Goal: Task Accomplishment & Management: Manage account settings

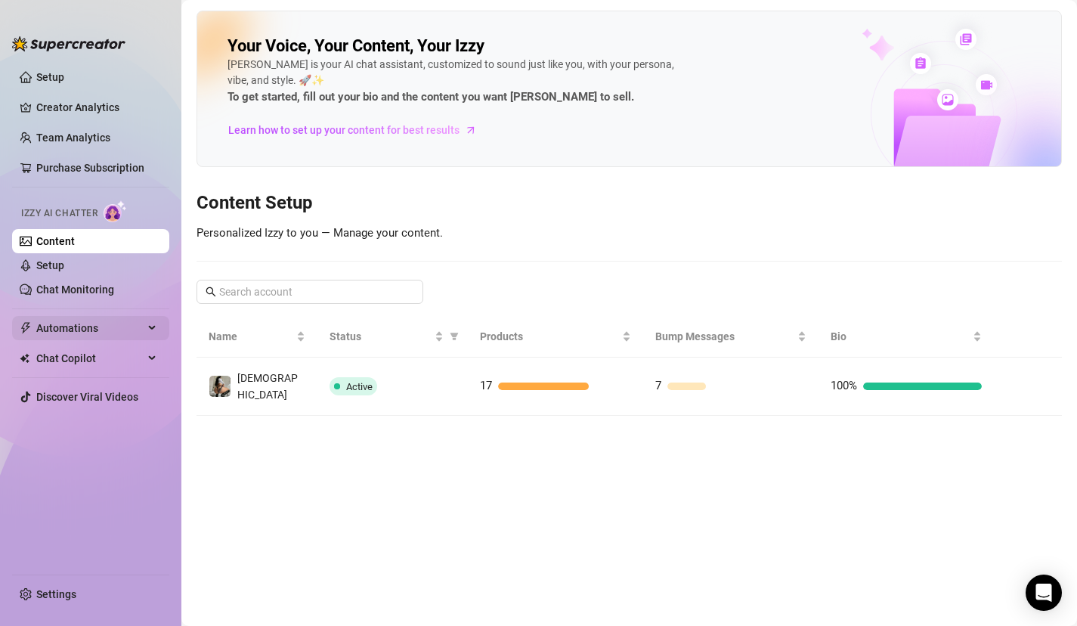
click at [60, 332] on span "Automations" at bounding box center [89, 328] width 107 height 24
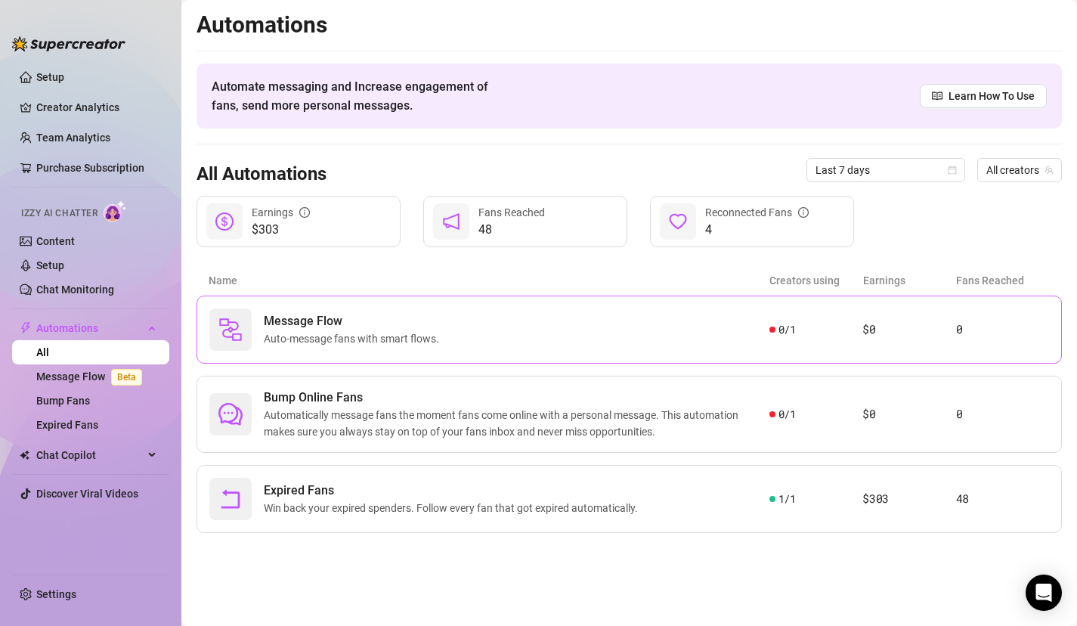
click at [734, 336] on div "Message Flow Auto-message fans with smart flows." at bounding box center [489, 329] width 560 height 42
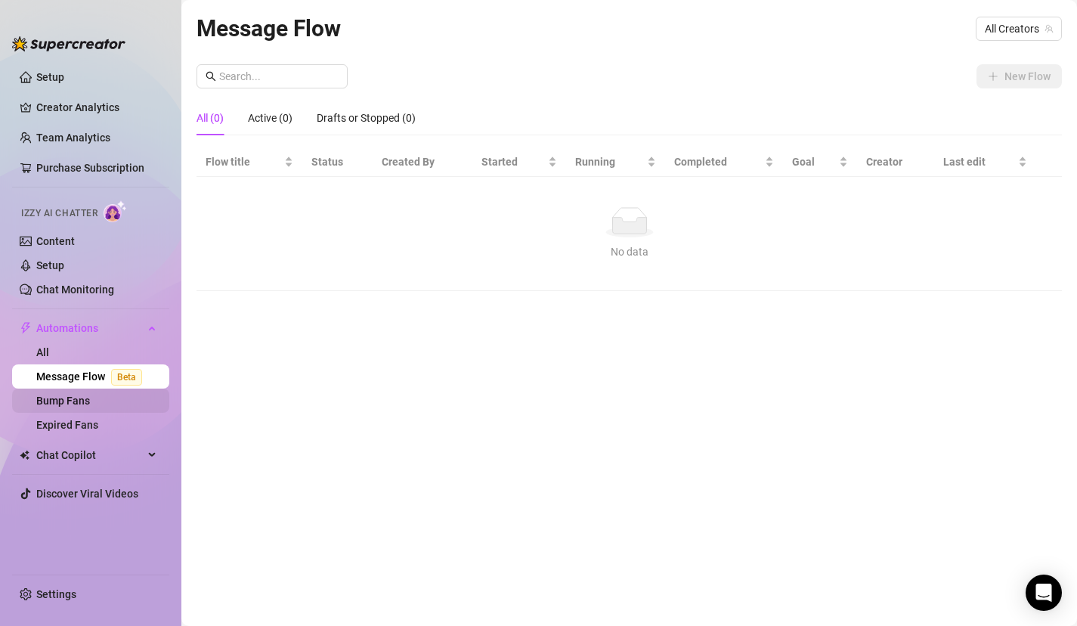
click at [64, 401] on link "Bump Fans" at bounding box center [63, 401] width 54 height 12
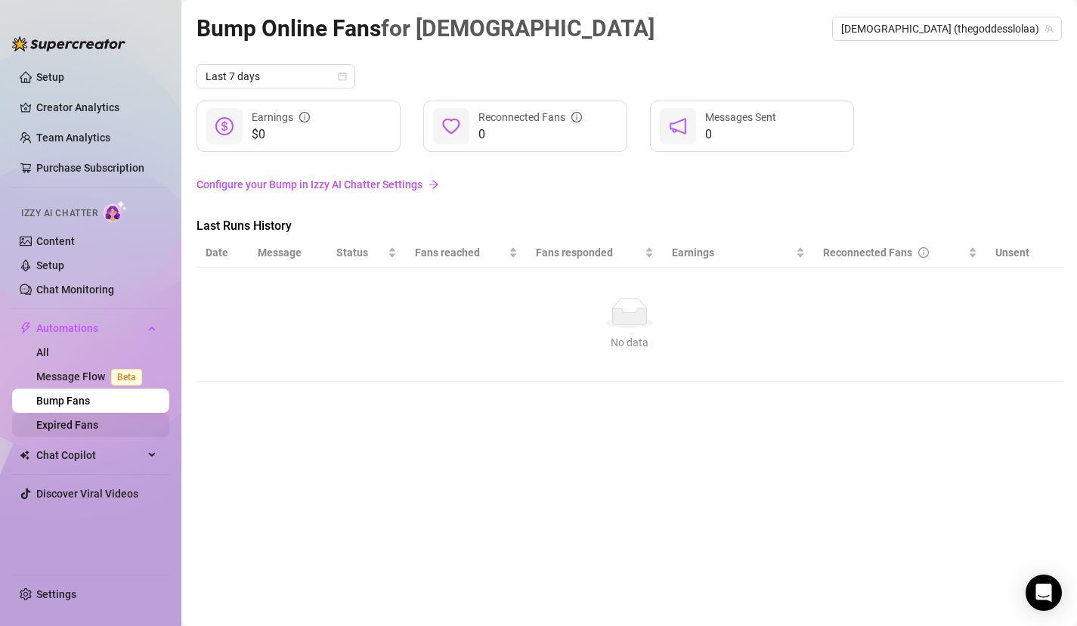
click at [98, 419] on link "Expired Fans" at bounding box center [67, 425] width 62 height 12
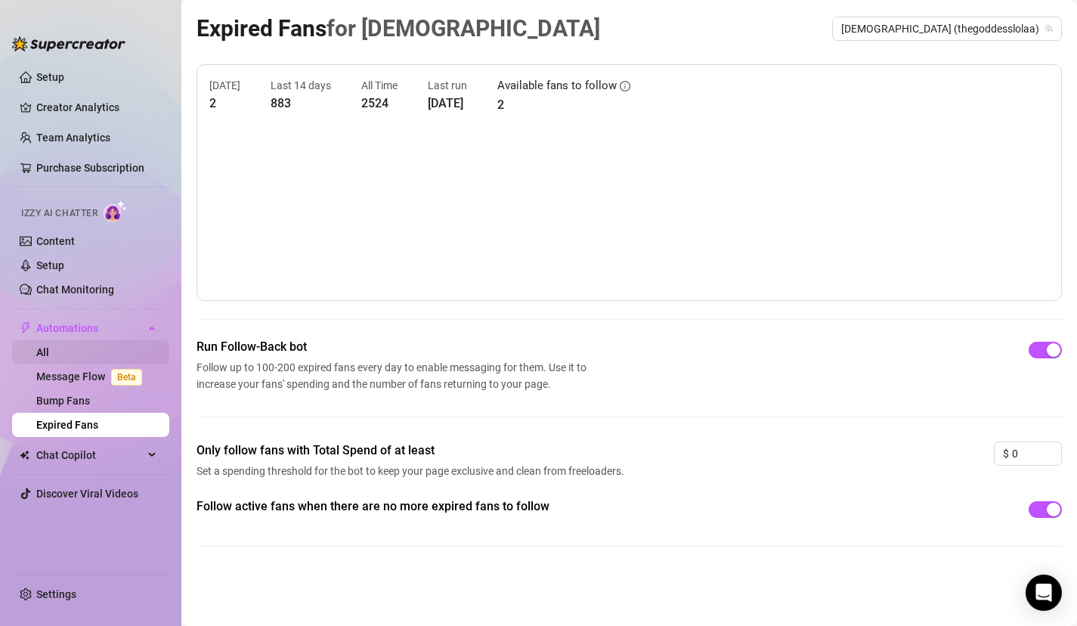
click at [49, 355] on link "All" at bounding box center [42, 352] width 13 height 12
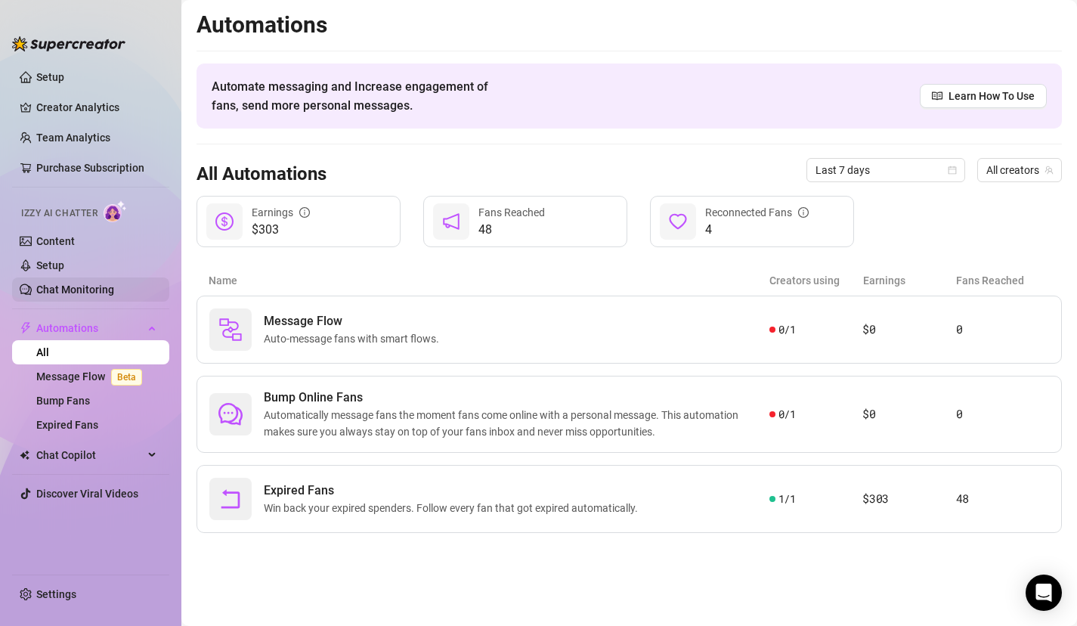
click at [98, 288] on link "Chat Monitoring" at bounding box center [75, 289] width 78 height 12
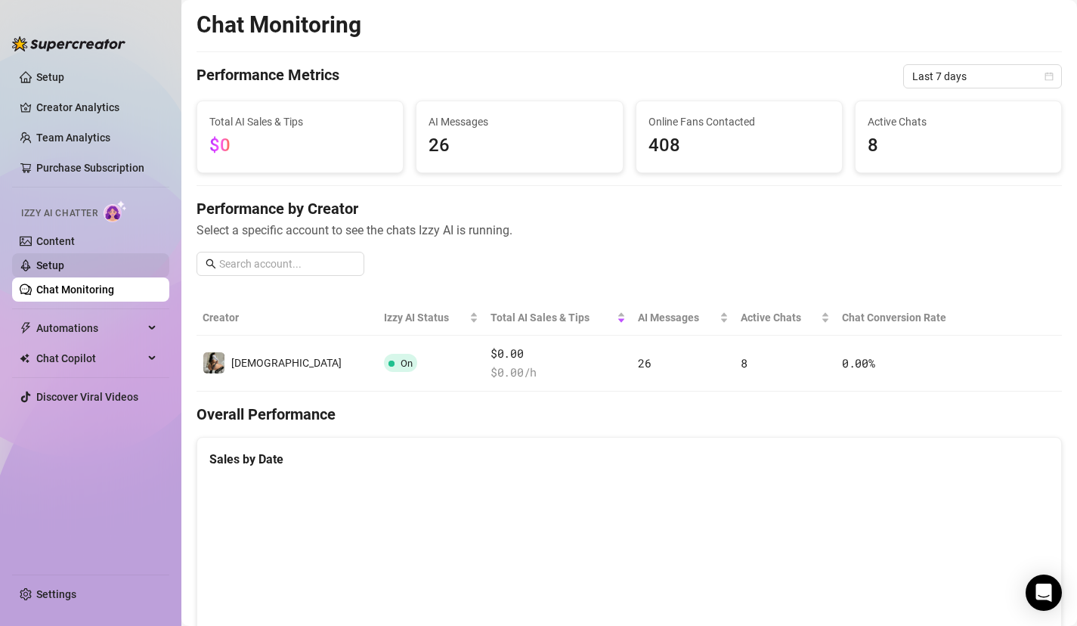
click at [64, 262] on link "Setup" at bounding box center [50, 265] width 28 height 12
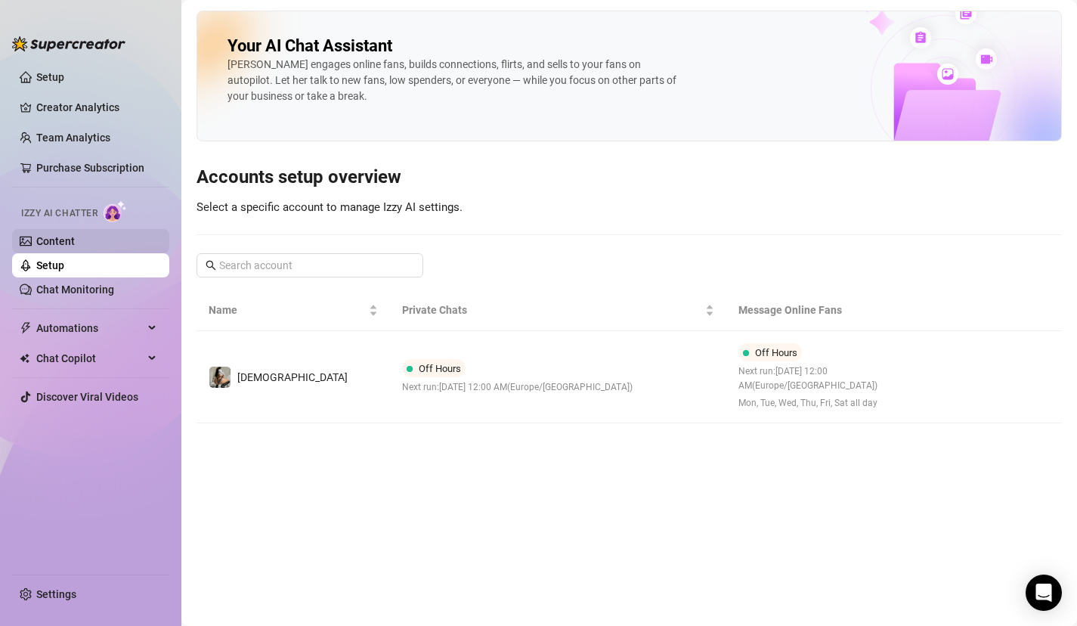
click at [75, 247] on link "Content" at bounding box center [55, 241] width 39 height 12
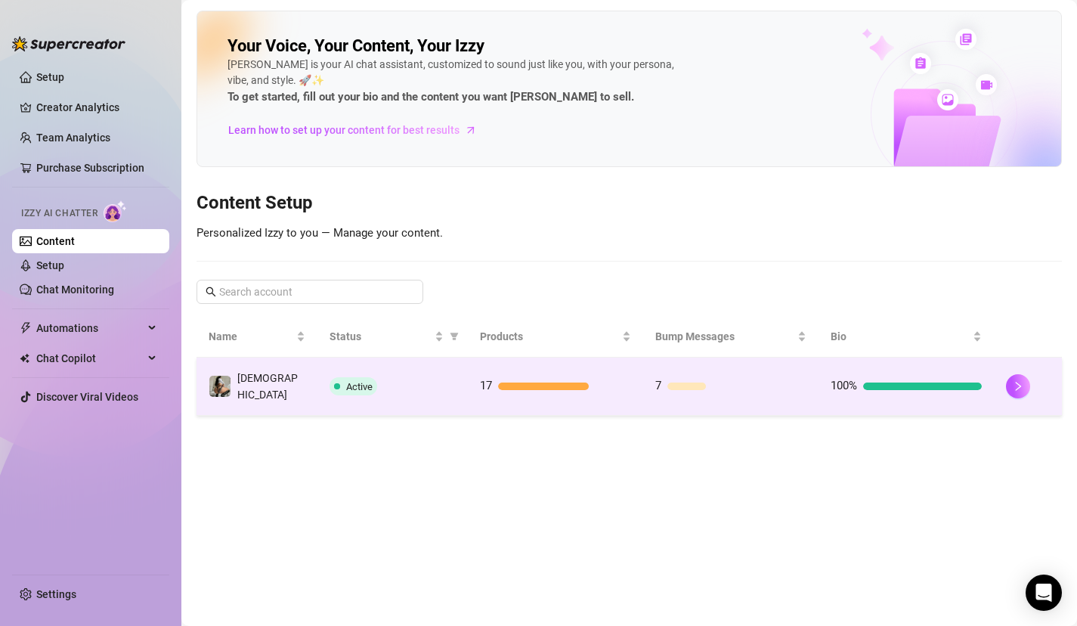
click at [423, 392] on td "Active" at bounding box center [392, 387] width 150 height 58
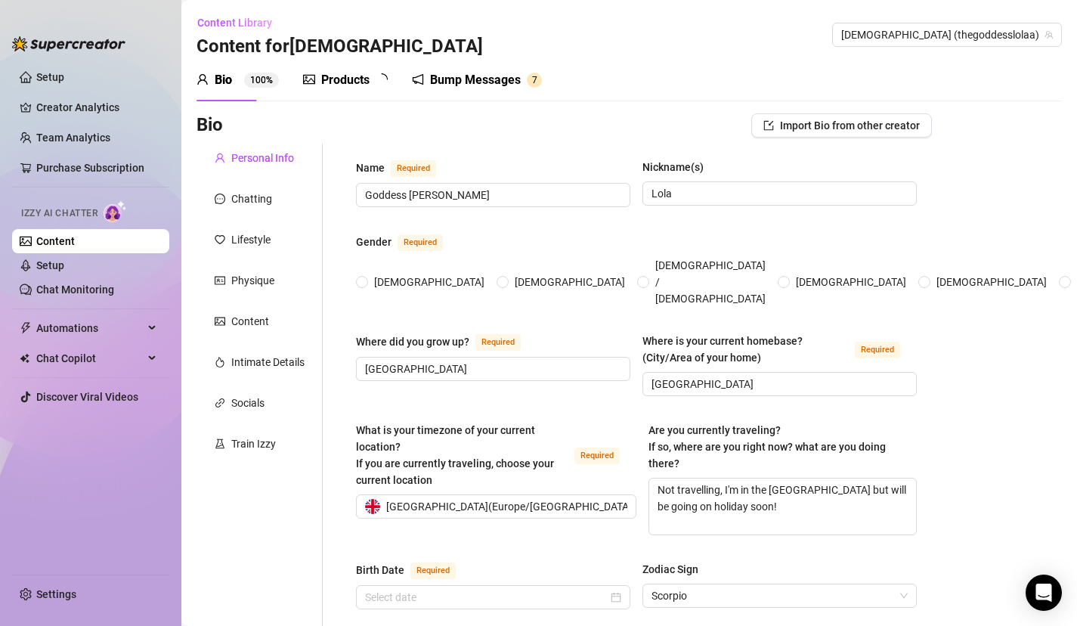
radio input "true"
type input "[DATE]"
click at [497, 70] on div "Bump Messages 7" at bounding box center [488, 80] width 130 height 42
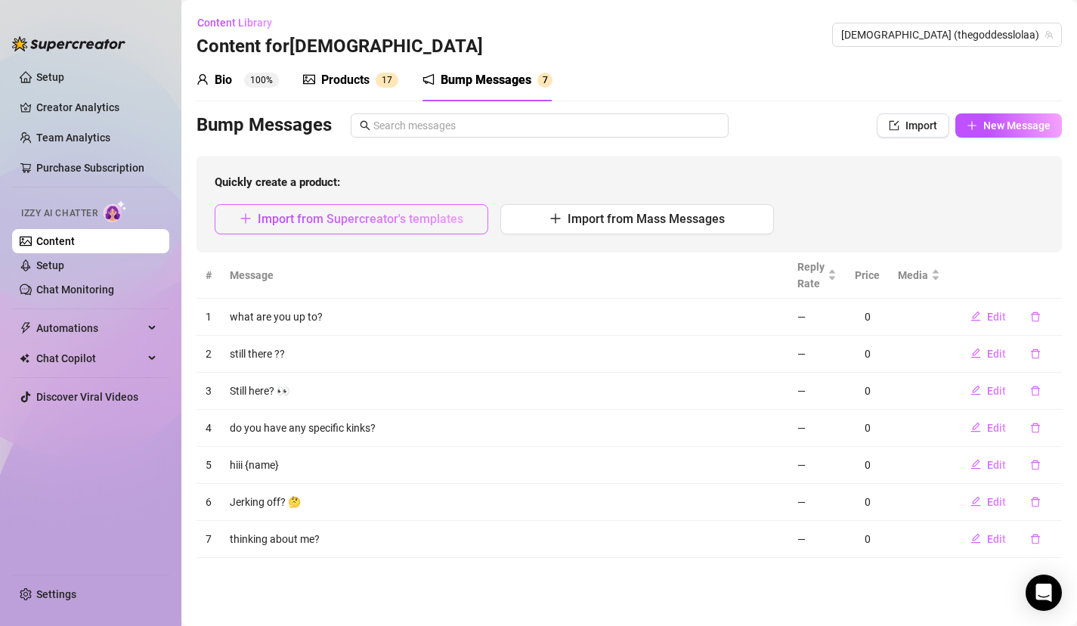
click at [438, 212] on button "Import from Supercreator's templates" at bounding box center [352, 219] width 274 height 30
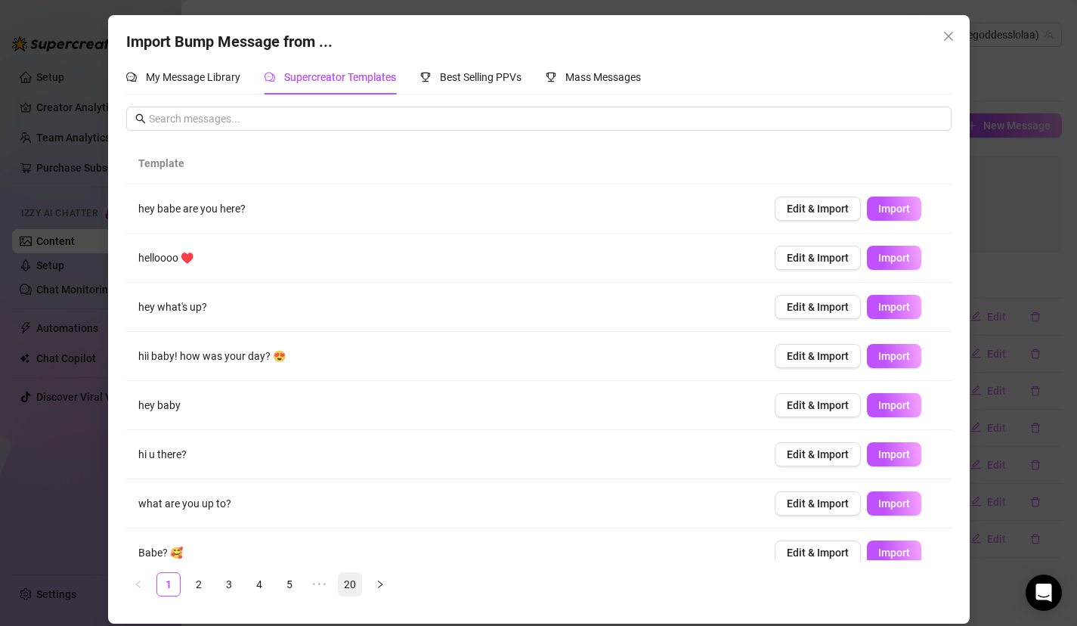
click at [356, 586] on link "20" at bounding box center [350, 584] width 23 height 23
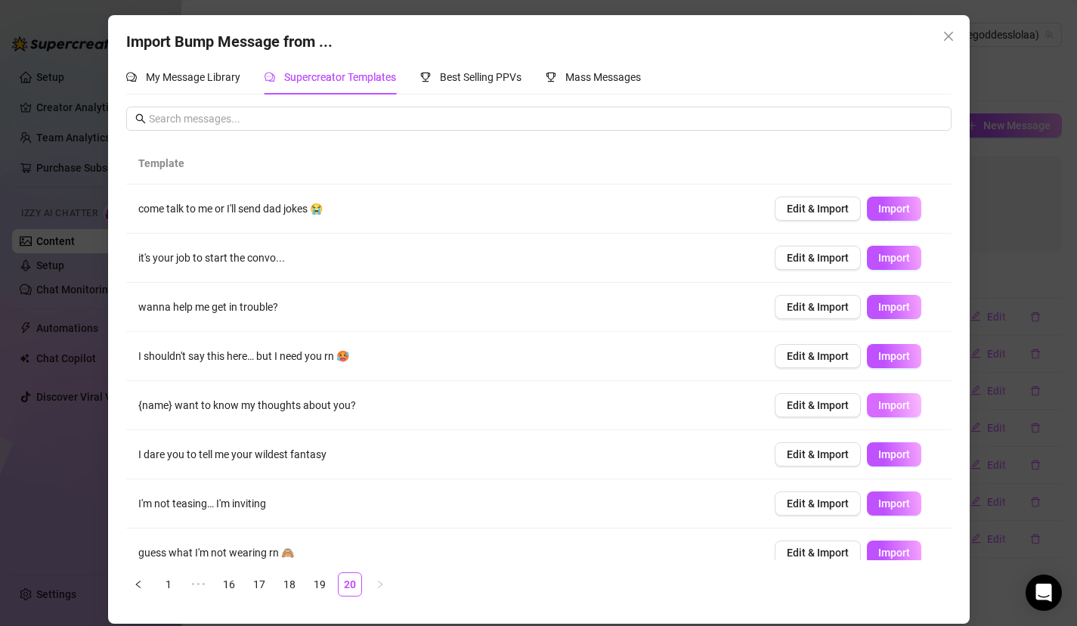
click at [898, 411] on button "Import" at bounding box center [894, 405] width 54 height 24
type textarea "{name} want to know my thoughts about you?"
click at [293, 590] on link "18" at bounding box center [289, 584] width 23 height 23
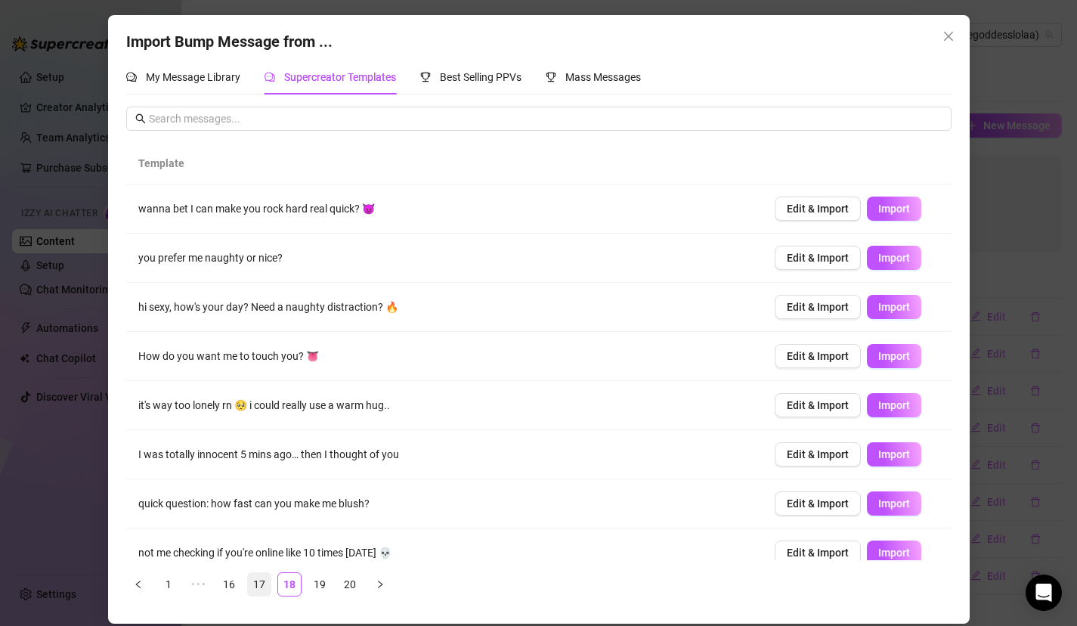
click at [259, 587] on link "17" at bounding box center [259, 584] width 23 height 23
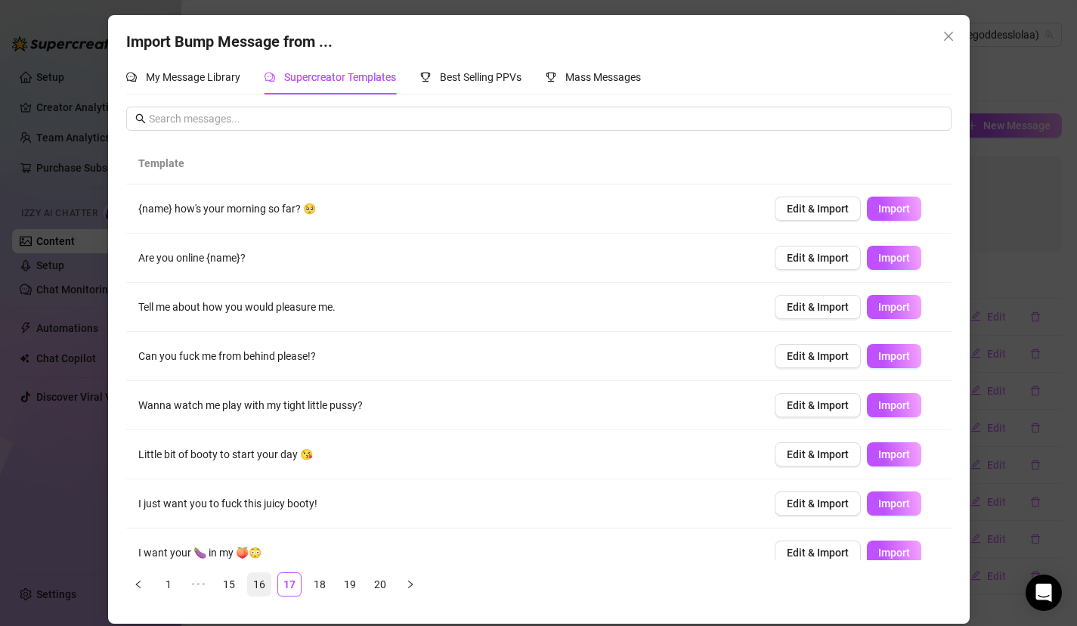
click at [262, 587] on link "16" at bounding box center [259, 584] width 23 height 23
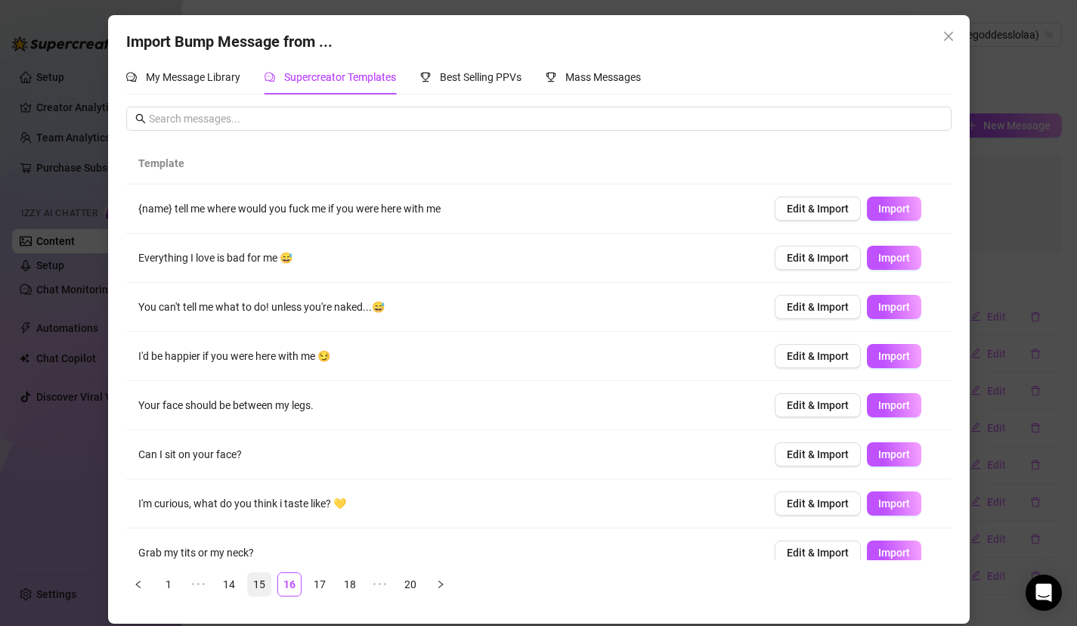
click at [260, 582] on link "15" at bounding box center [259, 584] width 23 height 23
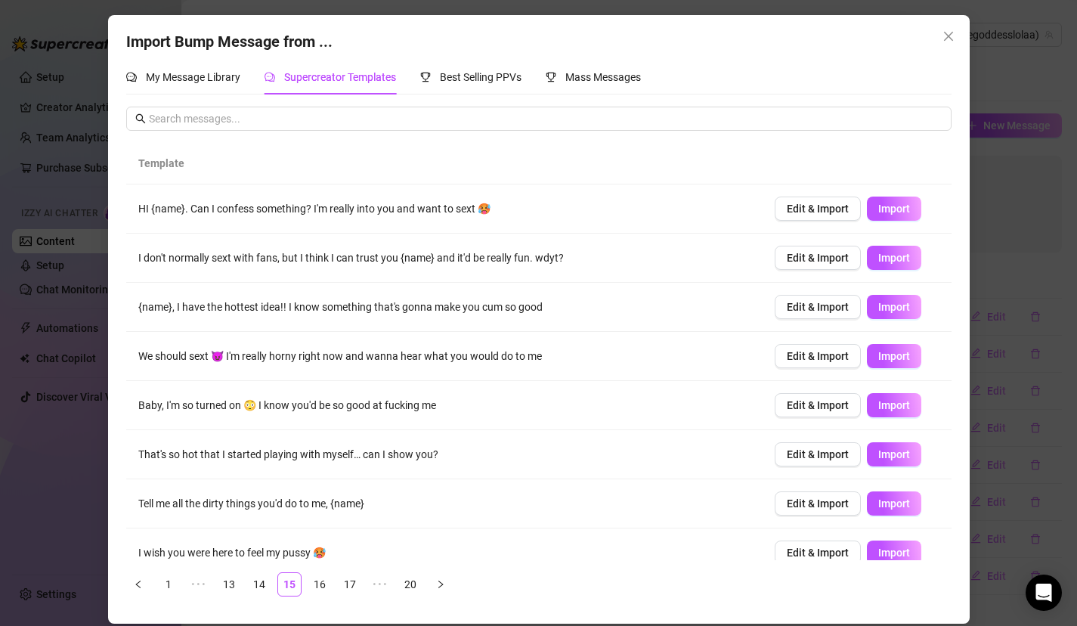
click at [241, 587] on ul "1 ••• 13 14 15 16 17 ••• 20" at bounding box center [538, 584] width 825 height 24
click at [239, 588] on link "13" at bounding box center [229, 584] width 23 height 23
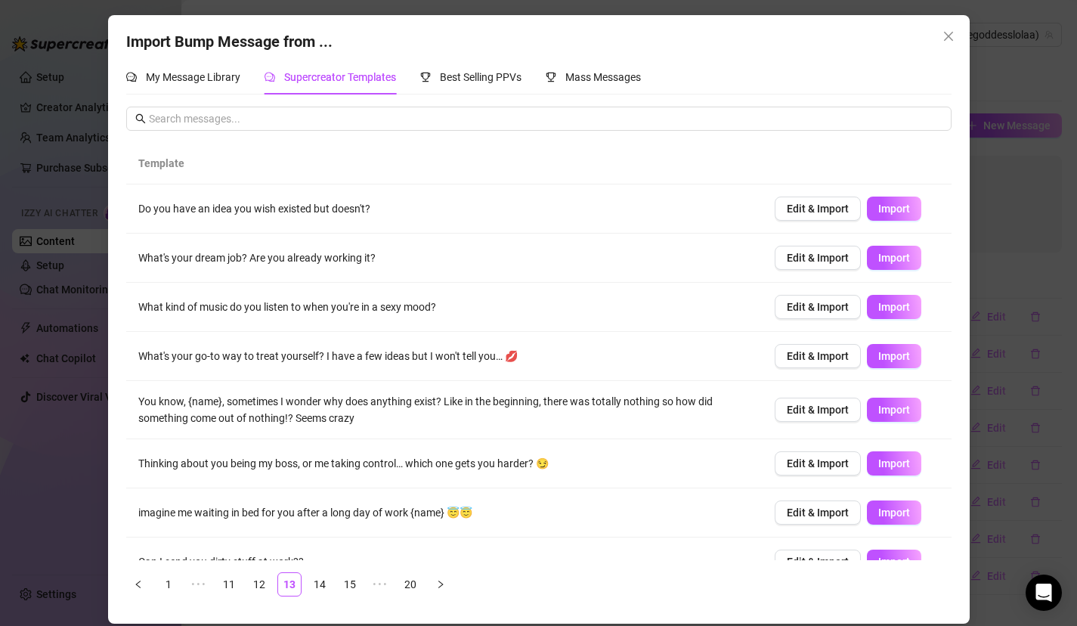
click at [944, 21] on div "Import Bump Message from ... My Message Library Supercreator Templates Best Sel…" at bounding box center [539, 319] width 862 height 608
click at [944, 26] on button "Close" at bounding box center [949, 36] width 24 height 24
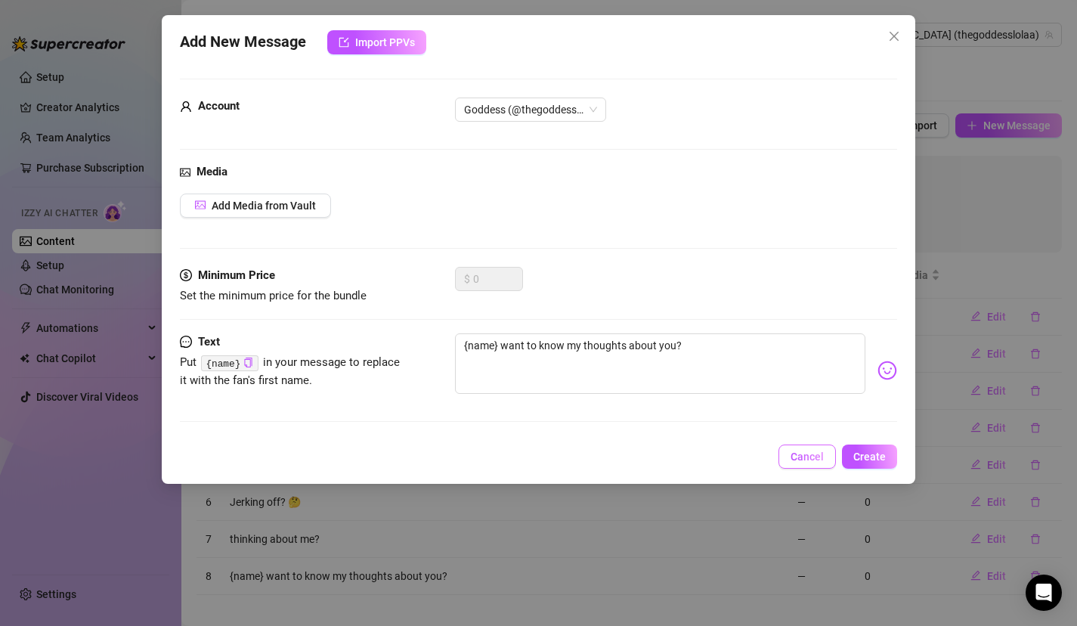
click at [797, 457] on span "Cancel" at bounding box center [807, 457] width 33 height 12
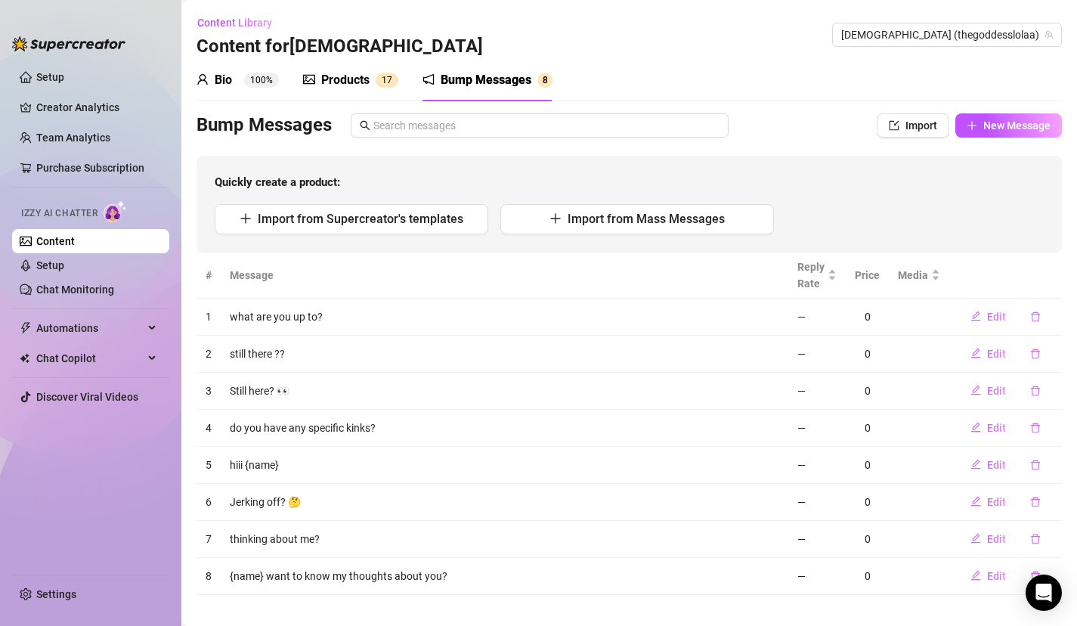
click at [344, 75] on div "Products" at bounding box center [345, 80] width 48 height 18
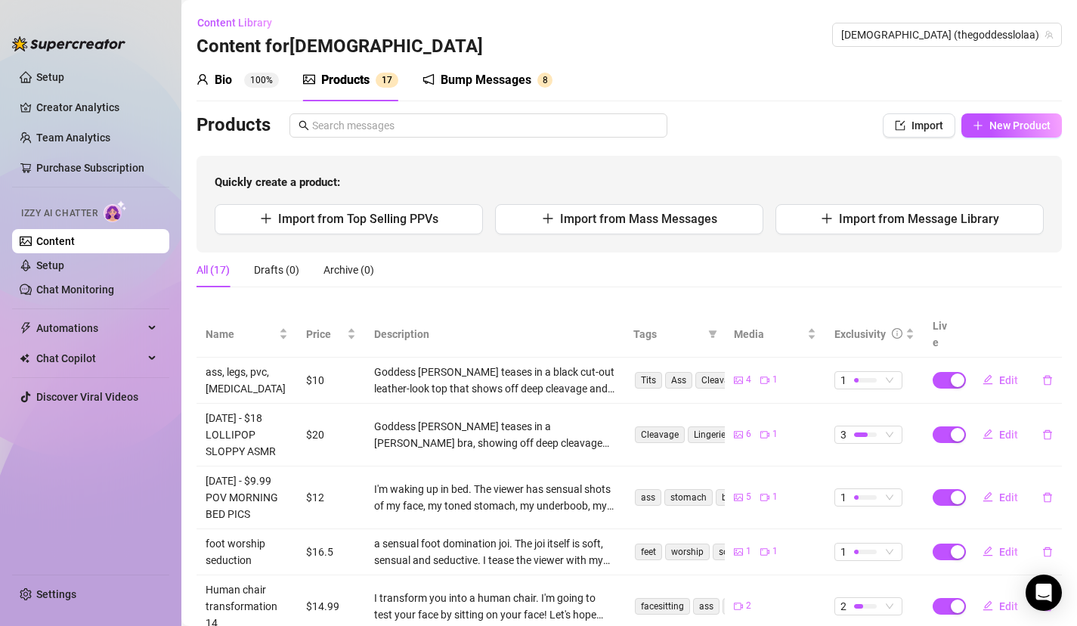
click at [252, 80] on sup "100%" at bounding box center [261, 80] width 35 height 15
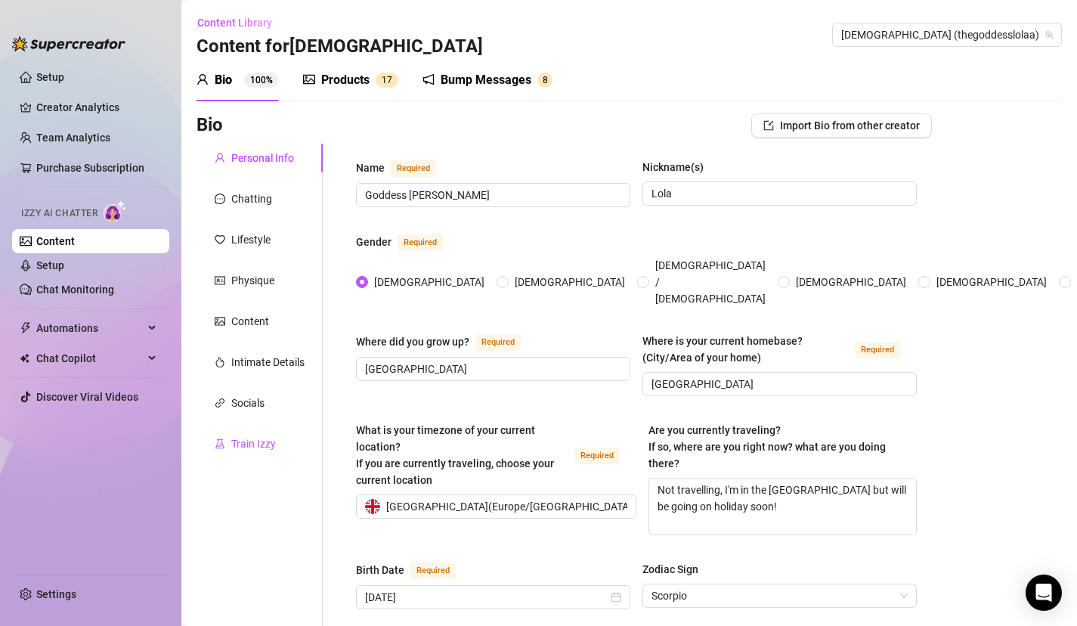
click at [266, 444] on div "Train Izzy" at bounding box center [253, 443] width 45 height 17
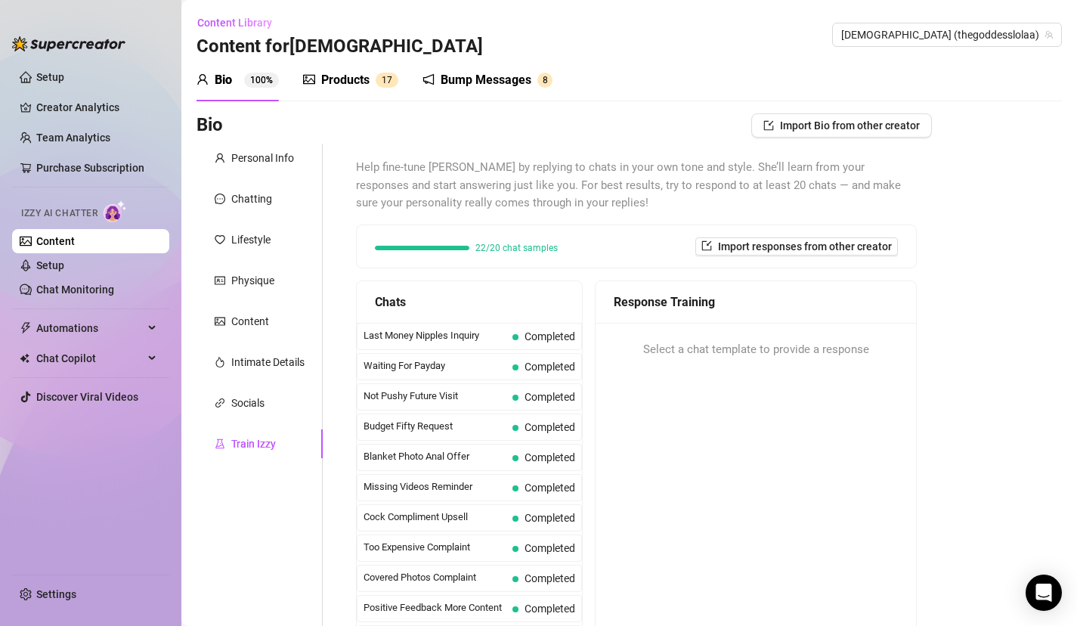
drag, startPoint x: 623, startPoint y: 429, endPoint x: 629, endPoint y: 632, distance: 202.7
click at [629, 625] on html "Setup Creator Analytics Team Analytics Purchase Subscription Izzy AI Chatter Co…" at bounding box center [538, 313] width 1077 height 626
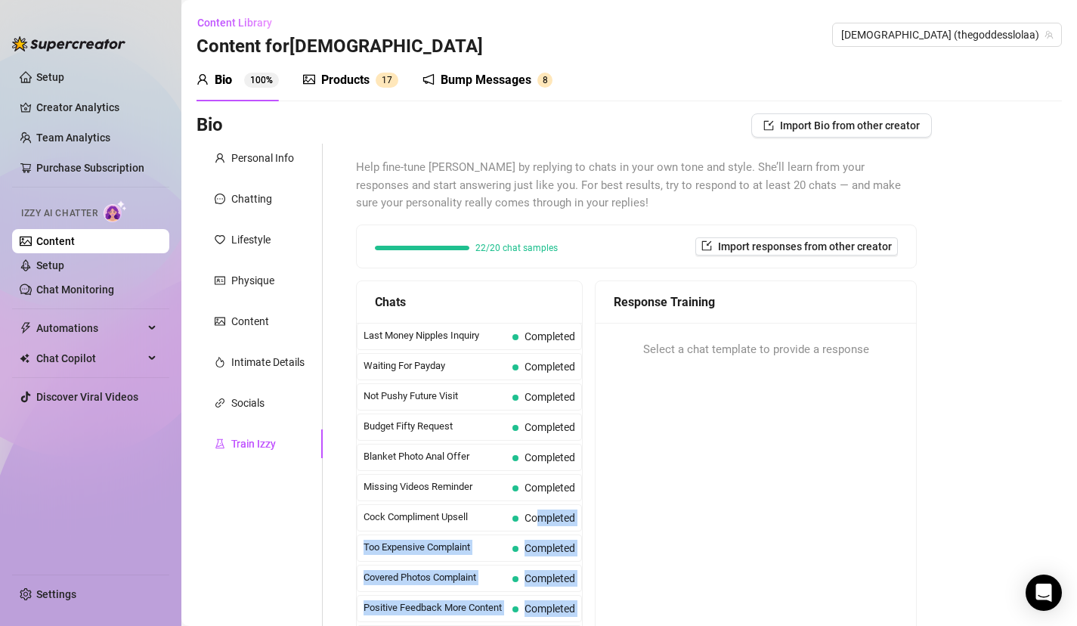
scroll to position [29, 0]
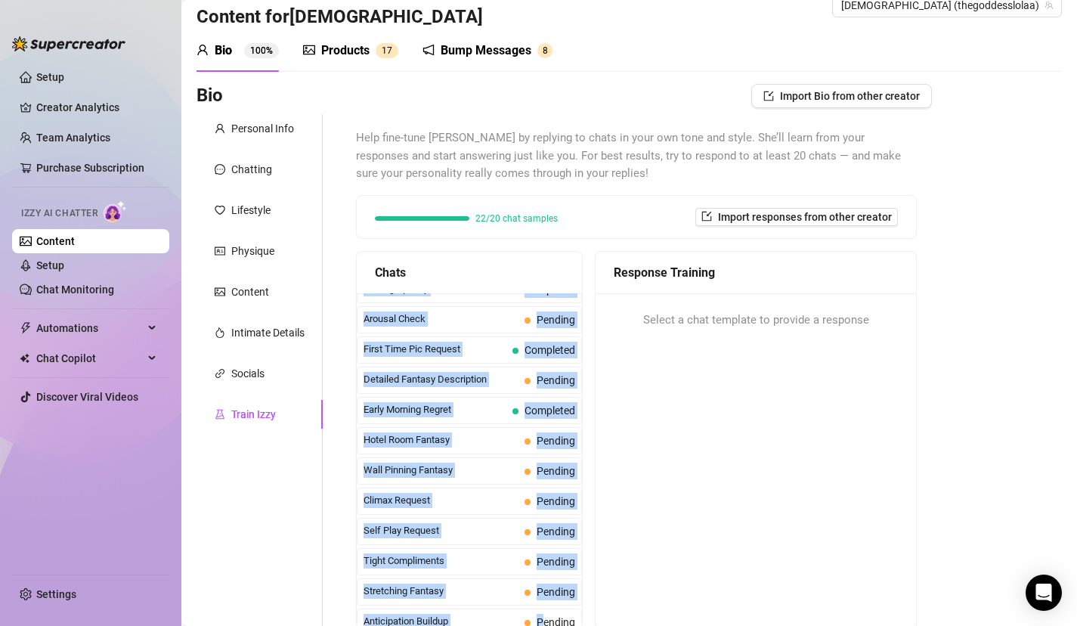
drag, startPoint x: 539, startPoint y: 525, endPoint x: 545, endPoint y: 624, distance: 100.0
click at [545, 625] on html "Setup Creator Analytics Team Analytics Purchase Subscription Izzy AI Chatter Co…" at bounding box center [538, 313] width 1077 height 626
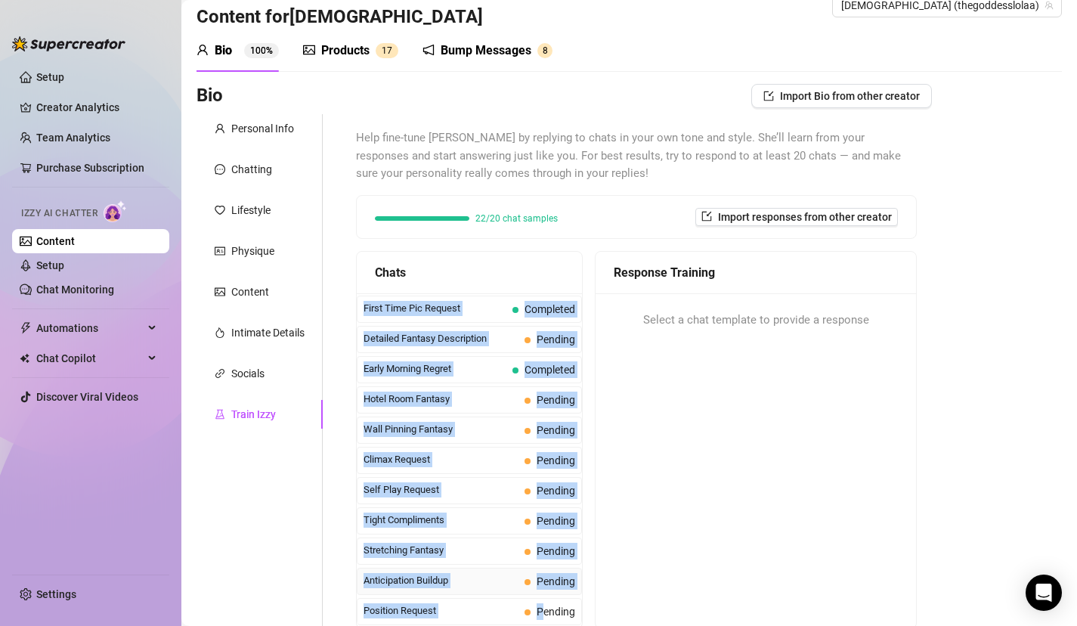
click at [463, 577] on span "Anticipation Buildup" at bounding box center [441, 580] width 155 height 15
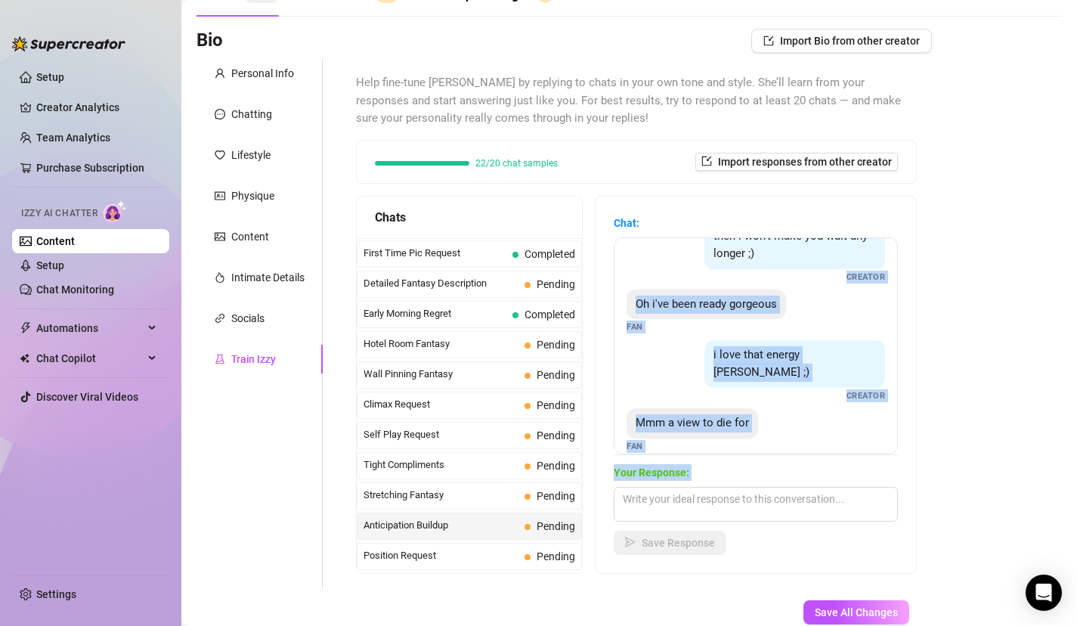
scroll to position [139, 0]
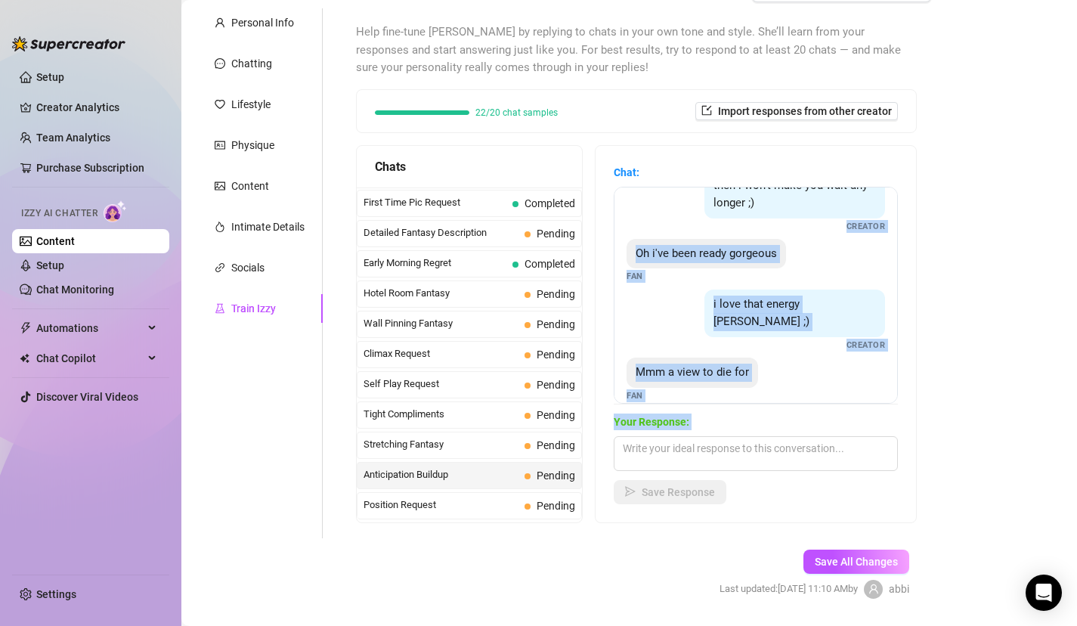
drag, startPoint x: 811, startPoint y: 406, endPoint x: 782, endPoint y: 615, distance: 211.4
click at [782, 620] on form "Personal Info Chatting Lifestyle Physique Content Intimate Details Socials Trai…" at bounding box center [564, 316] width 735 height 617
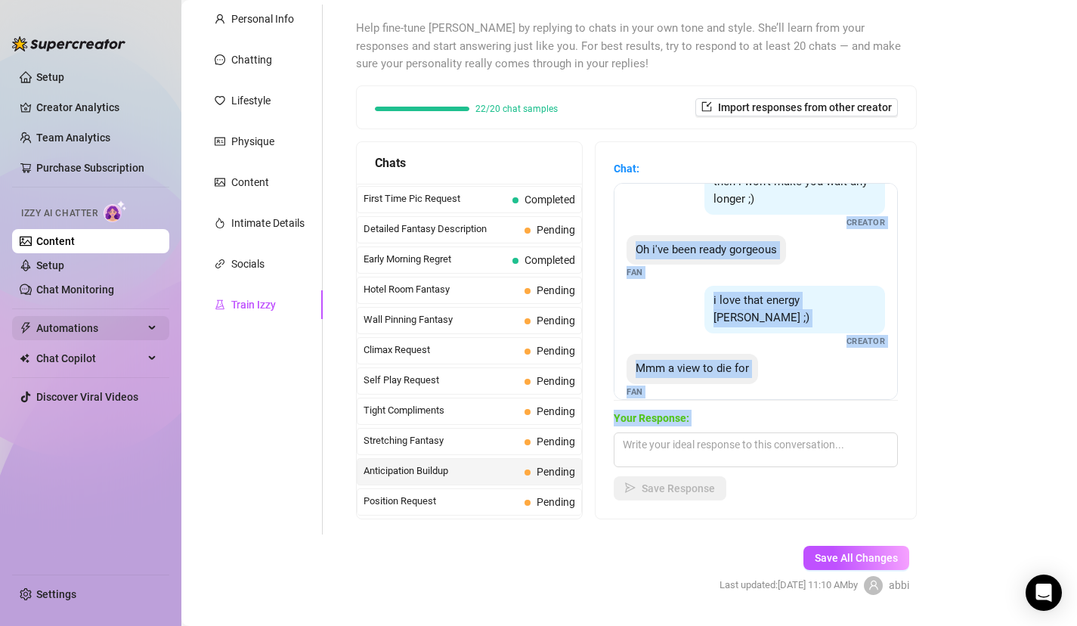
click at [88, 325] on span "Automations" at bounding box center [89, 328] width 107 height 24
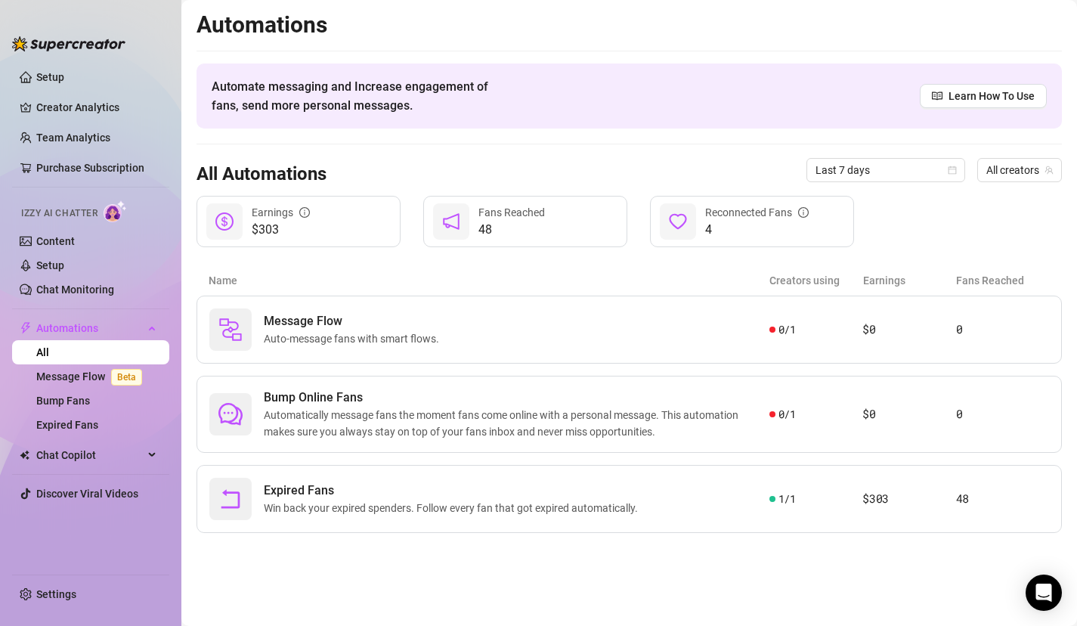
click at [1, 46] on aside "Setup Creator Analytics Team Analytics Purchase Subscription Izzy AI Chatter Co…" at bounding box center [90, 313] width 181 height 626
click at [46, 243] on link "Content" at bounding box center [55, 241] width 39 height 12
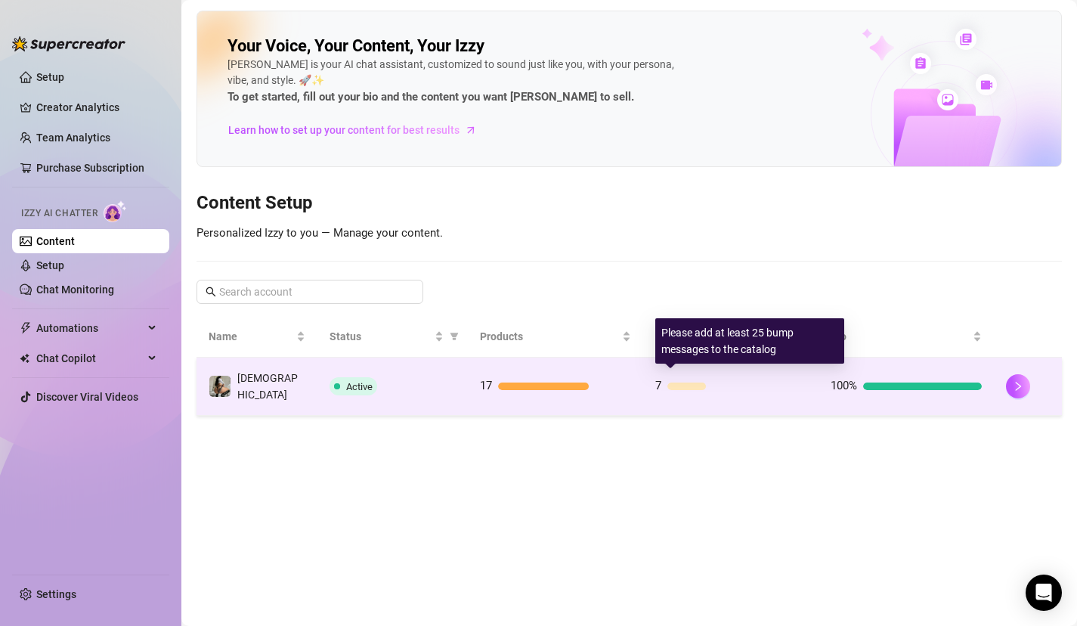
click at [714, 377] on div "7" at bounding box center [730, 386] width 151 height 18
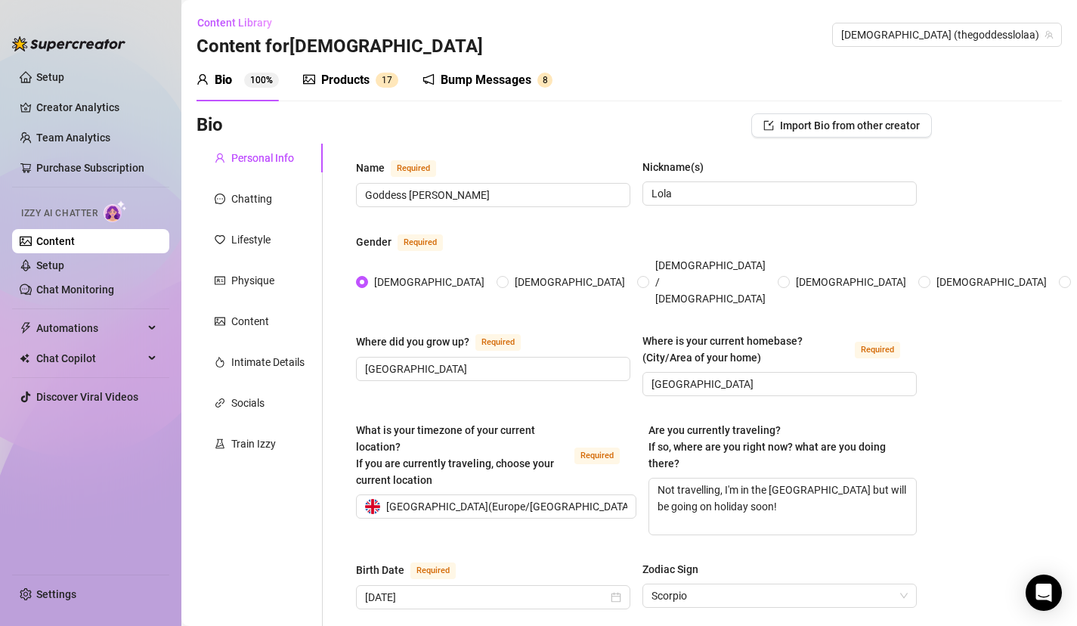
click at [364, 77] on div "Products" at bounding box center [345, 80] width 48 height 18
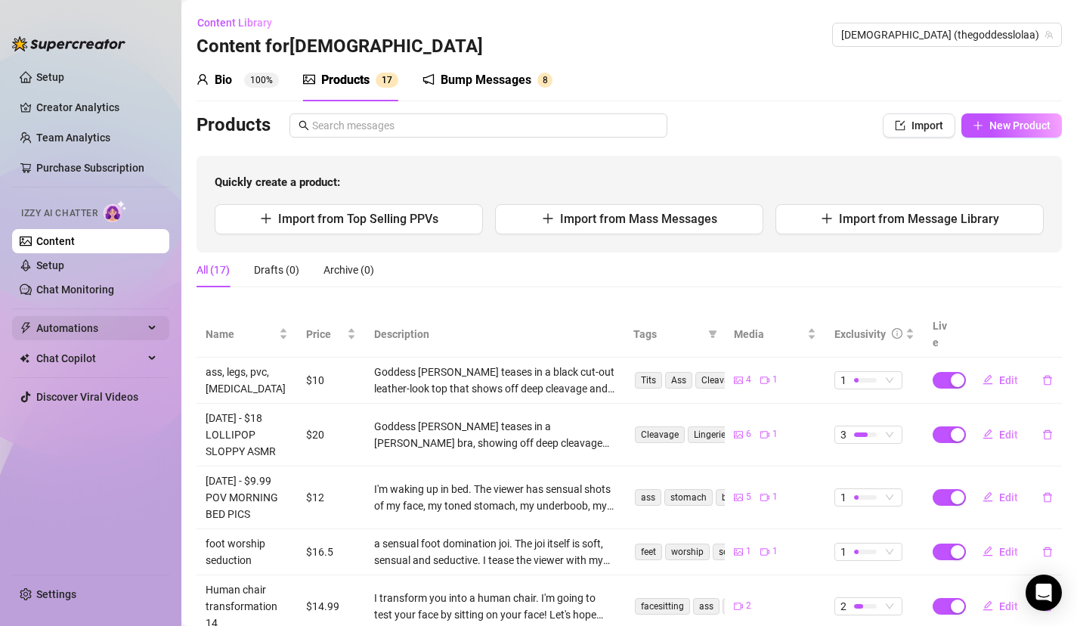
click at [86, 329] on span "Automations" at bounding box center [89, 328] width 107 height 24
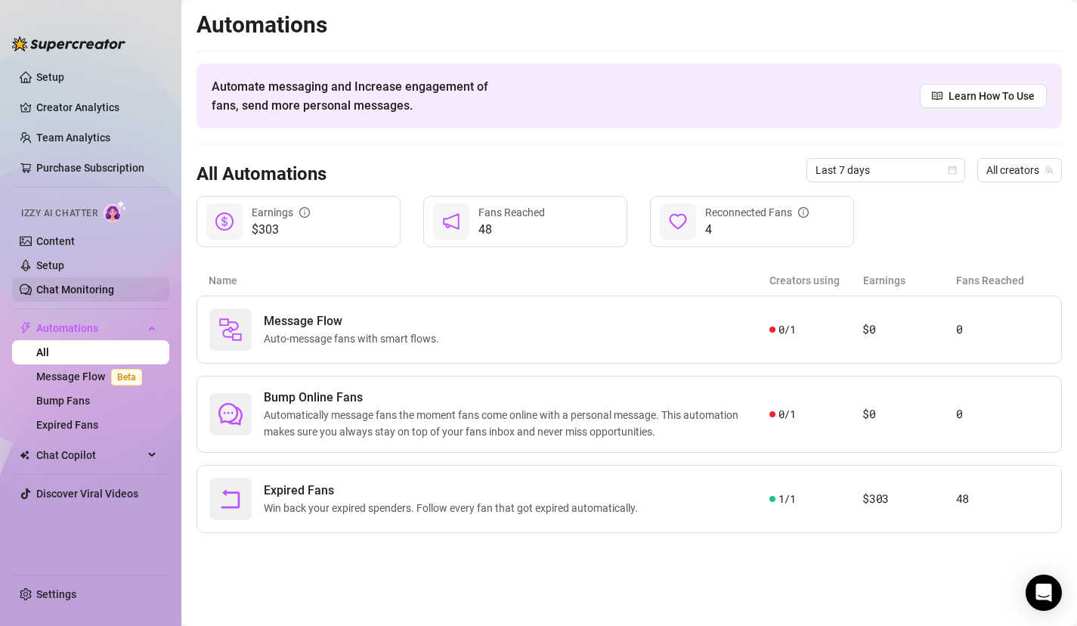
click at [93, 286] on link "Chat Monitoring" at bounding box center [75, 289] width 78 height 12
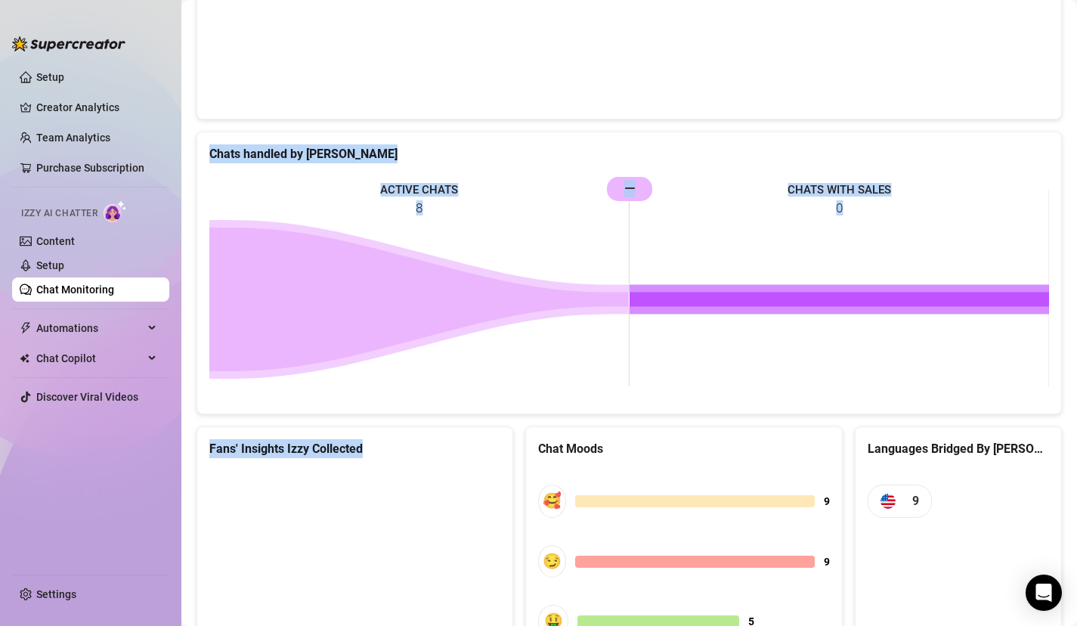
scroll to position [670, 0]
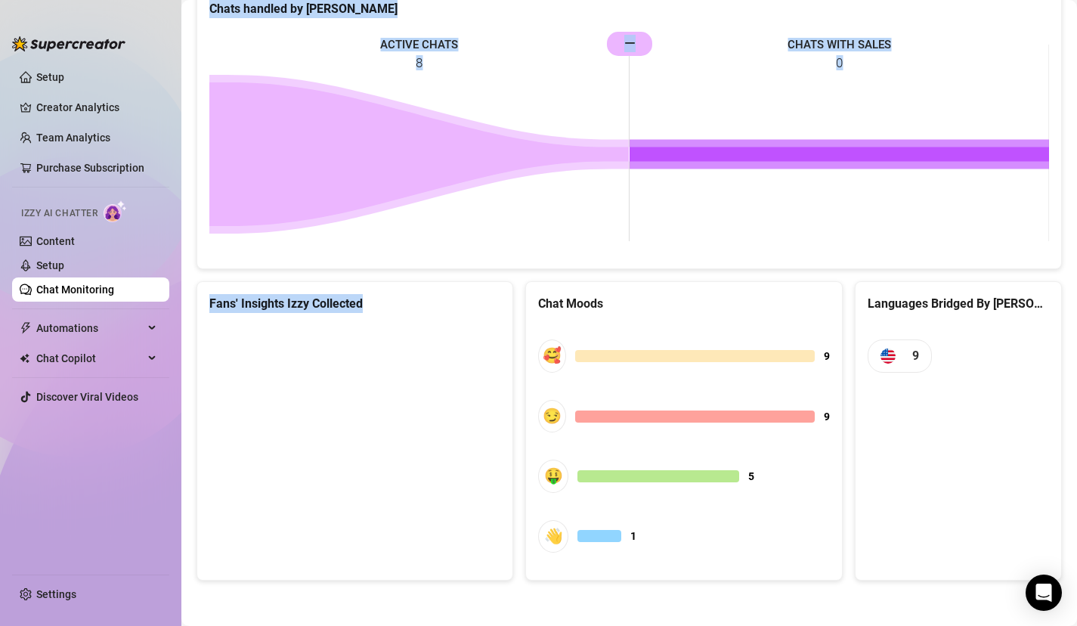
drag, startPoint x: 401, startPoint y: 416, endPoint x: 424, endPoint y: 398, distance: 30.1
click at [64, 259] on link "Setup" at bounding box center [50, 265] width 28 height 12
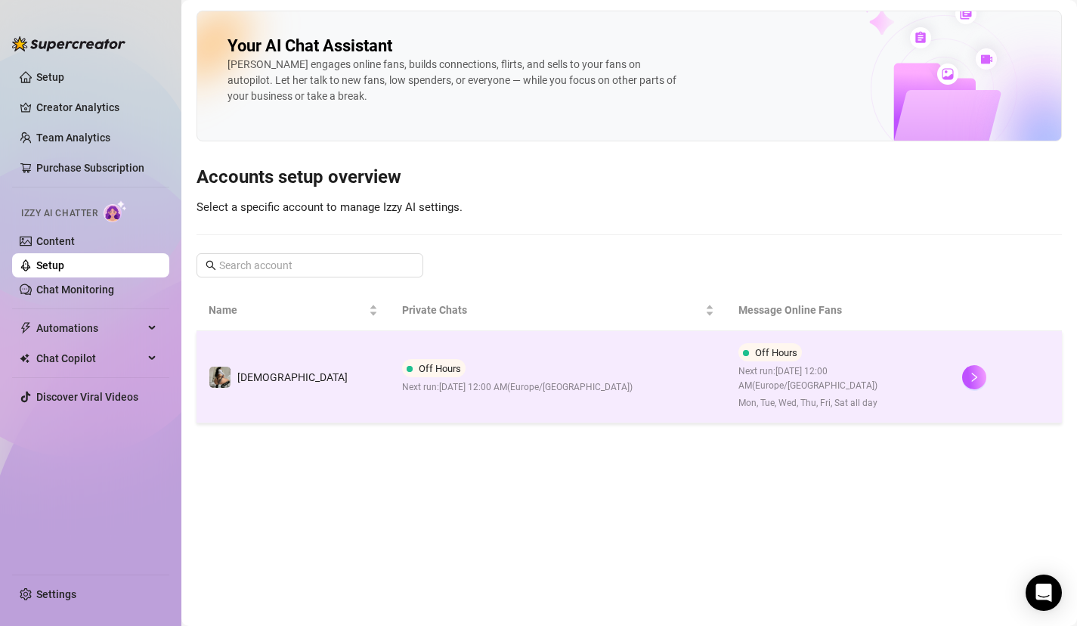
click at [540, 398] on td "Off Hours Next run: September 1, 2025 12:00 AM ( Europe/London )" at bounding box center [558, 377] width 336 height 92
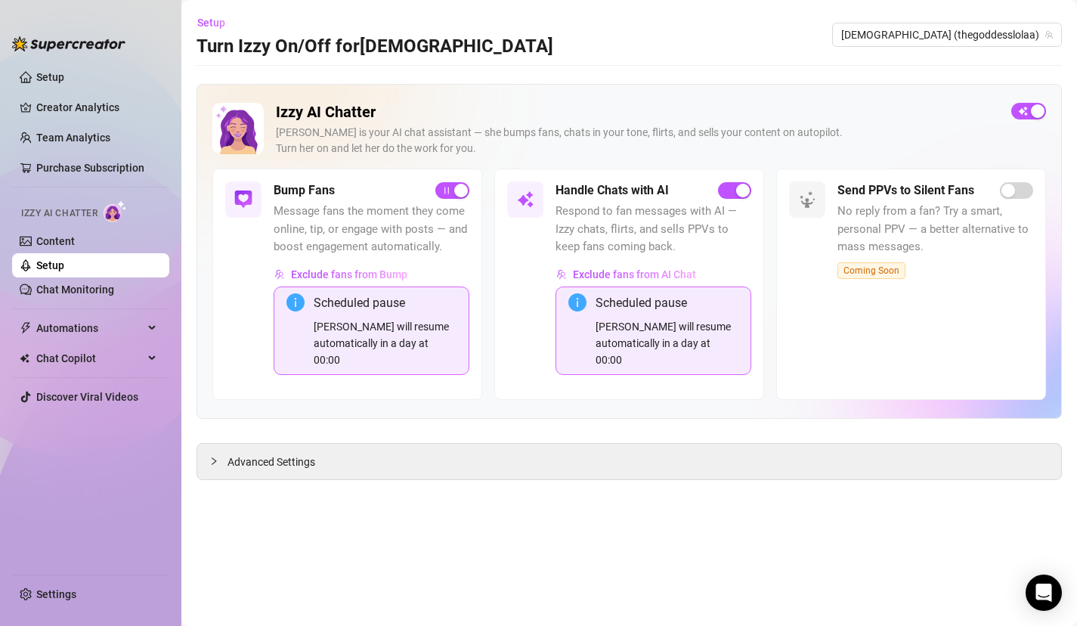
click at [625, 332] on div "Izzy will resume automatically in a day at 00:00" at bounding box center [667, 343] width 143 height 50
click at [74, 284] on link "Chat Monitoring" at bounding box center [75, 289] width 78 height 12
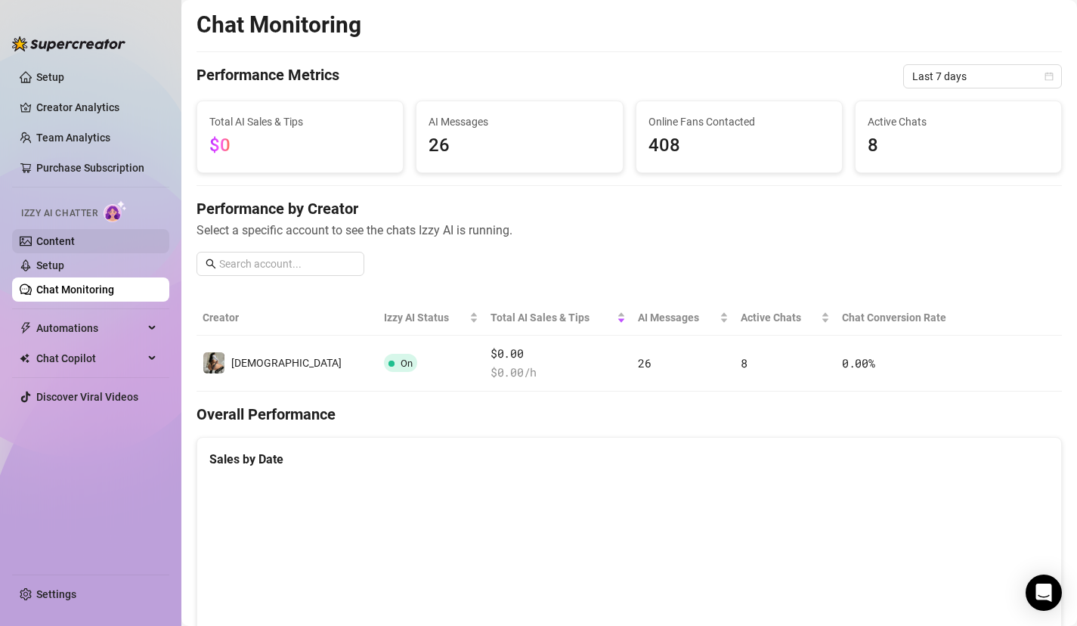
click at [75, 235] on link "Content" at bounding box center [55, 241] width 39 height 12
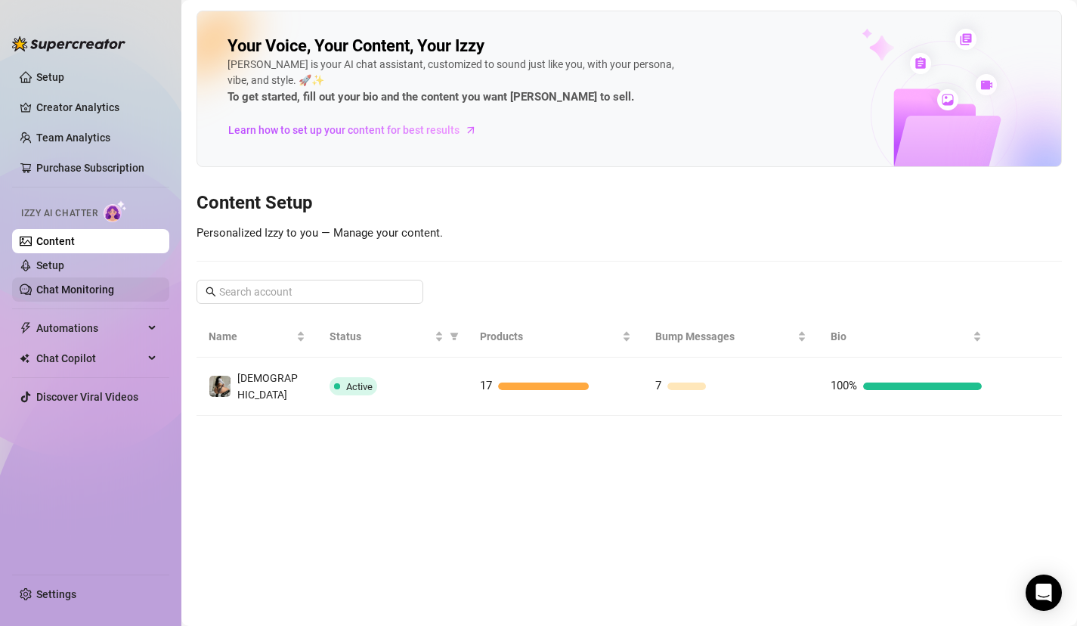
click at [70, 293] on link "Chat Monitoring" at bounding box center [75, 289] width 78 height 12
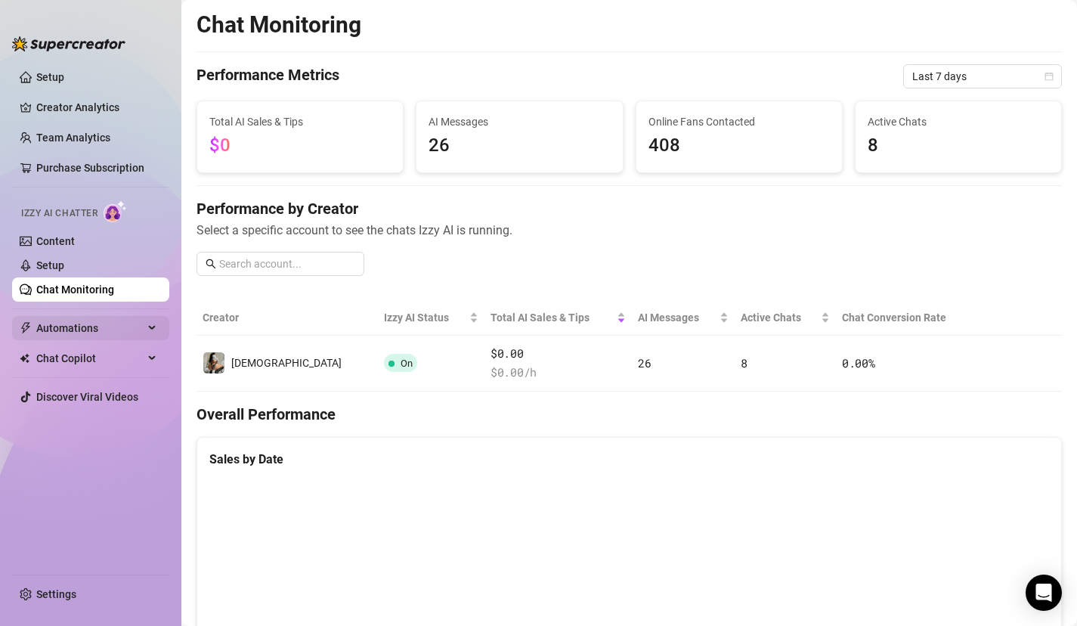
click at [89, 320] on span "Automations" at bounding box center [89, 328] width 107 height 24
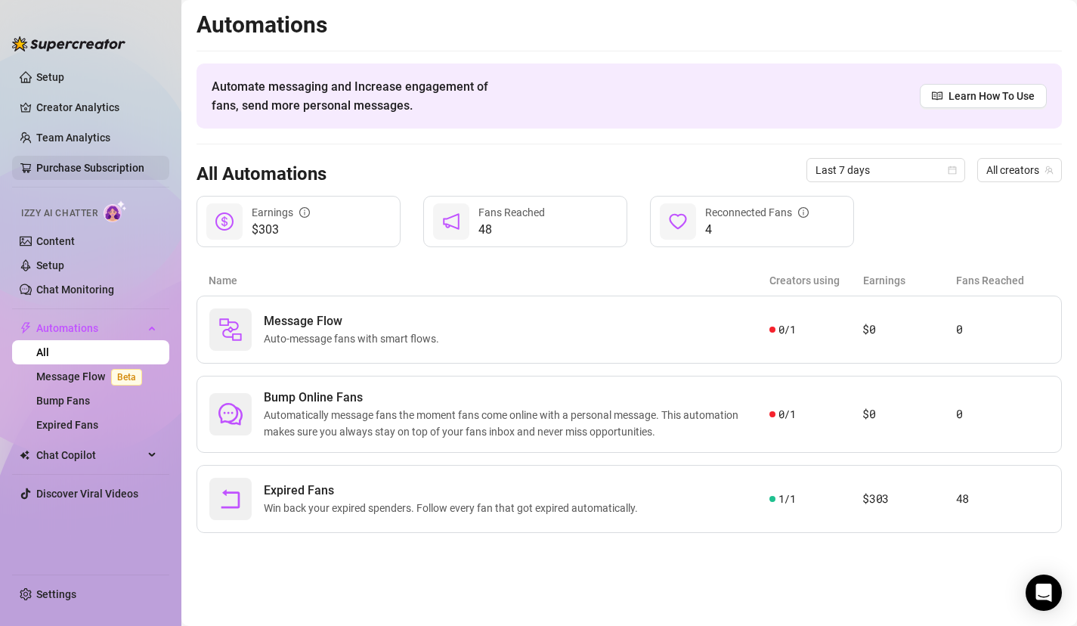
click at [101, 167] on link "Purchase Subscription" at bounding box center [90, 168] width 108 height 12
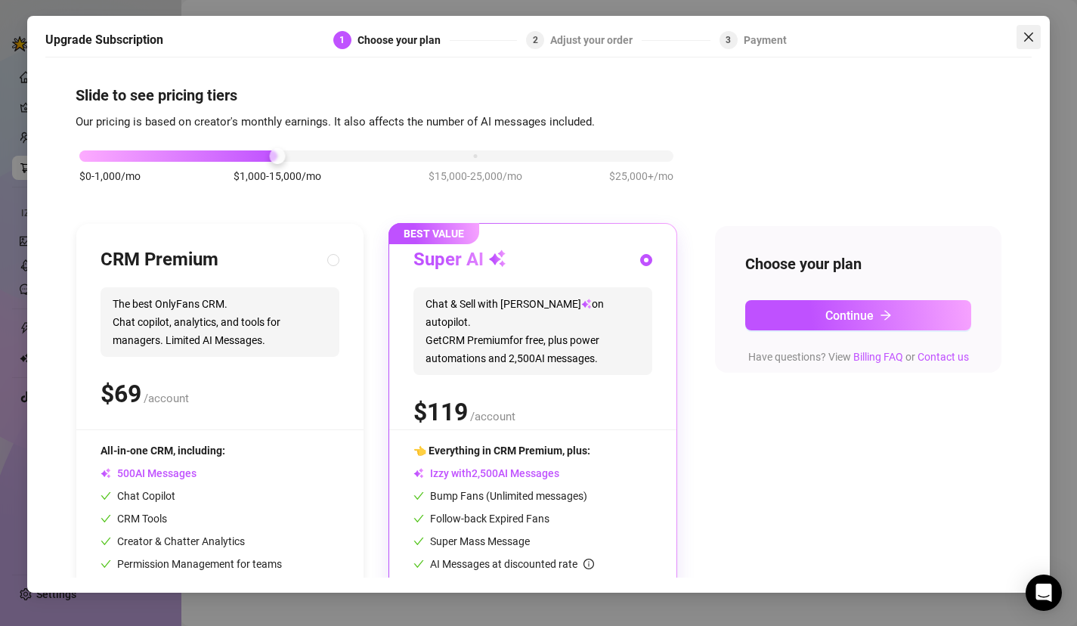
click at [1018, 28] on button "Close" at bounding box center [1029, 37] width 24 height 24
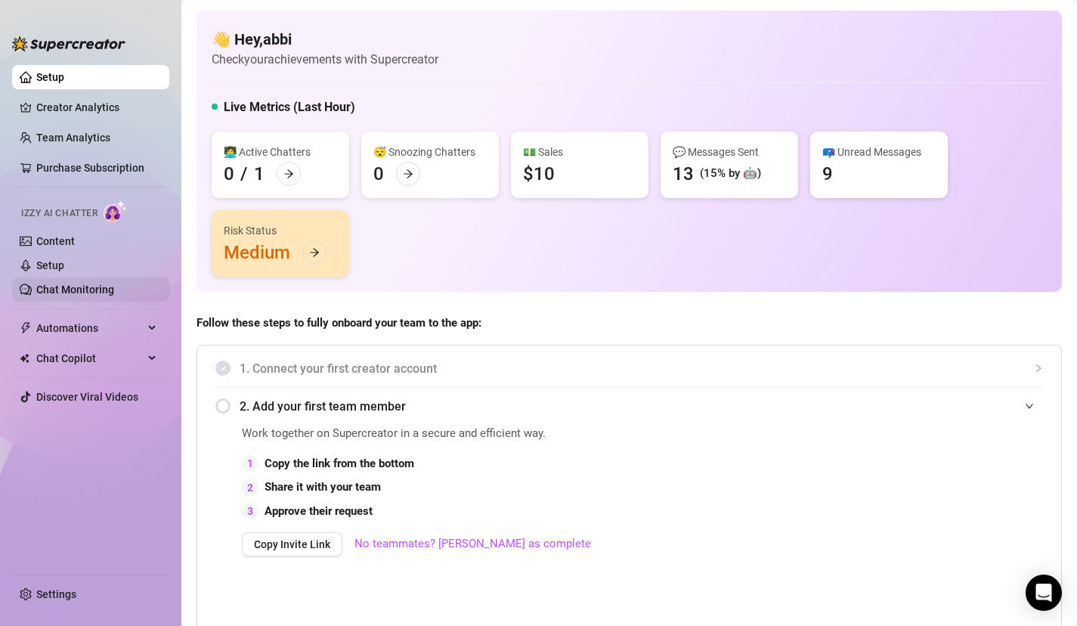
click at [87, 290] on link "Chat Monitoring" at bounding box center [75, 289] width 78 height 12
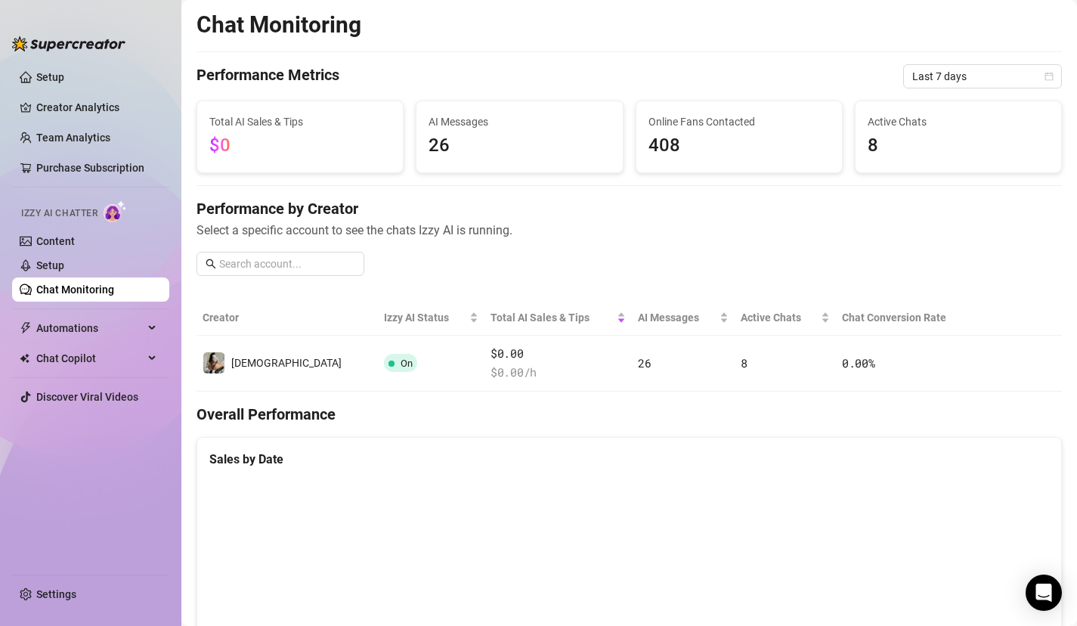
click at [110, 294] on link "Chat Monitoring" at bounding box center [75, 289] width 78 height 12
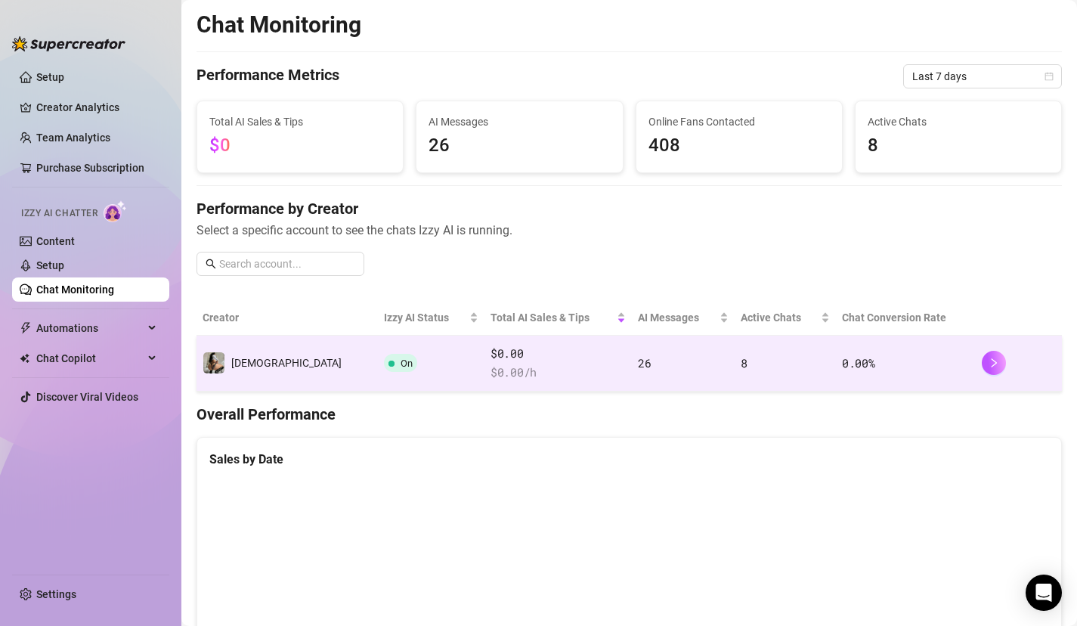
click at [384, 369] on span "On" at bounding box center [400, 363] width 33 height 18
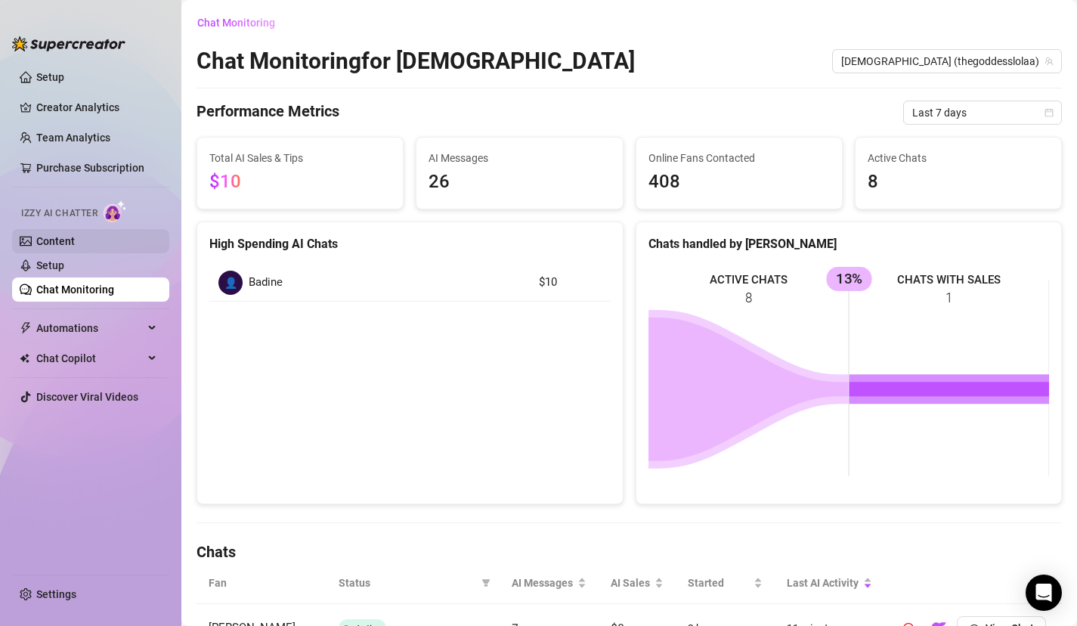
click at [70, 247] on link "Content" at bounding box center [55, 241] width 39 height 12
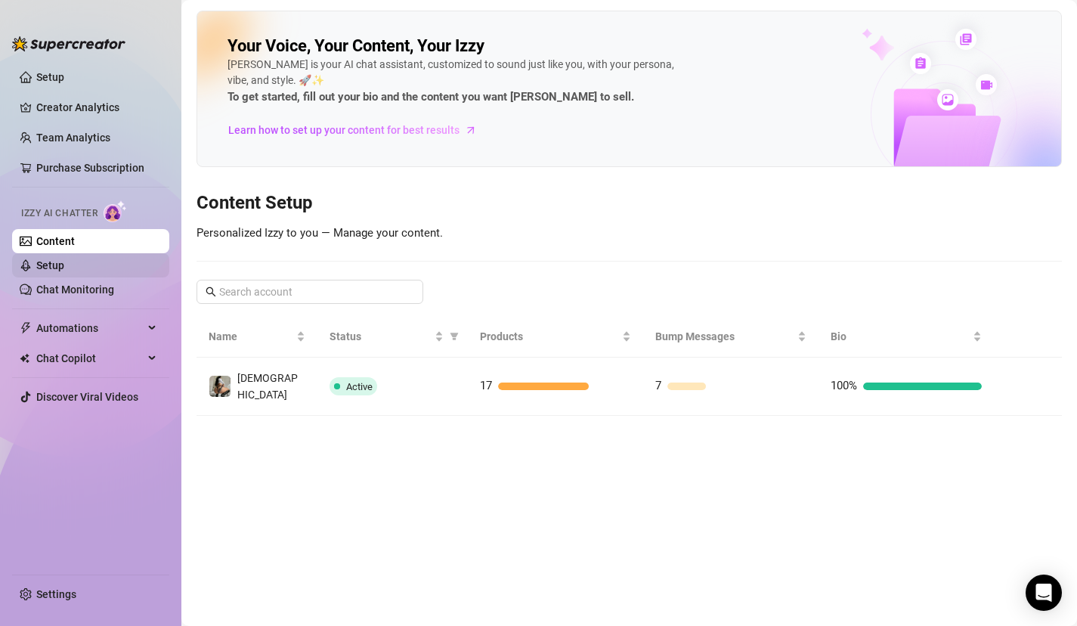
click at [64, 265] on link "Setup" at bounding box center [50, 265] width 28 height 12
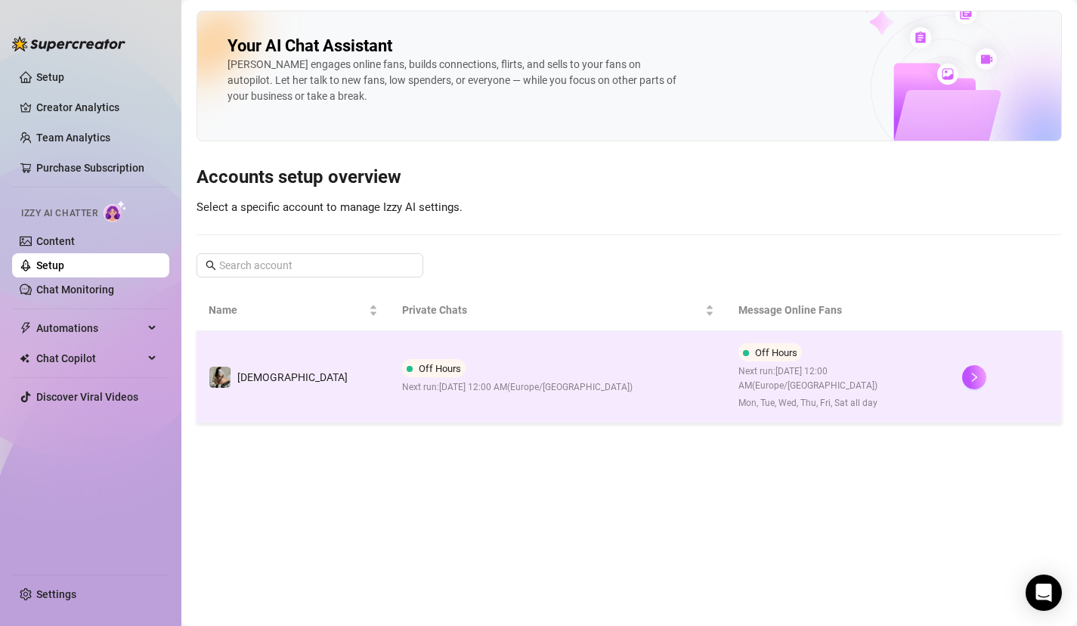
click at [457, 399] on td "Off Hours Next run: September 1, 2025 12:00 AM ( Europe/London )" at bounding box center [558, 377] width 336 height 92
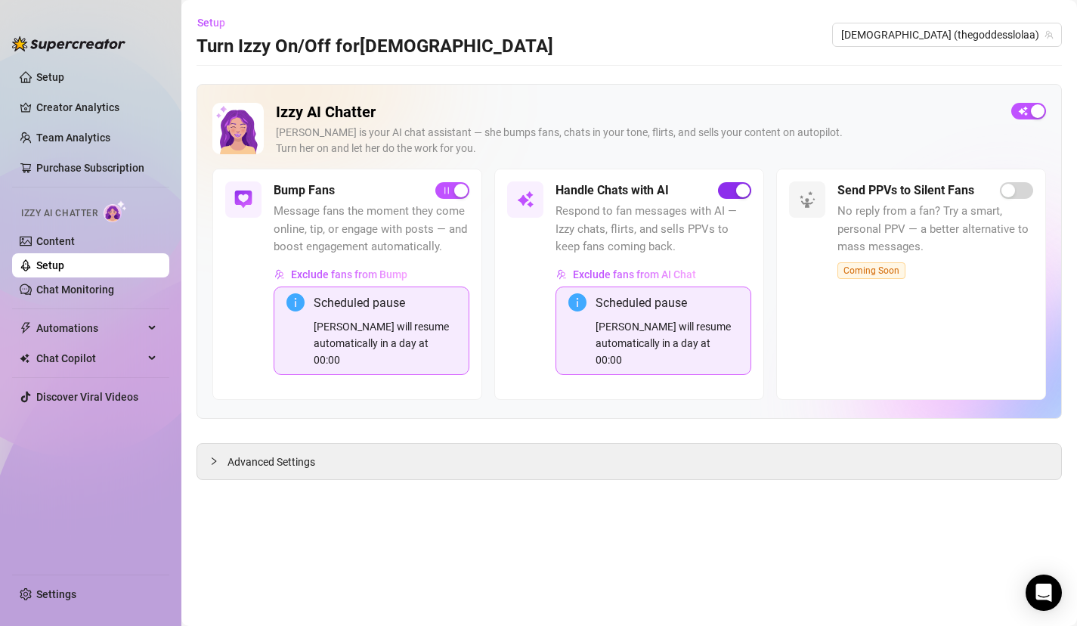
click at [738, 190] on div "button" at bounding box center [743, 191] width 14 height 14
click at [457, 194] on div "button" at bounding box center [461, 191] width 14 height 14
click at [1032, 108] on span "button" at bounding box center [1028, 111] width 35 height 17
click at [447, 459] on div "Advanced Settings" at bounding box center [629, 462] width 864 height 36
click at [444, 444] on div "Advanced Settings" at bounding box center [629, 462] width 864 height 36
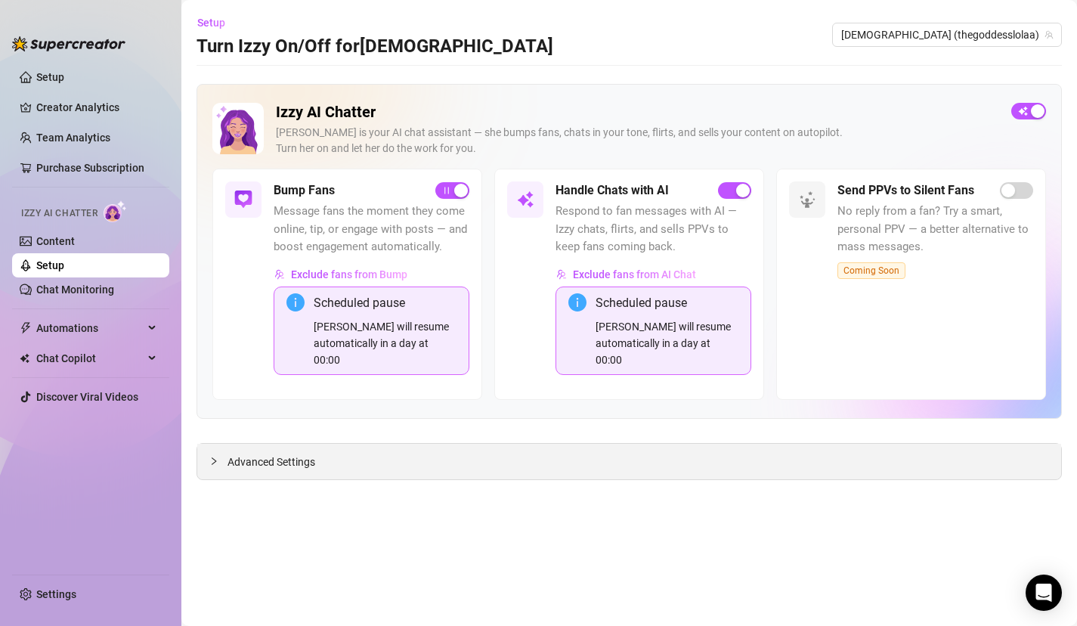
click at [223, 453] on div at bounding box center [218, 461] width 18 height 17
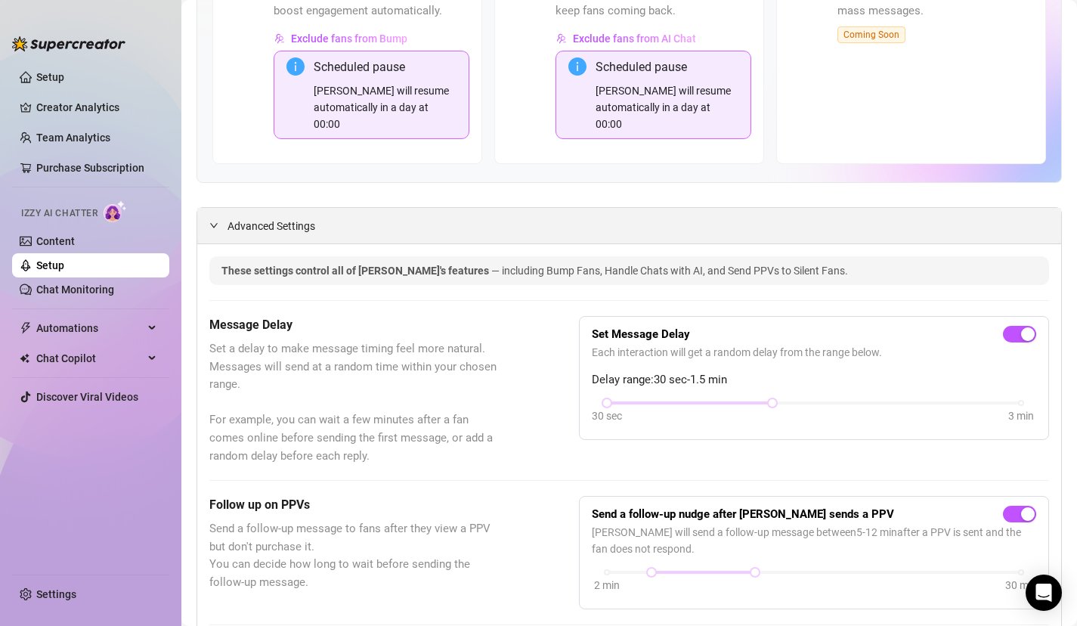
scroll to position [242, 0]
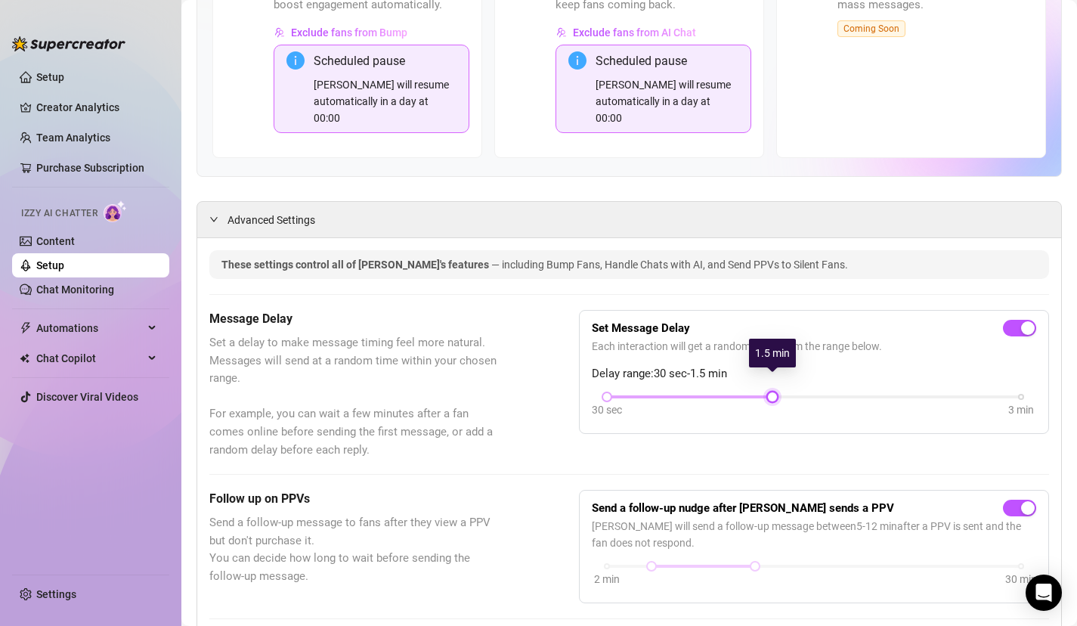
click at [777, 375] on div "Set Message Delay Each interaction will get a random delay from the range below…" at bounding box center [814, 372] width 444 height 98
drag, startPoint x: 773, startPoint y: 381, endPoint x: 749, endPoint y: 379, distance: 23.5
click at [749, 392] on div "30 sec 3 min" at bounding box center [814, 395] width 414 height 6
drag, startPoint x: 769, startPoint y: 379, endPoint x: 740, endPoint y: 376, distance: 28.8
click at [740, 392] on div "30 sec 3 min" at bounding box center [814, 395] width 414 height 6
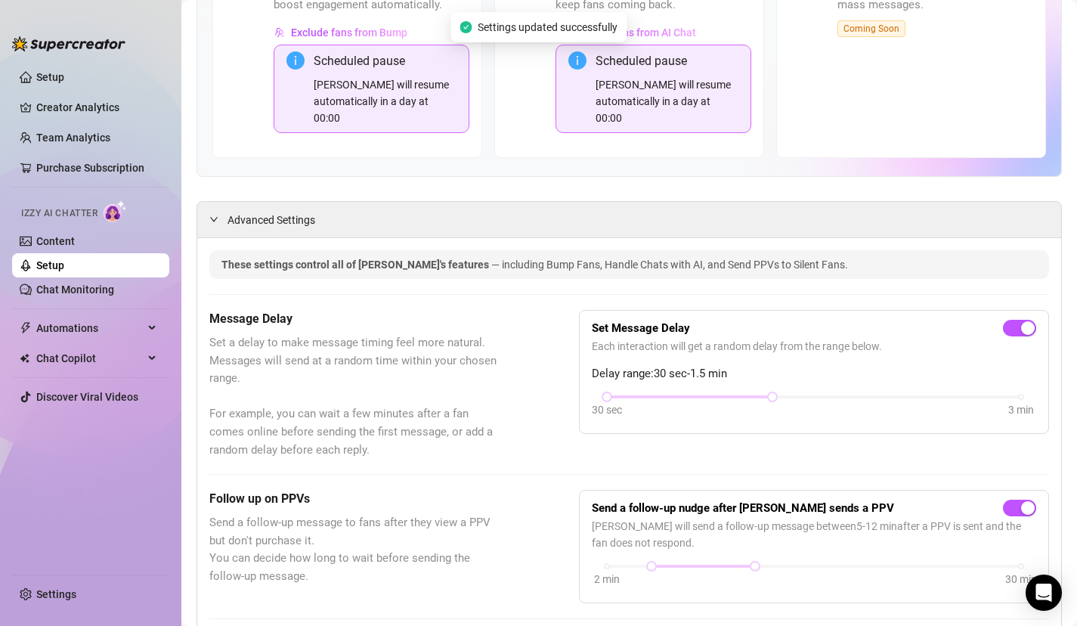
click at [704, 436] on div "Message Delay Set a delay to make message timing feel more natural. Messages wi…" at bounding box center [629, 384] width 840 height 149
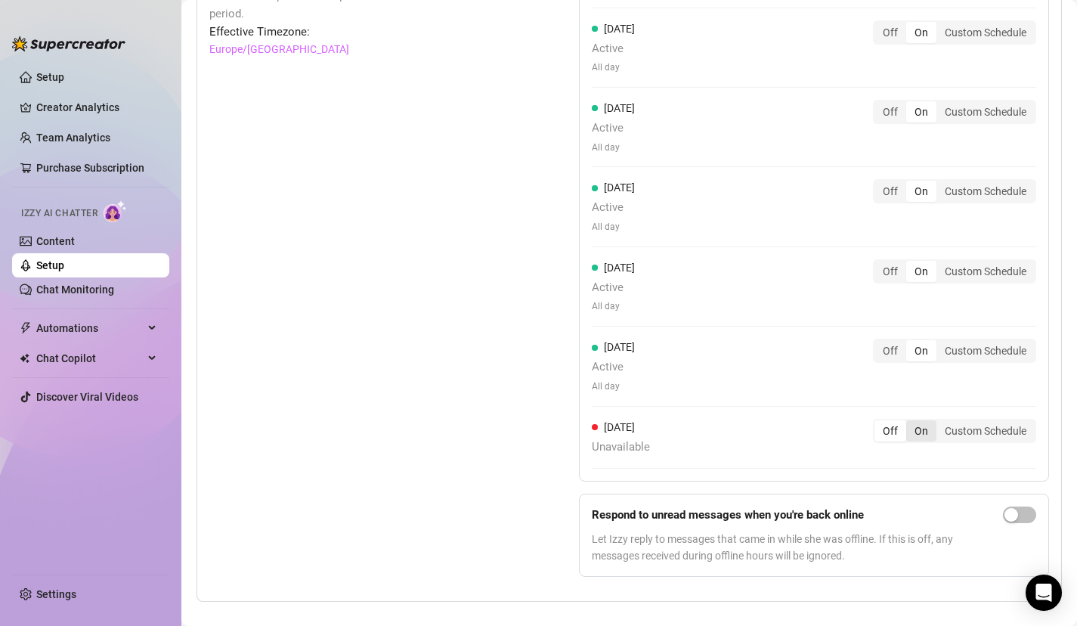
click at [922, 420] on div "On" at bounding box center [921, 430] width 30 height 21
click at [910, 423] on input "On" at bounding box center [910, 423] width 0 height 0
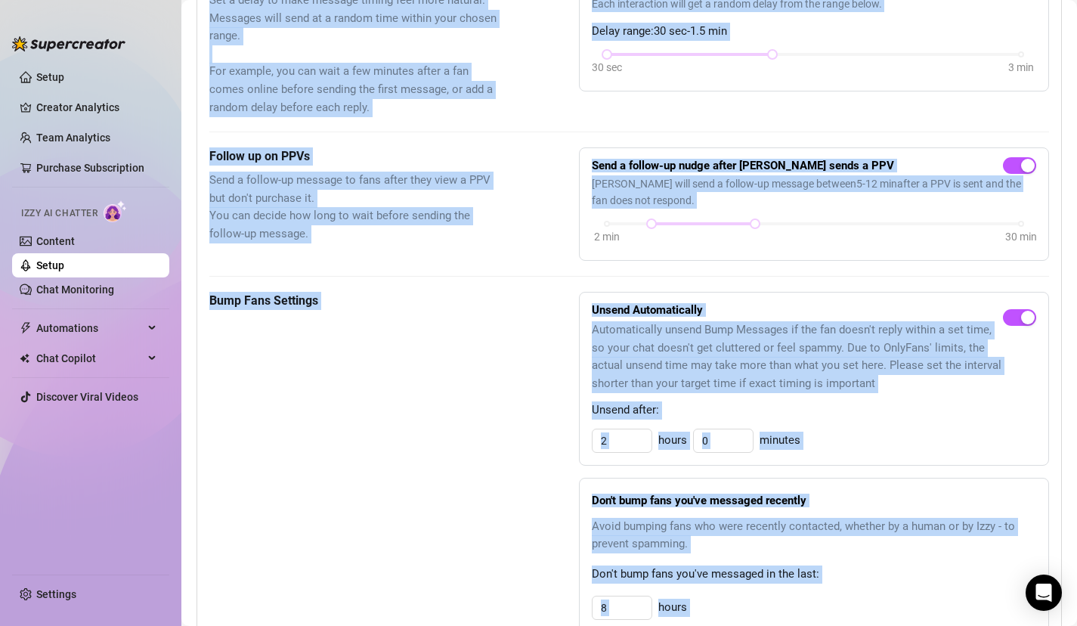
scroll to position [0, 0]
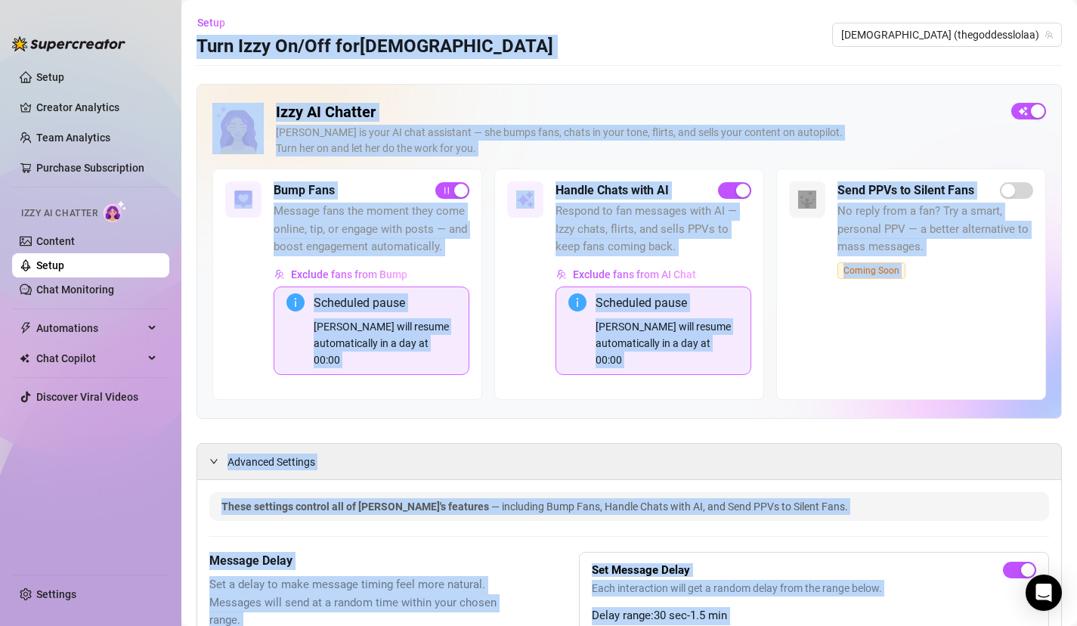
drag, startPoint x: 348, startPoint y: 294, endPoint x: 622, endPoint y: -106, distance: 484.9
click at [622, 0] on html "Setup Creator Analytics Team Analytics Purchase Subscription Izzy AI Chatter Co…" at bounding box center [538, 313] width 1077 height 626
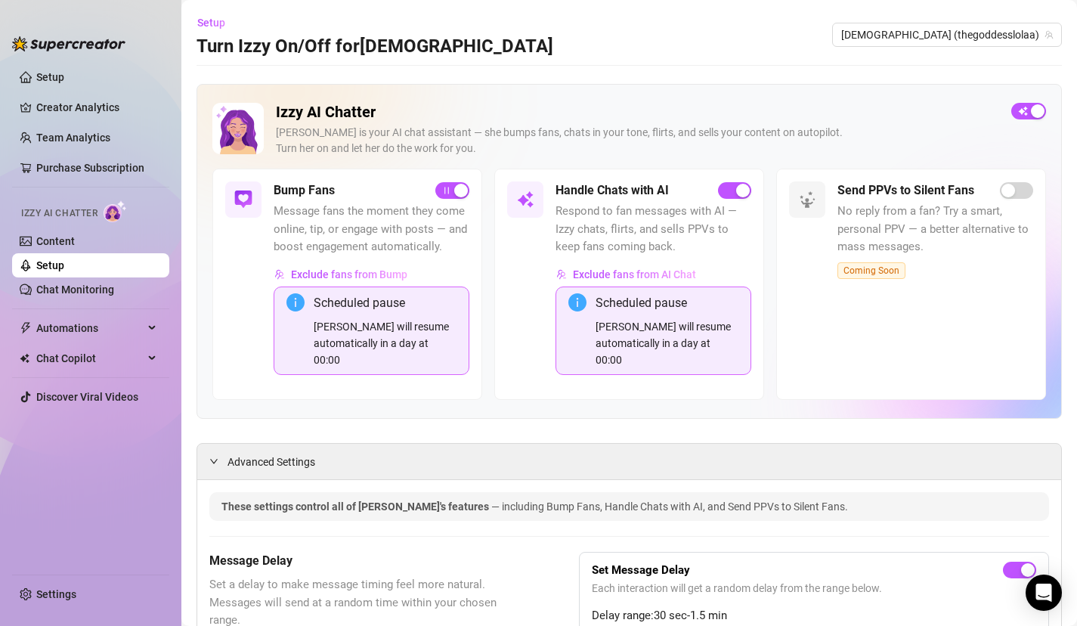
click at [668, 84] on div "Izzy AI Chatter Izzy is your AI chat assistant — she bumps fans, chats in your …" at bounding box center [629, 251] width 865 height 335
click at [60, 75] on link "Setup" at bounding box center [50, 77] width 28 height 12
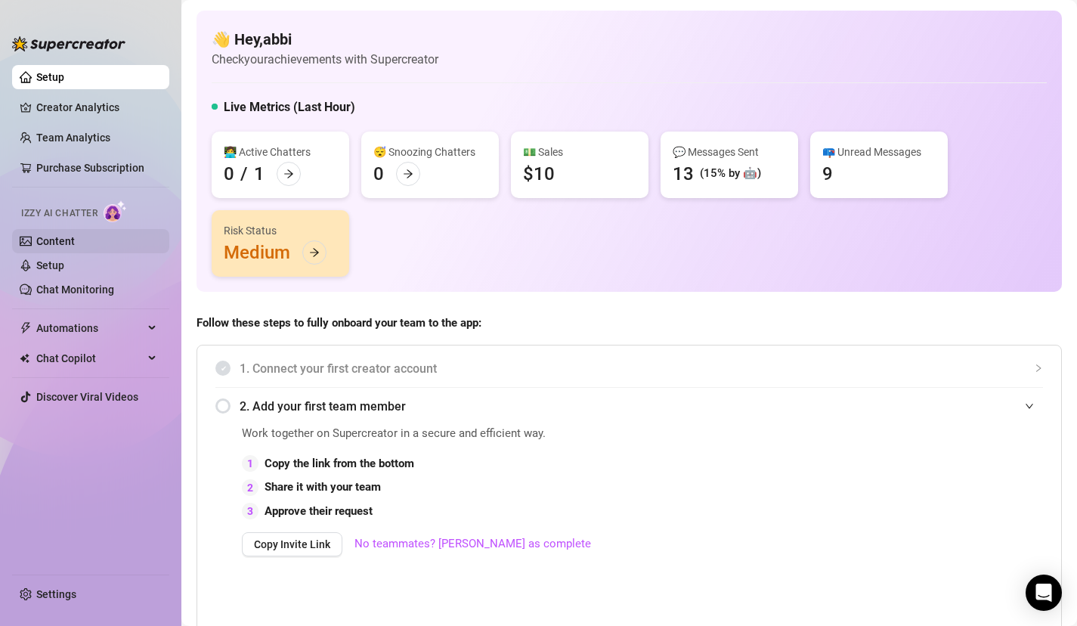
click at [66, 243] on link "Content" at bounding box center [55, 241] width 39 height 12
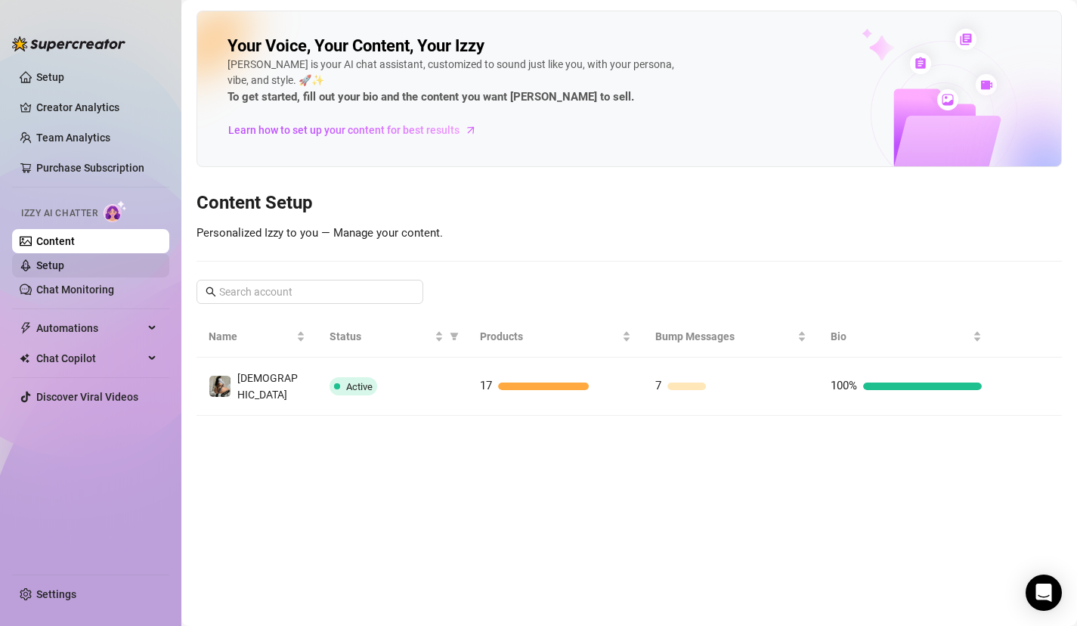
click at [60, 265] on link "Setup" at bounding box center [50, 265] width 28 height 12
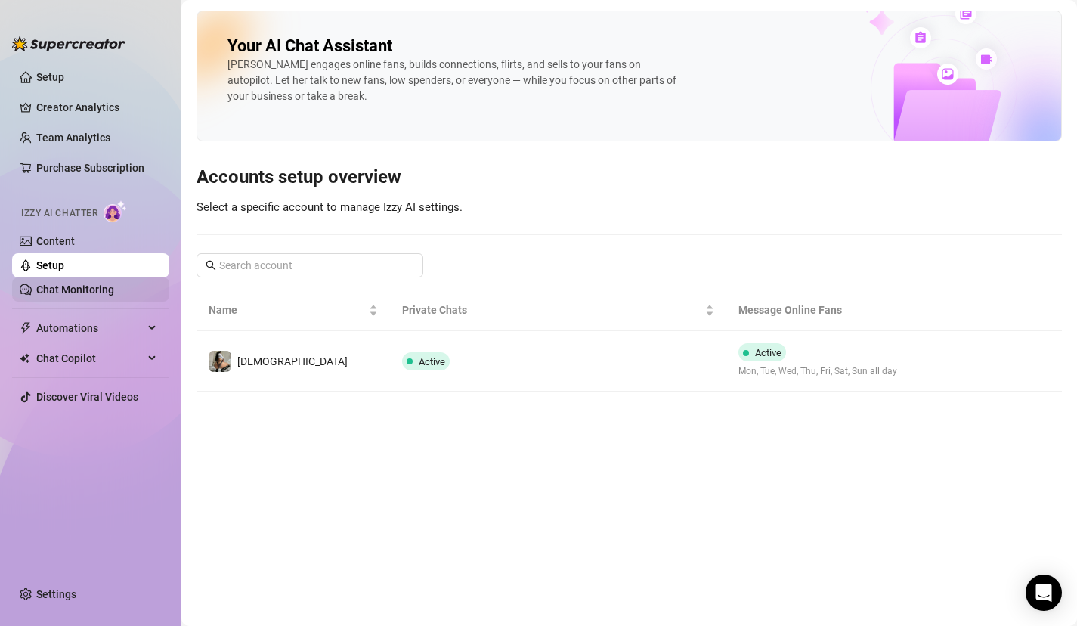
click at [73, 288] on link "Chat Monitoring" at bounding box center [75, 289] width 78 height 12
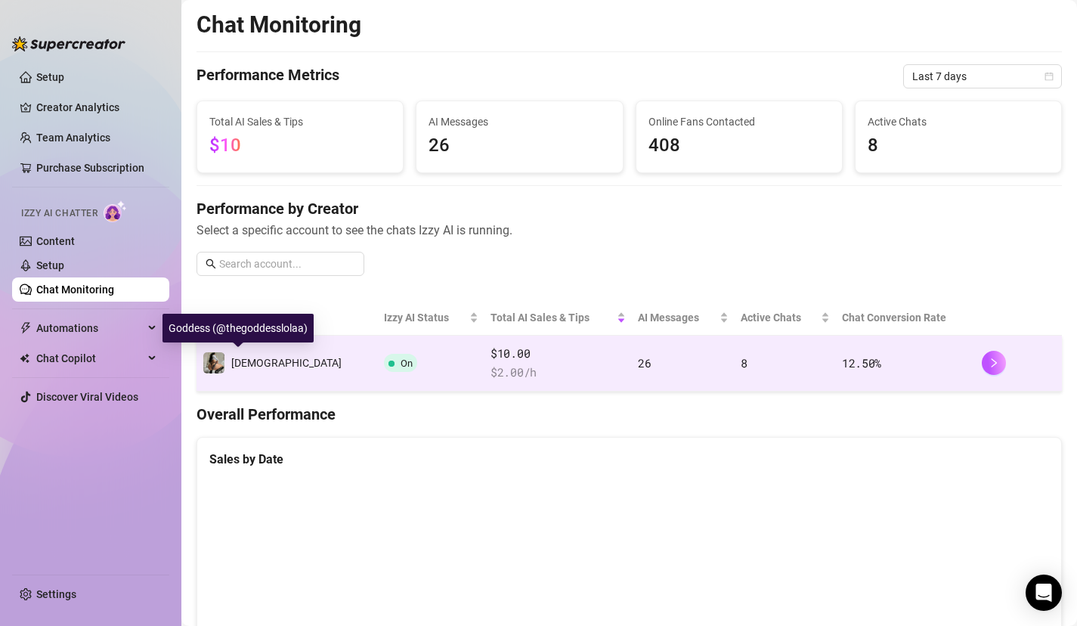
click at [267, 364] on span "[DEMOGRAPHIC_DATA]" at bounding box center [286, 363] width 110 height 12
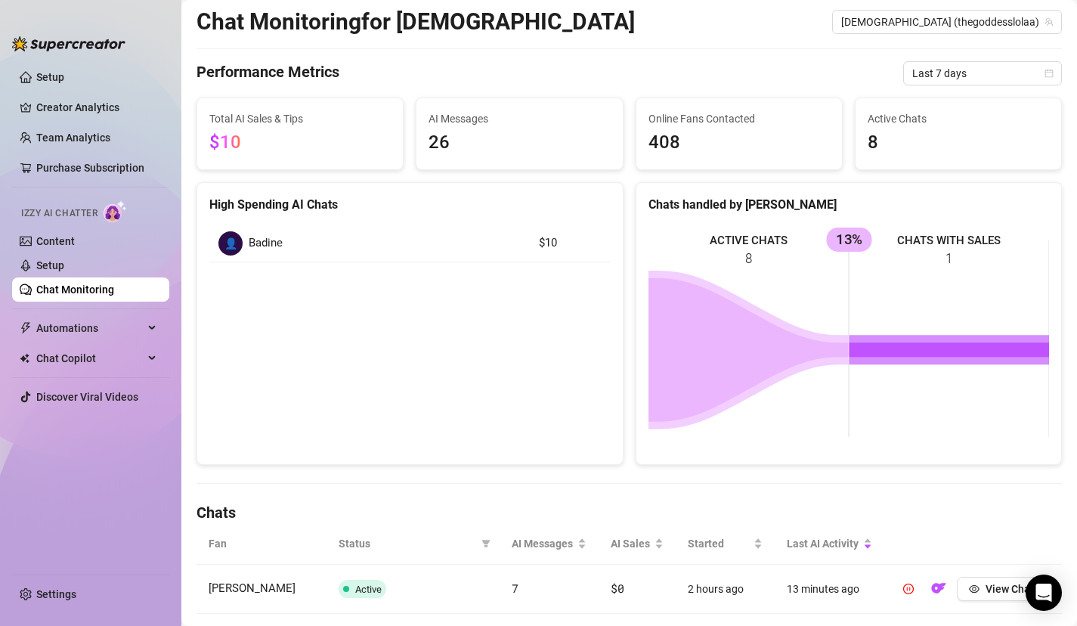
scroll to position [30, 0]
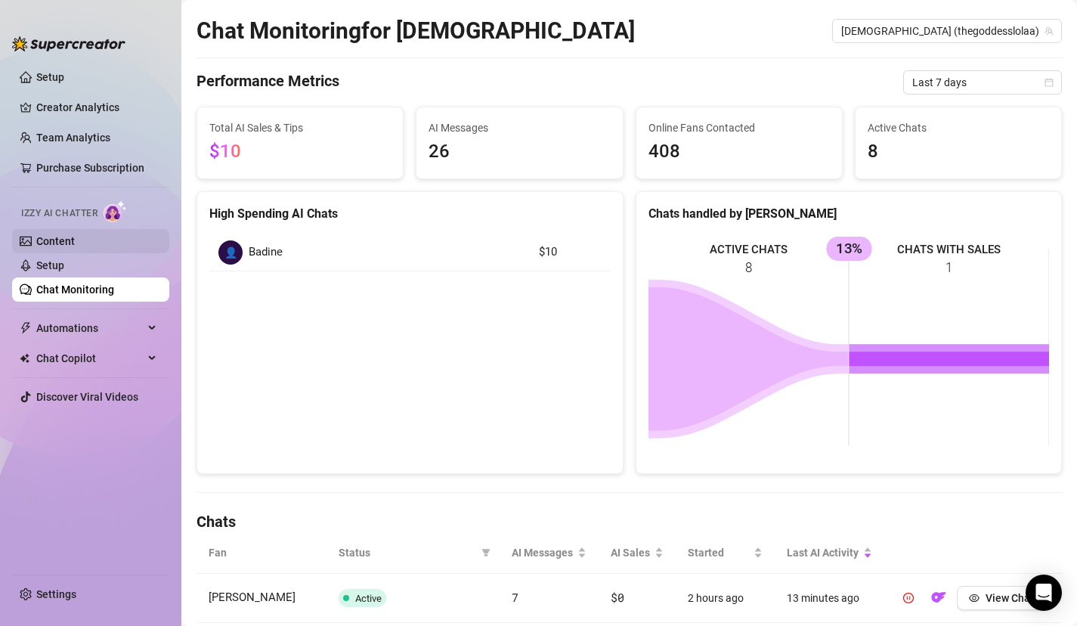
click at [56, 235] on link "Content" at bounding box center [55, 241] width 39 height 12
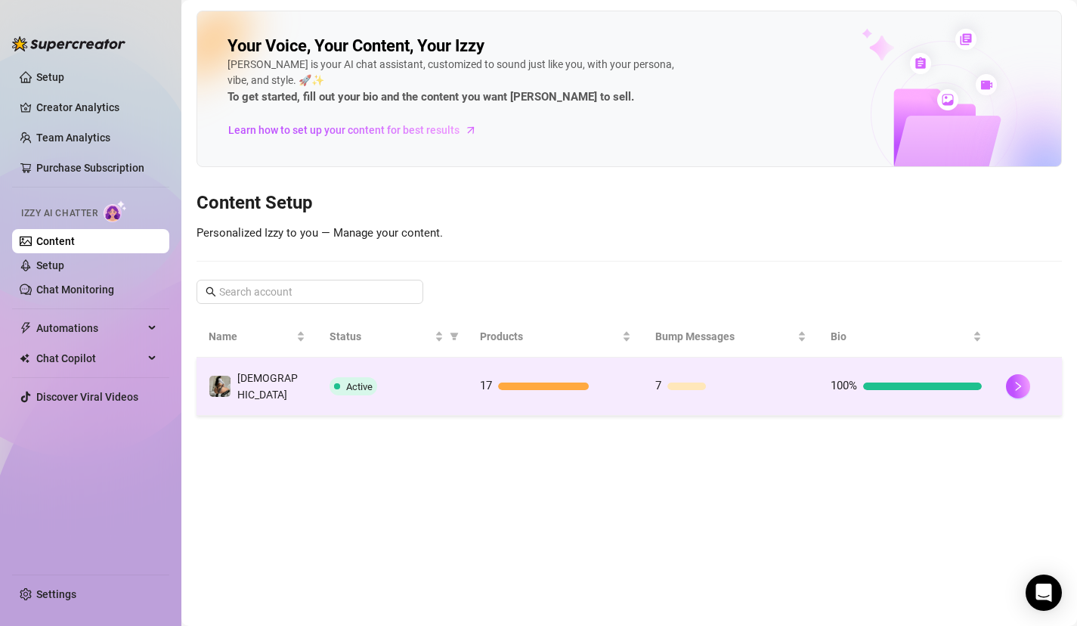
click at [517, 392] on td "17" at bounding box center [555, 387] width 175 height 58
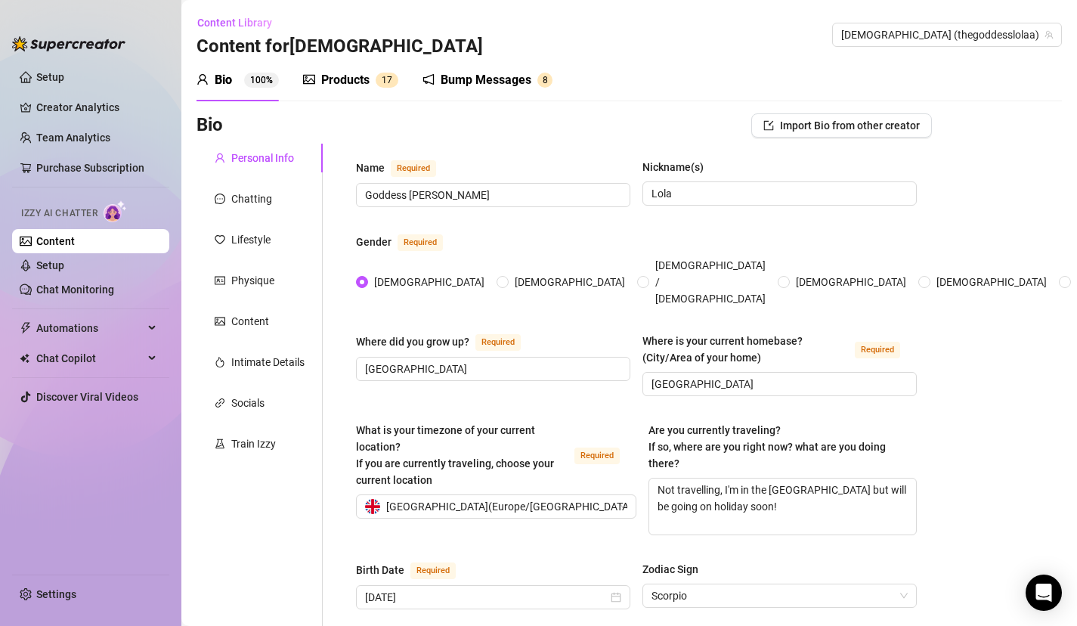
scroll to position [30, 0]
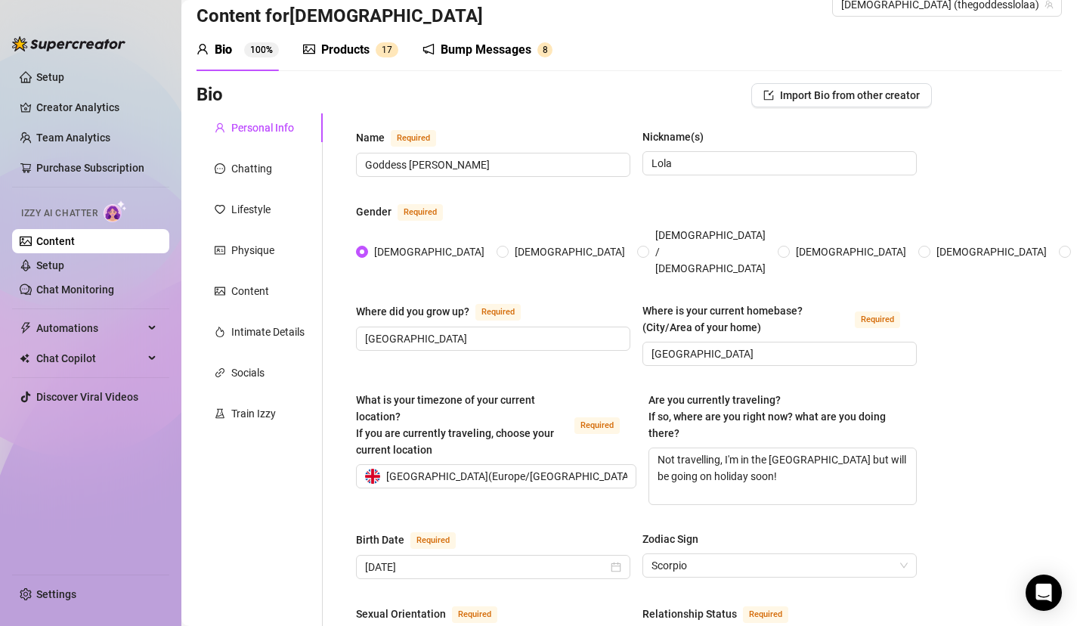
click at [349, 60] on div "Products 1 7" at bounding box center [350, 50] width 95 height 42
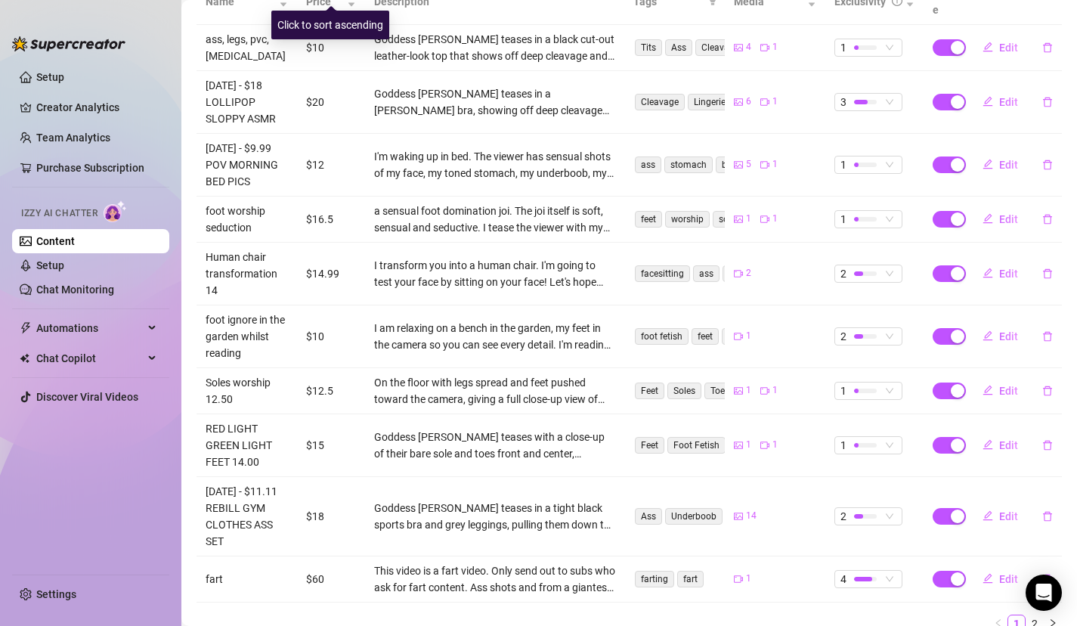
scroll to position [363, 0]
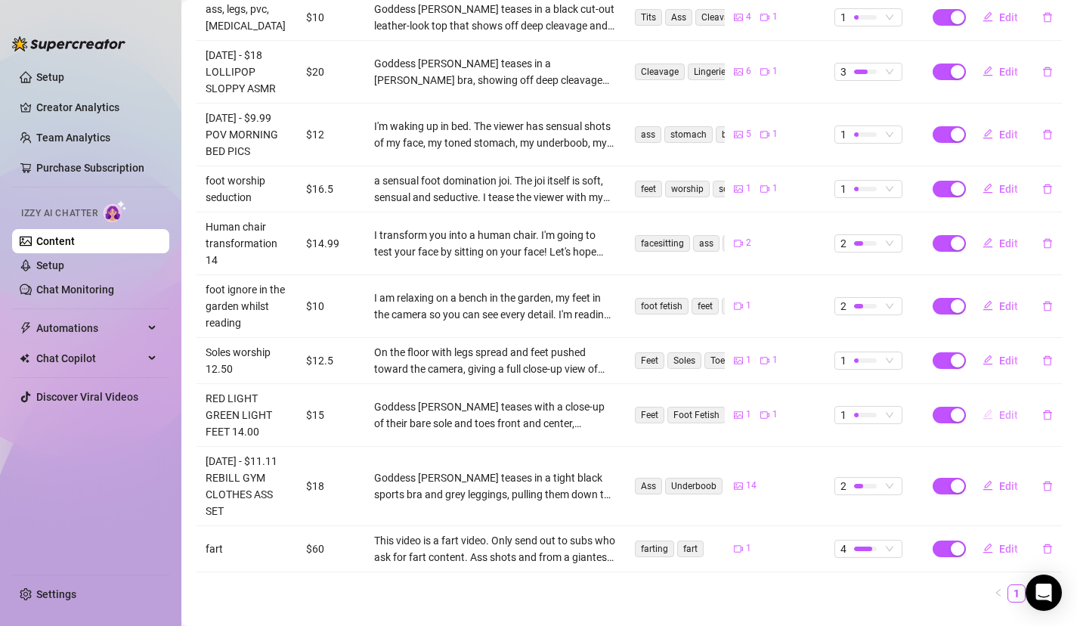
click at [1004, 411] on span "Edit" at bounding box center [1008, 415] width 19 height 12
type textarea "I want to play a game with you ;). Have you ever heard of edging? Well... I wan…"
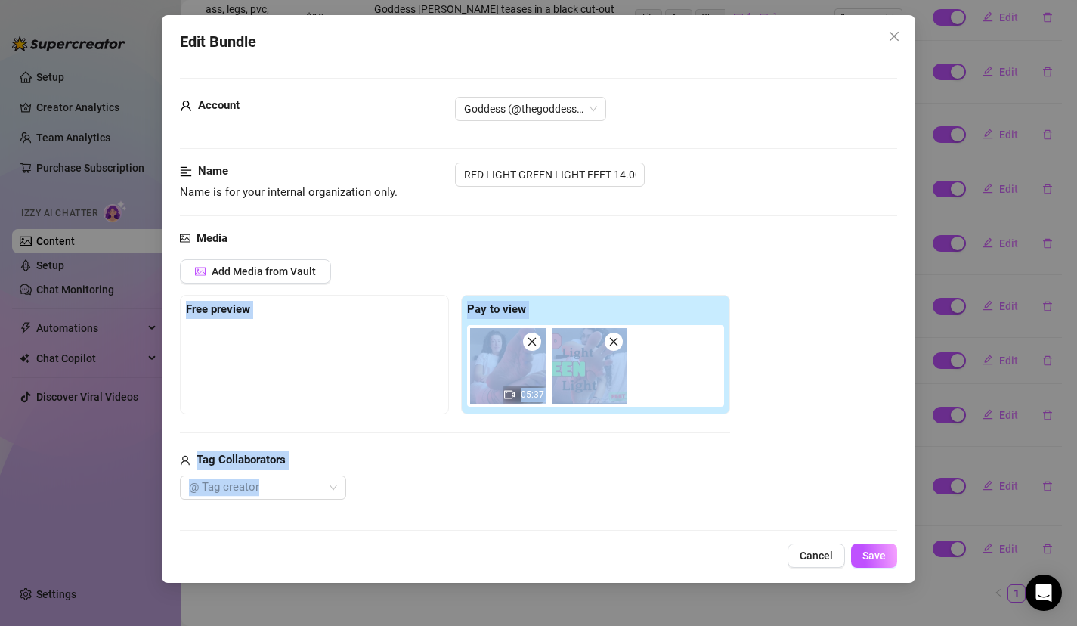
drag, startPoint x: 652, startPoint y: 245, endPoint x: 592, endPoint y: 488, distance: 250.1
click at [593, 489] on div "Media Add Media from Vault Free preview Pay to view 05:37 Tag Collaborators @ T…" at bounding box center [539, 389] width 718 height 319
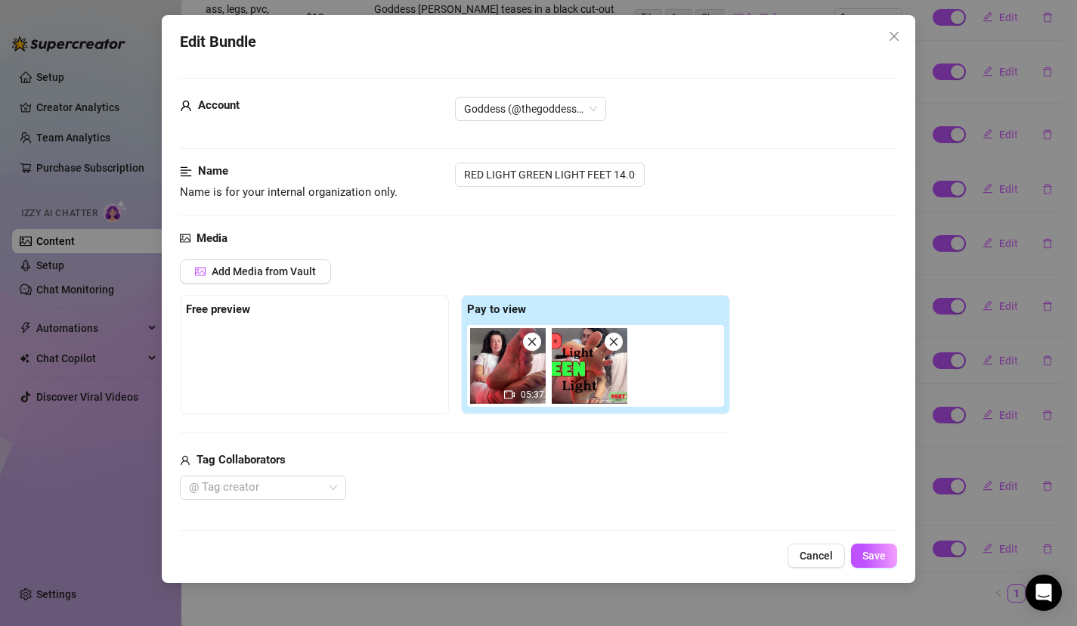
click at [506, 489] on div "@ Tag creator" at bounding box center [455, 487] width 550 height 24
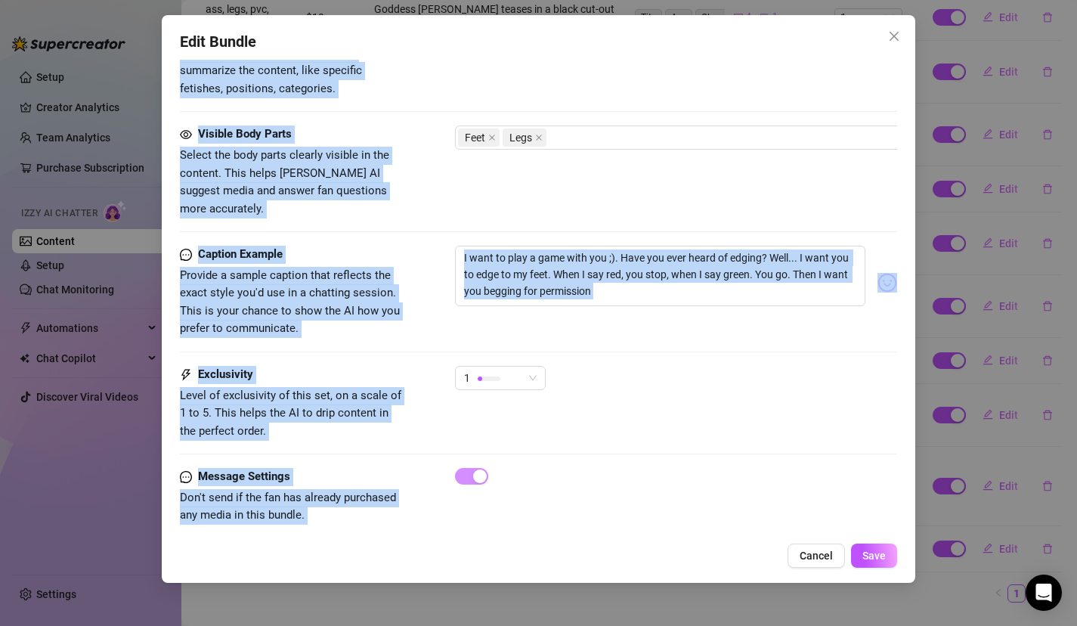
drag, startPoint x: 506, startPoint y: 483, endPoint x: 503, endPoint y: 587, distance: 104.4
click at [505, 588] on div "Edit Bundle Account Goddess (@thegoddesslolaa) Name Name is for your internal o…" at bounding box center [538, 313] width 1077 height 626
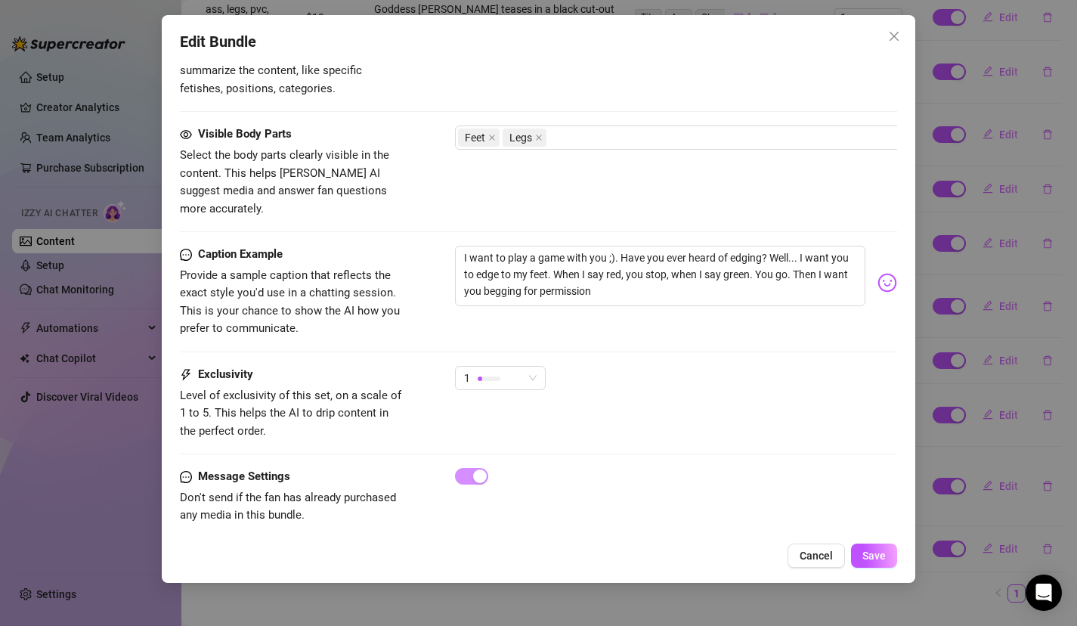
click at [599, 366] on div "1" at bounding box center [676, 385] width 443 height 38
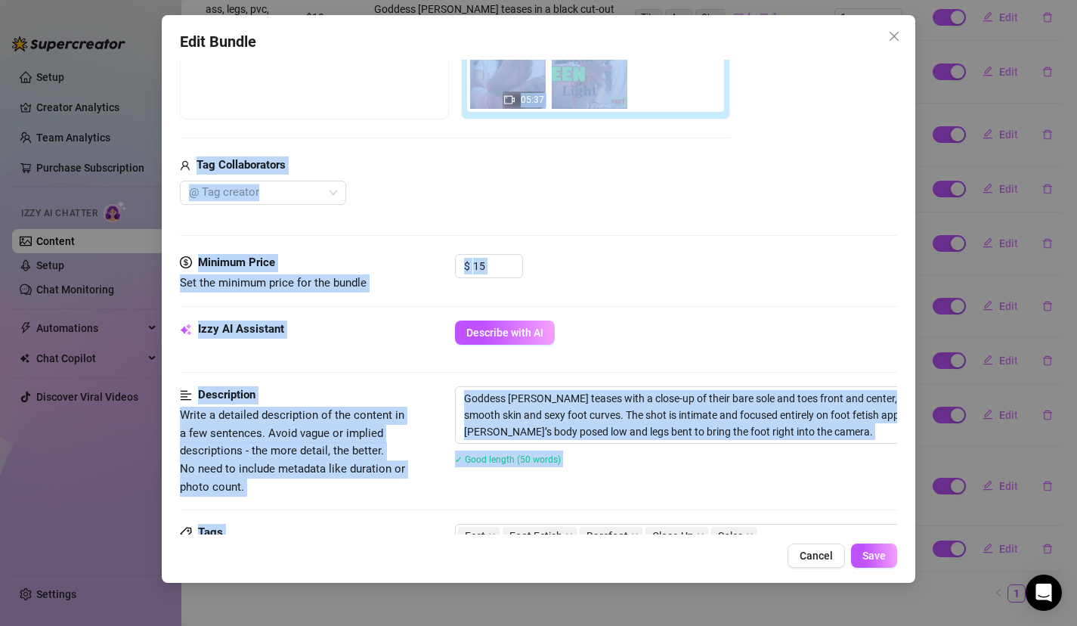
scroll to position [91, 0]
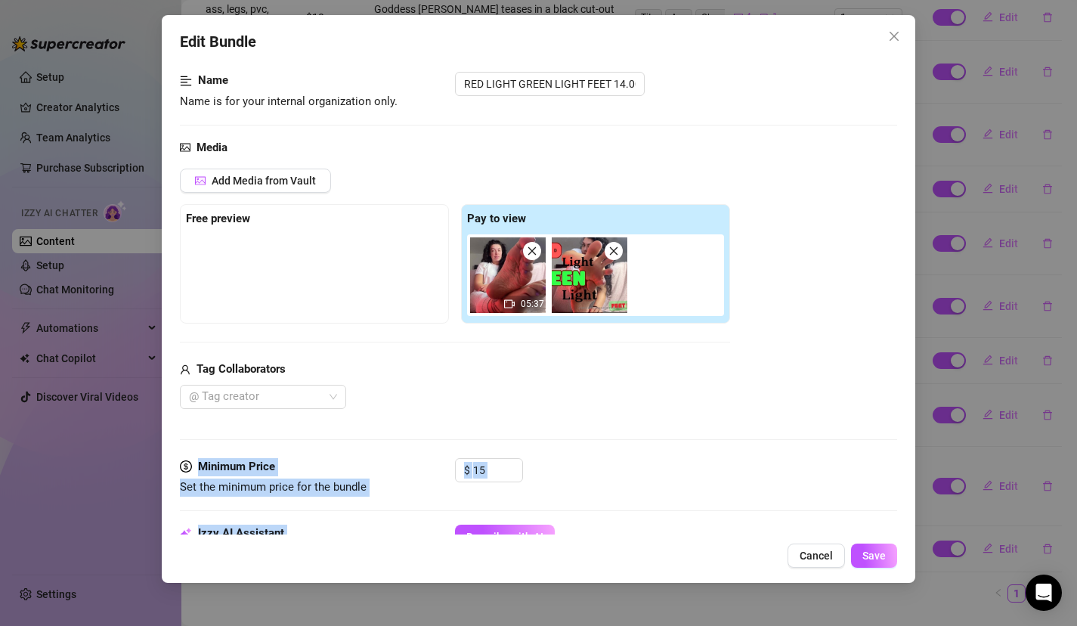
drag, startPoint x: 599, startPoint y: 356, endPoint x: 504, endPoint y: 400, distance: 104.2
click at [503, 399] on form "Account Goddess (@thegoddesslolaa) Name Name is for your internal organization …" at bounding box center [539, 622] width 718 height 1270
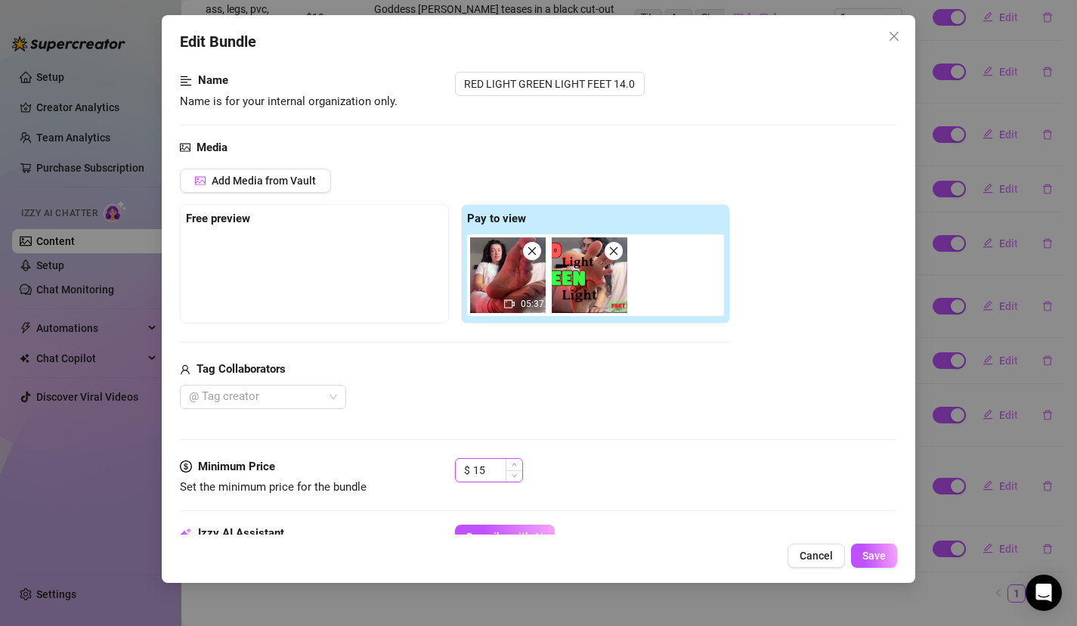
click at [505, 468] on div "15" at bounding box center [497, 470] width 49 height 23
type input "18"
click at [871, 550] on span "Save" at bounding box center [873, 556] width 23 height 12
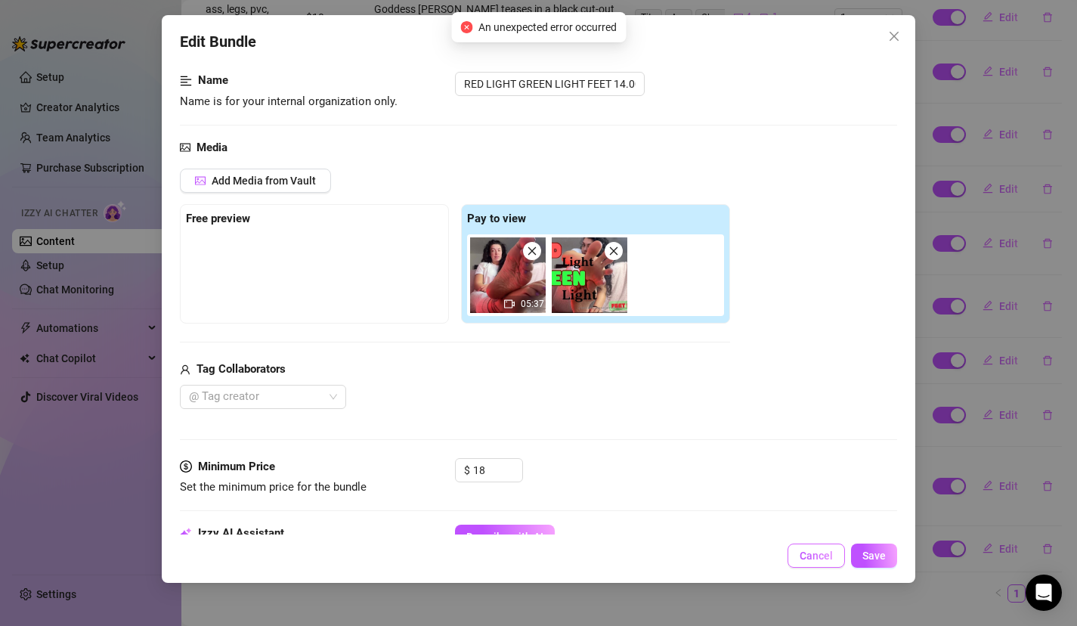
click at [812, 561] on span "Cancel" at bounding box center [816, 556] width 33 height 12
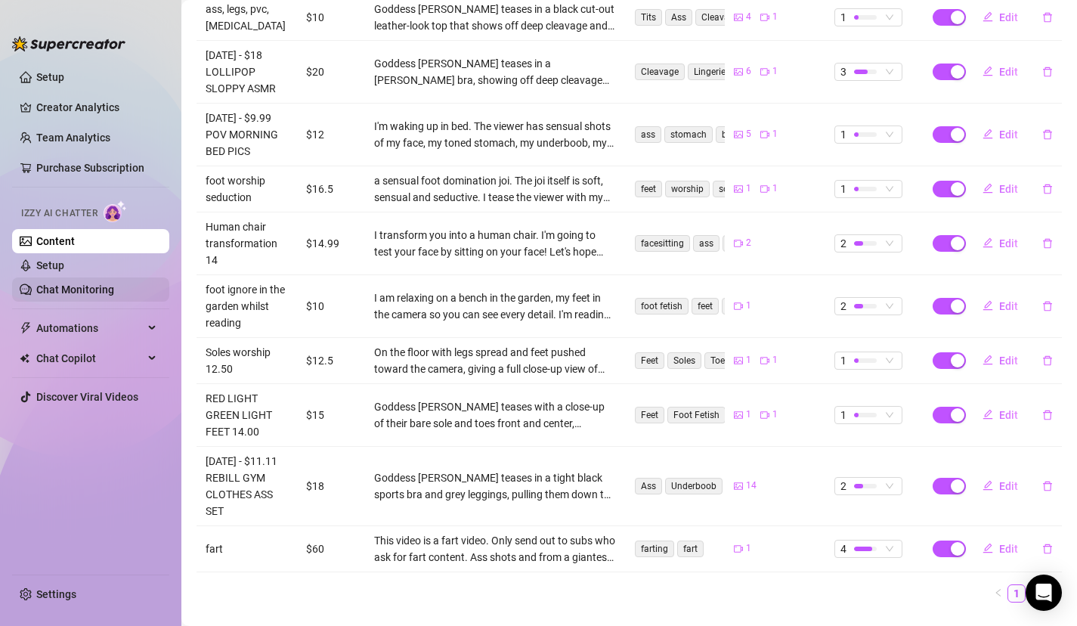
click at [85, 292] on link "Chat Monitoring" at bounding box center [75, 289] width 78 height 12
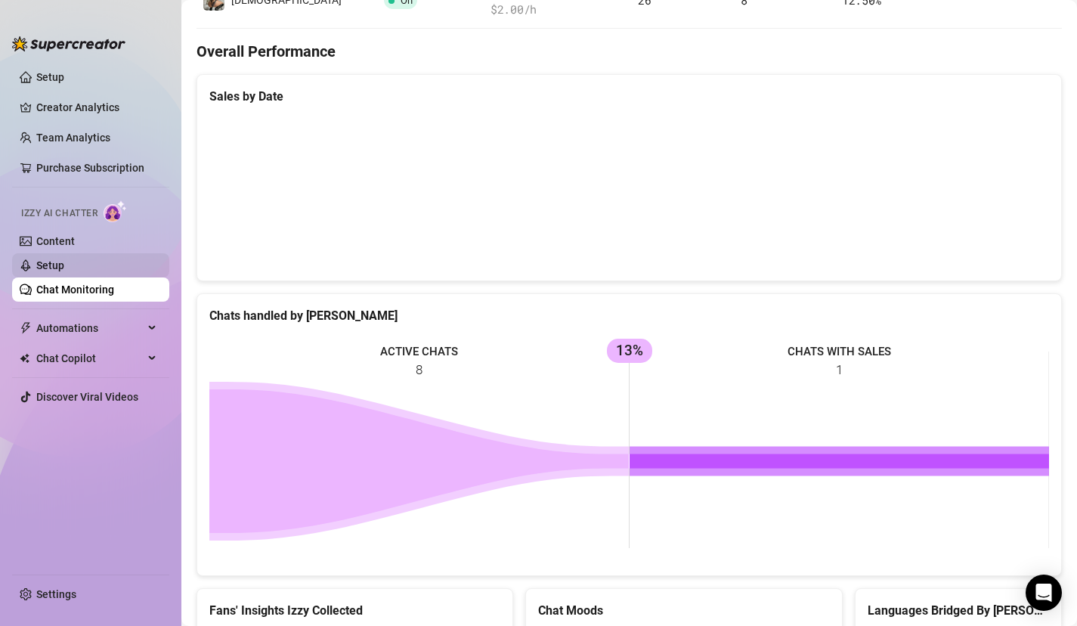
click at [64, 259] on link "Setup" at bounding box center [50, 265] width 28 height 12
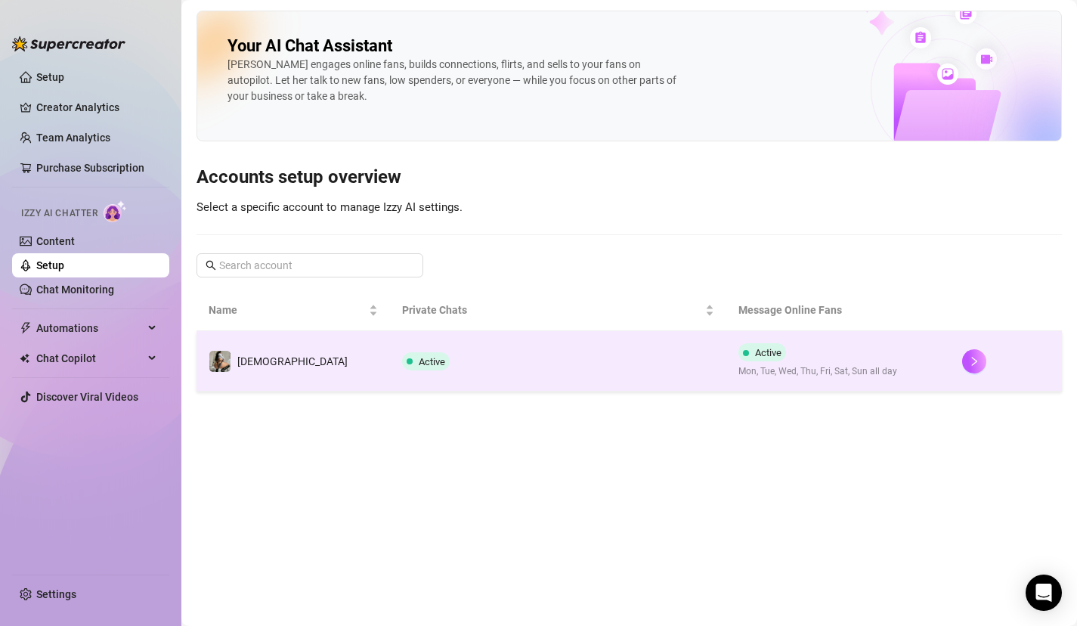
click at [402, 358] on span "Active" at bounding box center [426, 361] width 48 height 18
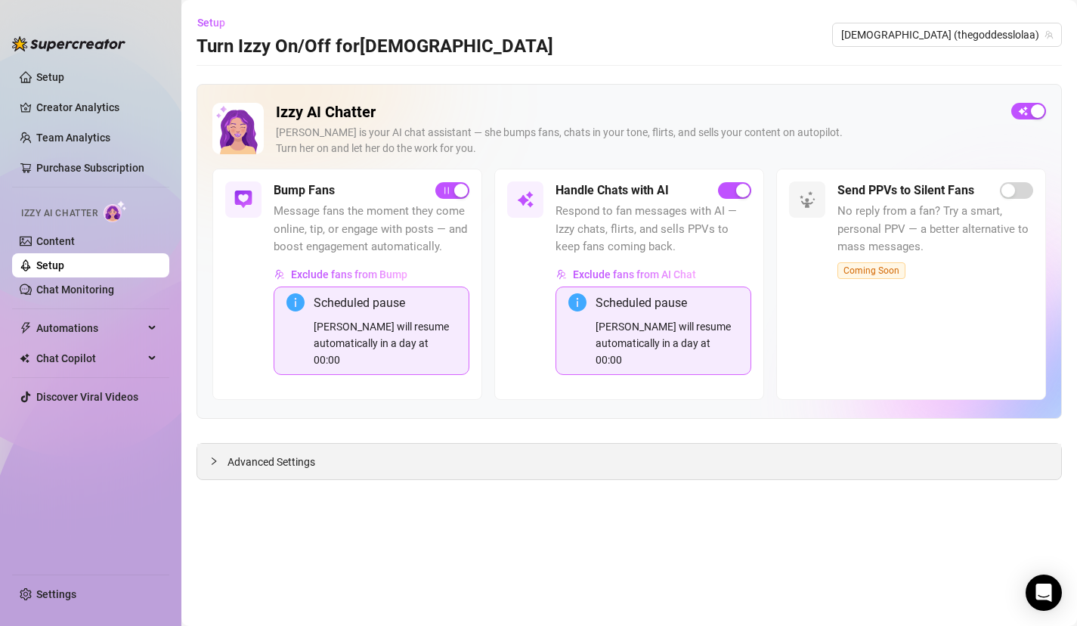
click at [302, 454] on span "Advanced Settings" at bounding box center [272, 462] width 88 height 17
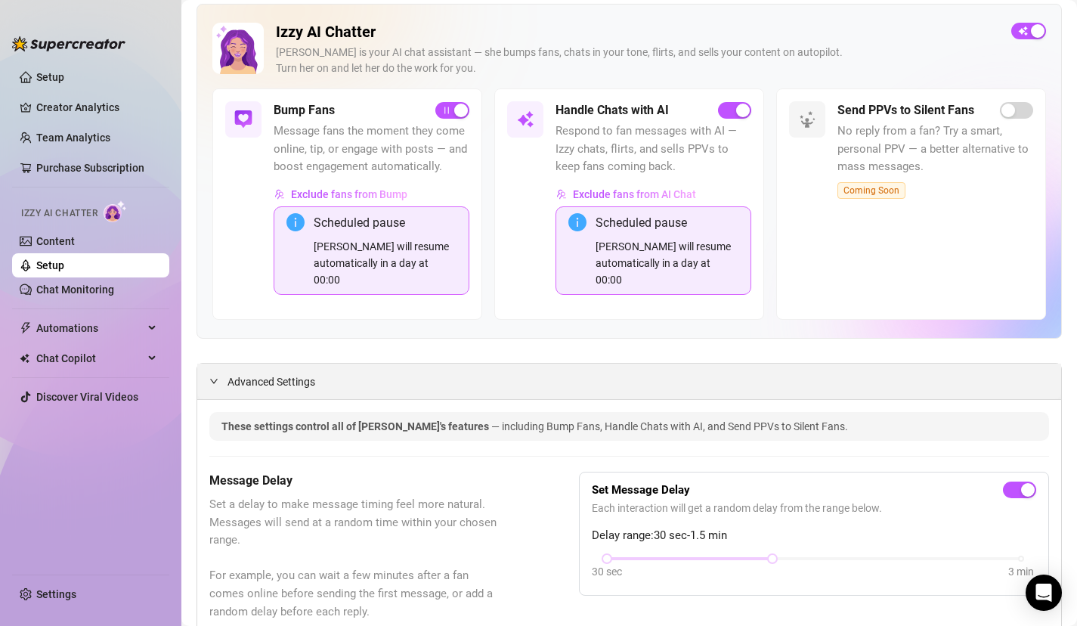
scroll to position [121, 0]
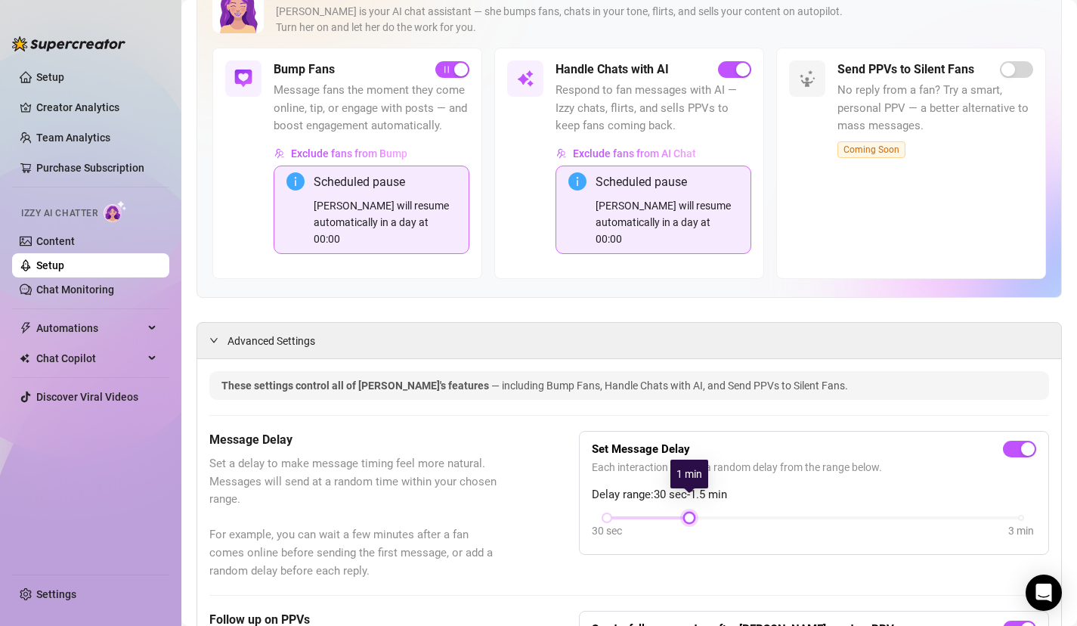
drag, startPoint x: 769, startPoint y: 502, endPoint x: 708, endPoint y: 503, distance: 62.0
click at [708, 513] on div "30 sec 3 min" at bounding box center [814, 527] width 444 height 29
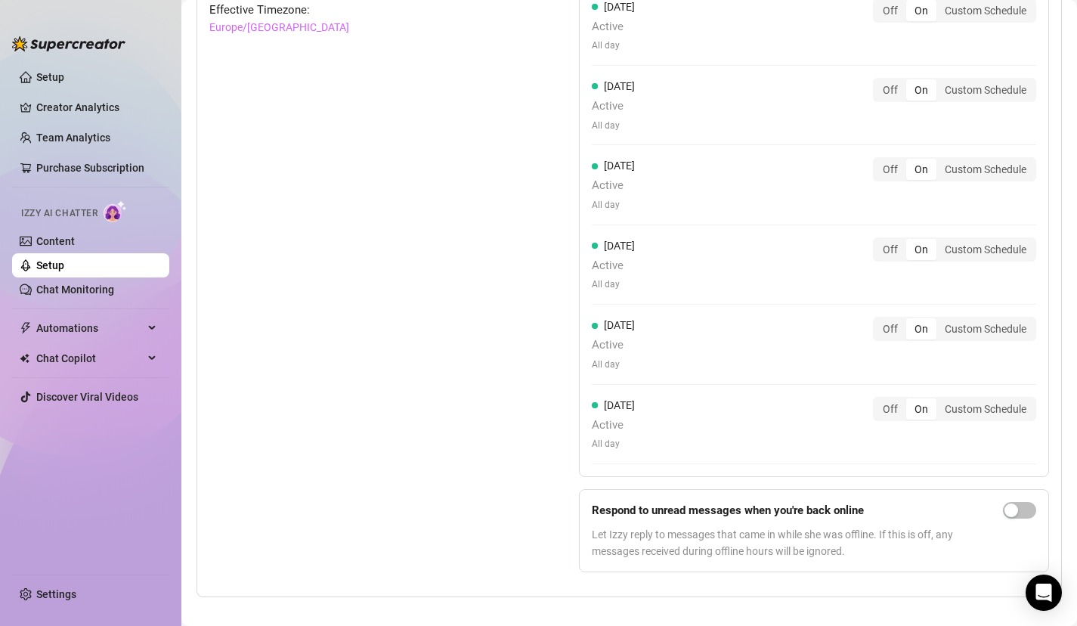
scroll to position [1564, 0]
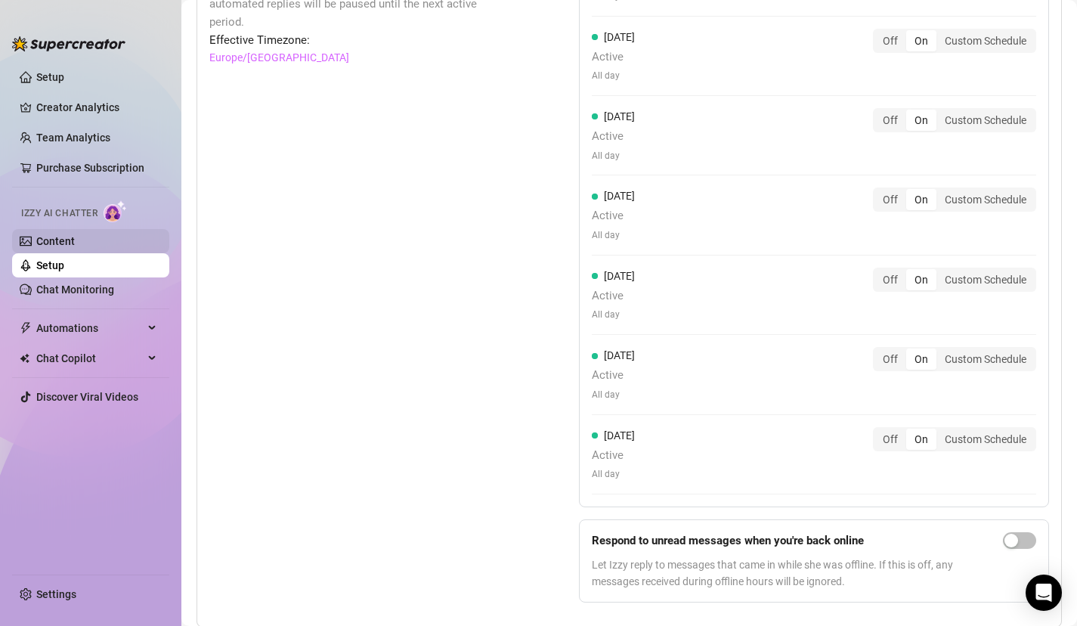
click at [75, 236] on link "Content" at bounding box center [55, 241] width 39 height 12
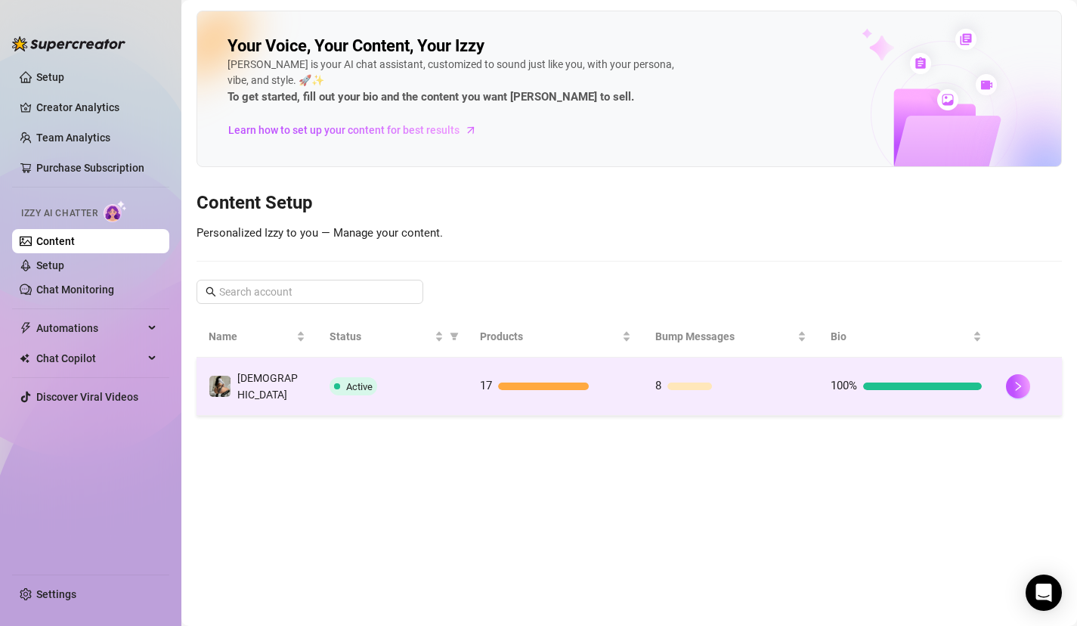
click at [408, 381] on div "Active" at bounding box center [393, 386] width 126 height 18
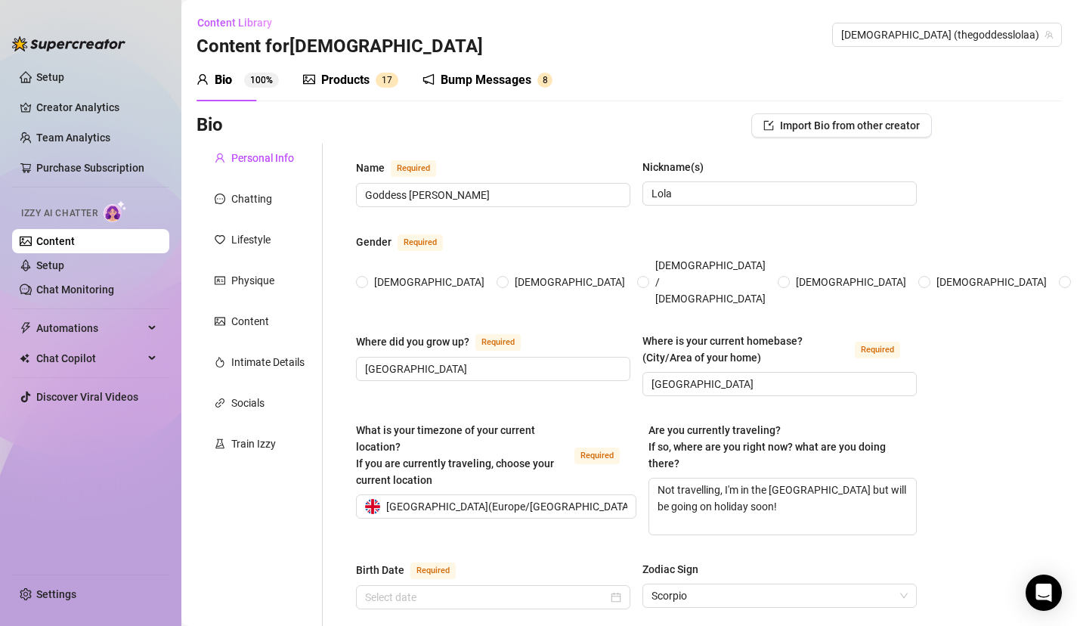
radio input "true"
type input "[DATE]"
click at [64, 259] on link "Setup" at bounding box center [50, 265] width 28 height 12
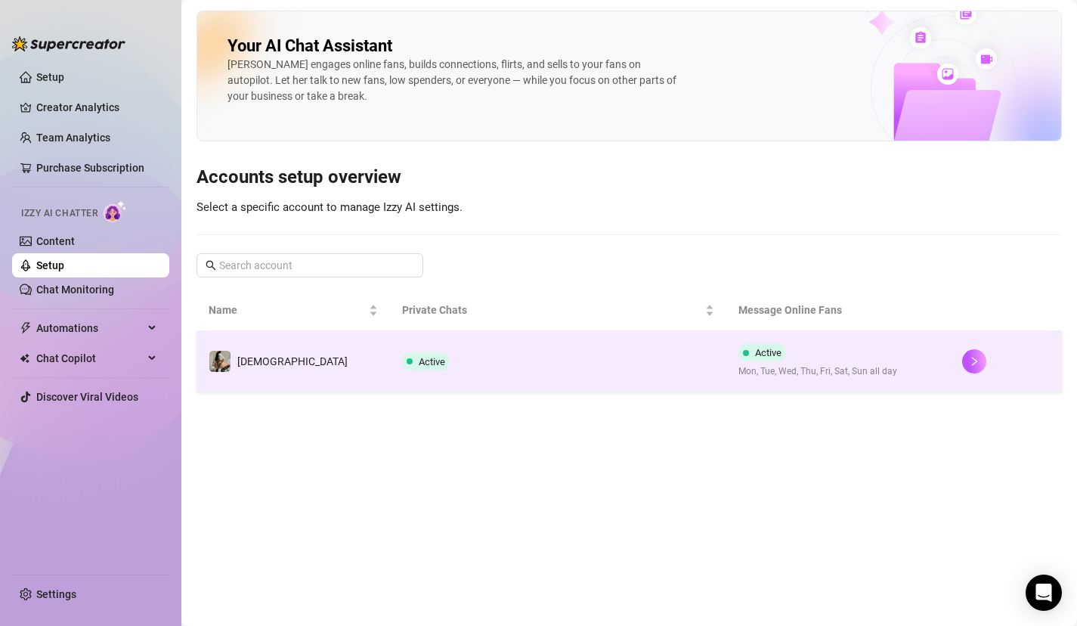
click at [327, 380] on td "[DEMOGRAPHIC_DATA]" at bounding box center [294, 361] width 194 height 60
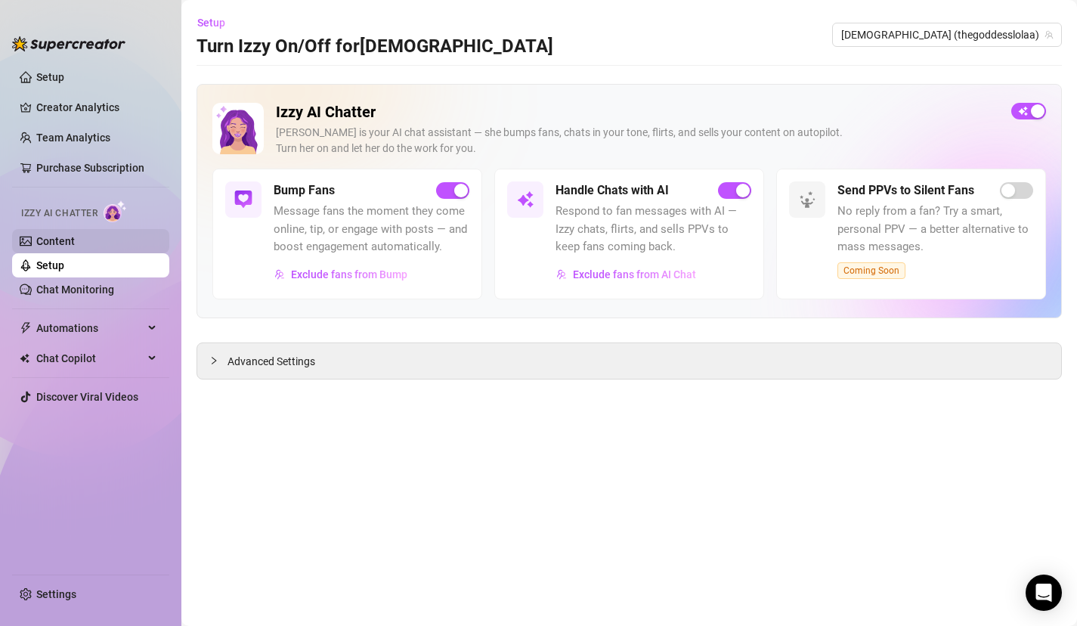
click at [75, 246] on link "Content" at bounding box center [55, 241] width 39 height 12
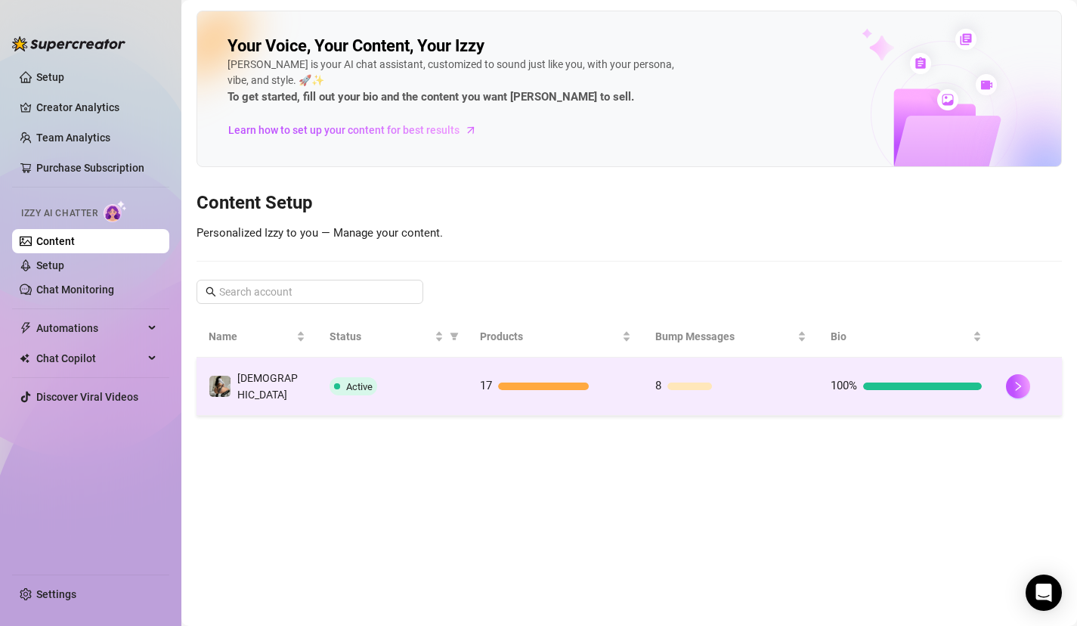
click at [340, 383] on span at bounding box center [337, 386] width 6 height 6
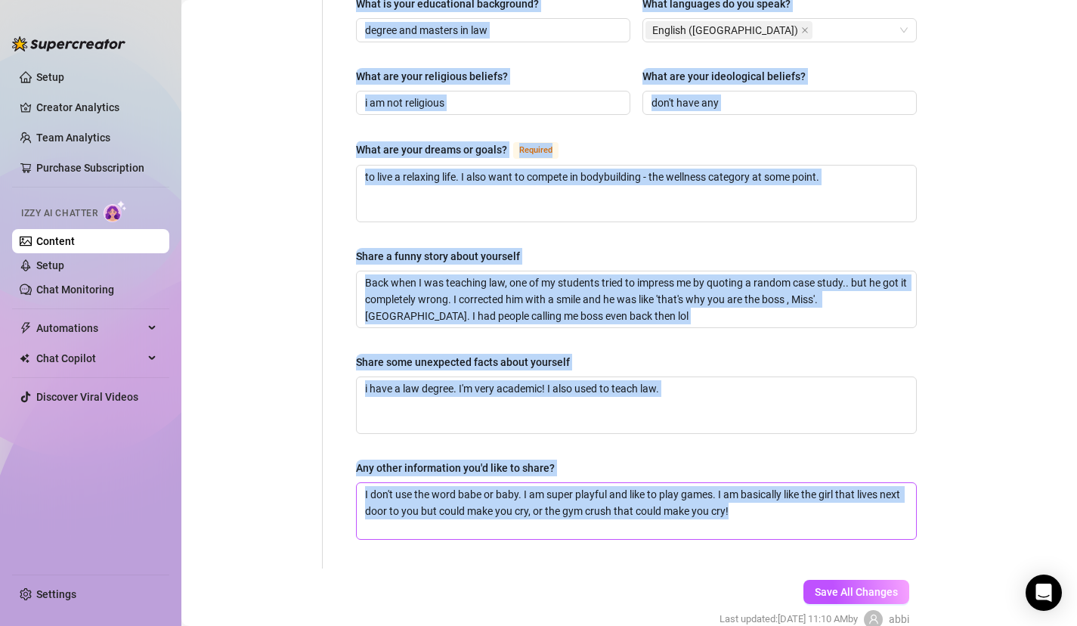
scroll to position [904, 0]
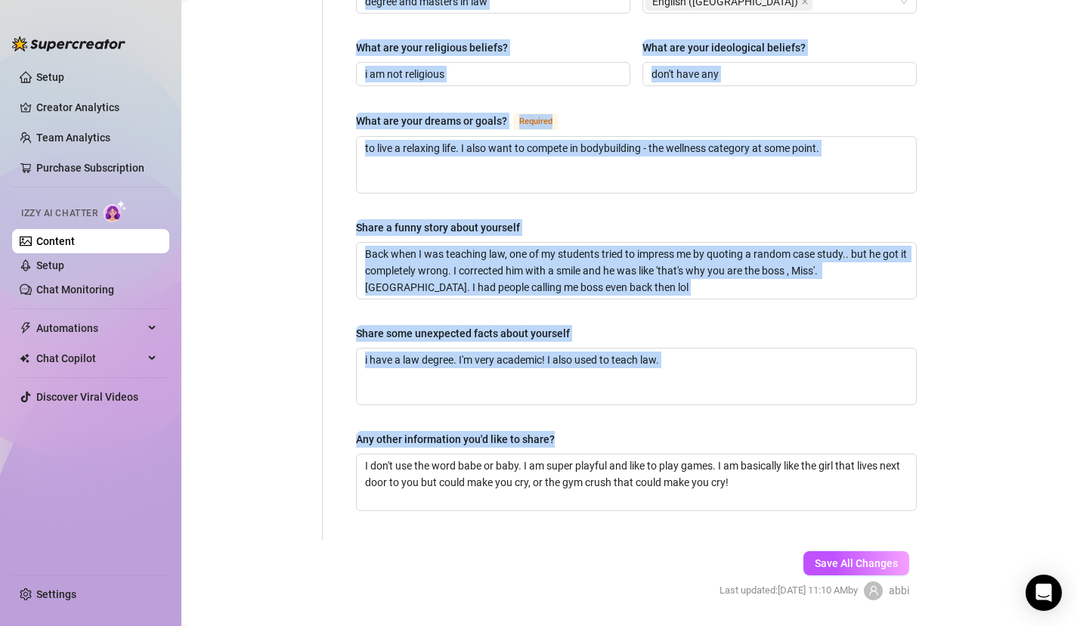
drag, startPoint x: 571, startPoint y: 429, endPoint x: 557, endPoint y: 405, distance: 27.5
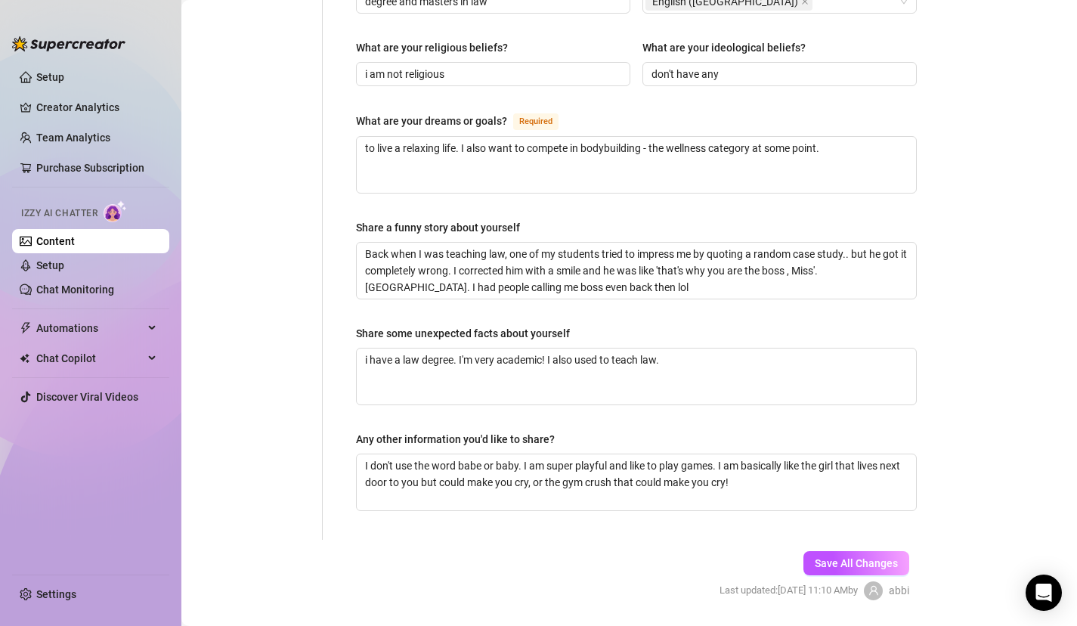
click at [900, 219] on div "Share a funny story about yourself" at bounding box center [636, 230] width 561 height 23
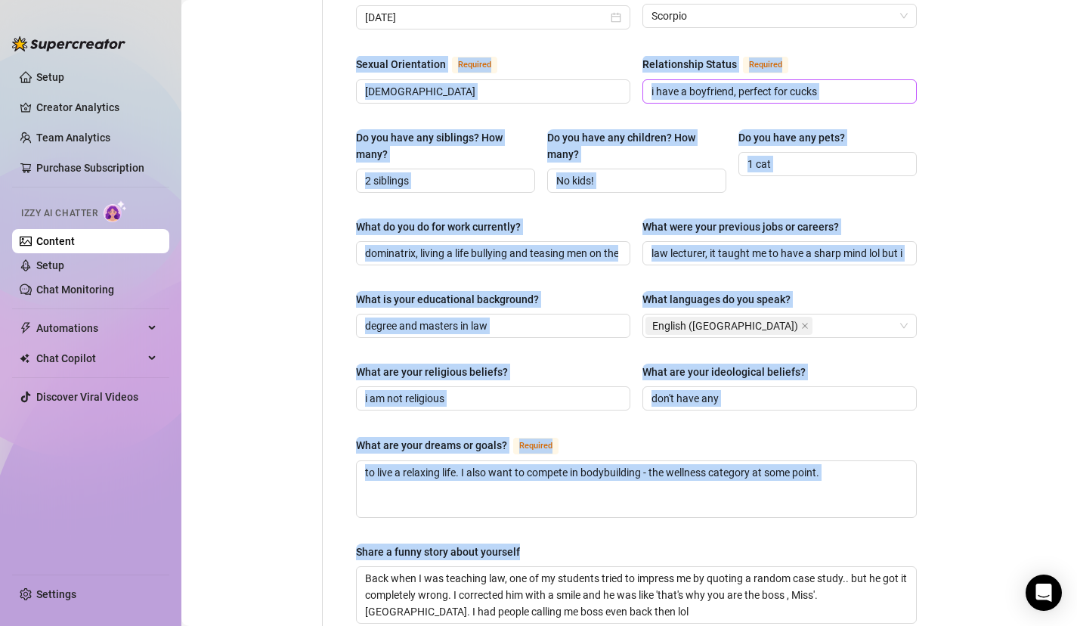
scroll to position [525, 0]
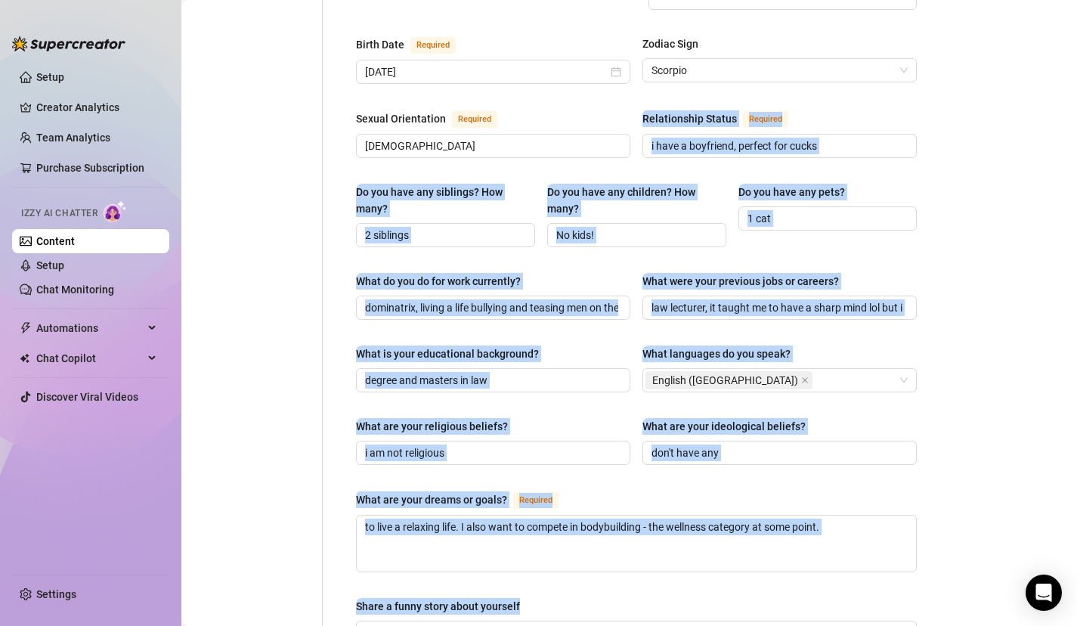
drag, startPoint x: 900, startPoint y: 197, endPoint x: 902, endPoint y: 77, distance: 120.2
click at [898, 76] on div "Name Required Goddess Lola Nickname(s) Lola Gender Required Female Male Non-Bin…" at bounding box center [636, 268] width 561 height 1270
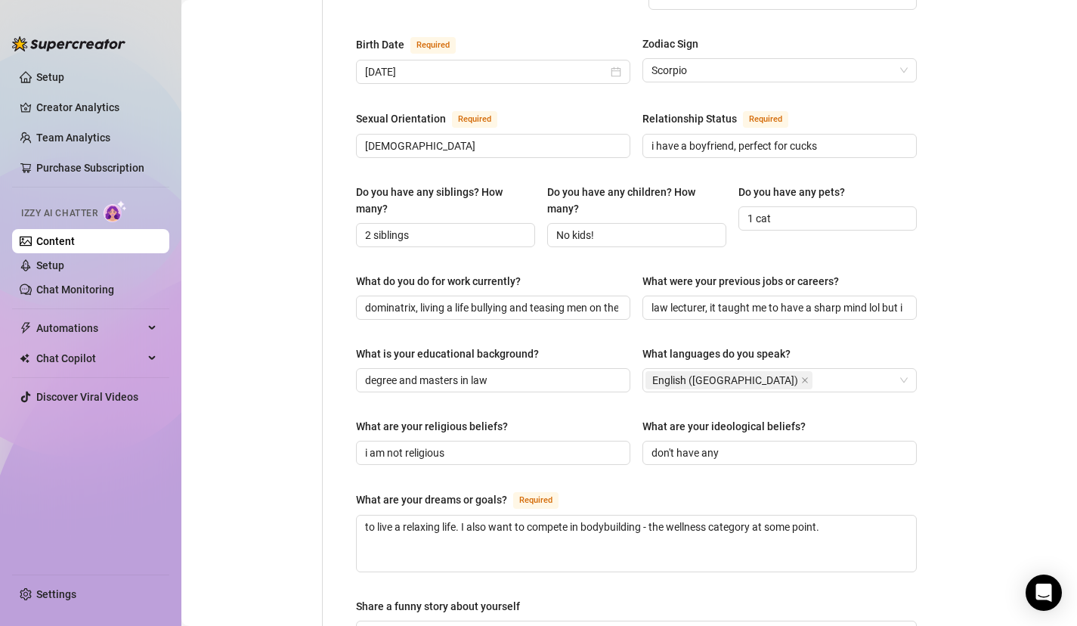
click at [940, 100] on div "Bio Import Bio from other creator Personal Info Chatting Lifestyle Physique Con…" at bounding box center [629, 296] width 865 height 1417
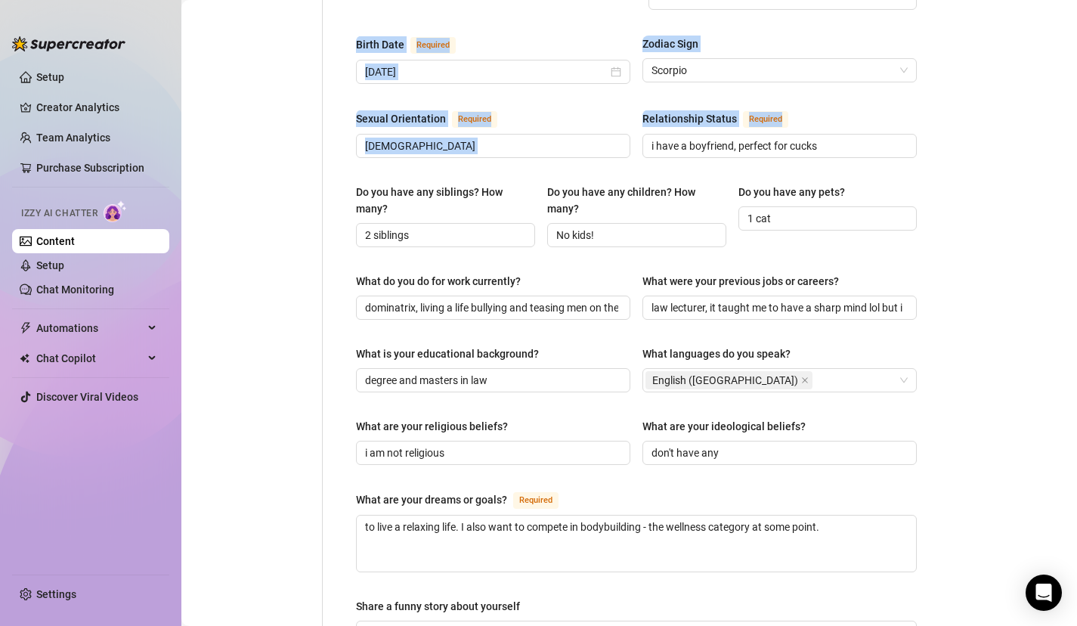
scroll to position [0, 0]
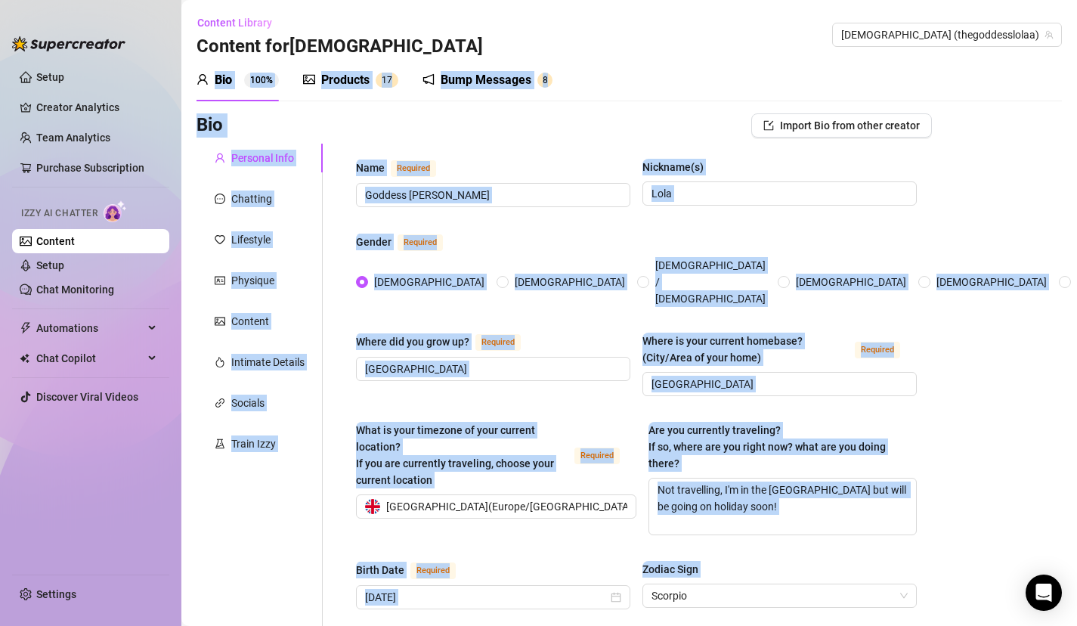
drag, startPoint x: 940, startPoint y: 100, endPoint x: 905, endPoint y: -99, distance: 201.8
click at [905, 0] on html "Setup Creator Analytics Team Analytics Purchase Subscription Izzy AI Chatter Co…" at bounding box center [538, 313] width 1077 height 626
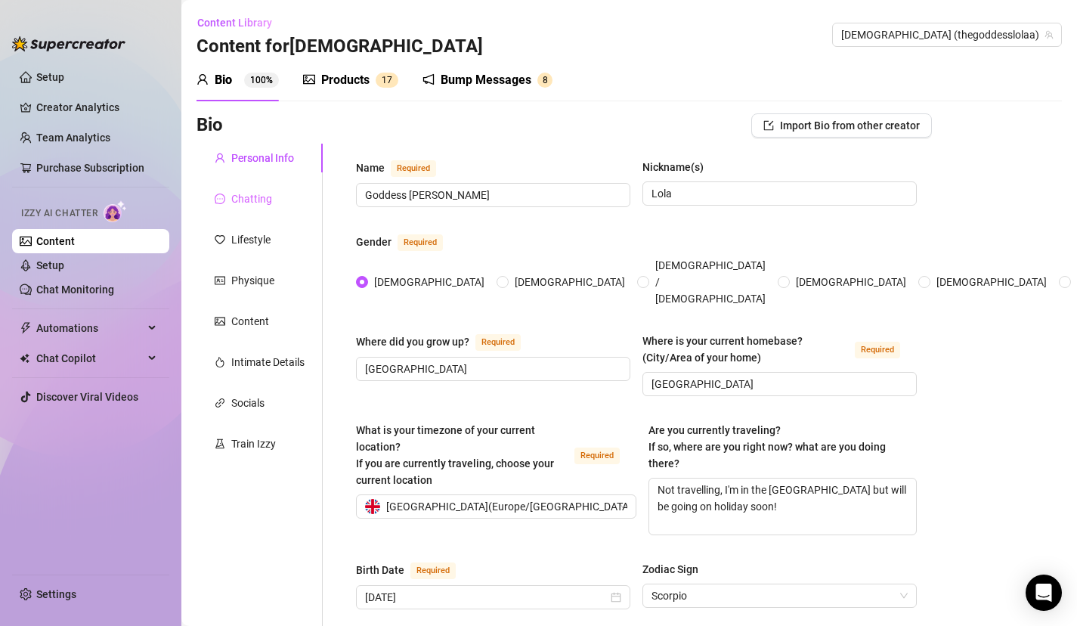
click at [259, 206] on div "Chatting" at bounding box center [251, 198] width 41 height 17
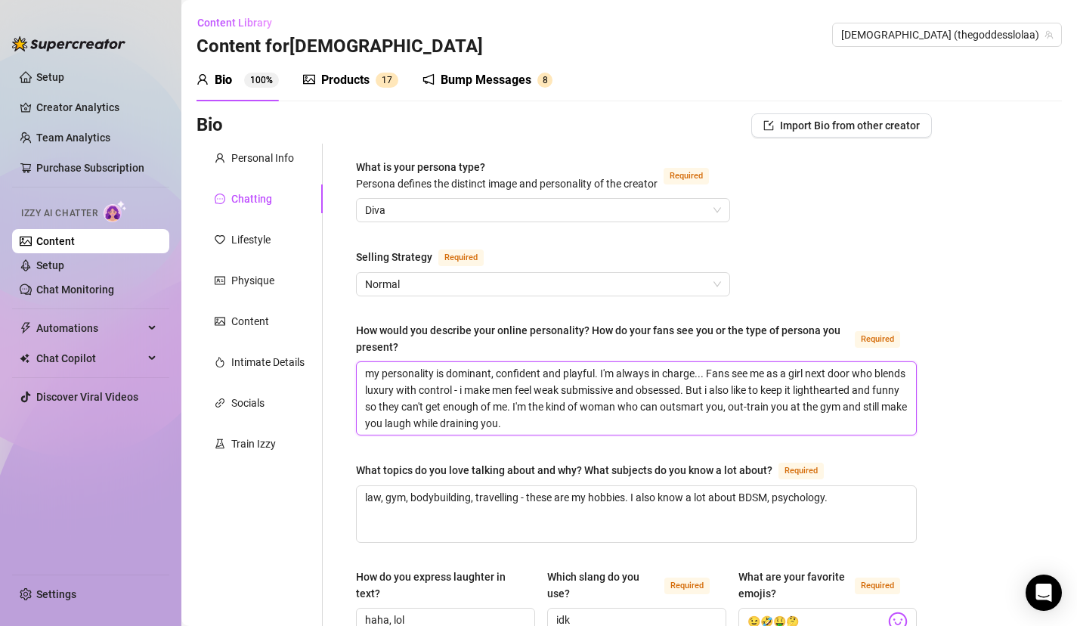
click at [633, 428] on textarea "my personality is dominant, confident and playful. I'm always in charge... Fans…" at bounding box center [636, 398] width 559 height 73
click at [263, 240] on div "Lifestyle" at bounding box center [250, 239] width 39 height 17
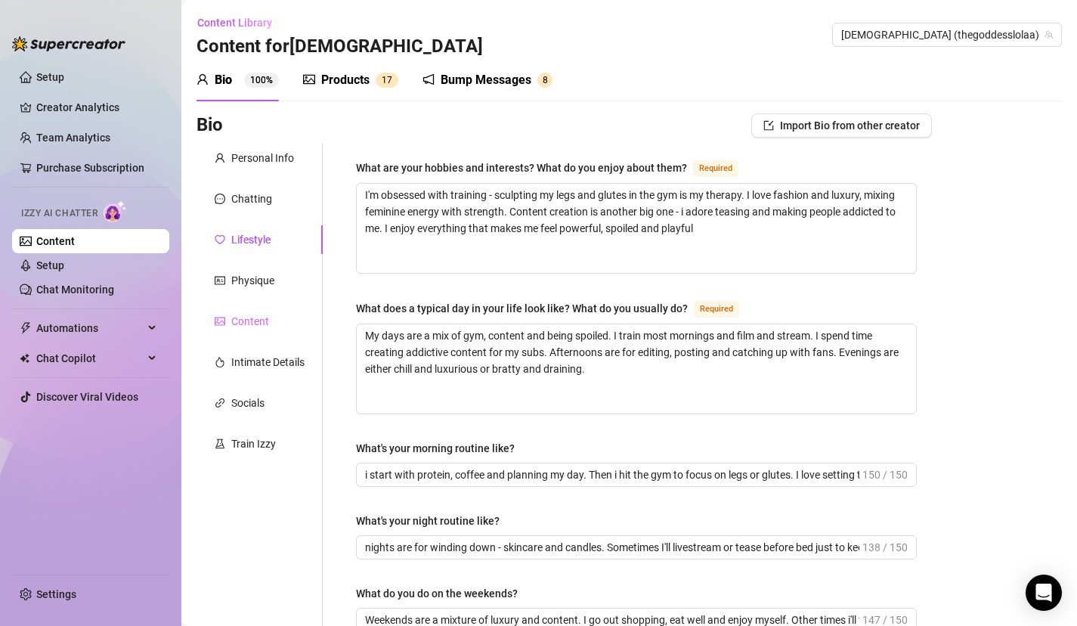
click at [270, 327] on div "Content" at bounding box center [260, 321] width 126 height 29
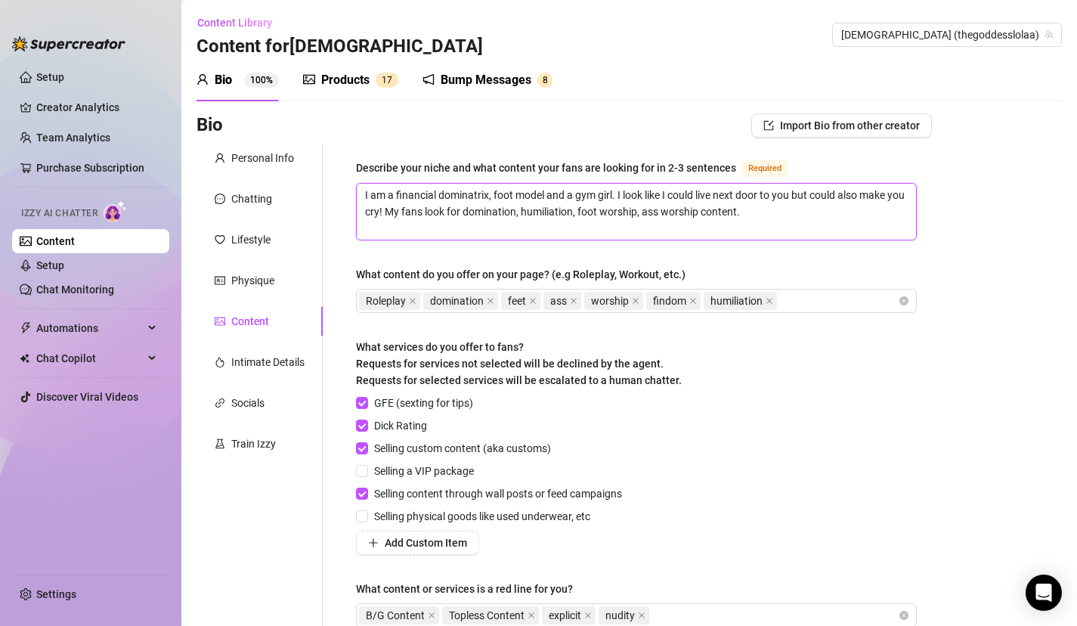
drag, startPoint x: 796, startPoint y: 209, endPoint x: 138, endPoint y: -106, distance: 728.9
click at [138, 0] on html "Setup Creator Analytics Team Analytics Purchase Subscription Izzy AI Chatter Co…" at bounding box center [538, 313] width 1077 height 626
type textarea "O"
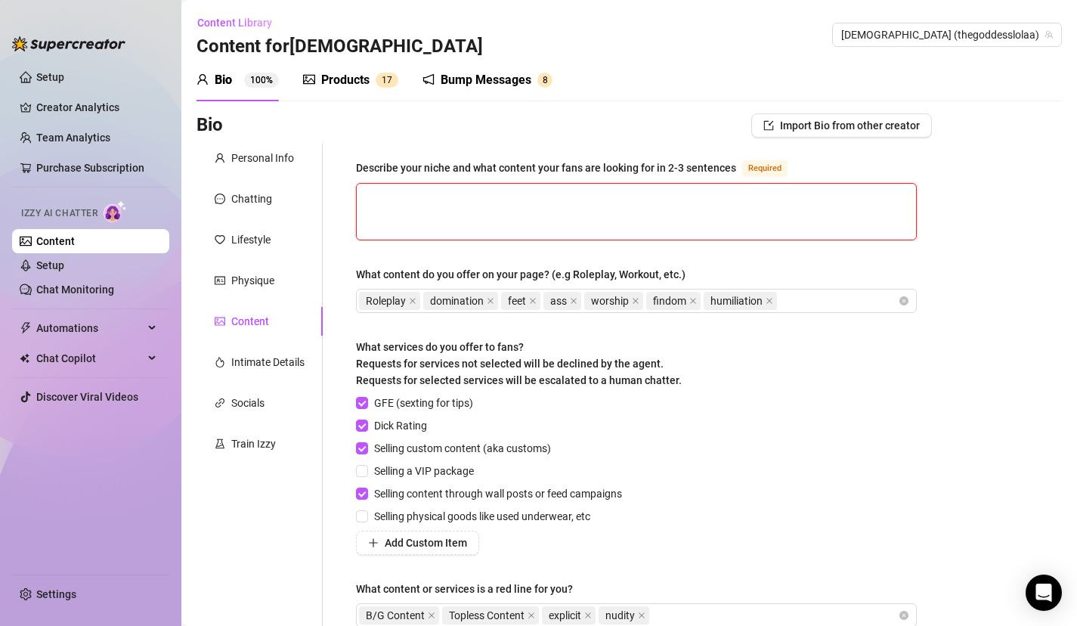
type textarea "I"
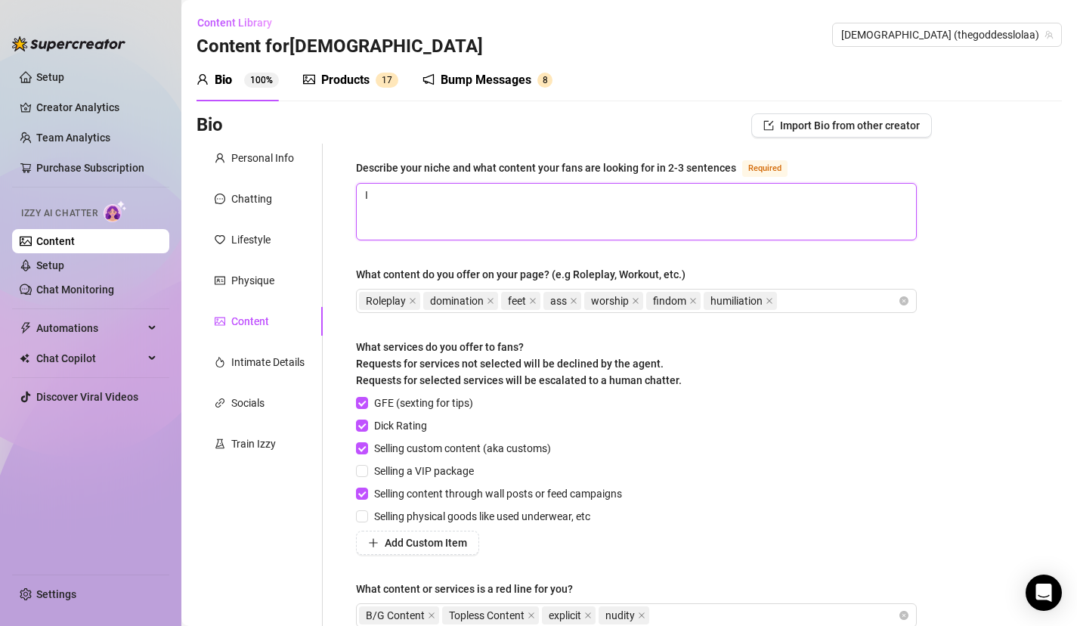
type textarea "I'"
type textarea "I'm"
type textarea "I'm a"
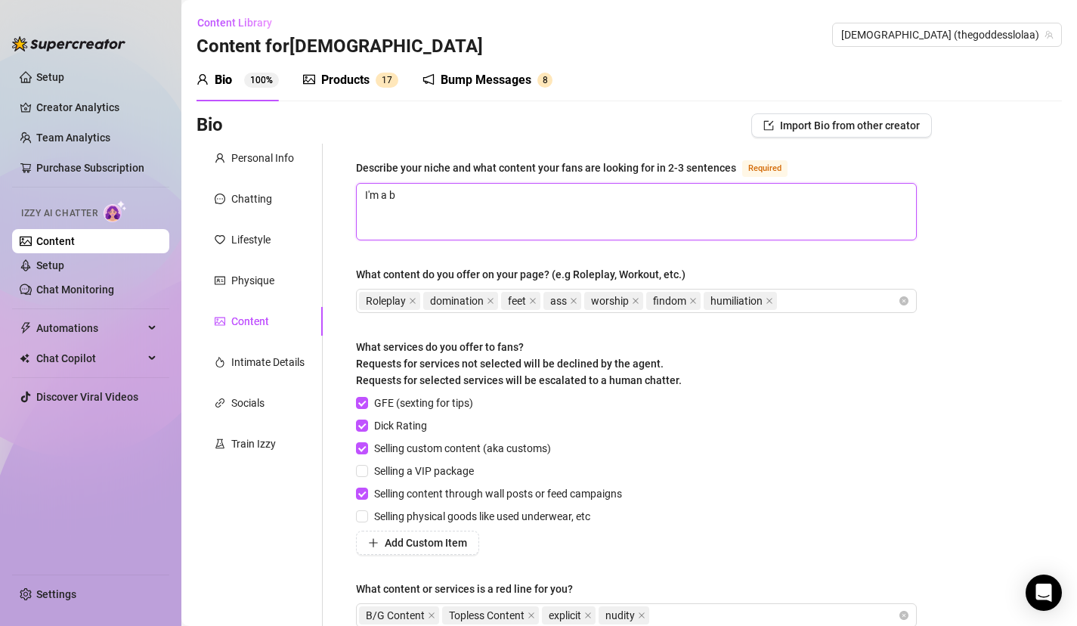
type textarea "I'm a br"
type textarea "I'm a bra"
type textarea "I'm a brat"
type textarea "I'm a bratt"
type textarea "I'm a bratty"
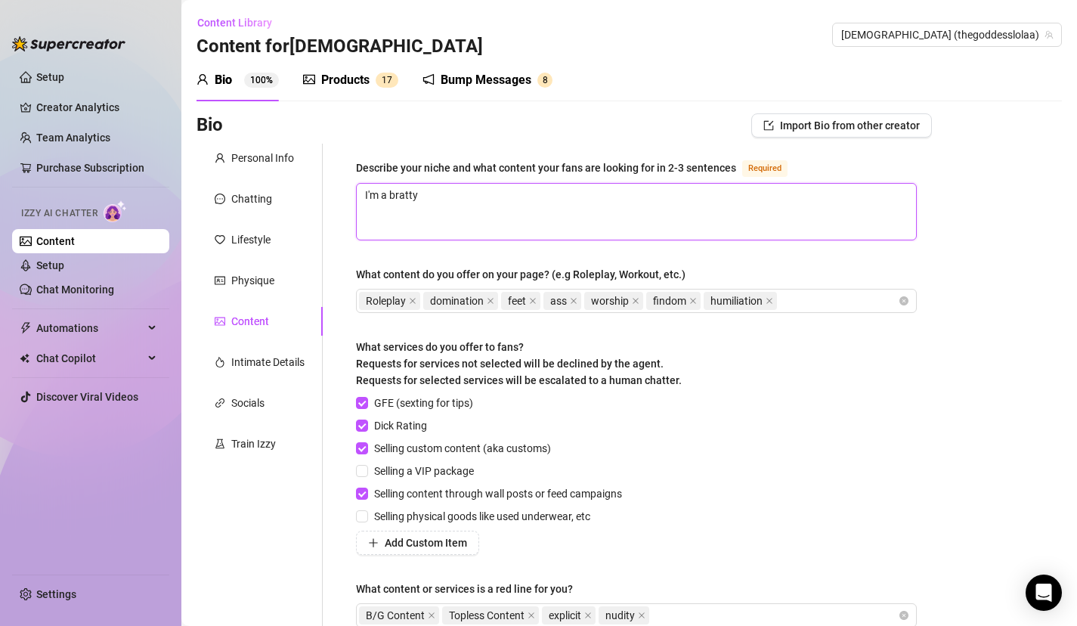
type textarea "I'm a bratty"
type textarea "I'm a bratty fi"
type textarea "I'm a bratty fina"
type textarea "I'm a bratty finan"
type textarea "I'm a bratty financ"
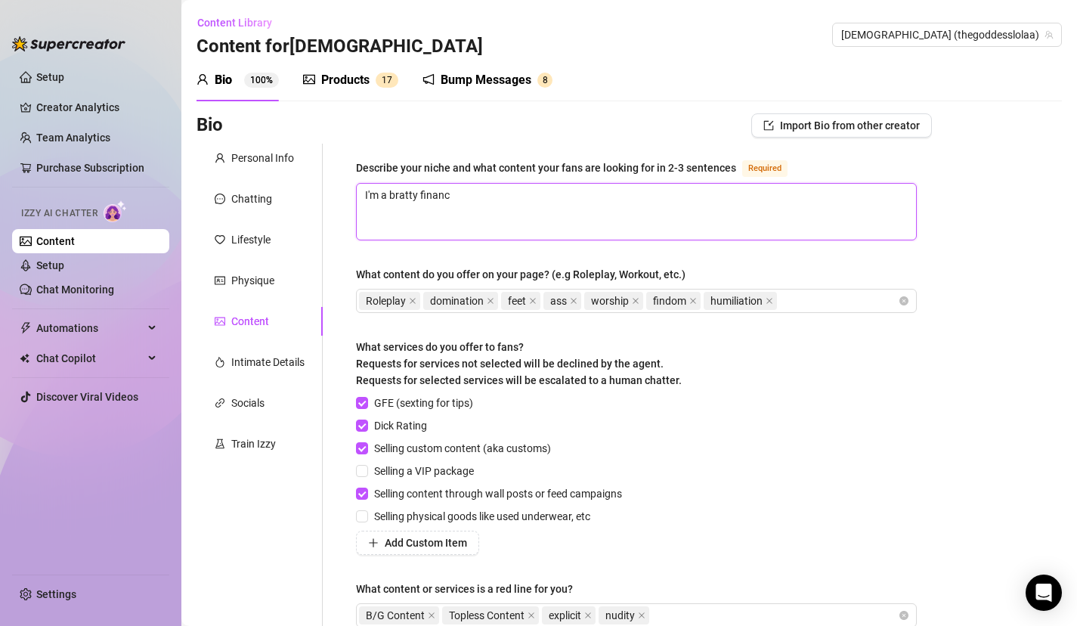
type textarea "I'm a bratty financi"
type textarea "I'm a bratty financia"
type textarea "I'm a bratty financial"
type textarea "I'm a bratty financial d"
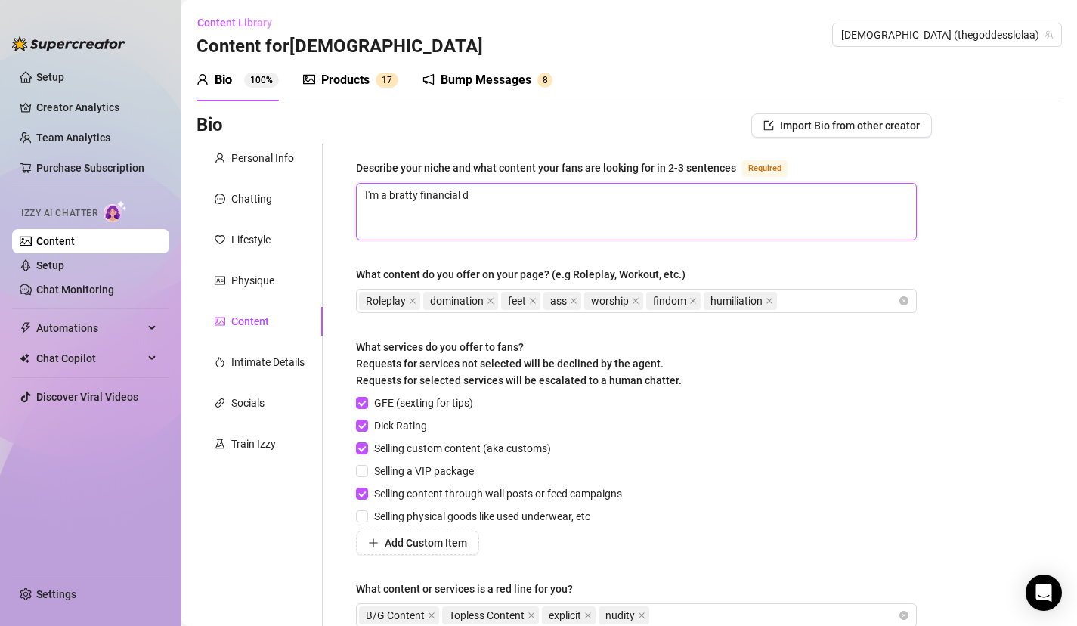
type textarea "I'm a bratty financial do"
type textarea "I'm a bratty financial dom"
type textarea "I'm a bratty financial domi"
type textarea "I'm a bratty financial domin"
type textarea "I'm a bratty financial domina"
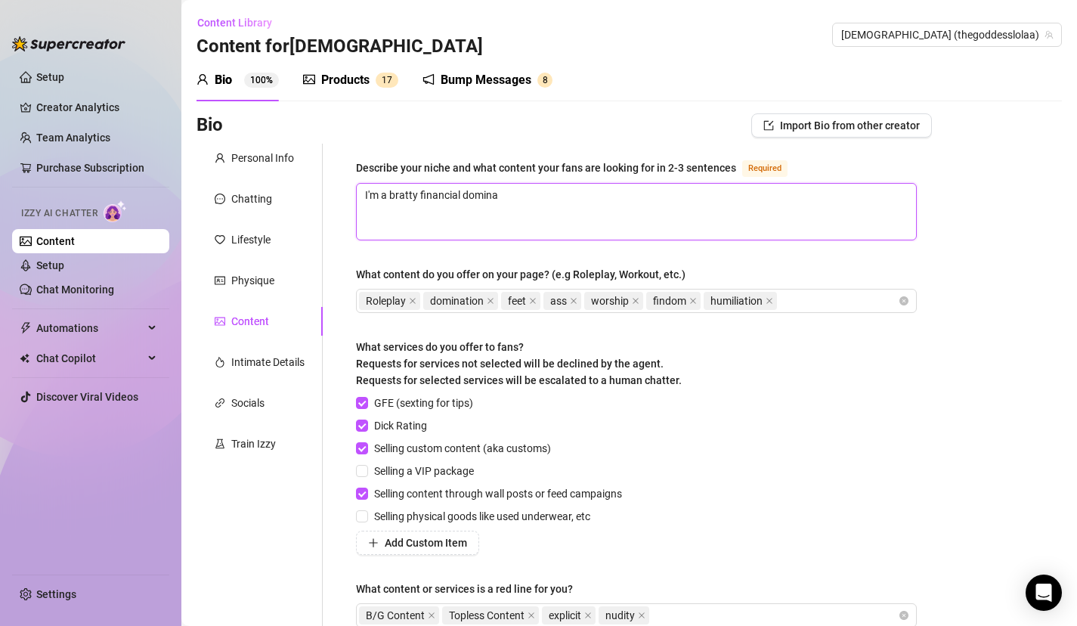
type textarea "I'm a bratty financial dominat"
type textarea "I'm a bratty financial dominatr"
type textarea "I'm a bratty financial dominatri"
type textarea "I'm a bratty financial dominatrix"
type textarea "I'm a bratty financial dominatrix,"
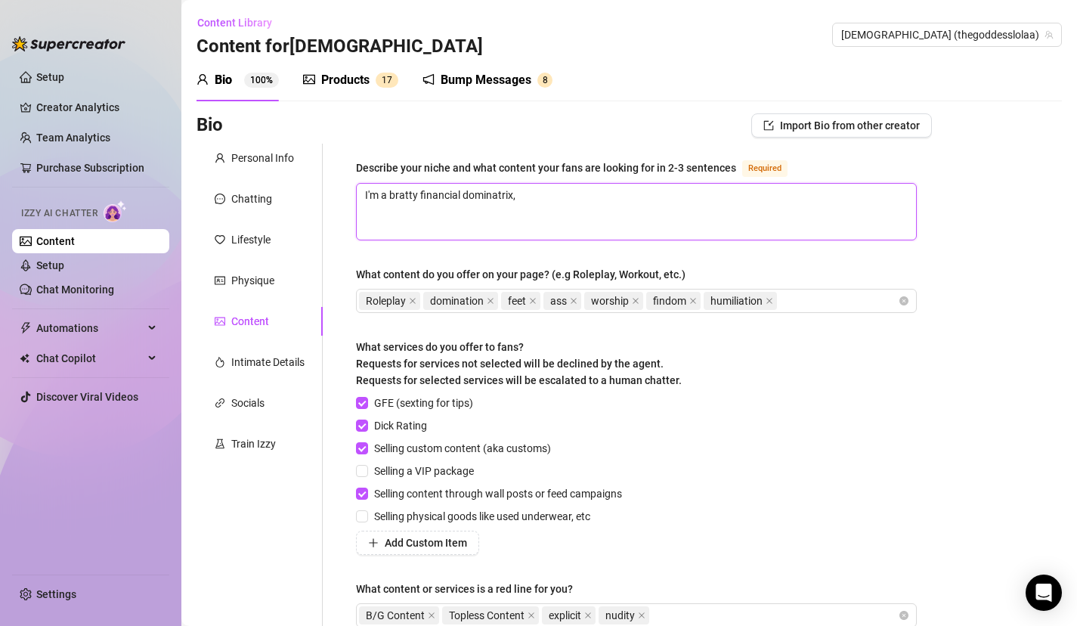
type textarea "I'm a bratty financial dominatrix, g"
type textarea "I'm a bratty financial dominatrix, gy"
type textarea "I'm a bratty financial dominatrix, gym"
type textarea "I'm a bratty financial dominatrix, gym-"
type textarea "I'm a bratty financial dominatrix, gym-b"
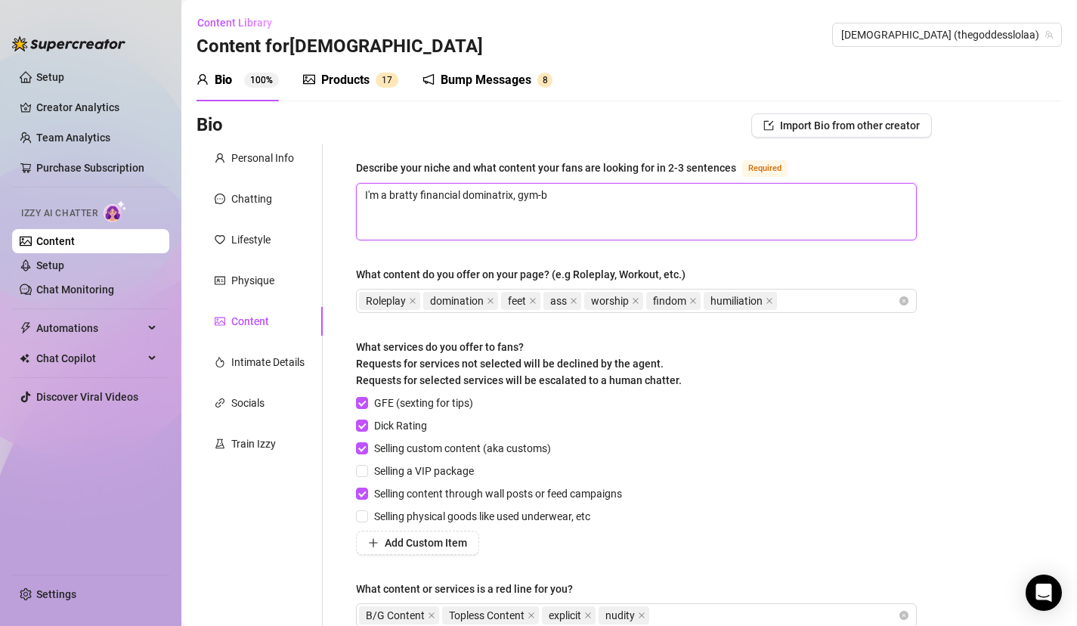
type textarea "I'm a bratty financial dominatrix, gym-bi"
type textarea "I'm a bratty financial dominatrix, gym-b"
type textarea "I'm a bratty financial dominatrix, gym-bu"
type textarea "I'm a bratty financial dominatrix, gym-bui"
type textarea "I'm a bratty financial dominatrix, gym-built"
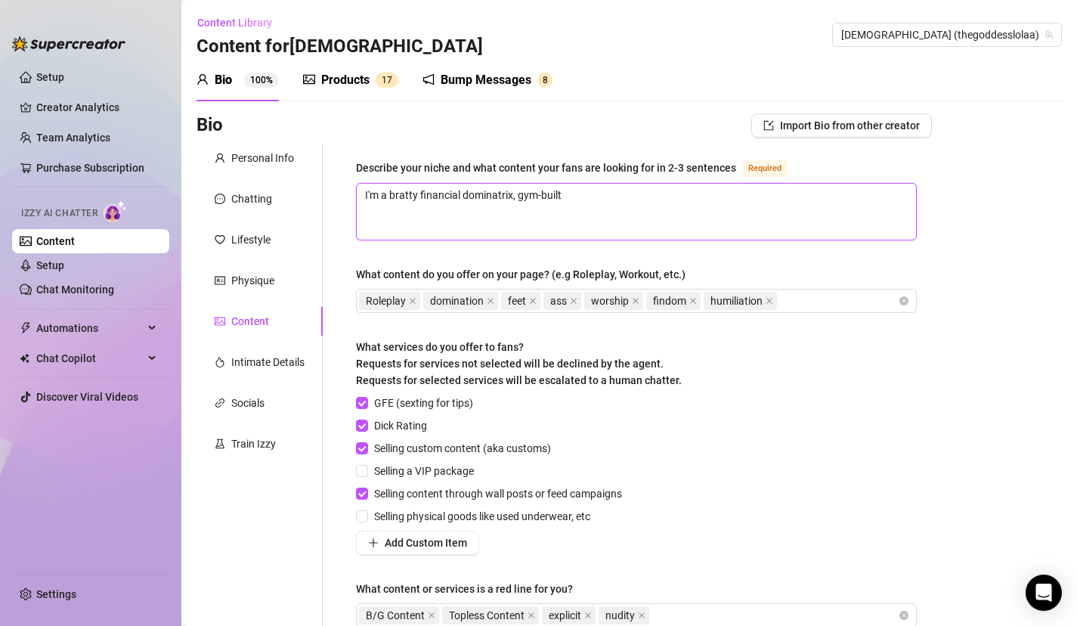
type textarea "I'm a bratty financial dominatrix, gym-built"
type textarea "I'm a bratty financial dominatrix, gym-built g"
type textarea "I'm a bratty financial dominatrix, gym-built go"
type textarea "I'm a bratty financial dominatrix, gym-built god"
type textarea "I'm a bratty financial dominatrix, gym-built godd"
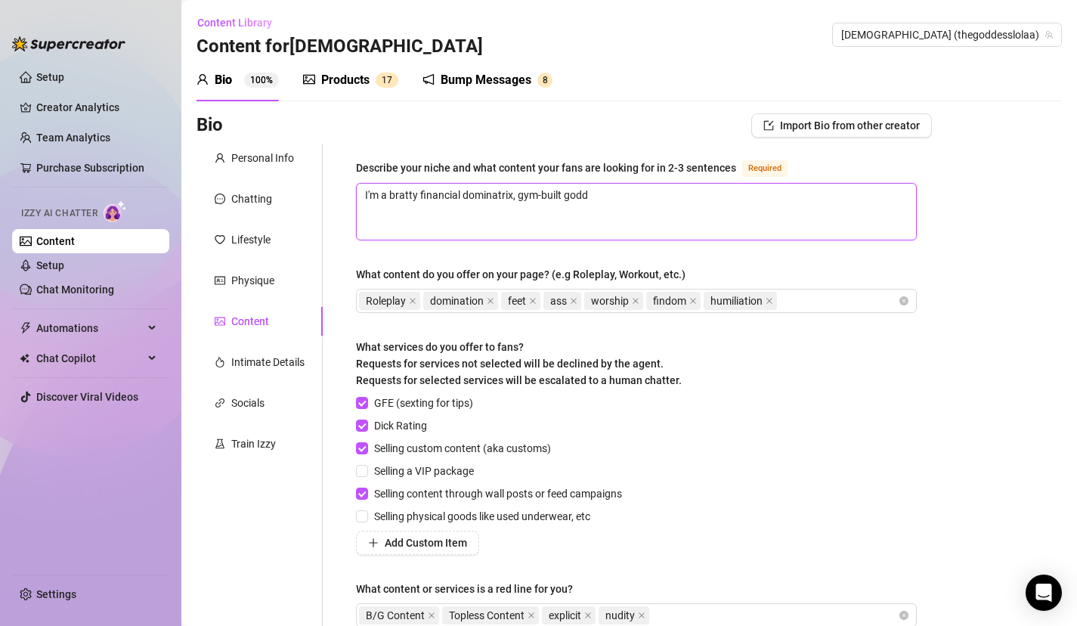
type textarea "I'm a bratty financial dominatrix, gym-built godde"
type textarea "I'm a bratty financial dominatrix, gym-built goddes"
type textarea "I'm a bratty financial dominatrix, gym-built goddess"
type textarea "I'm a bratty financial dominatrix, gym-built goddess an"
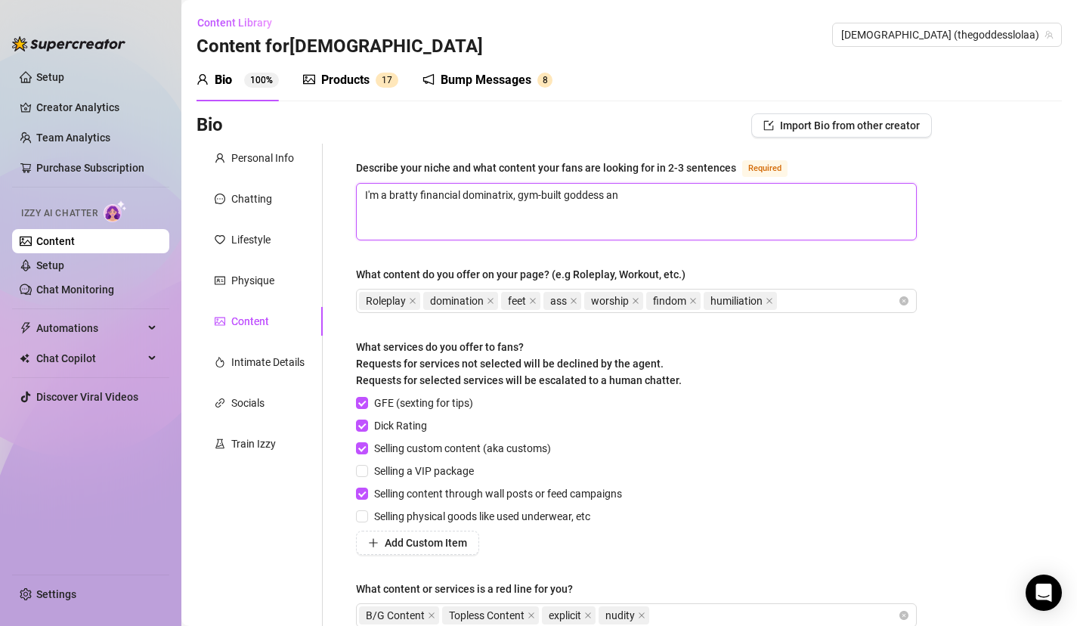
type textarea "I'm a bratty financial dominatrix, gym-built goddess and"
type textarea "I'm a bratty financial dominatrix, gym-built goddess and f"
type textarea "I'm a bratty financial dominatrix, gym-built goddess and fo"
type textarea "I'm a bratty financial dominatrix, gym-built goddess and foo"
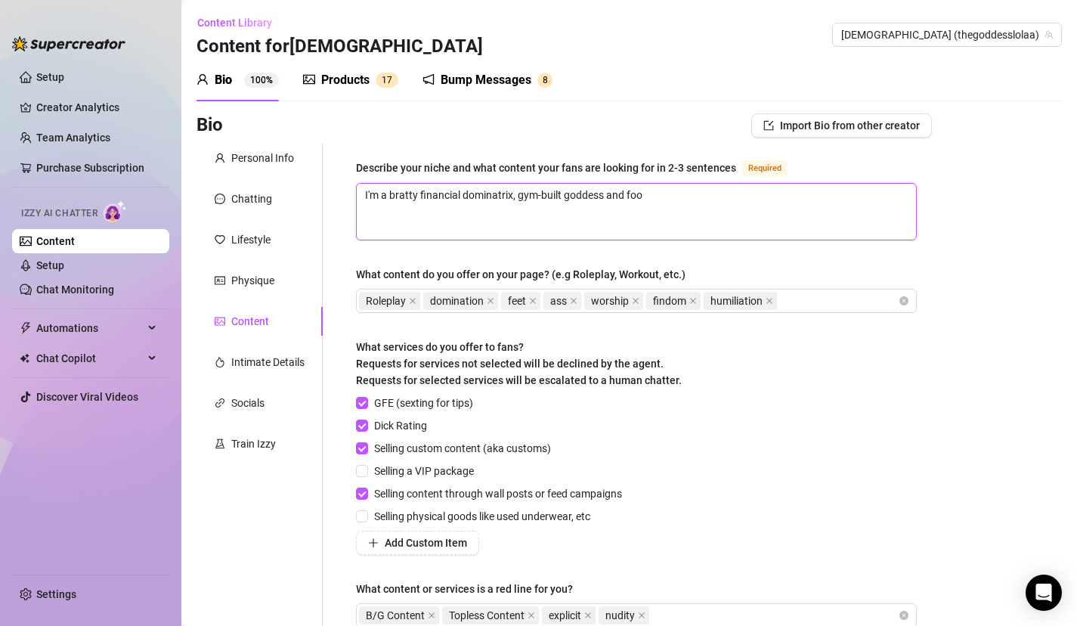
type textarea "I'm a bratty financial dominatrix, gym-built goddess and foot"
type textarea "I'm a bratty financial dominatrix, gym-built goddess and foot m"
type textarea "I'm a bratty financial dominatrix, gym-built goddess and foot mo"
type textarea "I'm a bratty financial dominatrix, gym-built goddess and foot mod"
type textarea "I'm a bratty financial dominatrix, gym-built goddess and foot mode"
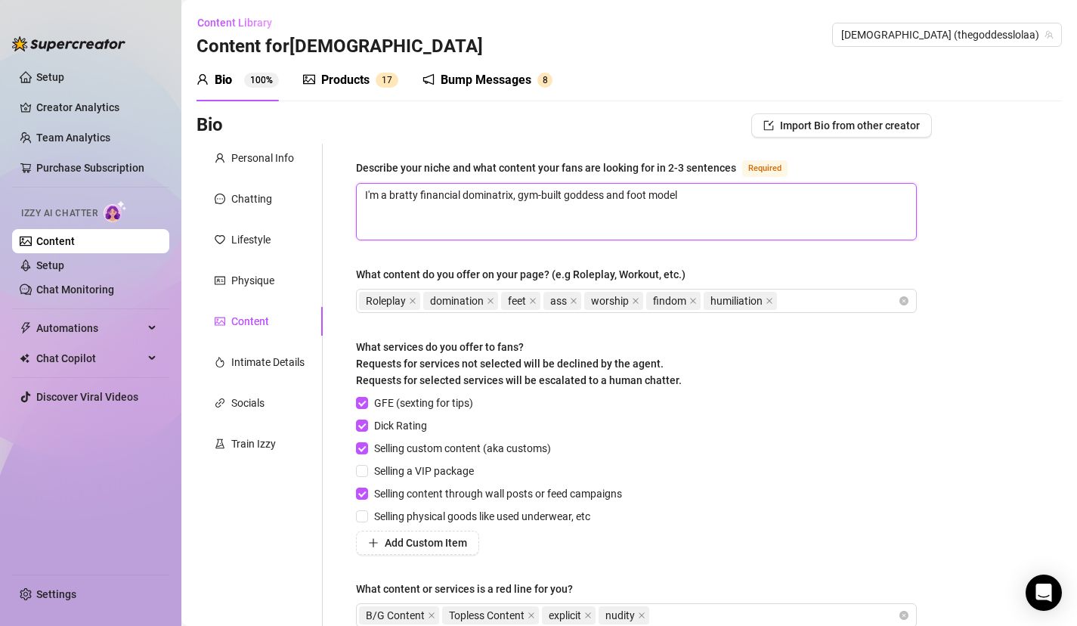
type textarea "I'm a bratty financial dominatrix, gym-built goddess and foot model"
type textarea "I'm a bratty financial dominatrix, gym-built goddess and foot model w"
type textarea "I'm a bratty financial dominatrix, gym-built goddess and foot model wh"
type textarea "I'm a bratty financial dominatrix, gym-built goddess and foot model who"
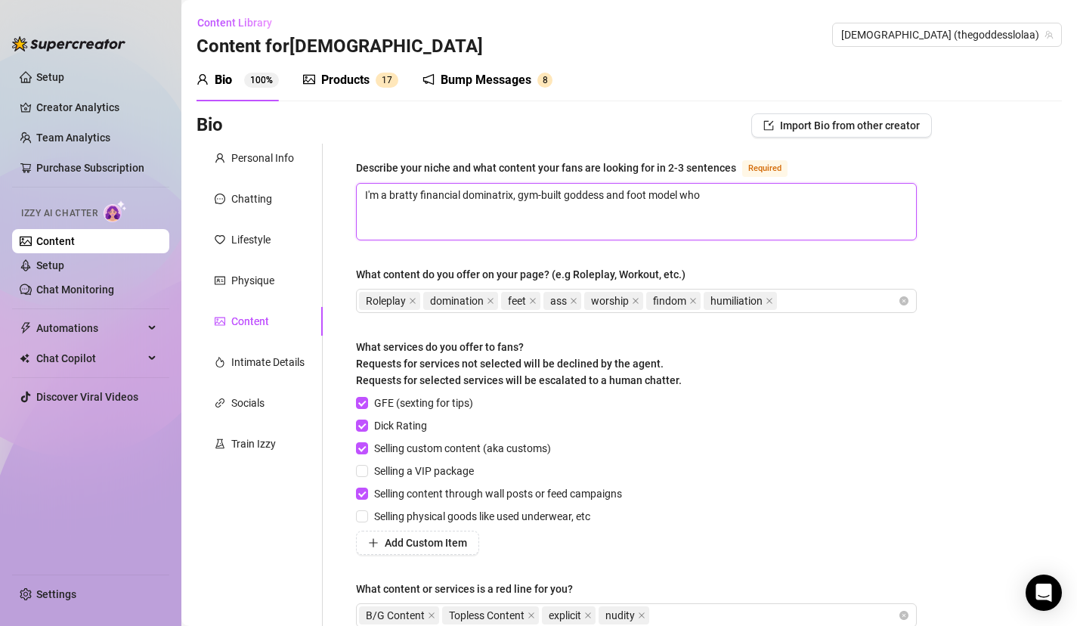
type textarea "I'm a bratty financial dominatrix, gym-built goddess and foot model who t"
type textarea "I'm a bratty financial dominatrix, gym-built goddess and foot model who tr"
type textarea "I'm a bratty financial dominatrix, gym-built goddess and foot model who tri"
type textarea "I'm a bratty financial dominatrix, gym-built goddess and foot model who tr"
type textarea "I'm a bratty financial dominatrix, gym-built goddess and foot model who t"
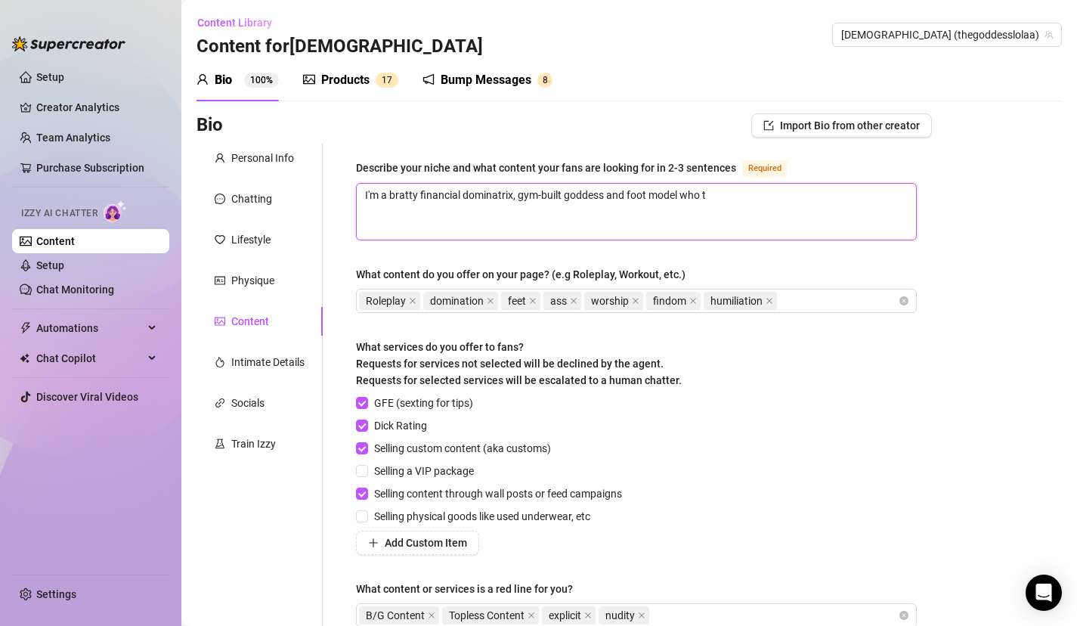
type textarea "I'm a bratty financial dominatrix, gym-built goddess and foot model who th"
type textarea "I'm a bratty financial dominatrix, gym-built goddess and foot model who thri"
type textarea "I'm a bratty financial dominatrix, gym-built goddess and foot model who thriv"
type textarea "I'm a bratty financial dominatrix, gym-built goddess and foot model who thrive"
type textarea "I'm a bratty financial dominatrix, gym-built goddess and foot model who thrives"
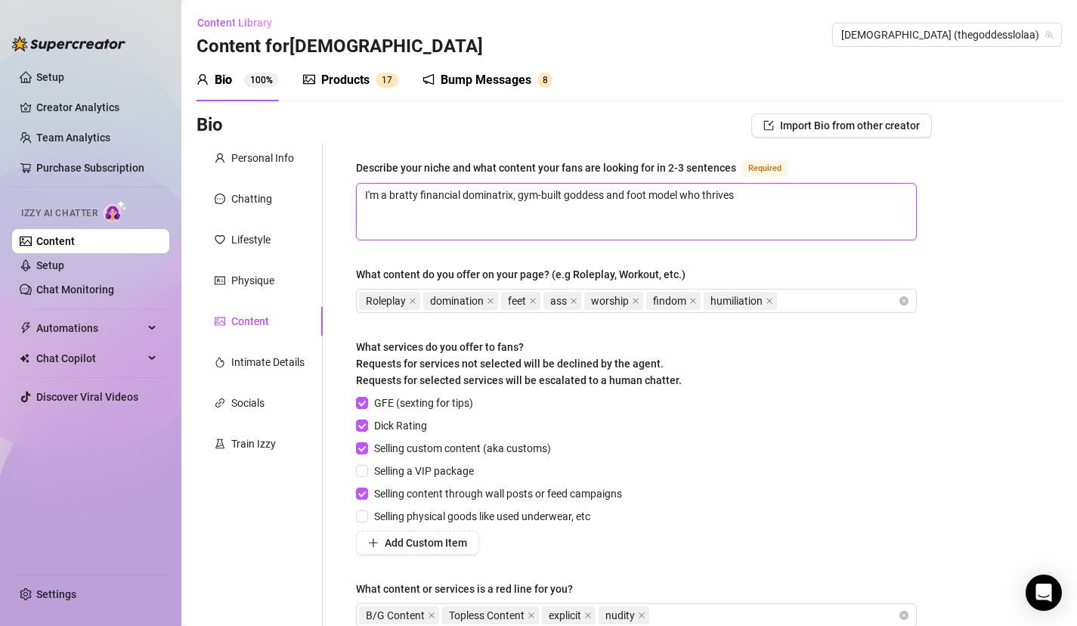
type textarea "I'm a bratty financial dominatrix, gym-built goddess and foot model who thrives"
type textarea "I'm a bratty financial dominatrix, gym-built goddess and foot model who thrives…"
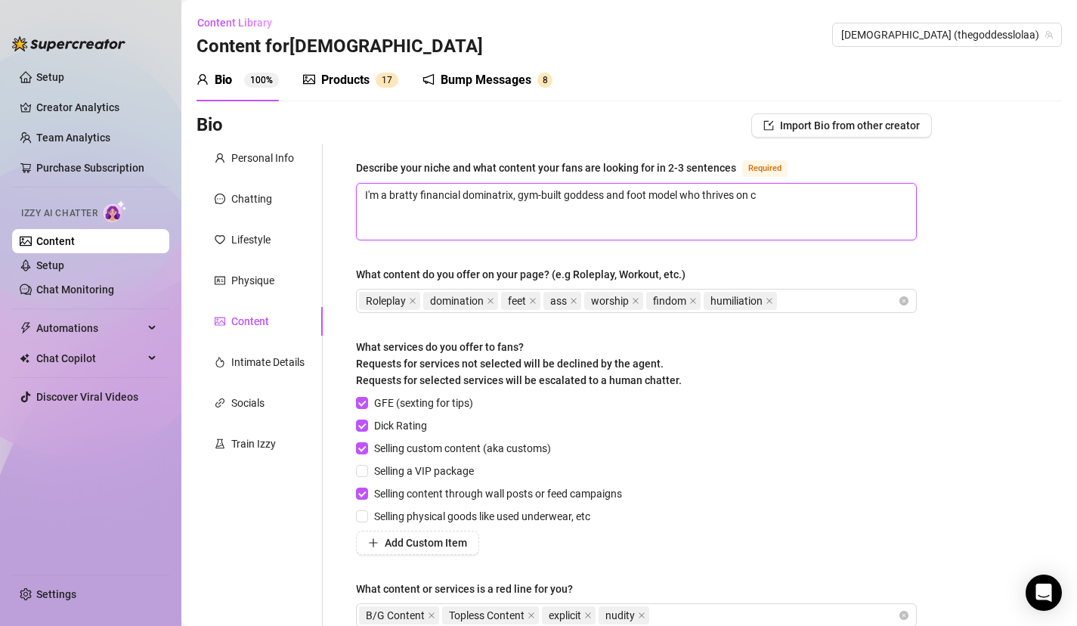
type textarea "I'm a bratty financial dominatrix, gym-built goddess and foot model who thrives…"
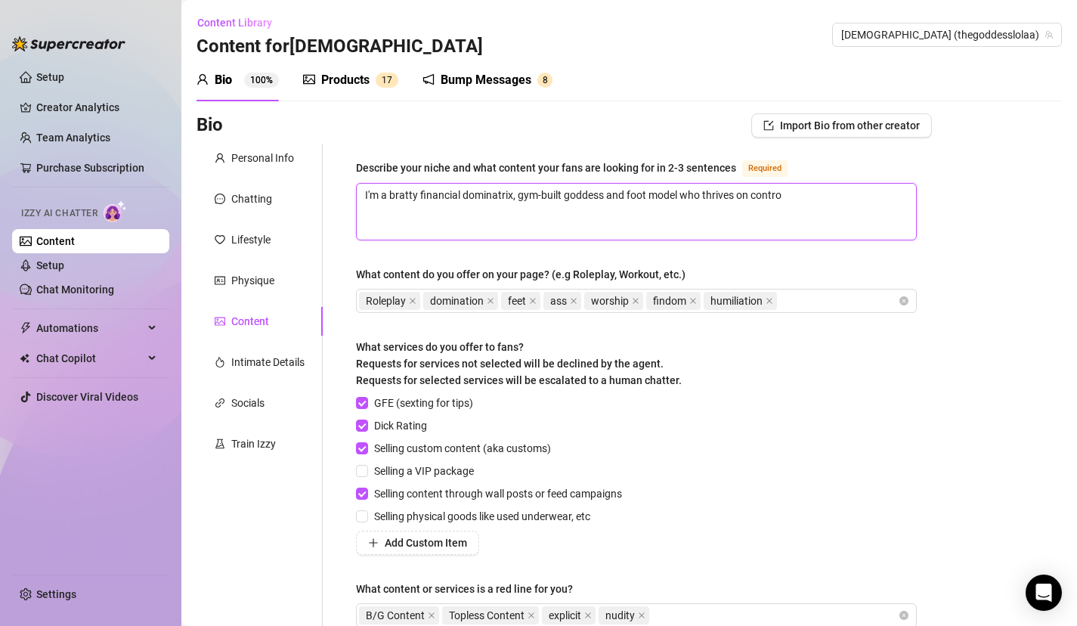
type textarea "I'm a bratty financial dominatrix, gym-built goddess and foot model who thrives…"
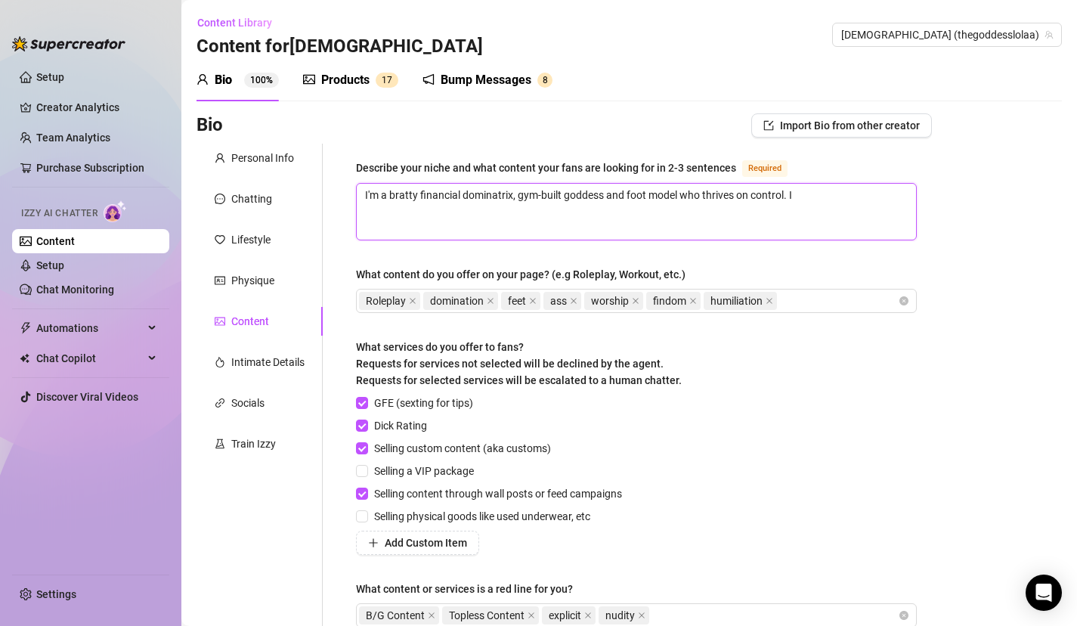
type textarea "I'm a bratty financial dominatrix, gym-built goddess and foot model who thrives…"
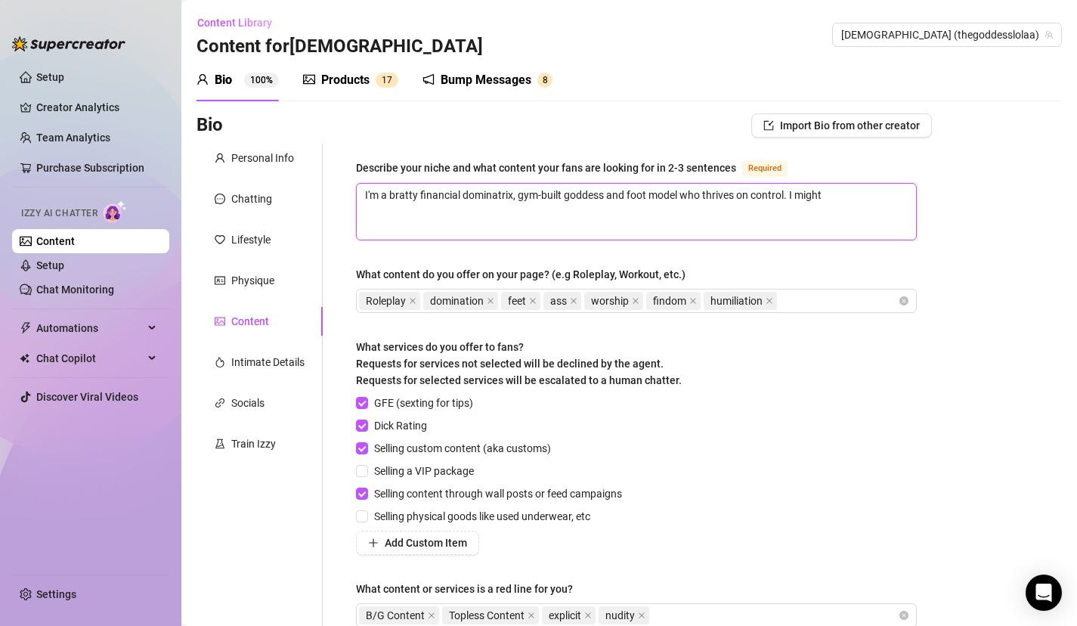
type textarea "I'm a bratty financial dominatrix, gym-built goddess and foot model who thrives…"
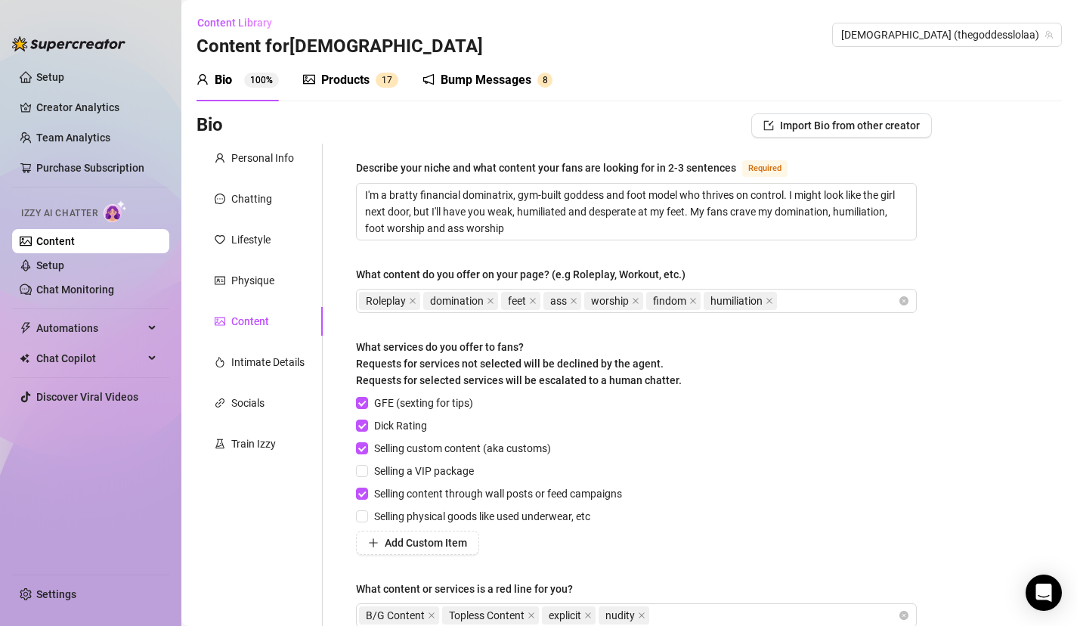
click at [892, 260] on div "Describe your niche and what content your fans are looking for in 2-3 sentences…" at bounding box center [636, 400] width 561 height 482
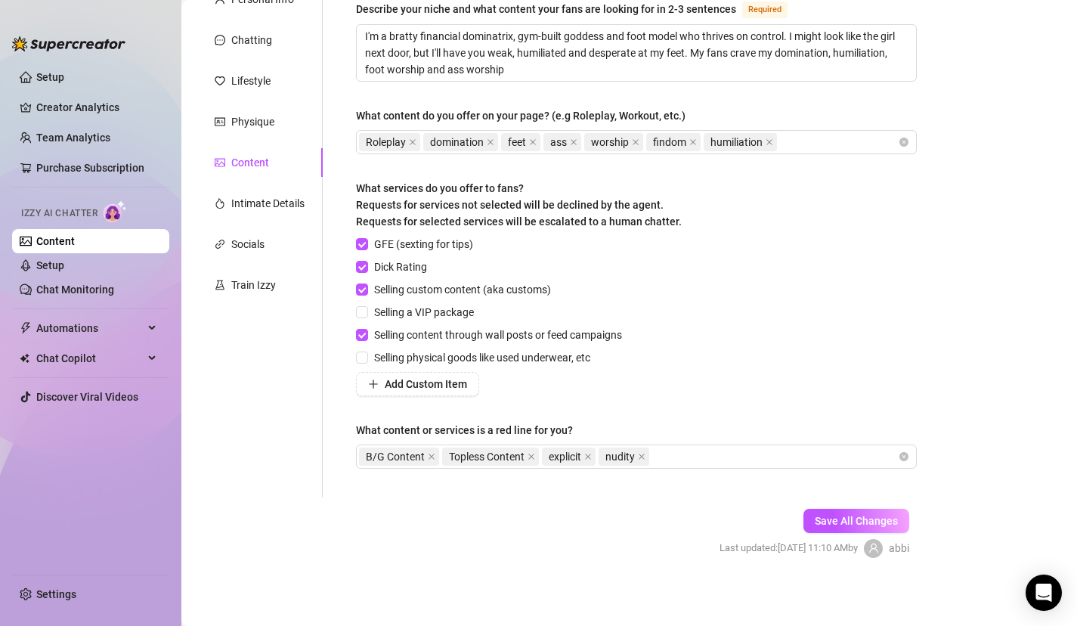
scroll to position [162, 0]
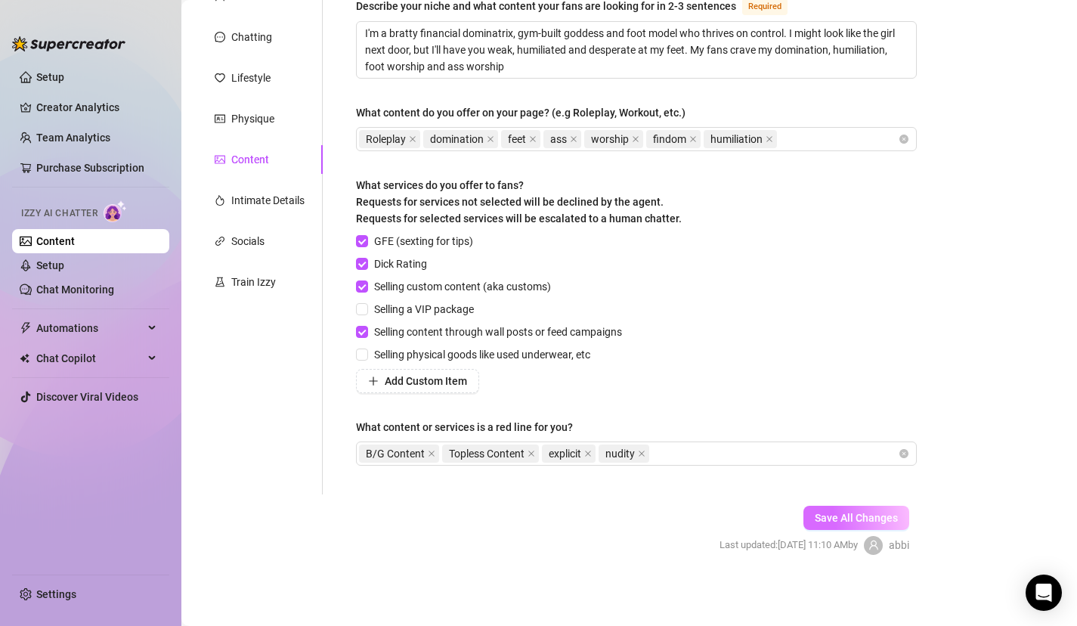
click at [869, 512] on span "Save All Changes" at bounding box center [856, 518] width 83 height 12
click at [52, 247] on link "Content" at bounding box center [55, 241] width 39 height 12
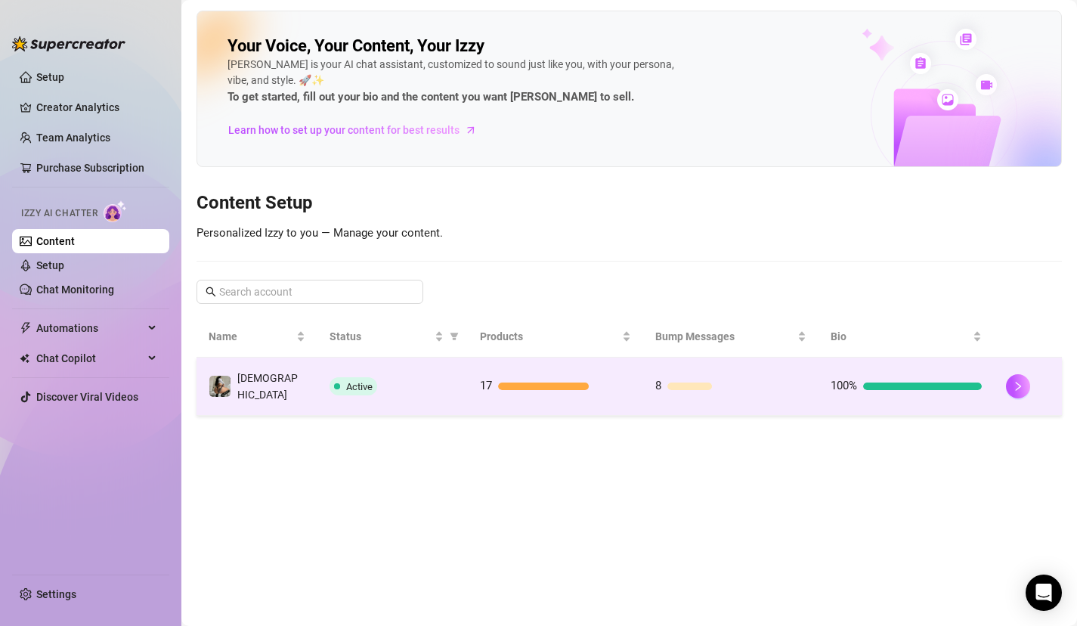
click at [412, 384] on div "Active" at bounding box center [393, 386] width 126 height 18
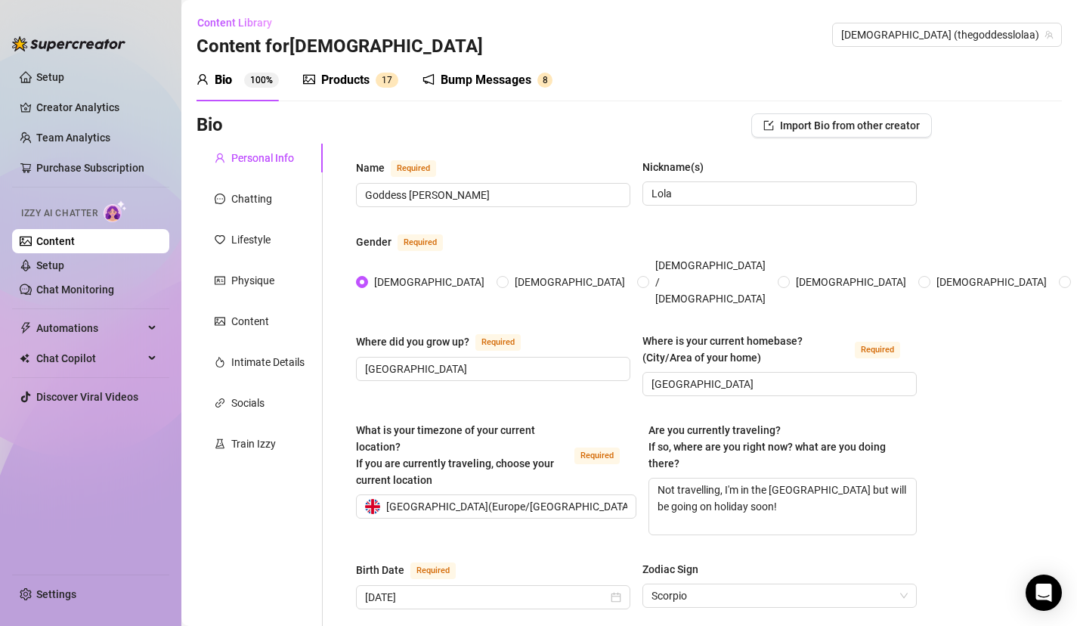
click at [355, 88] on div "Products" at bounding box center [345, 80] width 48 height 18
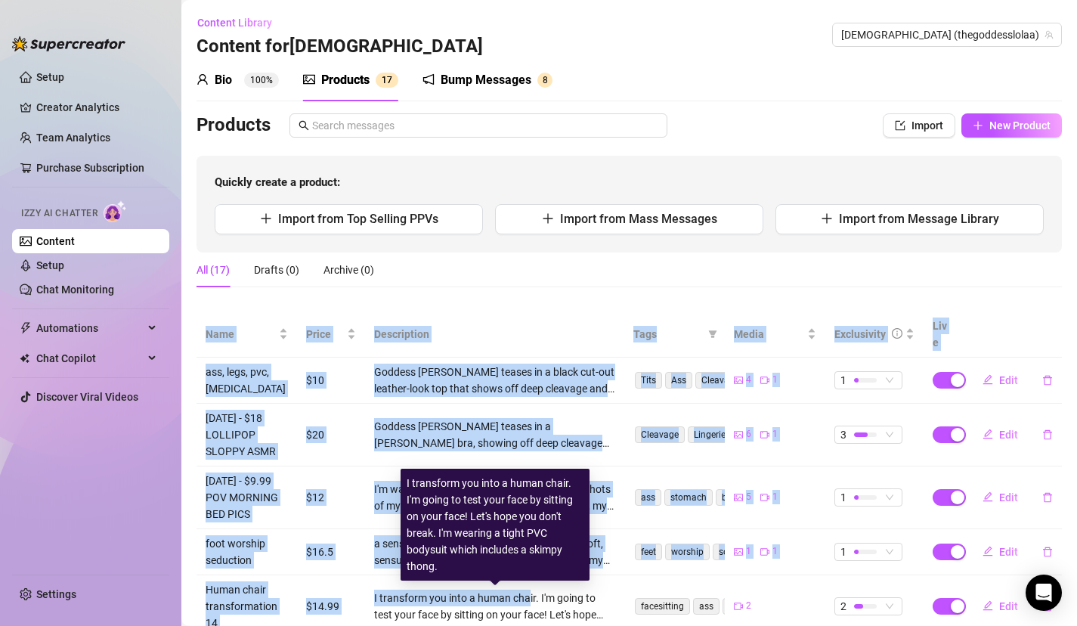
drag, startPoint x: 560, startPoint y: 296, endPoint x: 528, endPoint y: 599, distance: 304.8
click at [528, 599] on div "Products Import New Product Quickly create a product: Import from Top Selling P…" at bounding box center [629, 545] width 865 height 864
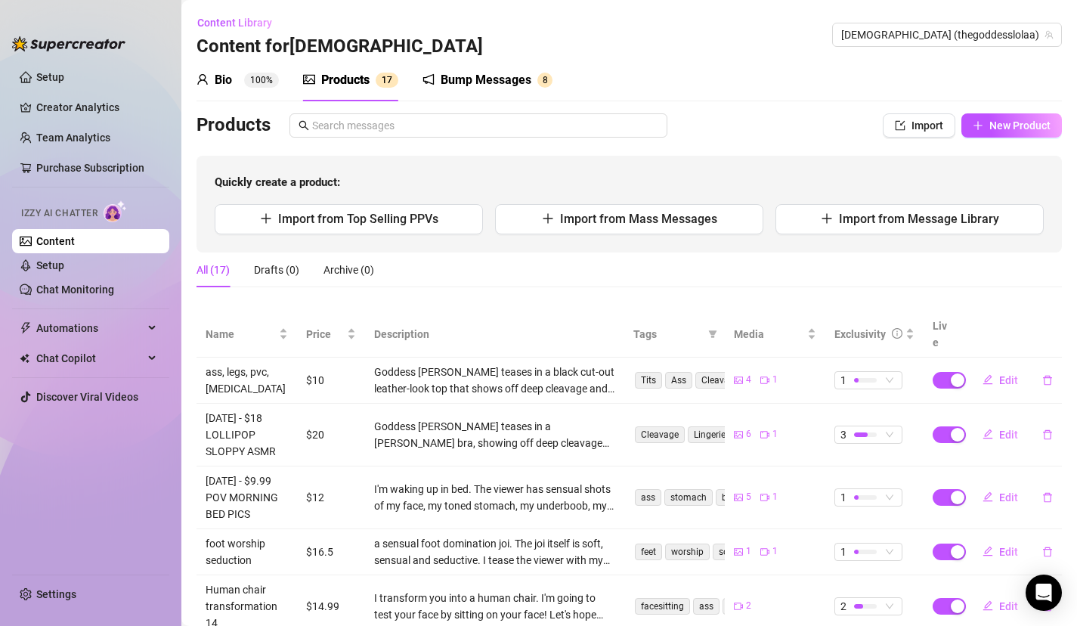
click at [897, 293] on div "All (17) Drafts (0) Archive (0)" at bounding box center [629, 275] width 865 height 47
click at [859, 218] on span "Import from Message Library" at bounding box center [919, 219] width 160 height 14
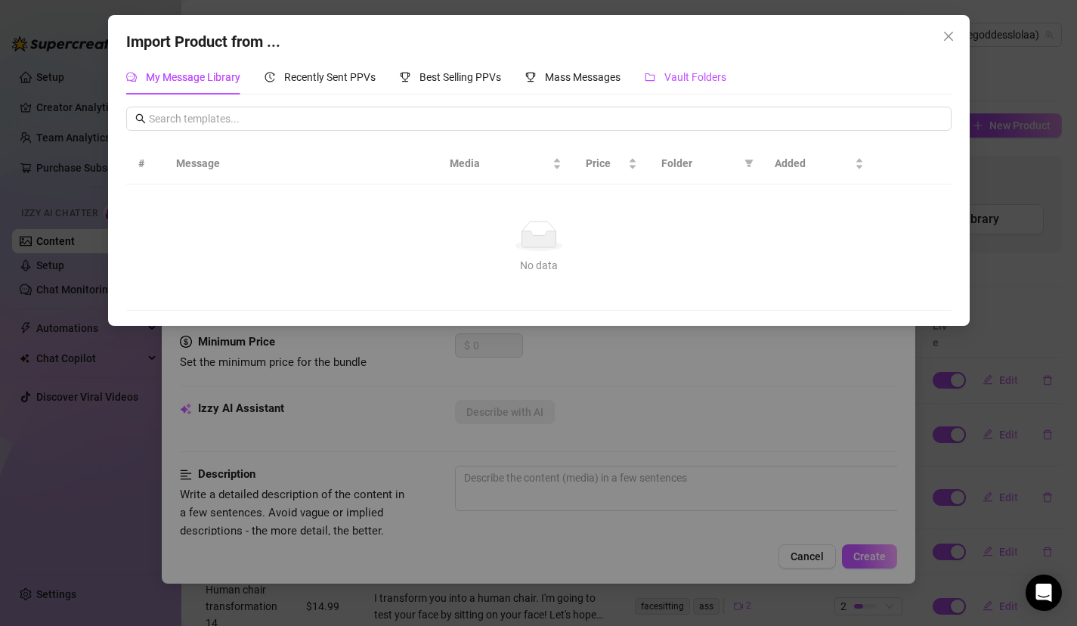
click at [703, 76] on span "Vault Folders" at bounding box center [695, 77] width 62 height 12
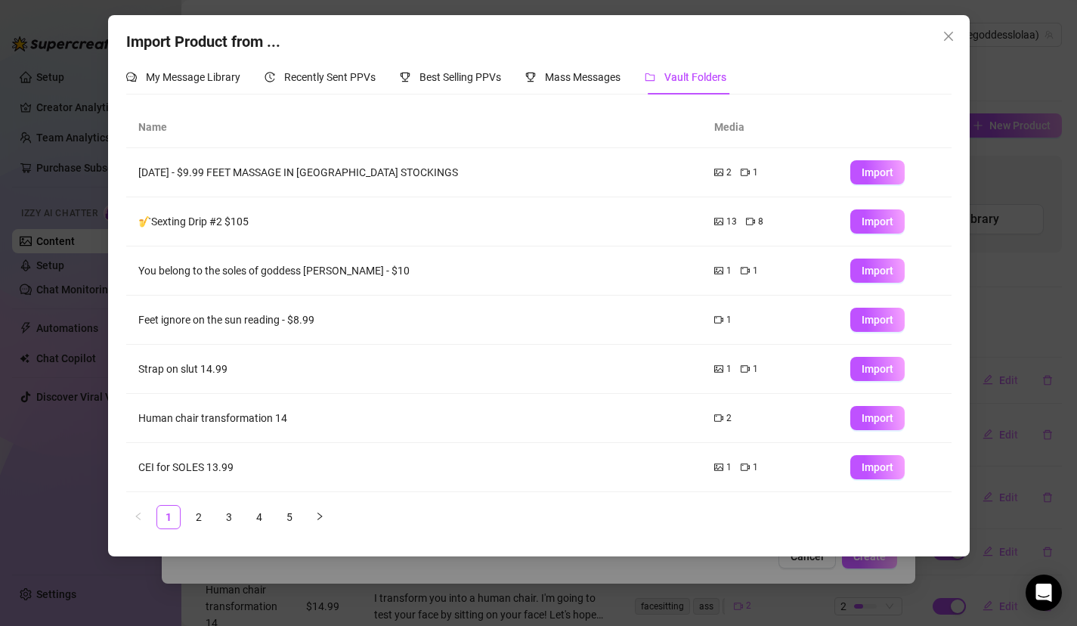
click at [246, 180] on td "[DATE] - $9.99 FEET MASSAGE IN [GEOGRAPHIC_DATA] STOCKINGS" at bounding box center [414, 172] width 576 height 49
click at [875, 171] on span "Import" at bounding box center [878, 172] width 32 height 12
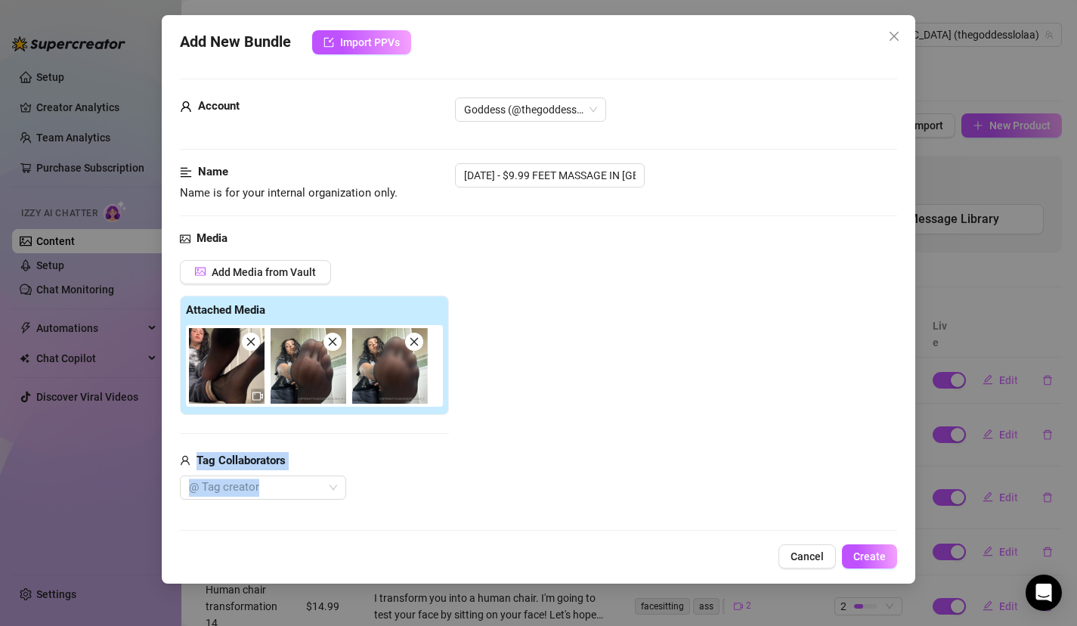
scroll to position [795, 0]
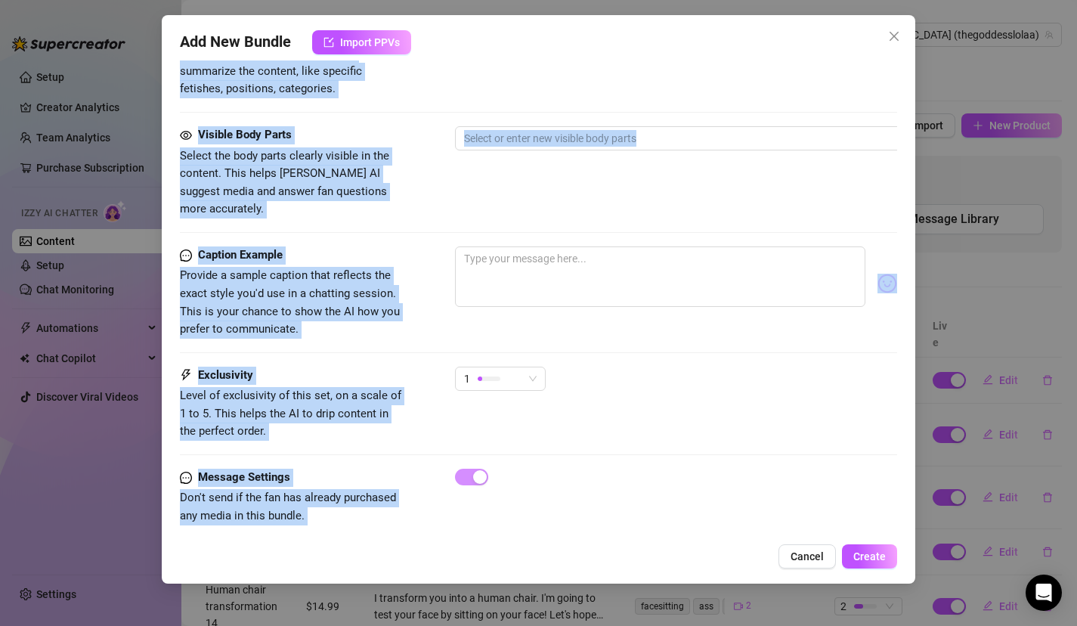
drag, startPoint x: 473, startPoint y: 460, endPoint x: 437, endPoint y: 612, distance: 156.9
click at [438, 611] on div "Add New Bundle Import PPVs Account Goddess (@thegoddesslolaa) Name Name is for …" at bounding box center [538, 313] width 1077 height 626
click at [552, 147] on div at bounding box center [711, 138] width 507 height 21
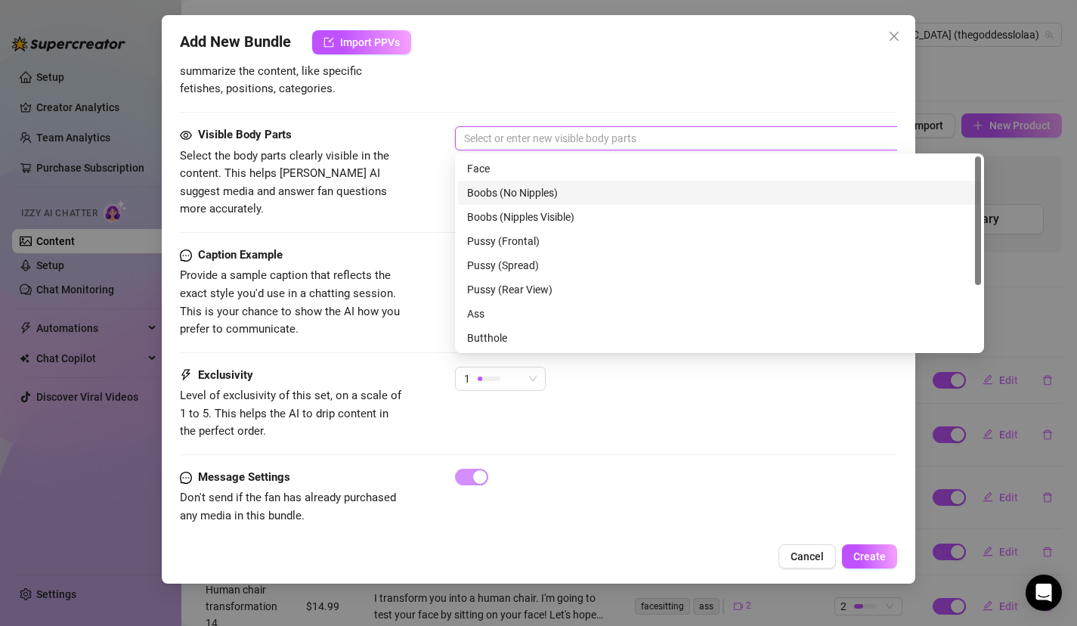
click at [401, 190] on span "Select the body parts clearly visible in the content. This helps [PERSON_NAME] …" at bounding box center [293, 182] width 227 height 71
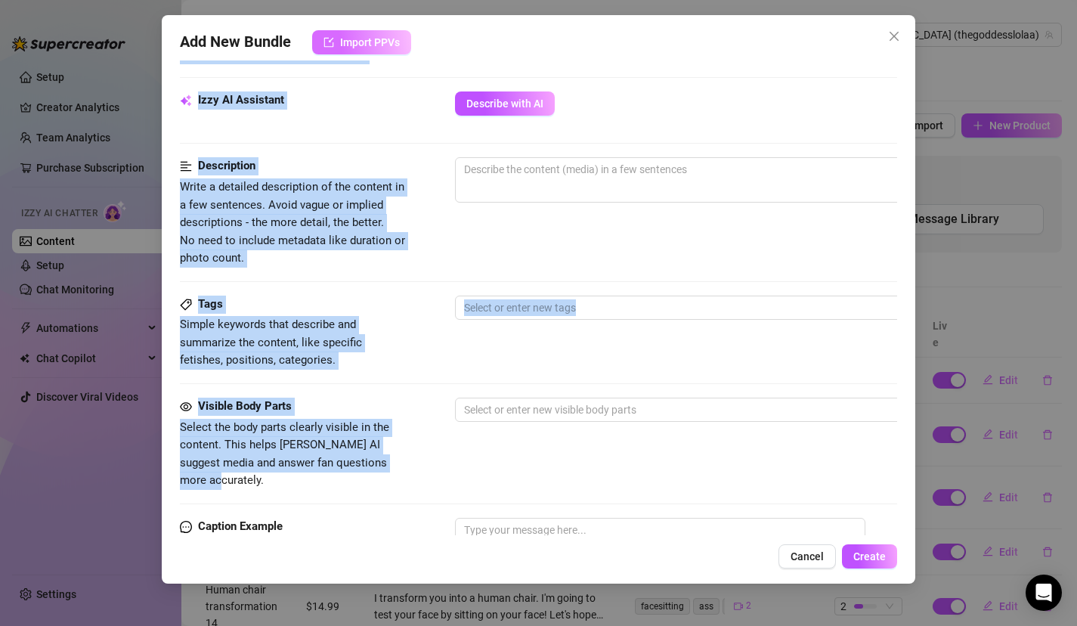
scroll to position [0, 0]
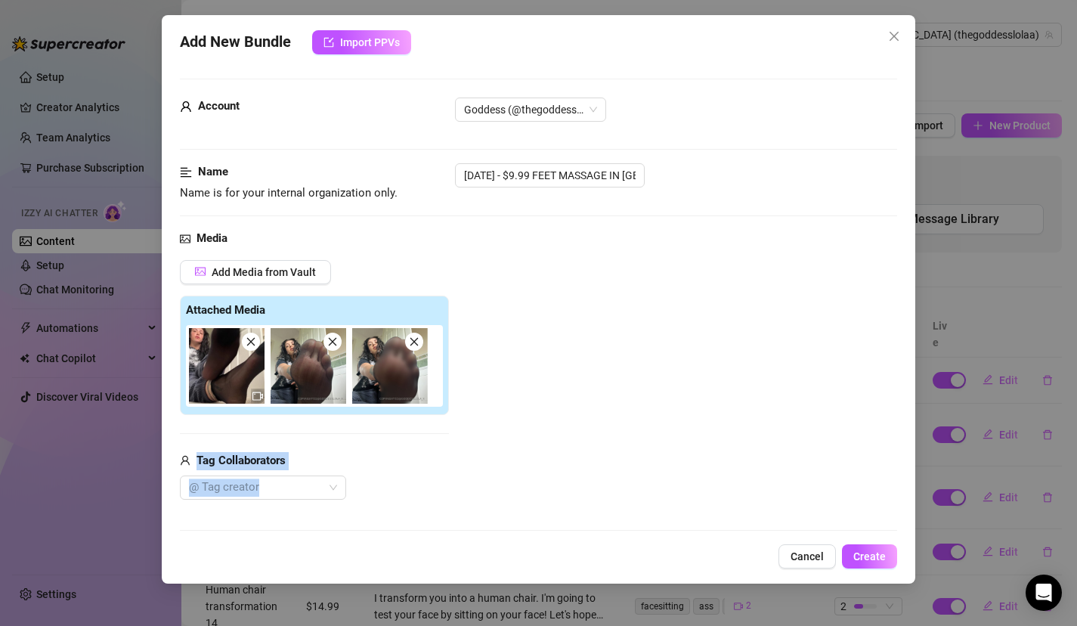
drag, startPoint x: 402, startPoint y: 198, endPoint x: 405, endPoint y: 331, distance: 133.1
click at [361, 528] on div "Media Add Media from Vault Attached Media Tag Collaborators @ Tag creator" at bounding box center [539, 389] width 718 height 319
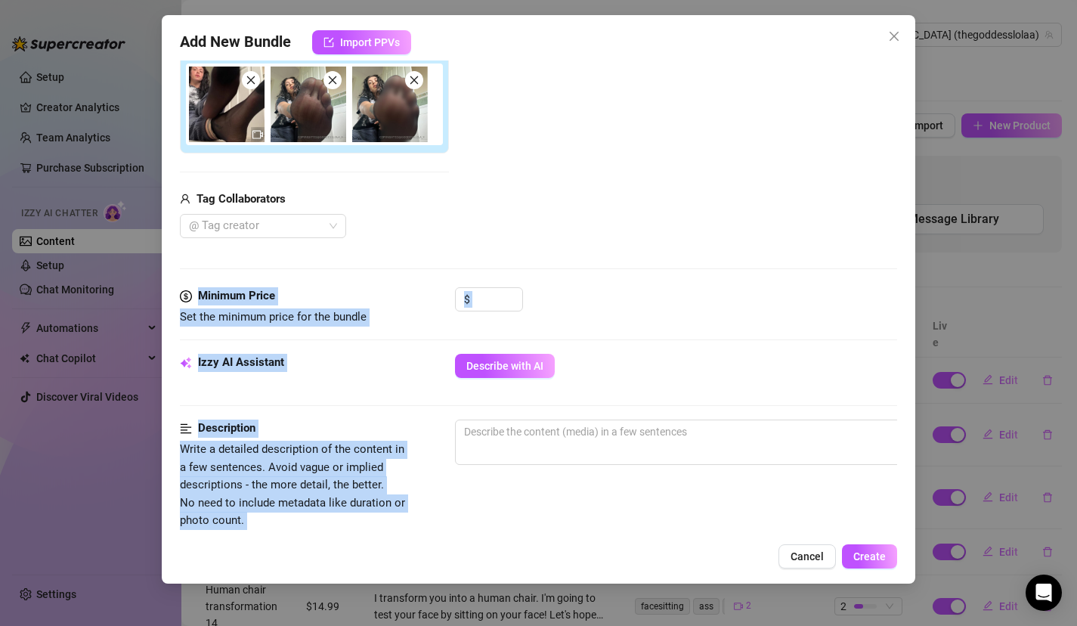
scroll to position [795, 0]
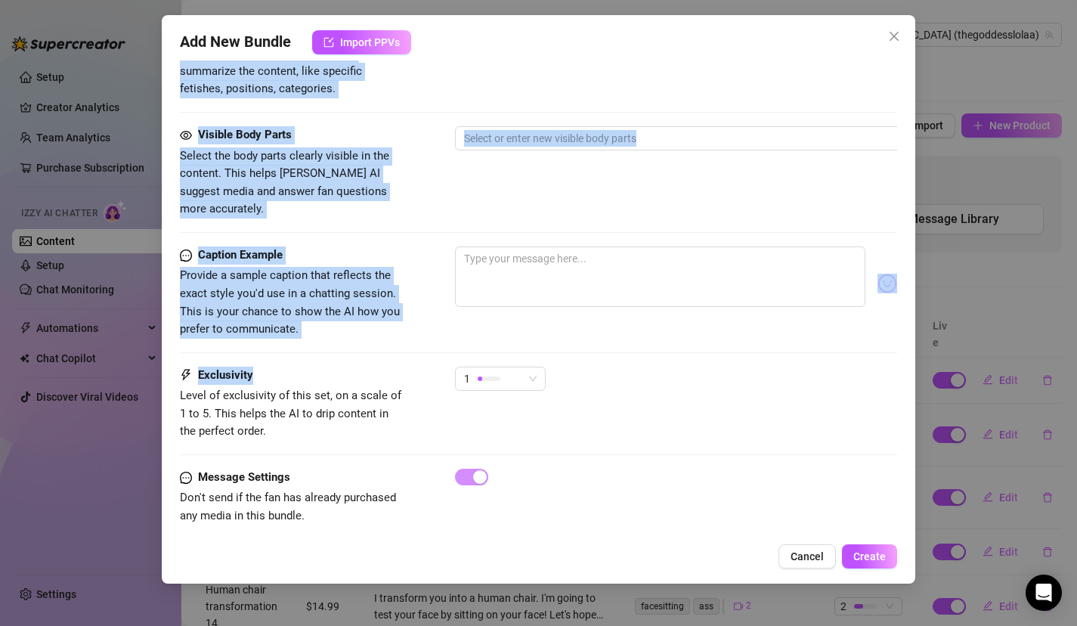
drag, startPoint x: 438, startPoint y: 494, endPoint x: 422, endPoint y: 352, distance: 143.1
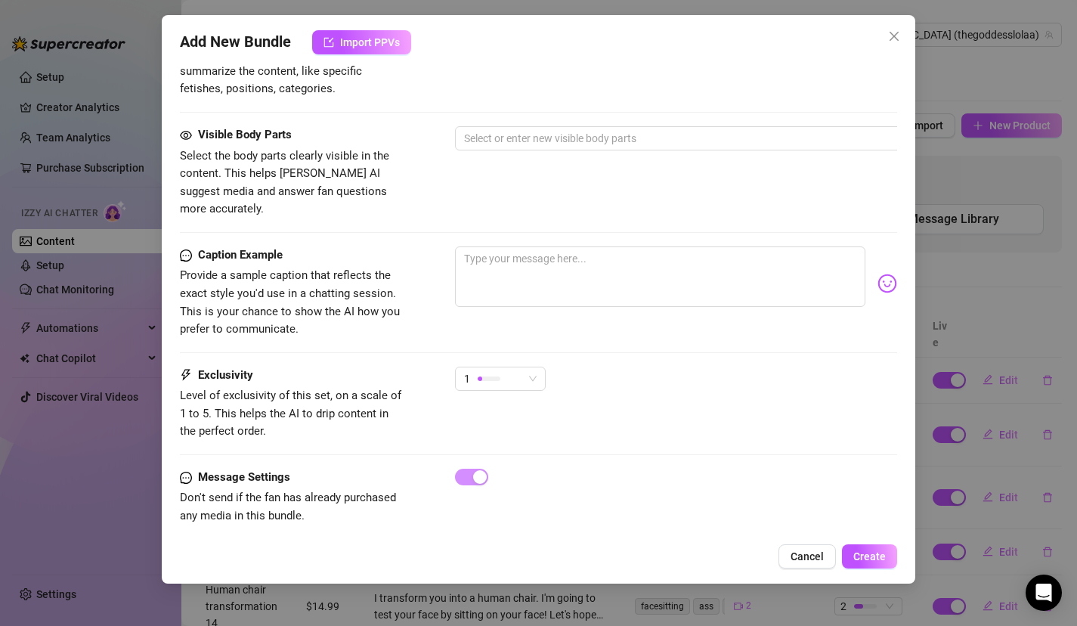
click at [485, 200] on div "Visible Body Parts Select the body parts clearly visible in the content. This h…" at bounding box center [539, 186] width 718 height 120
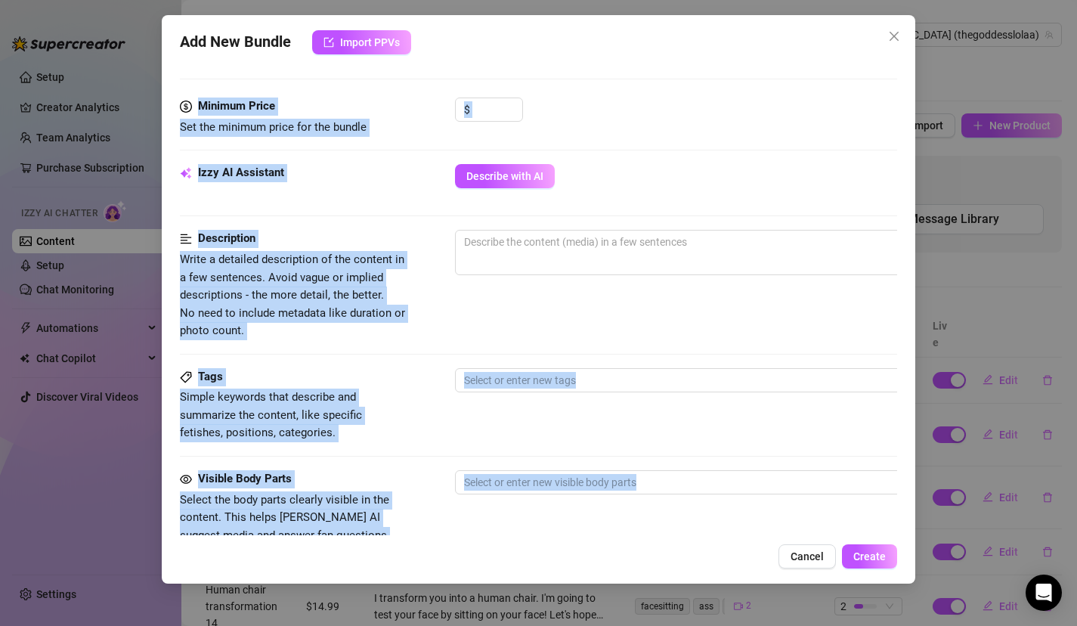
scroll to position [439, 0]
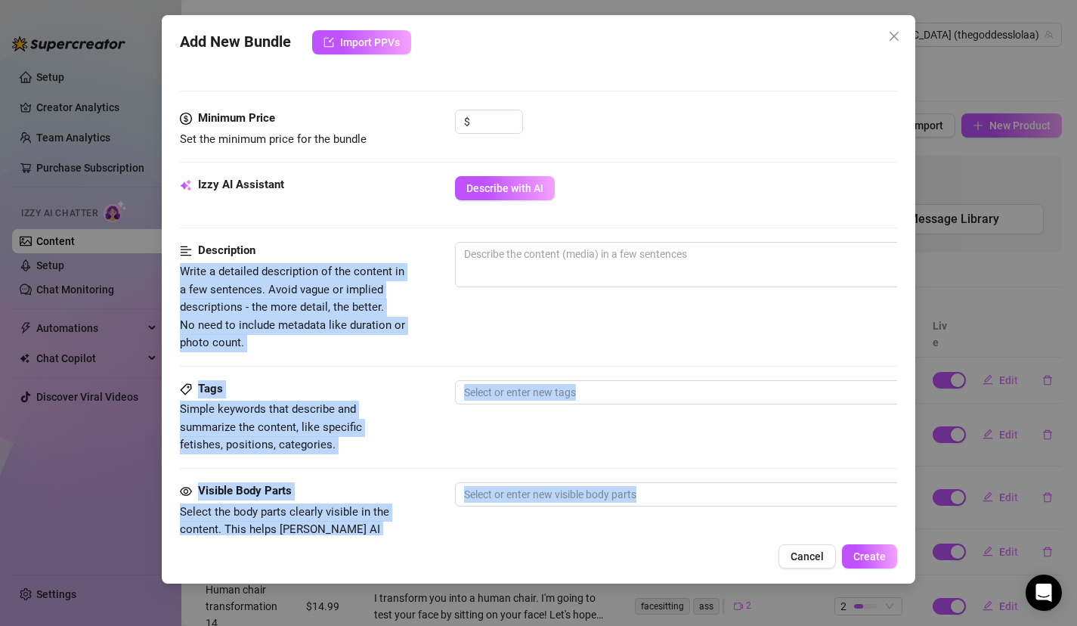
drag, startPoint x: 485, startPoint y: 176, endPoint x: 407, endPoint y: 240, distance: 101.1
click at [407, 241] on form "Account Goddess (@thegoddesslolaa) Name Name is for your internal organization …" at bounding box center [539, 274] width 718 height 1270
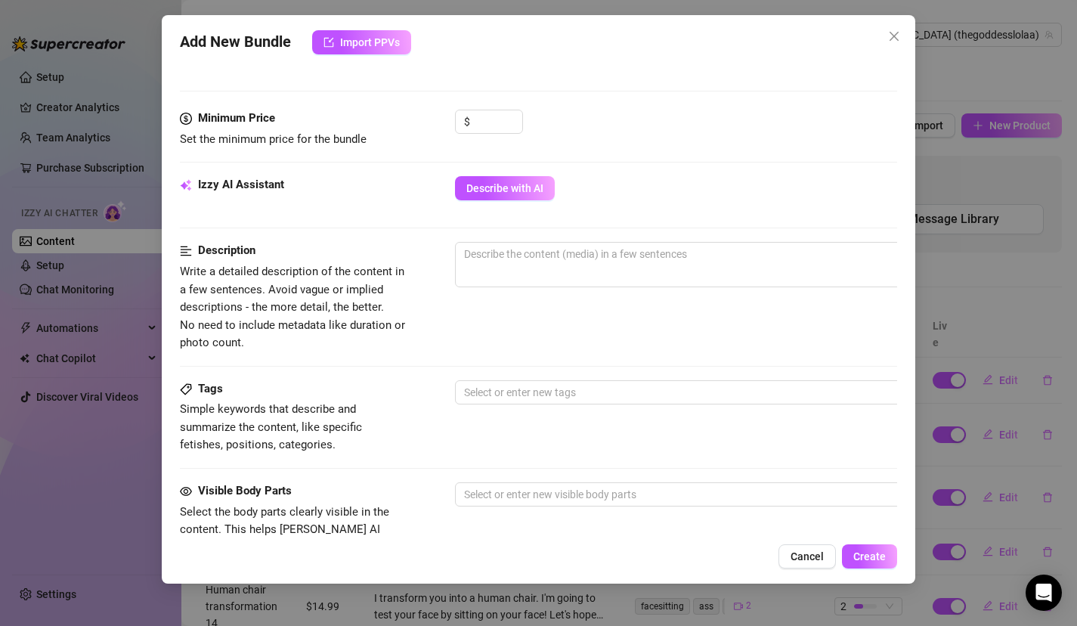
click at [460, 212] on div "Izzy AI Assistant Describe with AI" at bounding box center [539, 195] width 718 height 38
click at [479, 201] on div "Izzy AI Assistant Describe with AI" at bounding box center [539, 195] width 718 height 38
click at [481, 186] on span "Describe with AI" at bounding box center [504, 188] width 77 height 12
click at [488, 119] on input at bounding box center [497, 121] width 49 height 23
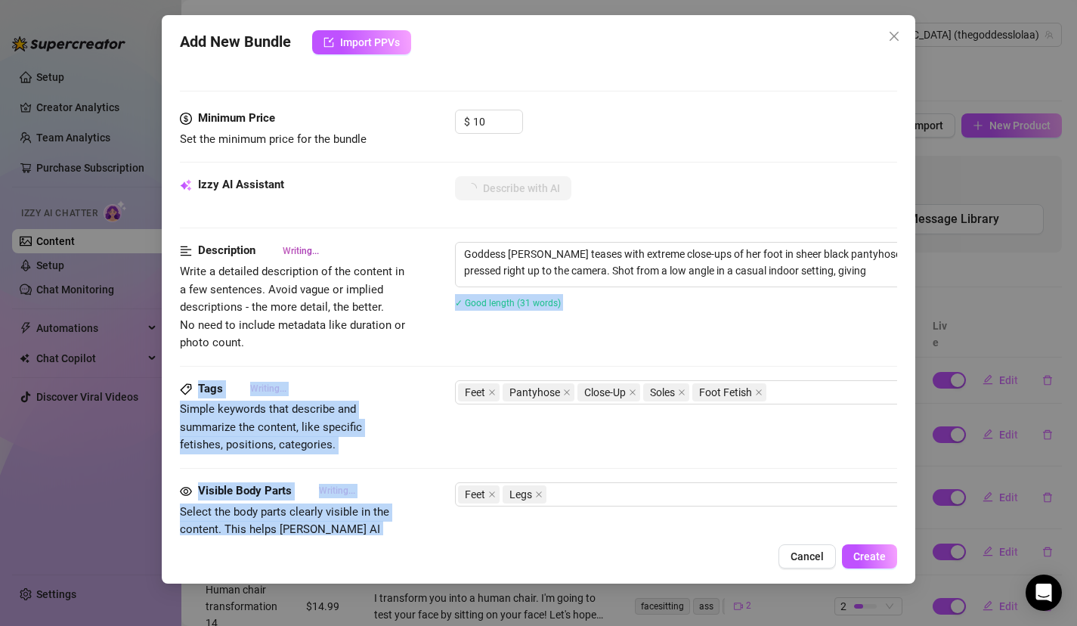
scroll to position [795, 0]
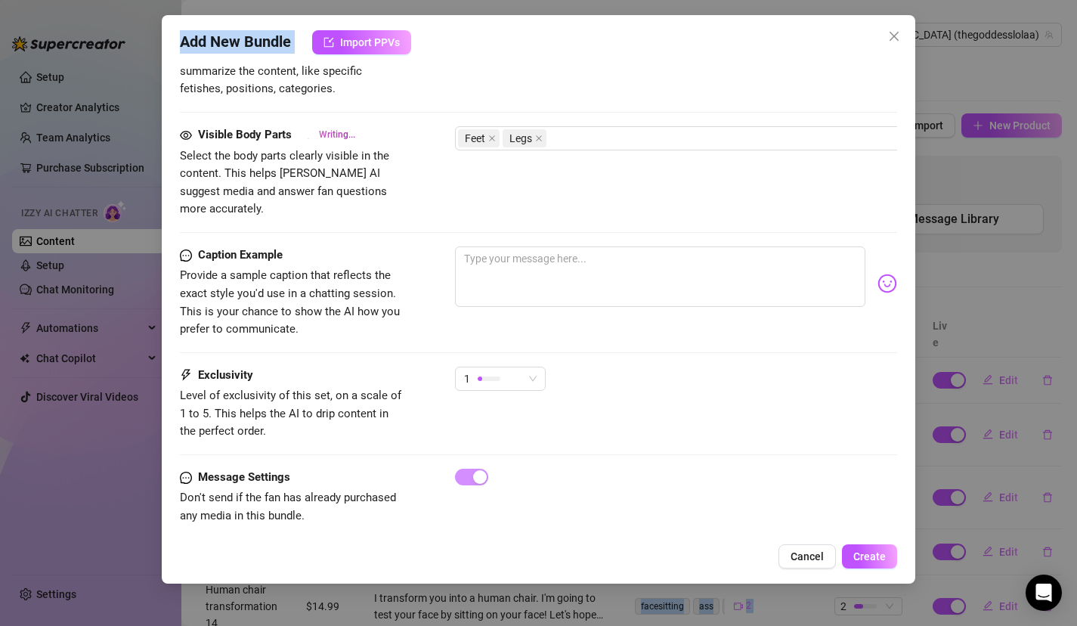
drag, startPoint x: 475, startPoint y: 342, endPoint x: 434, endPoint y: 636, distance: 296.1
click at [434, 625] on html "Setup Creator Analytics Team Analytics Purchase Subscription Izzy AI Chatter Co…" at bounding box center [538, 313] width 1077 height 626
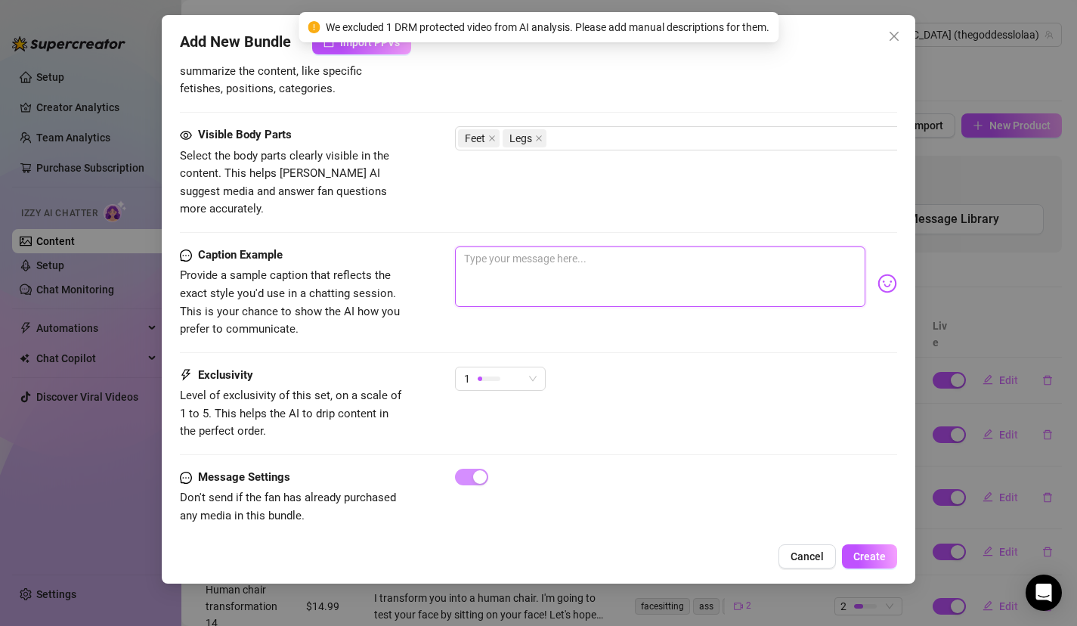
click at [615, 273] on textarea at bounding box center [660, 276] width 411 height 60
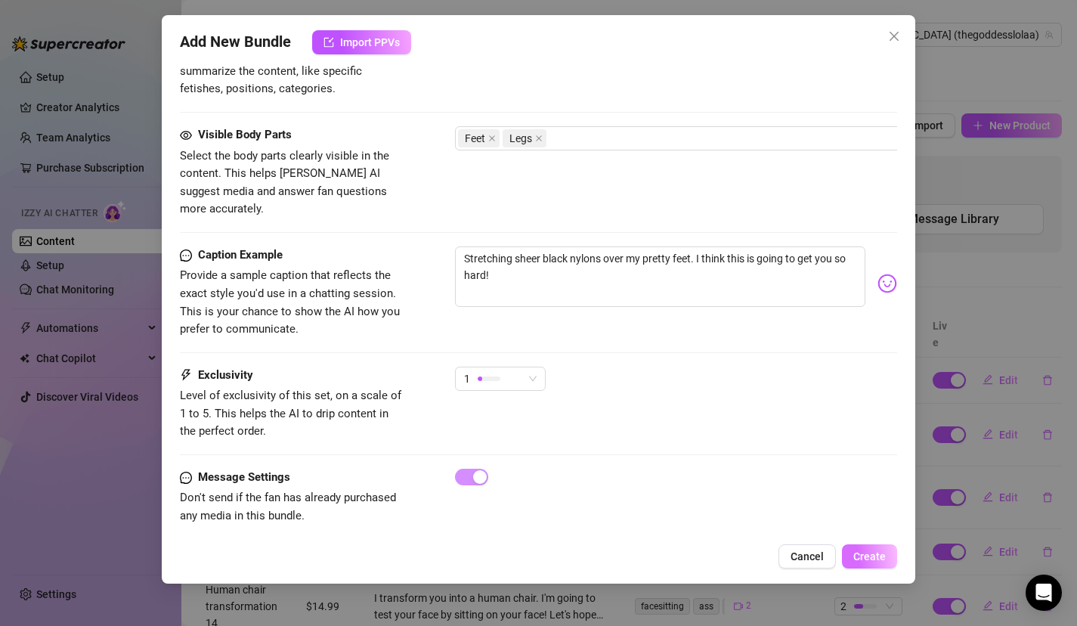
click at [890, 553] on button "Create" at bounding box center [869, 556] width 55 height 24
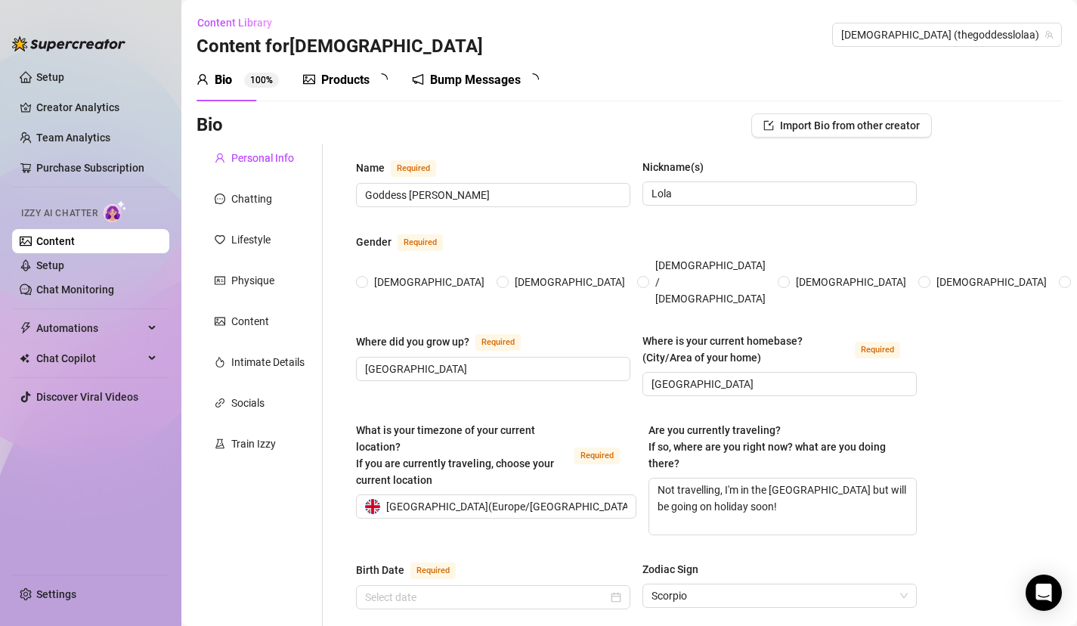
radio input "true"
type input "[DATE]"
click at [369, 83] on div "Products 1 8" at bounding box center [350, 80] width 95 height 18
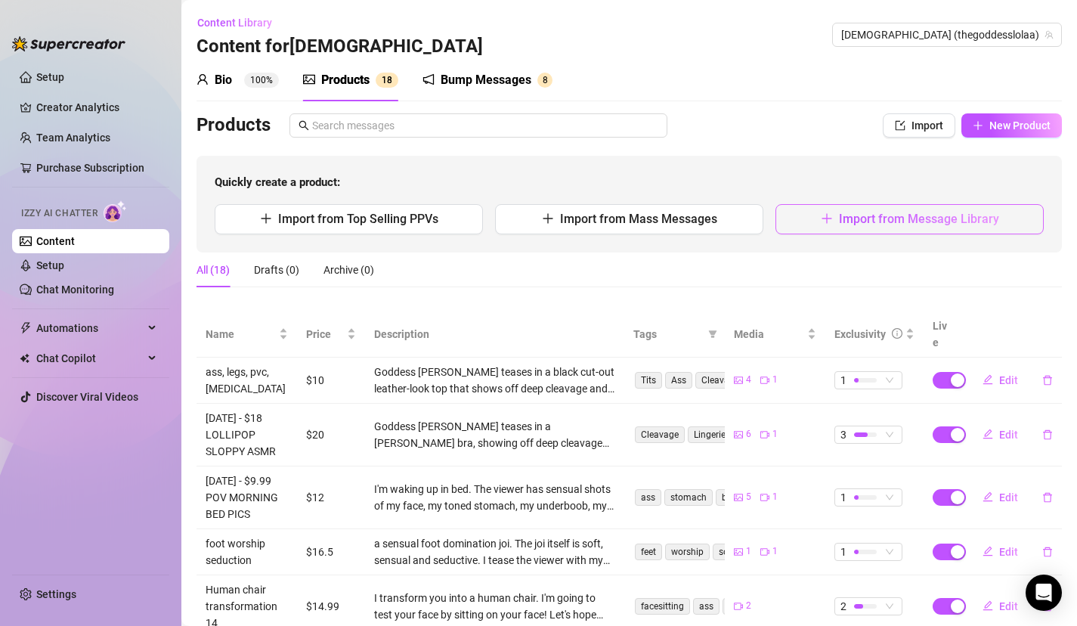
click at [849, 216] on span "Import from Message Library" at bounding box center [919, 219] width 160 height 14
type textarea "Type your message here..."
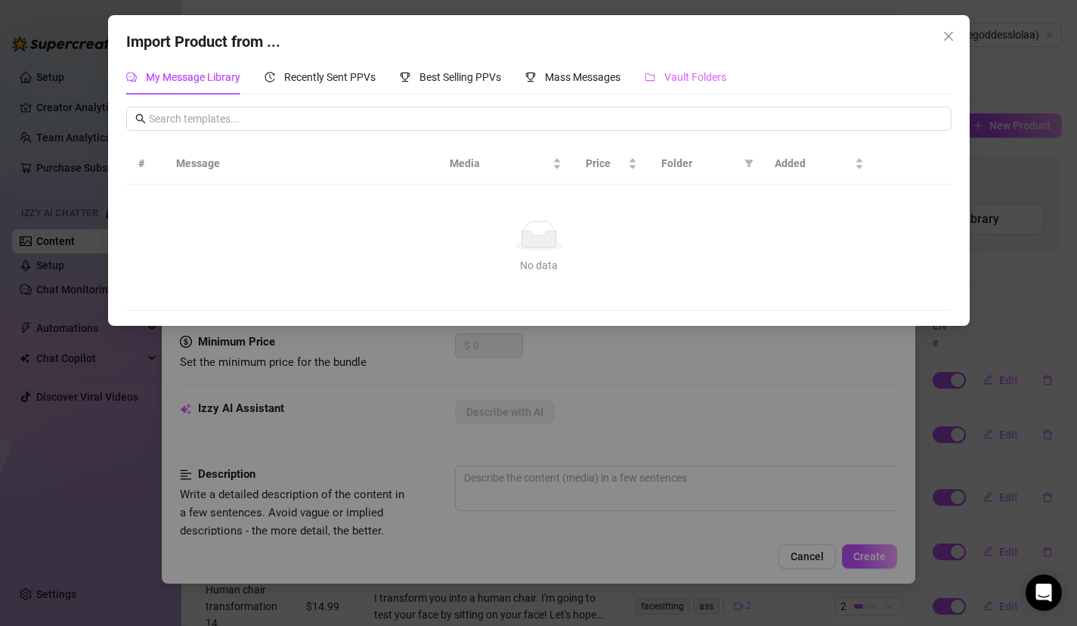
click at [683, 86] on div "Vault Folders" at bounding box center [686, 77] width 82 height 35
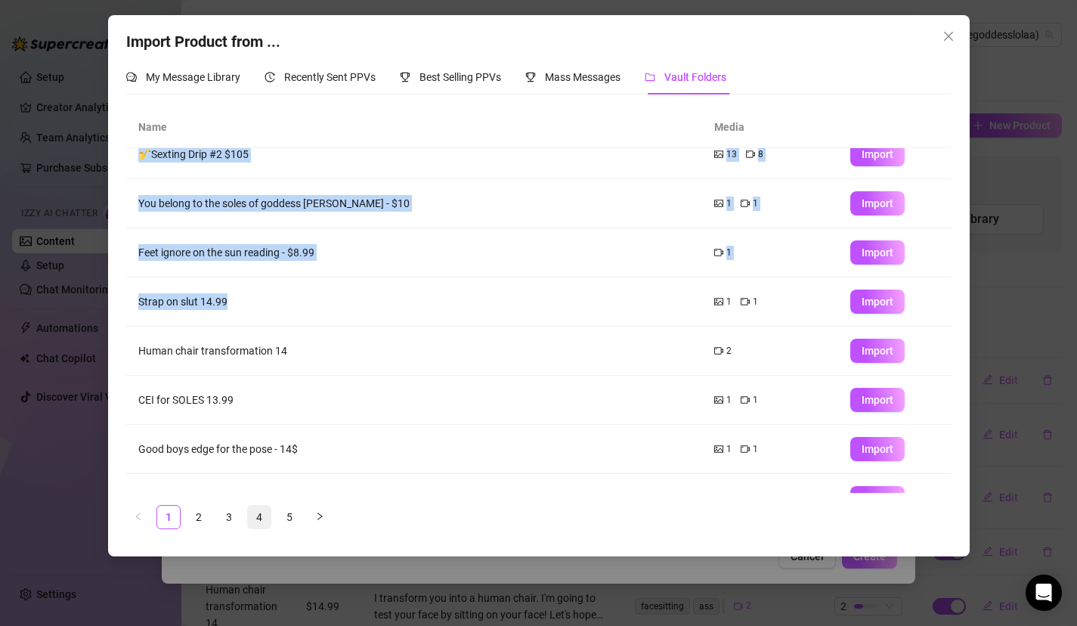
scroll to position [147, 0]
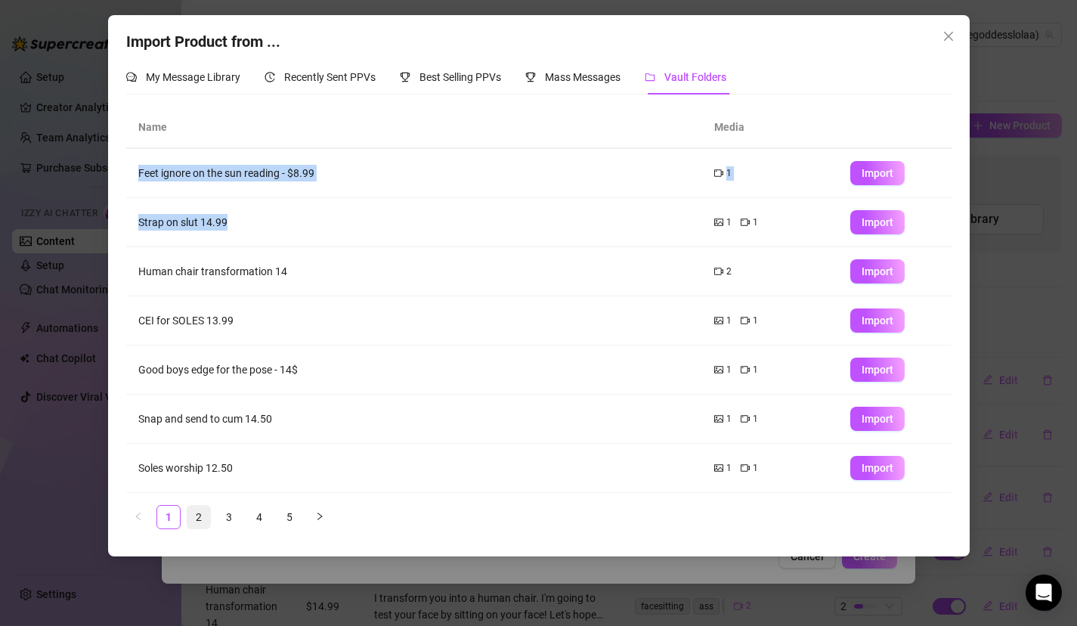
drag, startPoint x: 260, startPoint y: 370, endPoint x: 200, endPoint y: 512, distance: 153.7
click at [206, 515] on div "Name Media [DATE] - $9.99 FEET MASSAGE IN [GEOGRAPHIC_DATA] STOCKINGS 2 1 Impor…" at bounding box center [538, 318] width 825 height 422
click at [201, 515] on link "2" at bounding box center [198, 517] width 23 height 23
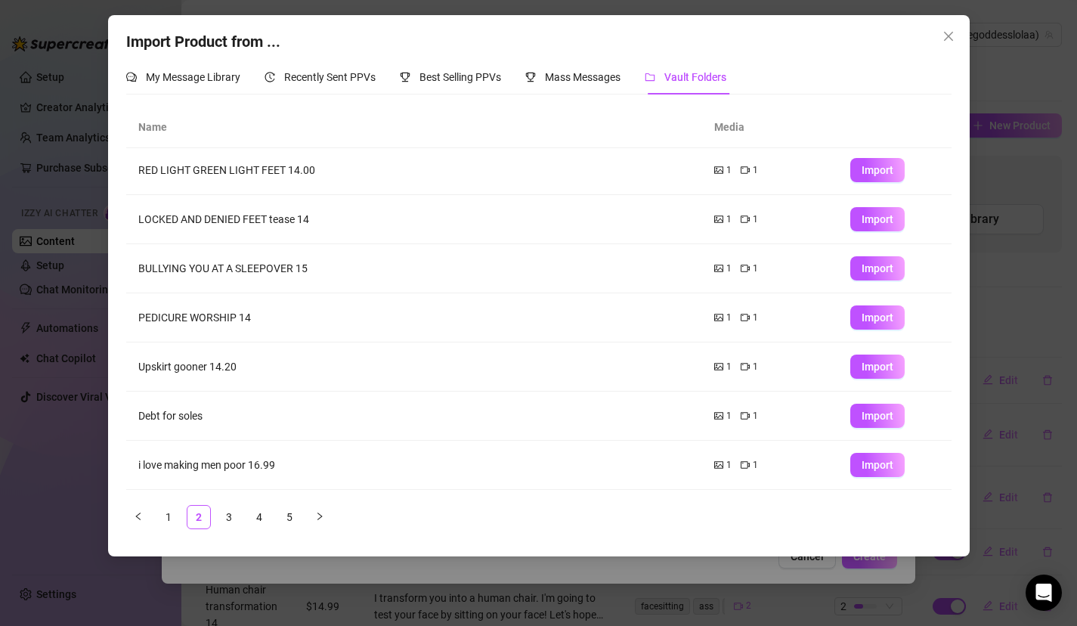
scroll to position [0, 0]
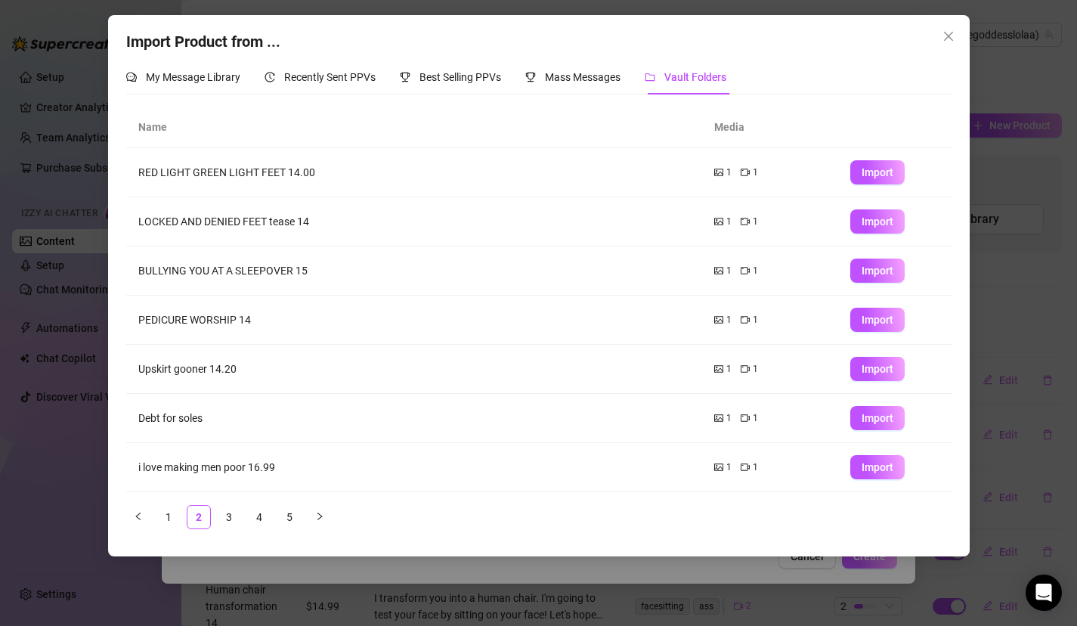
click at [320, 339] on td "PEDICURE WORSHIP 14" at bounding box center [414, 320] width 576 height 49
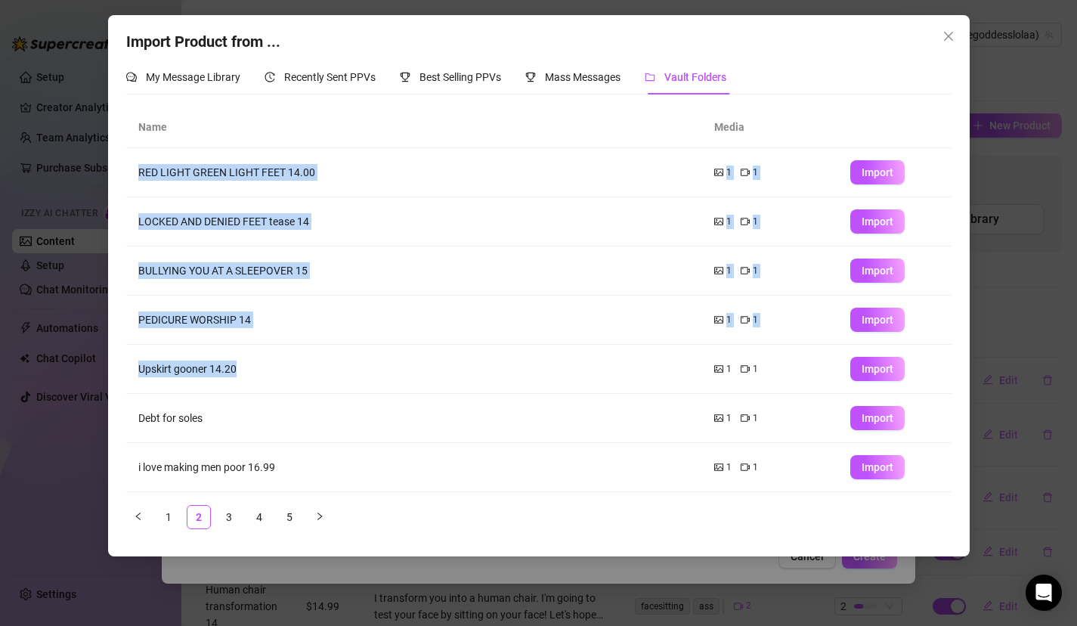
scroll to position [147, 0]
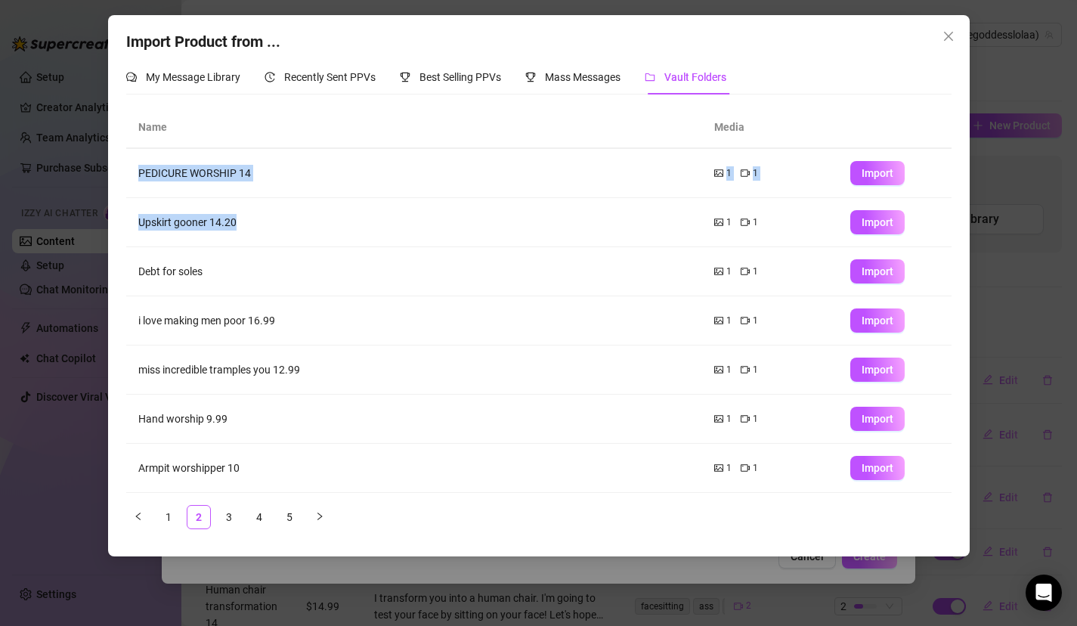
drag, startPoint x: 324, startPoint y: 391, endPoint x: 305, endPoint y: 588, distance: 198.1
click at [306, 593] on div "Import Product from ... My Message Library Recently Sent PPVs Best Selling PPVs…" at bounding box center [538, 313] width 1077 height 626
click at [224, 518] on link "3" at bounding box center [229, 517] width 23 height 23
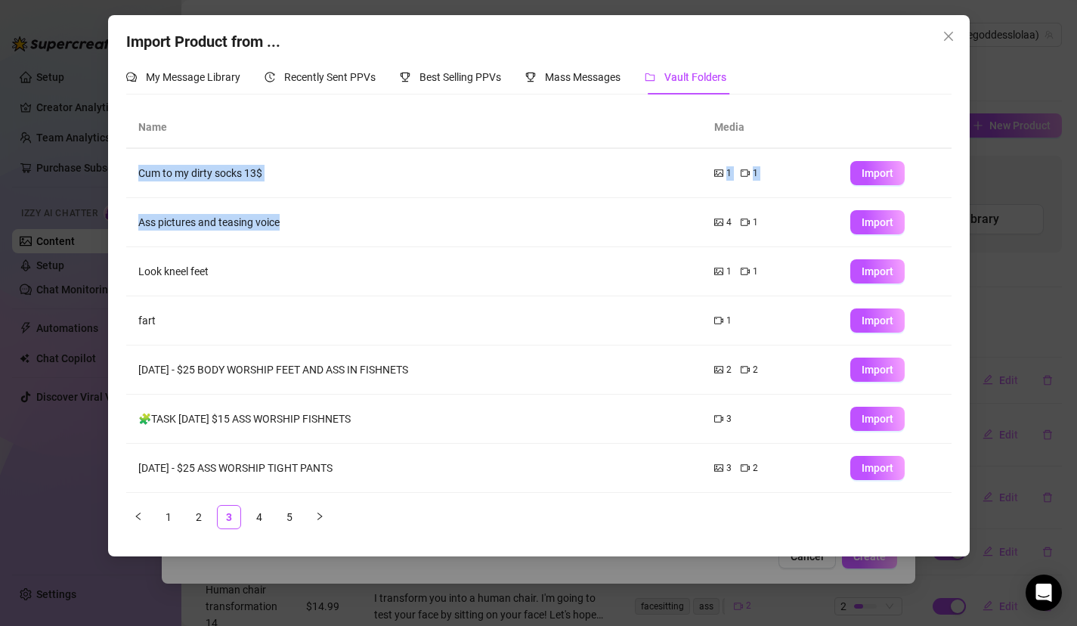
drag, startPoint x: 362, startPoint y: 389, endPoint x: 323, endPoint y: 534, distance: 151.1
click at [324, 535] on div "Name Media Jerk to my big toe 11.99 1 1 Import Beneath my soles 11$ 1 1 Import …" at bounding box center [538, 324] width 825 height 434
click at [263, 515] on link "4" at bounding box center [259, 517] width 23 height 23
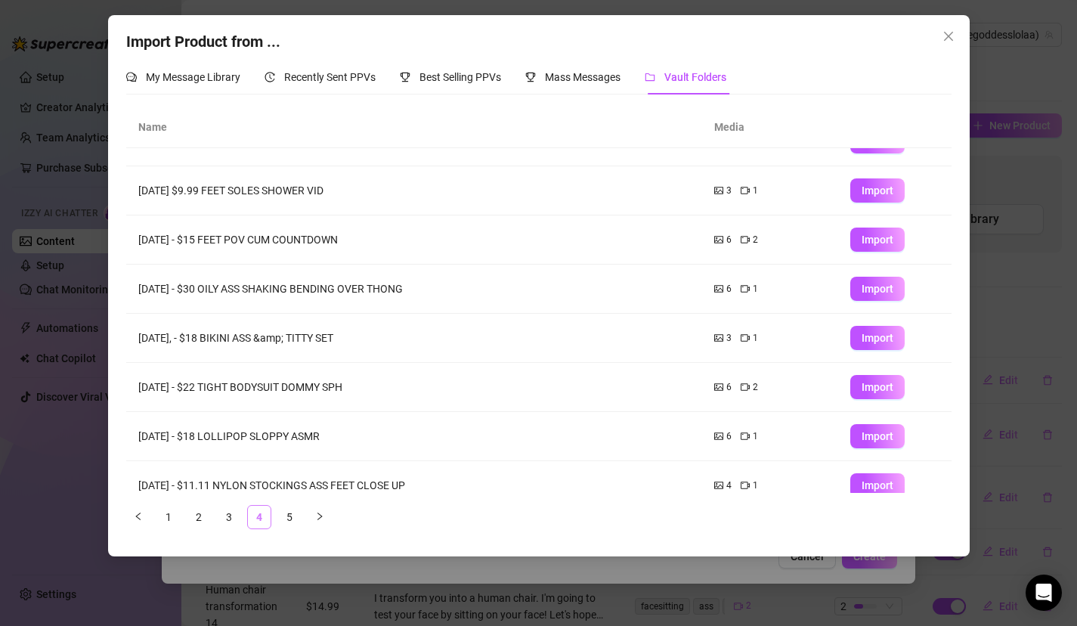
scroll to position [0, 0]
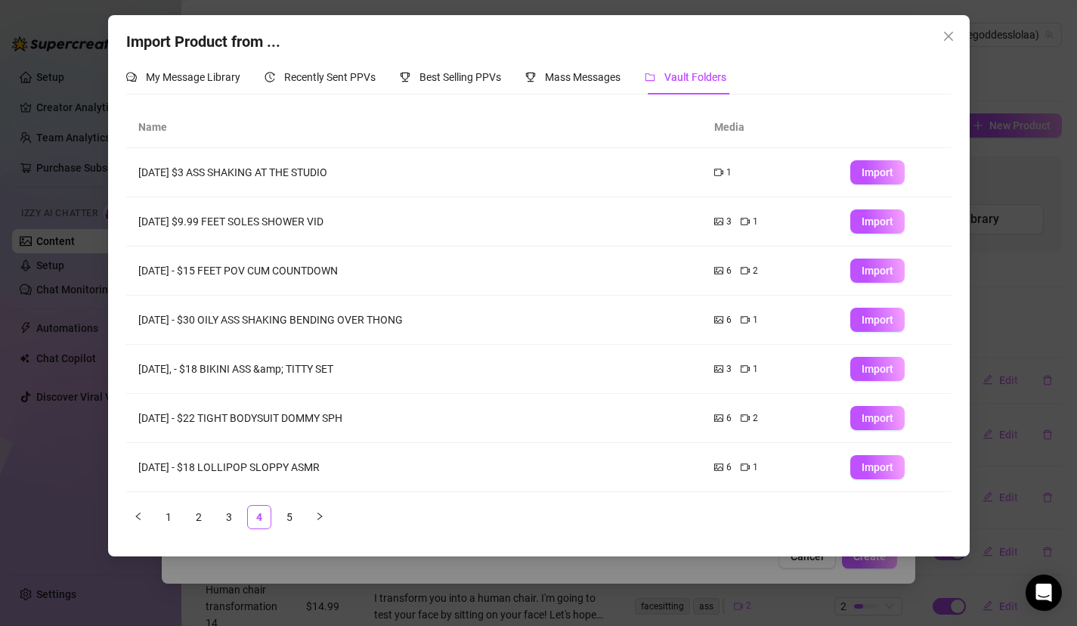
click at [517, 303] on td "Apr 25, 2024 - $30 OILY ASS SHAKING BENDING OVER THONG" at bounding box center [414, 320] width 576 height 49
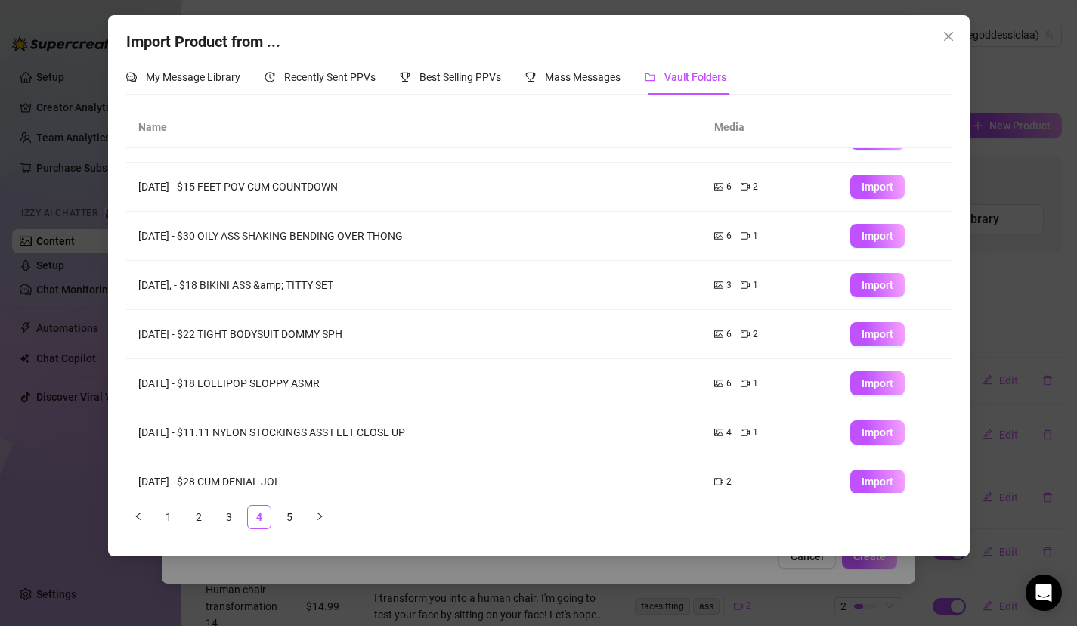
scroll to position [147, 0]
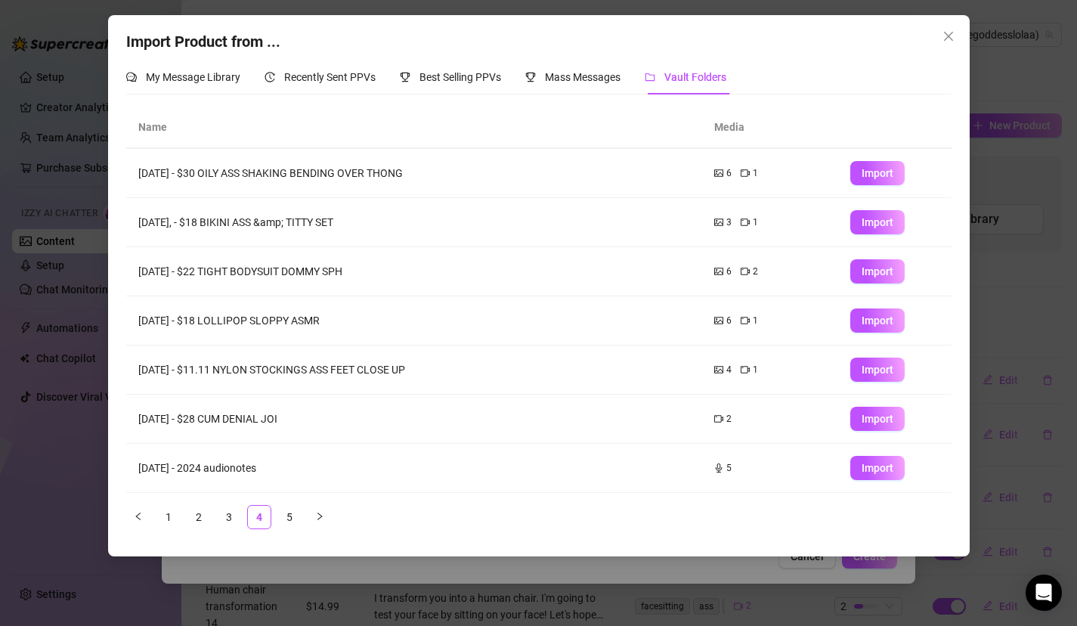
drag, startPoint x: 506, startPoint y: 366, endPoint x: 491, endPoint y: 498, distance: 133.1
click at [493, 500] on div "Name Media Apr 30, 2024 $3 ASS SHAKING AT THE STUDIO 1 Import Apr 29, 2024 $9.9…" at bounding box center [538, 318] width 825 height 422
click at [610, 73] on span "Mass Messages" at bounding box center [583, 77] width 76 height 12
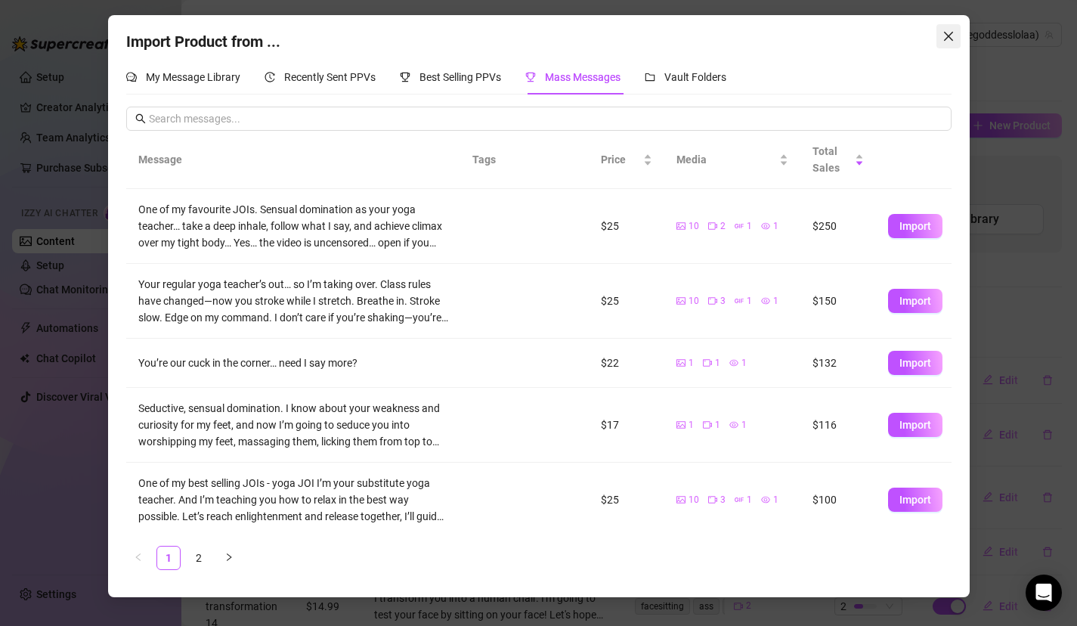
click at [951, 37] on icon "close" at bounding box center [949, 36] width 12 height 12
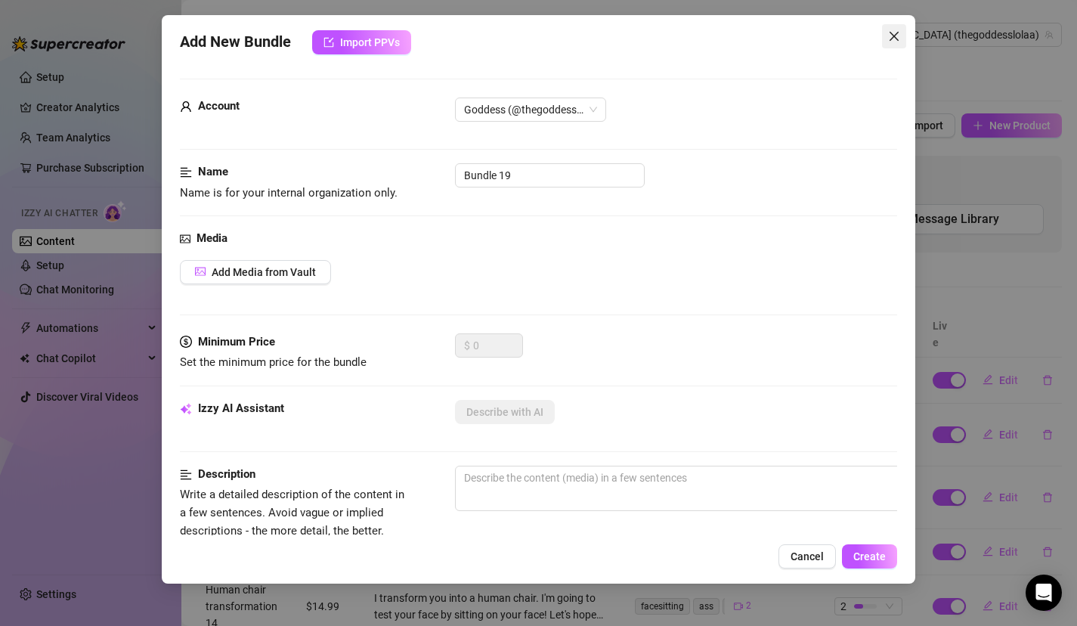
click at [895, 42] on button "Close" at bounding box center [894, 36] width 24 height 24
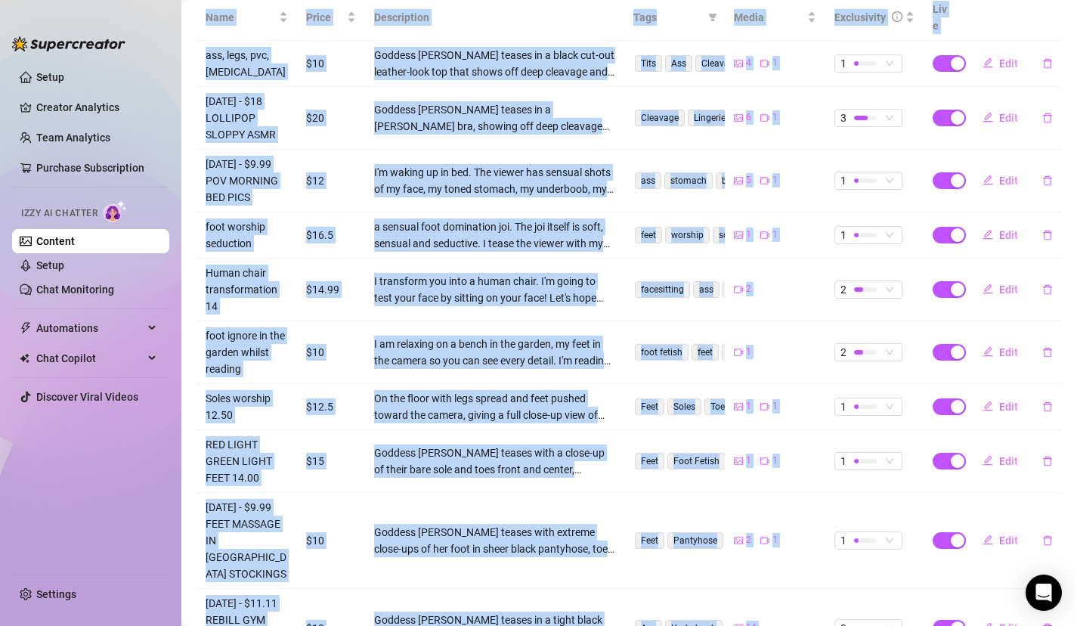
scroll to position [446, 0]
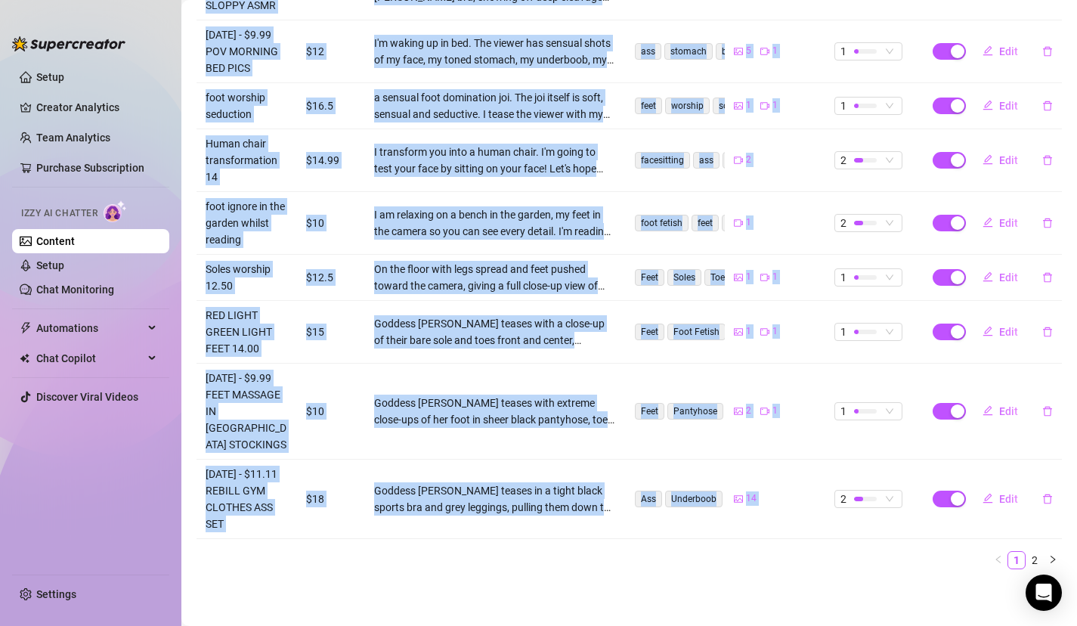
drag, startPoint x: 432, startPoint y: 304, endPoint x: 466, endPoint y: 636, distance: 333.6
click at [466, 625] on html "Setup Creator Analytics Team Analytics Purchase Subscription Izzy AI Chatter Co…" at bounding box center [538, 313] width 1077 height 626
click at [1034, 556] on link "2" at bounding box center [1034, 560] width 17 height 17
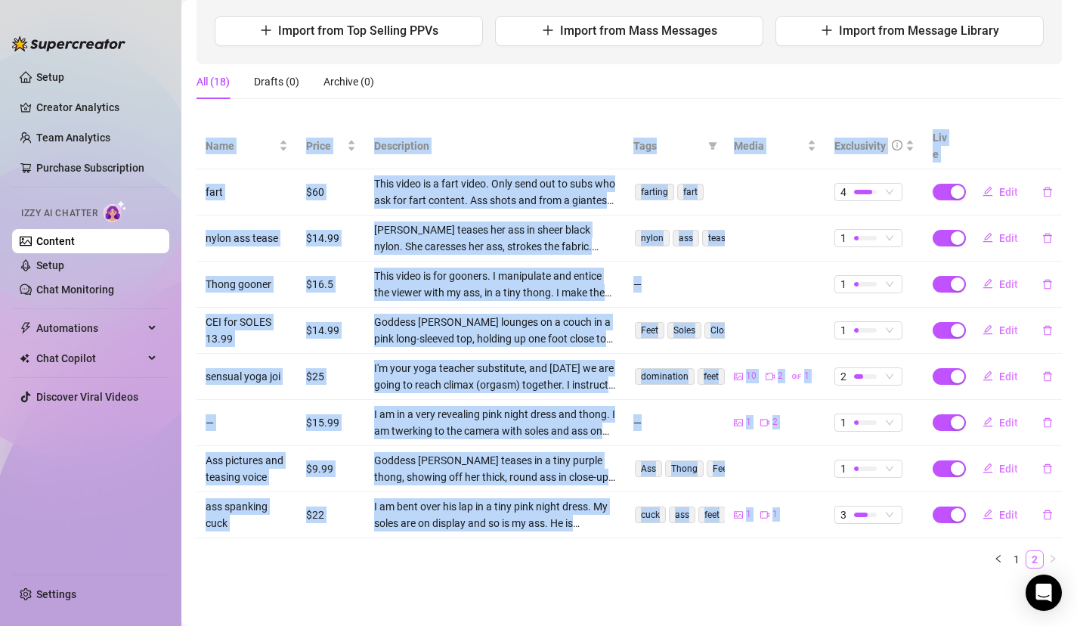
scroll to position [171, 0]
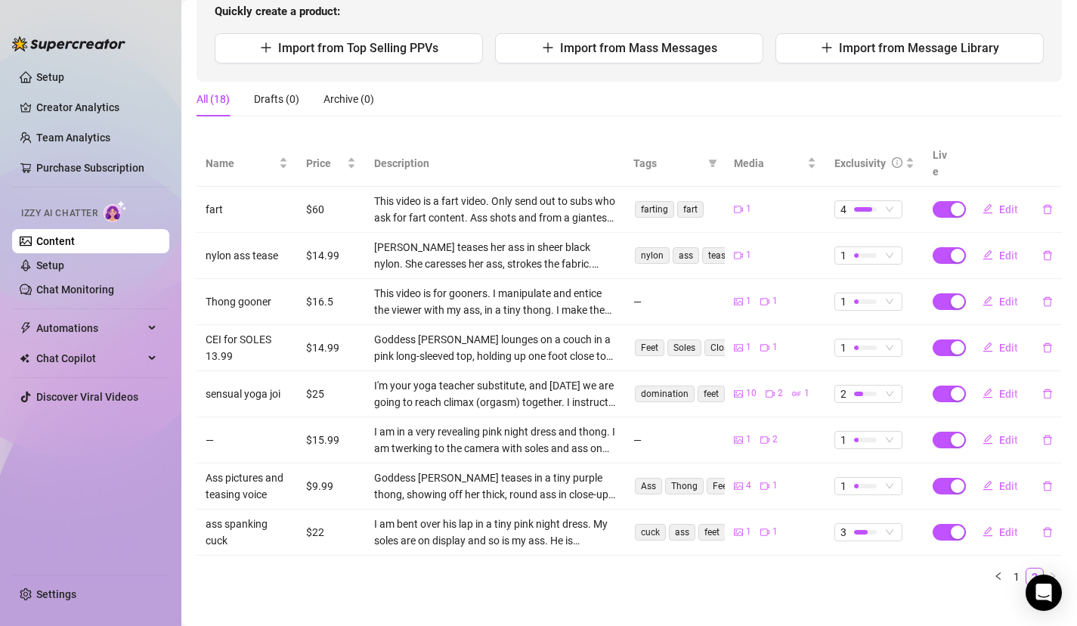
click at [572, 578] on div "Name Price Description Tags Media Exclusivity Live fart $60 This video is a far…" at bounding box center [629, 369] width 865 height 457
click at [1015, 568] on link "1" at bounding box center [1016, 576] width 17 height 17
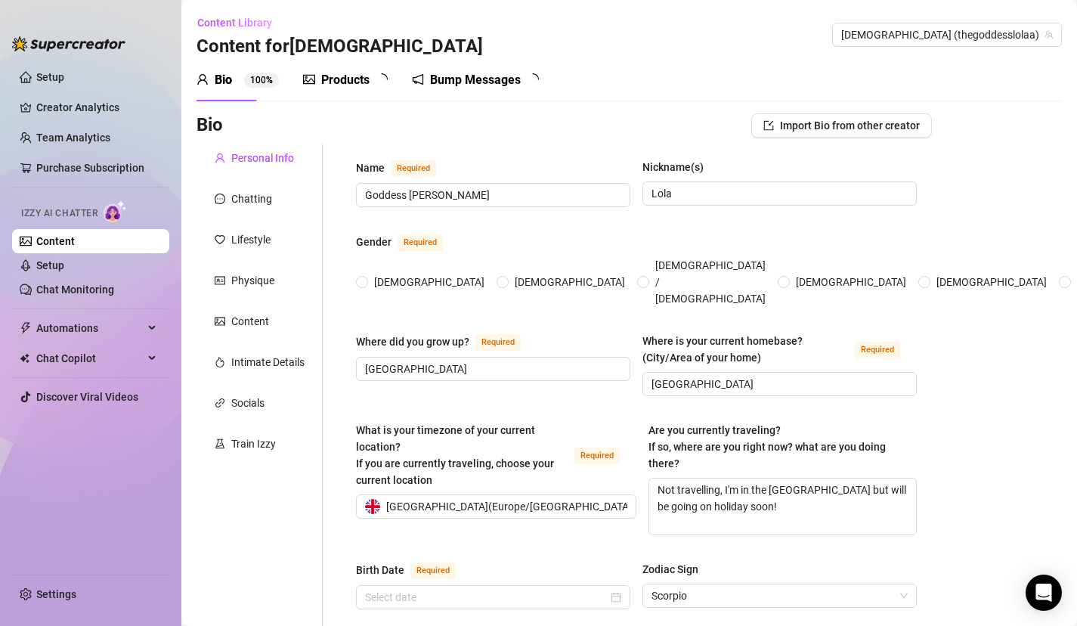
radio input "true"
type input "[DATE]"
click at [379, 84] on sup "1 8" at bounding box center [387, 80] width 23 height 15
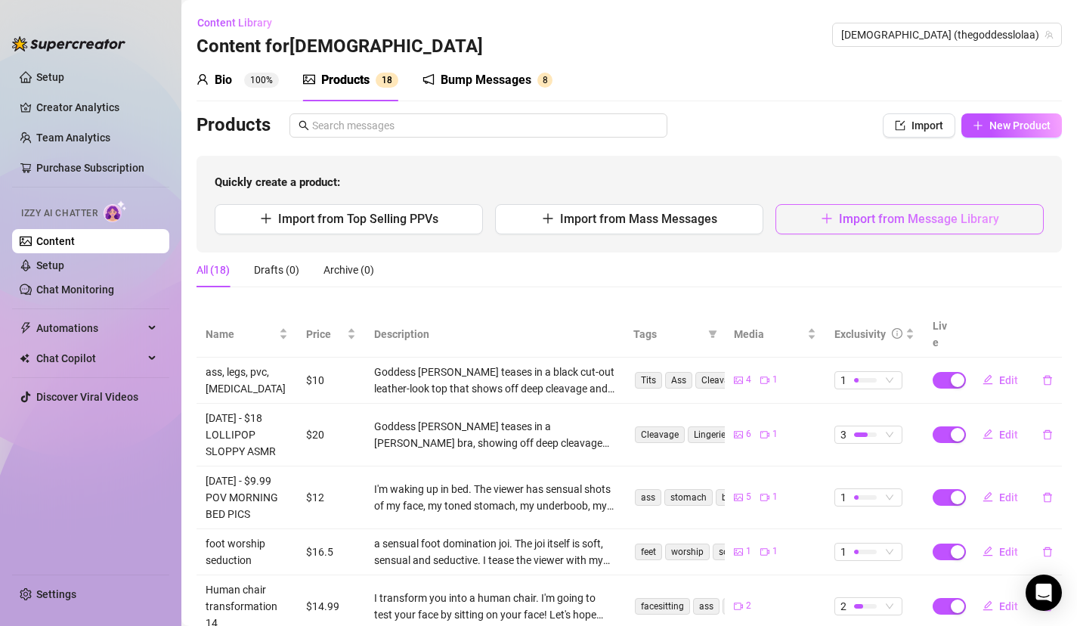
click at [876, 223] on span "Import from Message Library" at bounding box center [919, 219] width 160 height 14
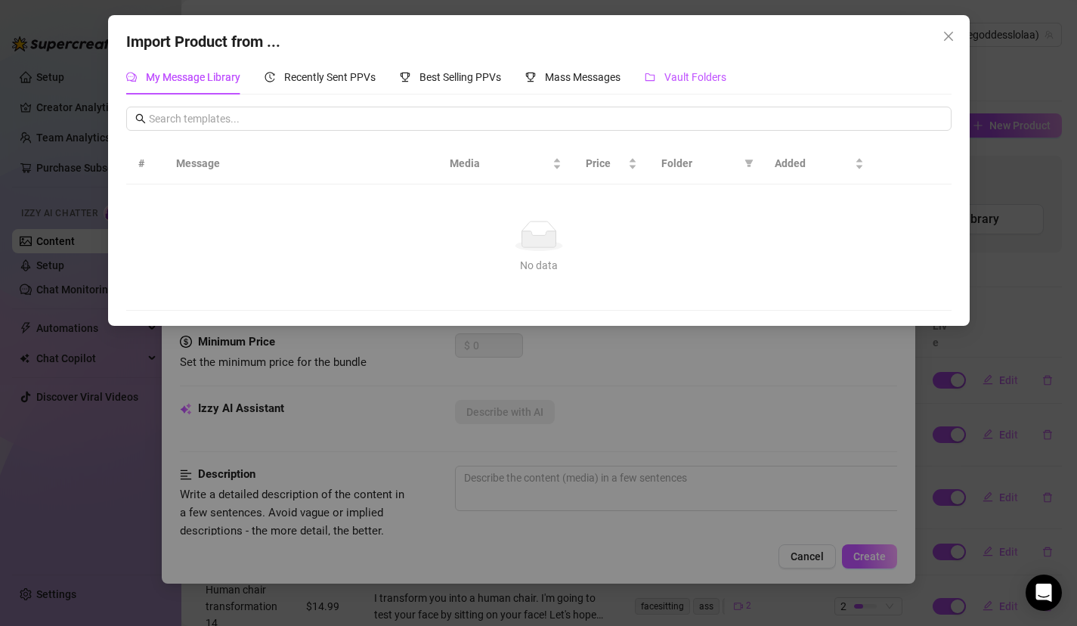
click at [692, 78] on span "Vault Folders" at bounding box center [695, 77] width 62 height 12
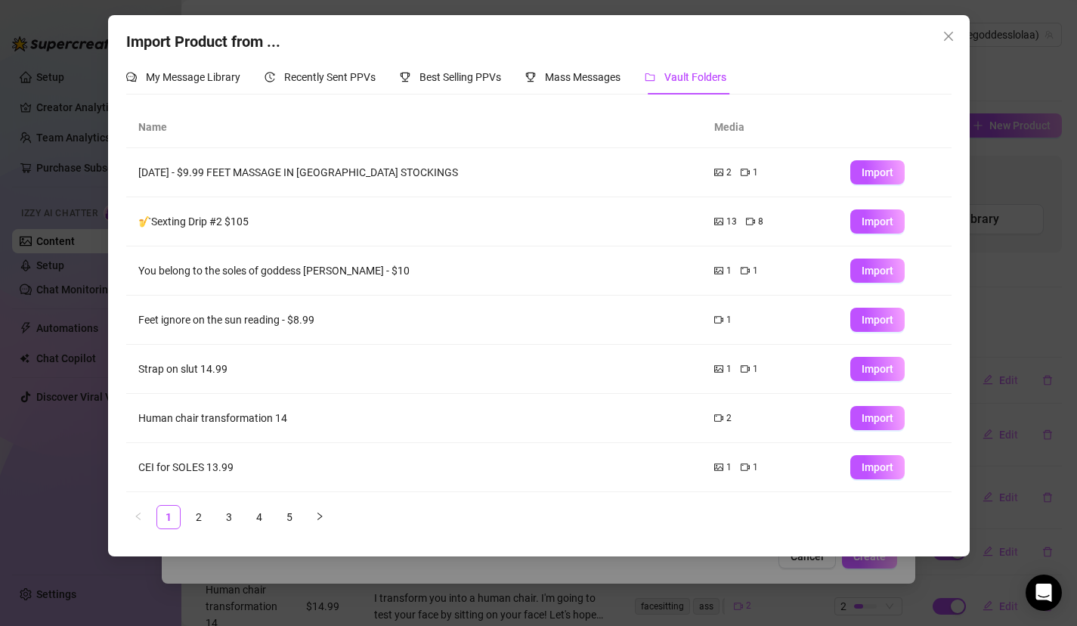
drag, startPoint x: 376, startPoint y: 225, endPoint x: 376, endPoint y: 196, distance: 29.5
click at [376, 225] on td "🎷Sexting Drip #2 $105" at bounding box center [414, 221] width 576 height 49
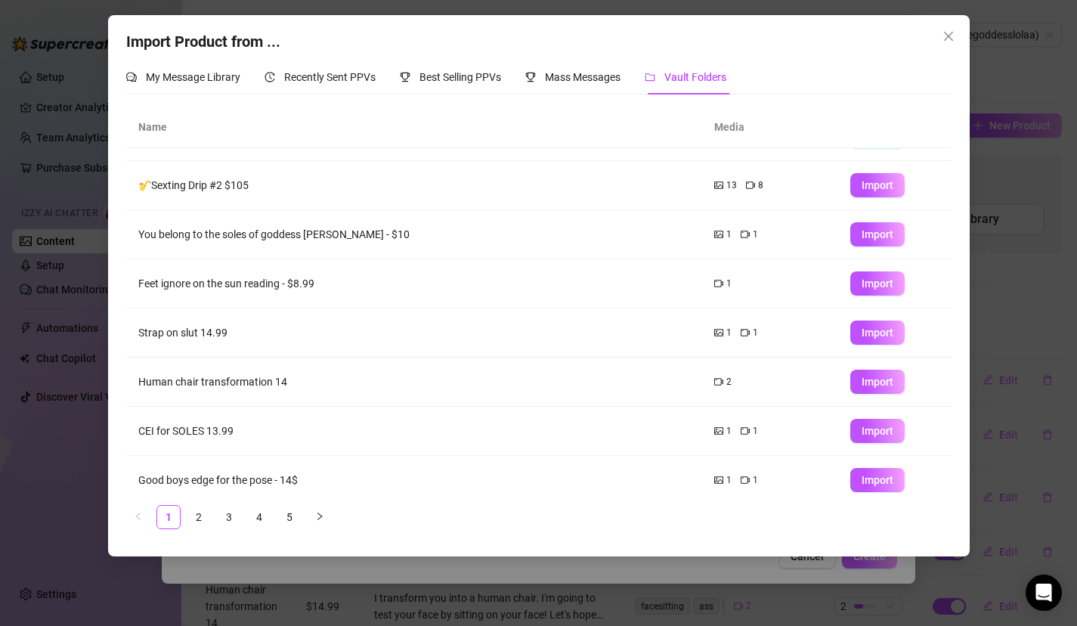
scroll to position [147, 0]
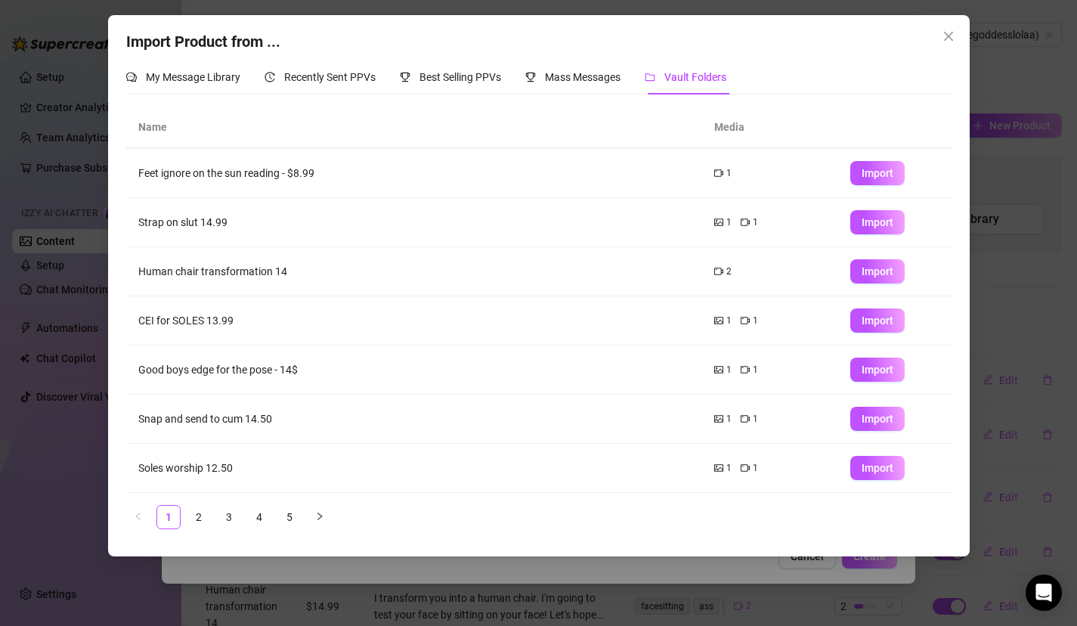
drag, startPoint x: 376, startPoint y: 196, endPoint x: 361, endPoint y: 508, distance: 312.5
click at [361, 508] on div "Name Media [DATE] - $9.99 FEET MASSAGE IN [GEOGRAPHIC_DATA] STOCKINGS 2 1 Impor…" at bounding box center [538, 318] width 825 height 422
click at [199, 514] on link "2" at bounding box center [198, 517] width 23 height 23
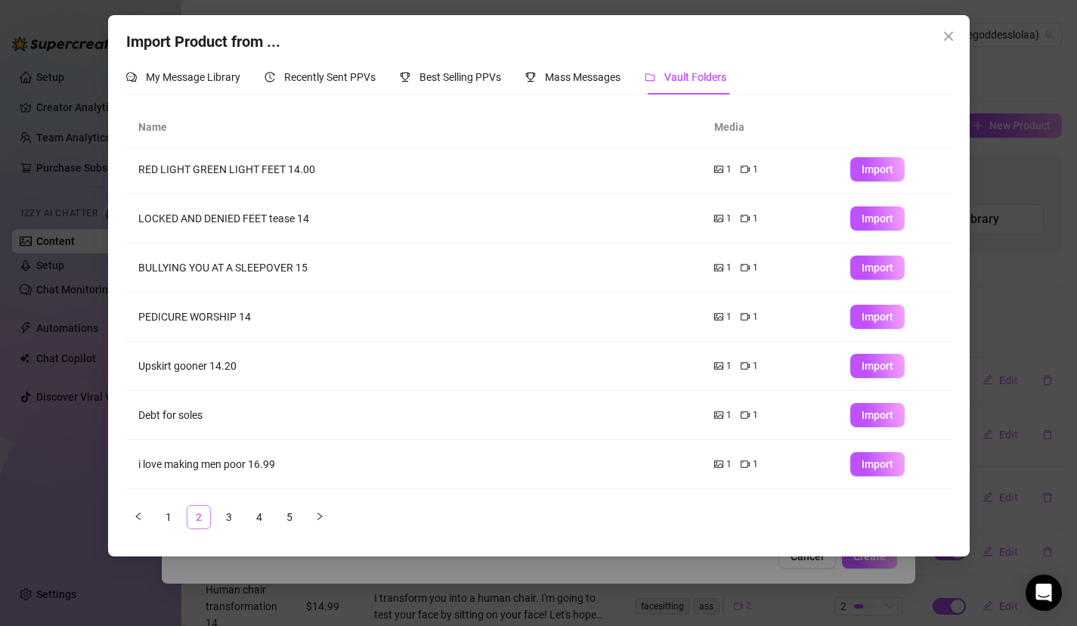
scroll to position [0, 0]
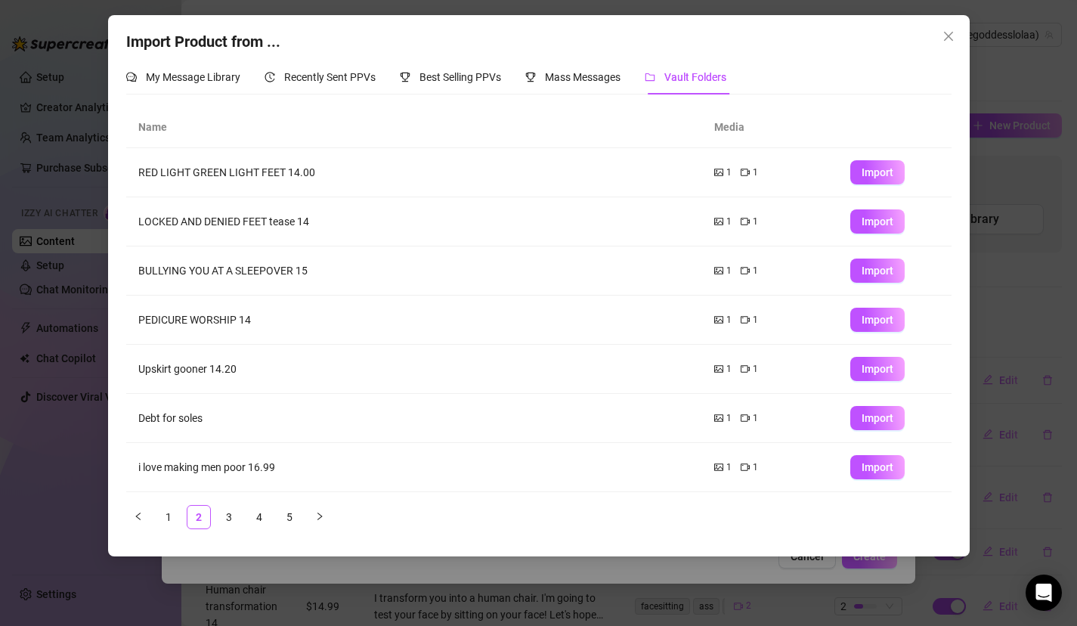
click at [406, 358] on td "Upskirt gooner 14.20" at bounding box center [414, 369] width 576 height 49
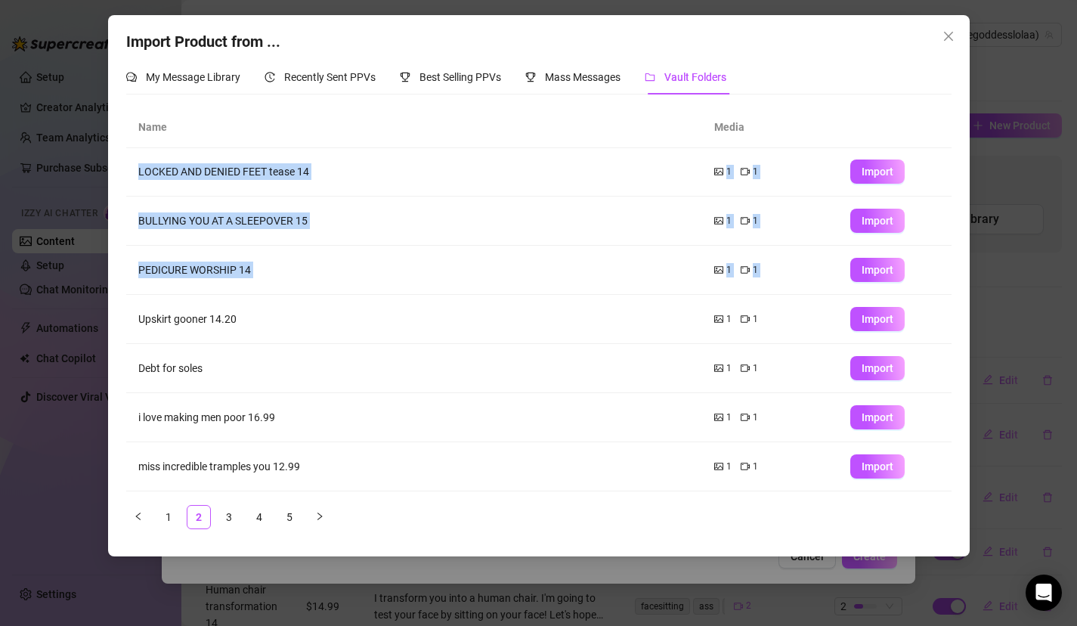
scroll to position [147, 0]
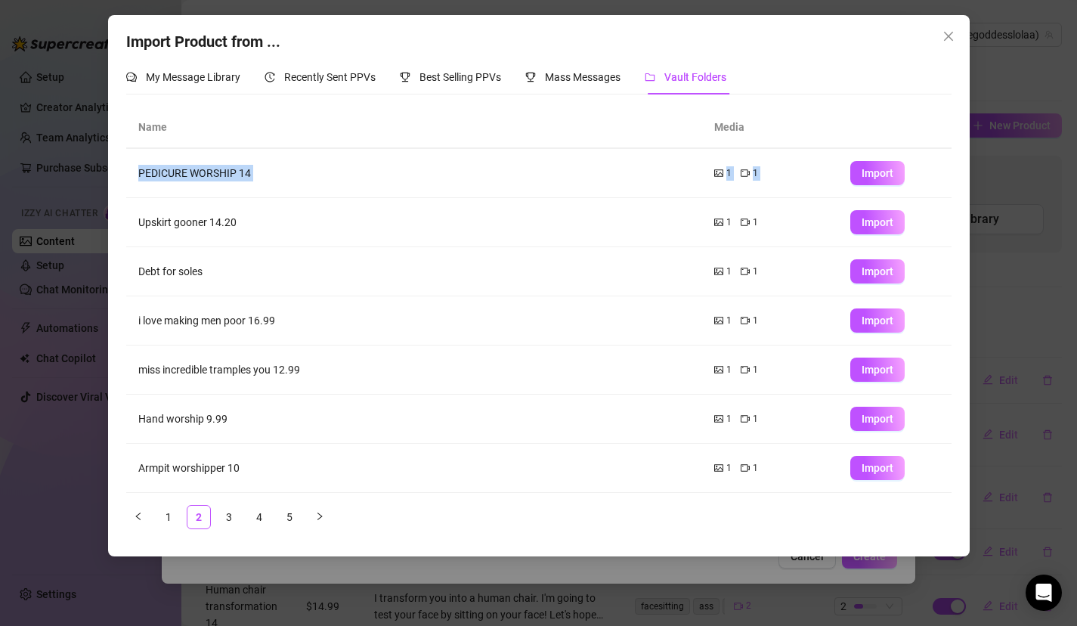
drag, startPoint x: 406, startPoint y: 358, endPoint x: 382, endPoint y: 509, distance: 153.0
click at [384, 509] on div "Name Media RED LIGHT GREEN LIGHT FEET 14.00 1 1 Import LOCKED AND DENIED FEET t…" at bounding box center [538, 318] width 825 height 422
click at [230, 516] on link "3" at bounding box center [229, 517] width 23 height 23
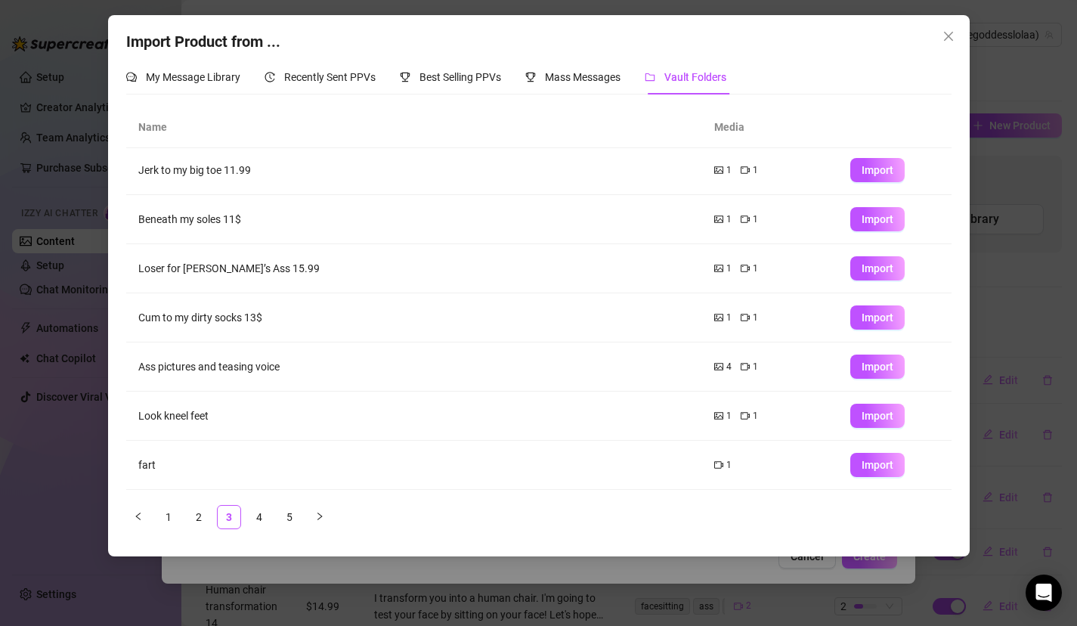
scroll to position [0, 0]
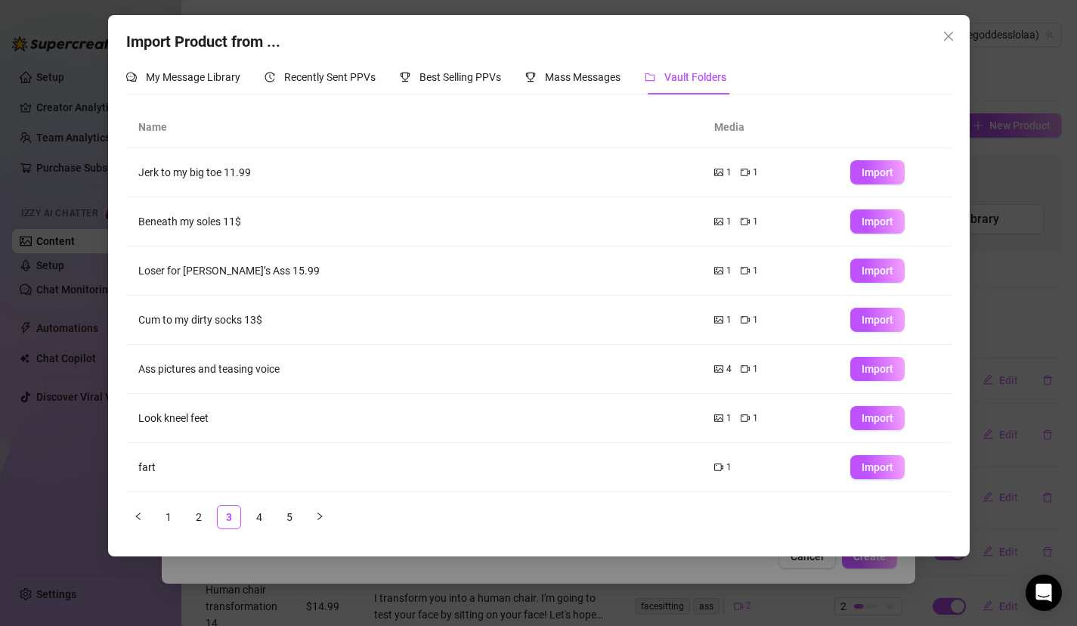
click at [444, 268] on td "Loser for [PERSON_NAME]’s Ass 15.99" at bounding box center [414, 270] width 576 height 49
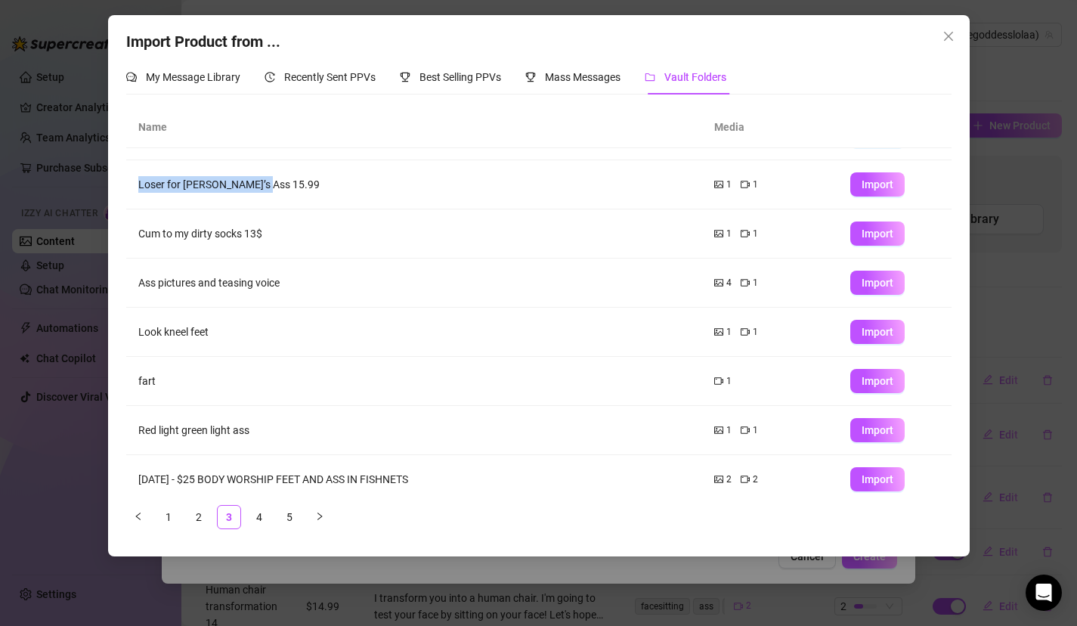
scroll to position [147, 0]
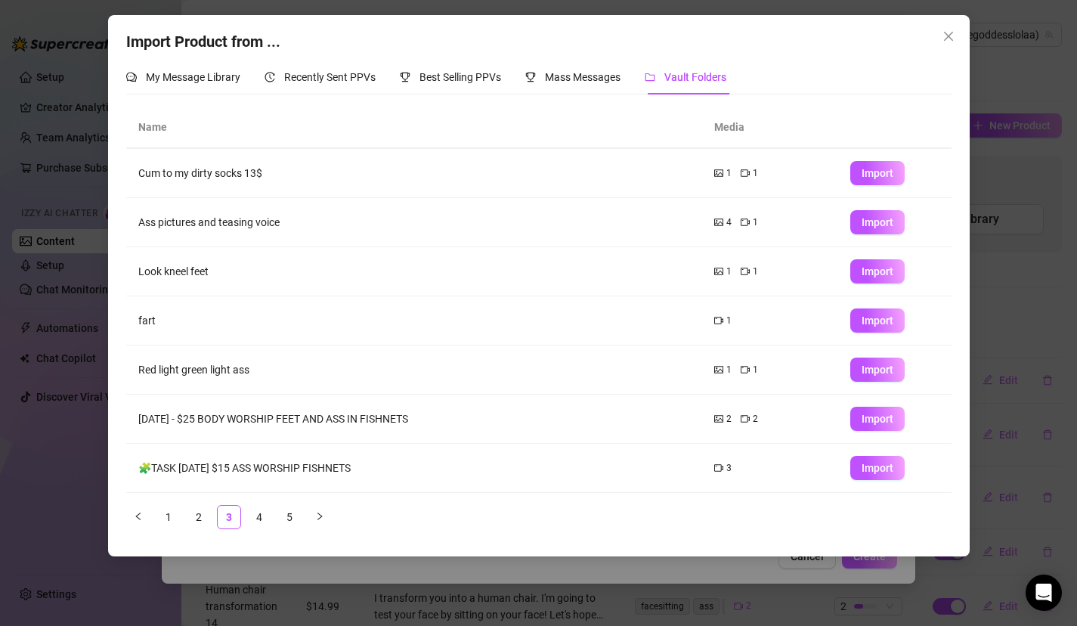
drag, startPoint x: 444, startPoint y: 268, endPoint x: 427, endPoint y: 506, distance: 238.7
click at [427, 506] on div "Name Media Jerk to my big toe 11.99 1 1 Import Beneath my soles 11$ 1 1 Import …" at bounding box center [538, 318] width 825 height 422
click at [897, 362] on button "Import" at bounding box center [877, 370] width 54 height 24
type textarea "Type your message here..."
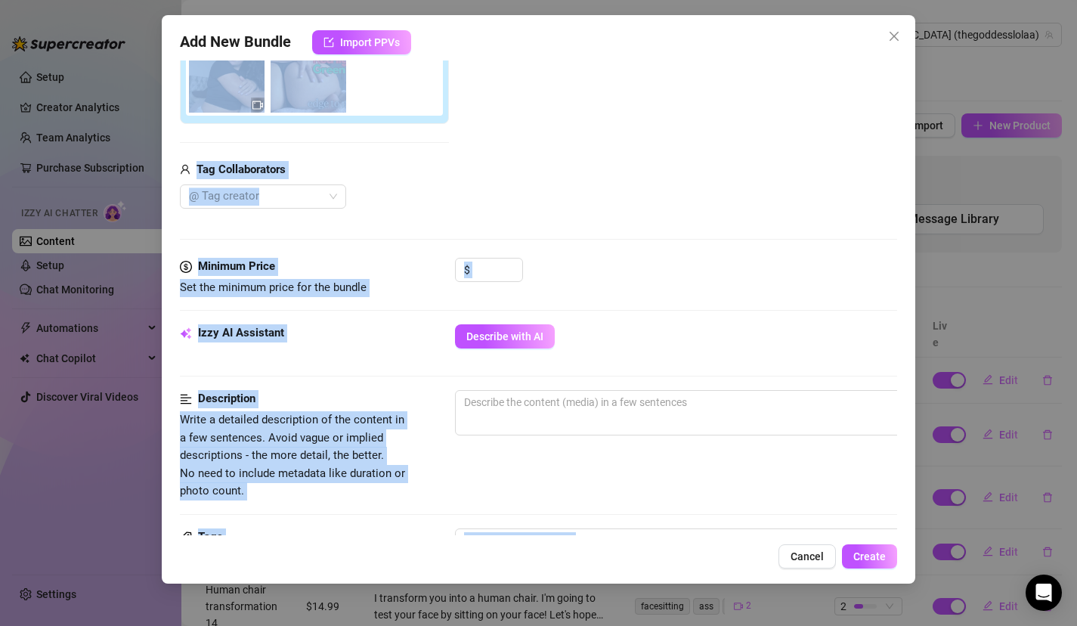
scroll to position [393, 0]
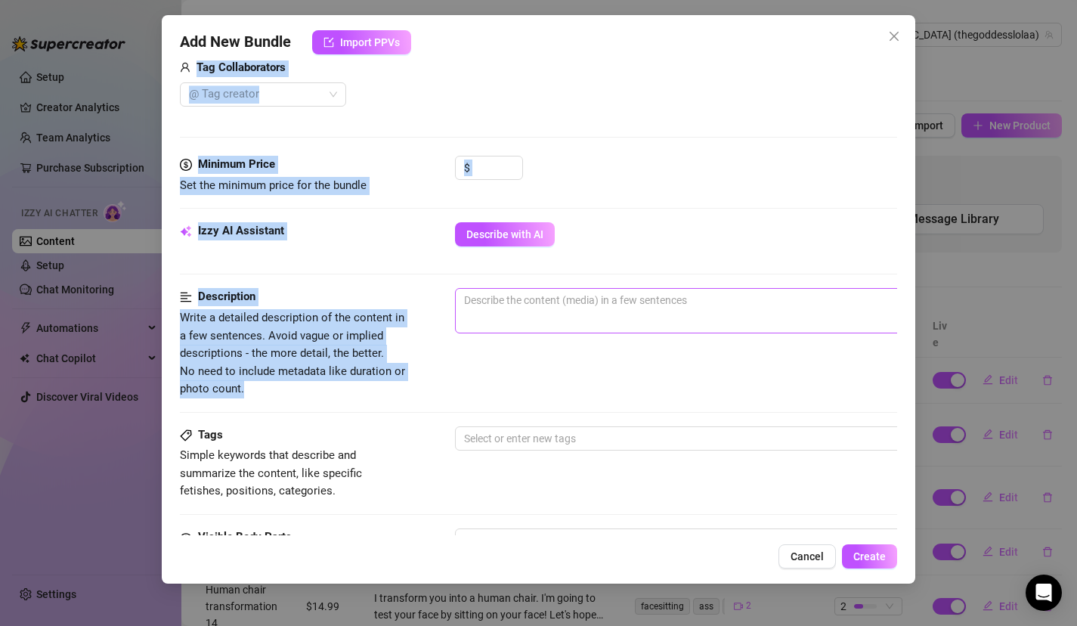
drag, startPoint x: 590, startPoint y: 315, endPoint x: 535, endPoint y: 315, distance: 55.2
click at [536, 315] on form "Account Goddess (@thegoddesslolaa) Name Name is for your internal organization …" at bounding box center [539, 321] width 718 height 1270
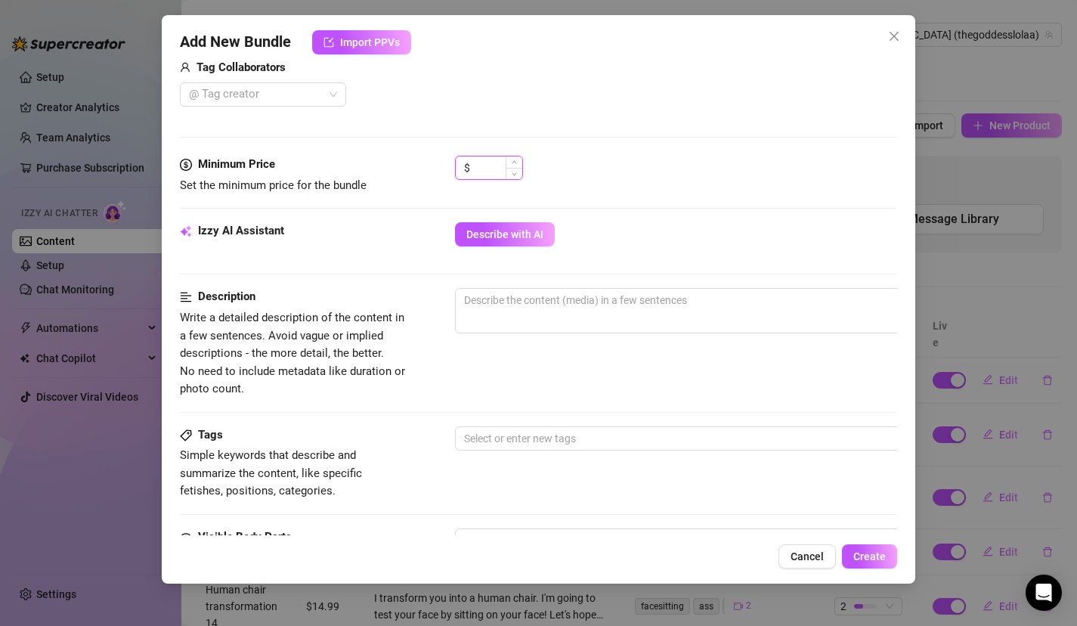
click at [500, 167] on input at bounding box center [497, 167] width 49 height 23
type input "18"
click at [531, 224] on button "Describe with AI" at bounding box center [505, 234] width 100 height 24
type textarea "[DEMOGRAPHIC_DATA]"
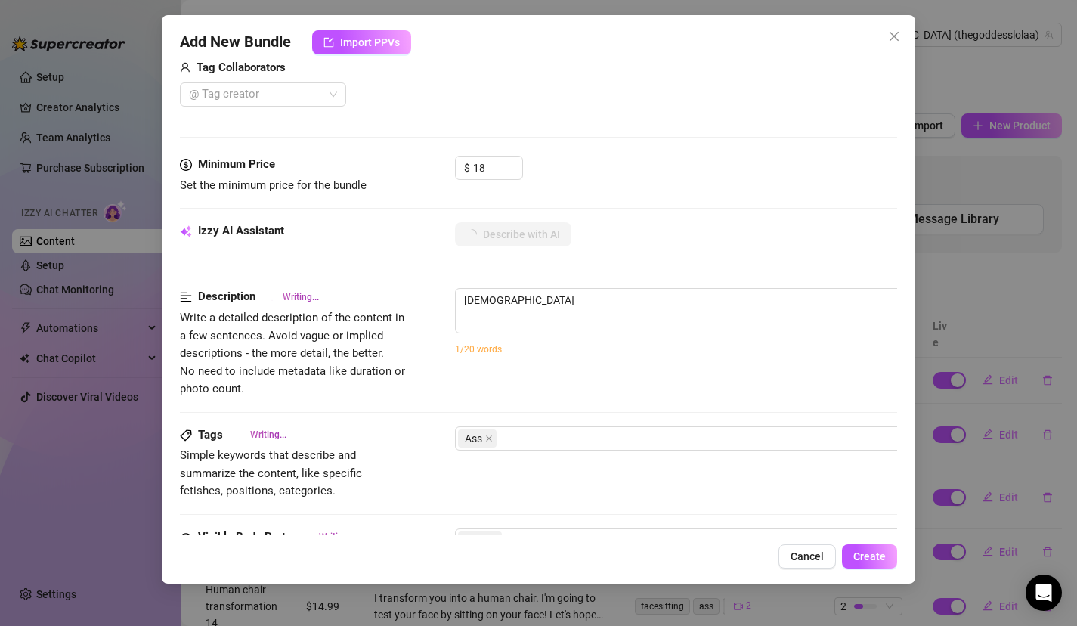
type textarea "Goddess [PERSON_NAME]"
type textarea "Goddess Lola is"
type textarea "Goddess Lola is on"
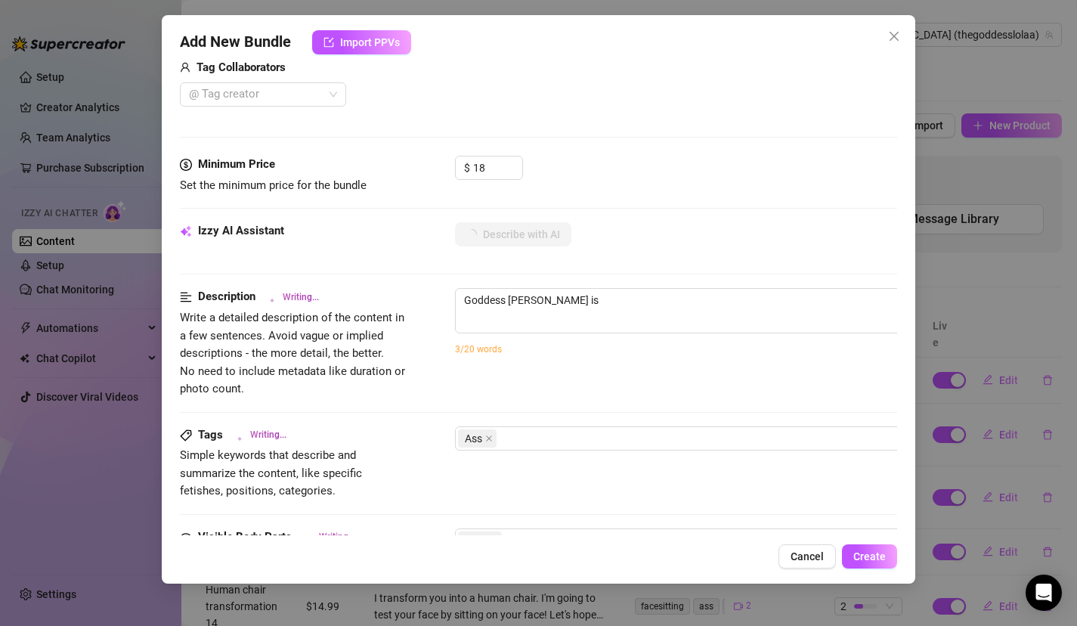
type textarea "Goddess Lola is on"
type textarea "Goddess Lola is on a"
type textarea "Goddess Lola is on a bed"
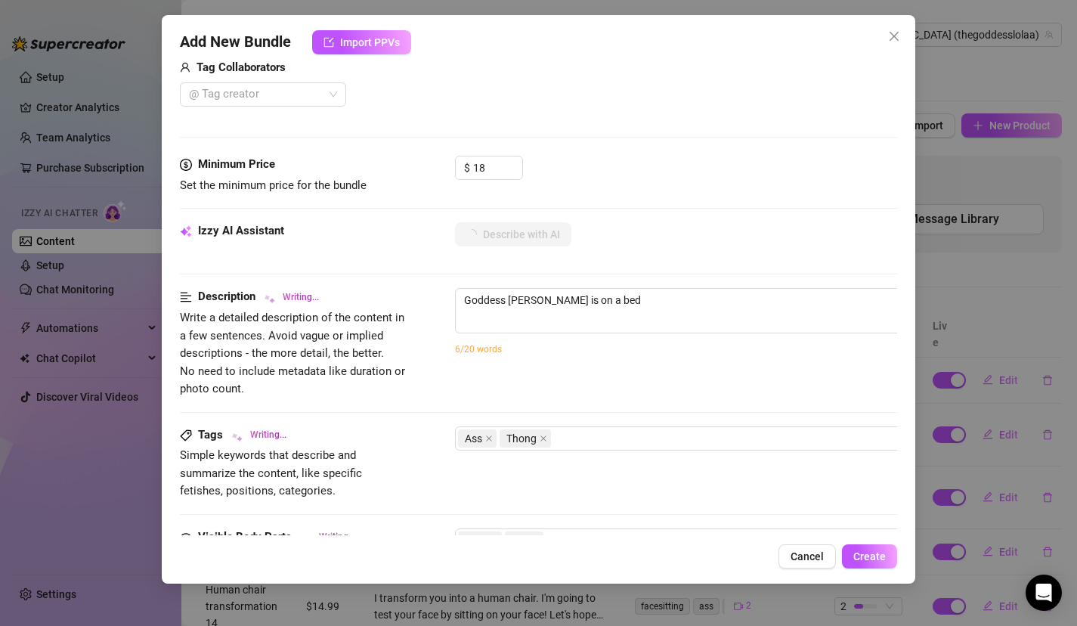
type textarea "Goddess Lola is on a bed wearing"
type textarea "Goddess Lola is on a bed wearing a"
type textarea "Goddess Lola is on a bed wearing a black"
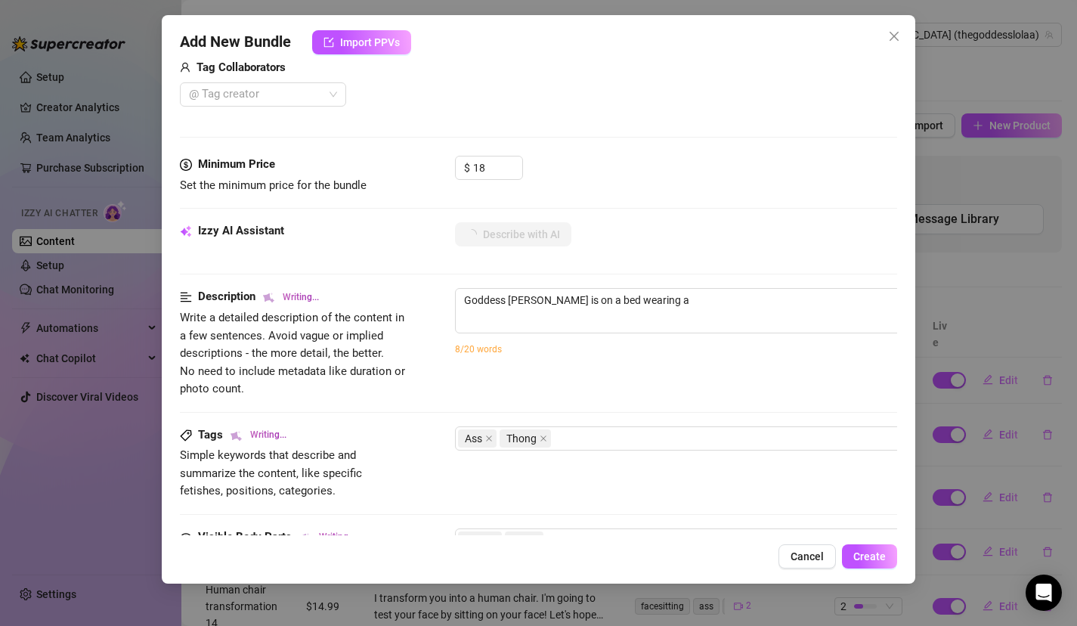
type textarea "Goddess Lola is on a bed wearing a black"
type textarea "Goddess Lola is on a bed wearing a black thong"
type textarea "Goddess Lola is on a bed wearing a black thong and"
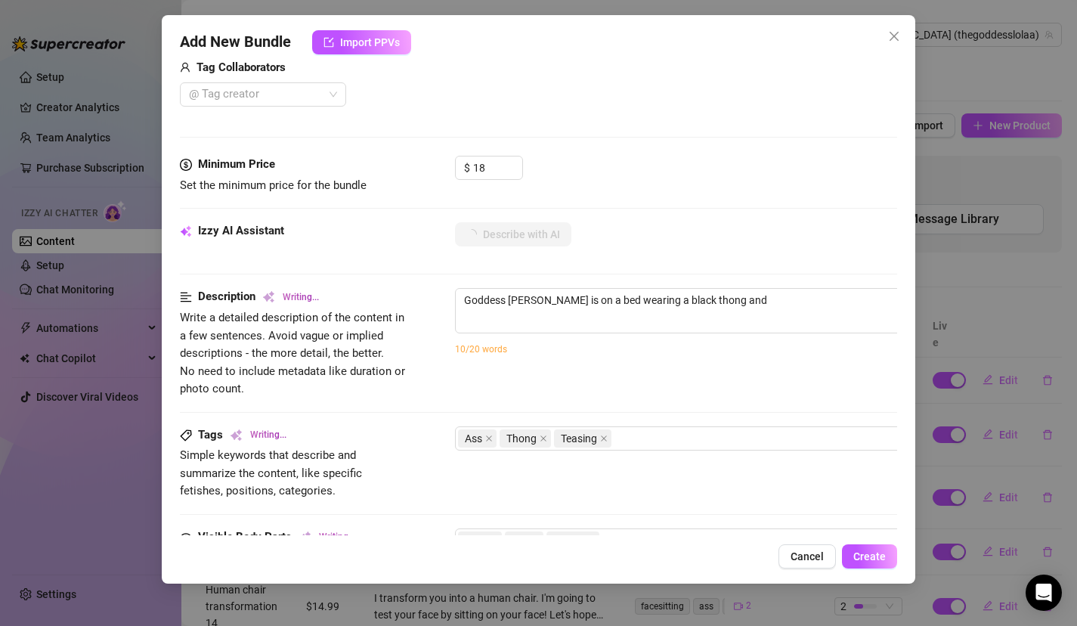
type textarea "Goddess Lola is on a bed wearing a black thong and cropped"
type textarea "Goddess Lola is on a bed wearing a black thong and cropped black"
type textarea "Goddess Lola is on a bed wearing a black thong and cropped black top,"
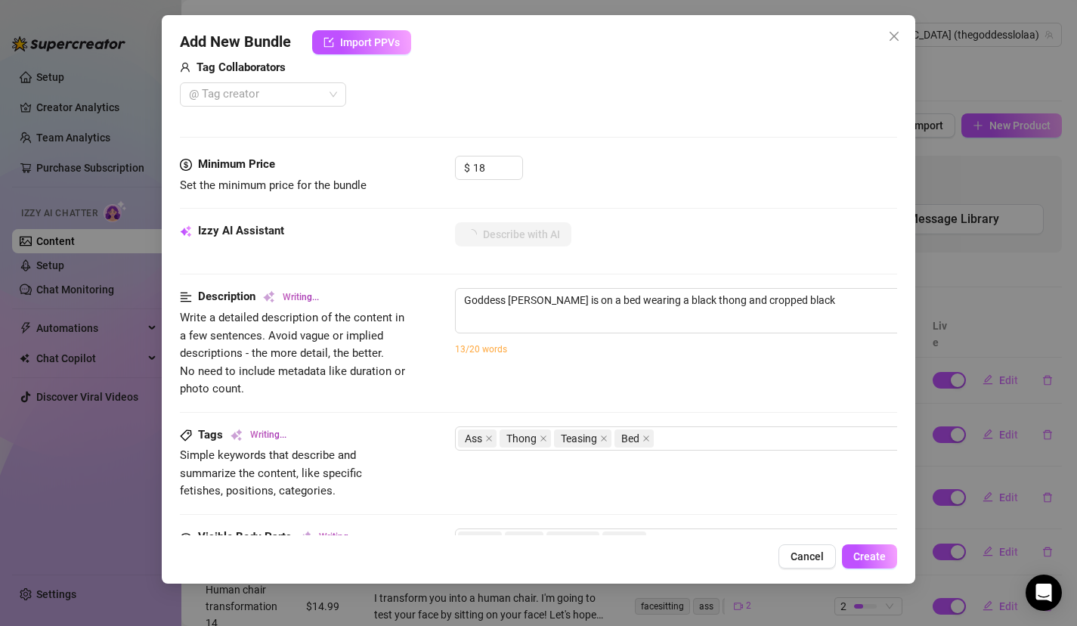
type textarea "Goddess Lola is on a bed wearing a black thong and cropped black top,"
type textarea "Goddess Lola is on a bed wearing a black thong and cropped black top, bent"
type textarea "Goddess Lola is on a bed wearing a black thong and cropped black top, bent over"
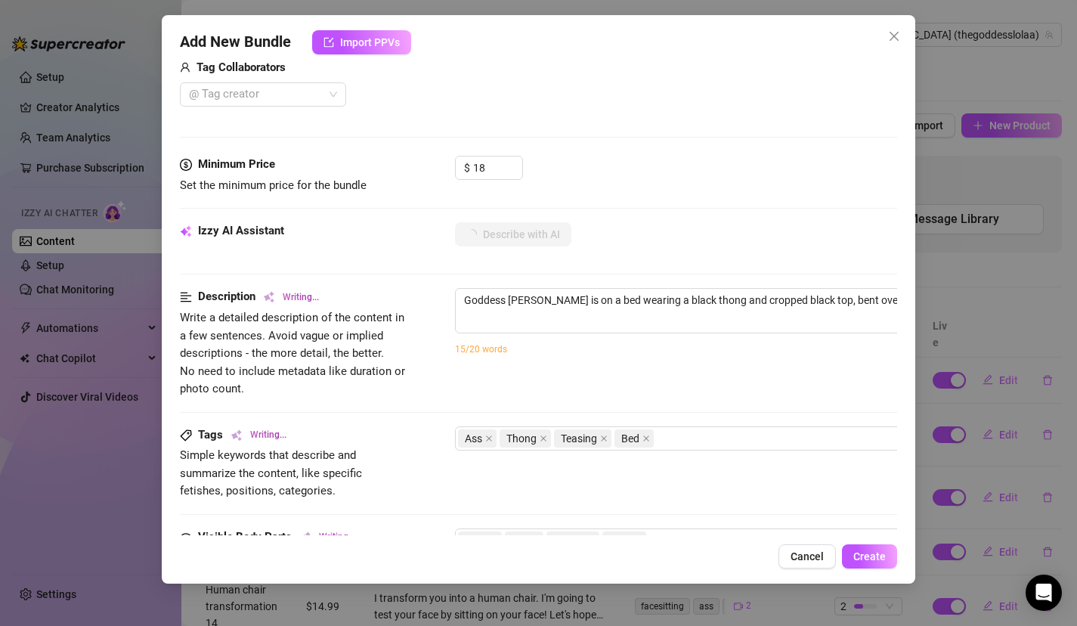
type textarea "Goddess Lola is on a bed wearing a black thong and cropped black top, bent over…"
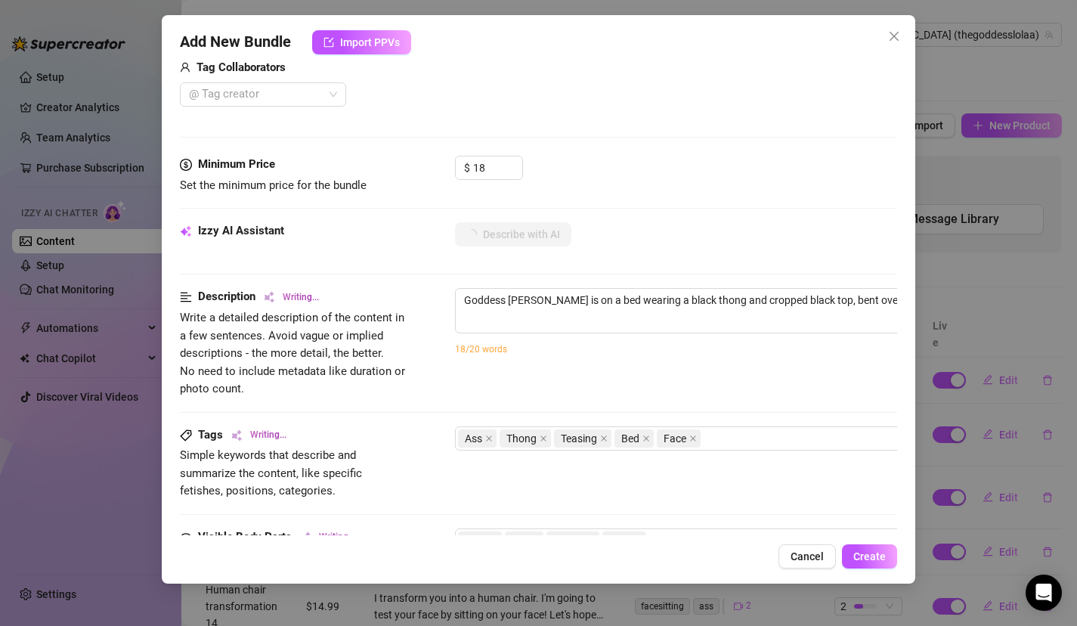
type textarea "Goddess Lola is on a bed wearing a black thong and cropped black top, bent over…"
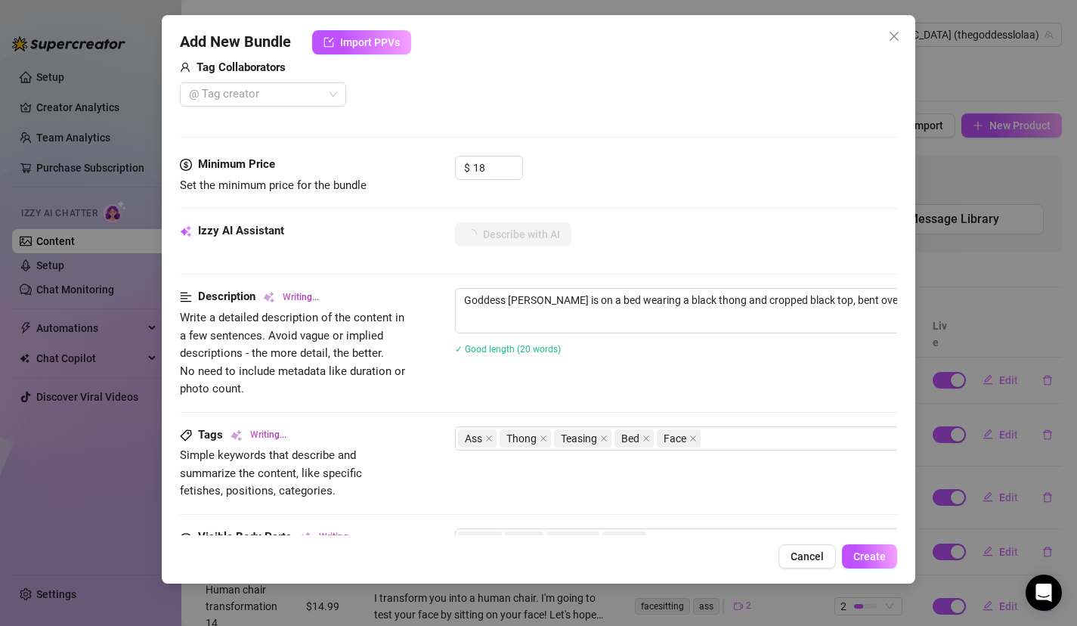
type textarea "Goddess Lola is on a bed wearing a black thong and cropped black top, bent over…"
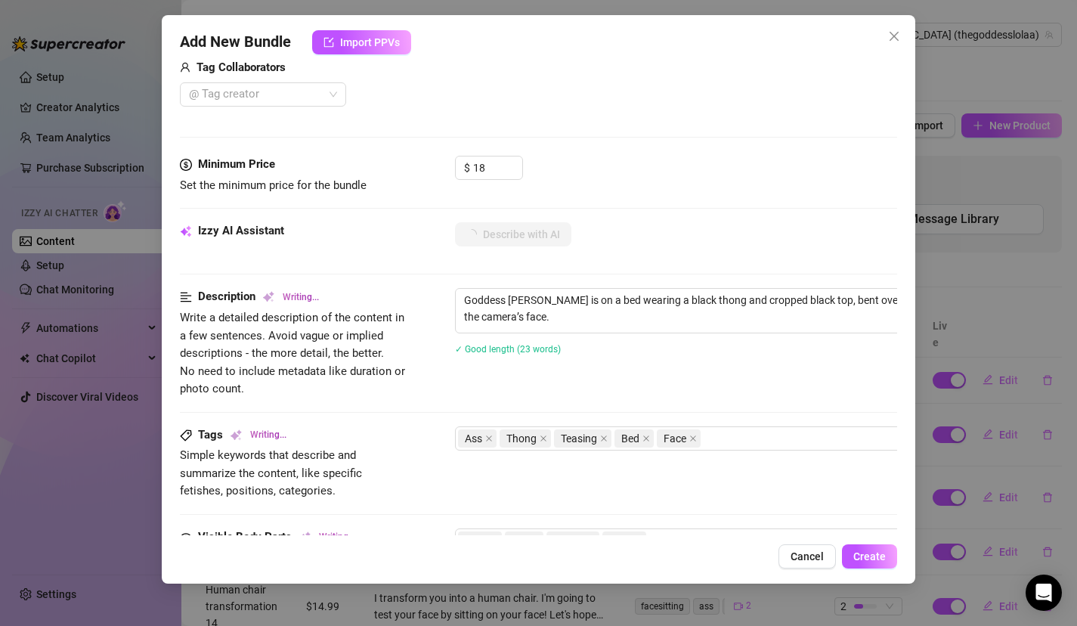
type textarea "Goddess Lola is on a bed wearing a black thong and cropped black top, bent over…"
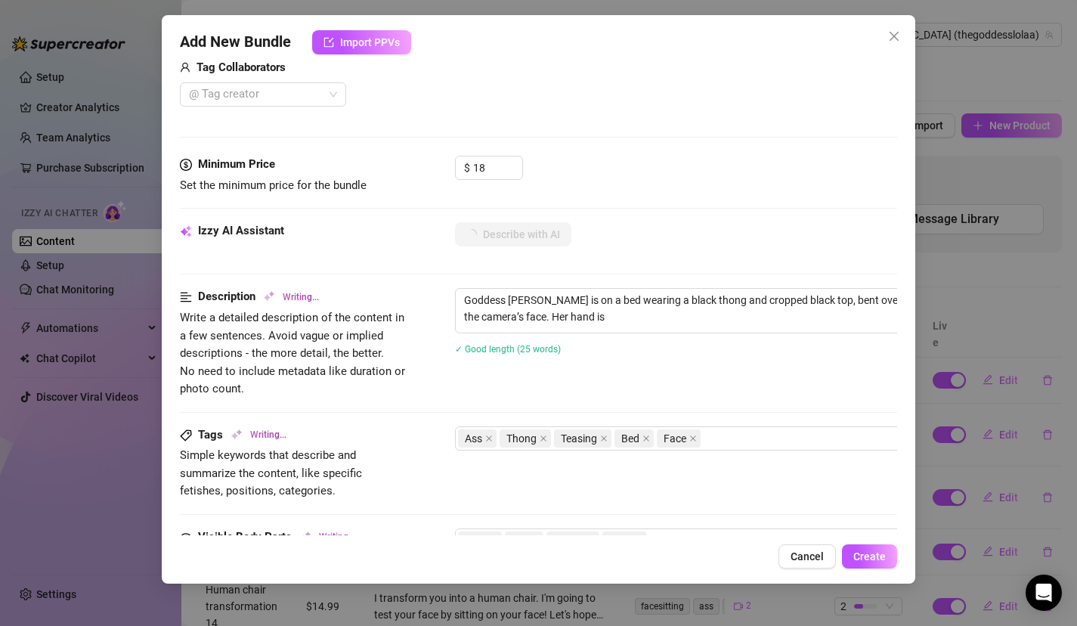
type textarea "Goddess Lola is on a bed wearing a black thong and cropped black top, bent over…"
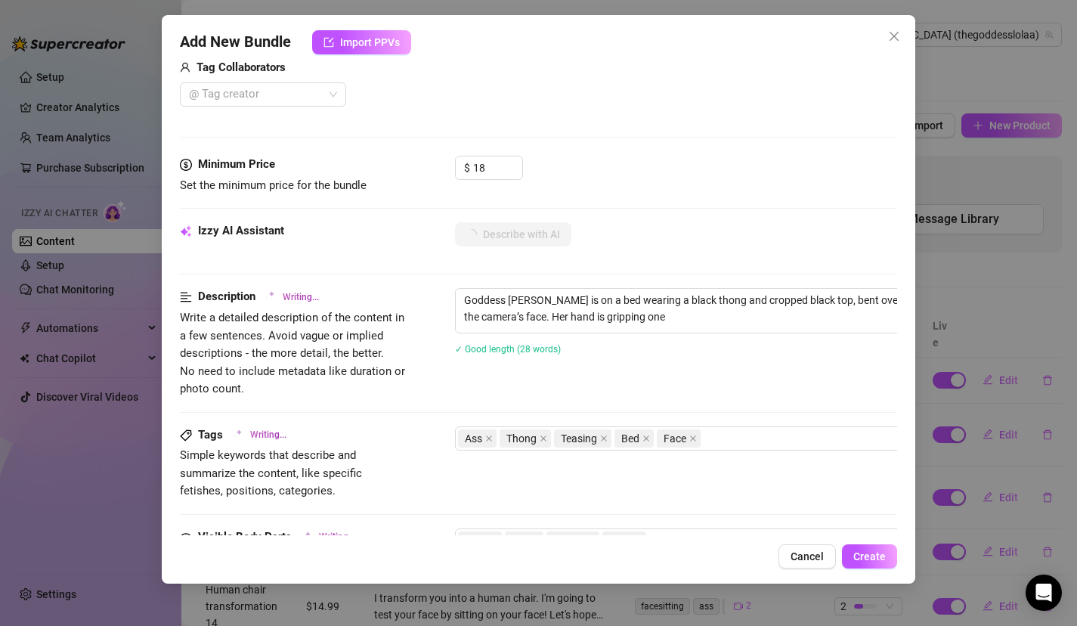
type textarea "Goddess Lola is on a bed wearing a black thong and cropped black top, bent over…"
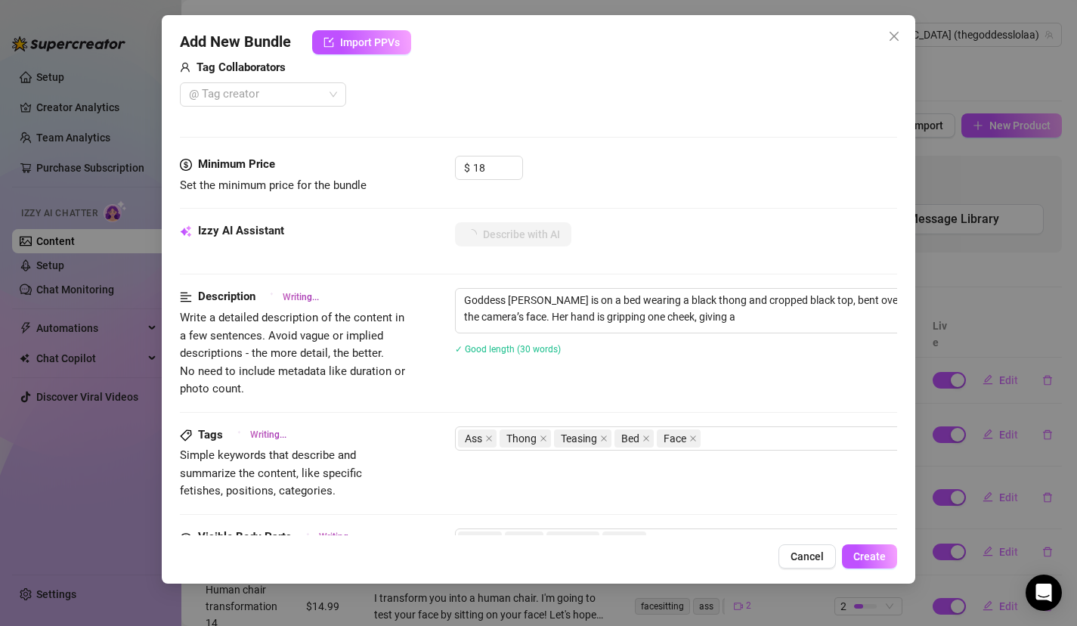
type textarea "Goddess Lola is on a bed wearing a black thong and cropped black top, bent over…"
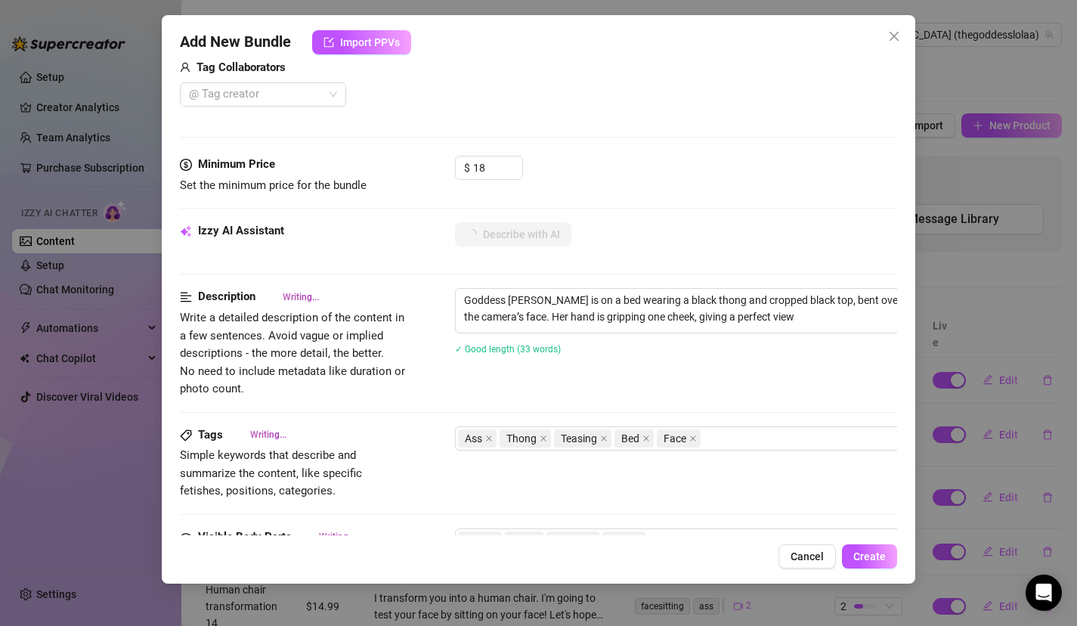
type textarea "Goddess Lola is on a bed wearing a black thong and cropped black top, bent over…"
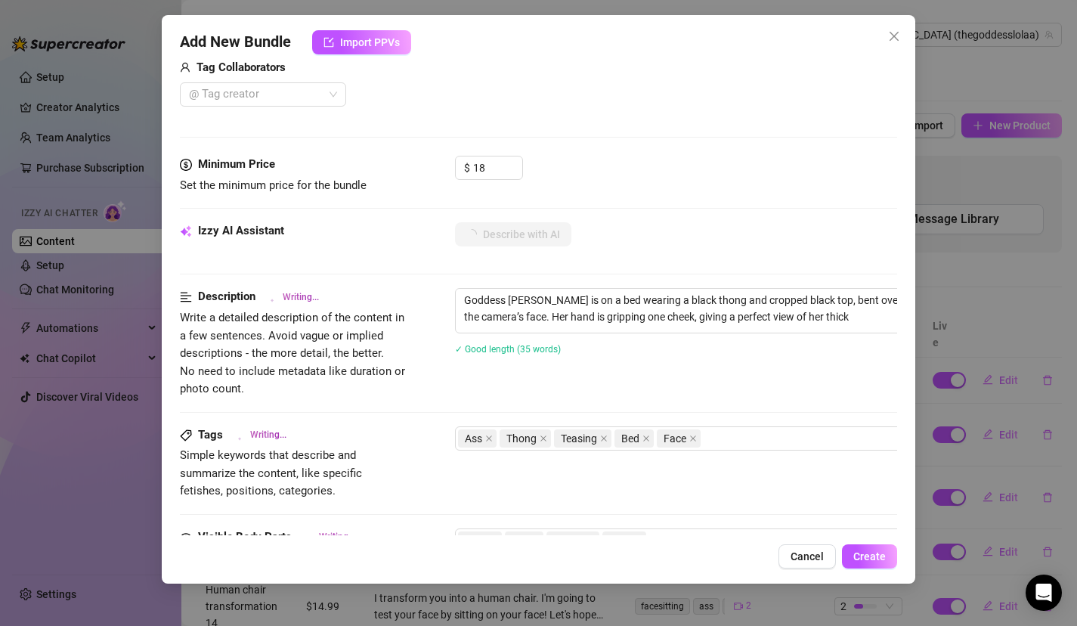
type textarea "Goddess Lola is on a bed wearing a black thong and cropped black top, bent over…"
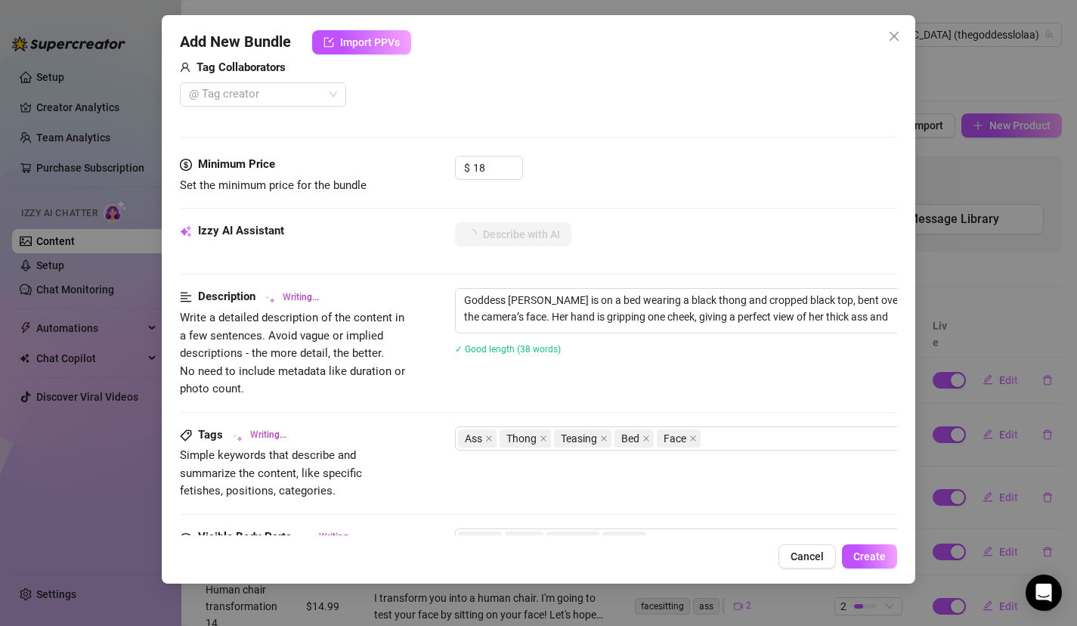
type textarea "Goddess Lola is on a bed wearing a black thong and cropped black top, bent over…"
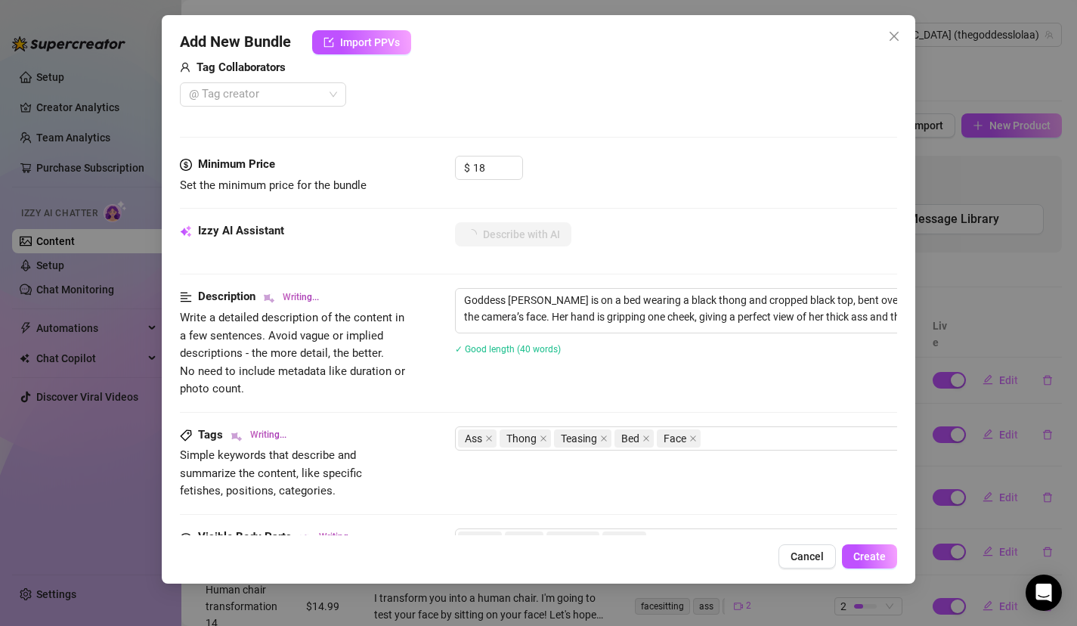
type textarea "Goddess Lola is on a bed wearing a black thong and cropped black top, bent over…"
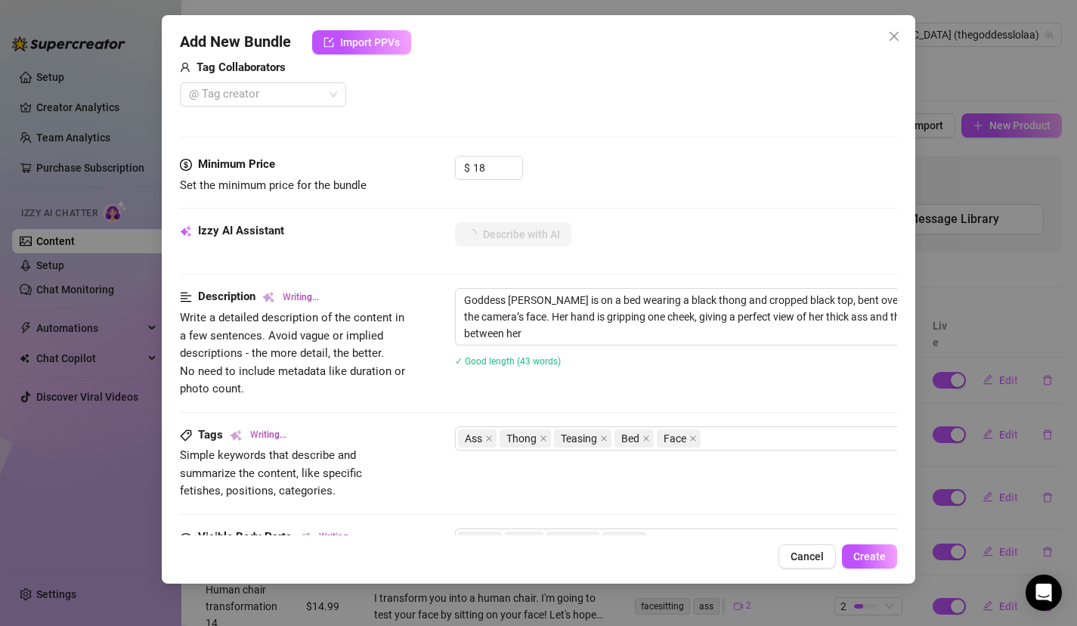
type textarea "Goddess Lola is on a bed wearing a black thong and cropped black top, bent over…"
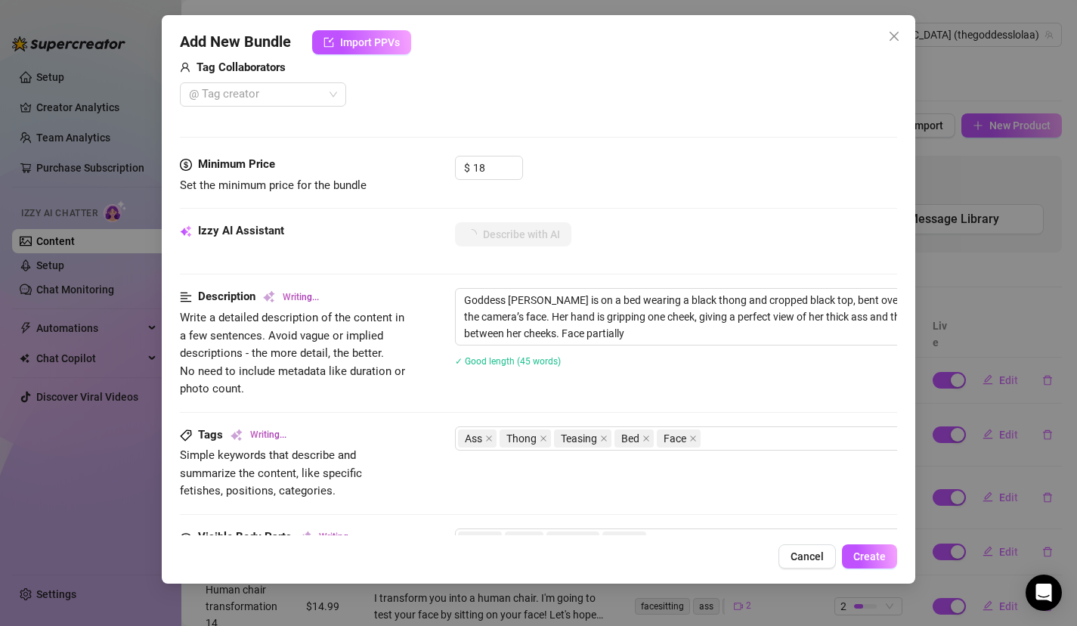
type textarea "Goddess Lola is on a bed wearing a black thong and cropped black top, bent over…"
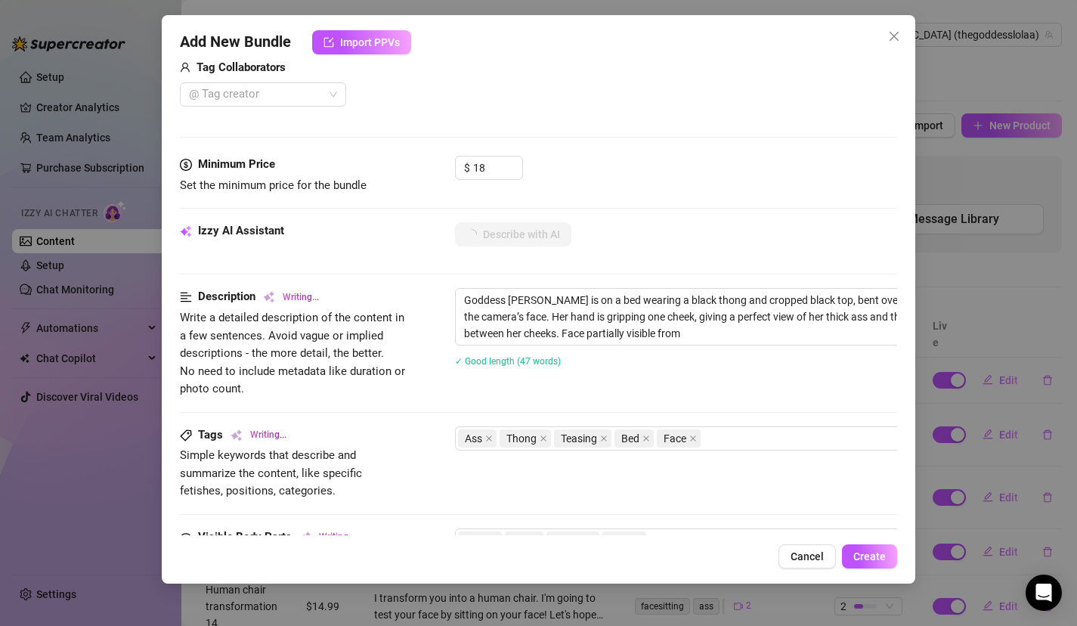
type textarea "Goddess Lola is on a bed wearing a black thong and cropped black top, bent over…"
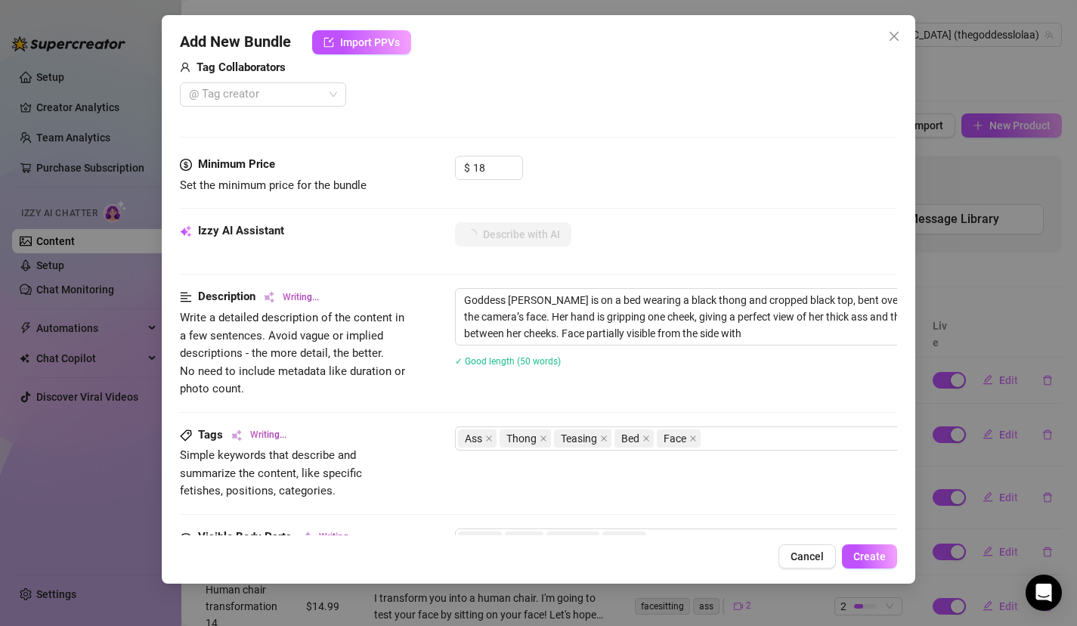
type textarea "Goddess Lola is on a bed wearing a black thong and cropped black top, bent over…"
type textarea "Goddess [PERSON_NAME] is on a bed wearing a black thong and cropped black top, …"
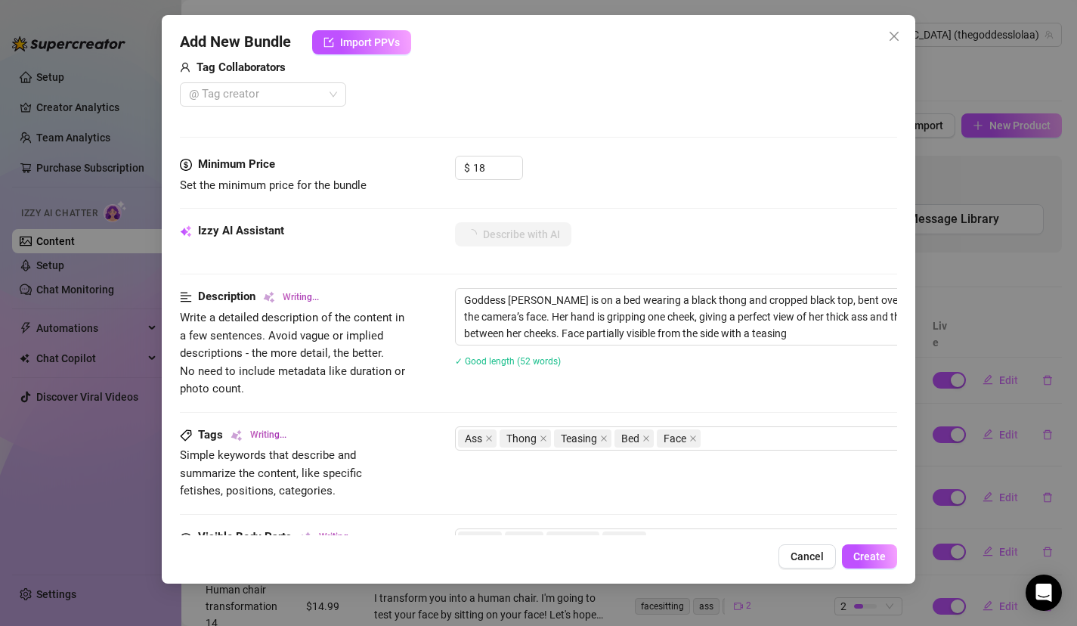
type textarea "Goddess [PERSON_NAME] is on a bed wearing a black thong and cropped black top, …"
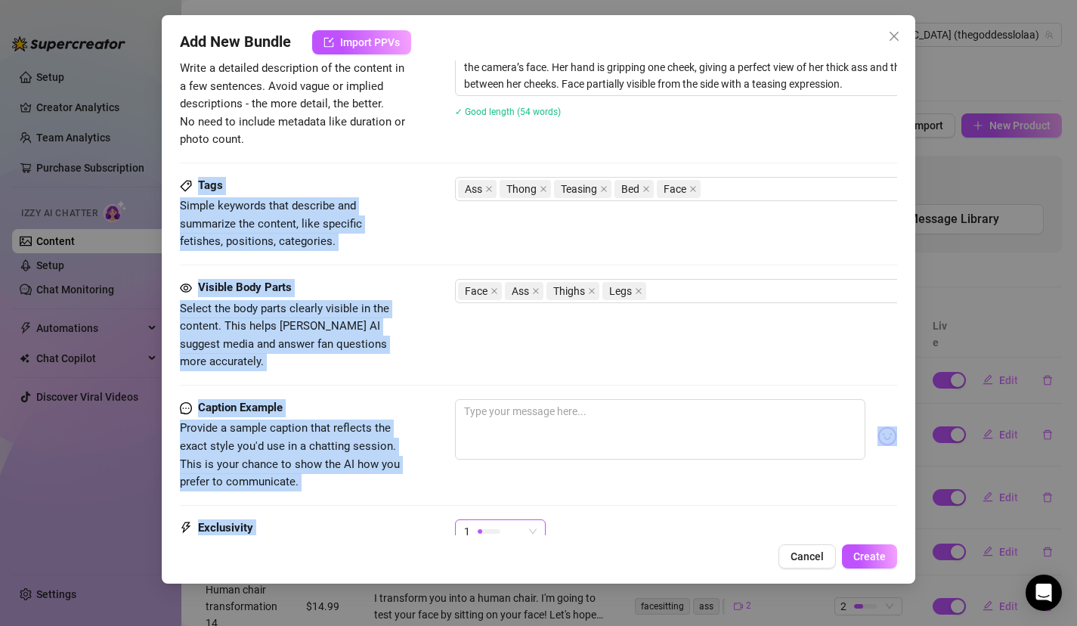
scroll to position [717, 0]
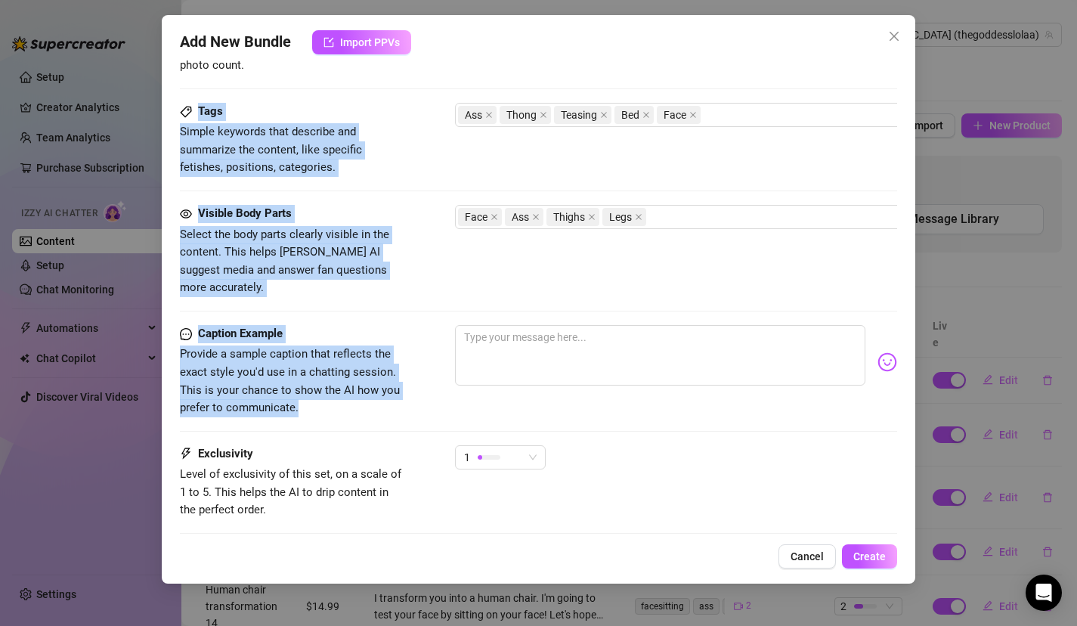
drag, startPoint x: 551, startPoint y: 384, endPoint x: 562, endPoint y: 373, distance: 15.0
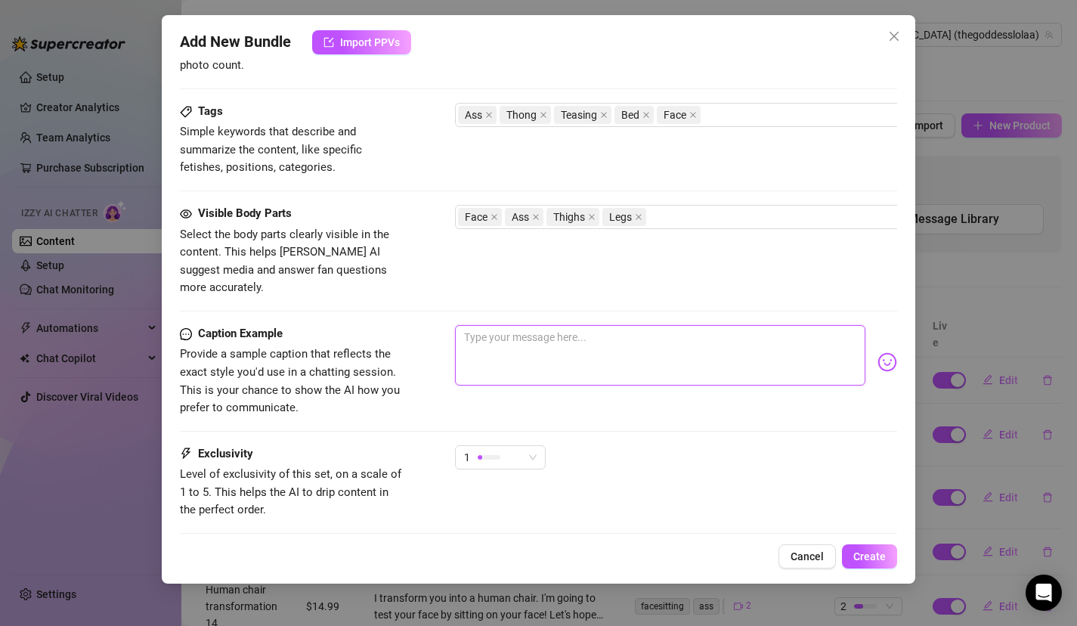
click at [562, 341] on textarea at bounding box center [660, 355] width 411 height 60
type textarea "L"
type textarea "Lt"
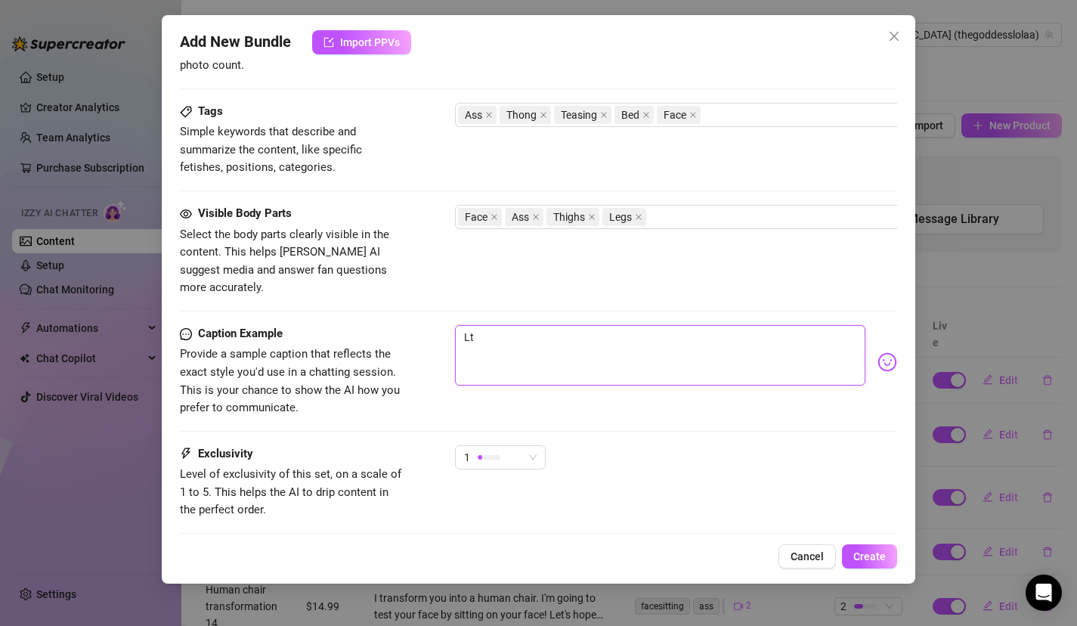
type textarea "L"
type textarea "Type your message here..."
type textarea "H"
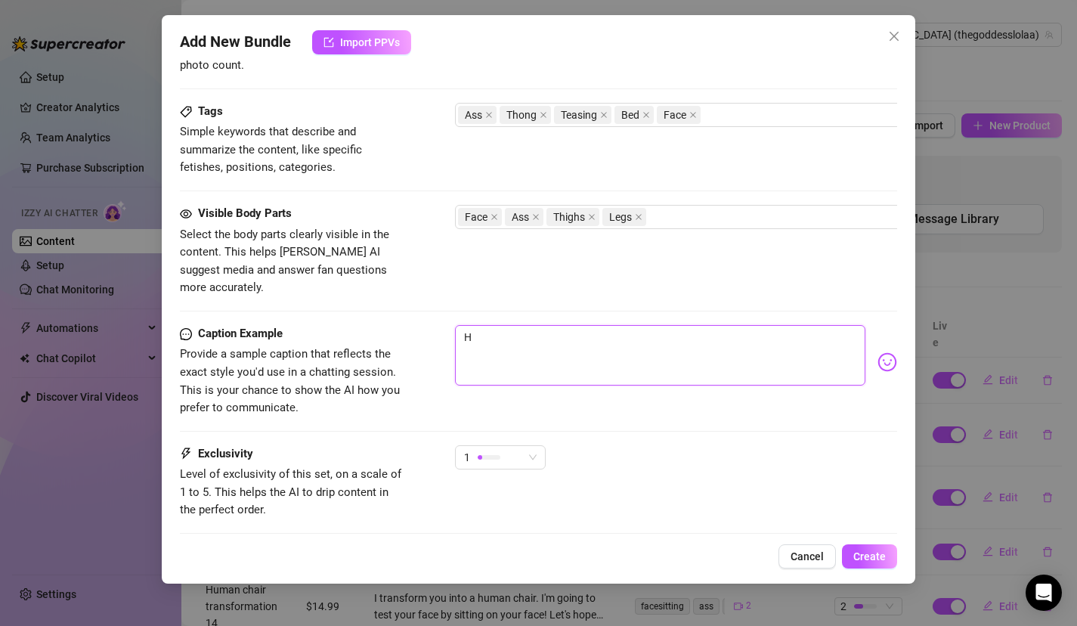
type textarea "Ha"
type textarea "Hav"
type textarea "Have"
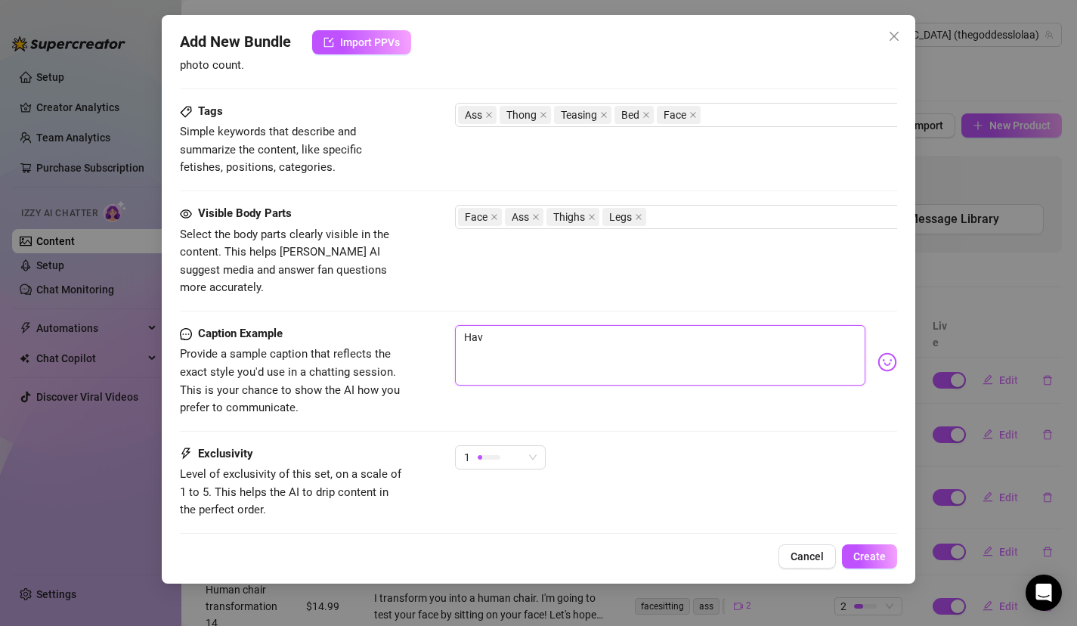
type textarea "Have"
type textarea "Have y"
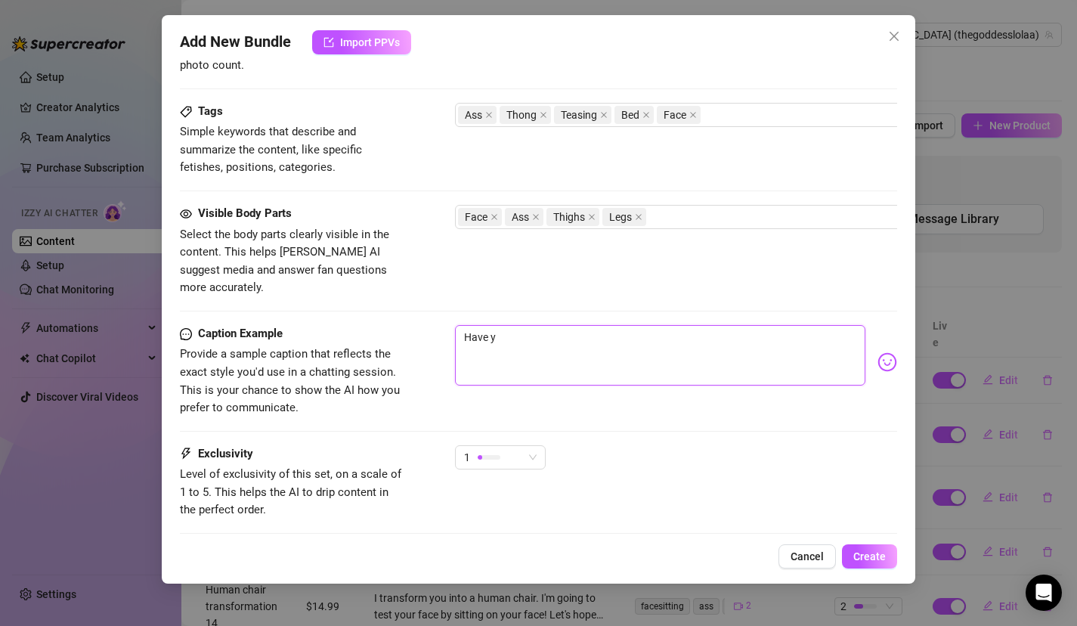
type textarea "Have yo"
type textarea "Have you"
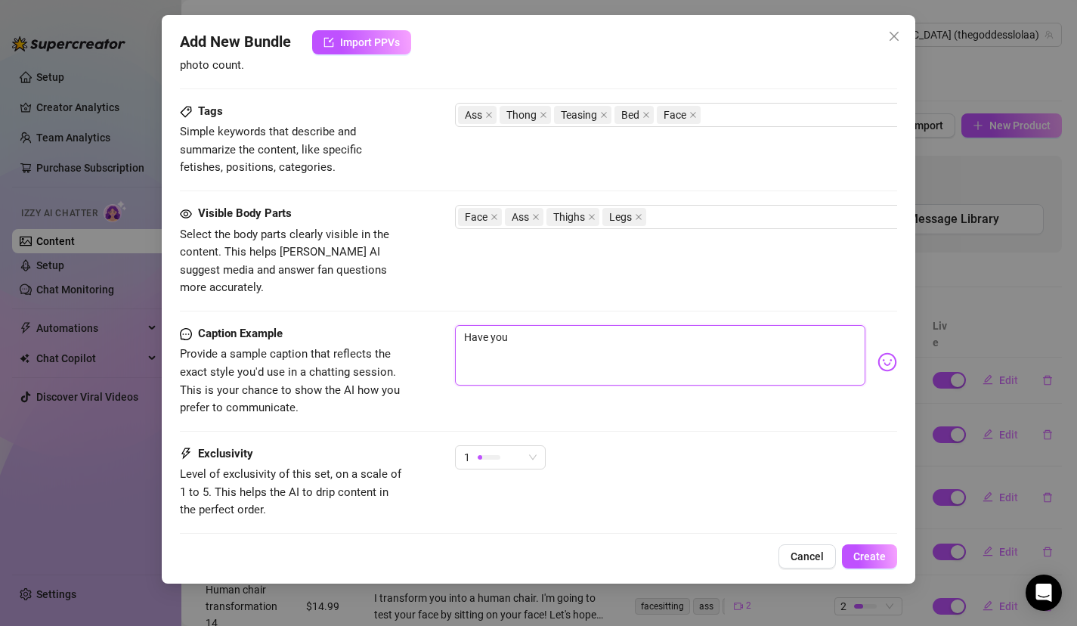
type textarea "Have you"
type textarea "Have you r"
type textarea "Have you"
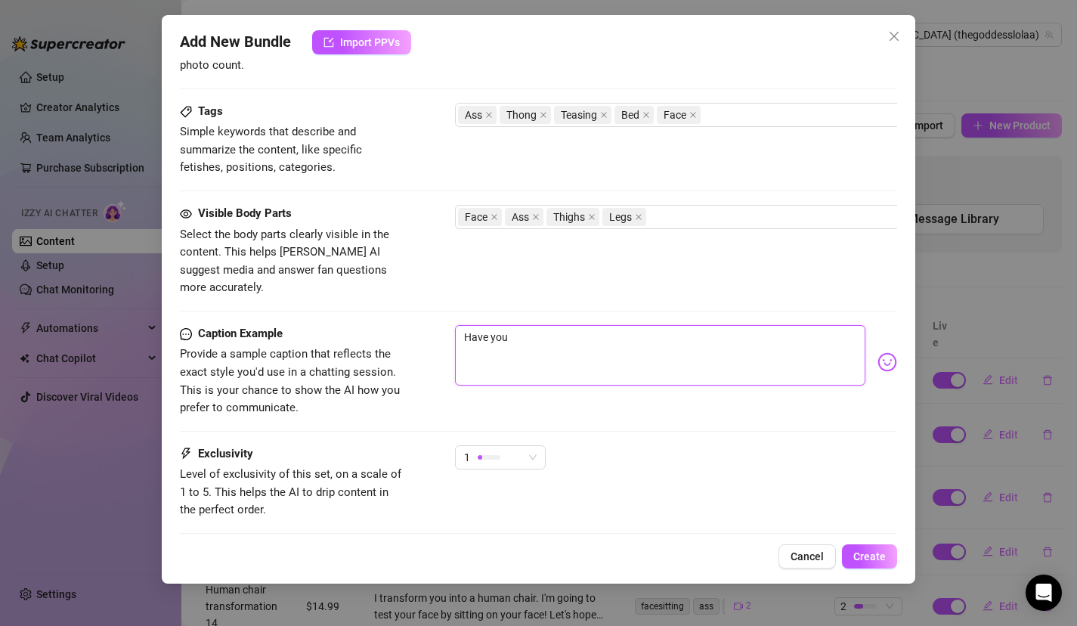
type textarea "Have you t"
type textarea "Have you tr"
type textarea "Have you tri"
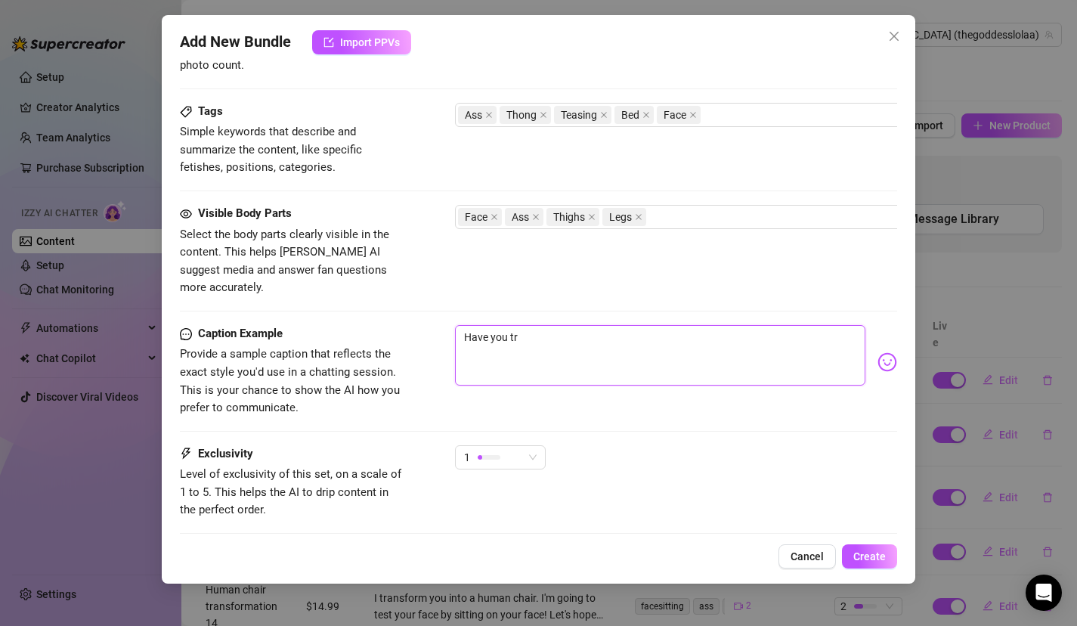
type textarea "Have you tri"
type textarea "Have you trie"
type textarea "Have you tried"
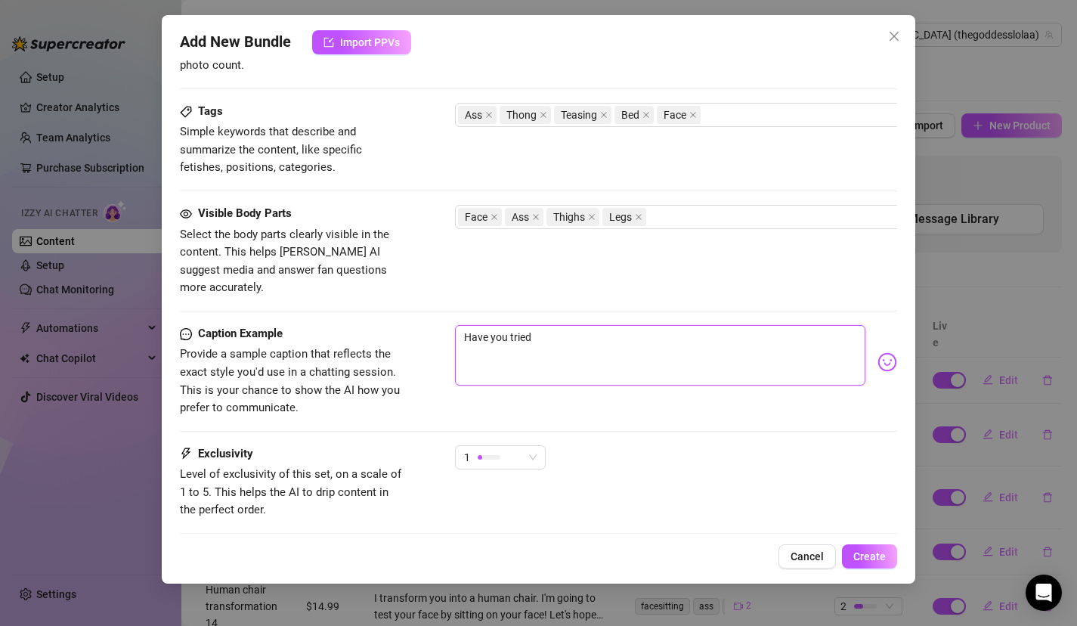
type textarea "Have you tried e"
type textarea "Have you tried ed"
type textarea "Have you tried edg"
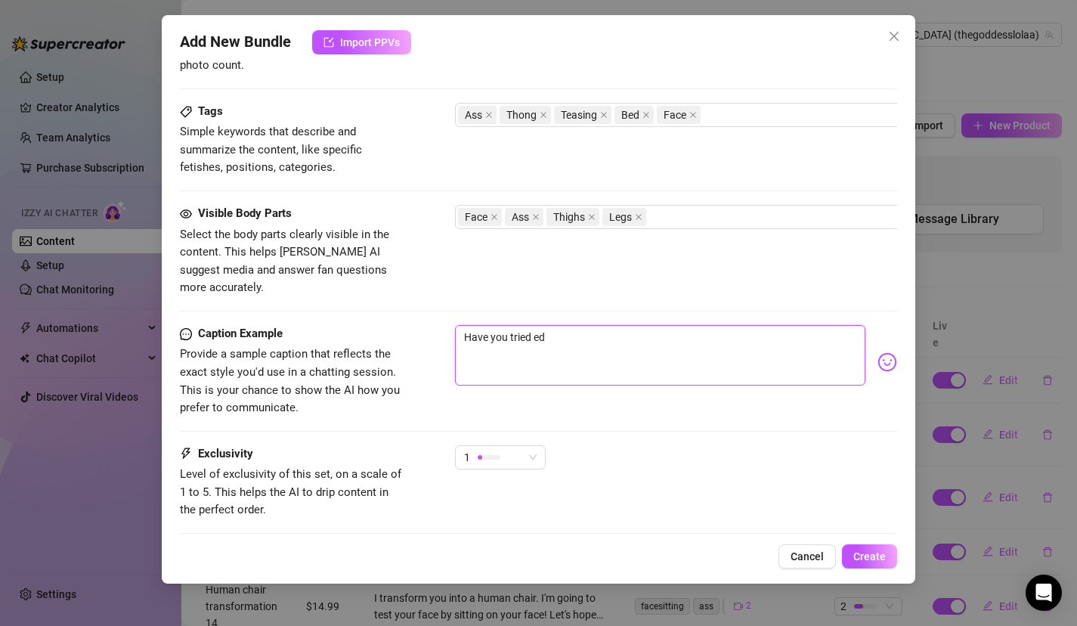
type textarea "Have you tried edg"
type textarea "Have you tried edgi"
type textarea "Have you tried edgin"
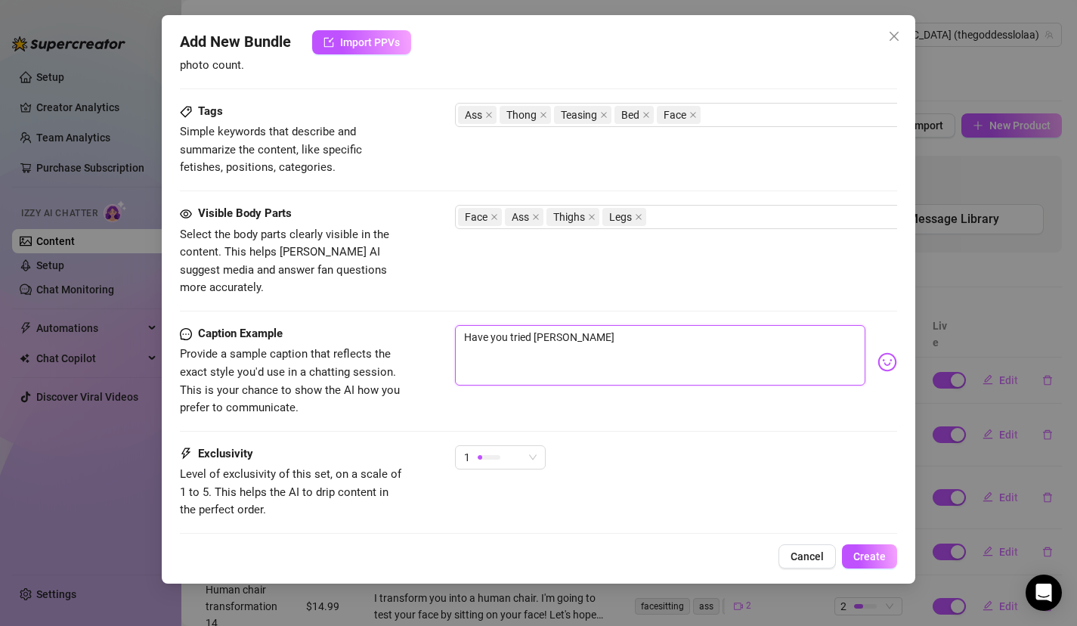
type textarea "Have you tried edging"
type textarea "Have you tried edging b"
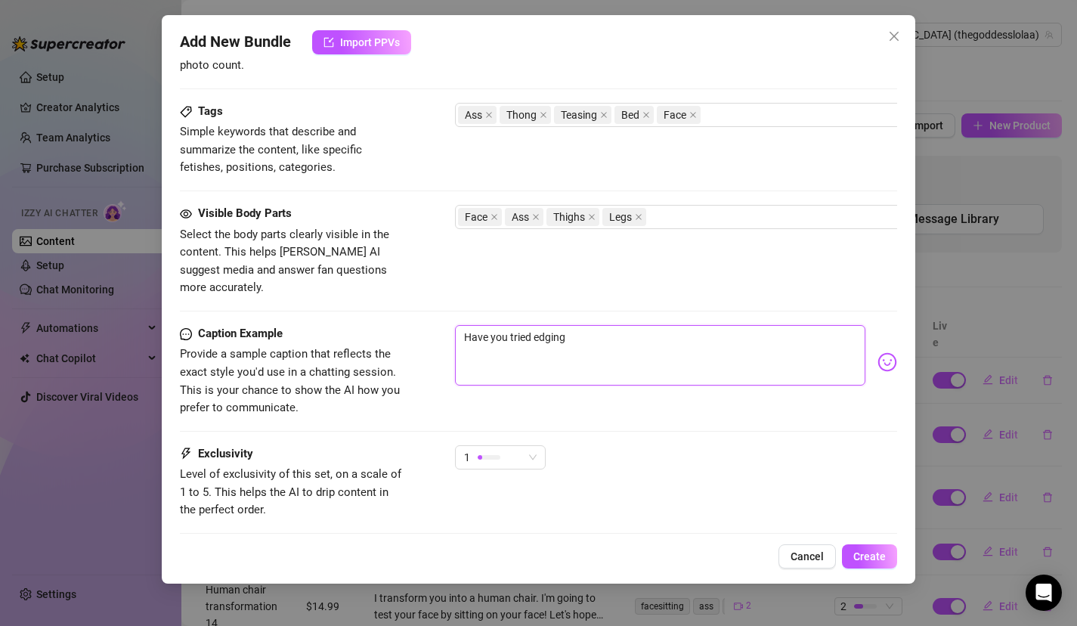
type textarea "Have you tried edging b"
type textarea "Have you tried edging be"
type textarea "Have you tried edging bef"
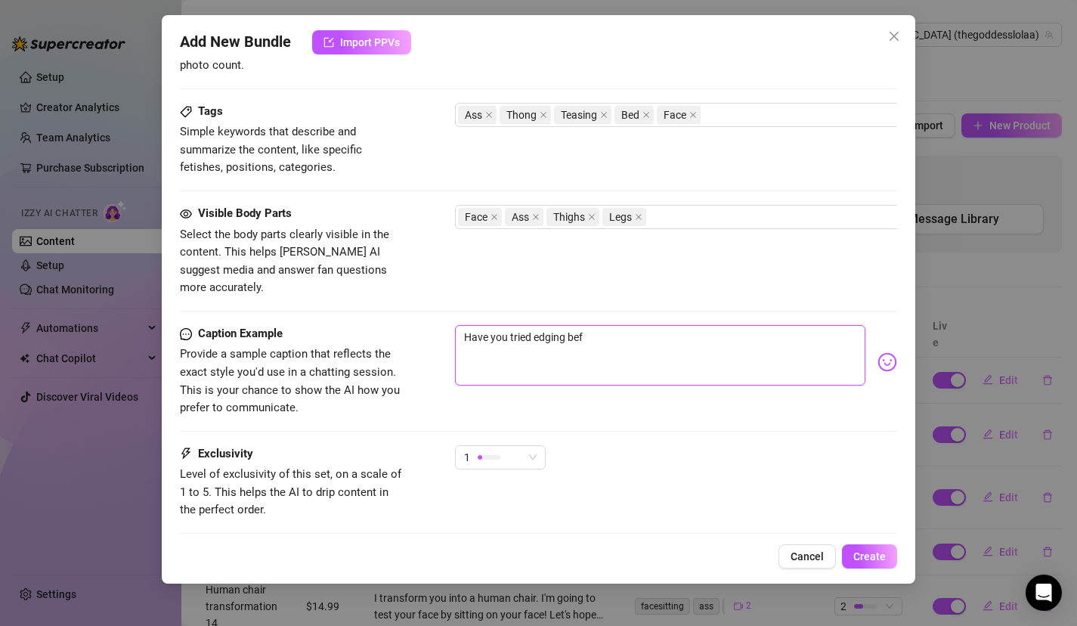
type textarea "Have you tried edging befo"
type textarea "Have you tried edging befor"
type textarea "Have you tried edging before"
type textarea "Have you tried edging before?"
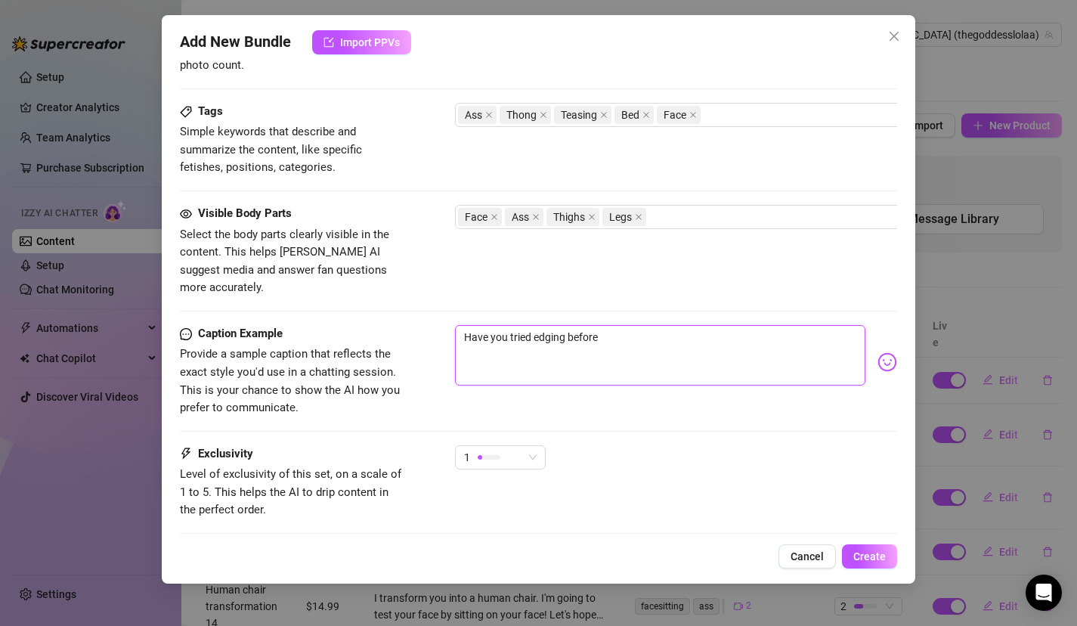
type textarea "Have you tried edging before?"
type textarea "Have you tried edging before? L"
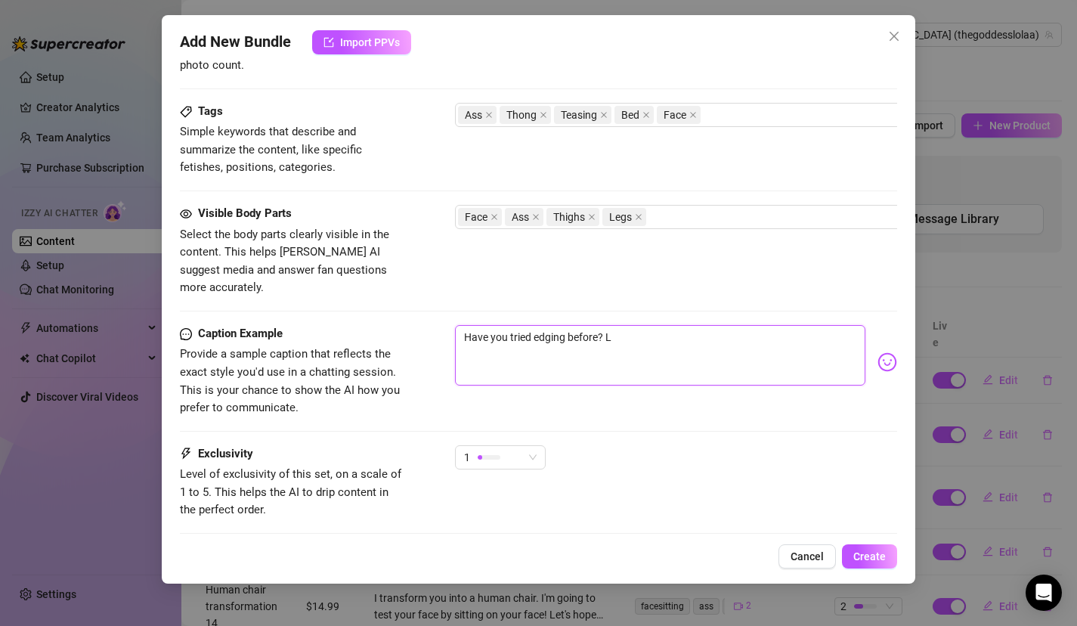
type textarea "Have you tried edging before? Le"
type textarea "Have you tried edging before? Let"
type textarea "Have you tried edging before? Lets"
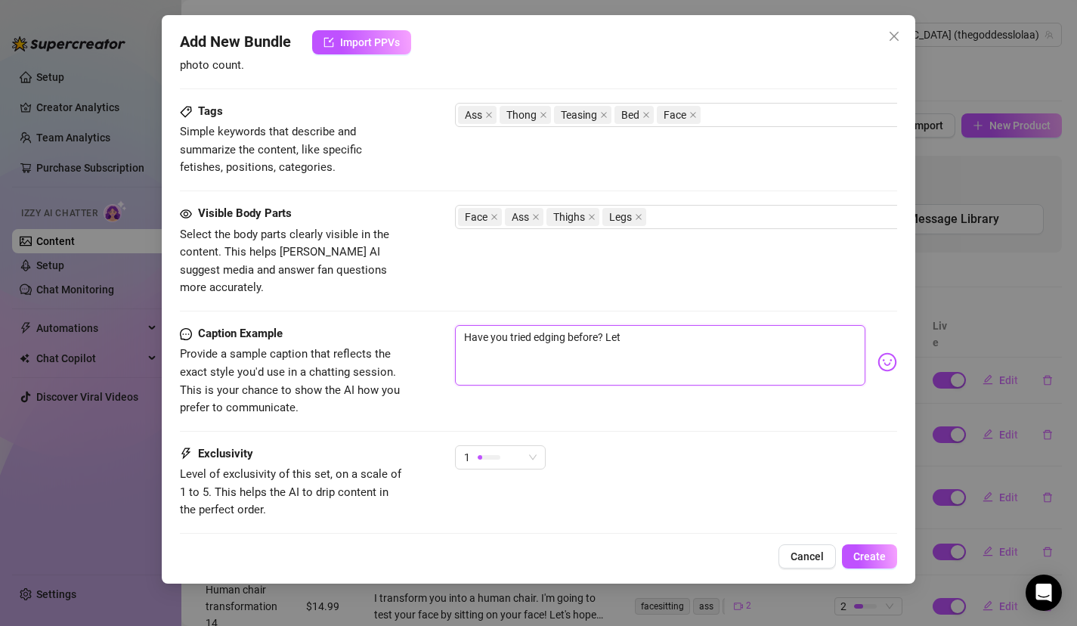
type textarea "Have you tried edging before? Lets"
type textarea "Have you tried edging before? Lets p"
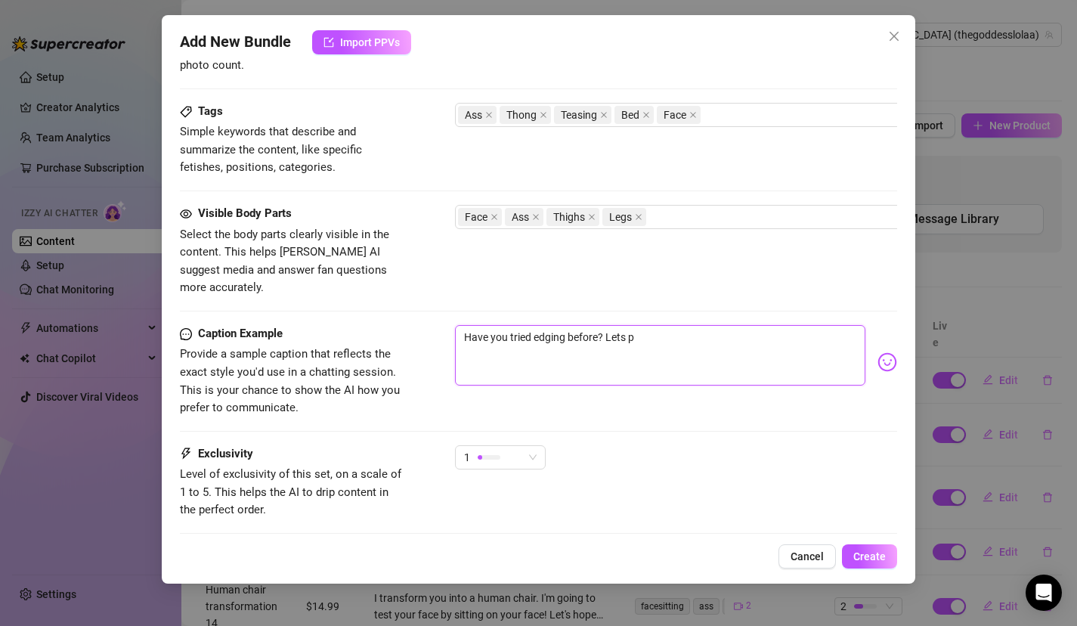
type textarea "Have you tried edging before? Lets pl"
type textarea "Have you tried edging before? Lets pla"
type textarea "Have you tried edging before? Lets play"
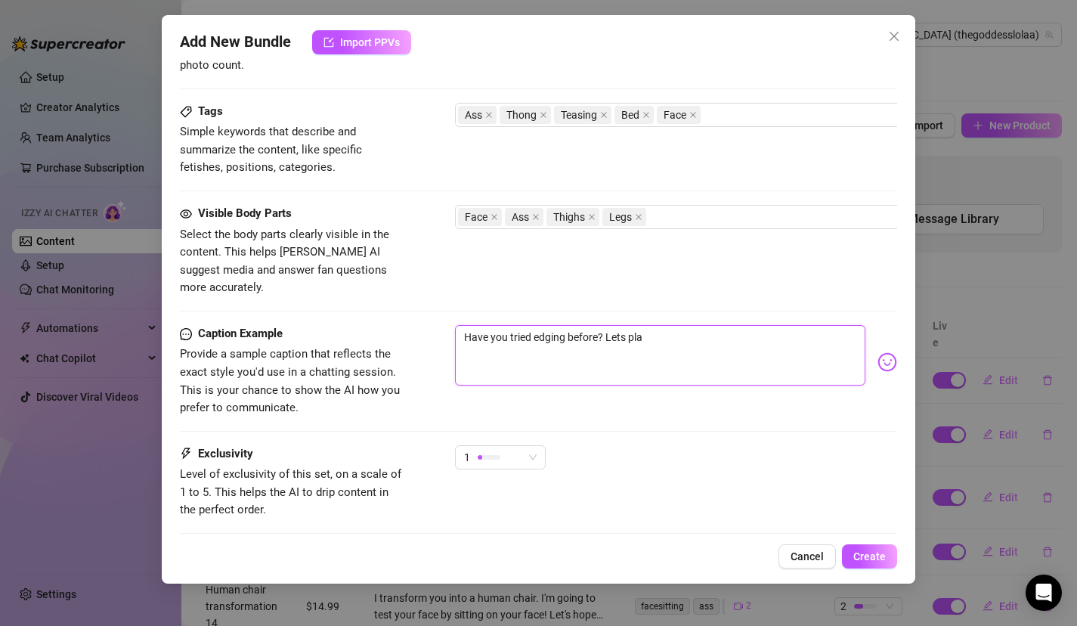
type textarea "Have you tried edging before? Lets play"
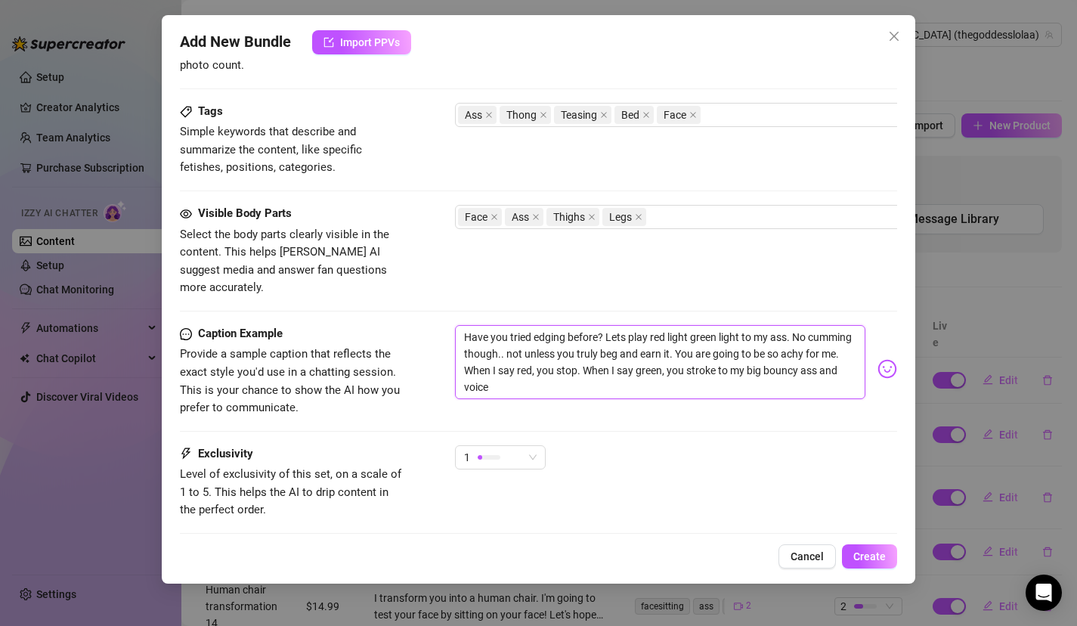
scroll to position [0, 0]
click at [520, 446] on div "1" at bounding box center [493, 457] width 59 height 23
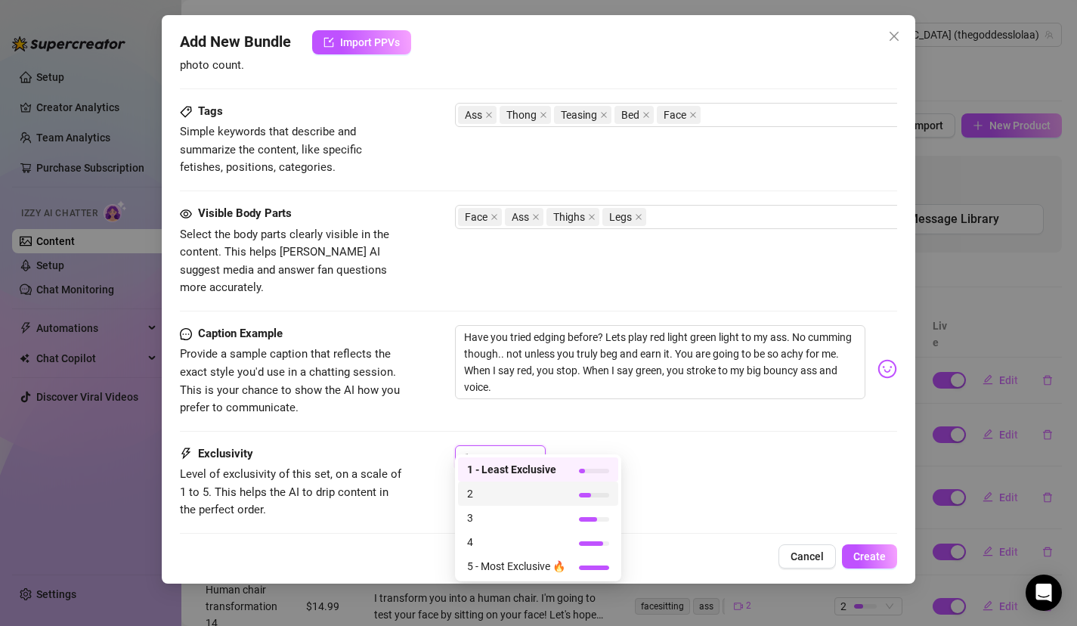
click at [504, 491] on span "2" at bounding box center [516, 493] width 98 height 17
click at [511, 446] on div "2" at bounding box center [493, 457] width 59 height 23
click at [512, 463] on span "1 - Least Exclusive" at bounding box center [516, 469] width 98 height 17
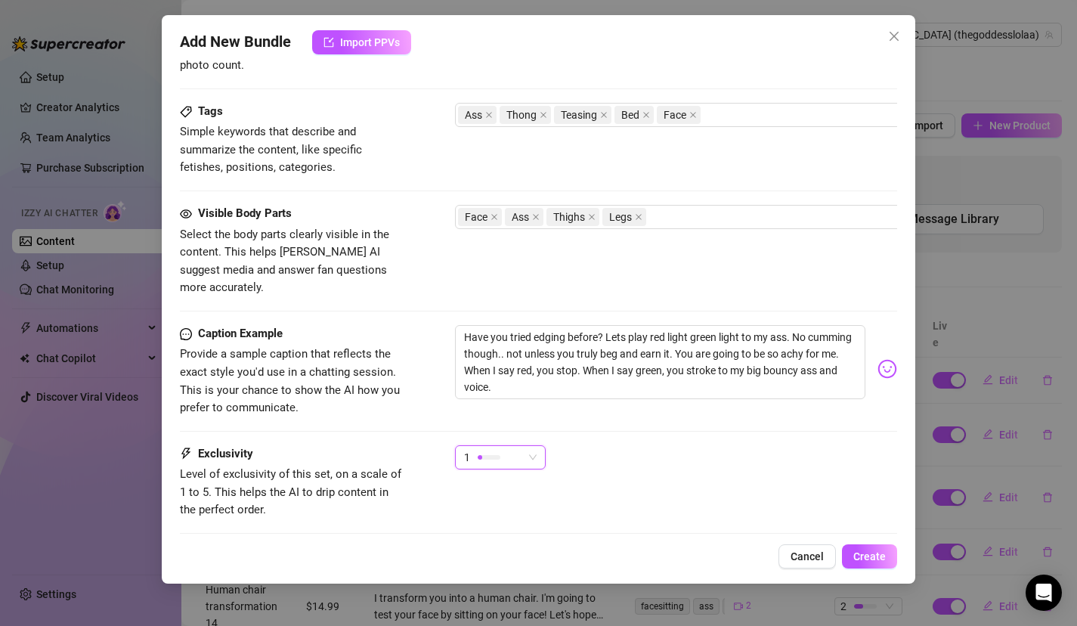
click at [486, 450] on div "1" at bounding box center [493, 457] width 59 height 23
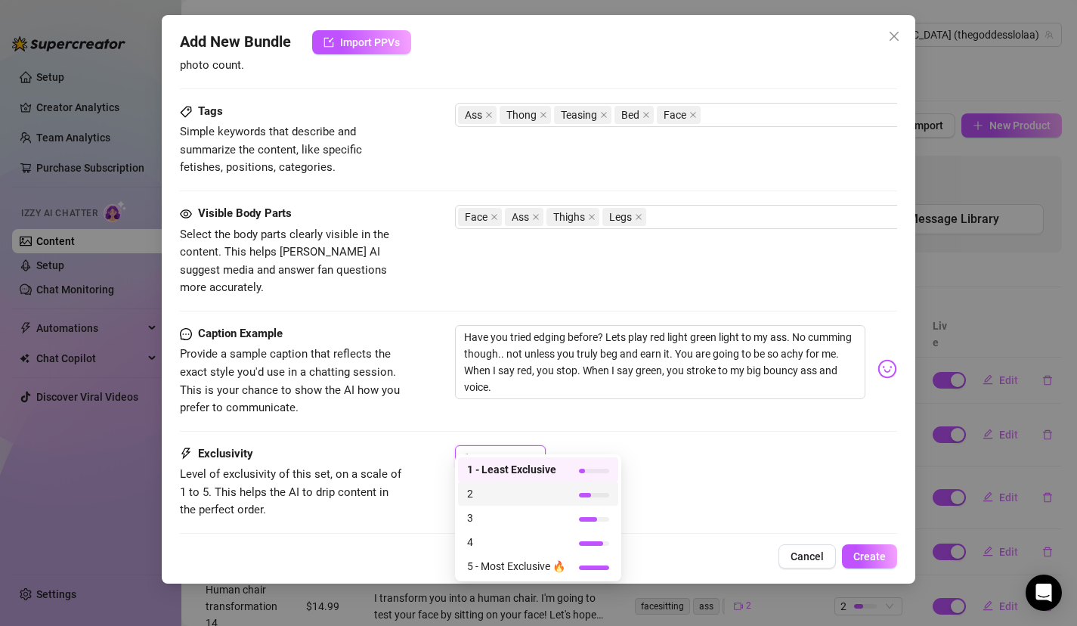
click at [492, 488] on span "2" at bounding box center [516, 493] width 98 height 17
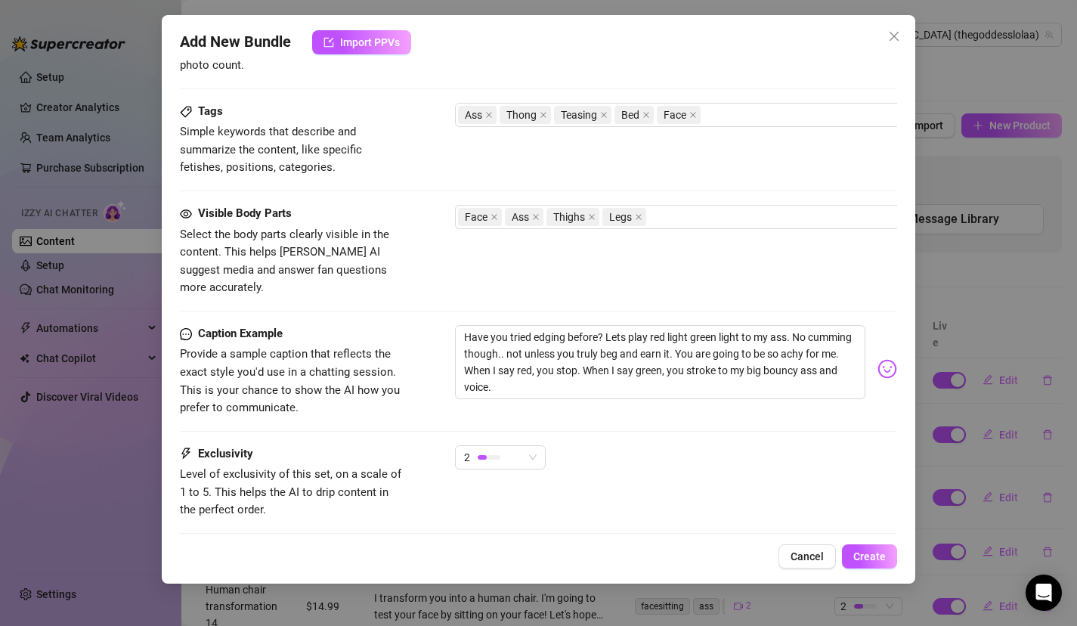
scroll to position [795, 0]
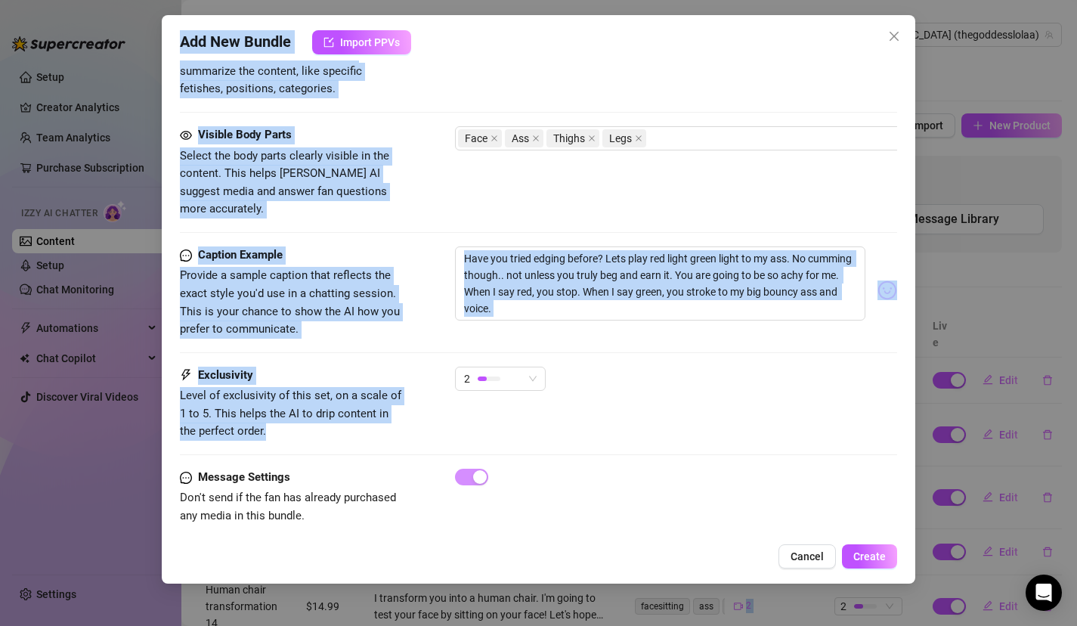
drag, startPoint x: 724, startPoint y: 505, endPoint x: 714, endPoint y: 635, distance: 130.4
click at [714, 625] on html "Setup Creator Analytics Team Analytics Purchase Subscription Izzy AI Chatter Co…" at bounding box center [538, 313] width 1077 height 626
click at [876, 562] on button "Create" at bounding box center [869, 556] width 55 height 24
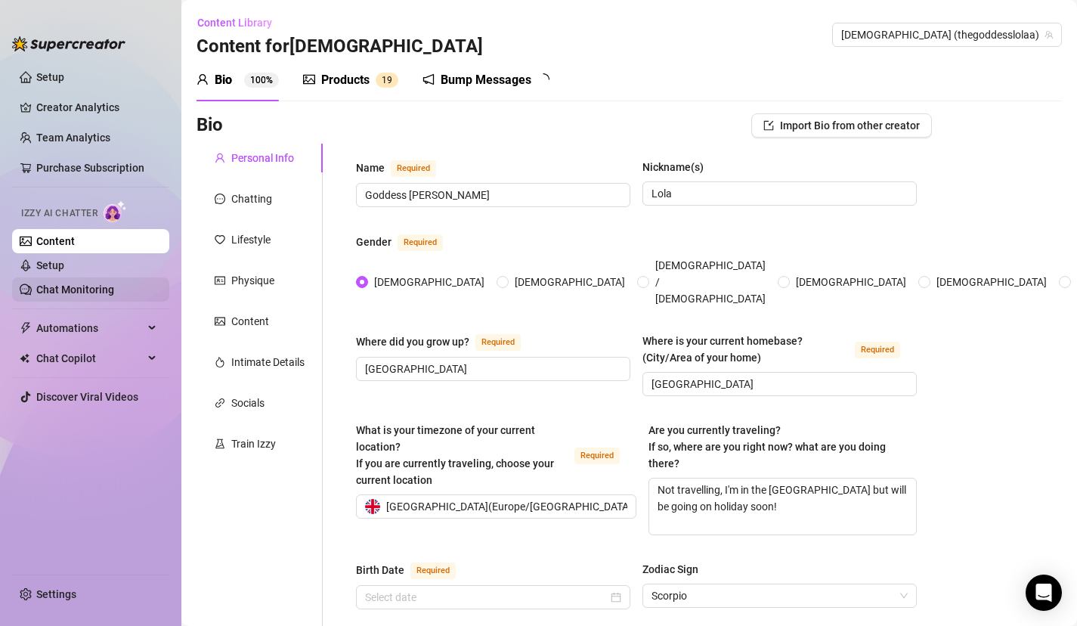
type input "[DATE]"
click at [372, 86] on div "Products 1 9" at bounding box center [350, 80] width 95 height 18
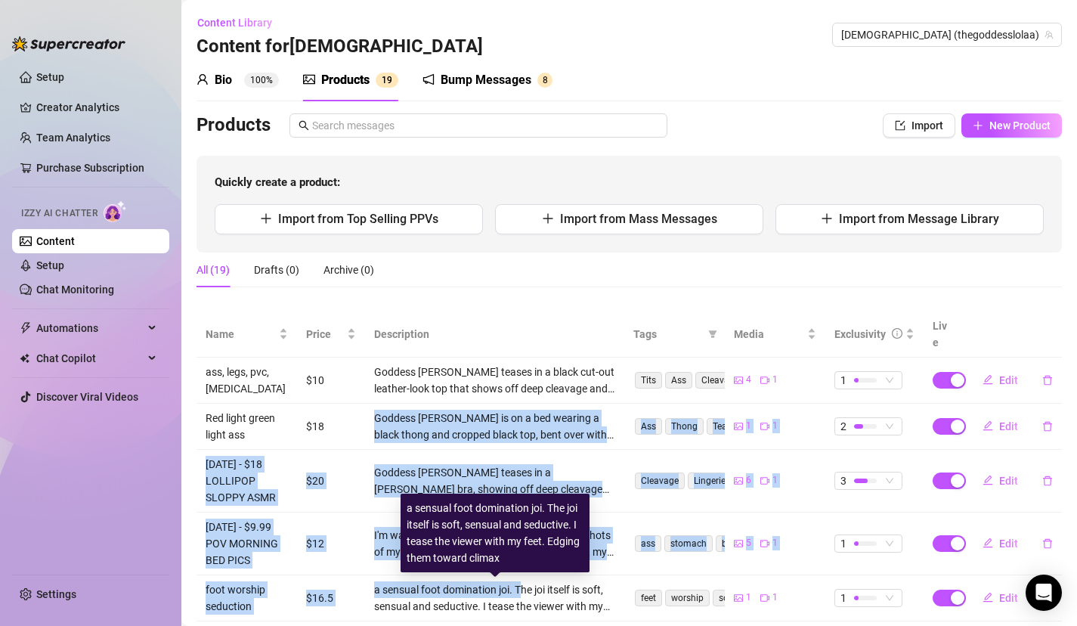
drag, startPoint x: 519, startPoint y: 389, endPoint x: 537, endPoint y: 561, distance: 173.3
click at [531, 571] on body "Setup Creator Analytics Team Analytics Purchase Subscription Izzy AI Chatter Co…" at bounding box center [538, 313] width 1077 height 626
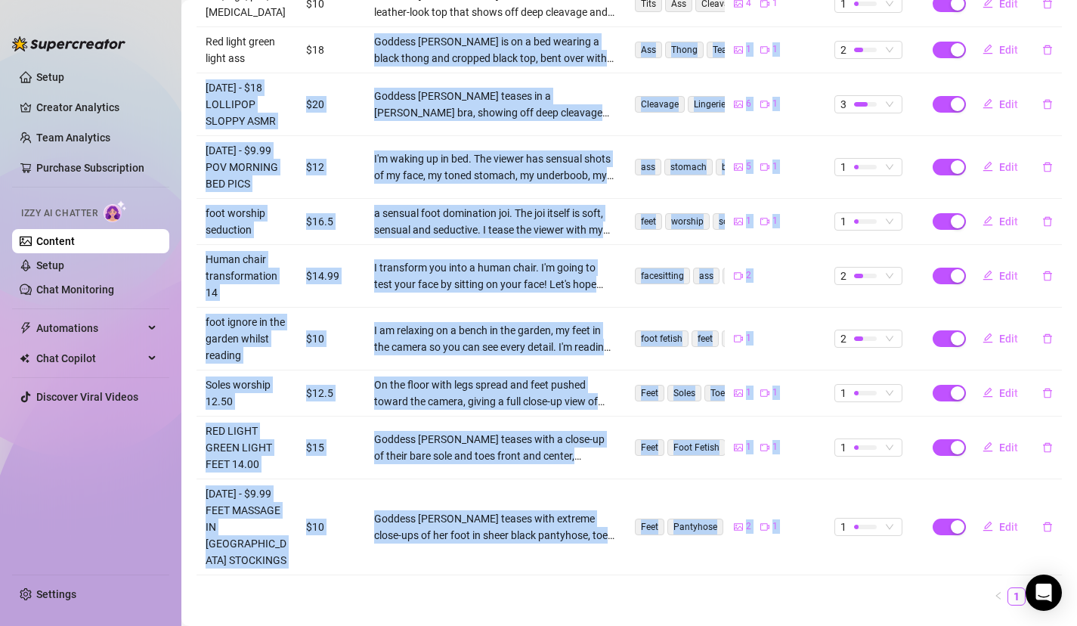
scroll to position [413, 0]
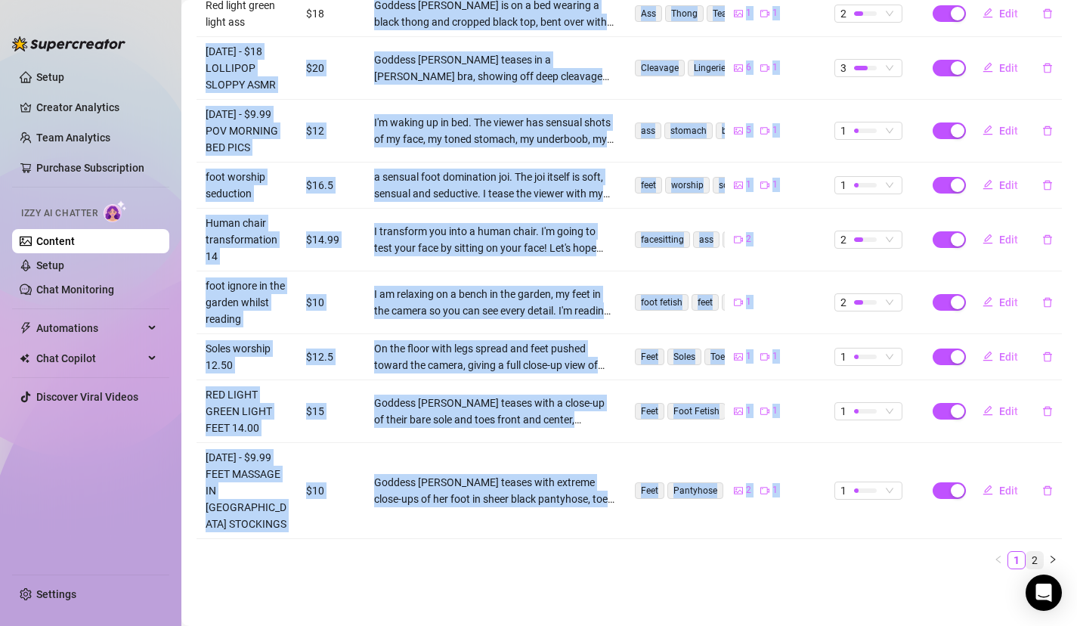
click at [1036, 557] on link "2" at bounding box center [1034, 560] width 17 height 17
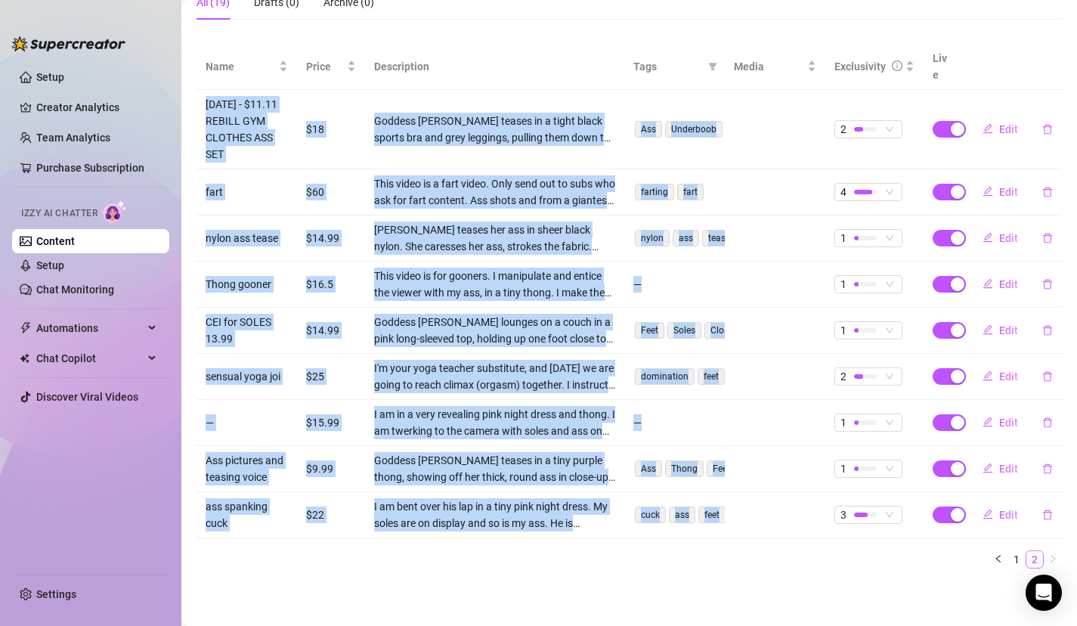
scroll to position [250, 0]
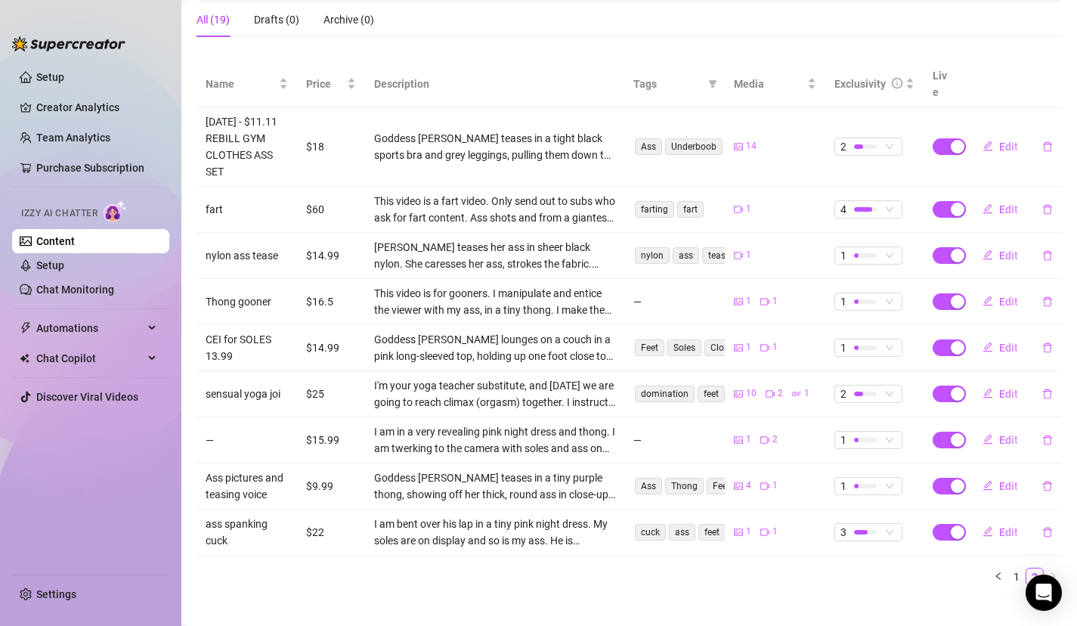
click at [711, 577] on div "Name Price Description Tags Media Exclusivity Live [DATE] - $11.11 REBILL GYM C…" at bounding box center [629, 329] width 865 height 537
click at [1014, 568] on link "1" at bounding box center [1016, 576] width 17 height 17
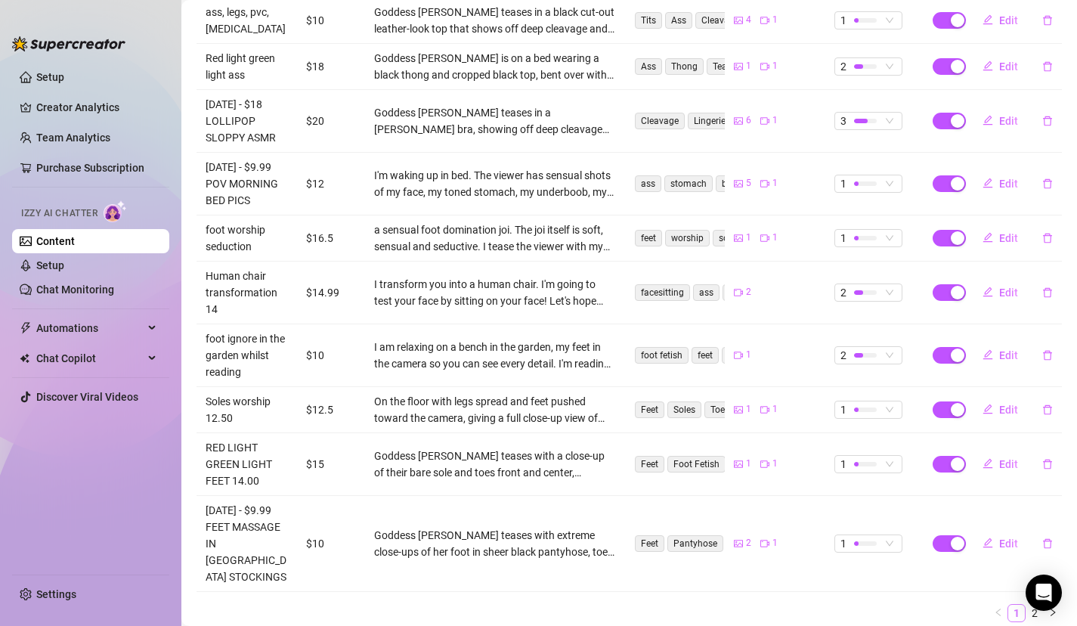
scroll to position [371, 0]
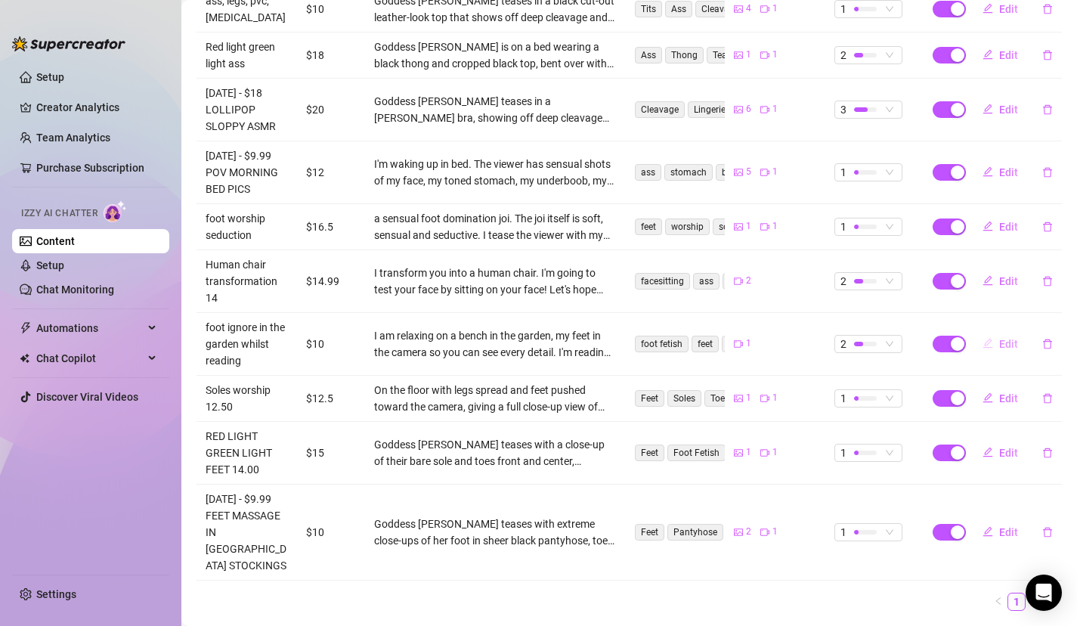
click at [1011, 345] on span "Edit" at bounding box center [1008, 344] width 19 height 12
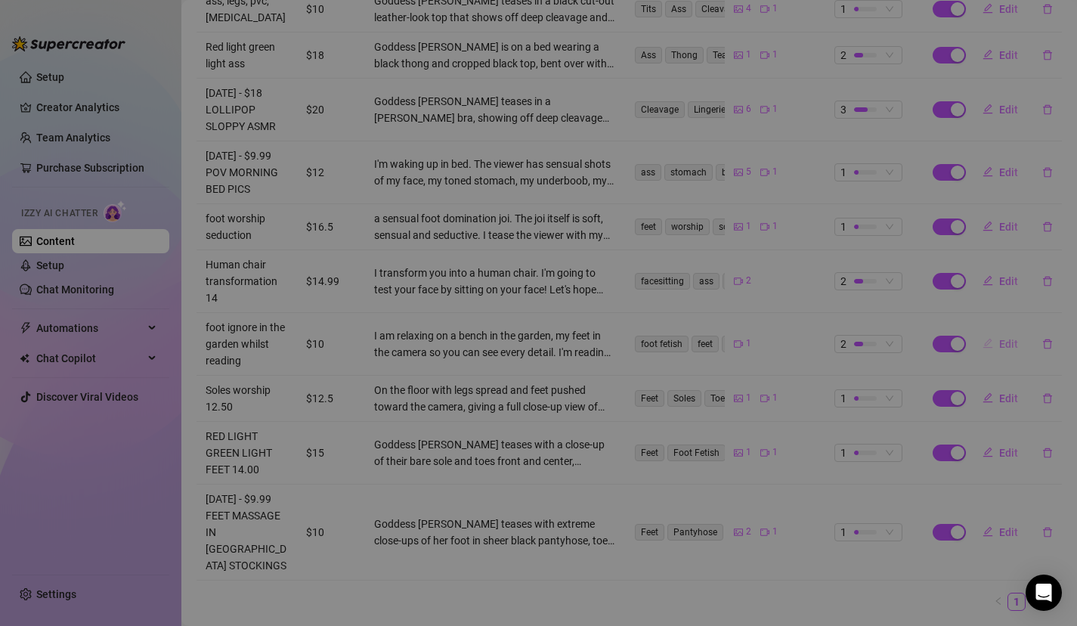
type textarea "Ignoring you in the sunshine outside while I read my book. My soles are in your…"
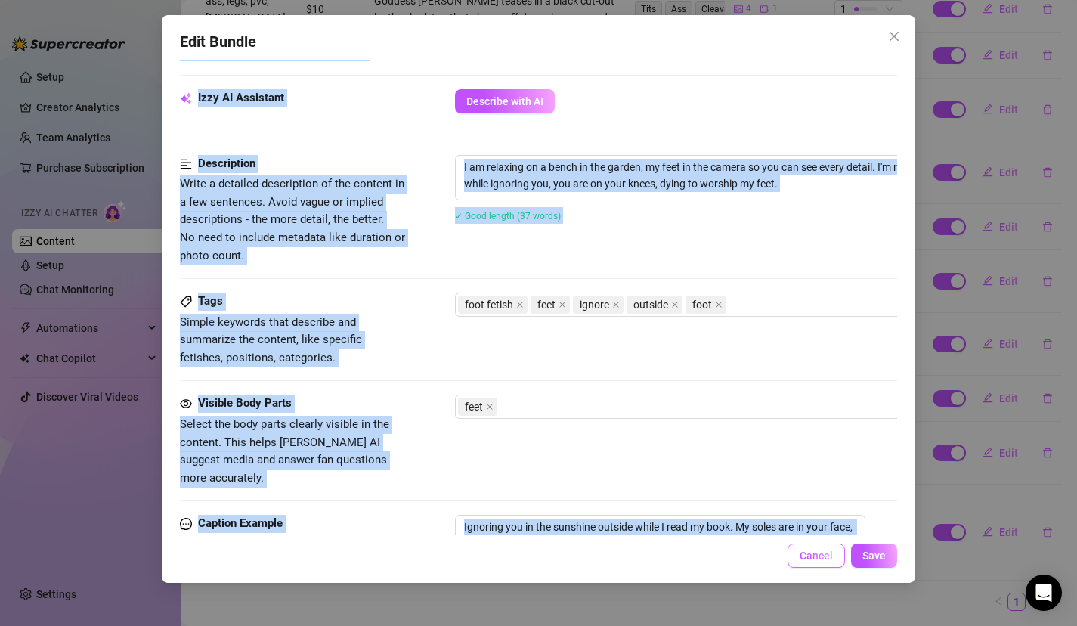
scroll to position [795, 0]
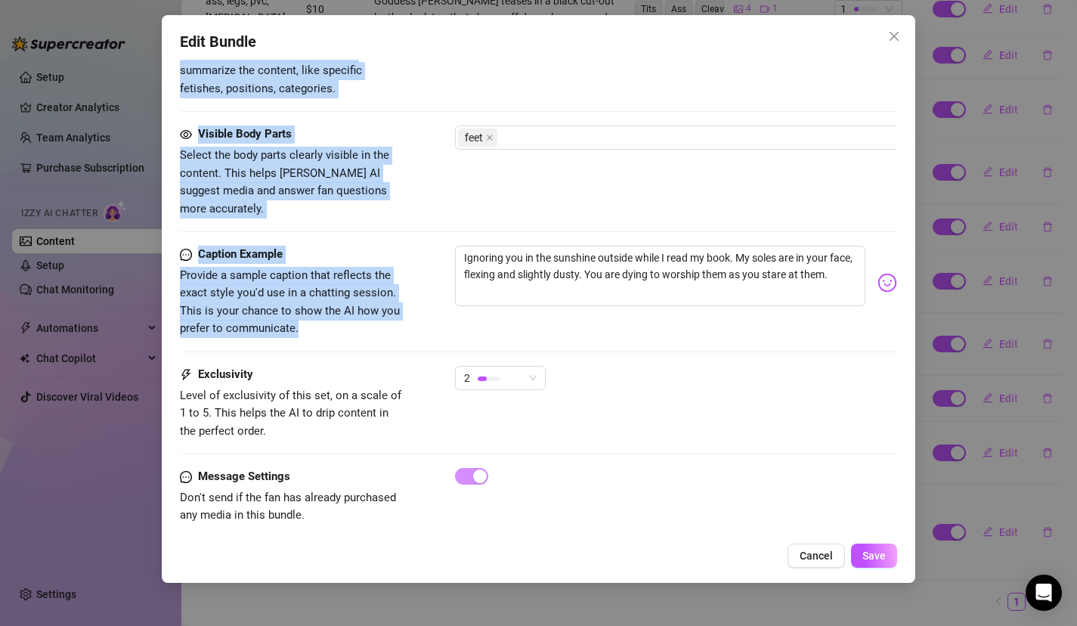
drag, startPoint x: 819, startPoint y: 407, endPoint x: 770, endPoint y: 291, distance: 125.7
click at [770, 291] on div "Ignoring you in the sunshine outside while I read my book. My soles are in your…" at bounding box center [676, 283] width 443 height 74
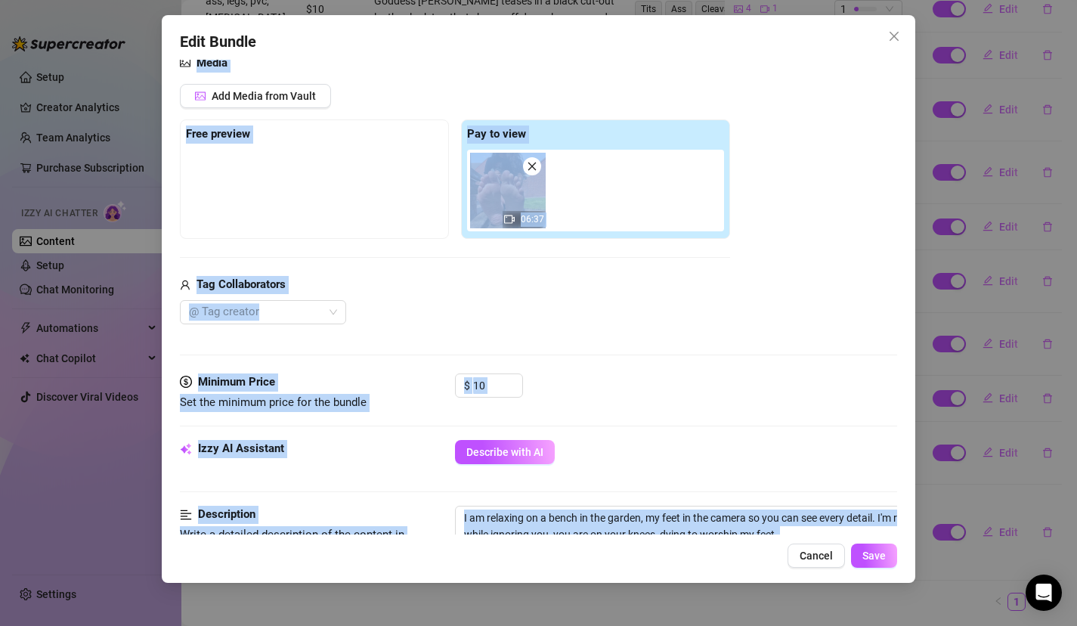
scroll to position [122, 0]
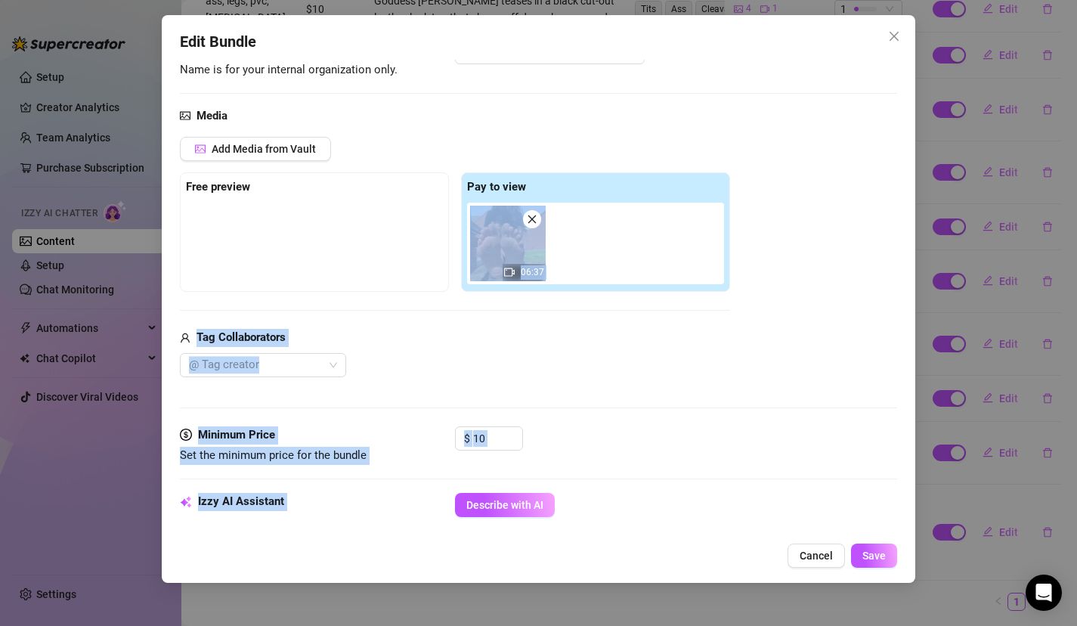
drag, startPoint x: 770, startPoint y: 291, endPoint x: 763, endPoint y: 250, distance: 41.5
click at [763, 262] on form "Account Goddess (@thegoddesslolaa) Name Name is for your internal organization …" at bounding box center [539, 590] width 718 height 1270
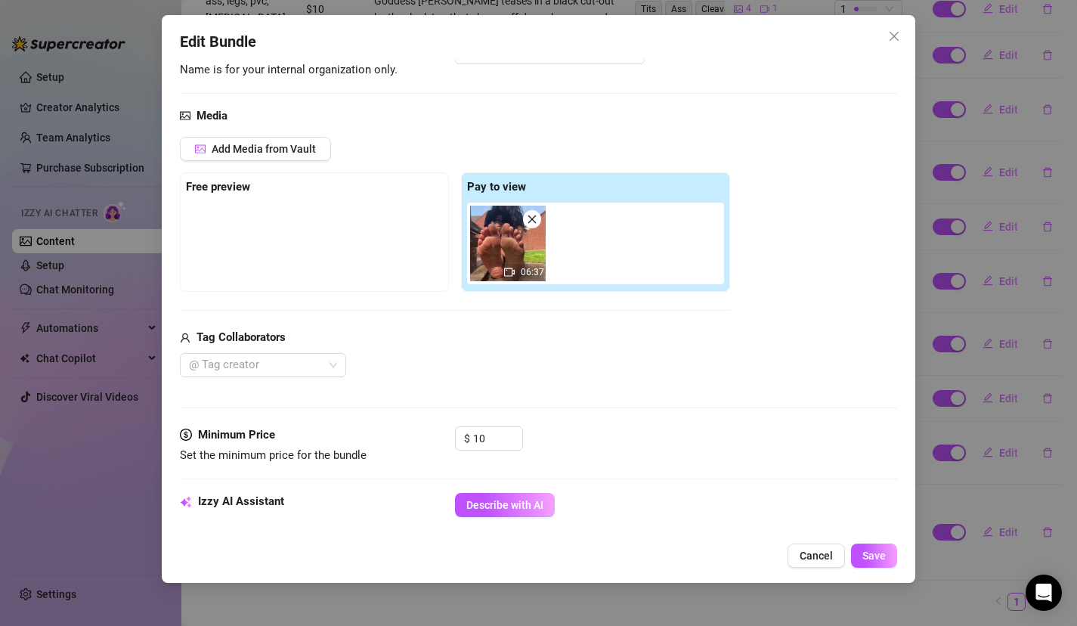
drag, startPoint x: 730, startPoint y: 379, endPoint x: 730, endPoint y: 355, distance: 24.2
click at [730, 379] on div "Media Add Media from Vault Free preview Pay to view 06:37 Tag Collaborators @ T…" at bounding box center [539, 266] width 718 height 319
drag, startPoint x: 726, startPoint y: 417, endPoint x: 726, endPoint y: 570, distance: 152.7
click at [726, 573] on div "Edit Bundle Account Goddess (@thegoddesslolaa) Name Name is for your internal o…" at bounding box center [539, 299] width 754 height 568
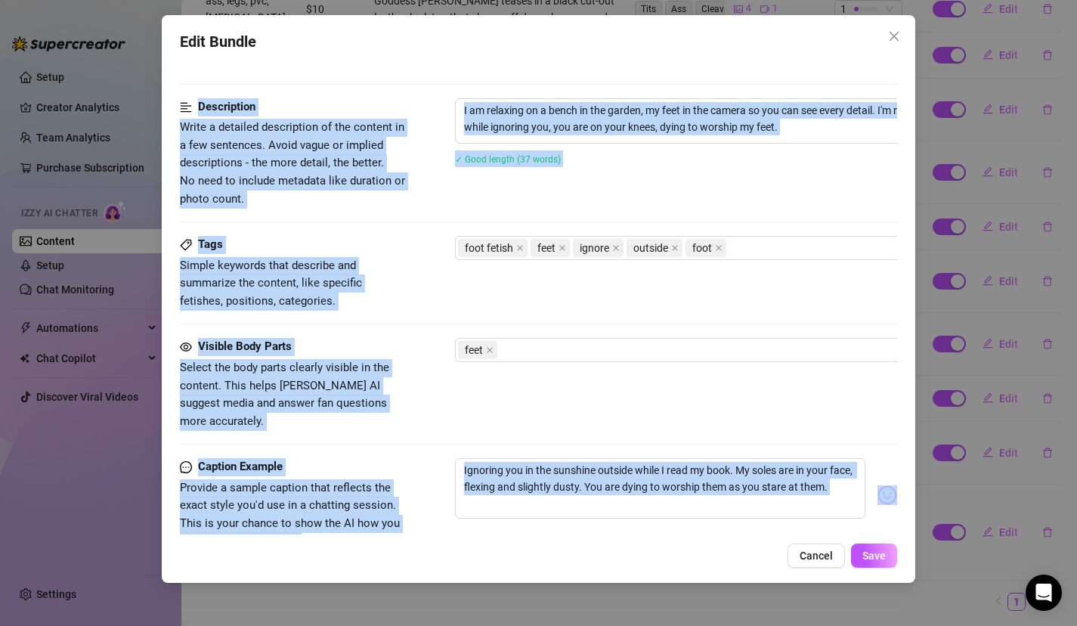
scroll to position [795, 0]
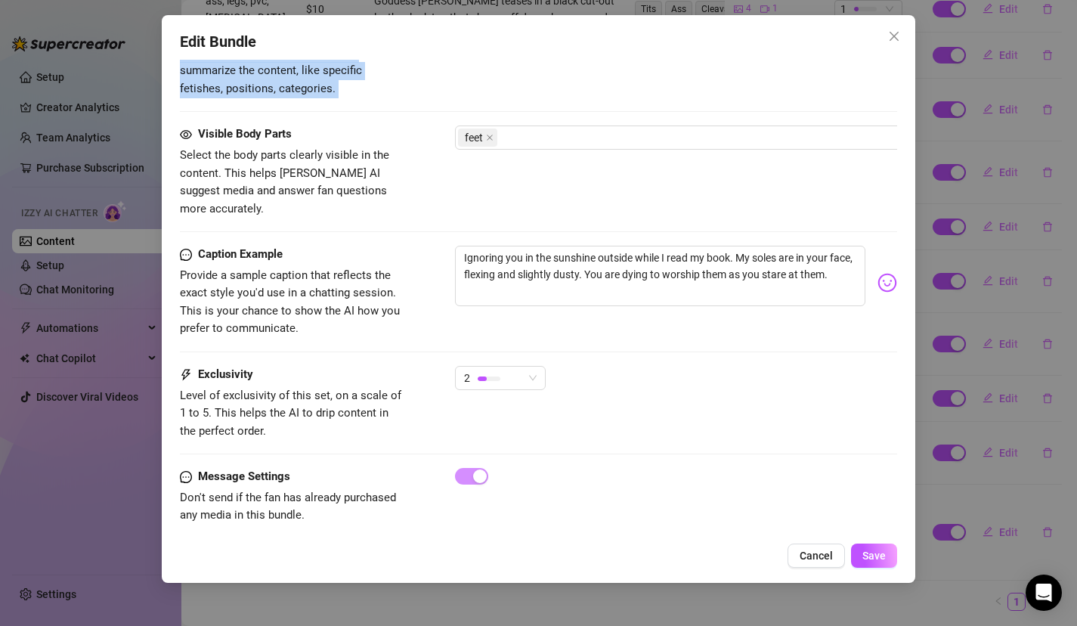
drag, startPoint x: 731, startPoint y: 488, endPoint x: 767, endPoint y: 101, distance: 389.5
click at [686, 178] on div "Visible Body Parts Select the body parts clearly visible in the content. This h…" at bounding box center [539, 171] width 718 height 92
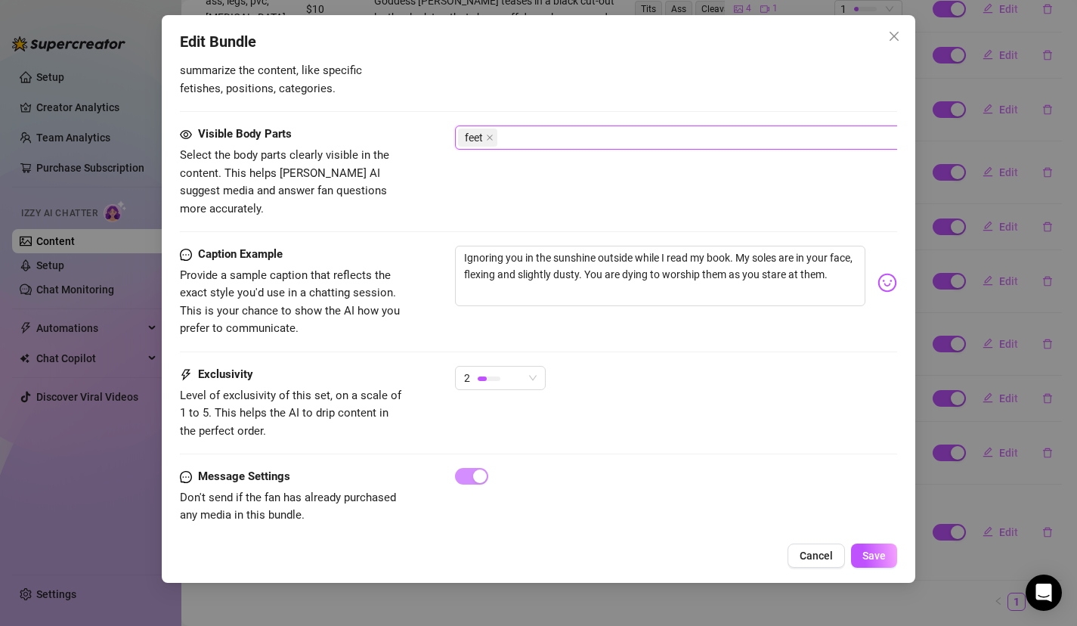
drag, startPoint x: 686, startPoint y: 178, endPoint x: 658, endPoint y: 68, distance: 113.7
click at [828, 561] on span "Cancel" at bounding box center [816, 556] width 33 height 12
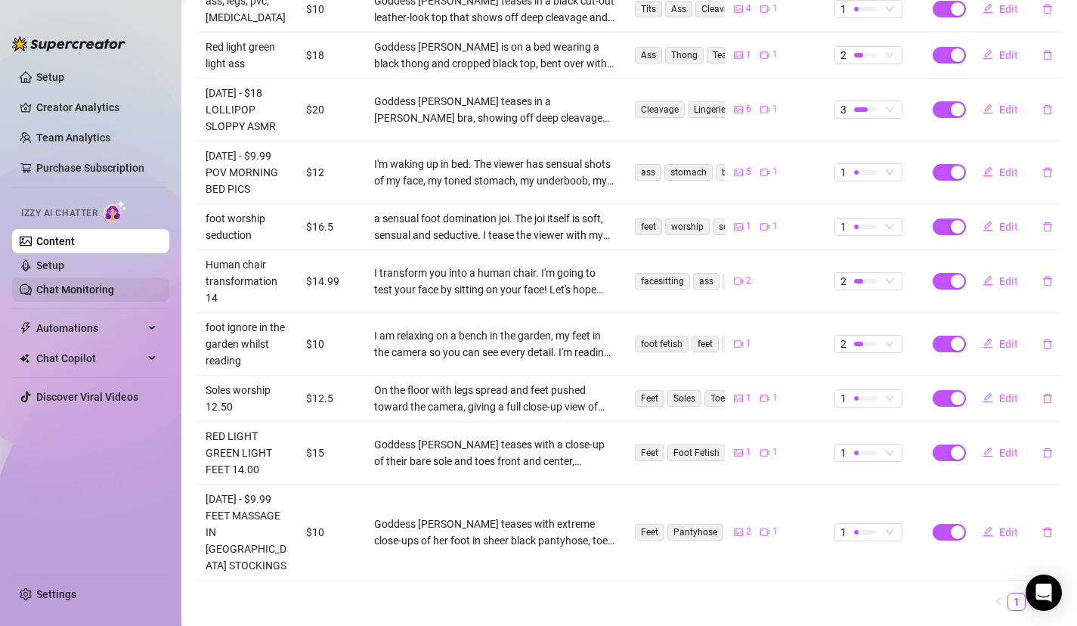
click at [72, 284] on link "Chat Monitoring" at bounding box center [75, 289] width 78 height 12
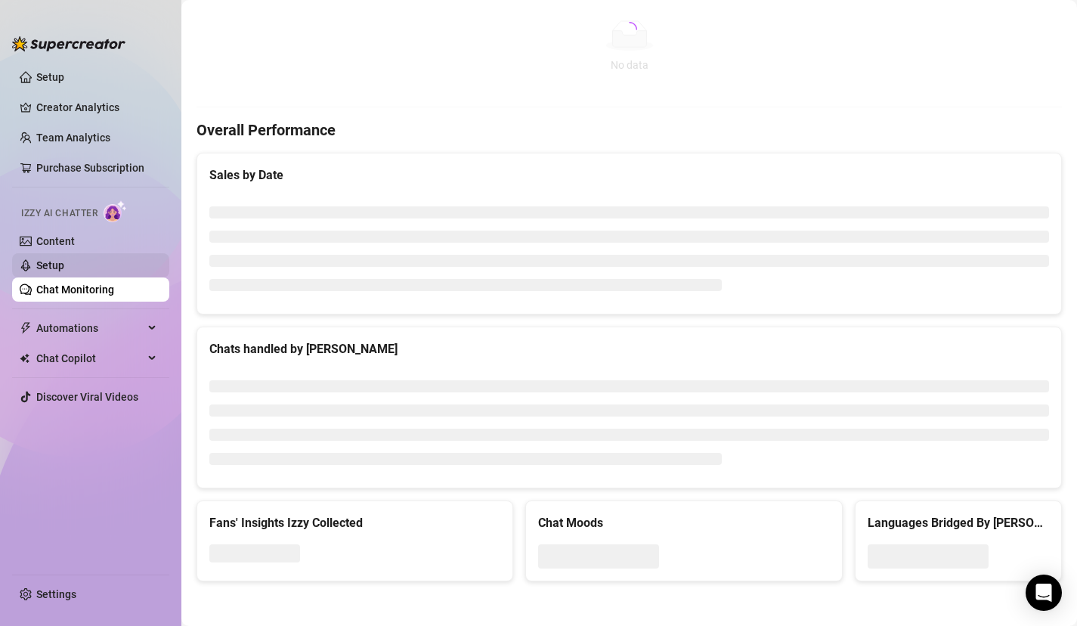
scroll to position [371, 0]
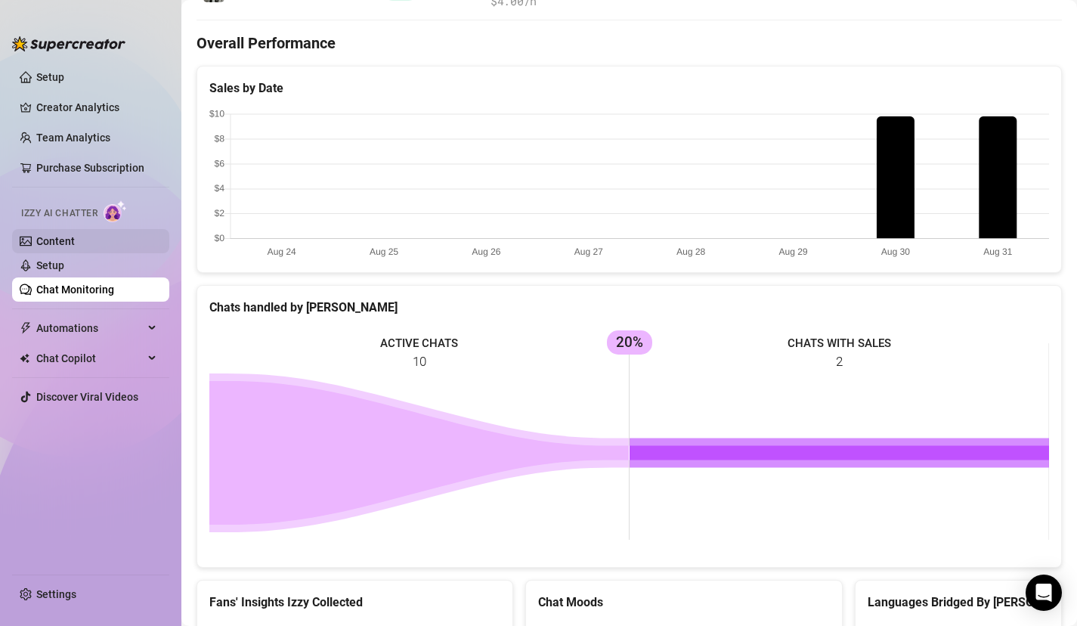
click at [75, 238] on link "Content" at bounding box center [55, 241] width 39 height 12
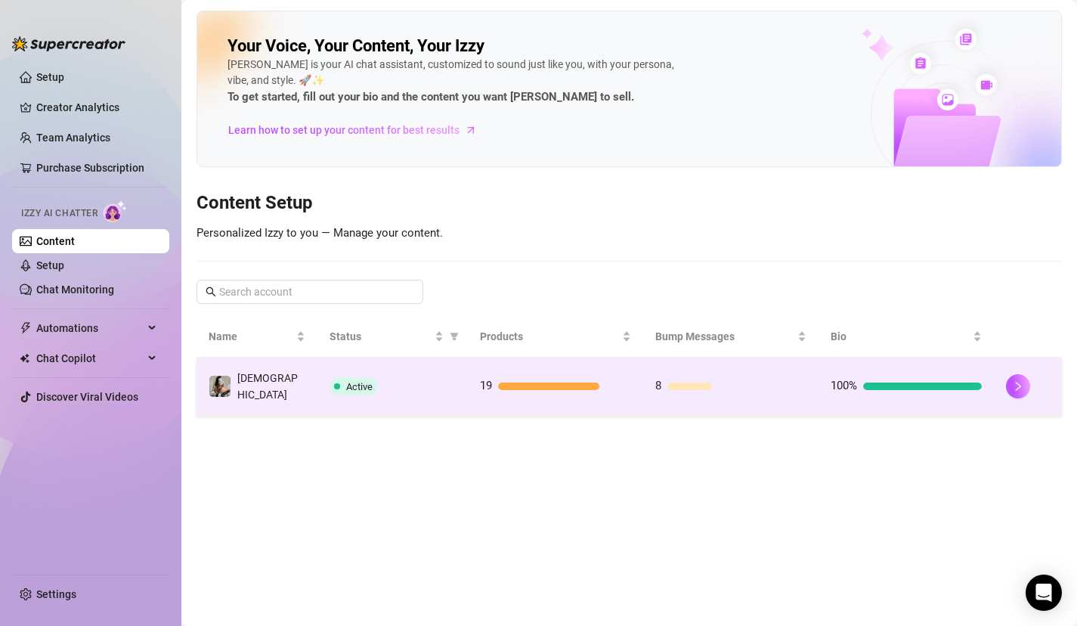
click at [379, 370] on td "Active" at bounding box center [392, 387] width 150 height 58
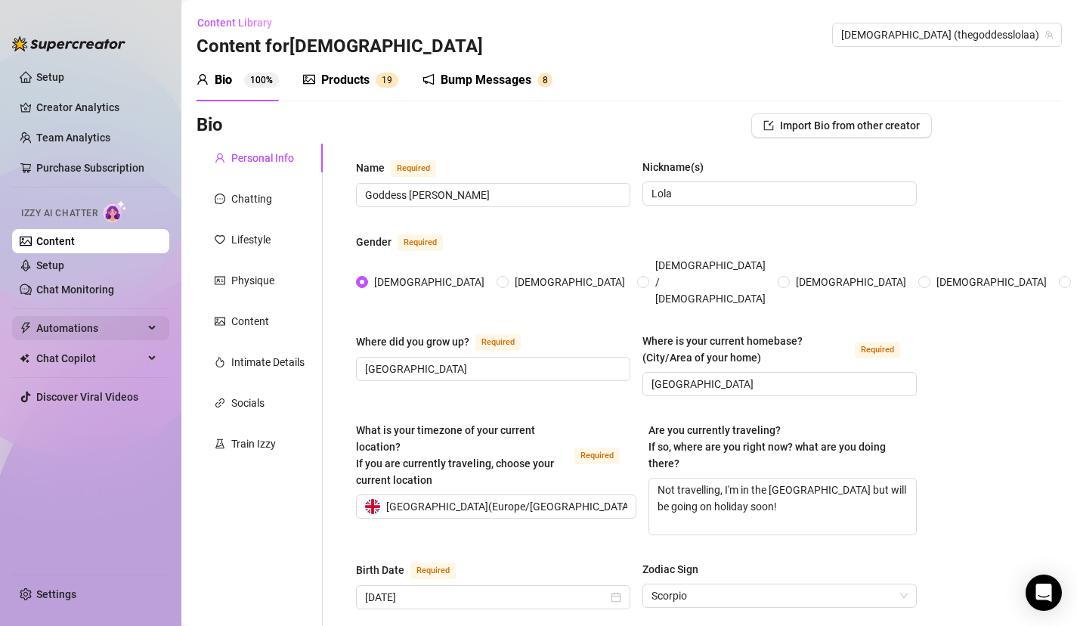
click at [104, 337] on span "Automations" at bounding box center [89, 328] width 107 height 24
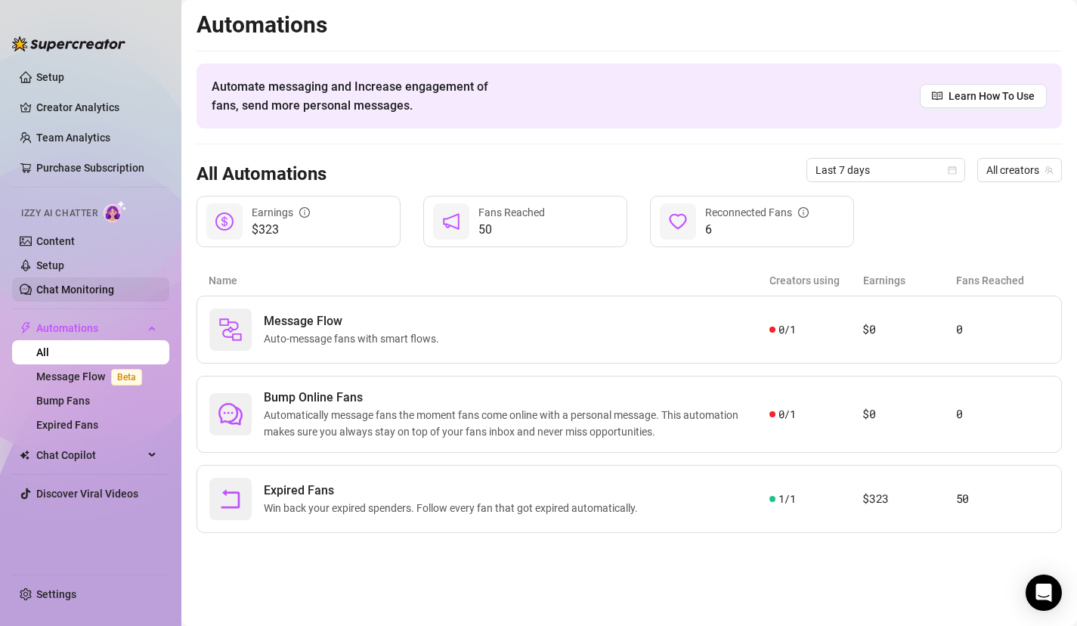
click at [101, 285] on link "Chat Monitoring" at bounding box center [75, 289] width 78 height 12
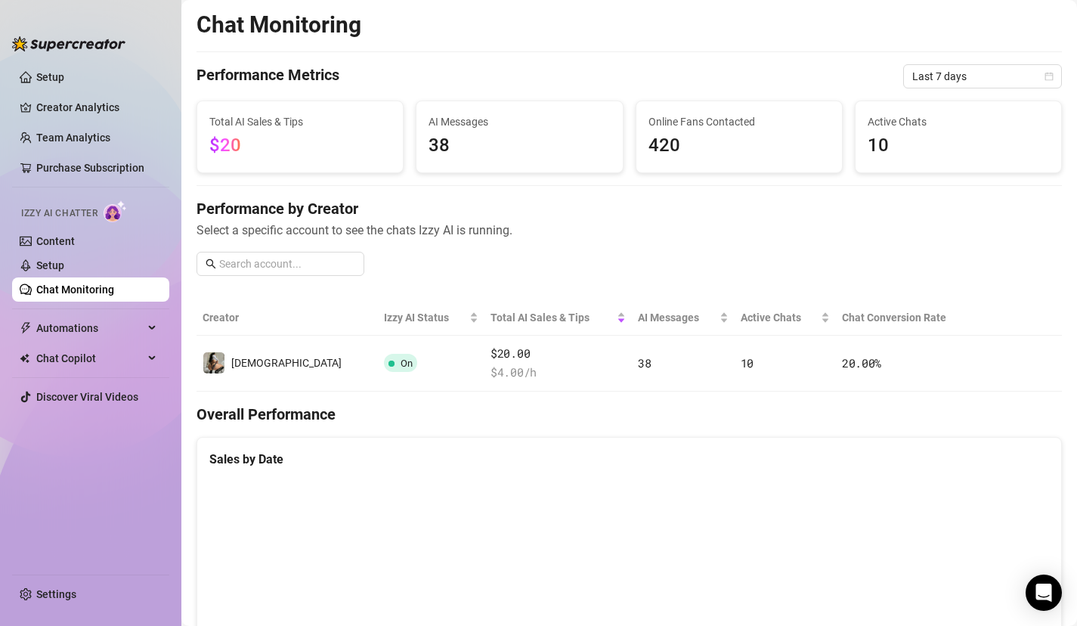
click at [417, 215] on h4 "Performance by Creator" at bounding box center [629, 208] width 865 height 21
click at [75, 243] on link "Content" at bounding box center [55, 241] width 39 height 12
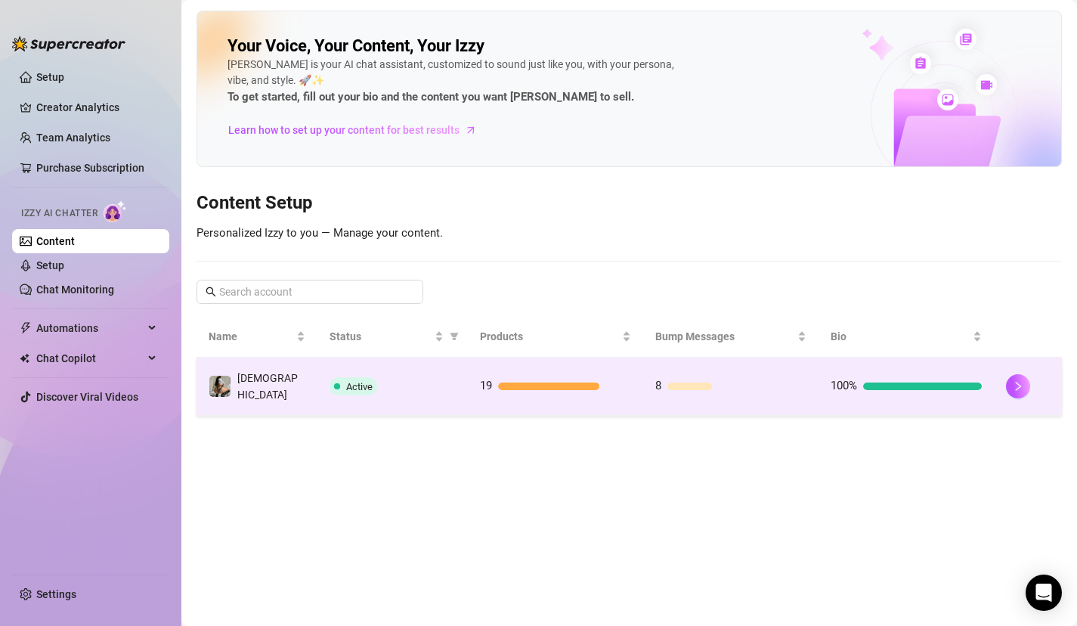
click at [388, 390] on div "Active" at bounding box center [393, 386] width 126 height 18
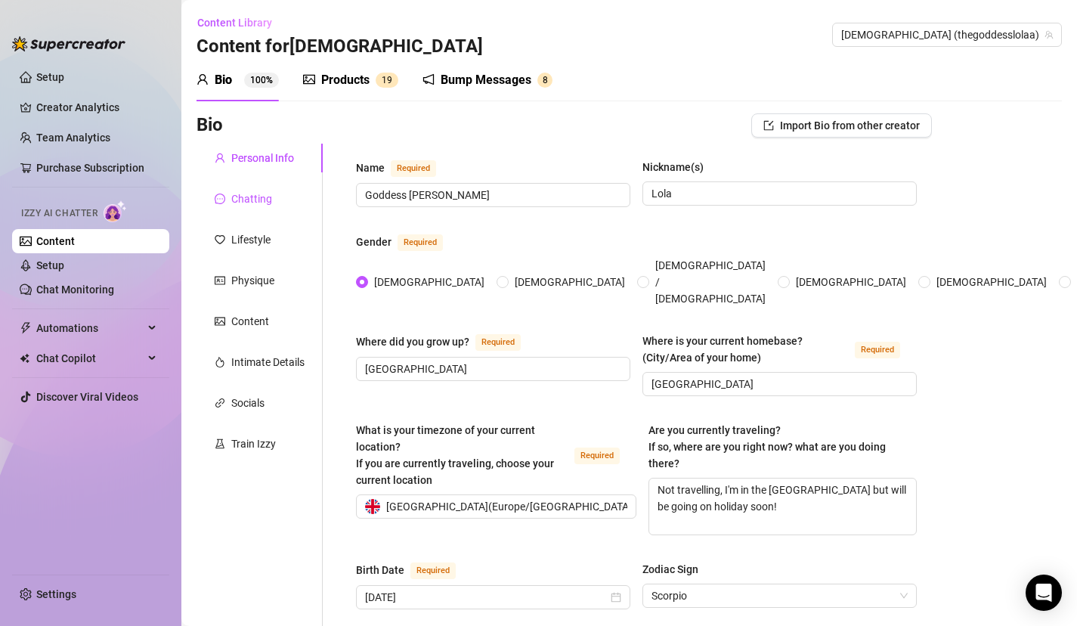
click at [237, 205] on div "Chatting" at bounding box center [251, 198] width 41 height 17
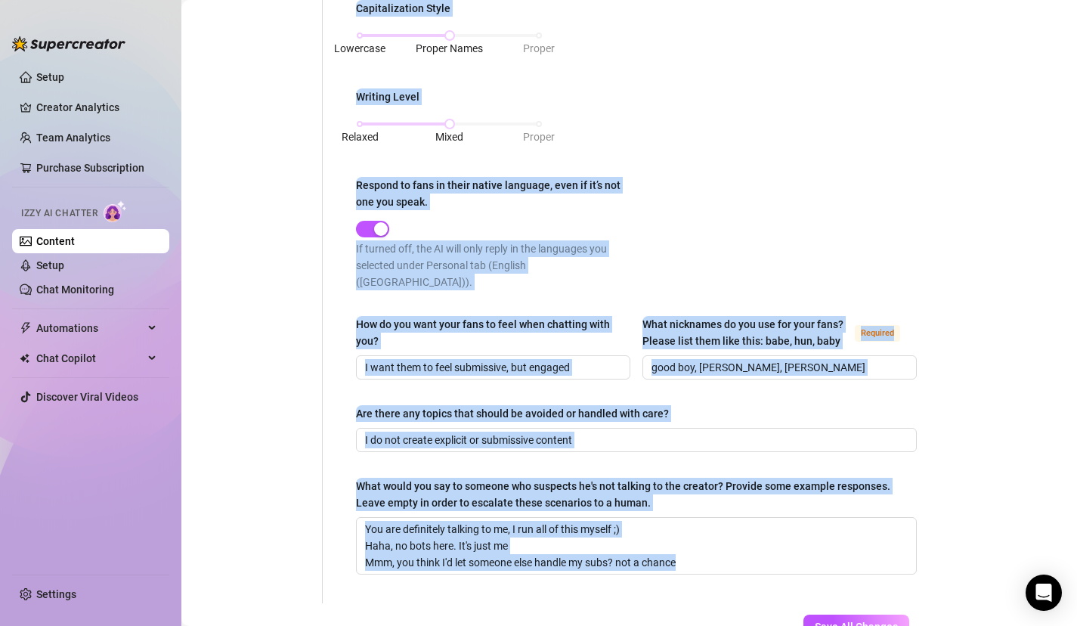
scroll to position [841, 0]
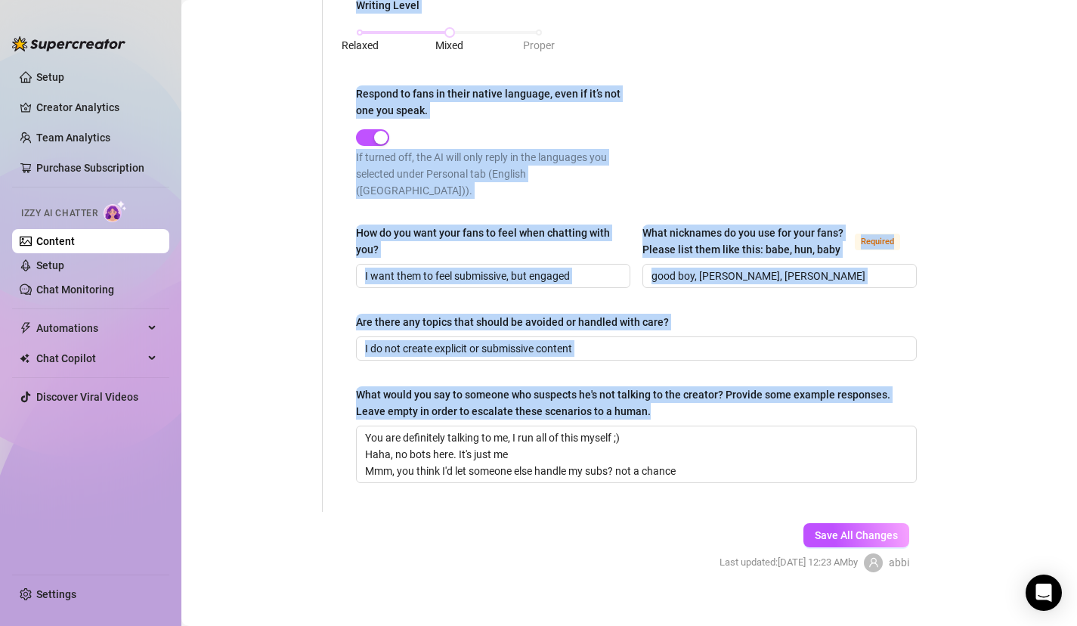
drag, startPoint x: 667, startPoint y: 456, endPoint x: 767, endPoint y: 385, distance: 122.5
click at [875, 111] on div "Punctuation Style Minimal Casual Proper Capitalization Style Lowercase Proper N…" at bounding box center [636, 16] width 561 height 392
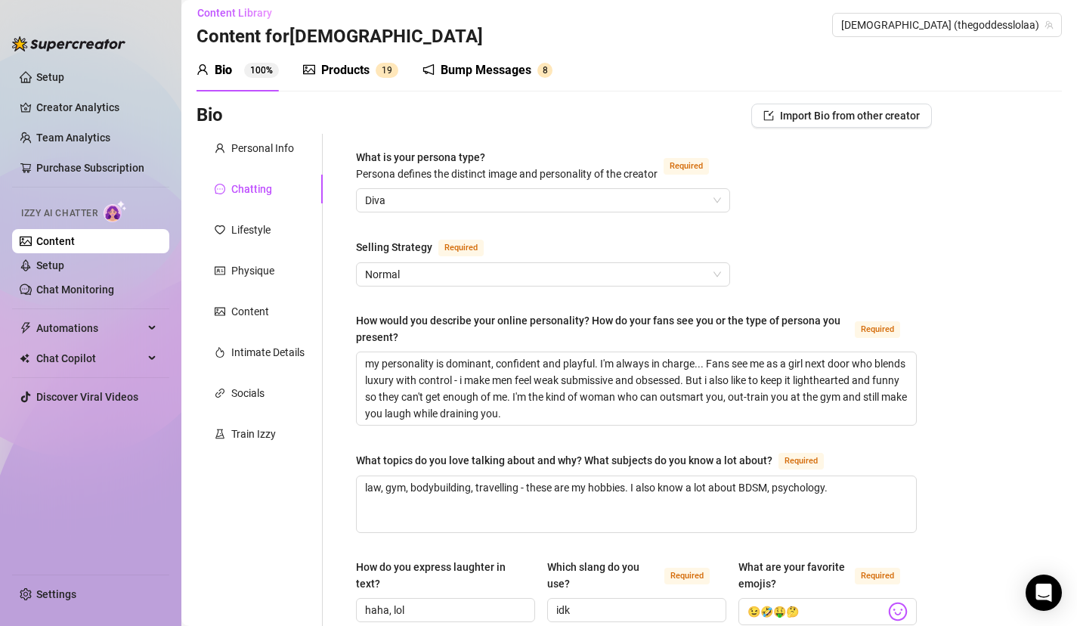
scroll to position [0, 0]
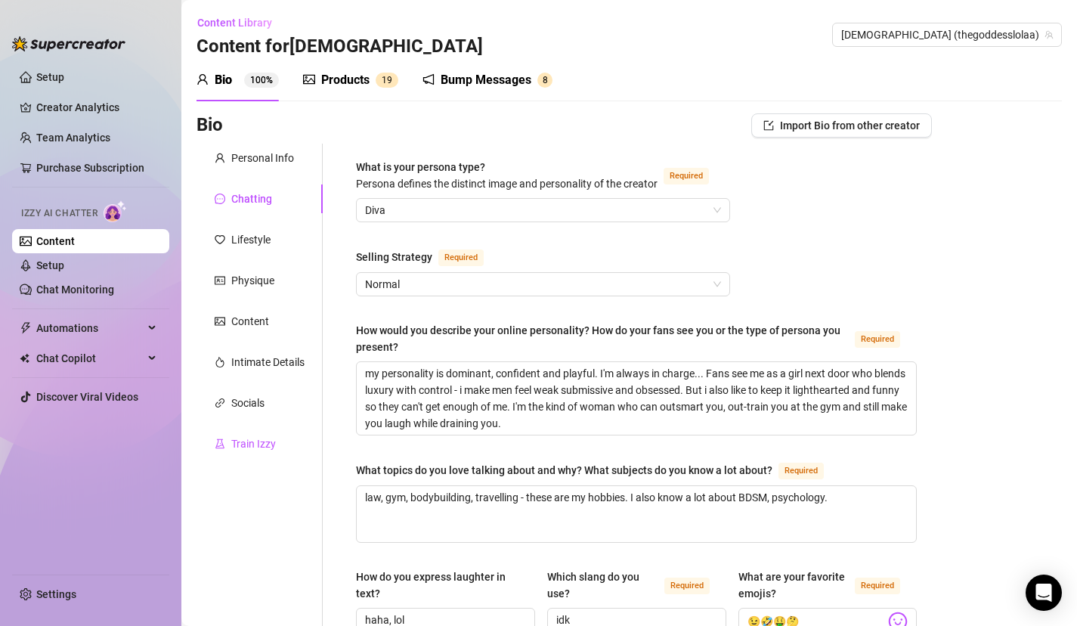
click at [260, 440] on div "Train Izzy" at bounding box center [253, 443] width 45 height 17
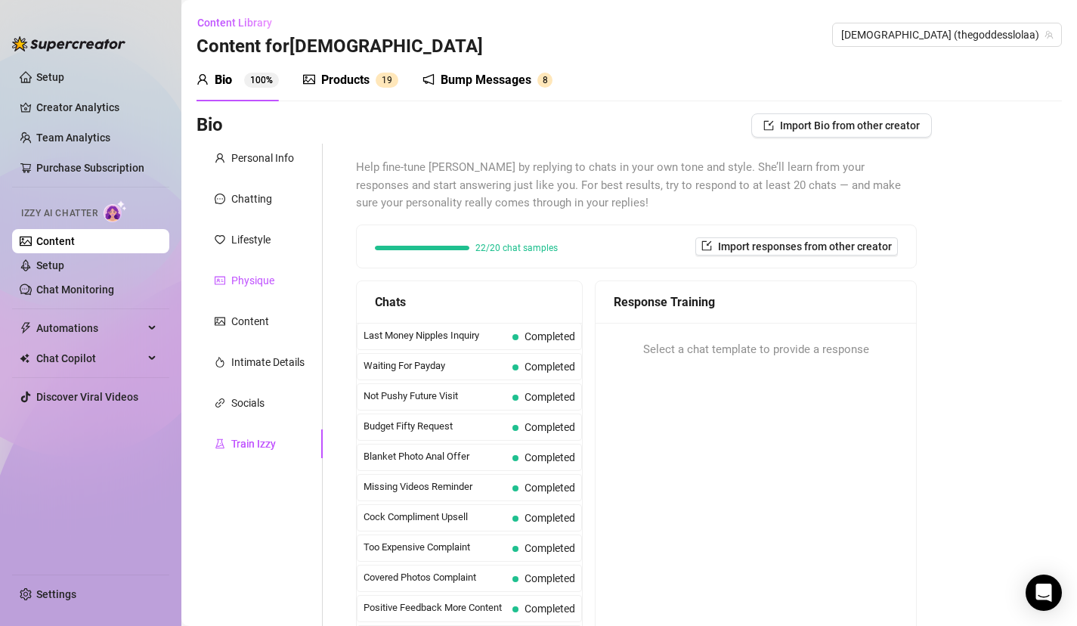
click at [256, 279] on div "Physique" at bounding box center [252, 280] width 43 height 17
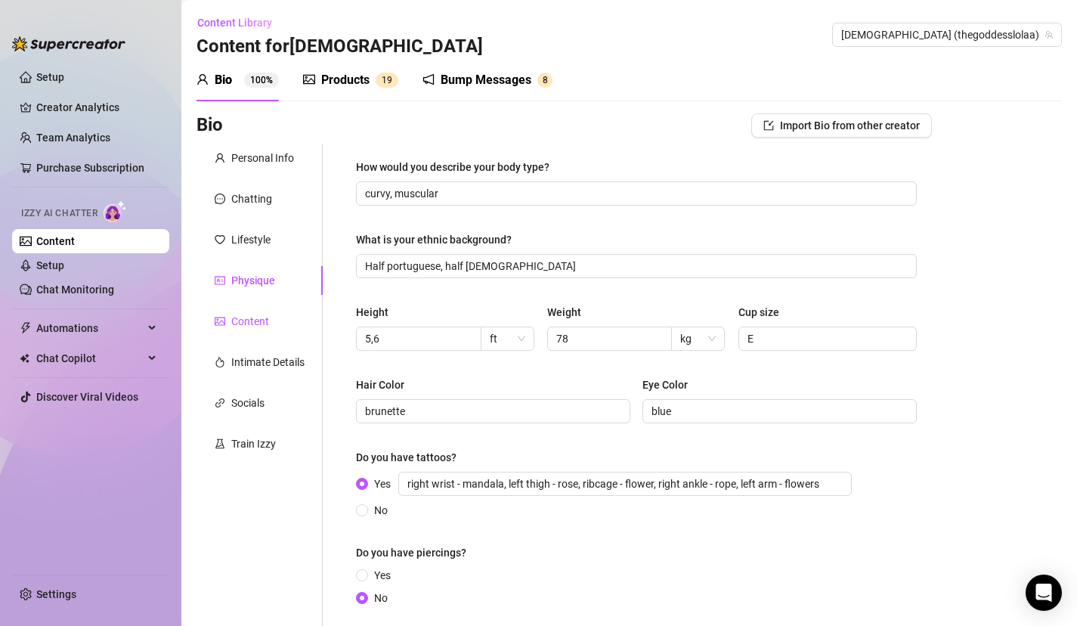
click at [265, 323] on div "Content" at bounding box center [250, 321] width 38 height 17
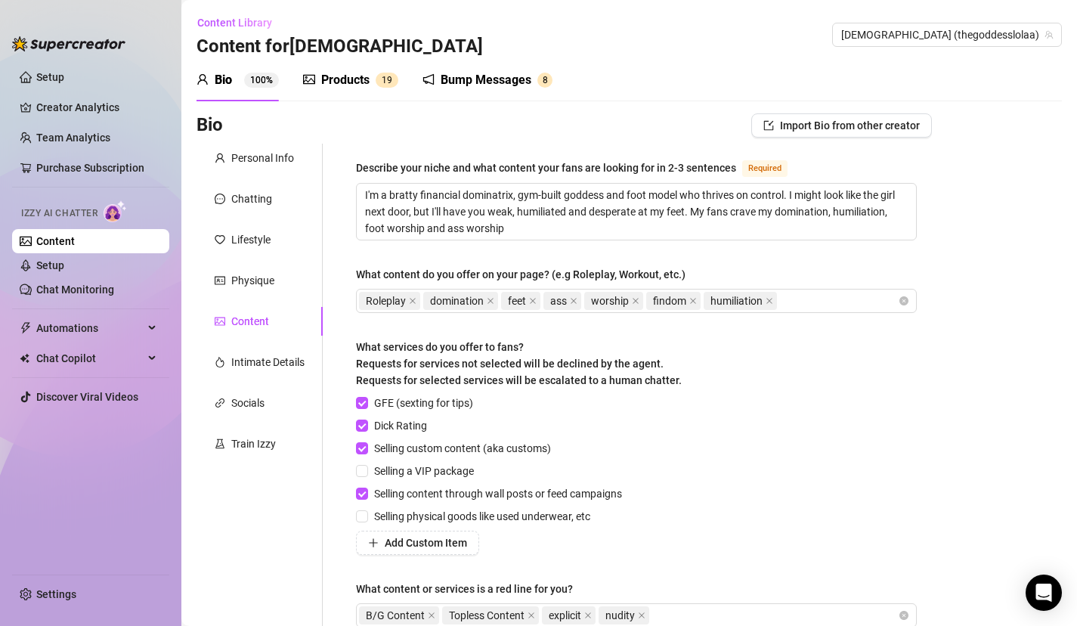
click at [958, 445] on div "Bio Import Bio from other creator Personal Info Chatting Lifestyle Physique Con…" at bounding box center [629, 428] width 865 height 630
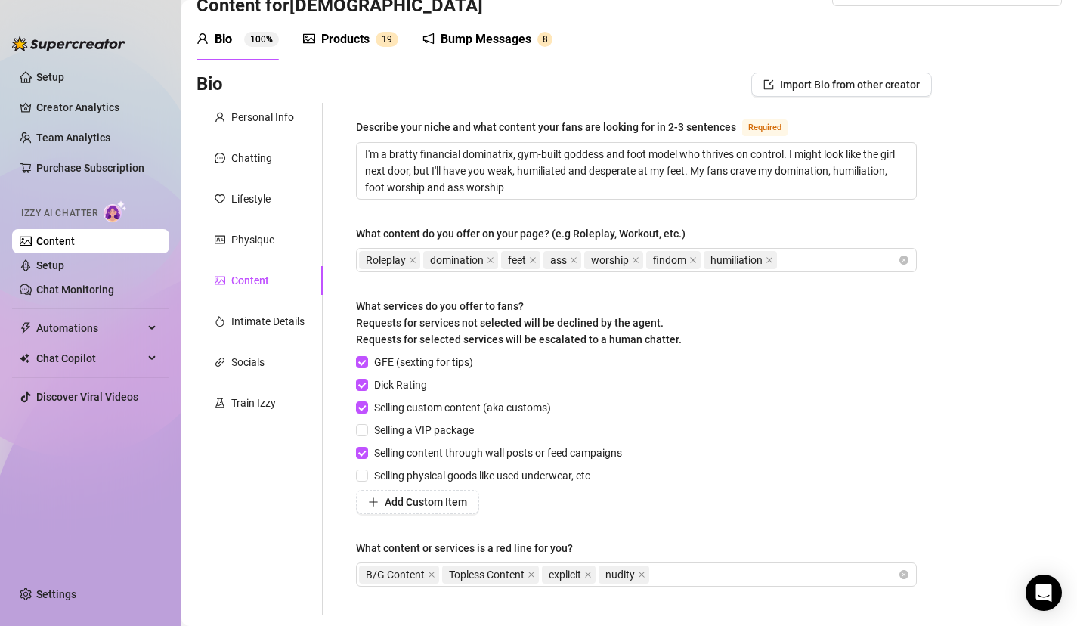
scroll to position [11, 0]
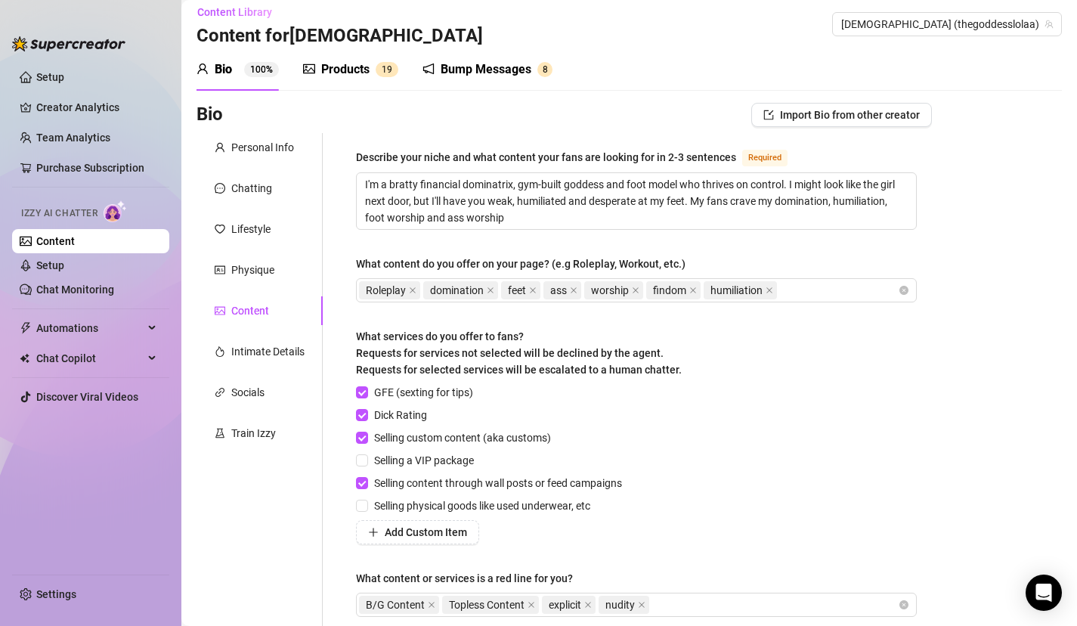
click at [268, 249] on div "Personal Info Chatting Lifestyle Physique Content Intimate Details Socials Trai…" at bounding box center [260, 389] width 126 height 512
click at [272, 152] on div "Personal Info" at bounding box center [262, 147] width 63 height 17
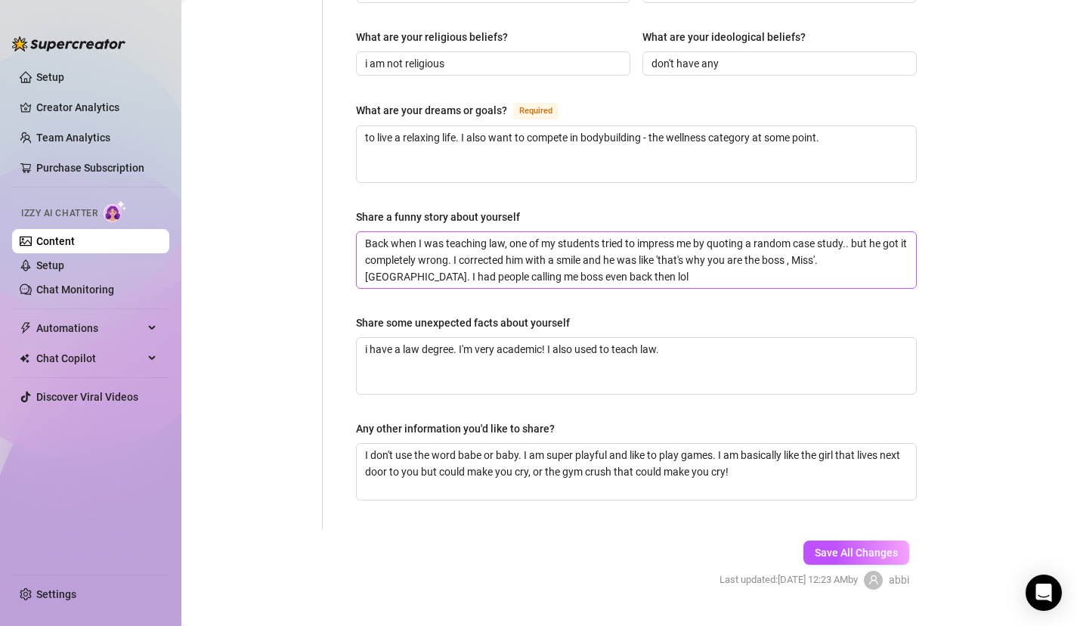
scroll to position [921, 0]
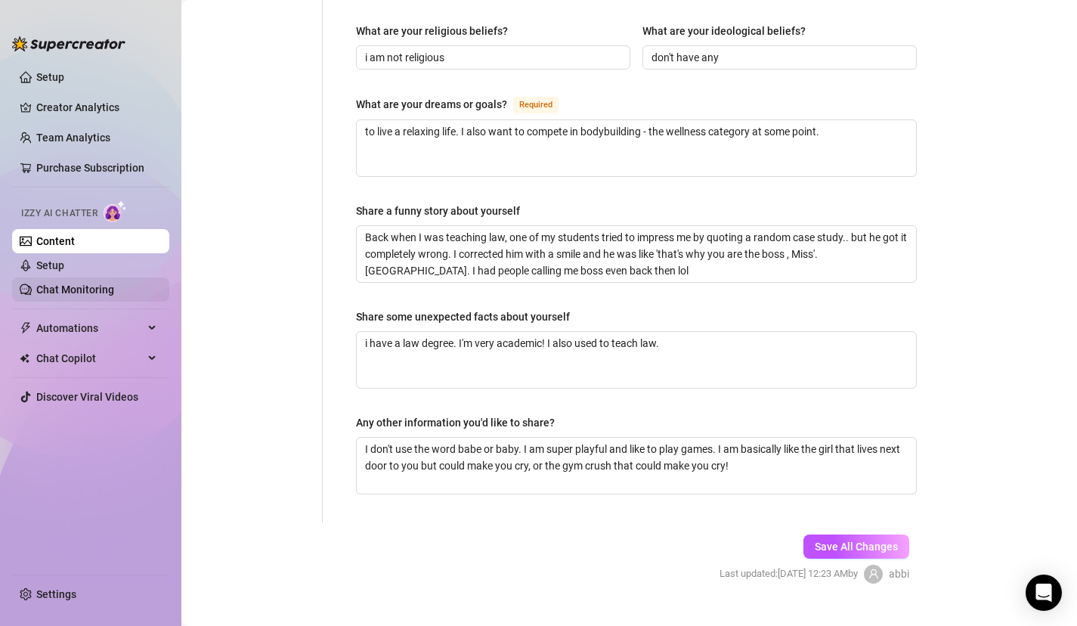
click at [42, 290] on link "Chat Monitoring" at bounding box center [75, 289] width 78 height 12
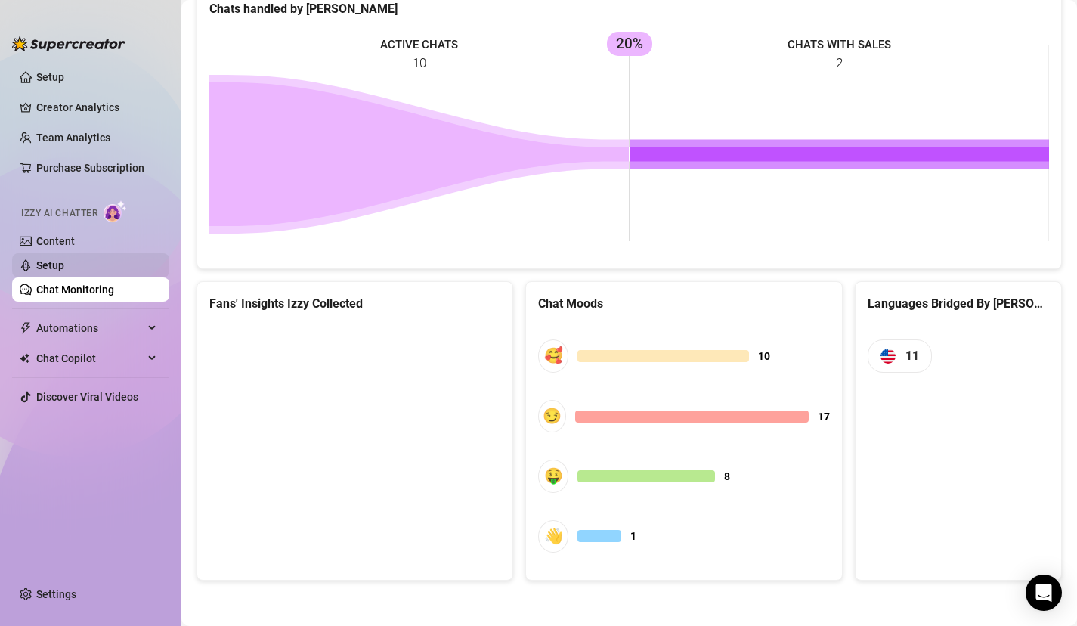
click at [64, 271] on link "Setup" at bounding box center [50, 265] width 28 height 12
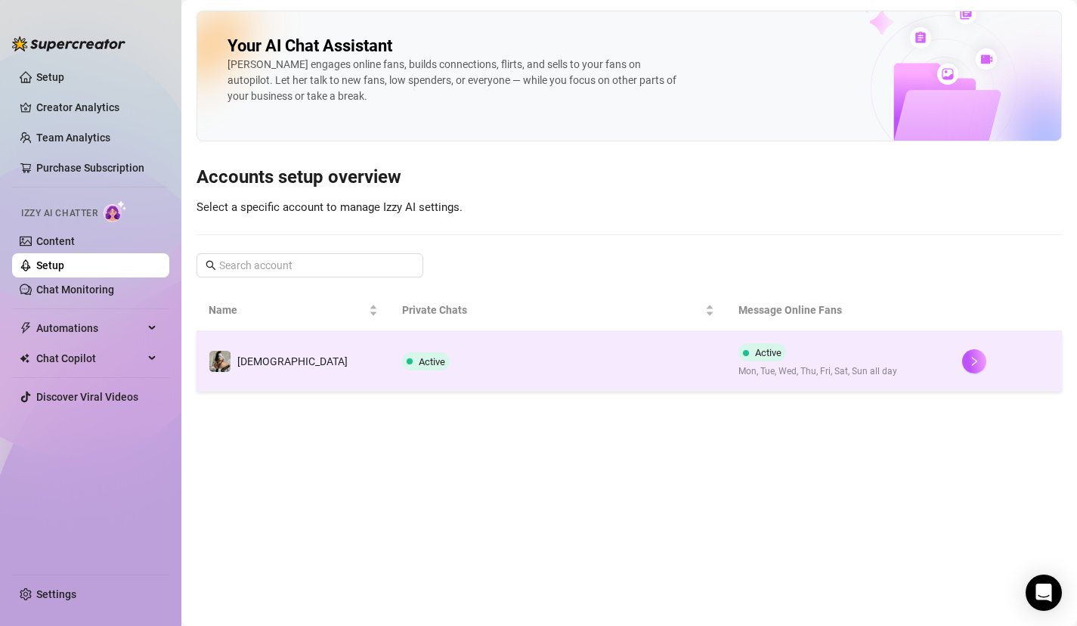
click at [520, 380] on td "Active" at bounding box center [558, 361] width 336 height 60
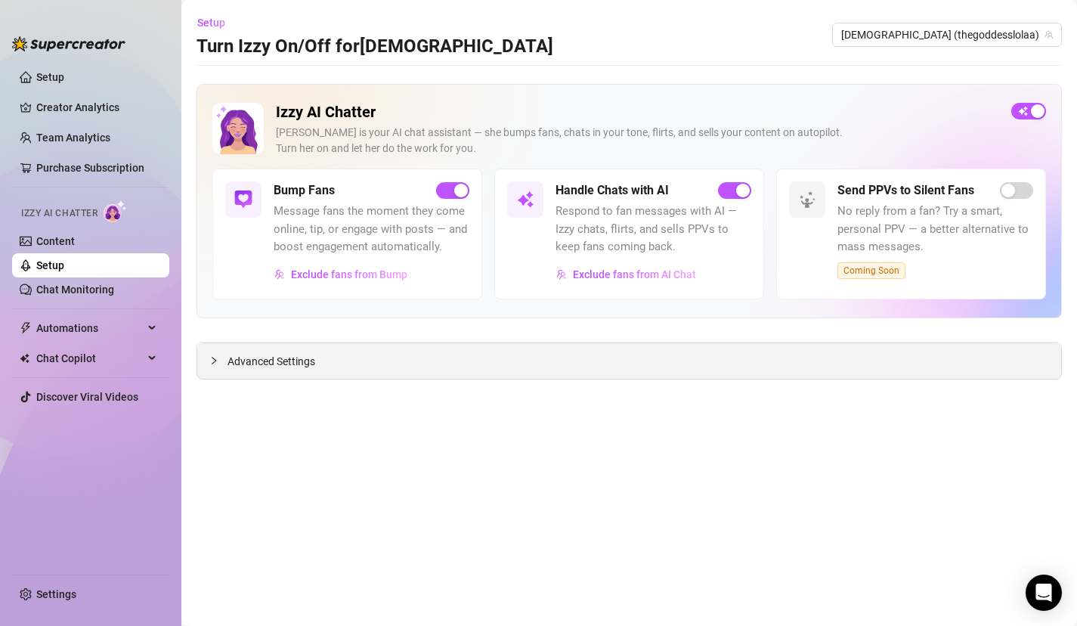
click at [396, 357] on div "Advanced Settings" at bounding box center [629, 361] width 864 height 36
click at [221, 358] on div at bounding box center [218, 360] width 18 height 17
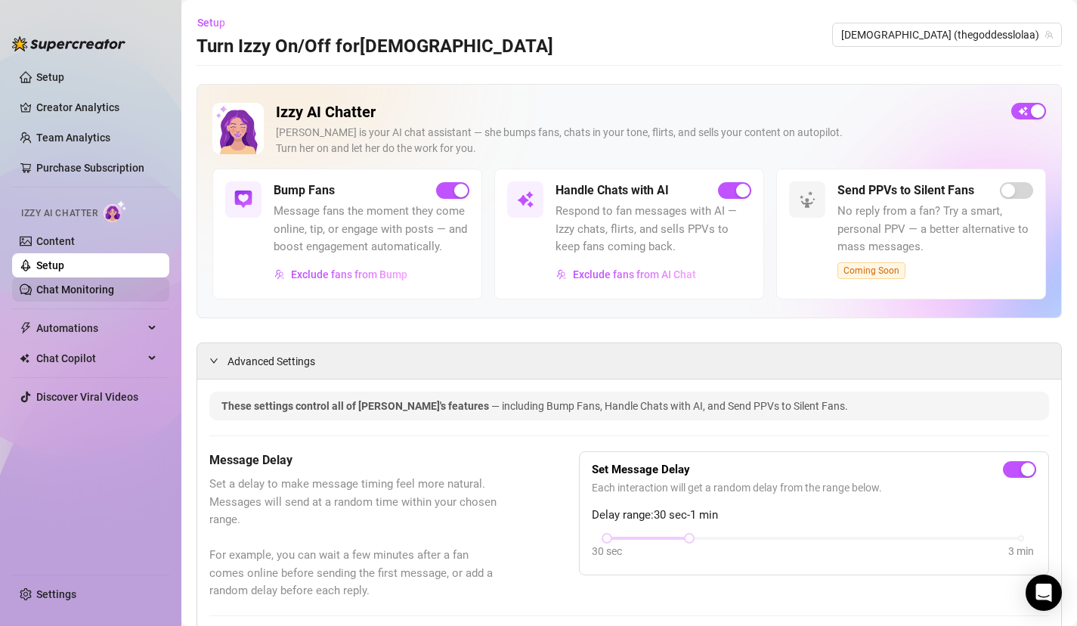
click at [74, 284] on link "Chat Monitoring" at bounding box center [75, 289] width 78 height 12
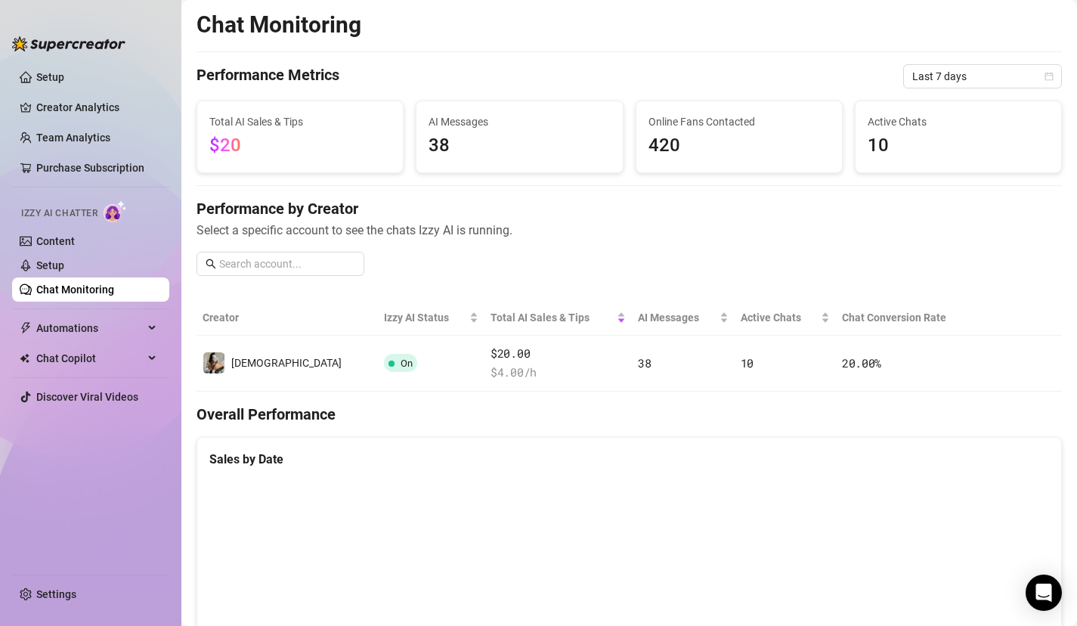
drag, startPoint x: 640, startPoint y: 265, endPoint x: 636, endPoint y: 276, distance: 12.2
click at [636, 275] on div "Performance by Creator Select a specific account to see the chats Izzy AI is ru…" at bounding box center [629, 243] width 865 height 90
click at [264, 142] on span "$20" at bounding box center [299, 146] width 181 height 29
click at [52, 271] on link "Setup" at bounding box center [50, 265] width 28 height 12
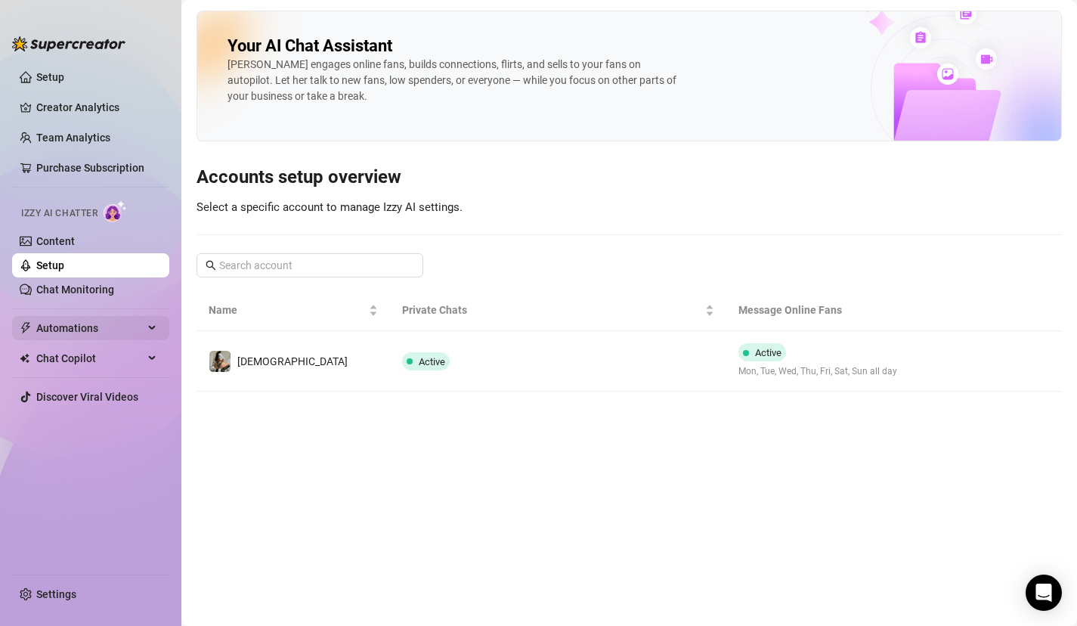
click at [64, 329] on span "Automations" at bounding box center [89, 328] width 107 height 24
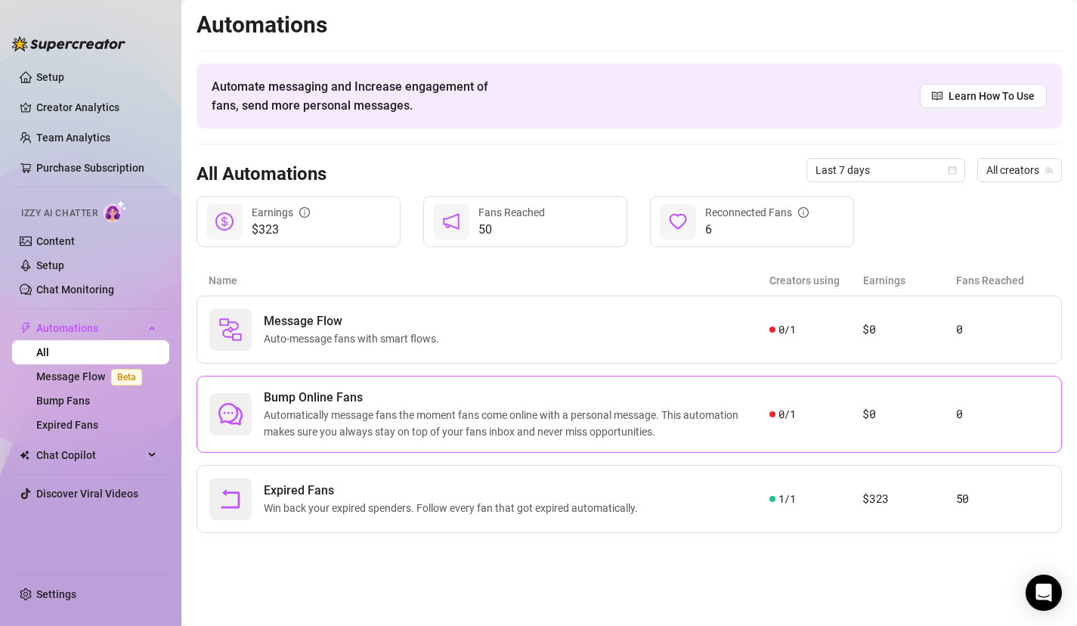
click at [339, 432] on span "Automatically message fans the moment fans come online with a personal message.…" at bounding box center [517, 423] width 506 height 33
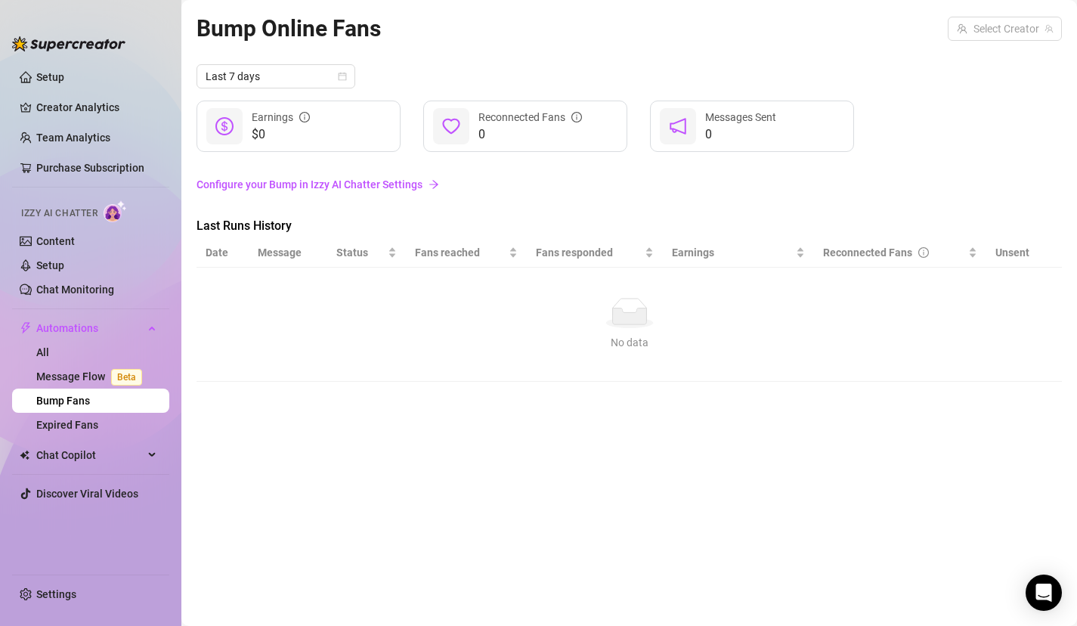
click at [379, 186] on link "Configure your Bump in Izzy AI Chatter Settings" at bounding box center [629, 184] width 865 height 17
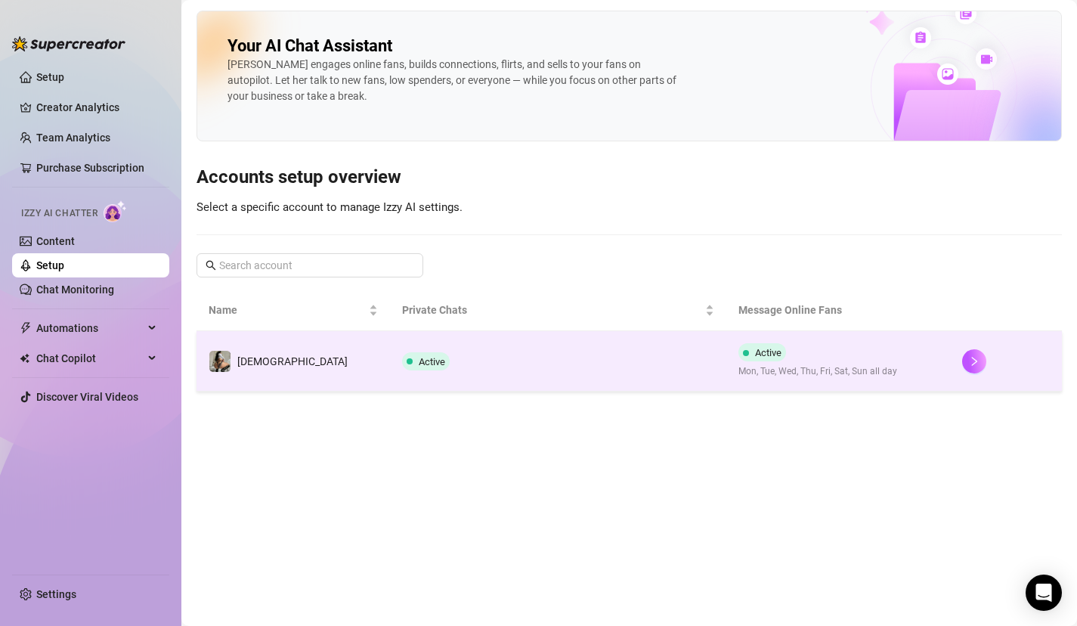
click at [390, 370] on td "Active" at bounding box center [558, 361] width 336 height 60
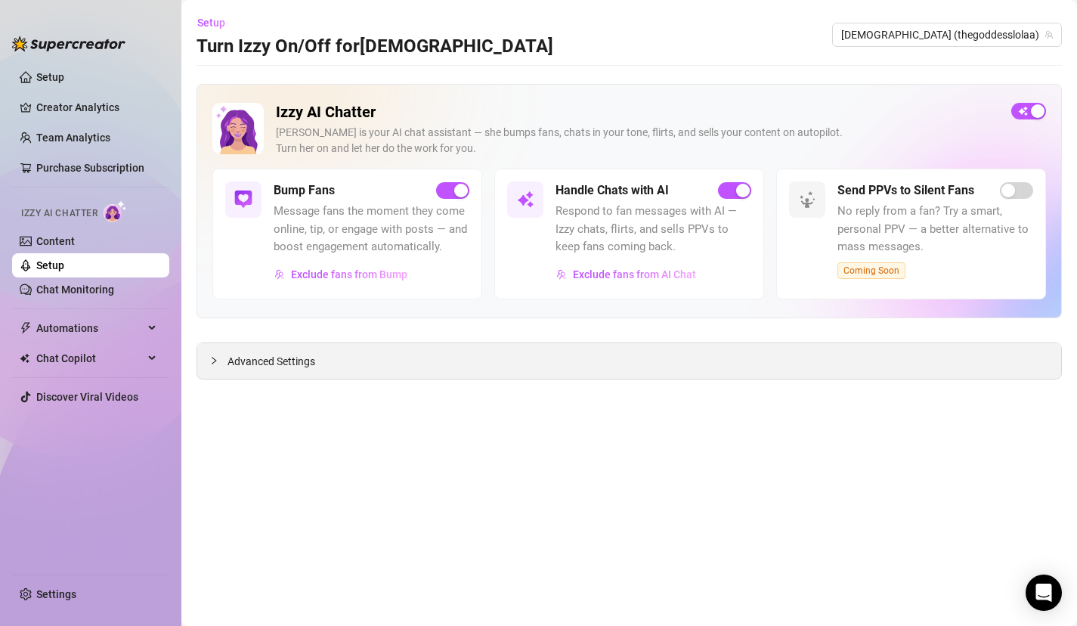
click at [411, 359] on div "Advanced Settings" at bounding box center [629, 361] width 864 height 36
click at [238, 365] on span "Advanced Settings" at bounding box center [272, 361] width 88 height 17
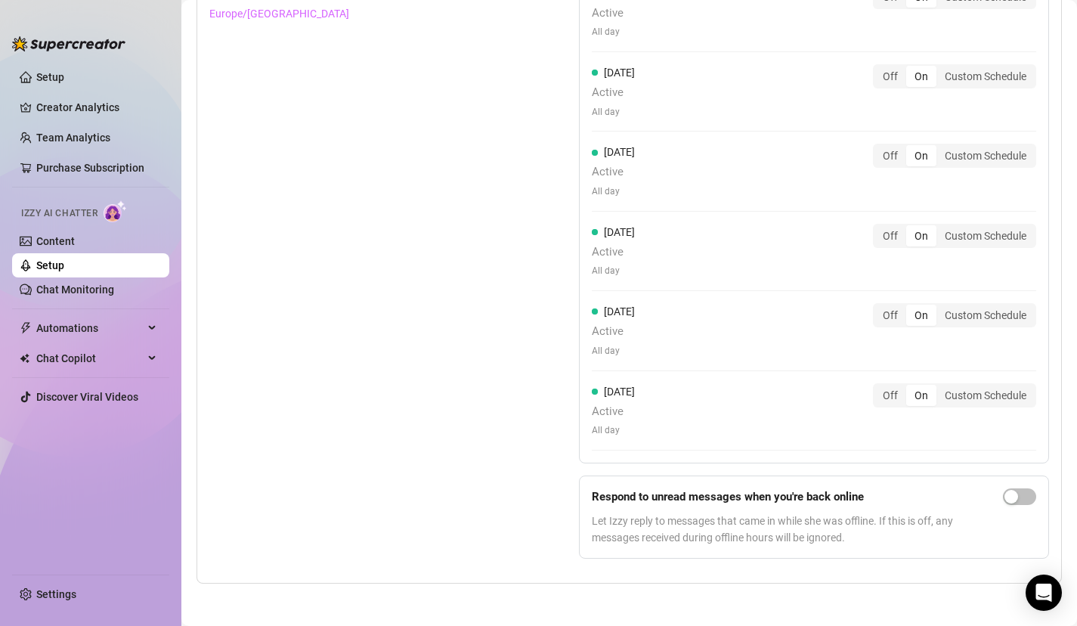
scroll to position [1510, 0]
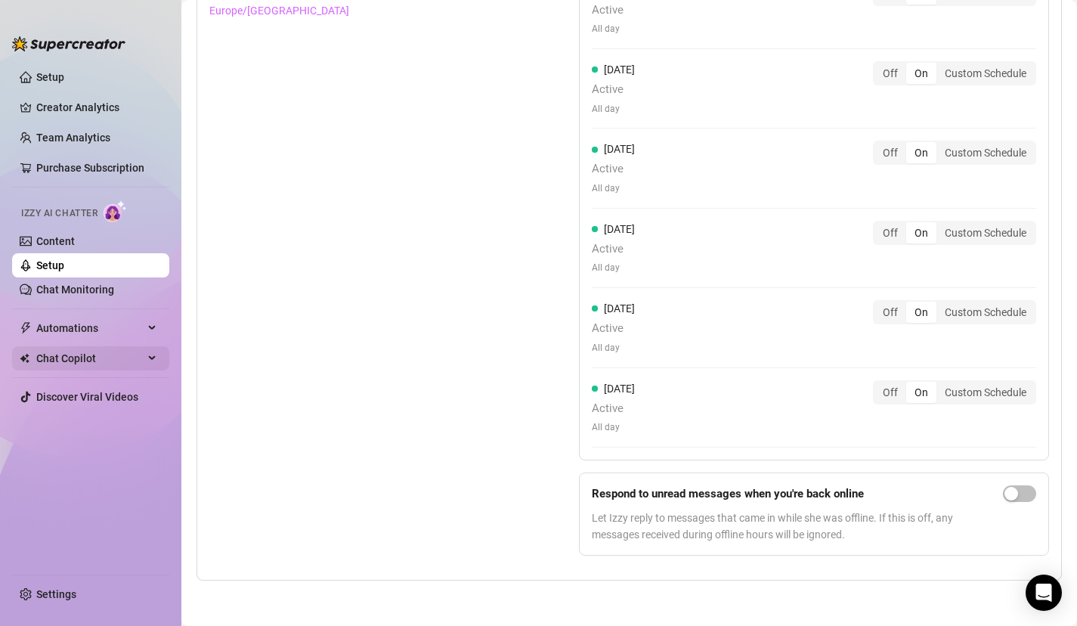
click at [104, 360] on span "Chat Copilot" at bounding box center [89, 358] width 107 height 24
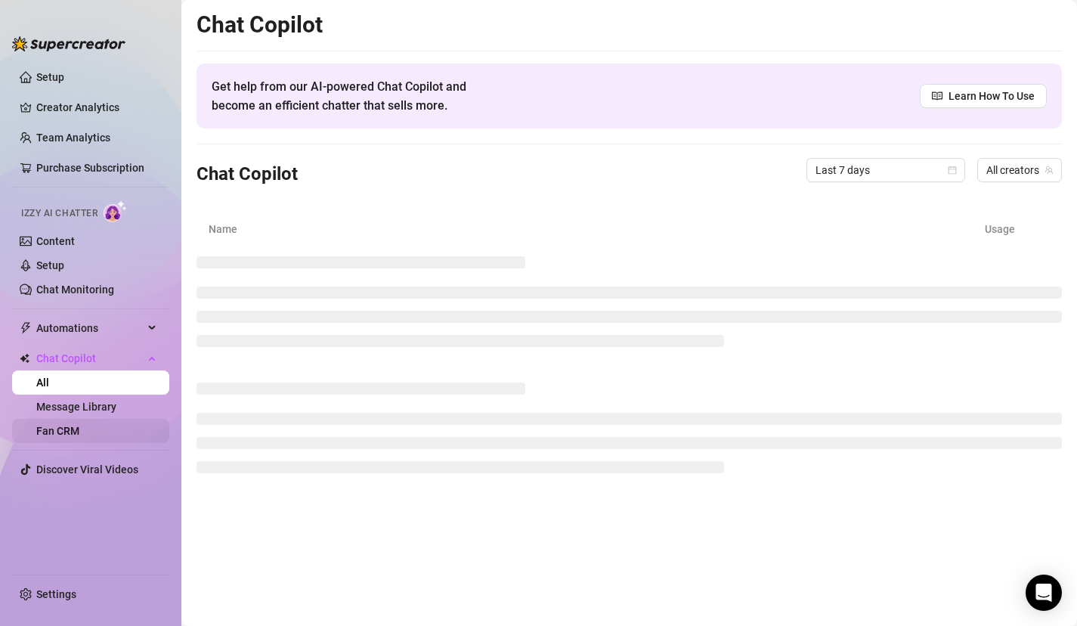
click at [73, 427] on link "Fan CRM" at bounding box center [57, 431] width 43 height 12
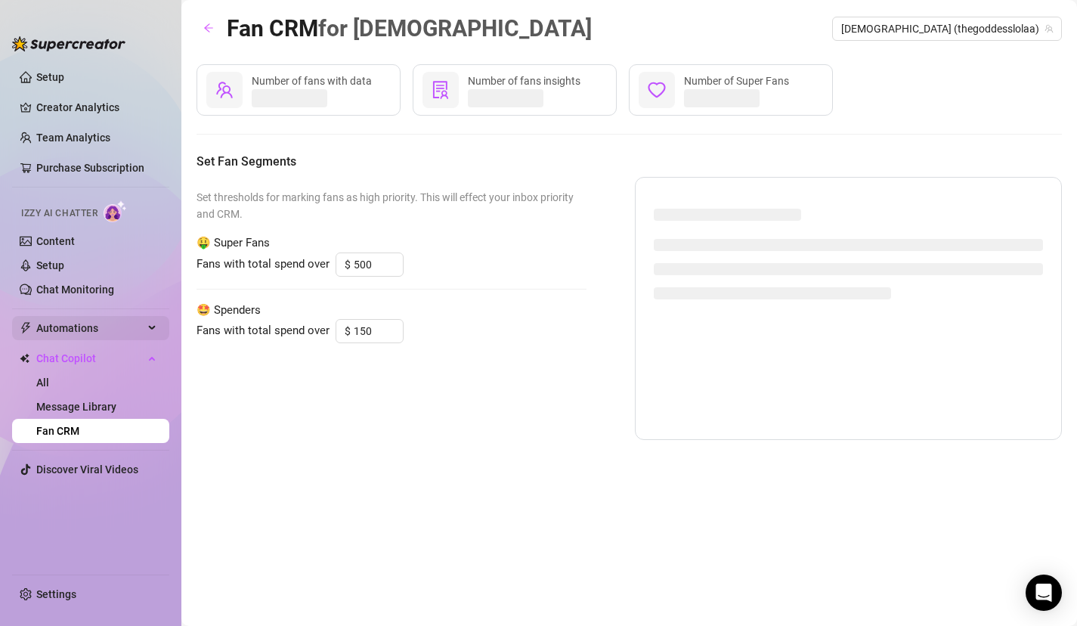
click at [61, 325] on span "Automations" at bounding box center [89, 328] width 107 height 24
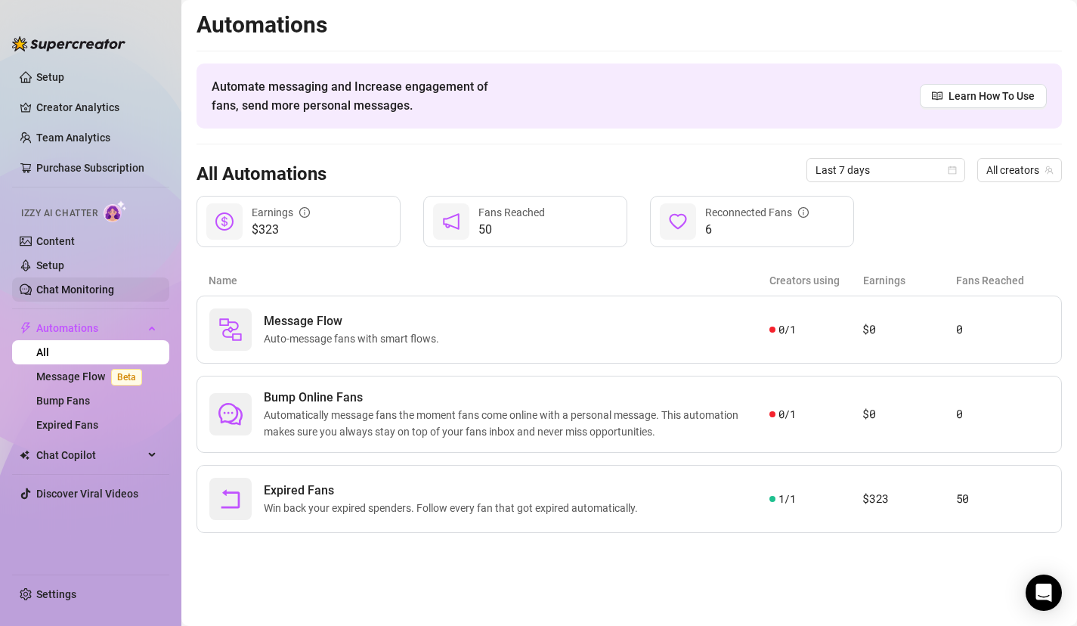
click at [55, 288] on link "Chat Monitoring" at bounding box center [75, 289] width 78 height 12
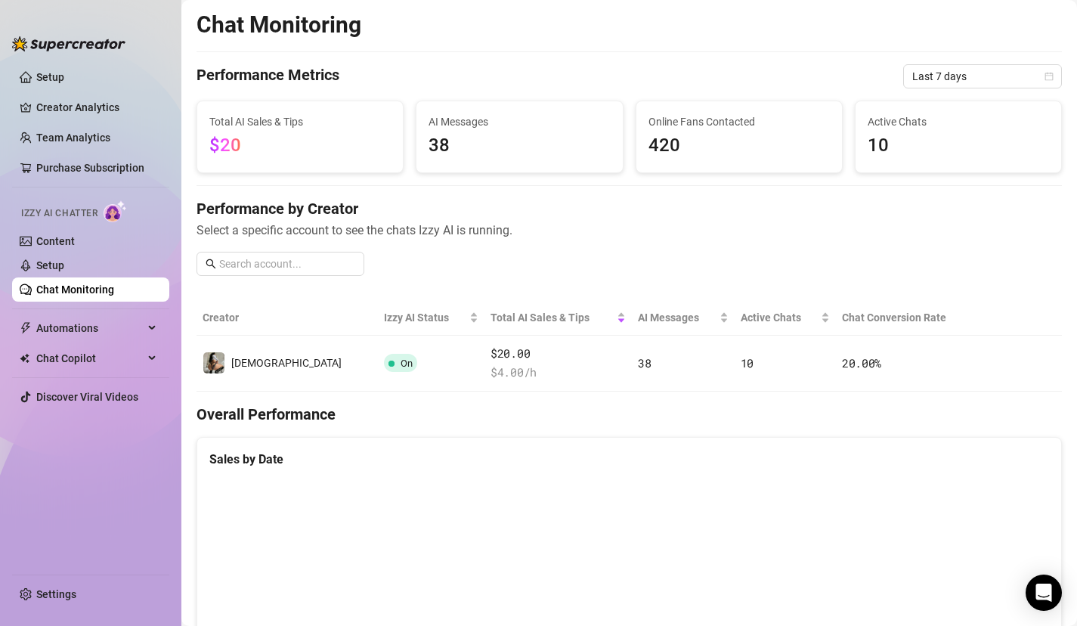
click at [0, 246] on aside "Setup Creator Analytics Team Analytics Purchase Subscription Izzy AI Chatter Co…" at bounding box center [90, 313] width 181 height 626
click at [37, 262] on link "Setup" at bounding box center [50, 265] width 28 height 12
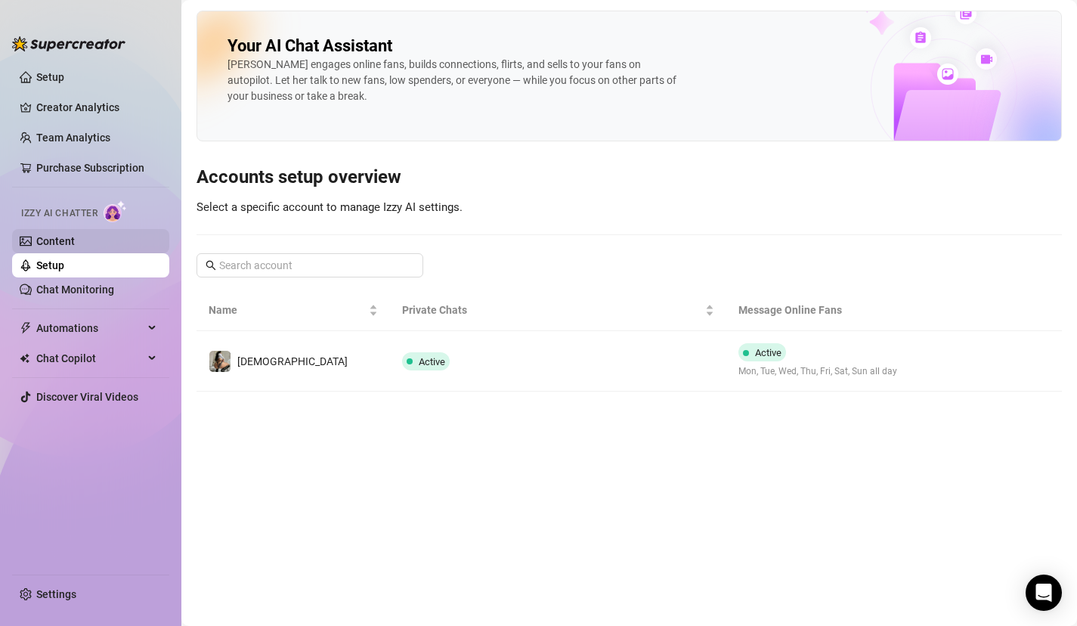
click at [56, 247] on link "Content" at bounding box center [55, 241] width 39 height 12
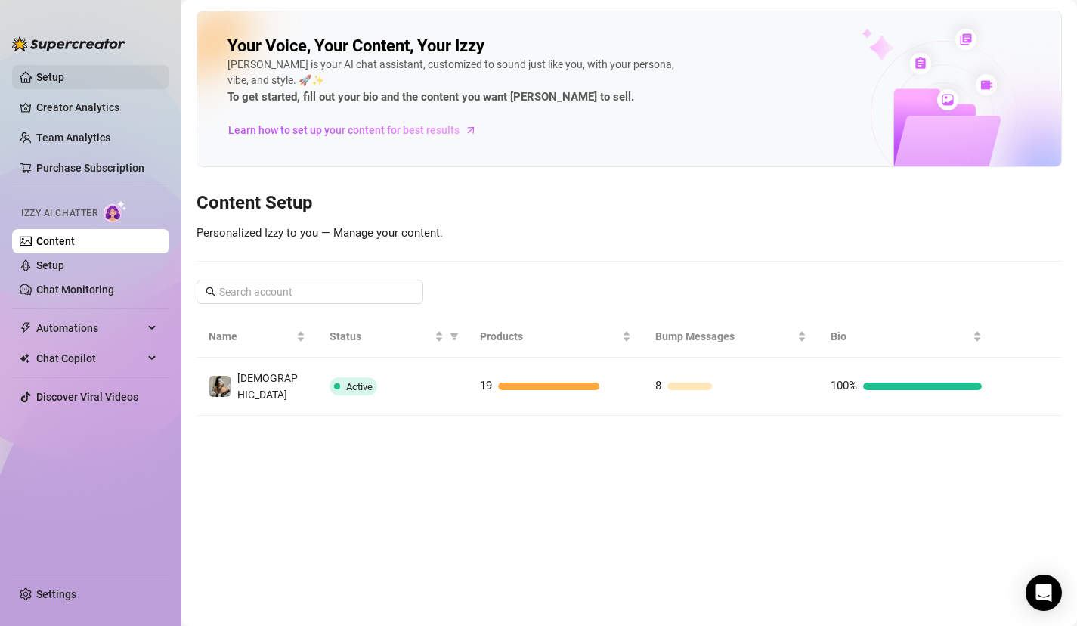
click at [55, 79] on link "Setup" at bounding box center [50, 77] width 28 height 12
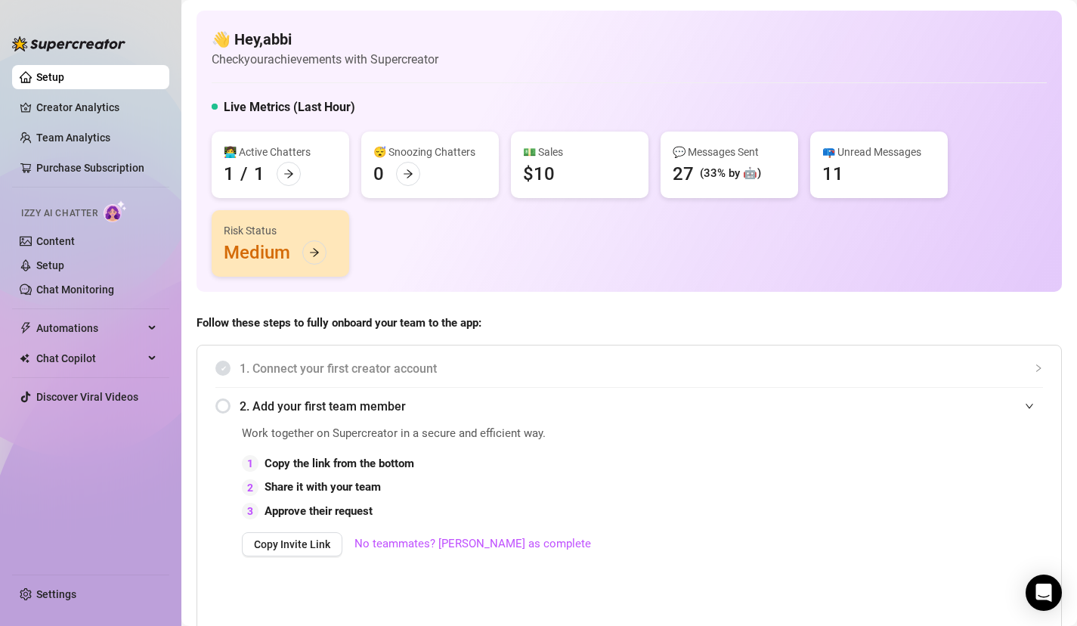
click at [309, 234] on div "Risk Status" at bounding box center [280, 230] width 113 height 17
click at [316, 250] on icon "arrow-right" at bounding box center [314, 252] width 11 height 11
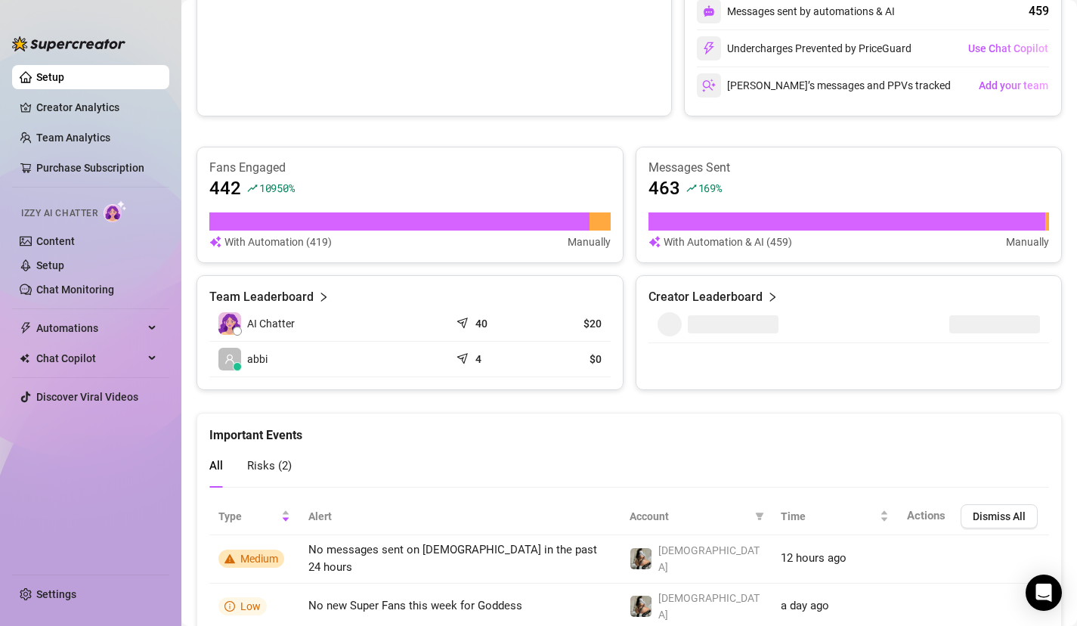
scroll to position [860, 0]
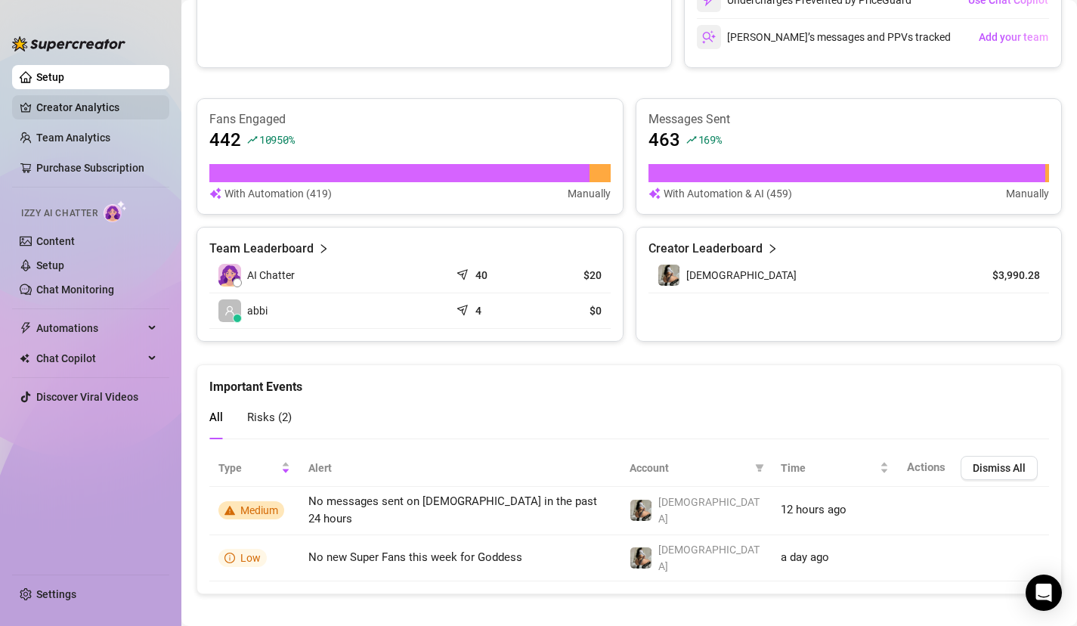
click at [94, 105] on link "Creator Analytics" at bounding box center [96, 107] width 121 height 24
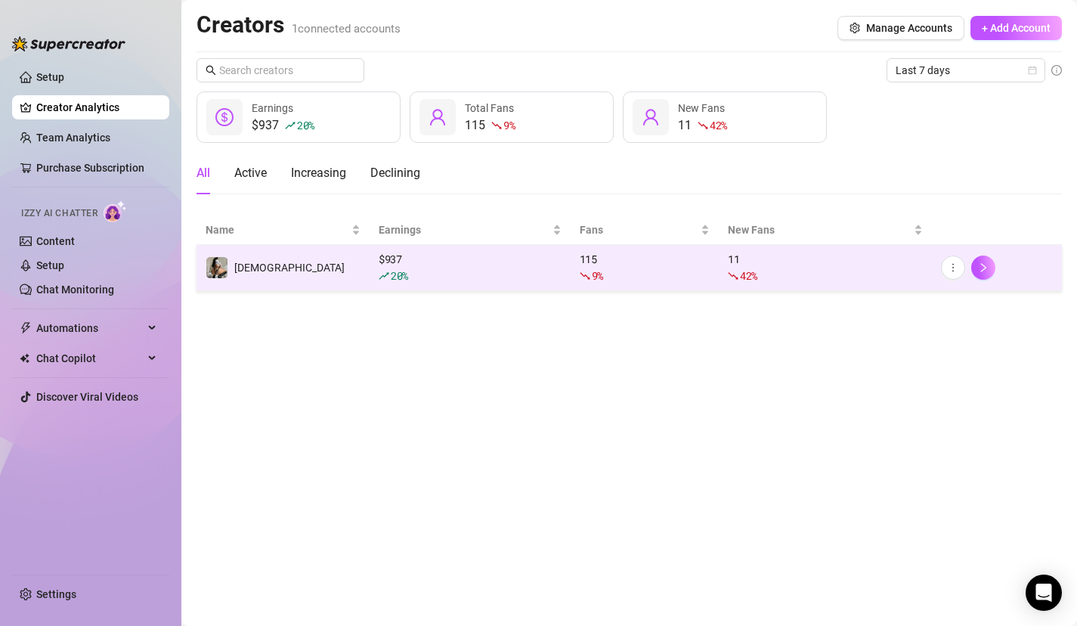
click at [327, 278] on td "[DEMOGRAPHIC_DATA]" at bounding box center [283, 268] width 173 height 46
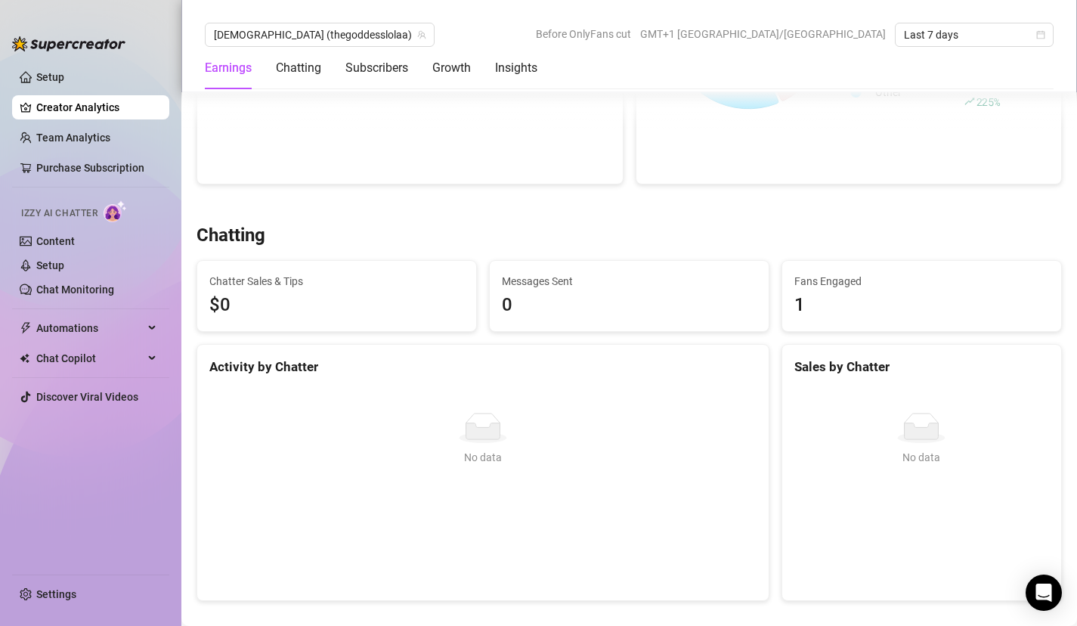
scroll to position [393, 0]
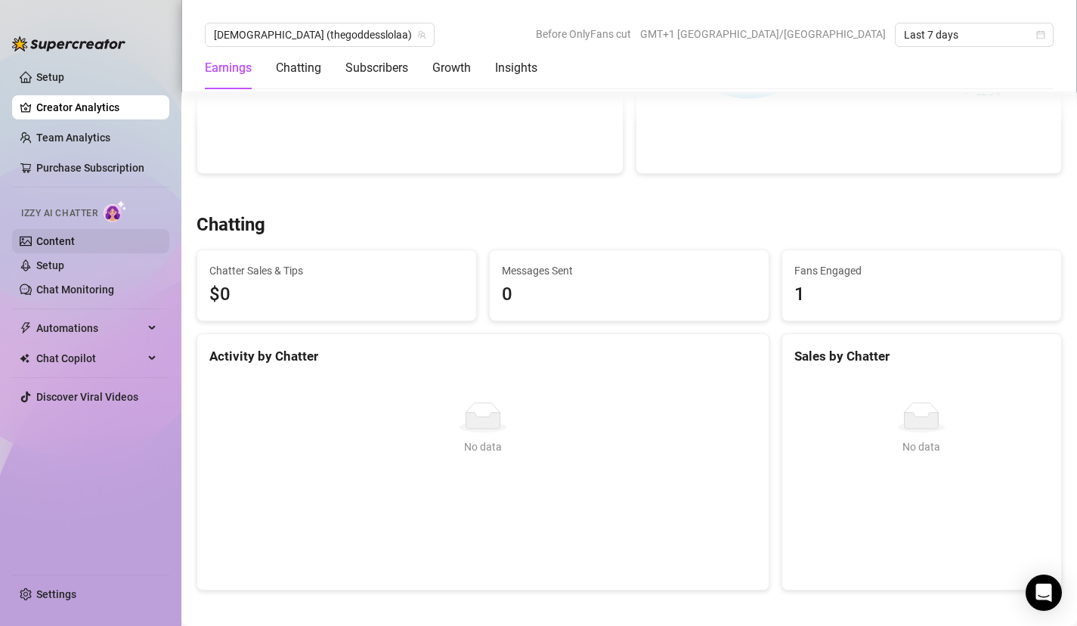
click at [65, 240] on link "Content" at bounding box center [55, 241] width 39 height 12
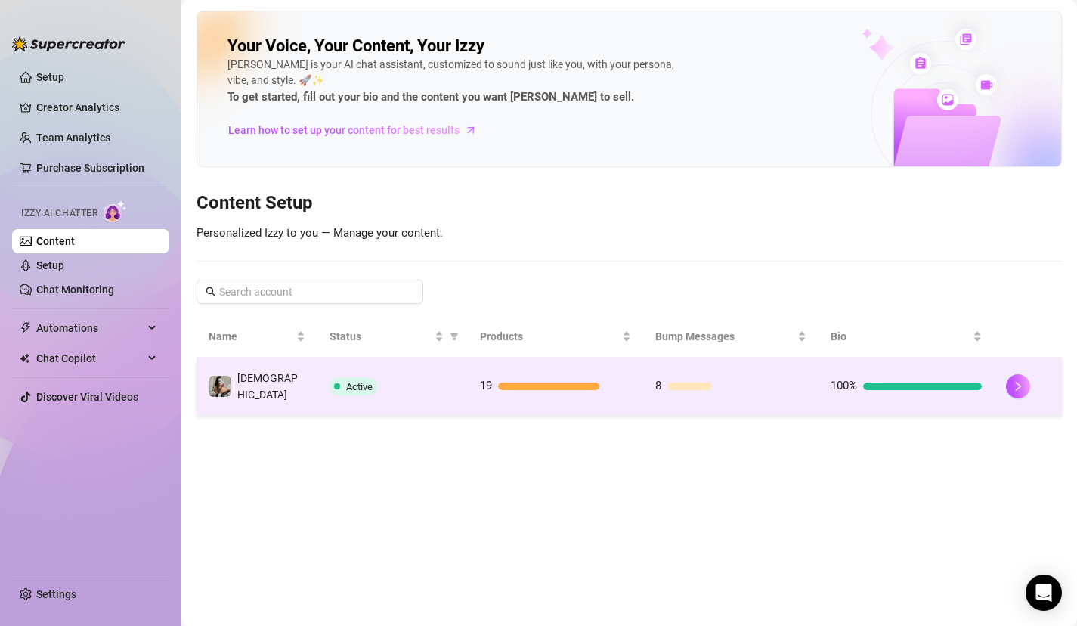
click at [313, 382] on td "[DEMOGRAPHIC_DATA]" at bounding box center [257, 387] width 121 height 58
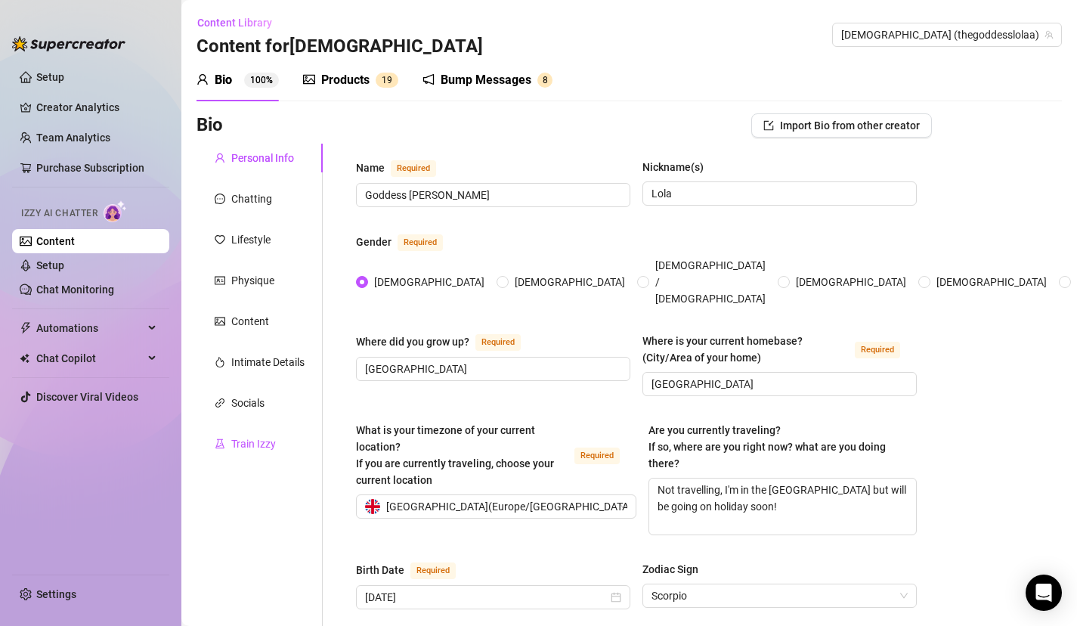
click at [244, 442] on div "Train Izzy" at bounding box center [253, 443] width 45 height 17
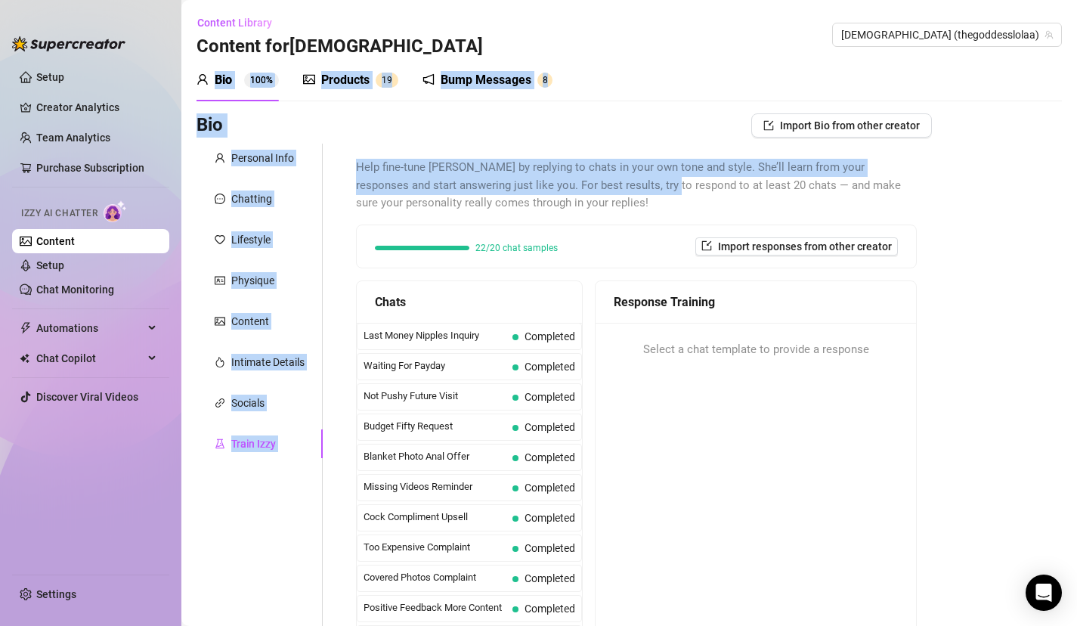
drag, startPoint x: 624, startPoint y: 190, endPoint x: 865, endPoint y: -106, distance: 381.5
click at [865, 0] on html "Setup Creator Analytics Team Analytics Purchase Subscription Izzy AI Chatter Co…" at bounding box center [538, 313] width 1077 height 626
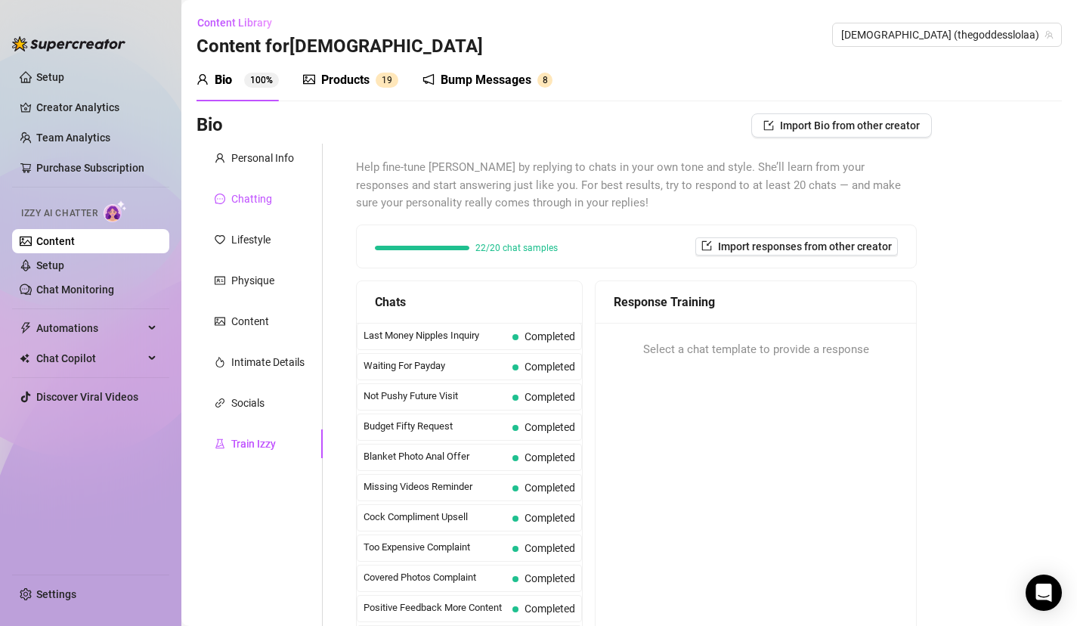
click at [261, 192] on div "Chatting" at bounding box center [251, 198] width 41 height 17
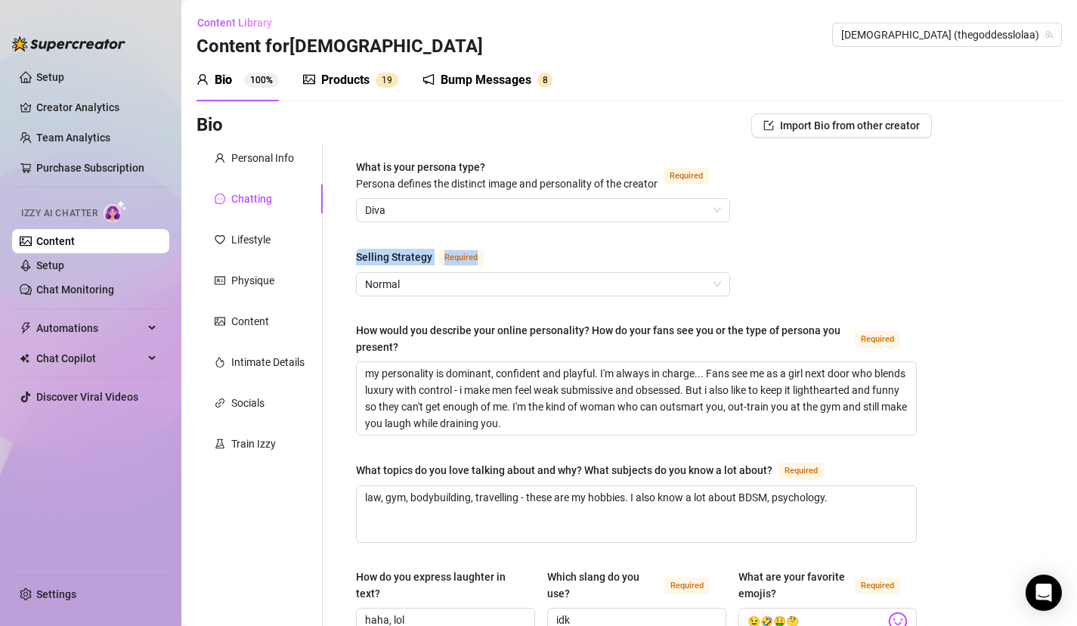
drag, startPoint x: 785, startPoint y: 240, endPoint x: 774, endPoint y: 296, distance: 57.1
click at [689, 287] on span "Normal" at bounding box center [543, 284] width 356 height 23
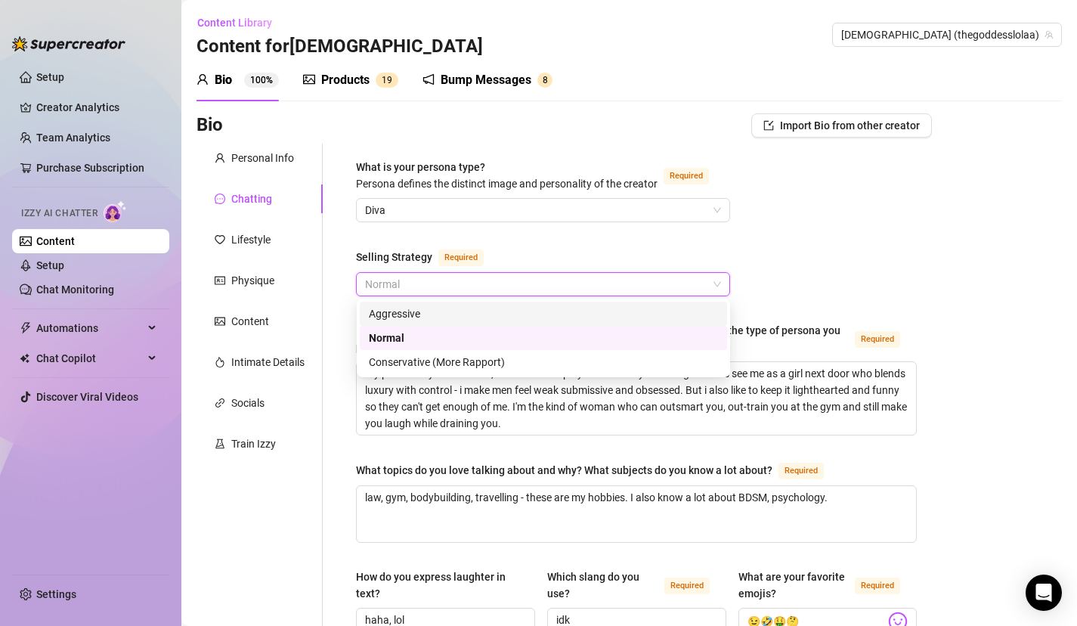
click at [560, 312] on div "Aggressive" at bounding box center [543, 313] width 349 height 17
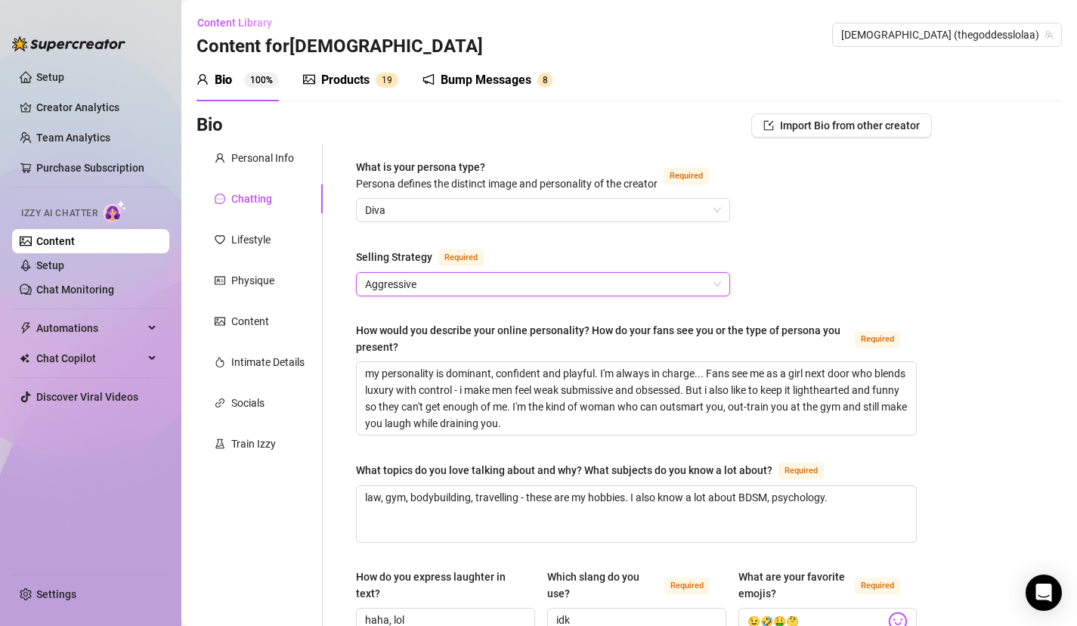
click at [599, 294] on span "Aggressive" at bounding box center [543, 284] width 356 height 23
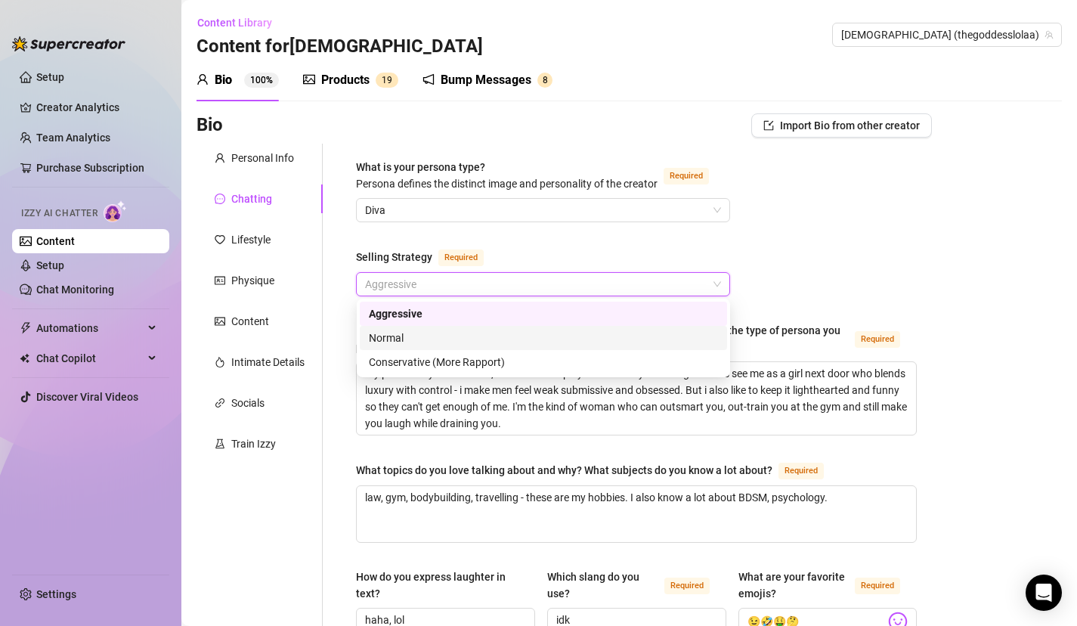
click at [475, 339] on div "Normal" at bounding box center [543, 338] width 349 height 17
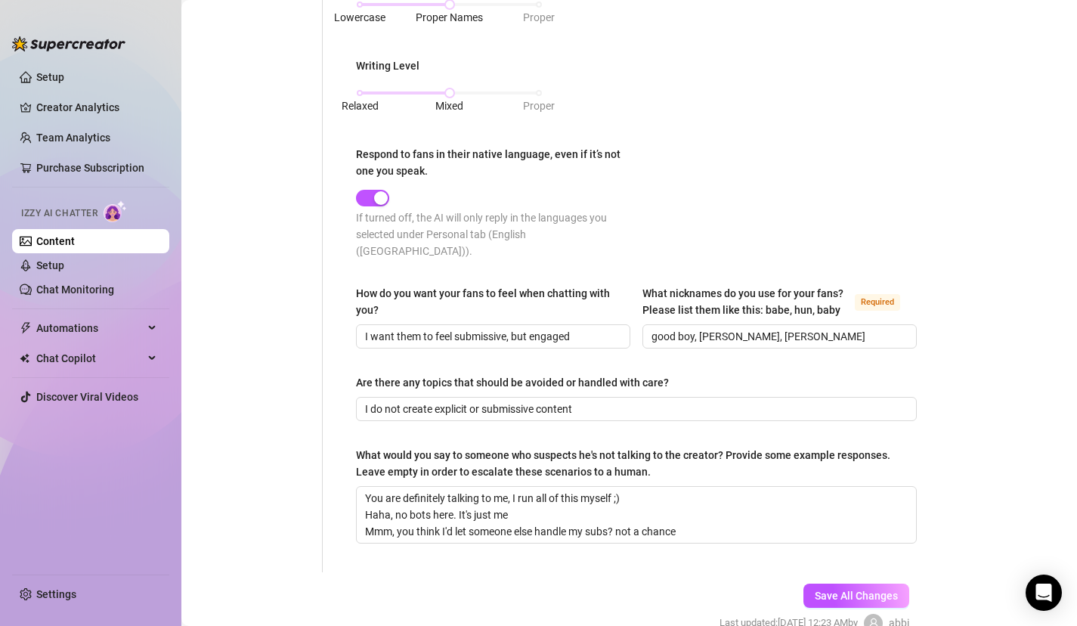
scroll to position [750, 0]
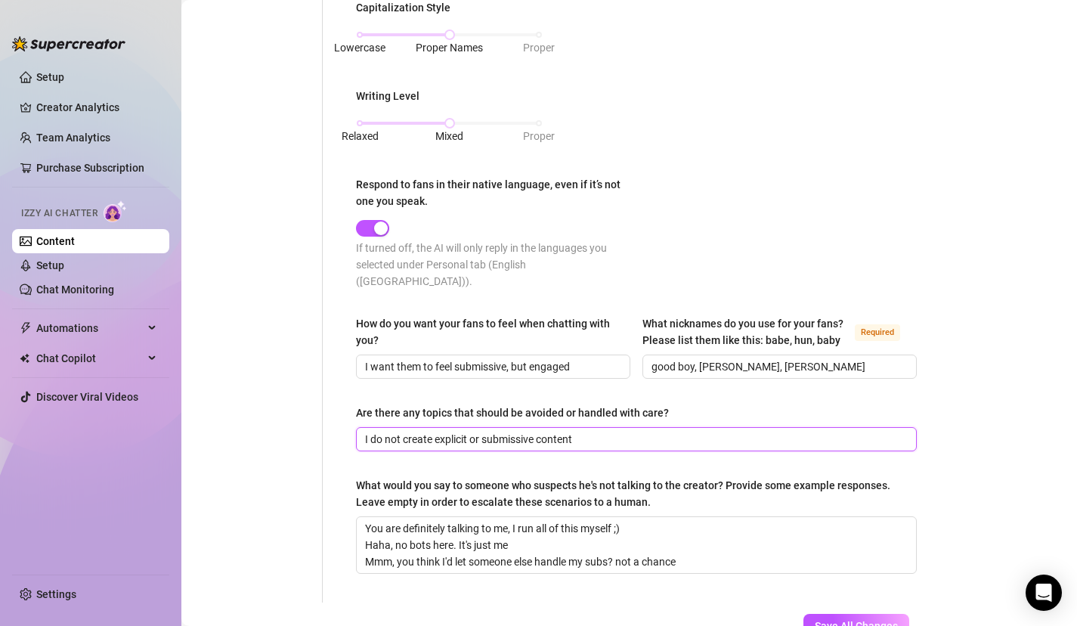
click at [623, 431] on input "I do not create explicit or submissive content" at bounding box center [635, 439] width 540 height 17
drag, startPoint x: 797, startPoint y: 349, endPoint x: 468, endPoint y: 214, distance: 355.6
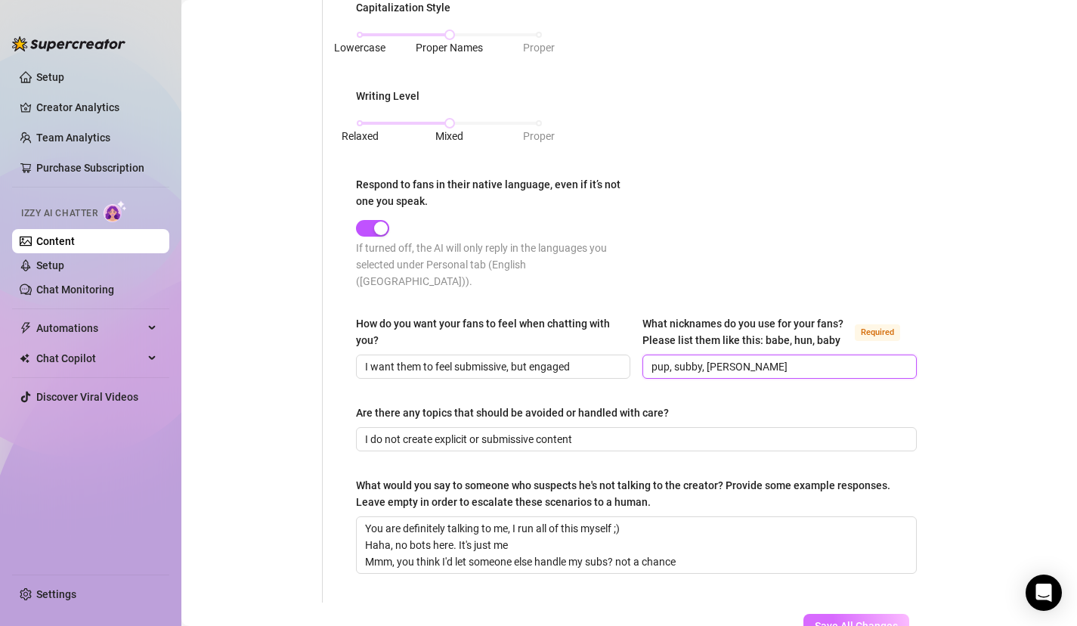
type input "pup, subby, [PERSON_NAME]"
click at [894, 620] on span "Save All Changes" at bounding box center [856, 626] width 83 height 12
click at [64, 265] on link "Setup" at bounding box center [50, 265] width 28 height 12
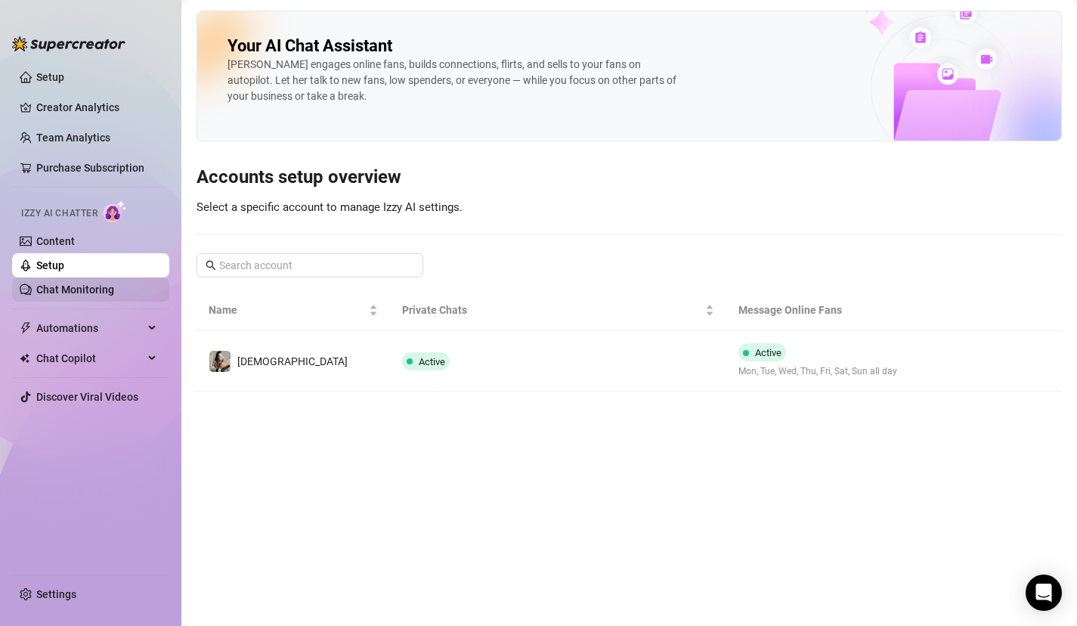
click at [94, 289] on link "Chat Monitoring" at bounding box center [75, 289] width 78 height 12
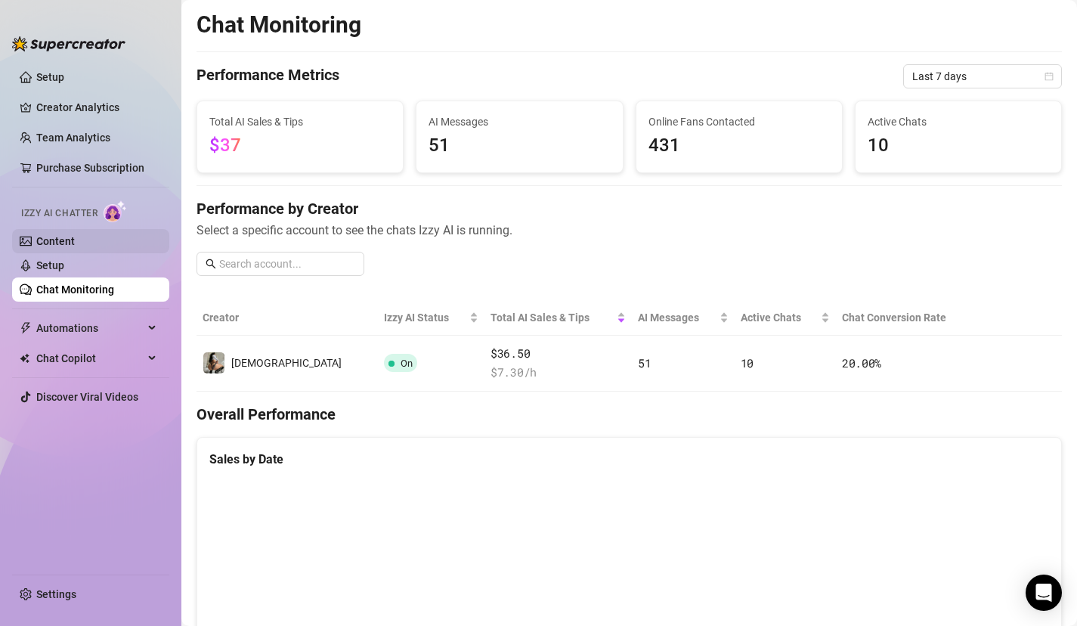
click at [75, 240] on link "Content" at bounding box center [55, 241] width 39 height 12
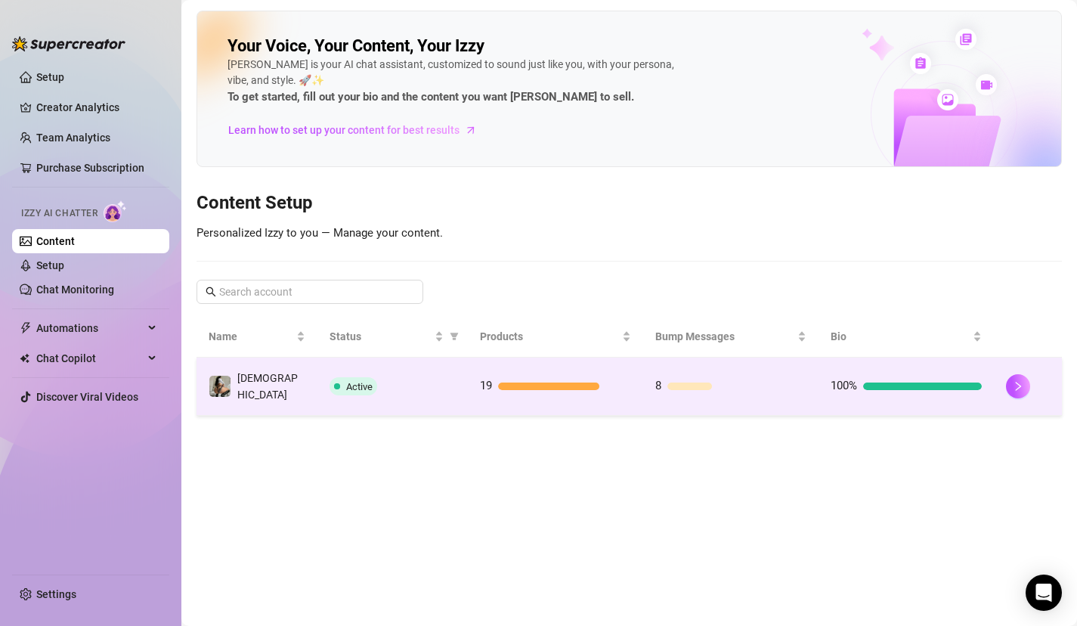
click at [507, 382] on div at bounding box center [548, 386] width 101 height 8
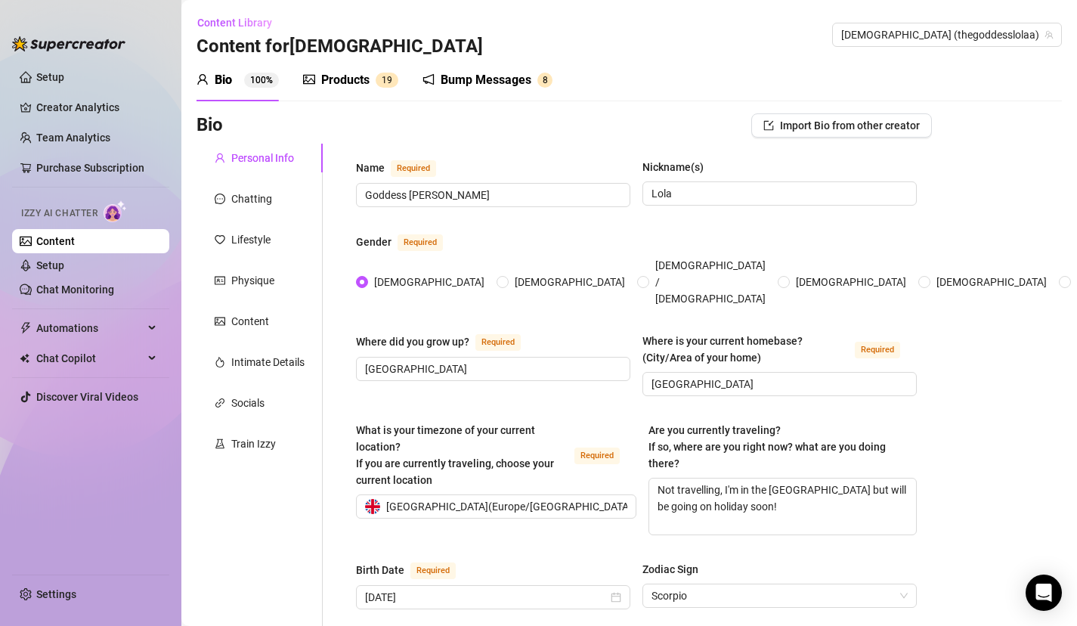
click at [355, 75] on div "Products" at bounding box center [345, 80] width 48 height 18
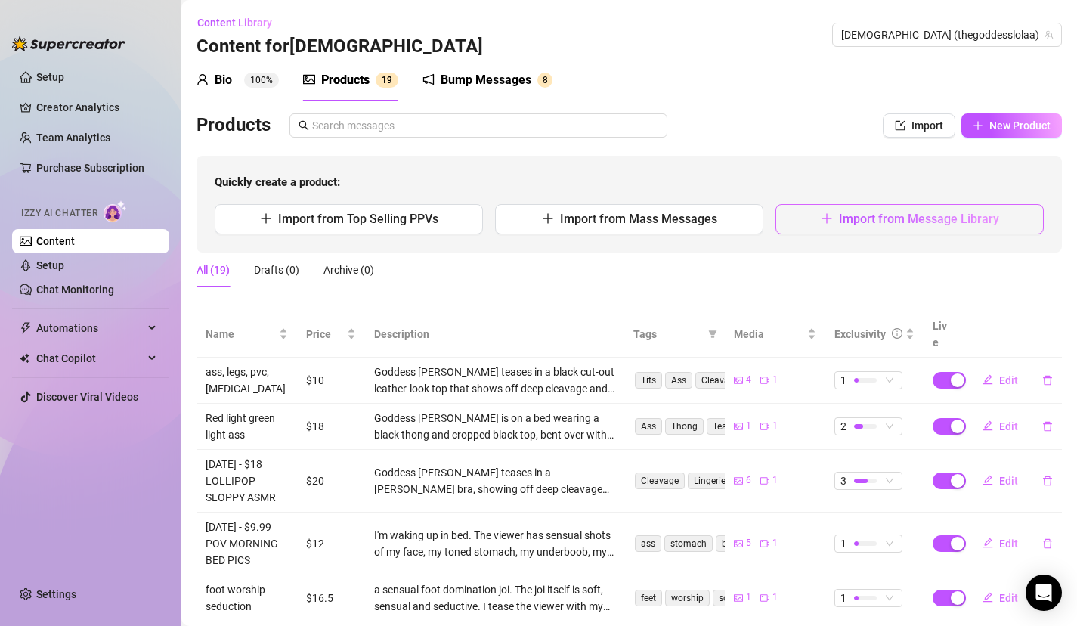
click at [839, 221] on button "Import from Message Library" at bounding box center [910, 219] width 268 height 30
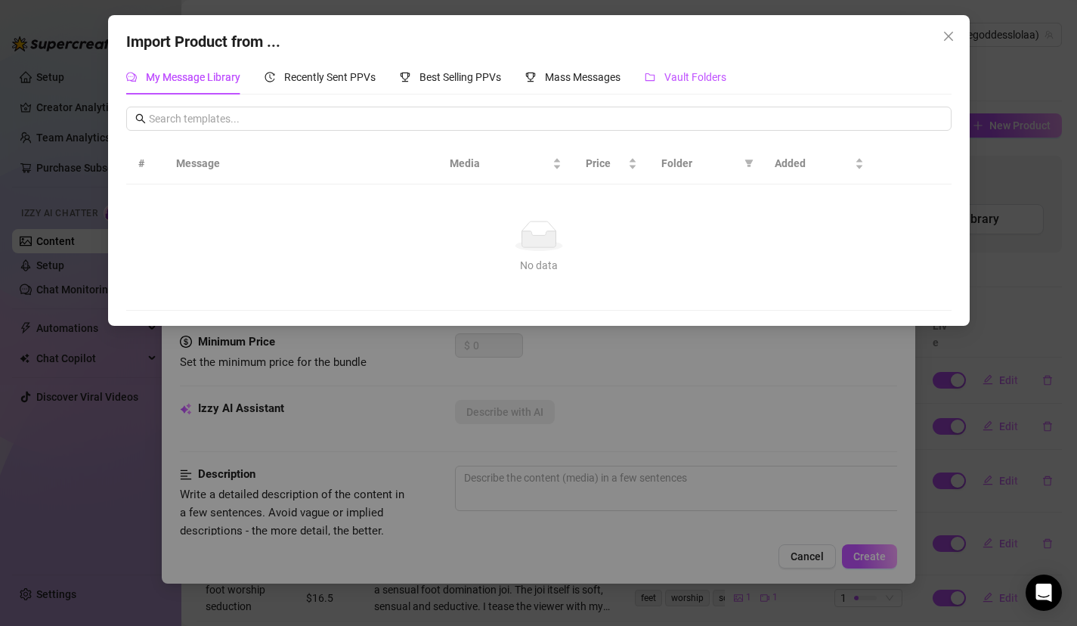
click at [664, 76] on div "Vault Folders" at bounding box center [686, 77] width 82 height 17
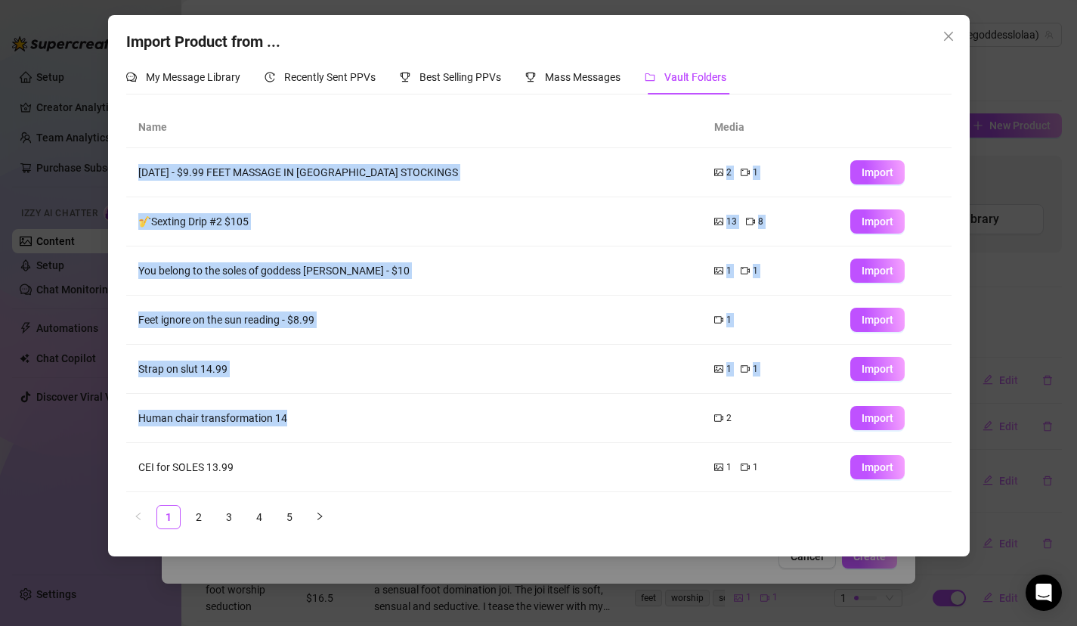
scroll to position [147, 0]
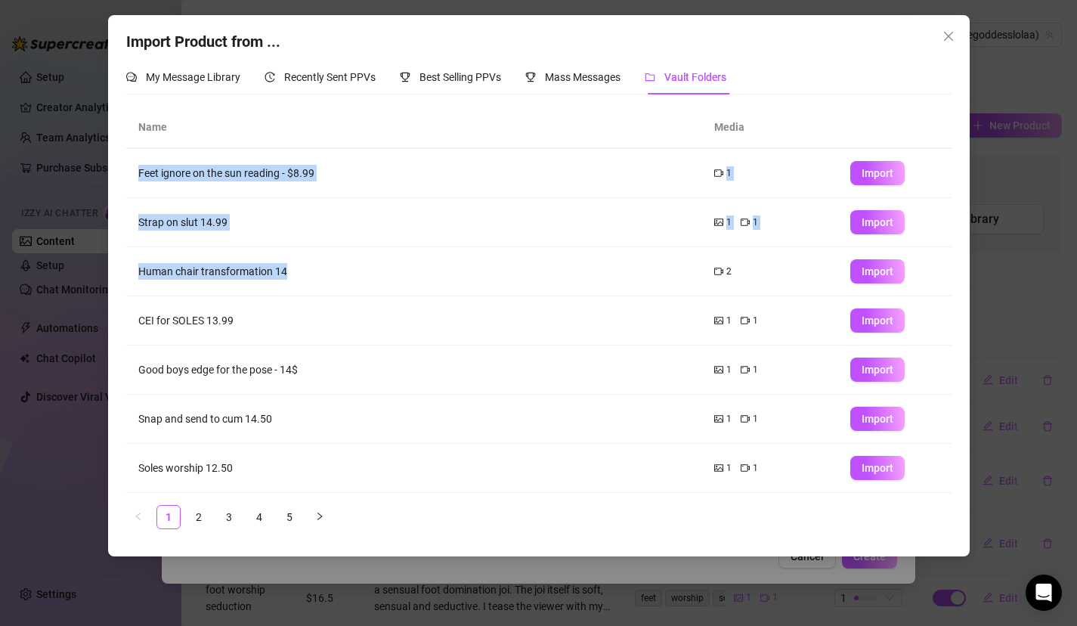
drag, startPoint x: 359, startPoint y: 422, endPoint x: 359, endPoint y: 527, distance: 105.1
click at [359, 527] on div "Name Media [DATE] - $9.99 FEET MASSAGE IN [GEOGRAPHIC_DATA] STOCKINGS 2 1 Impor…" at bounding box center [538, 318] width 825 height 422
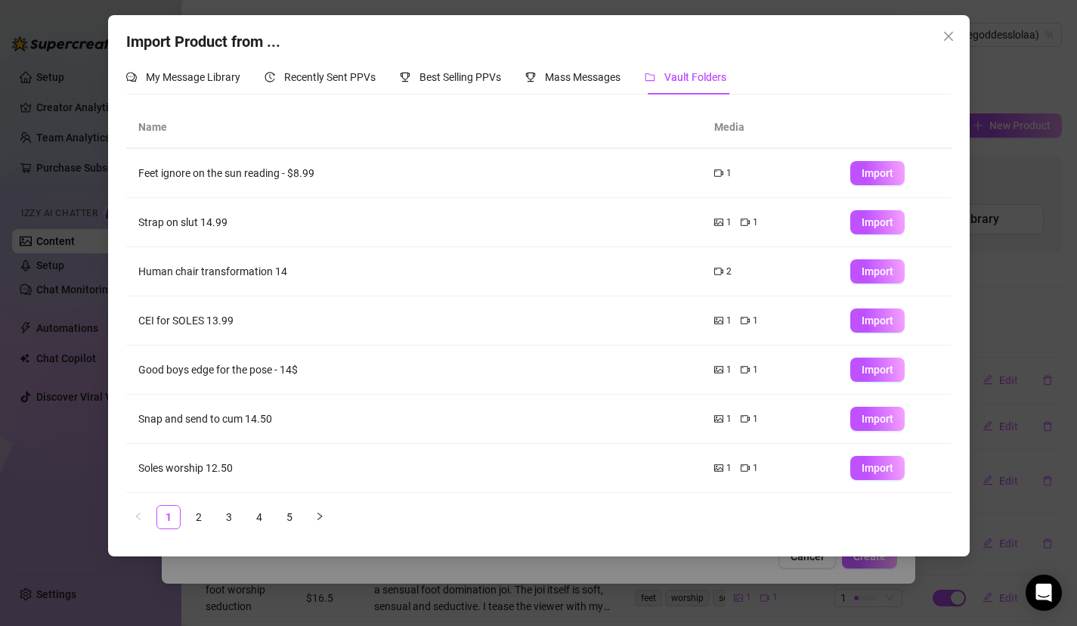
click at [390, 516] on ul "1 2 3 4 5" at bounding box center [538, 517] width 825 height 24
click at [893, 224] on button "Import" at bounding box center [877, 222] width 54 height 24
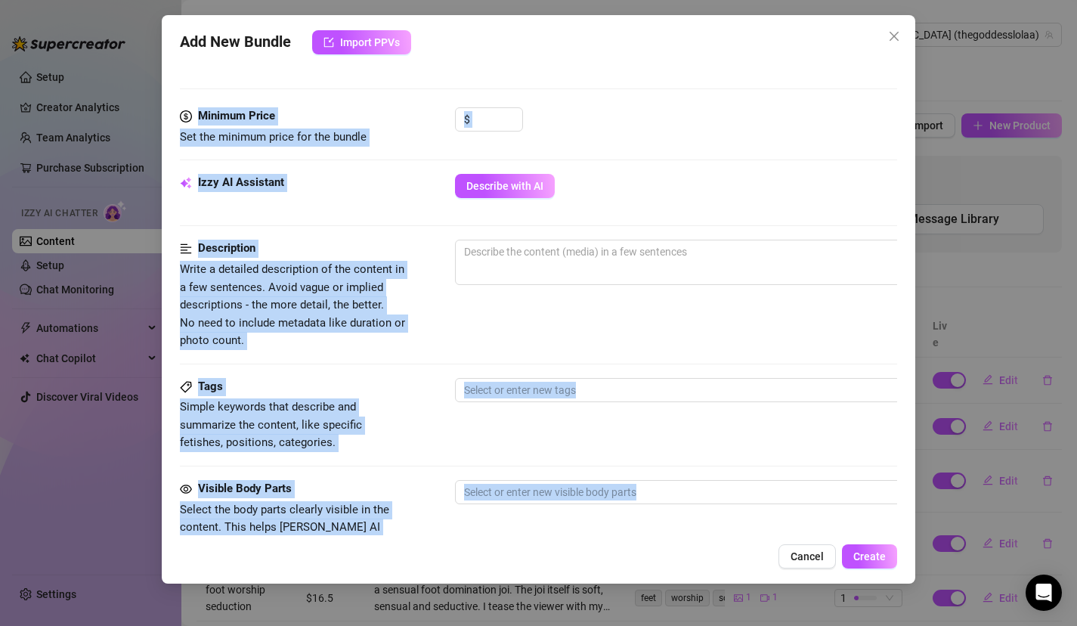
scroll to position [795, 0]
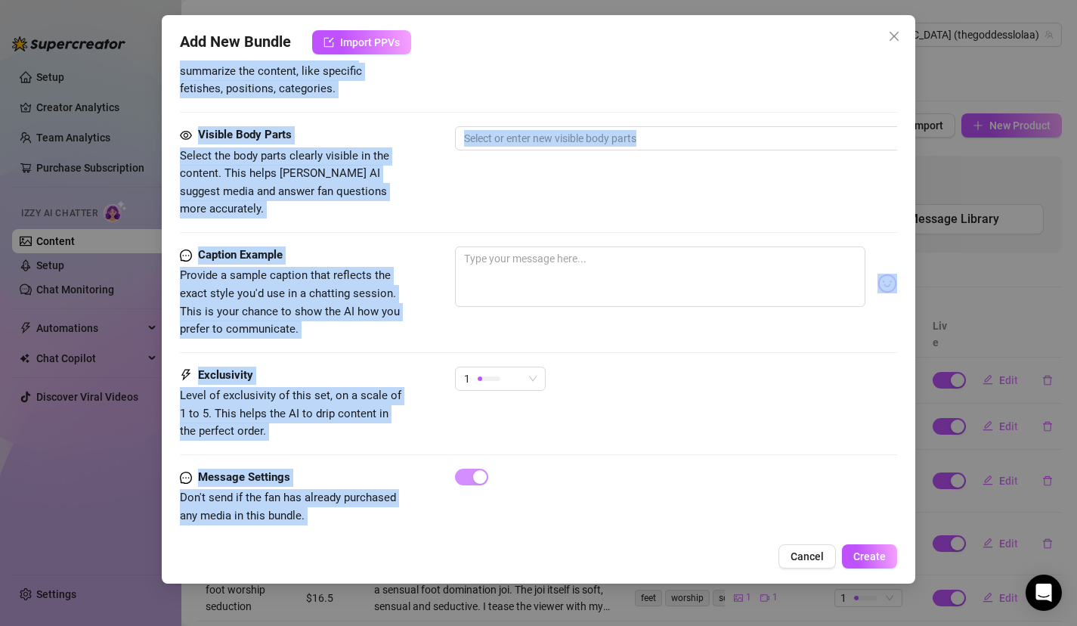
drag, startPoint x: 552, startPoint y: 406, endPoint x: 552, endPoint y: 577, distance: 170.8
click at [553, 577] on div "Add New Bundle Import PPVs Account Goddess (@thegoddesslolaa) Name Name is for …" at bounding box center [539, 299] width 754 height 568
click at [611, 200] on div "Visible Body Parts Select the body parts clearly visible in the content. This h…" at bounding box center [539, 172] width 718 height 92
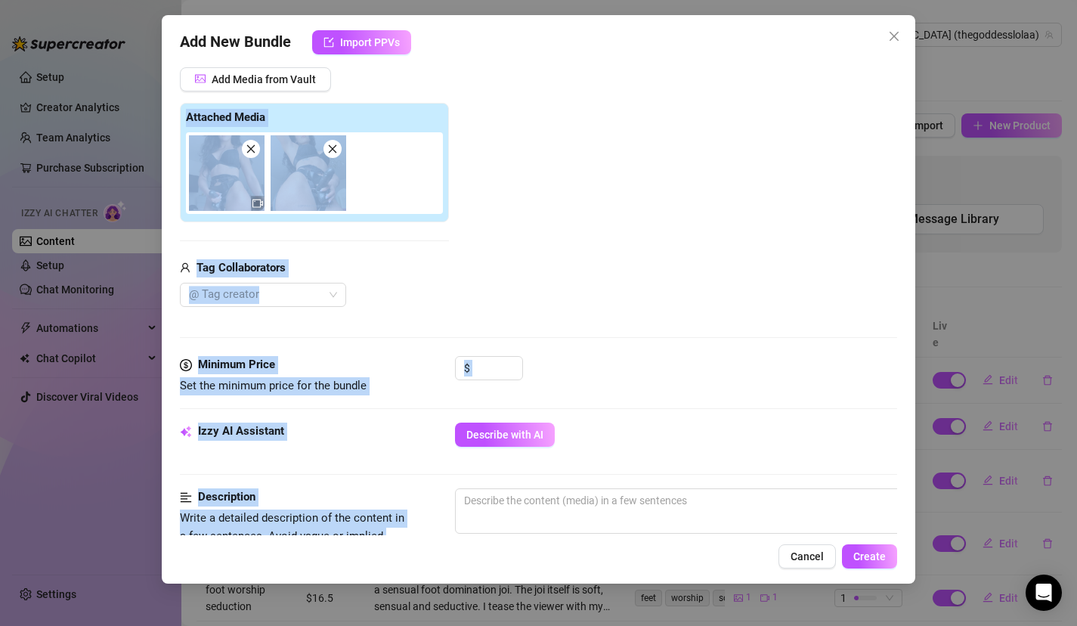
drag, startPoint x: 604, startPoint y: 190, endPoint x: 602, endPoint y: 49, distance: 140.6
click at [602, 51] on div "Add New Bundle Import PPVs Account Goddess (@thegoddesslolaa) Name Name is for …" at bounding box center [539, 299] width 754 height 568
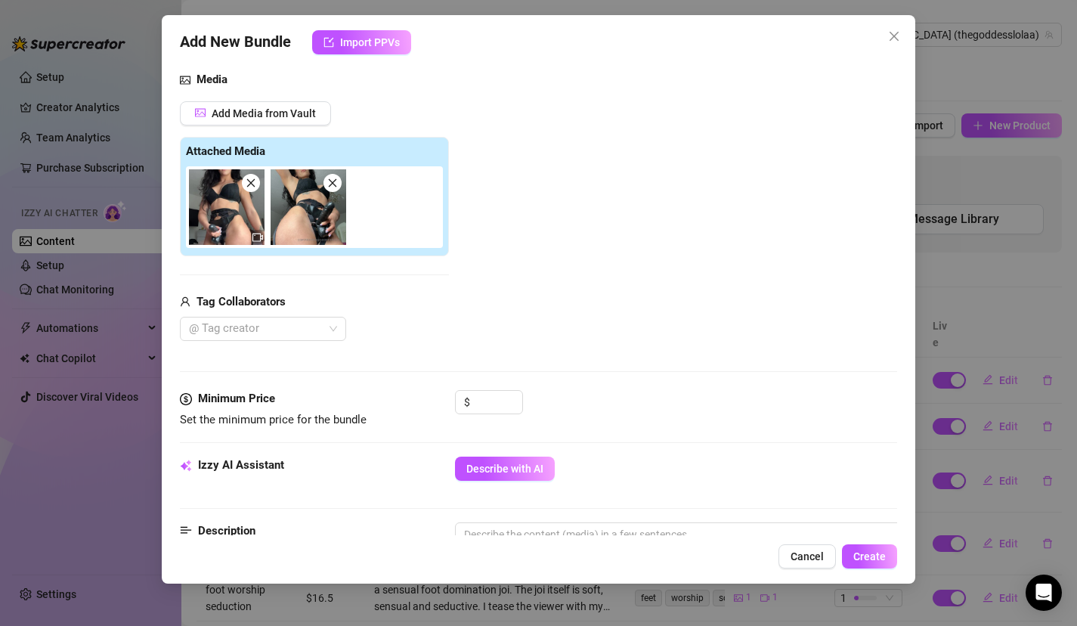
click at [520, 325] on div "Add Media from Vault Attached Media Tag Collaborators @ Tag creator" at bounding box center [539, 221] width 718 height 240
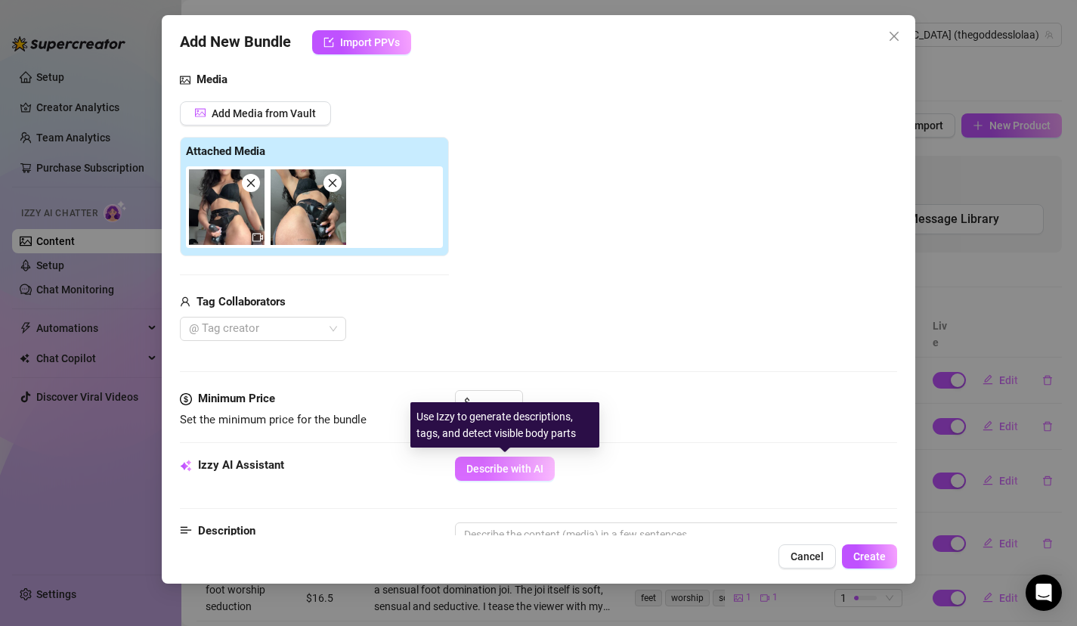
click at [504, 464] on span "Describe with AI" at bounding box center [504, 469] width 77 height 12
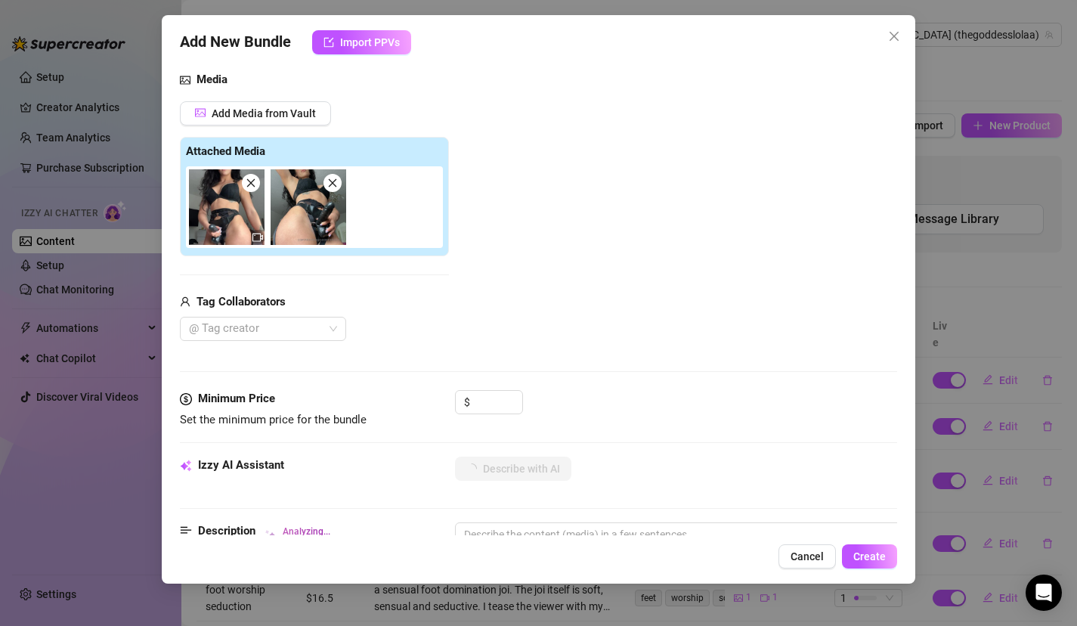
type textarea "[DEMOGRAPHIC_DATA]"
type textarea "Goddess [PERSON_NAME]"
type textarea "Goddess [PERSON_NAME] wears"
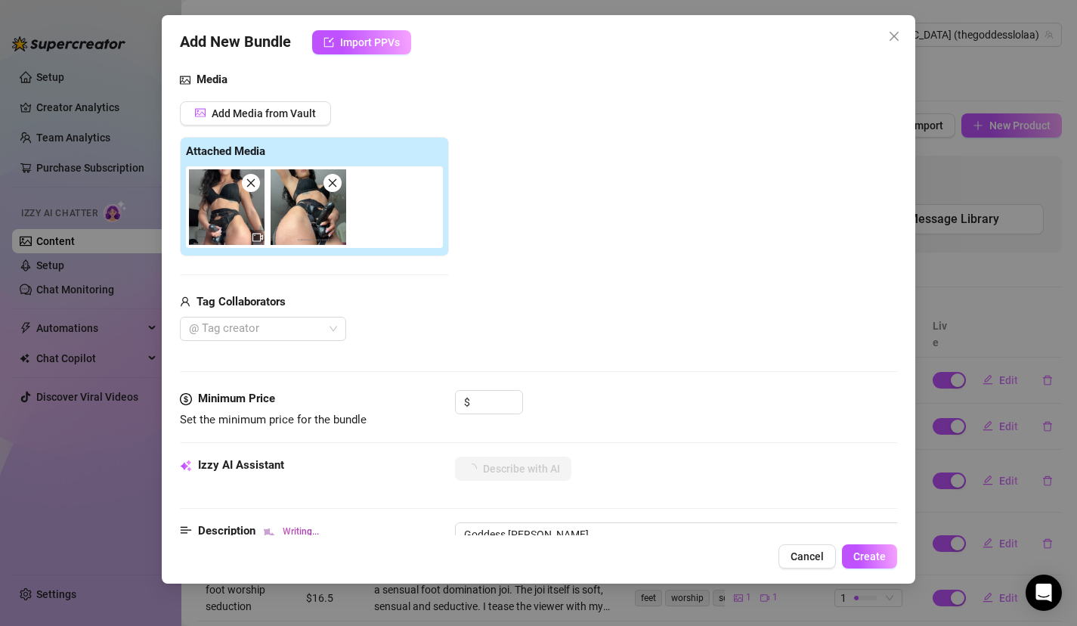
type textarea "Goddess [PERSON_NAME] wears"
type textarea "Goddess [PERSON_NAME] wears a"
type textarea "Goddess [PERSON_NAME] wears a black"
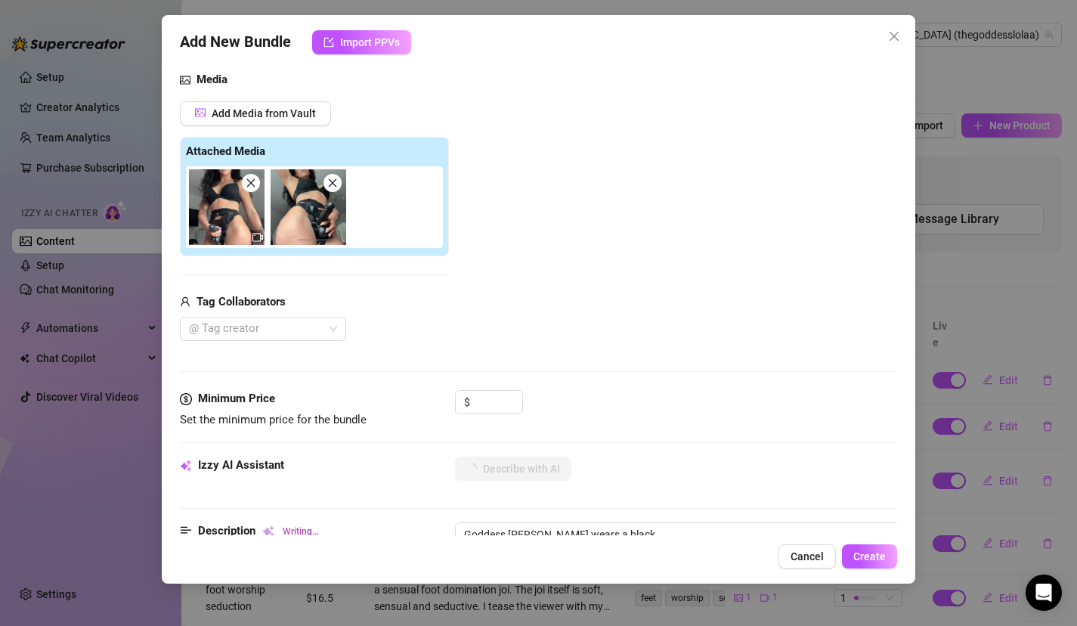
type textarea "Goddess [PERSON_NAME] wears a black lace"
type textarea "Goddess [PERSON_NAME] wears a black lace bra"
type textarea "Goddess [PERSON_NAME] wears a black lace bra and"
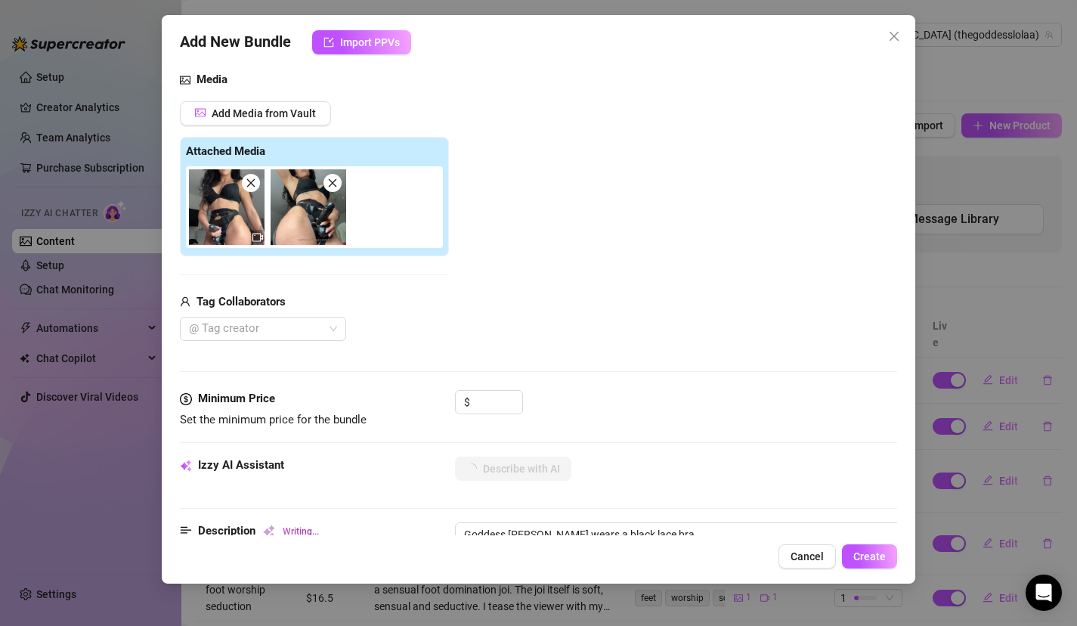
type textarea "Goddess [PERSON_NAME] wears a black lace bra and"
type textarea "Goddess [PERSON_NAME] wears a black lace bra and matching"
type textarea "Goddess [PERSON_NAME] wears a black lace bra and matching strappy"
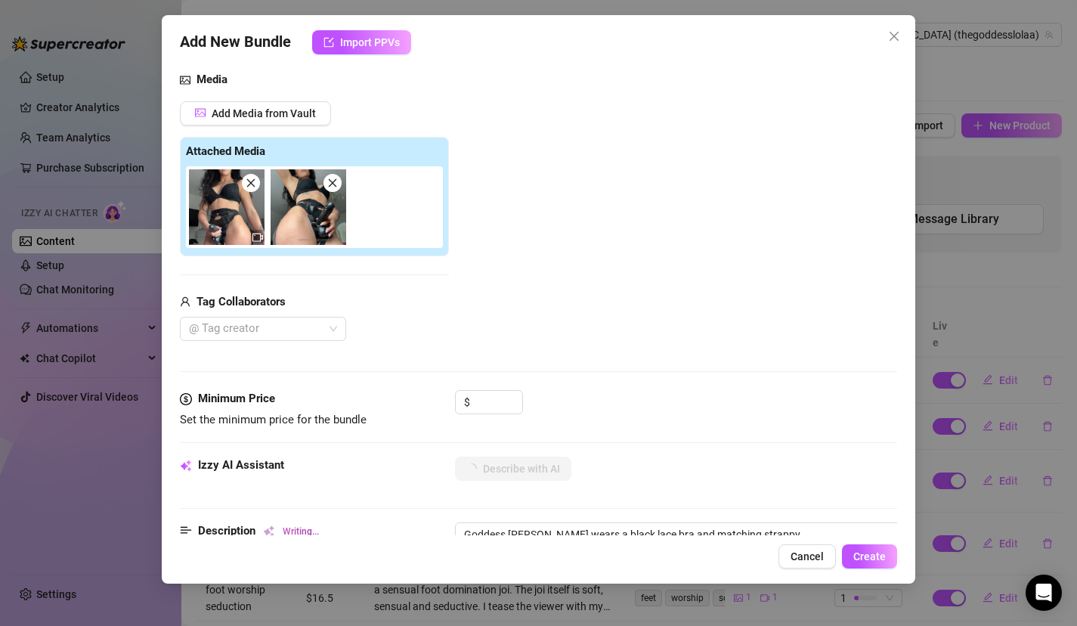
type textarea "Goddess [PERSON_NAME] wears a black lace bra and matching strappy lingerie"
type textarea "Goddess [PERSON_NAME] wears a black lace bra and matching strappy lingerie bott…"
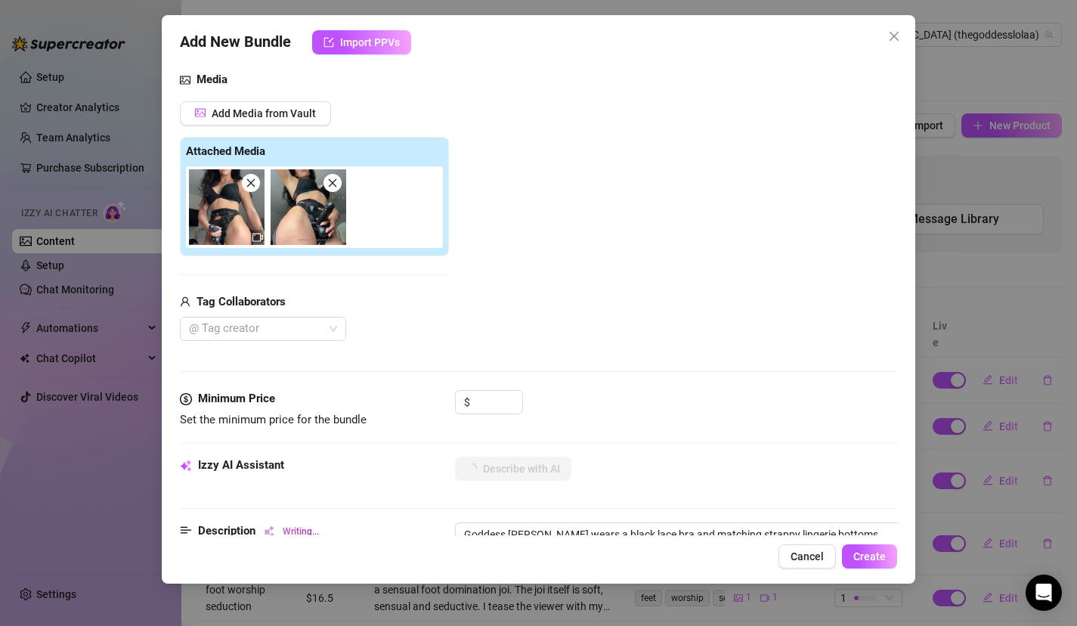
type textarea "Goddess [PERSON_NAME] wears a black lace bra and matching strappy lingerie bott…"
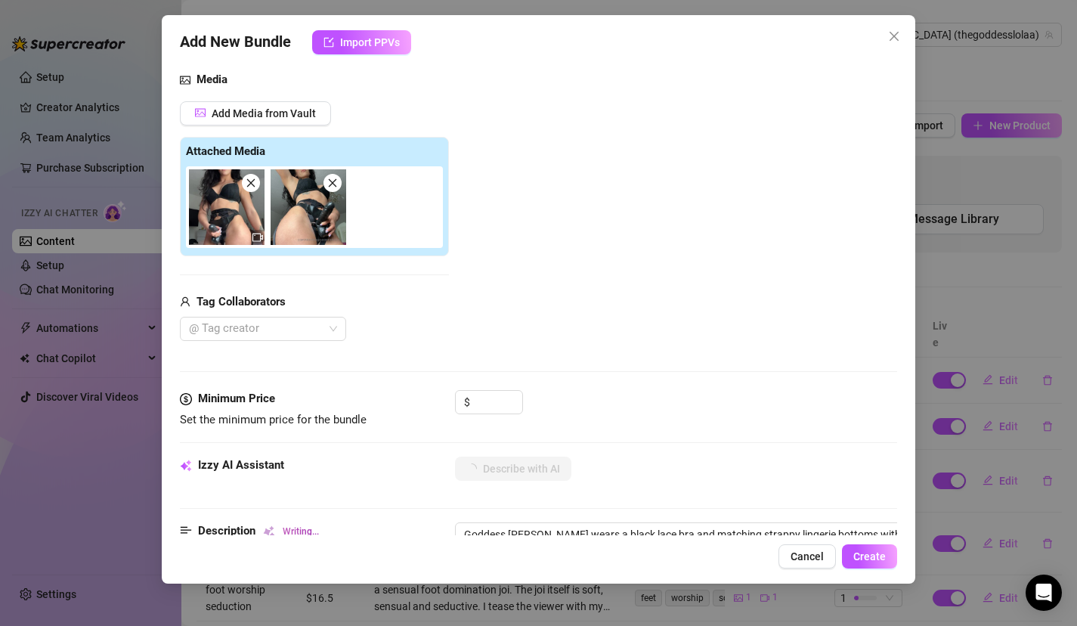
type textarea "Goddess [PERSON_NAME] wears a black lace bra and matching strappy lingerie bott…"
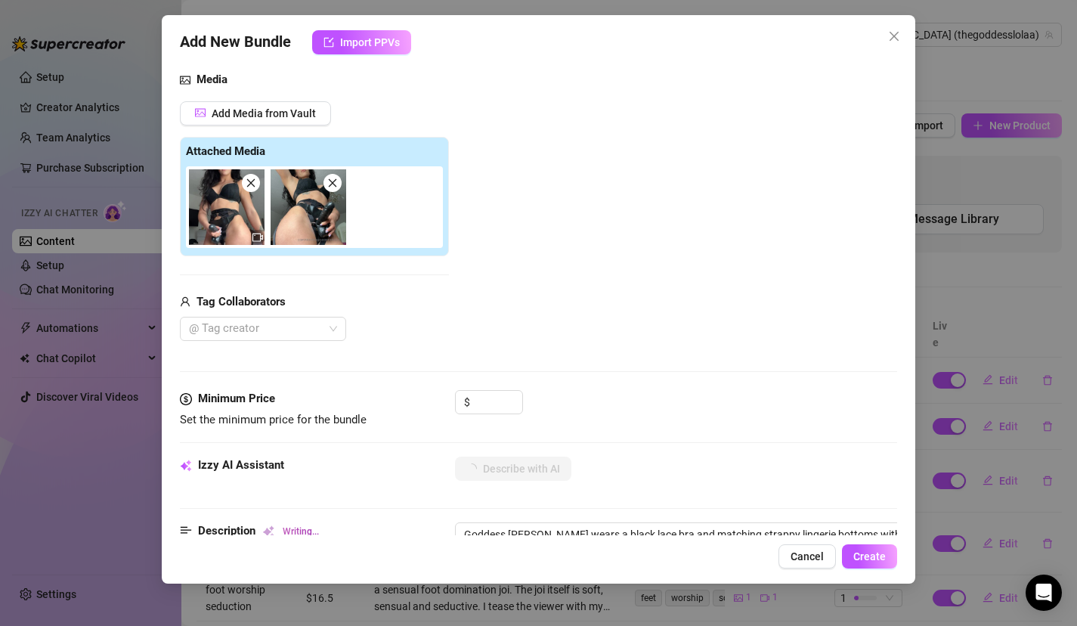
type textarea "Goddess [PERSON_NAME] wears a black lace bra and matching strappy lingerie bott…"
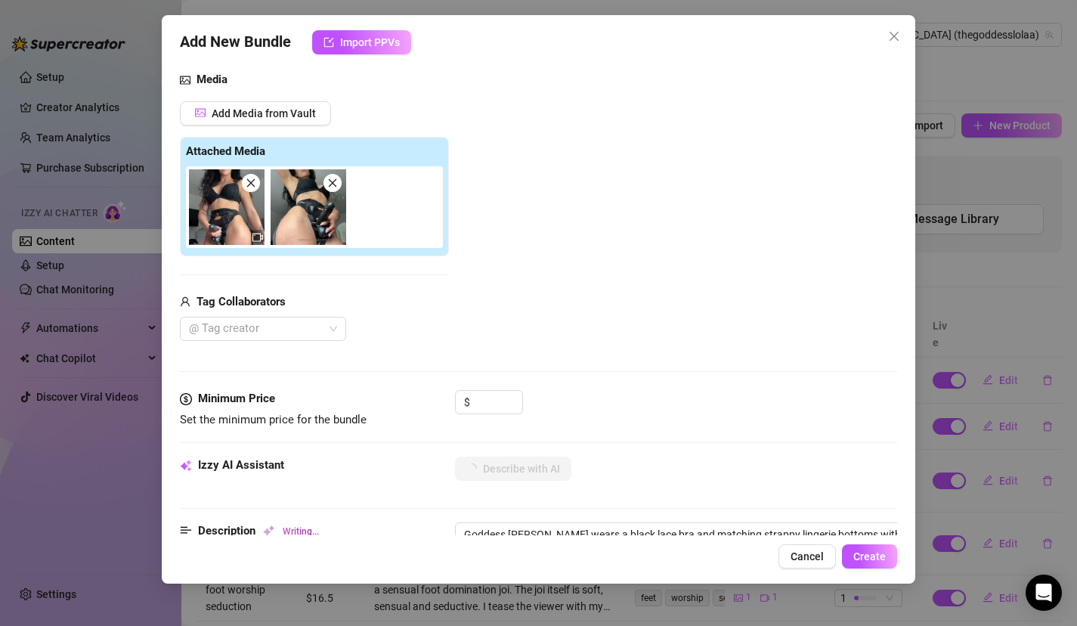
type textarea "Goddess [PERSON_NAME] wears a black lace bra and matching strappy lingerie bott…"
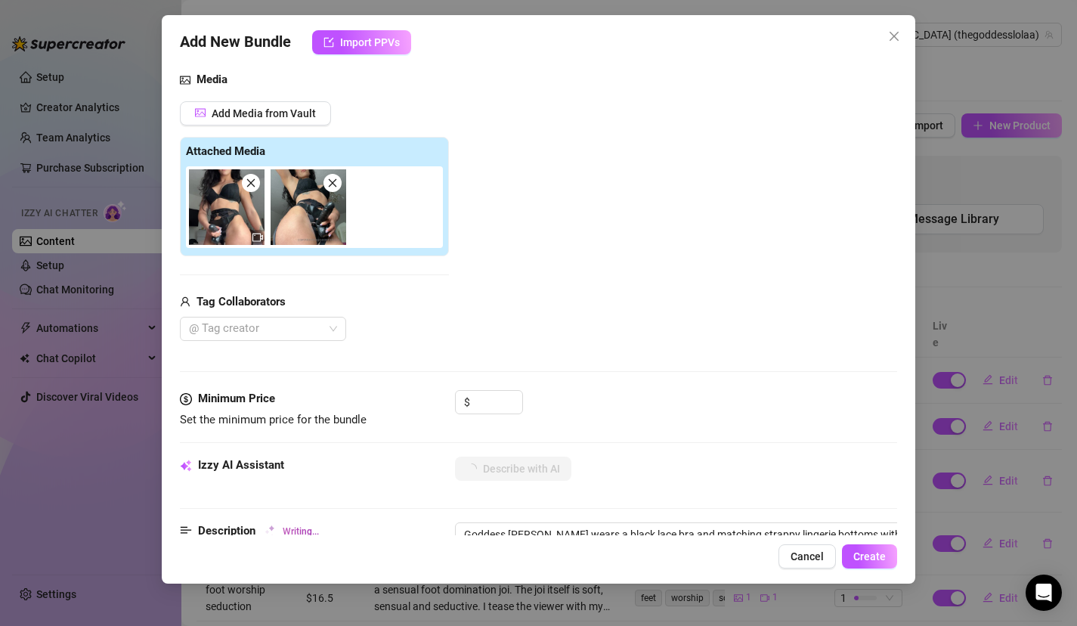
type textarea "Goddess [PERSON_NAME] wears a black lace bra and matching strappy lingerie bott…"
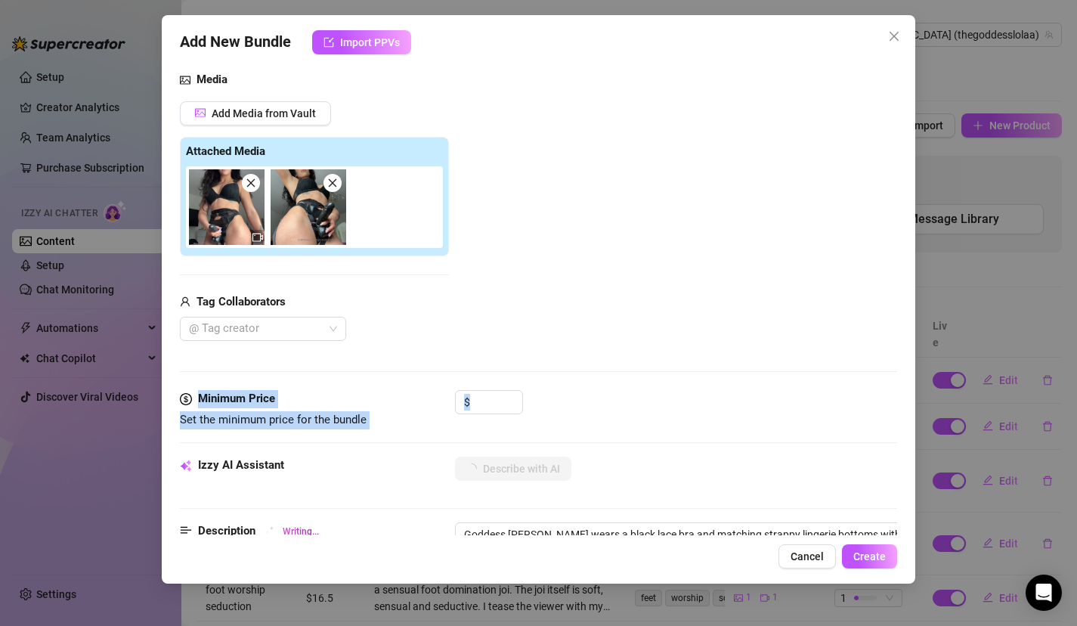
type textarea "Goddess [PERSON_NAME] wears a black lace bra and matching strappy lingerie bott…"
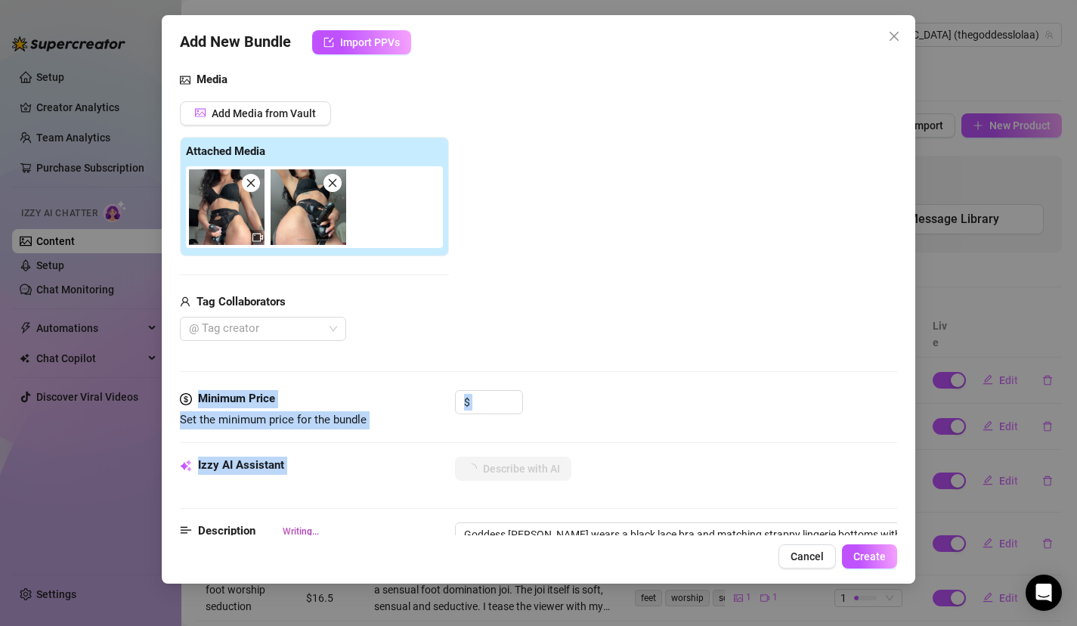
type textarea "Goddess [PERSON_NAME] wears a black lace bra and matching strappy lingerie bott…"
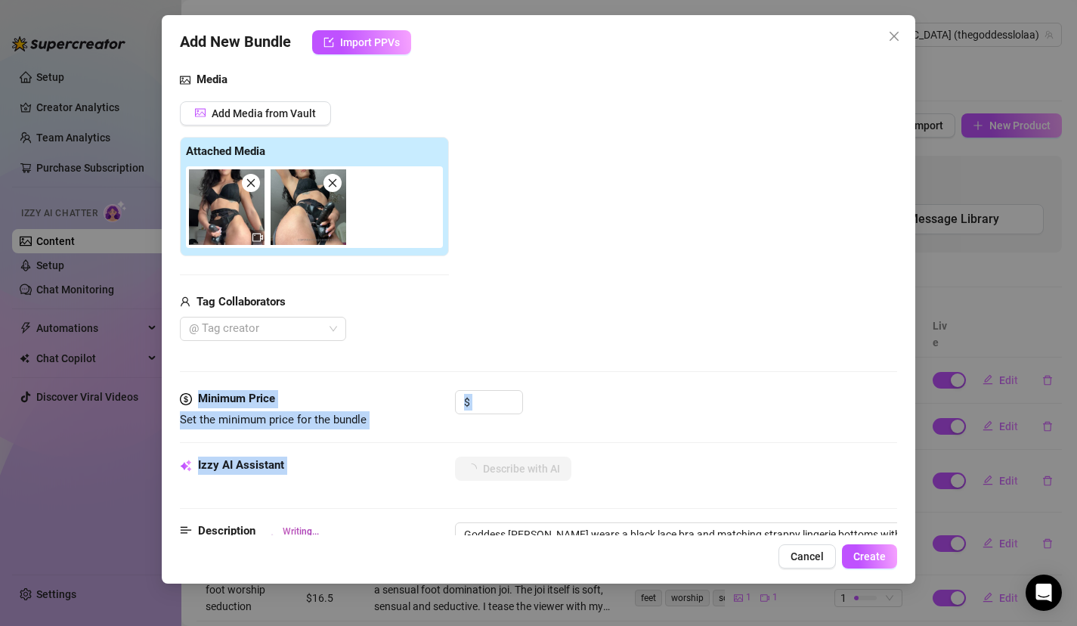
type textarea "Goddess [PERSON_NAME] wears a black lace bra and matching strappy lingerie bott…"
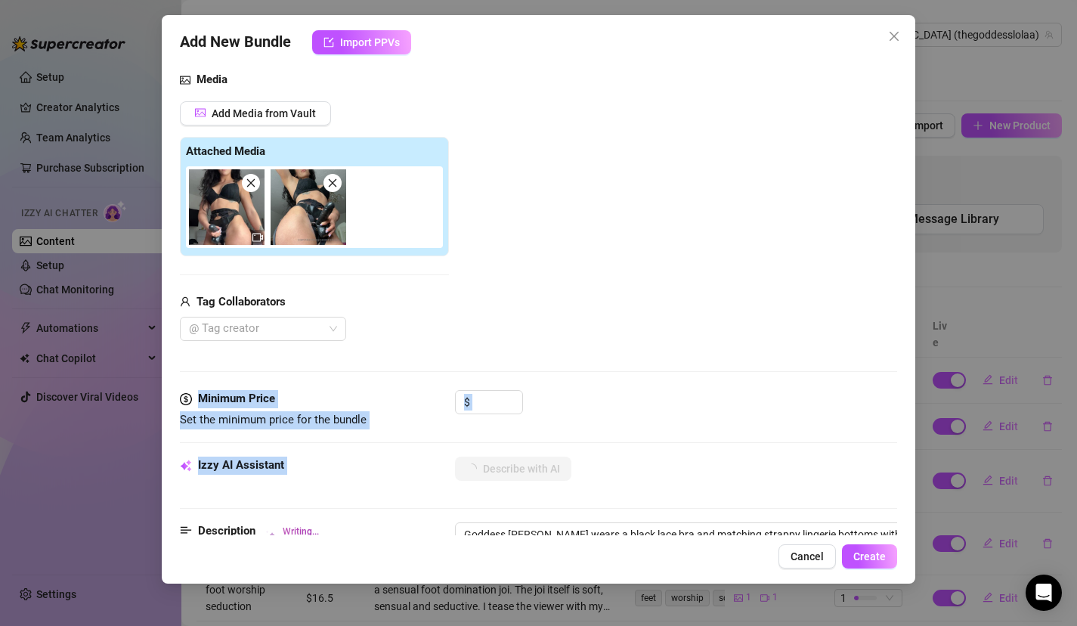
type textarea "Goddess [PERSON_NAME] wears a black lace bra and matching strappy lingerie bott…"
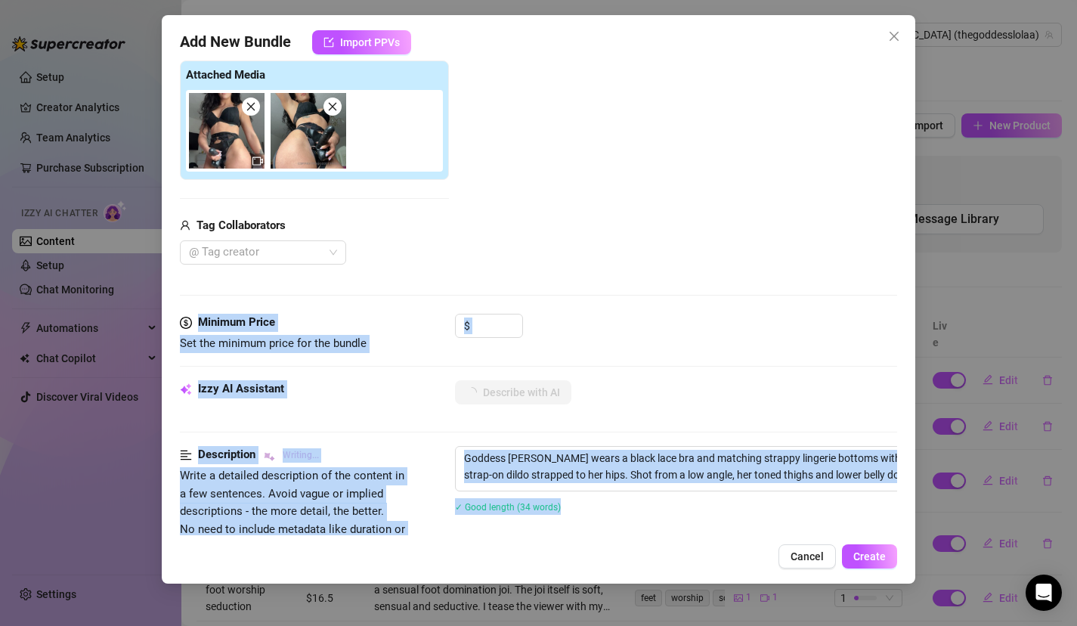
type textarea "Goddess [PERSON_NAME] wears a black lace bra and matching strappy lingerie bott…"
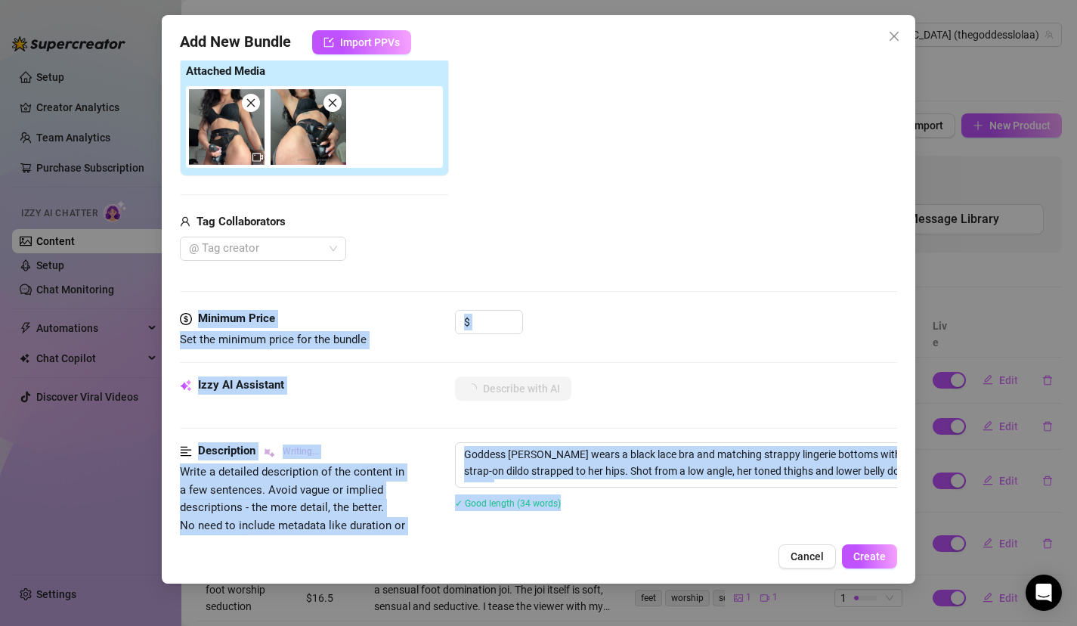
drag, startPoint x: 628, startPoint y: 341, endPoint x: 641, endPoint y: 534, distance: 193.2
click at [641, 533] on div "Account Goddess (@thegoddesslolaa) Name Name is for your internal organization …" at bounding box center [539, 297] width 718 height 475
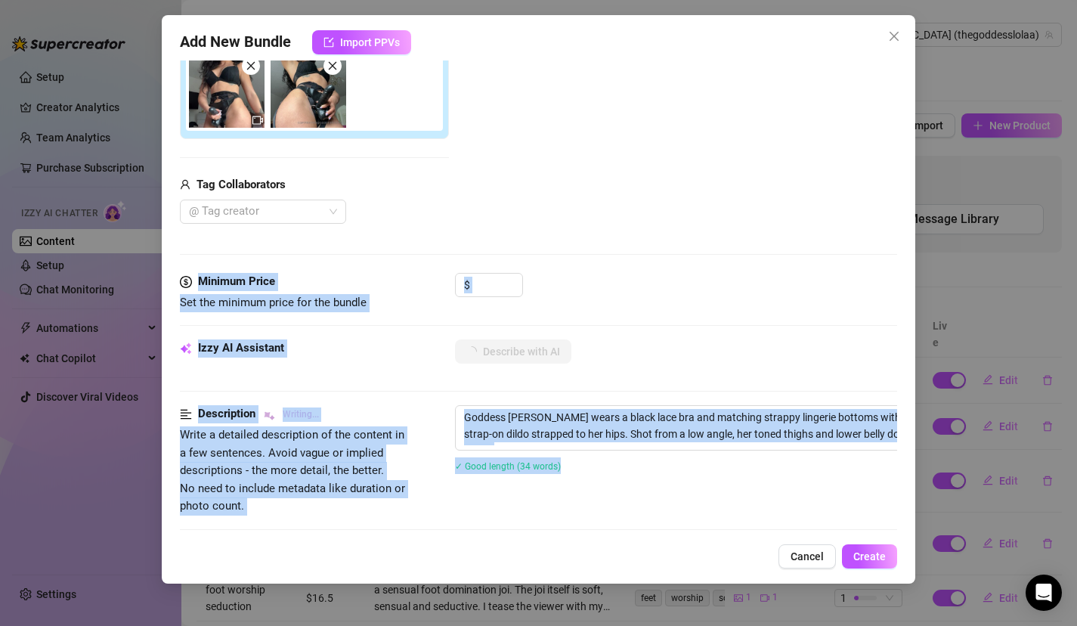
type textarea "Goddess [PERSON_NAME] wears a black lace bra and matching strappy lingerie bott…"
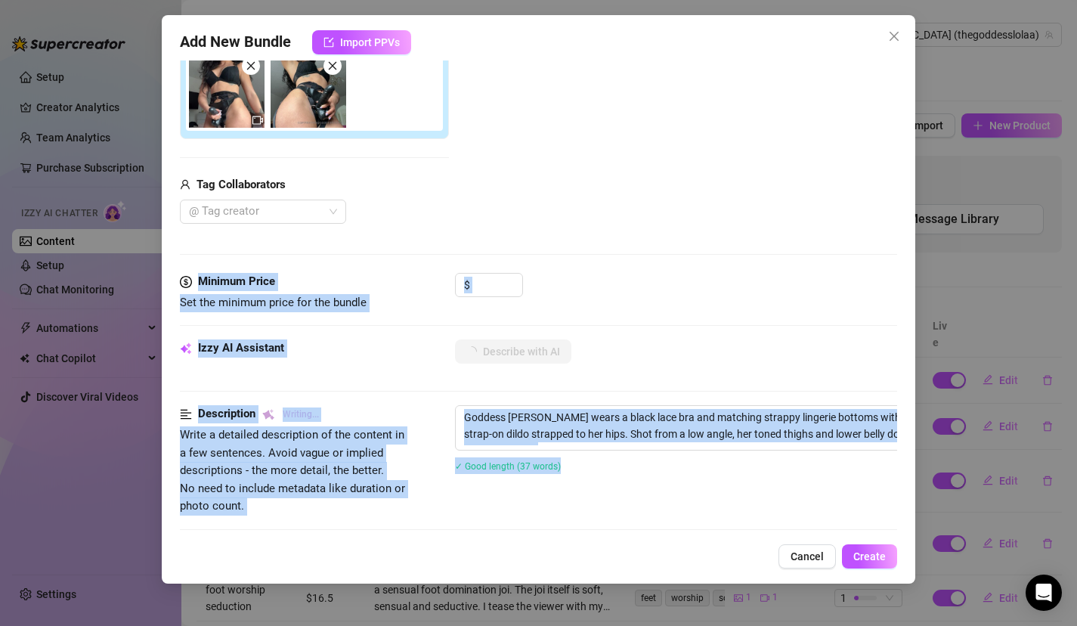
type textarea "Goddess [PERSON_NAME] wears a black lace bra and matching strappy lingerie bott…"
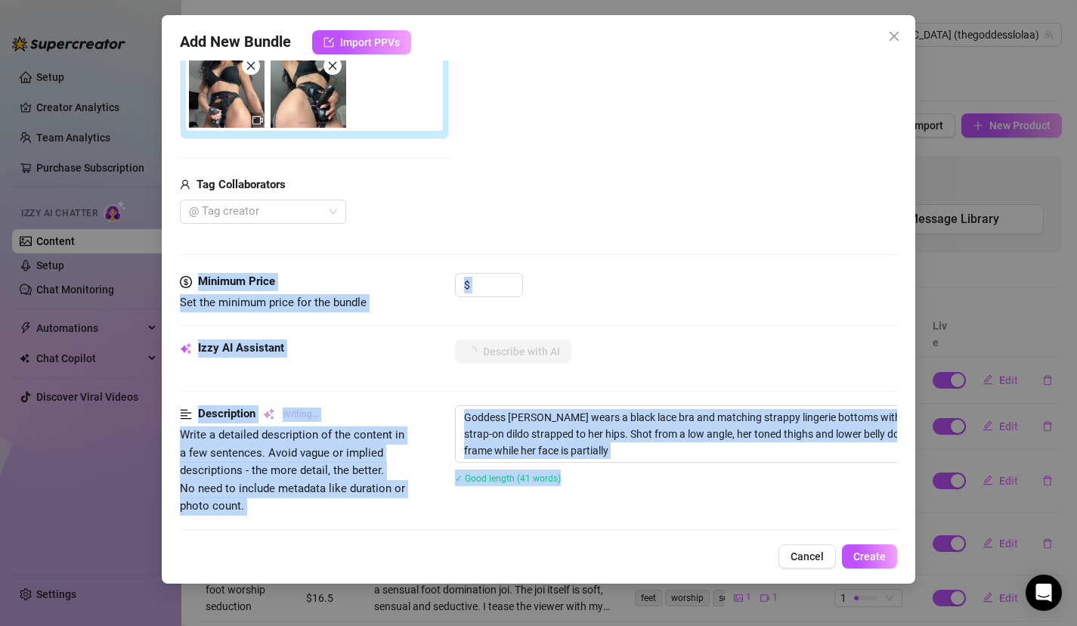
type textarea "Goddess [PERSON_NAME] wears a black lace bra and matching strappy lingerie bott…"
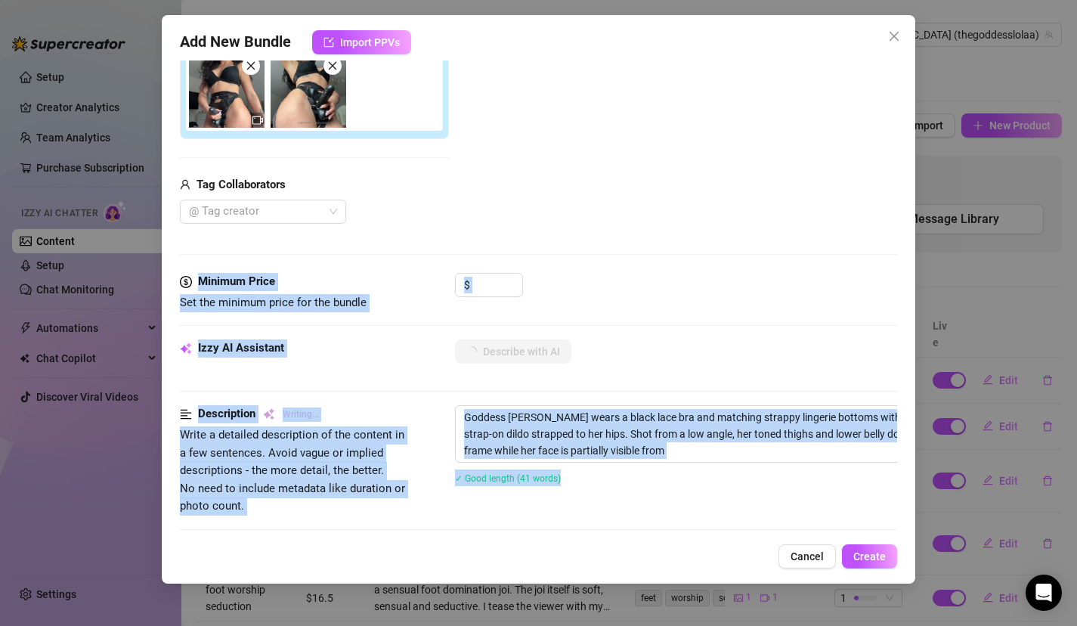
type textarea "Goddess [PERSON_NAME] wears a black lace bra and matching strappy lingerie bott…"
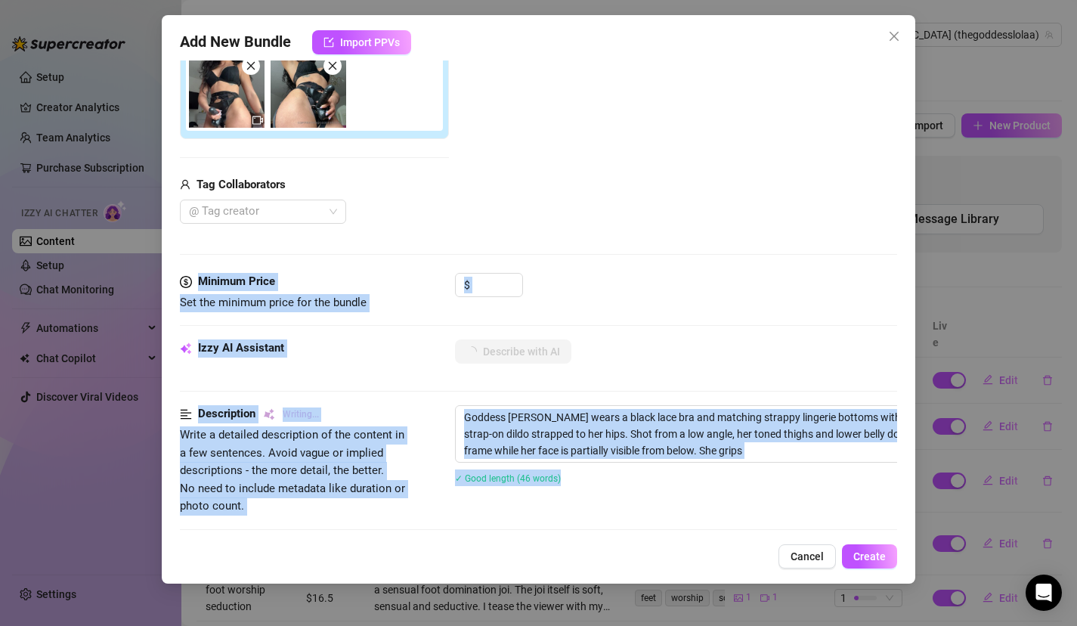
type textarea "Goddess [PERSON_NAME] wears a black lace bra and matching strappy lingerie bott…"
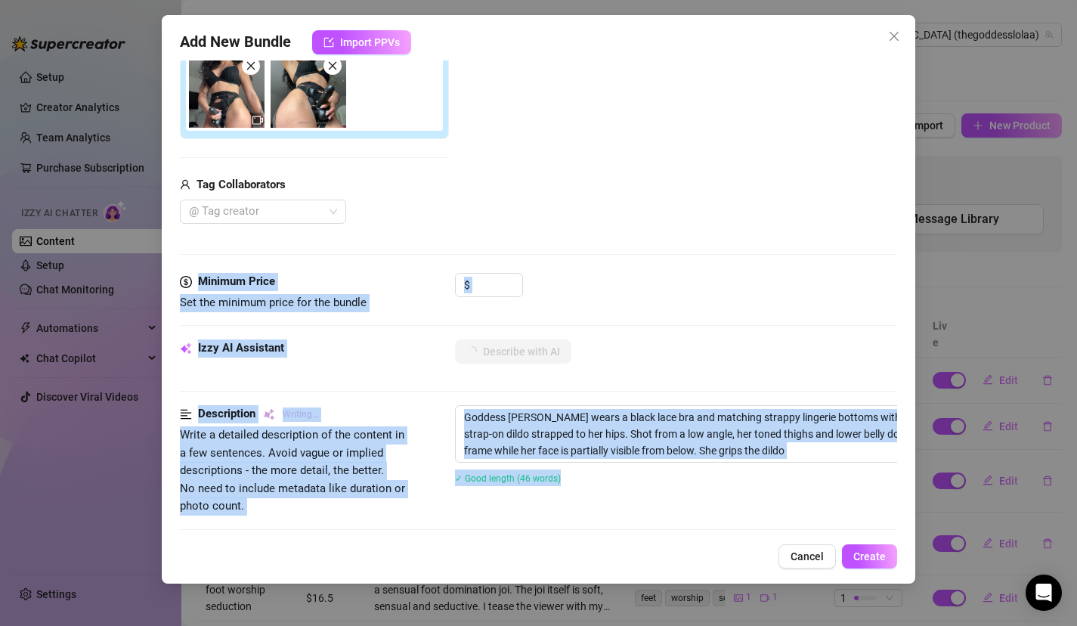
type textarea "Goddess [PERSON_NAME] wears a black lace bra and matching strappy lingerie bott…"
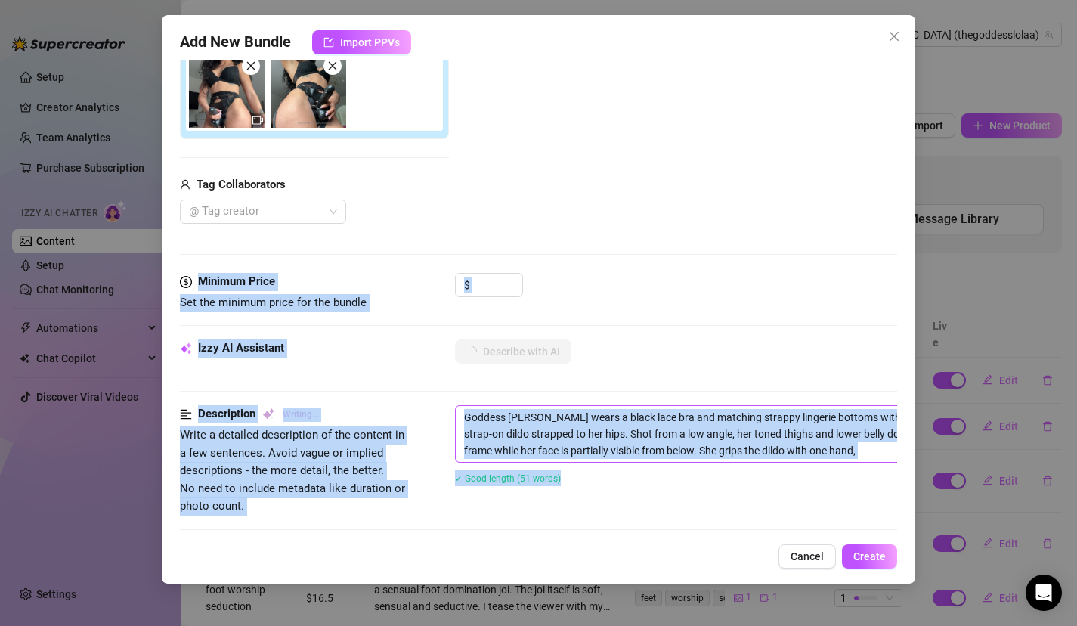
type textarea "Goddess [PERSON_NAME] wears a black lace bra and matching strappy lingerie bott…"
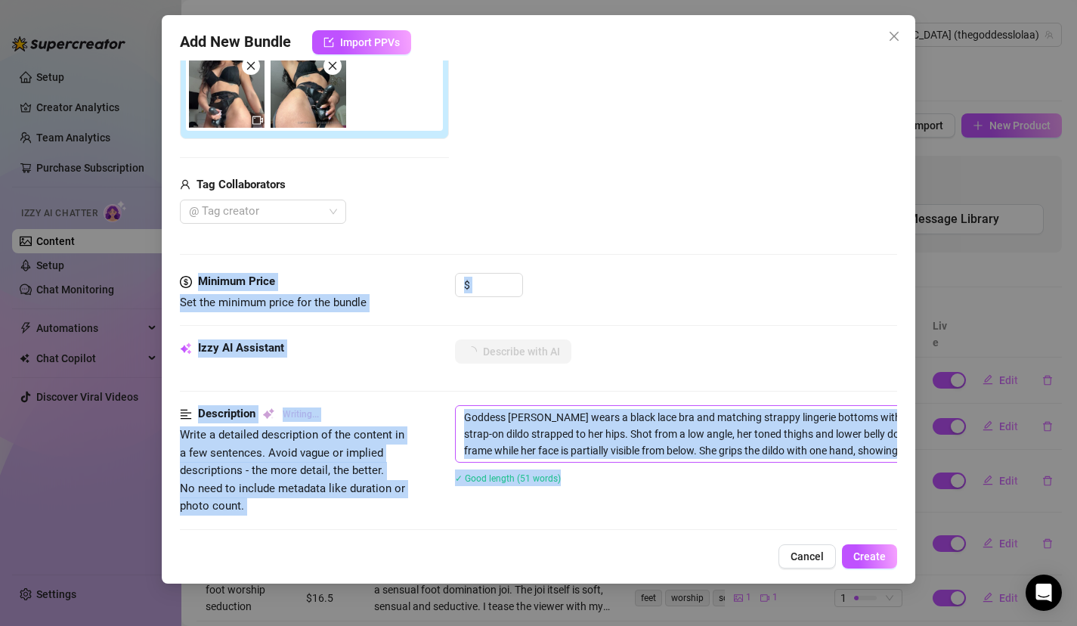
type textarea "Goddess [PERSON_NAME] wears a black lace bra and matching strappy lingerie bott…"
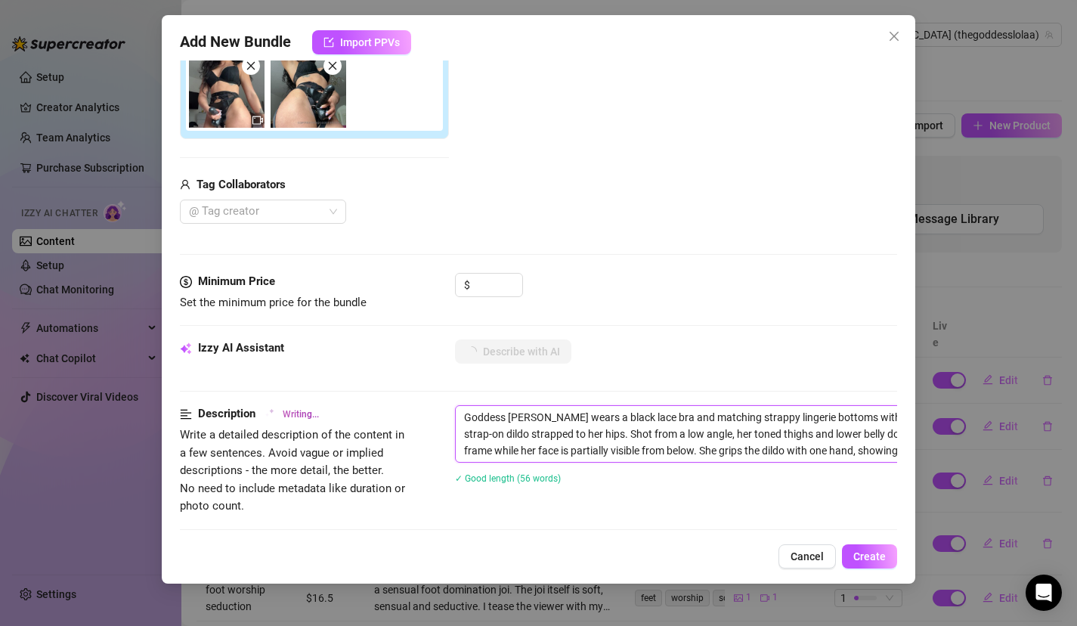
type textarea "Goddess [PERSON_NAME] wears a black lace bra and matching strappy lingerie bott…"
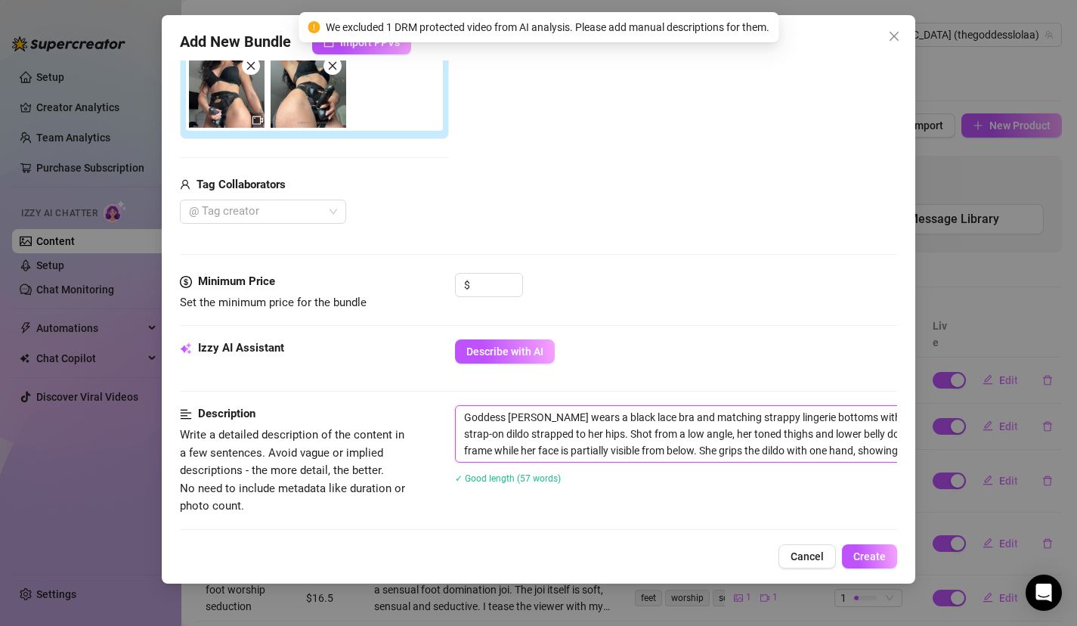
scroll to position [276, 86]
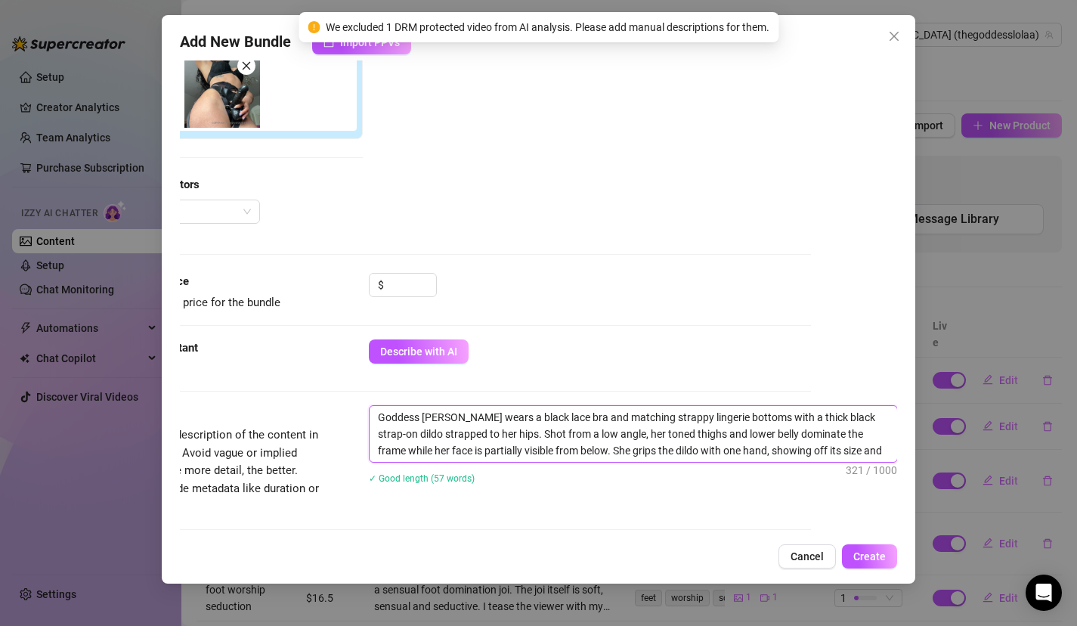
drag, startPoint x: 773, startPoint y: 419, endPoint x: 682, endPoint y: 360, distance: 108.8
click at [653, 293] on div "$" at bounding box center [590, 292] width 443 height 38
click at [413, 290] on input at bounding box center [411, 285] width 49 height 23
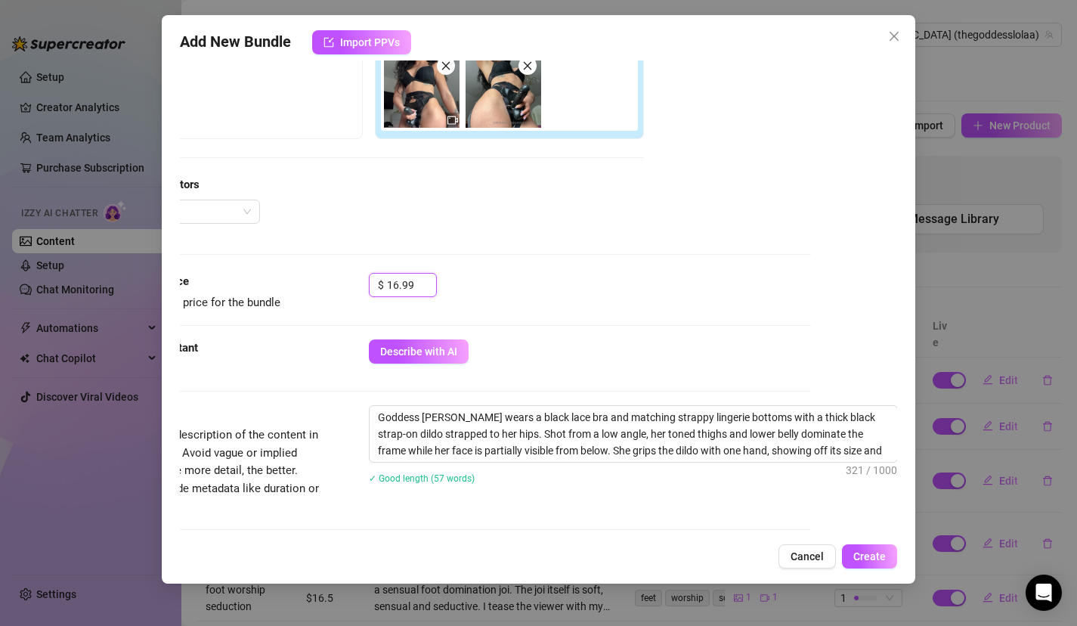
type input "16.99"
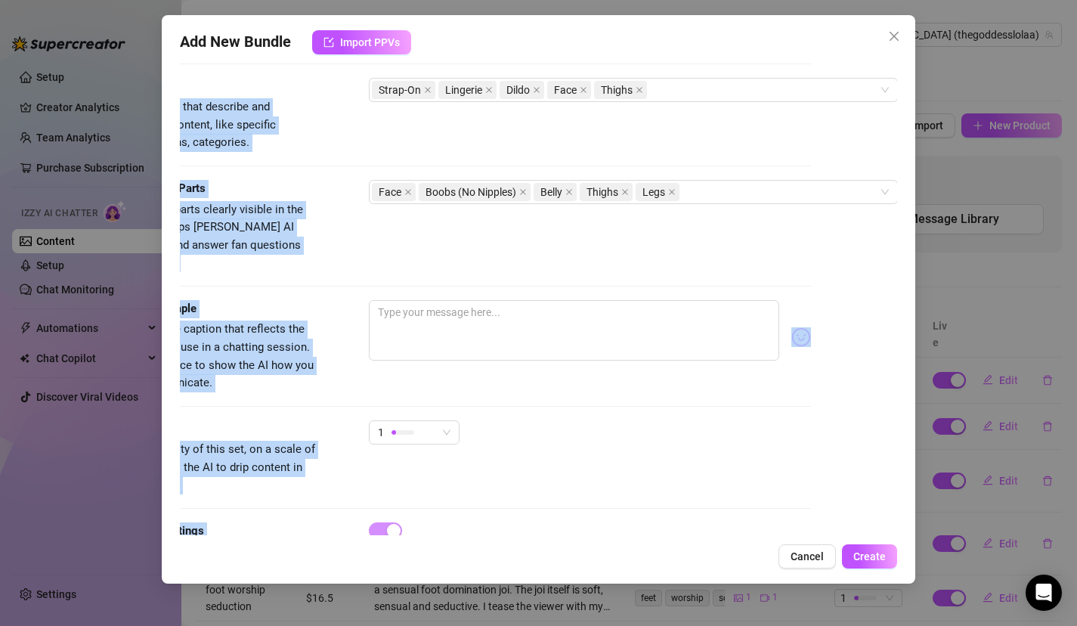
scroll to position [795, 86]
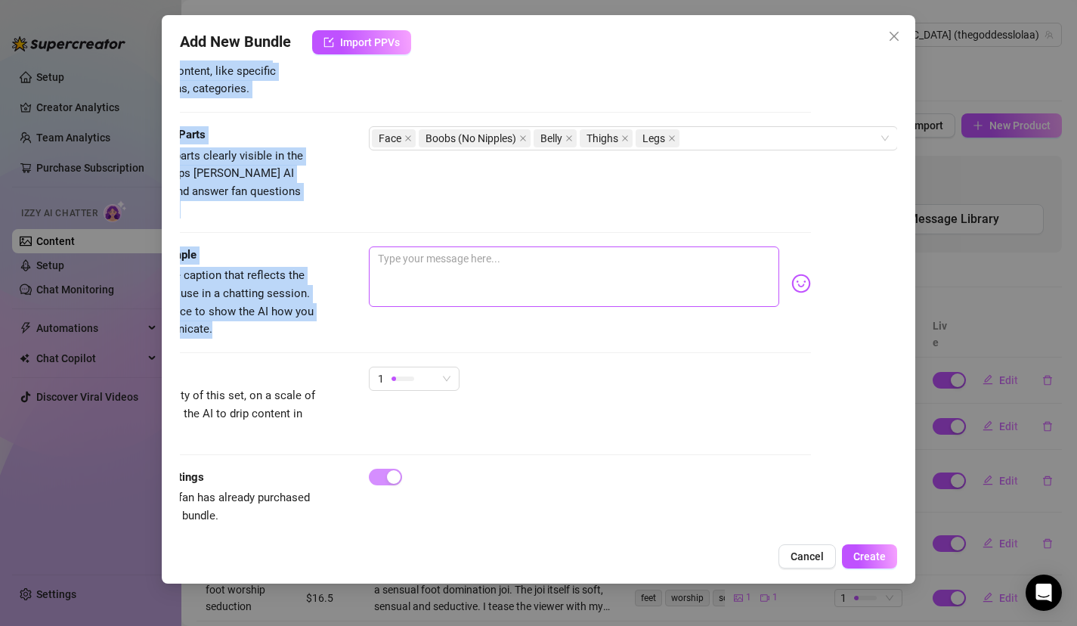
drag, startPoint x: 608, startPoint y: 327, endPoint x: 588, endPoint y: 238, distance: 90.8
click at [565, 197] on div "Visible Body Parts Select the body parts clearly visible in the content. This h…" at bounding box center [453, 172] width 718 height 92
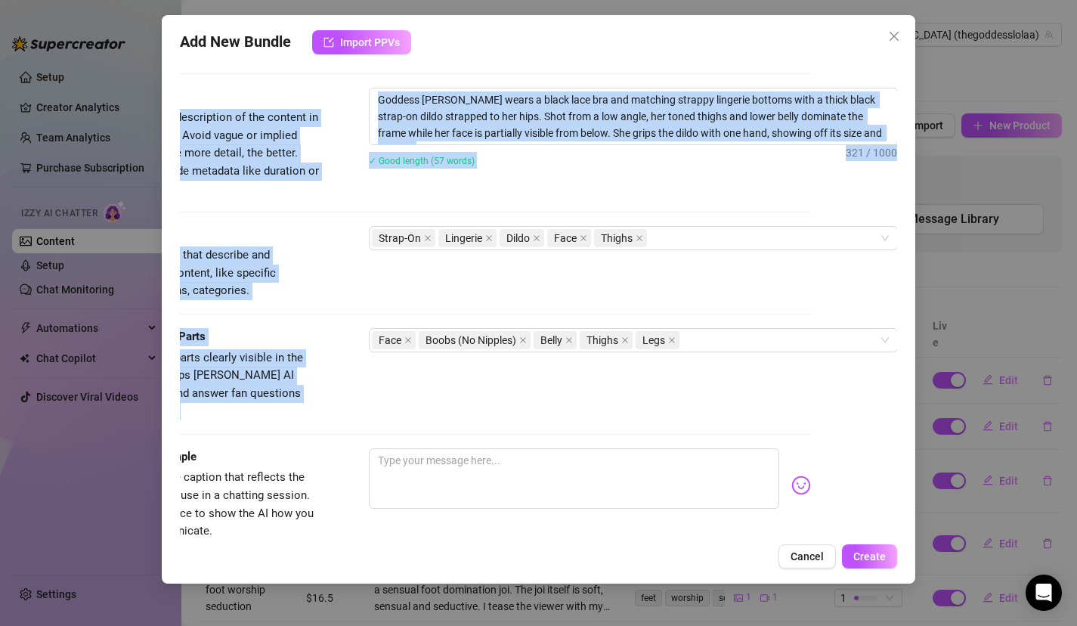
scroll to position [592, 86]
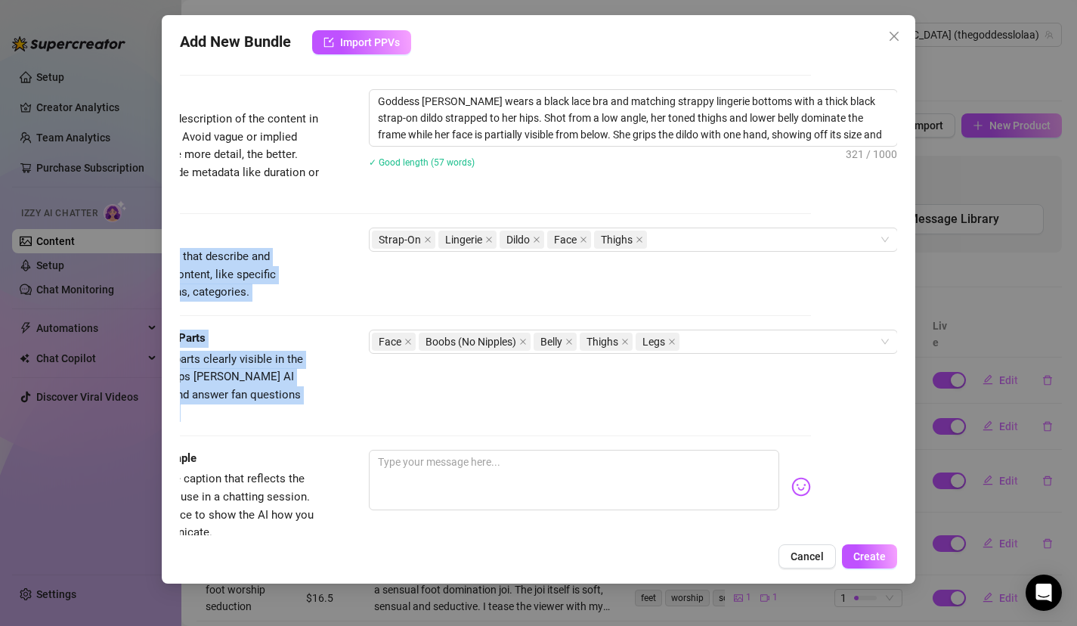
drag, startPoint x: 565, startPoint y: 198, endPoint x: 560, endPoint y: 209, distance: 11.5
click at [561, 210] on form "Account Goddess (@thegoddesslolaa) Name Name is for your internal organization …" at bounding box center [453, 122] width 718 height 1270
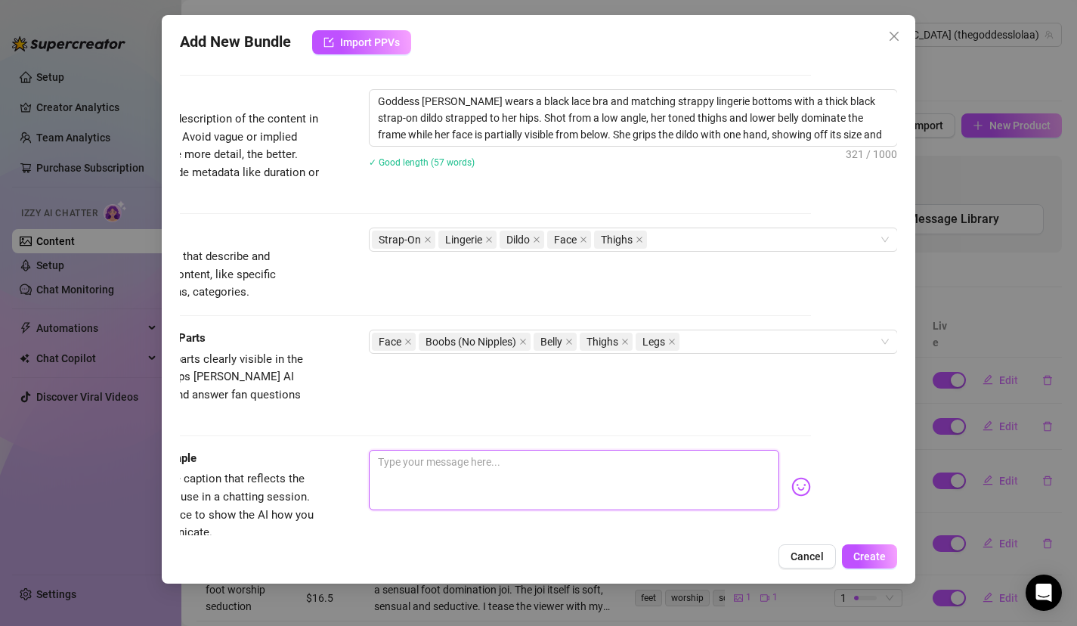
click at [481, 471] on textarea at bounding box center [574, 480] width 411 height 60
type textarea "I"
type textarea "I'"
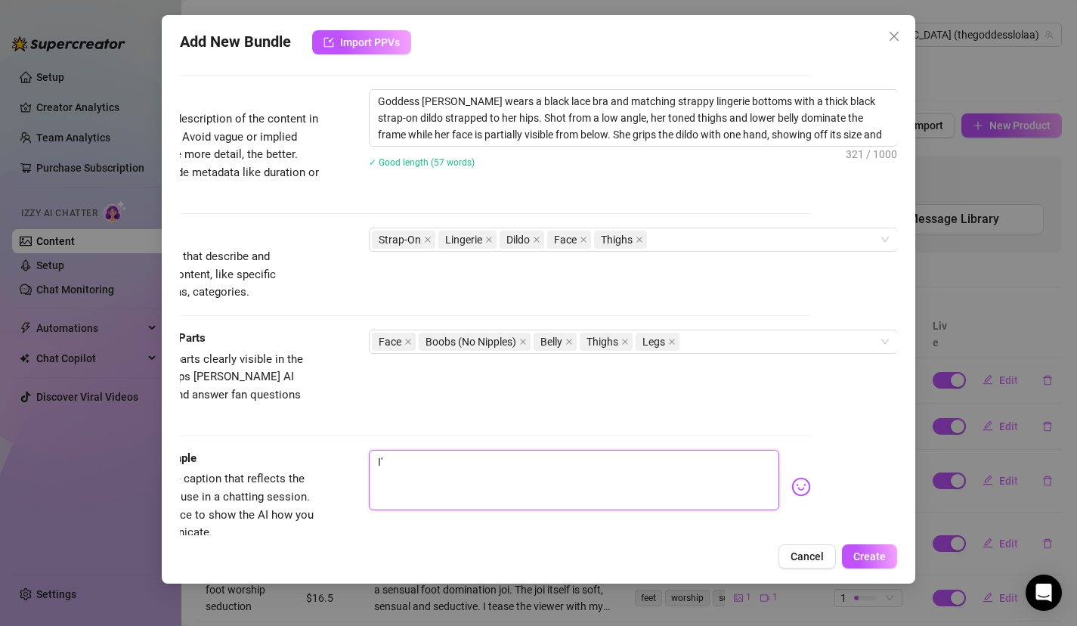
type textarea "I'm"
type textarea "I'm g"
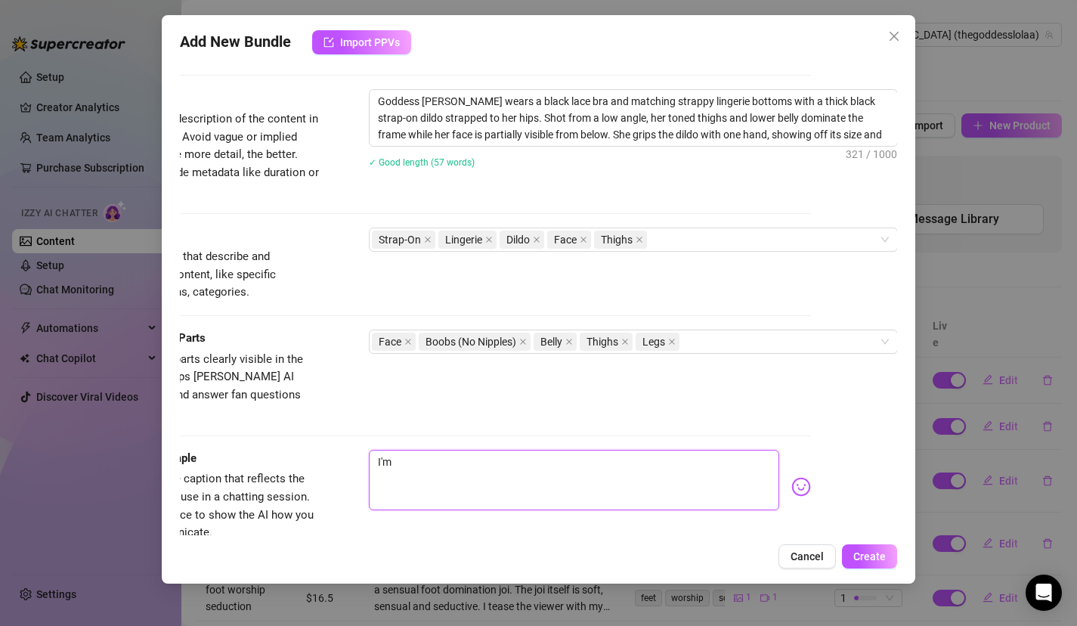
type textarea "I'm g"
type textarea "I'm go"
type textarea "I'm gon"
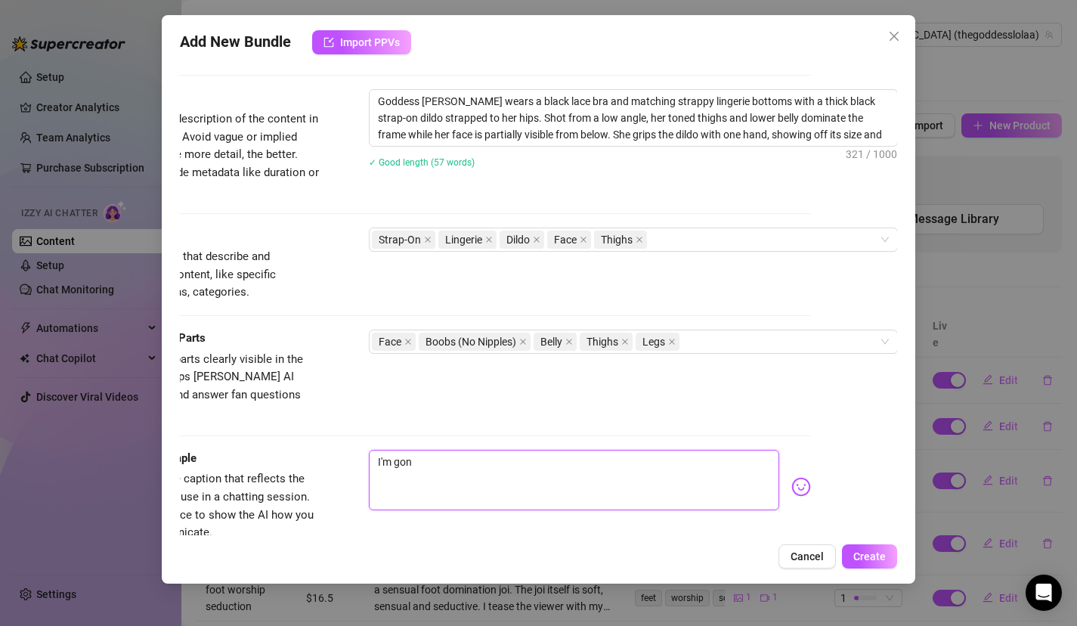
type textarea "I'm gonn"
type textarea "I'm gonna"
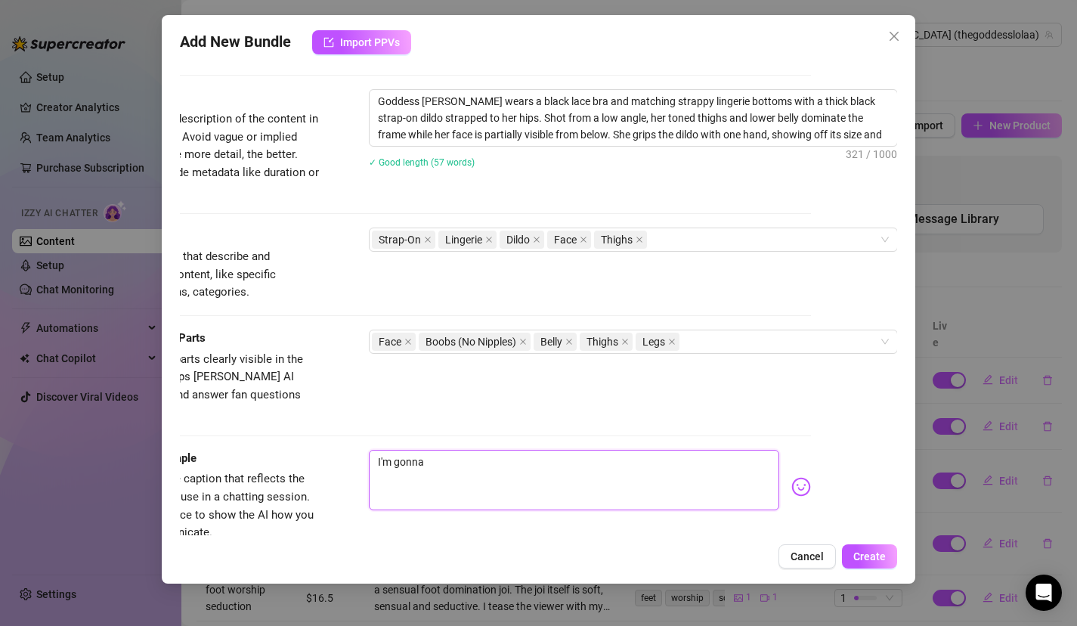
type textarea "I'm gonna"
type textarea "I'm gonna m"
type textarea "I'm gonna ma"
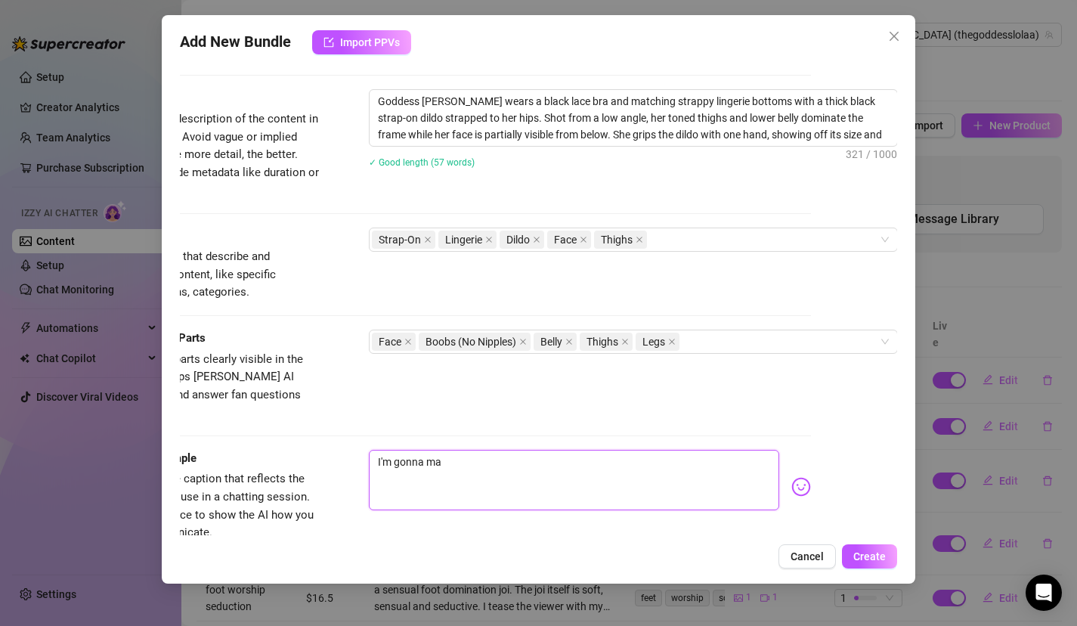
type textarea "I'm gonna mak"
type textarea "I'm gonna make"
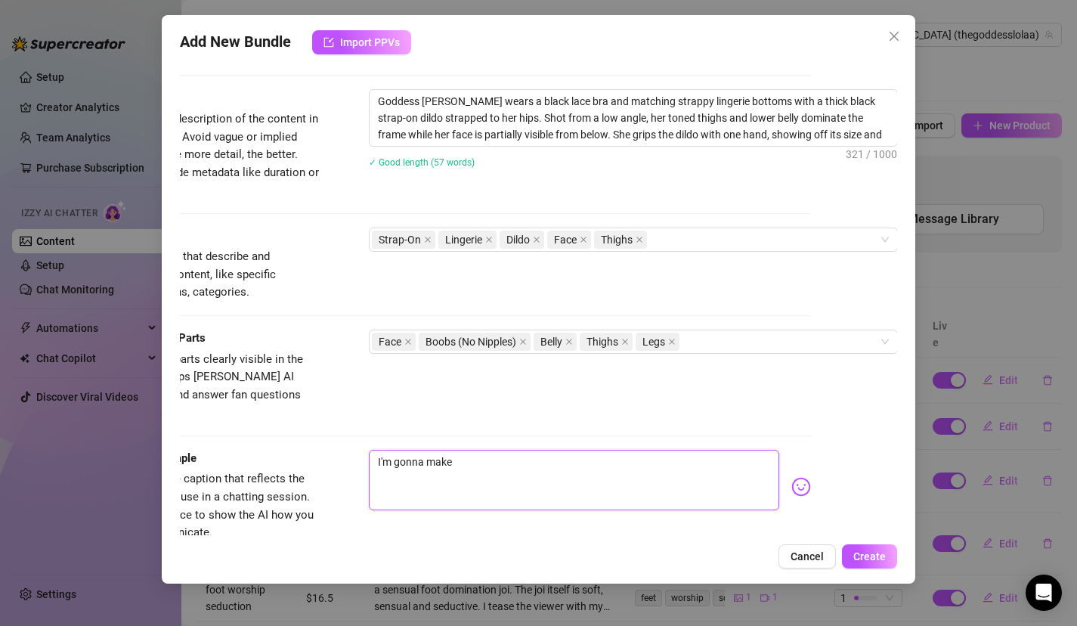
type textarea "I'm gonna make"
type textarea "I'm gonna make y"
type textarea "I'm gonna make yo"
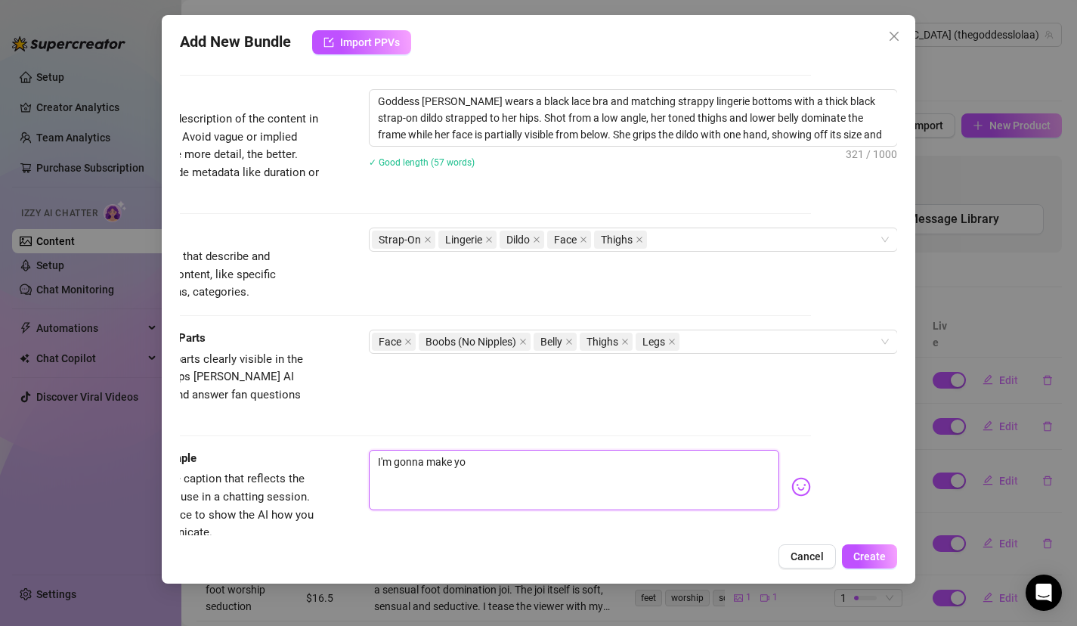
type textarea "I'm gonna make you"
type textarea "I'm gonna make you i"
type textarea "I'm gonna make you in"
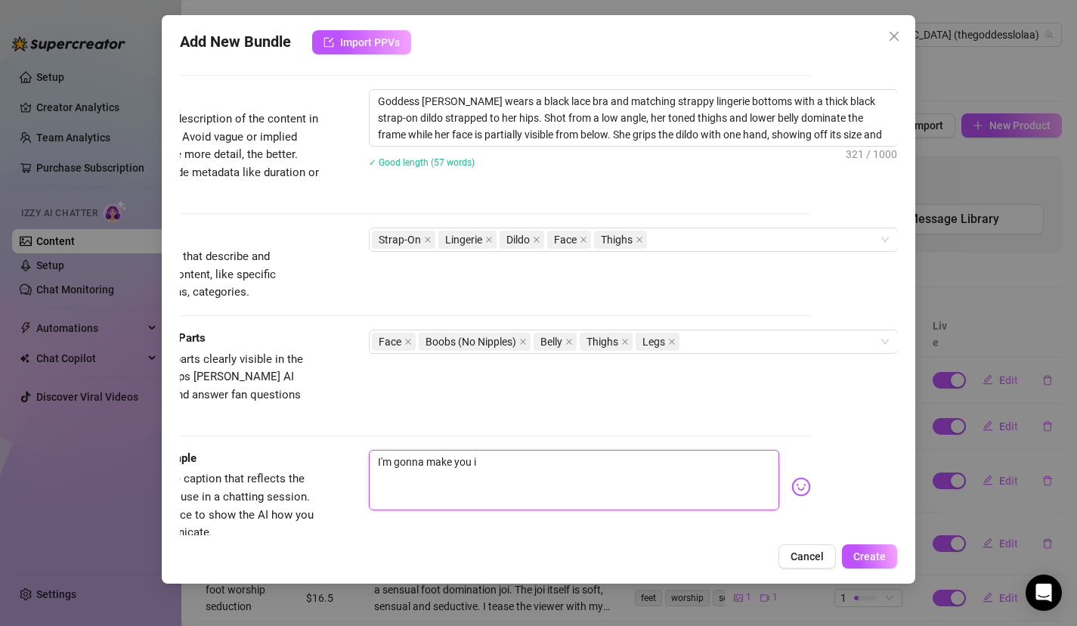
type textarea "I'm gonna make you in"
type textarea "I'm gonna make you int"
type textarea "I'm gonna make you into"
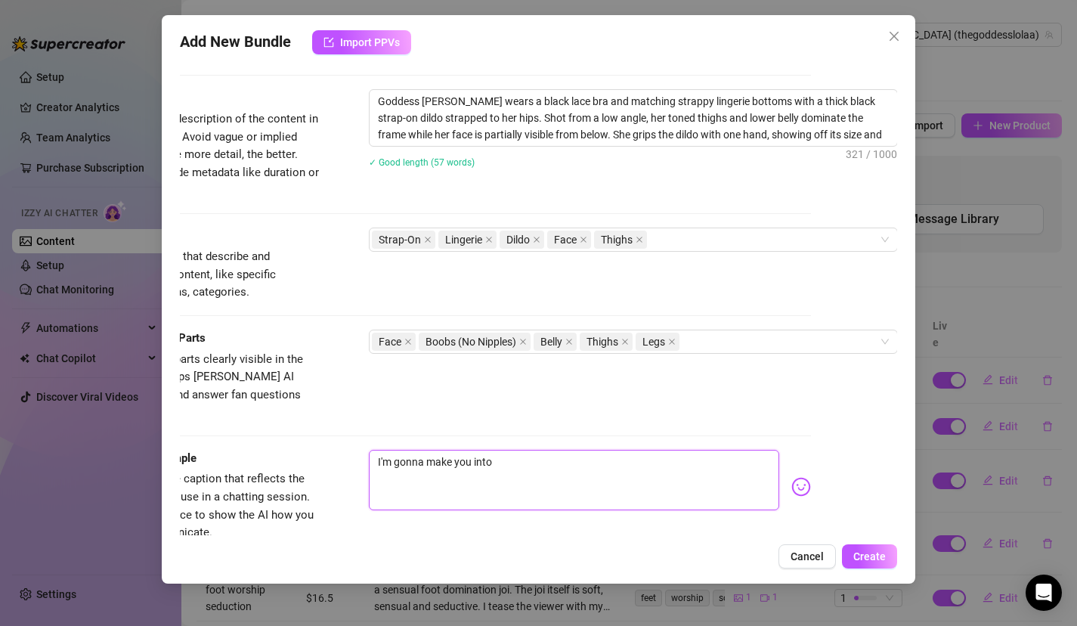
type textarea "I'm gonna make you into"
type textarea "I'm gonna make you into m"
type textarea "I'm gonna make you into my"
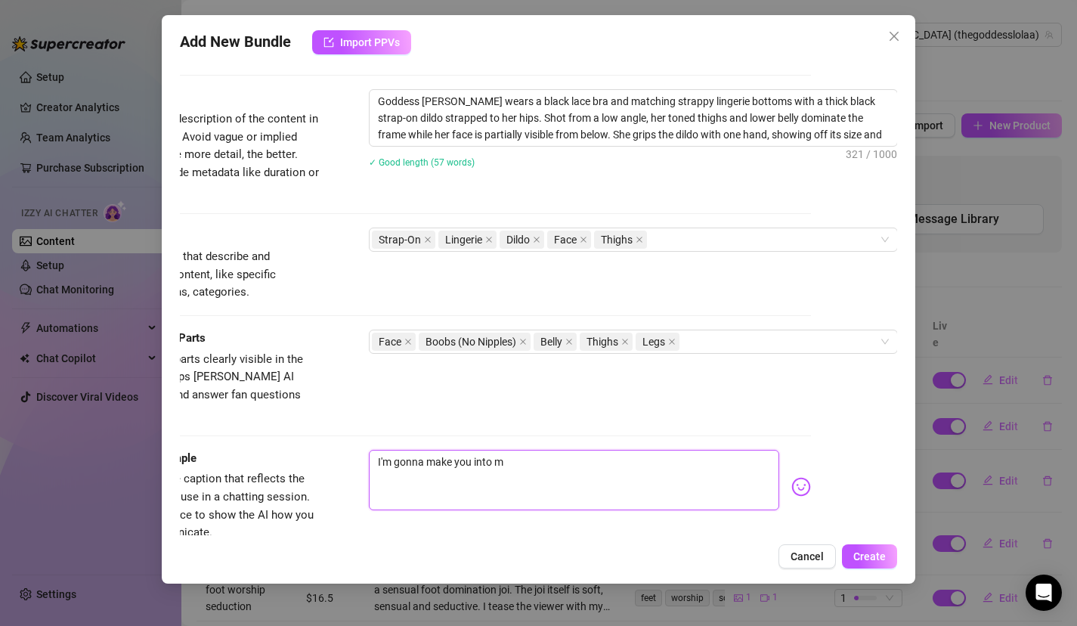
type textarea "I'm gonna make you into my"
type textarea "I'm gonna make you into my s"
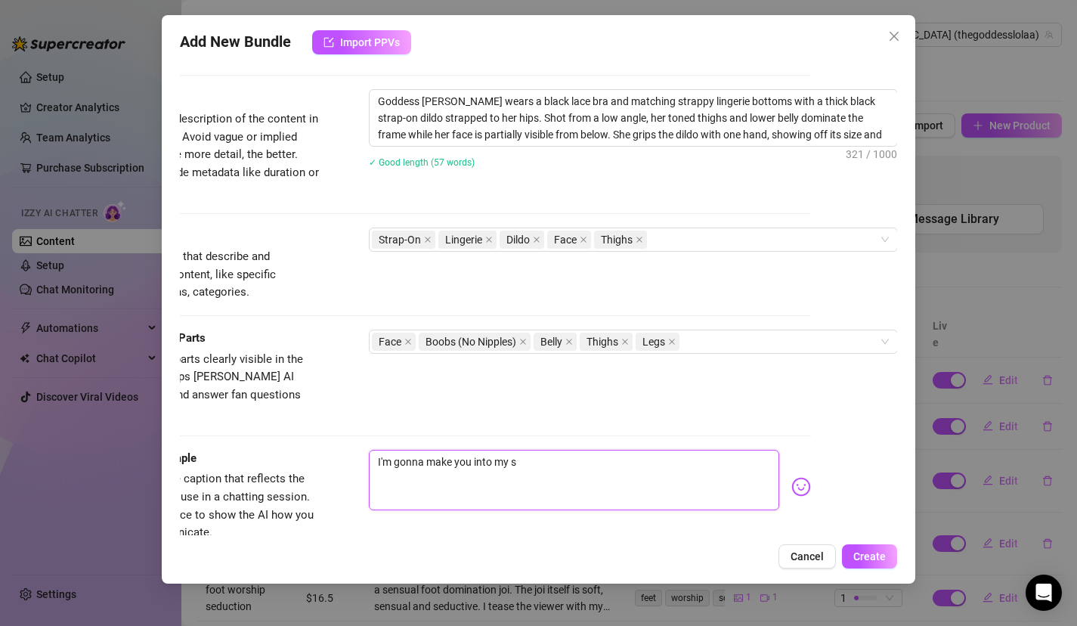
type textarea "I'm gonna make you into my sl"
type textarea "I'm gonna make you into my slu"
type textarea "I'm gonna make you into my slut"
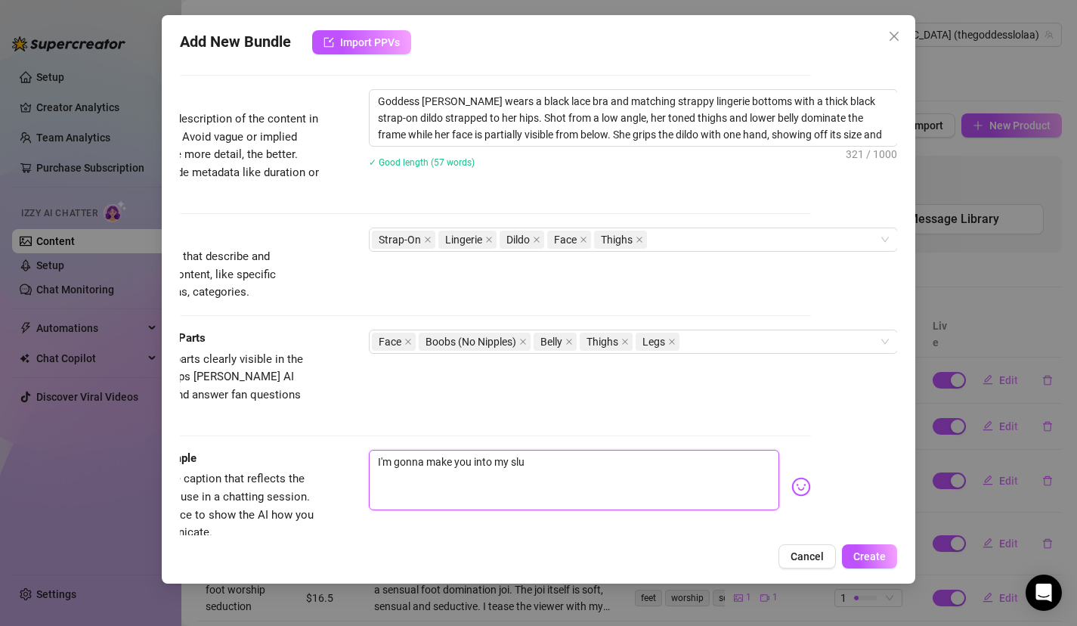
type textarea "I'm gonna make you into my slut"
type textarea "I'm gonna make you into my slut."
type textarea "I'm gonna make you into my slut.."
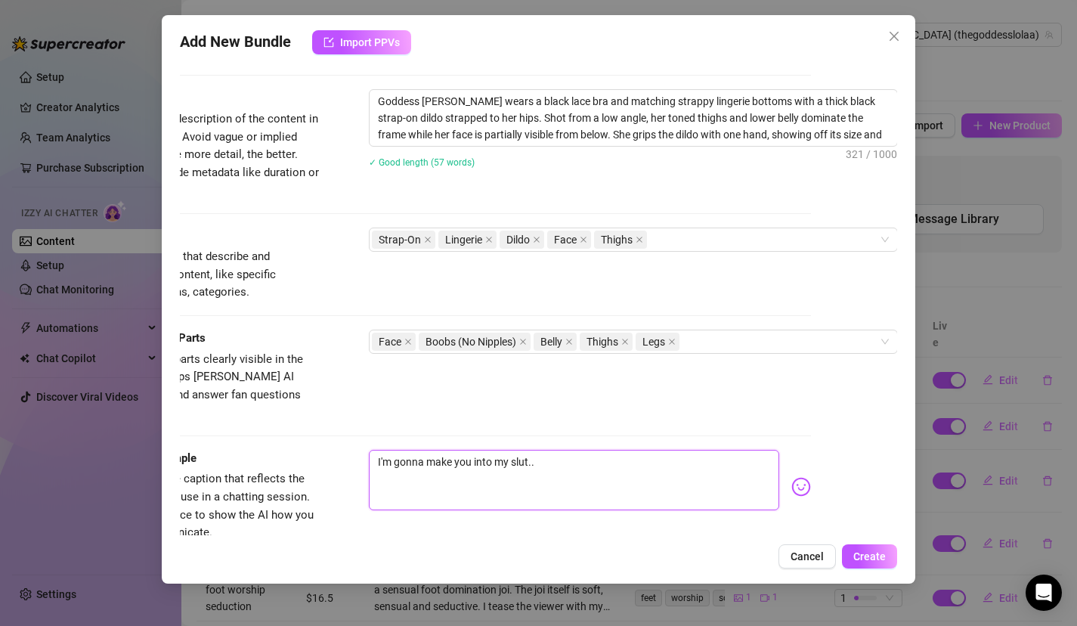
type textarea "I'm gonna make you into my slut..."
type textarea "I'm gonna make you into my slut... d"
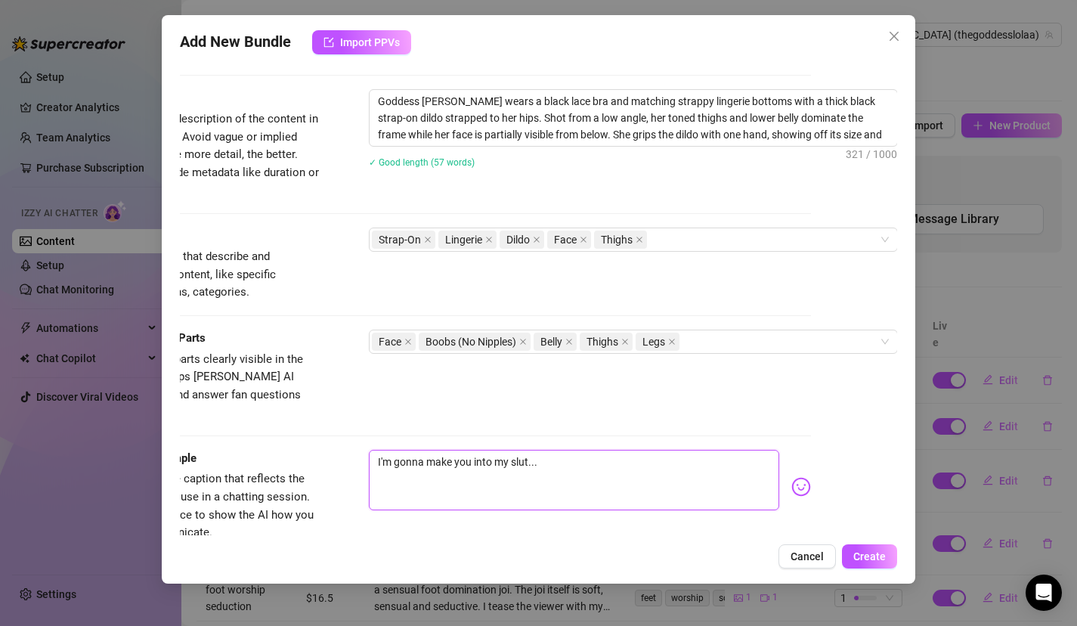
type textarea "I'm gonna make you into my slut... d"
type textarea "I'm gonna make you into my slut... de"
type textarea "I'm gonna make you into my slut... dee"
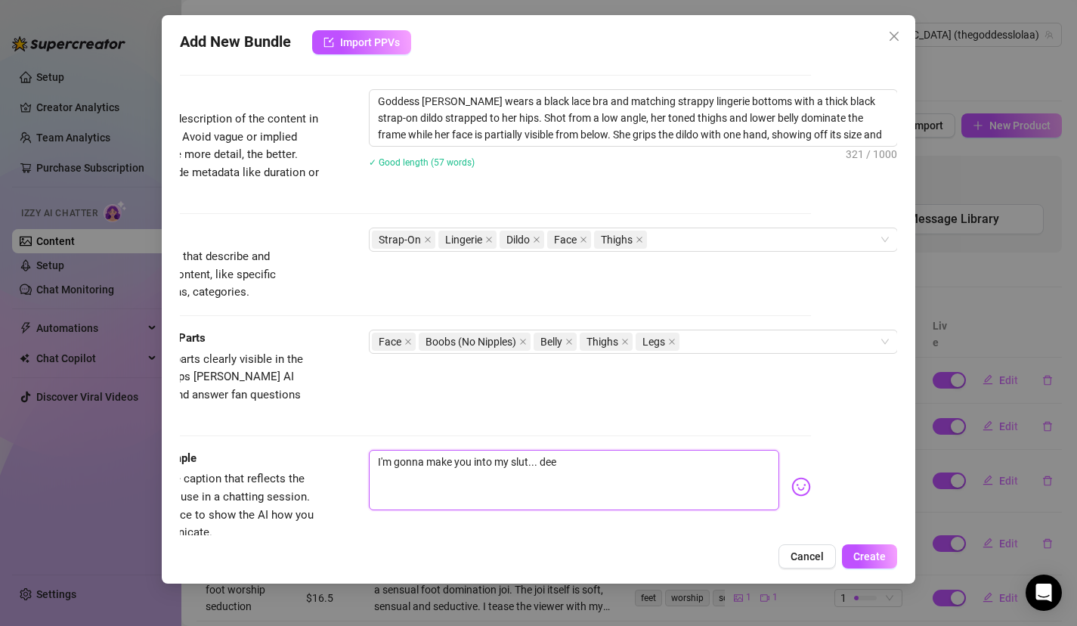
type textarea "I'm gonna make you into my slut... deep"
type textarea "I'm gonna make you into my slut... deept"
type textarea "I'm gonna make you into my slut... deepth"
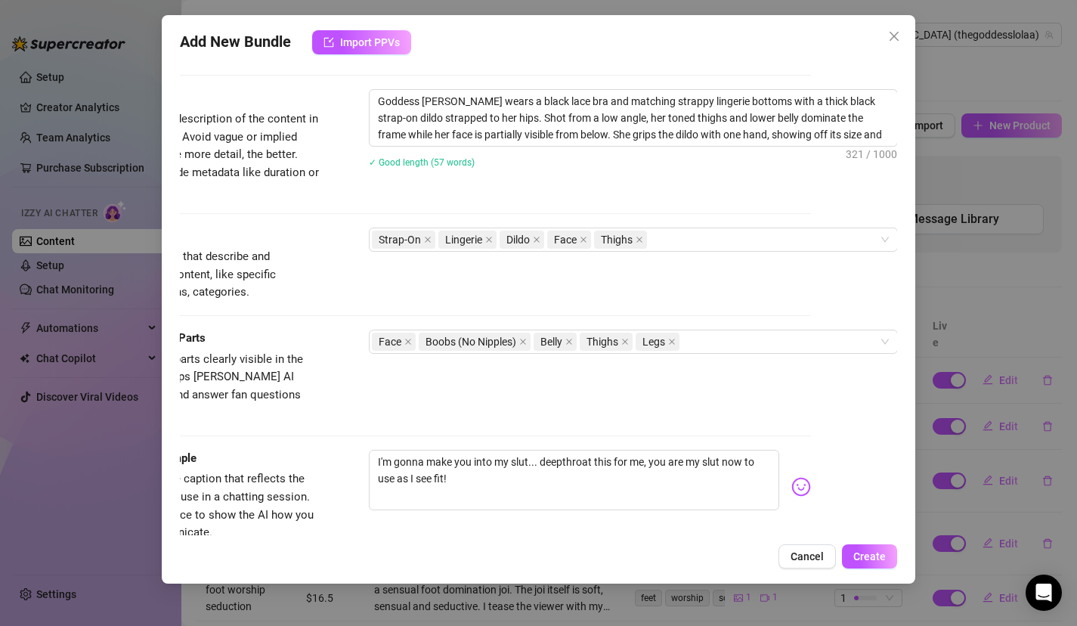
drag, startPoint x: 677, startPoint y: 539, endPoint x: 622, endPoint y: 634, distance: 109.7
click at [622, 625] on html "Setup Creator Analytics Team Analytics Purchase Subscription Izzy AI Chatter Co…" at bounding box center [538, 313] width 1077 height 626
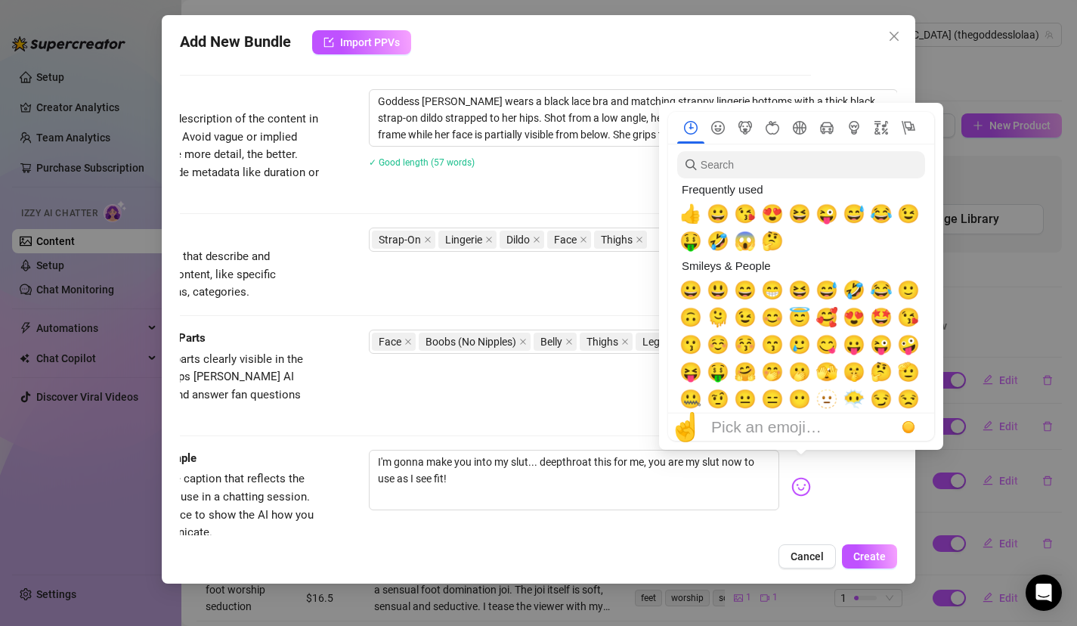
click at [804, 478] on div "I'm gonna make you into my slut... deepthroat this for me, you are my slut now …" at bounding box center [590, 487] width 443 height 74
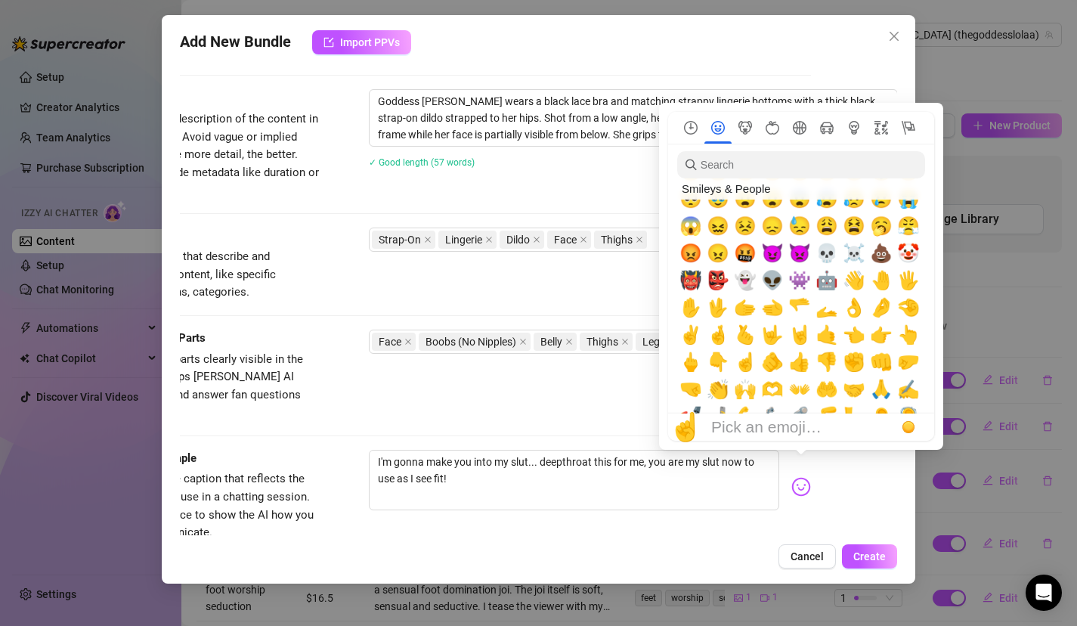
scroll to position [340, 0]
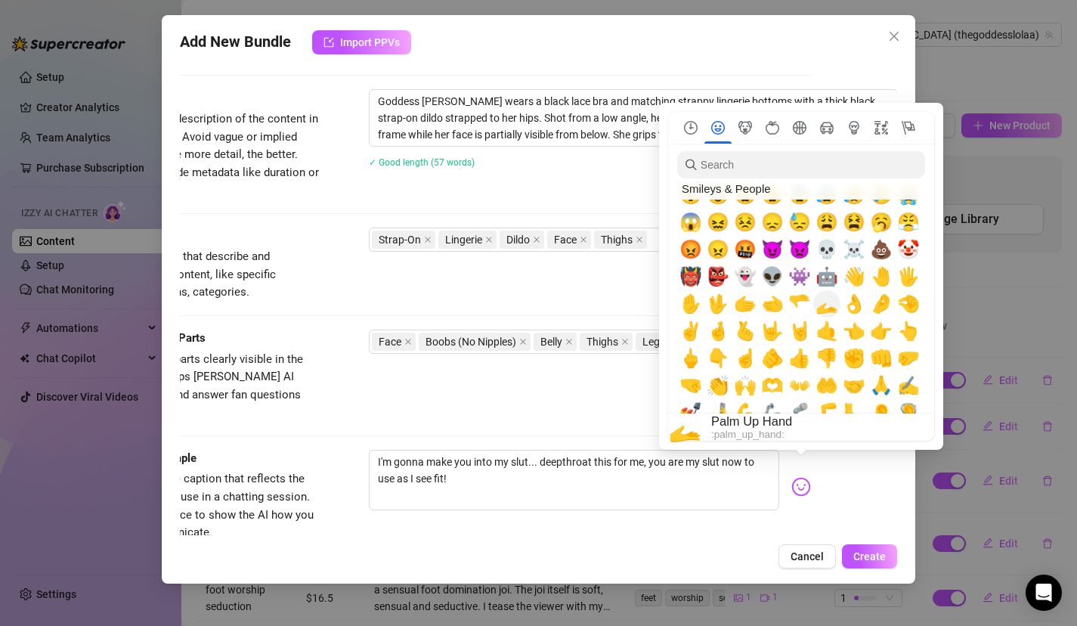
drag, startPoint x: 850, startPoint y: 363, endPoint x: 838, endPoint y: 297, distance: 66.9
click at [773, 249] on span "😈" at bounding box center [772, 249] width 23 height 21
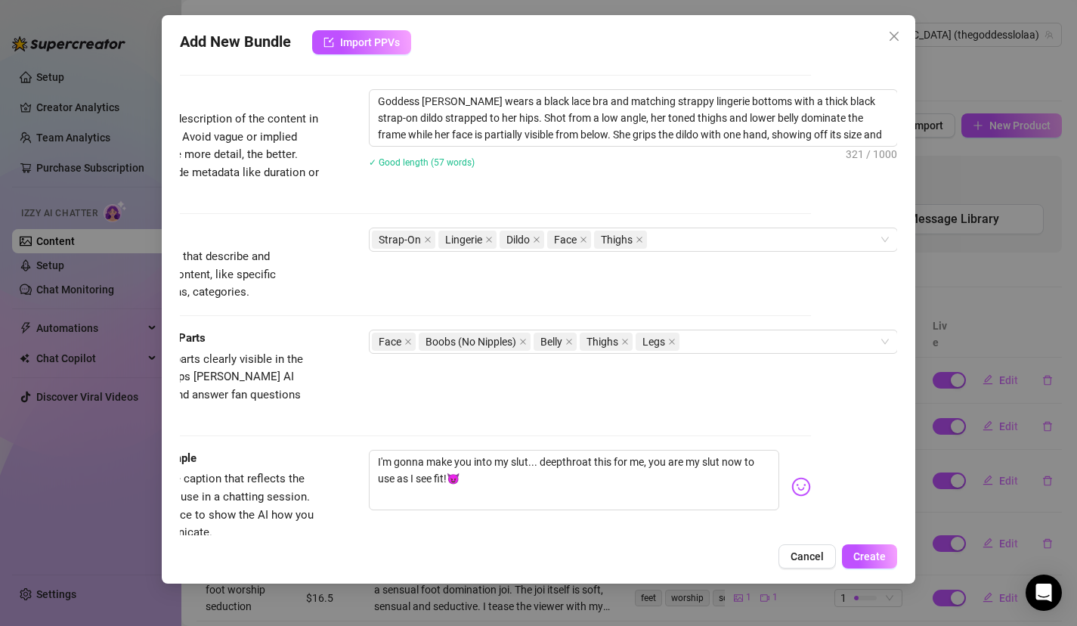
click at [611, 540] on div "Add New Bundle Import PPVs Account Goddess (@thegoddesslolaa) Name Name is for …" at bounding box center [539, 299] width 754 height 568
drag, startPoint x: 686, startPoint y: 537, endPoint x: 672, endPoint y: 632, distance: 96.2
click at [672, 625] on html "Setup Creator Analytics Team Analytics Purchase Subscription Izzy AI Chatter Co…" at bounding box center [538, 313] width 1077 height 626
click at [876, 553] on span "Create" at bounding box center [869, 556] width 33 height 12
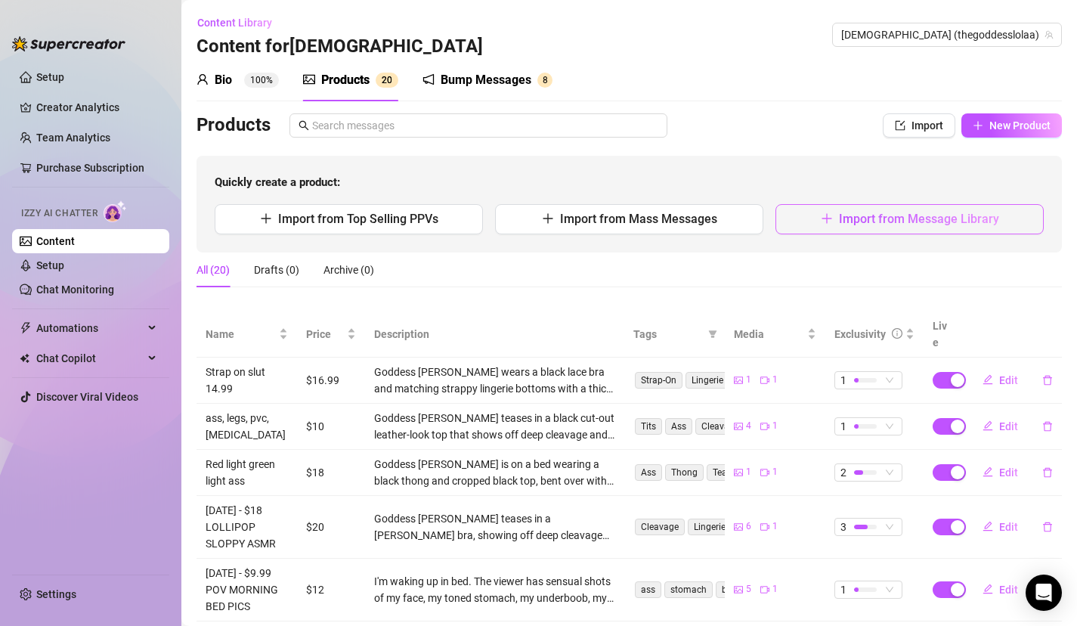
click at [828, 209] on button "Import from Message Library" at bounding box center [910, 219] width 268 height 30
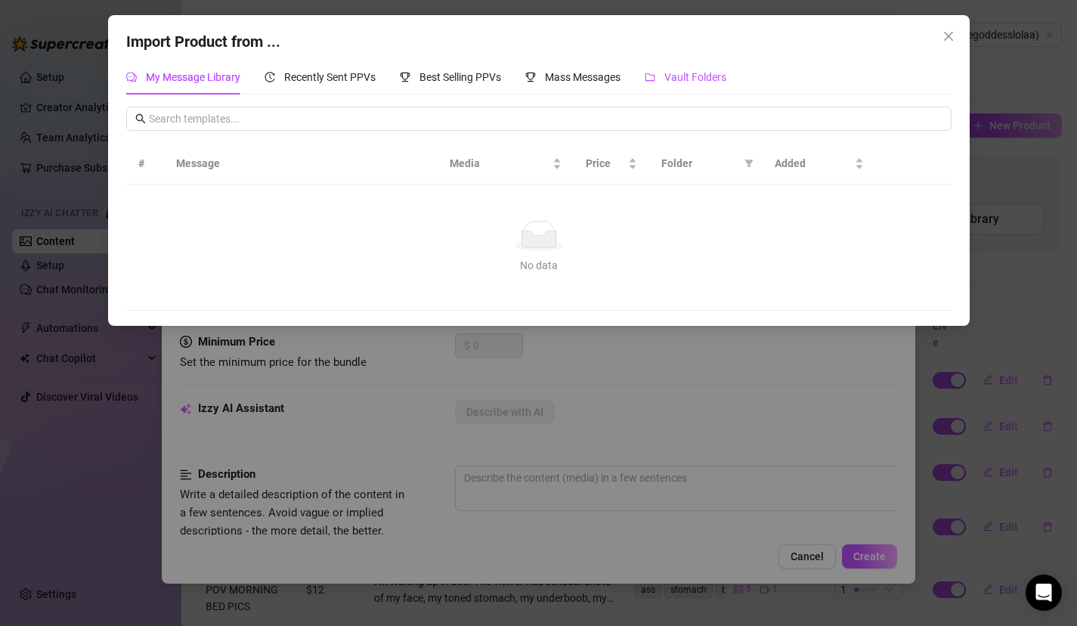
click at [668, 69] on div "Vault Folders" at bounding box center [686, 77] width 82 height 17
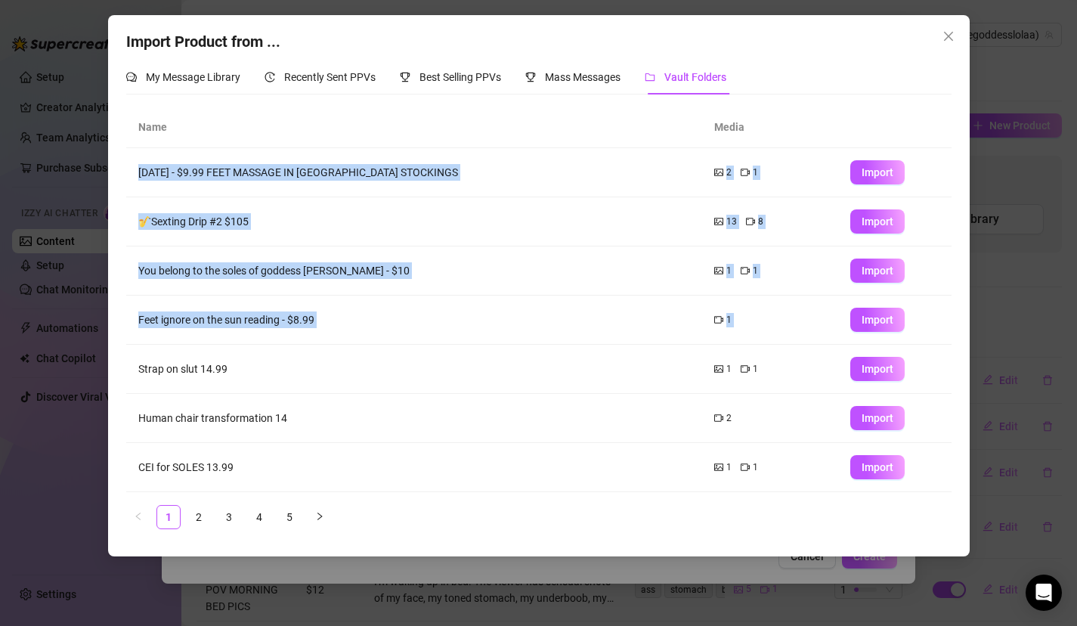
scroll to position [147, 0]
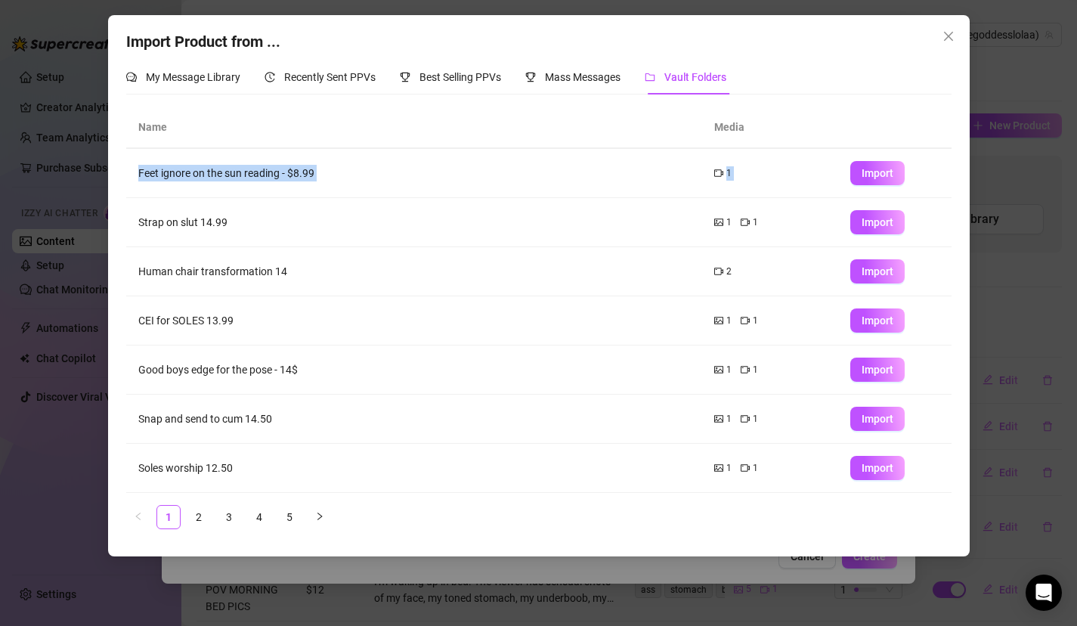
drag, startPoint x: 431, startPoint y: 351, endPoint x: 378, endPoint y: 575, distance: 230.6
click at [378, 586] on div "Import Product from ... My Message Library Recently Sent PPVs Best Selling PPVs…" at bounding box center [538, 313] width 1077 height 626
click at [200, 515] on link "2" at bounding box center [198, 517] width 23 height 23
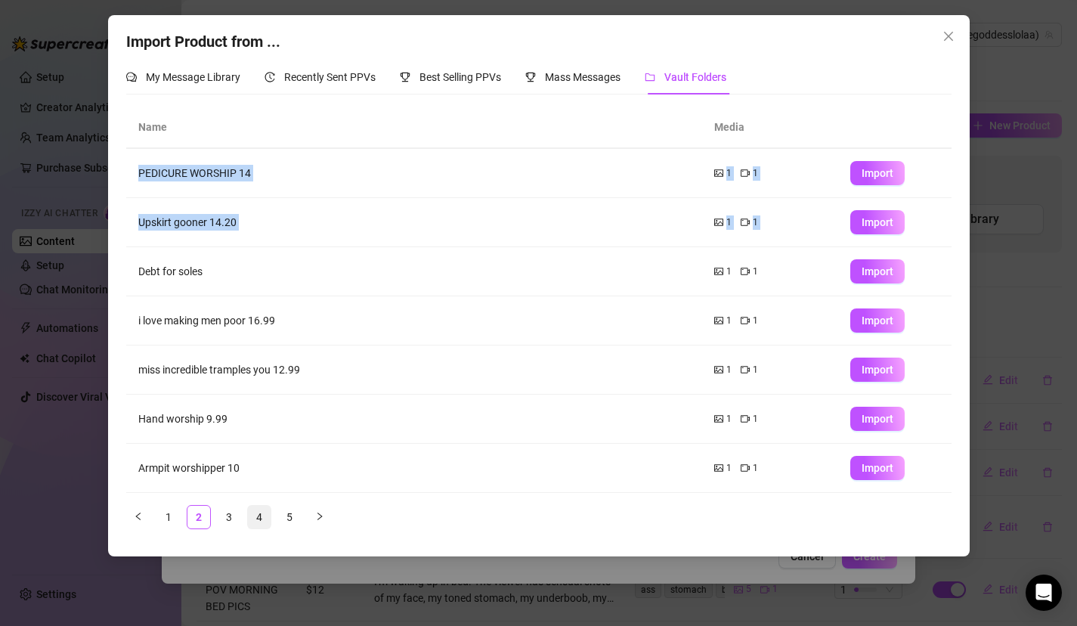
drag, startPoint x: 308, startPoint y: 439, endPoint x: 254, endPoint y: 511, distance: 89.6
click at [256, 511] on div "Name Media RED LIGHT GREEN LIGHT FEET 14.00 1 1 Import LOCKED AND DENIED FEET t…" at bounding box center [538, 318] width 825 height 422
click at [231, 516] on link "3" at bounding box center [229, 517] width 23 height 23
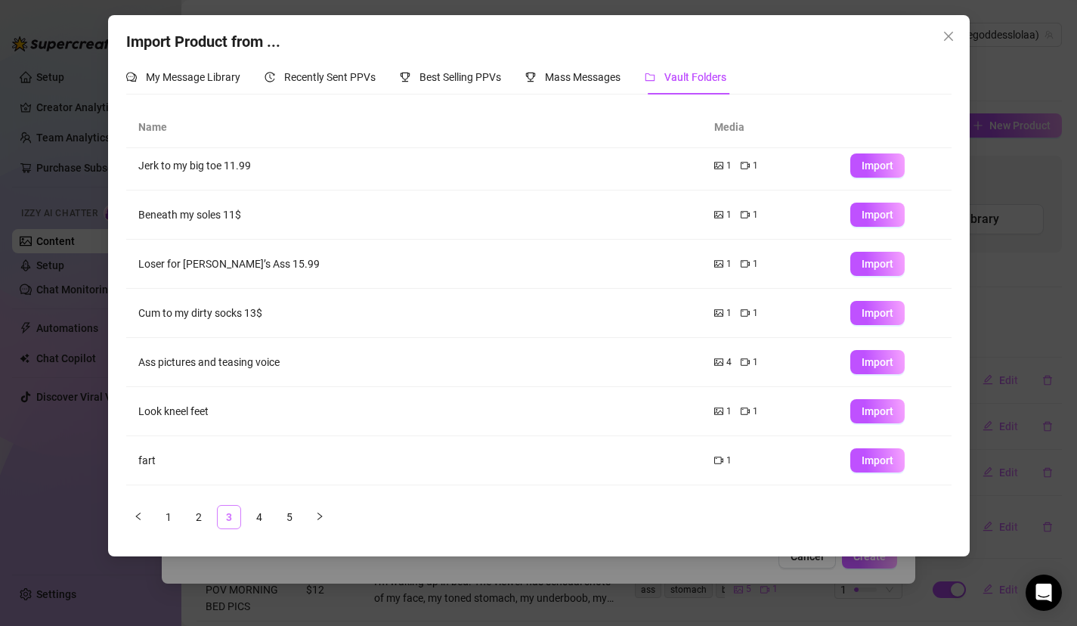
scroll to position [0, 0]
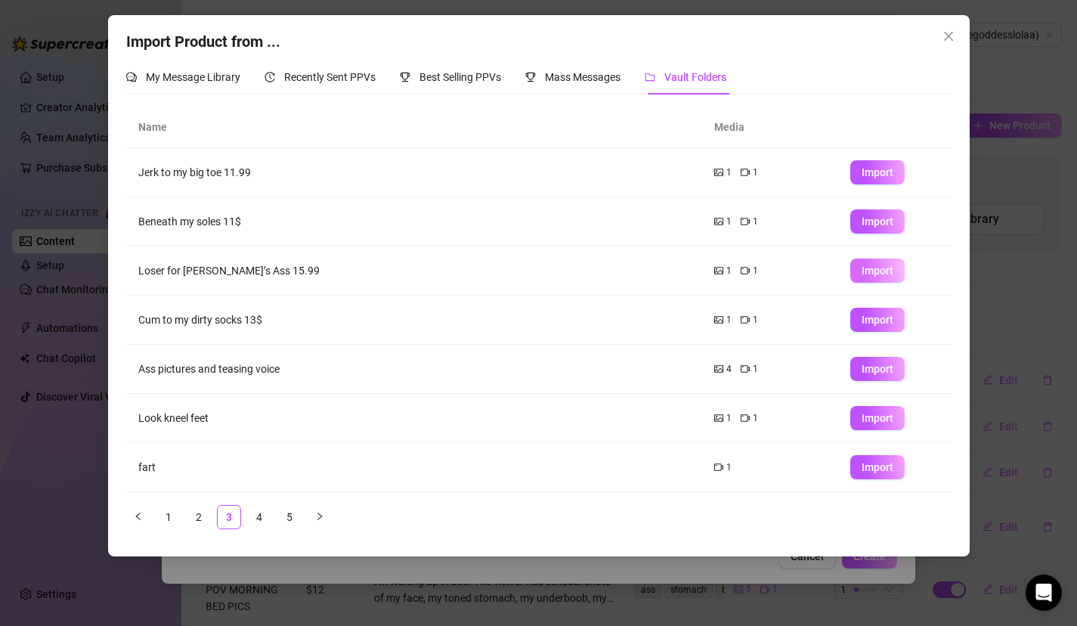
click at [872, 271] on span "Import" at bounding box center [878, 271] width 32 height 12
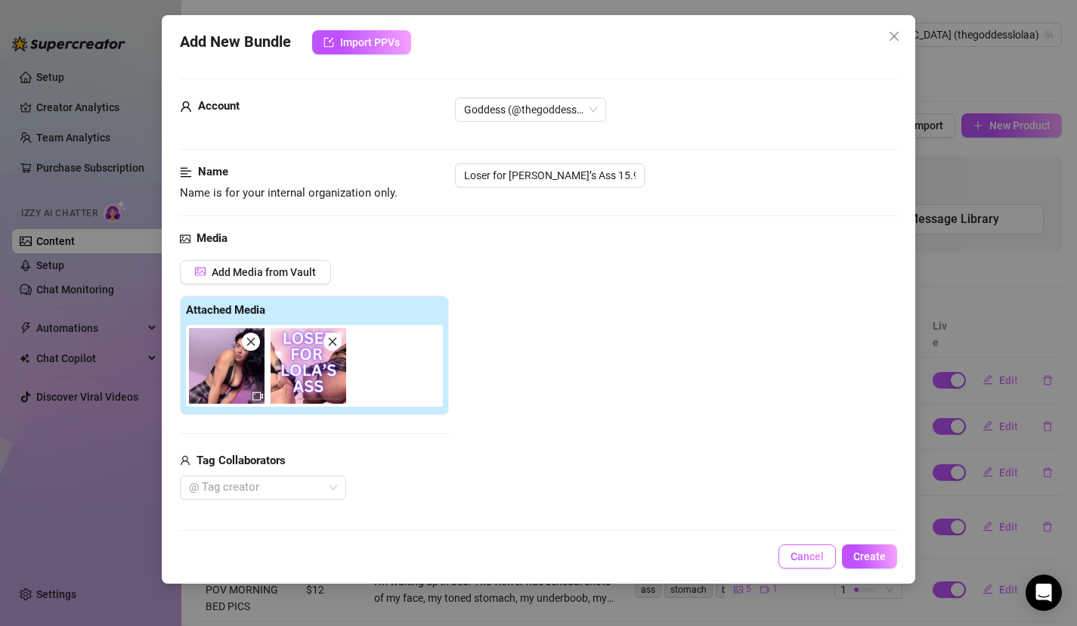
click at [812, 553] on span "Cancel" at bounding box center [807, 556] width 33 height 12
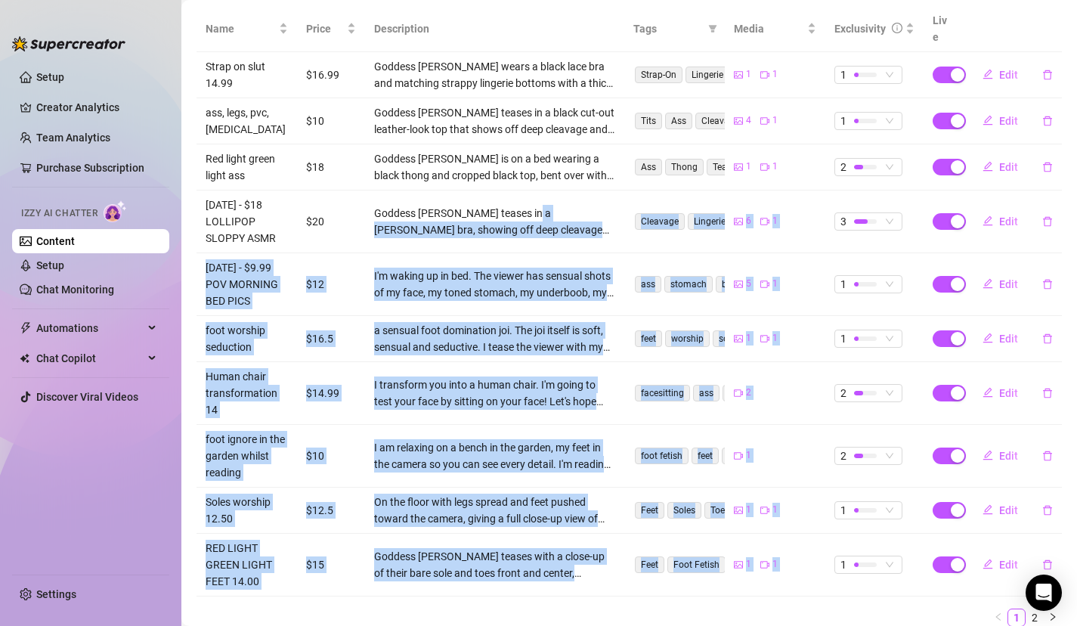
scroll to position [363, 0]
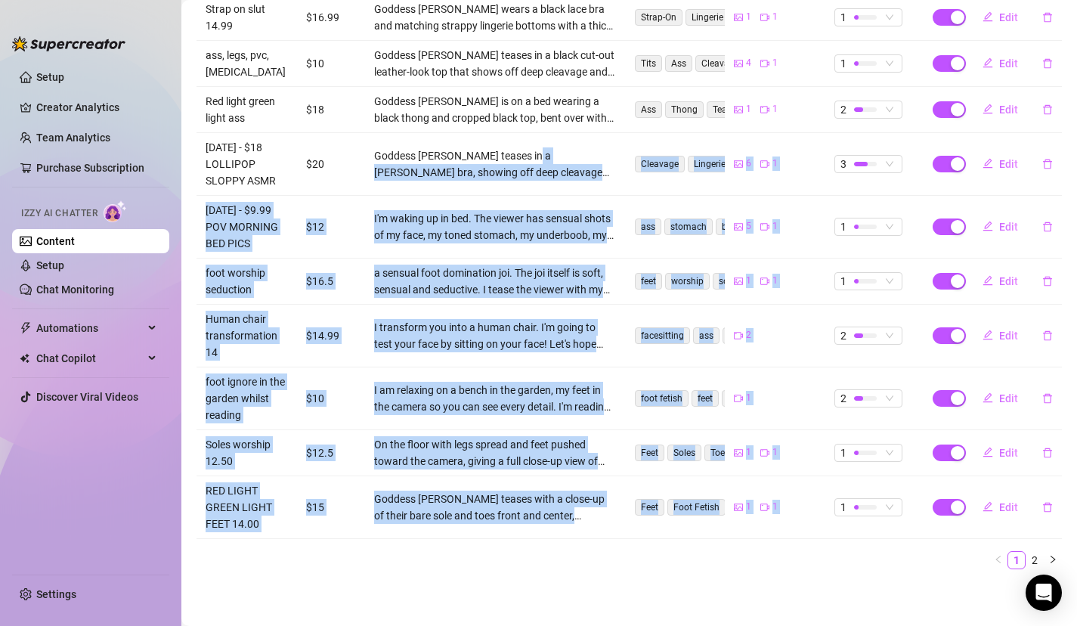
drag, startPoint x: 525, startPoint y: 500, endPoint x: 525, endPoint y: 630, distance: 130.0
click at [525, 625] on html "Setup Creator Analytics Team Analytics Purchase Subscription Izzy AI Chatter Co…" at bounding box center [538, 313] width 1077 height 626
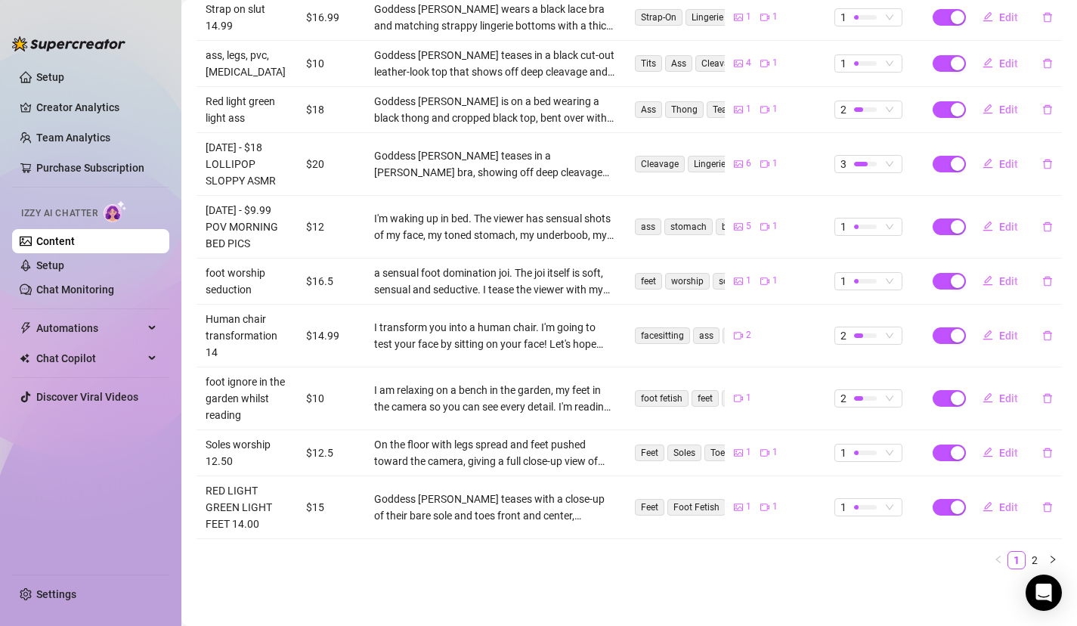
click at [630, 565] on ul "1 2" at bounding box center [629, 560] width 865 height 18
click at [1032, 560] on link "2" at bounding box center [1034, 560] width 17 height 17
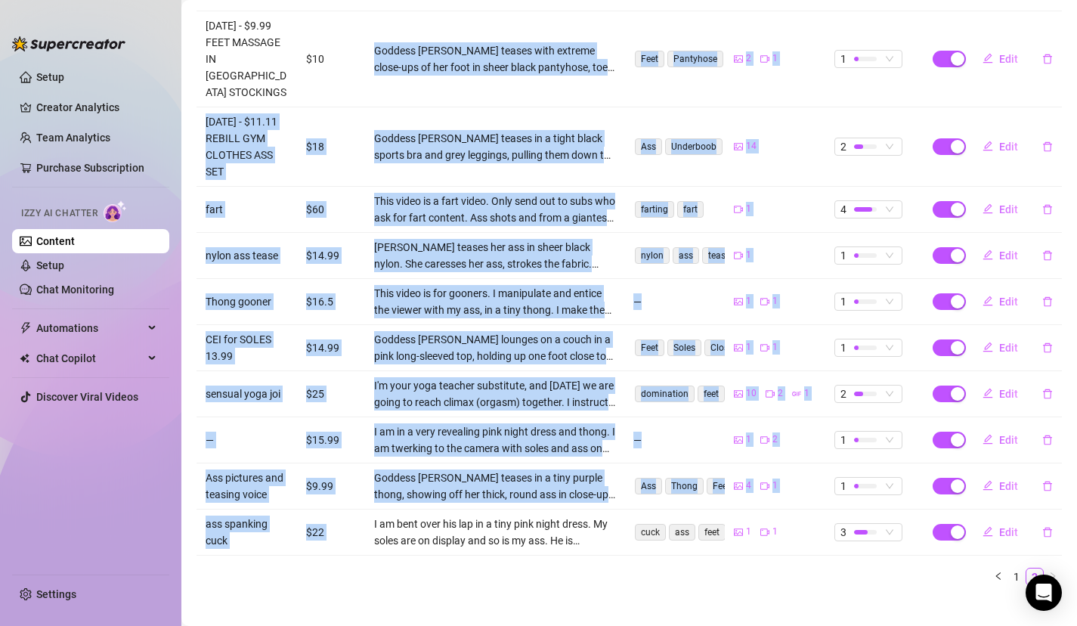
drag, startPoint x: 543, startPoint y: 497, endPoint x: 424, endPoint y: 20, distance: 492.2
click at [424, 23] on tbody "[DATE] - $9.99 FEET MASSAGE IN NYLON STOCKINGS $10 Goddess [PERSON_NAME] teases…" at bounding box center [629, 283] width 865 height 544
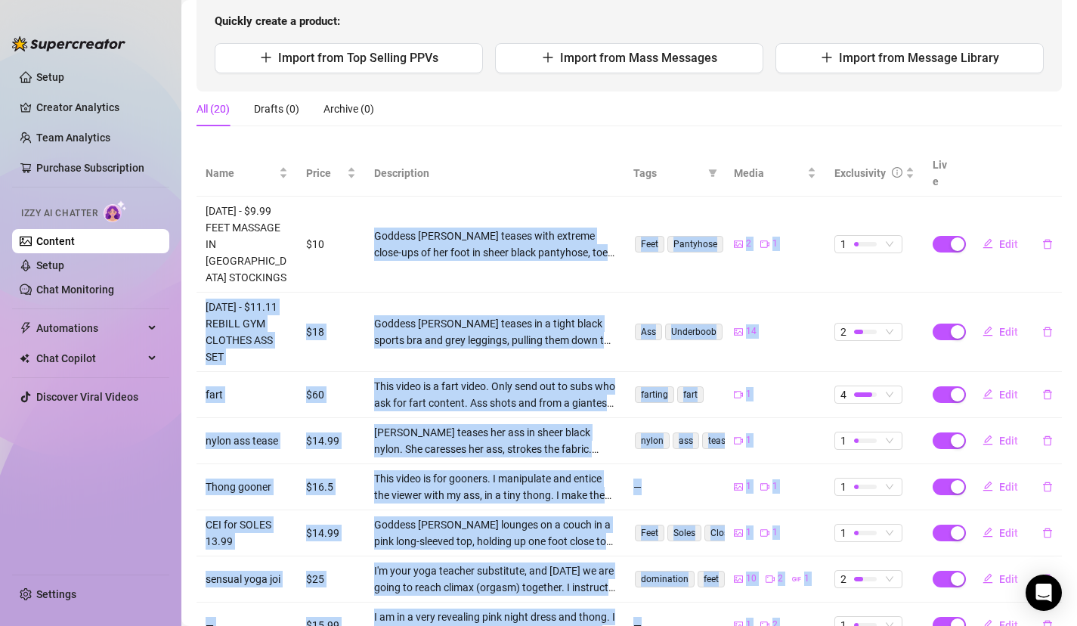
scroll to position [135, 0]
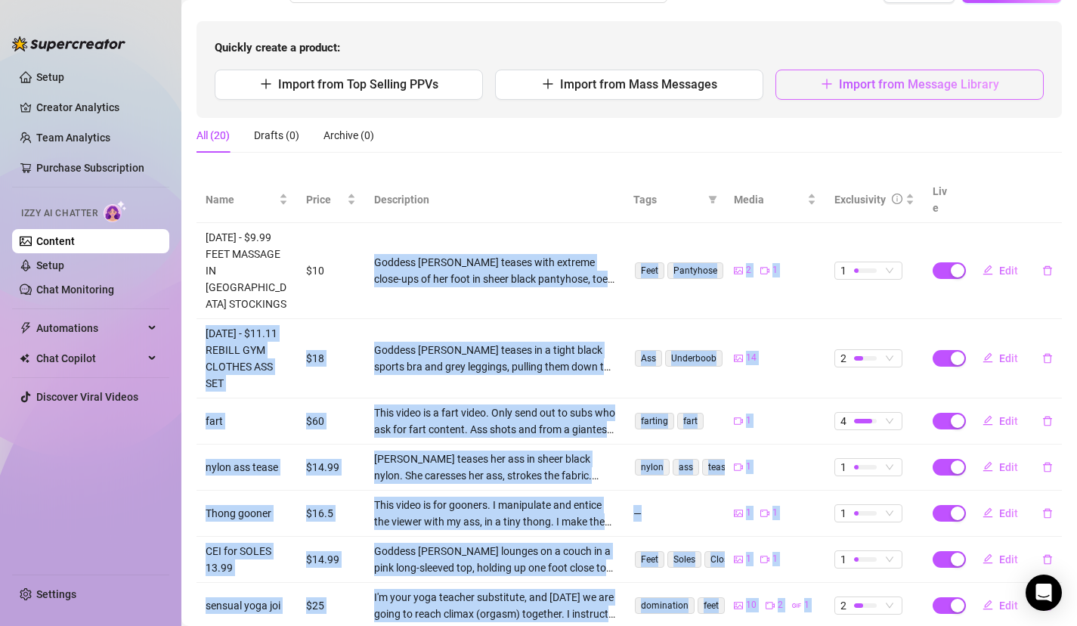
click at [853, 76] on button "Import from Message Library" at bounding box center [910, 85] width 268 height 30
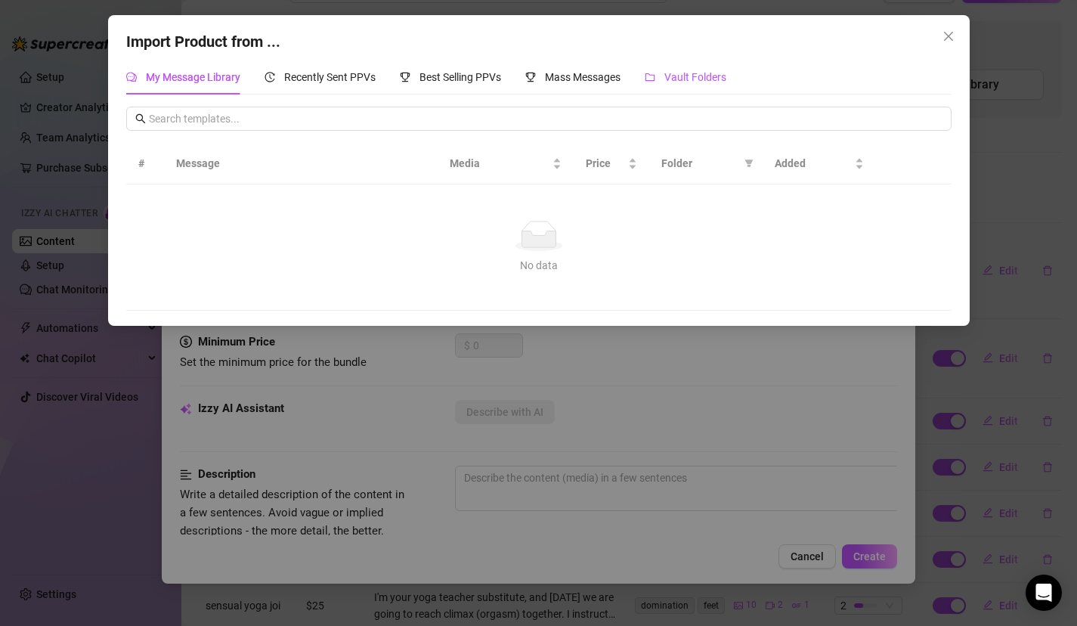
click at [698, 73] on span "Vault Folders" at bounding box center [695, 77] width 62 height 12
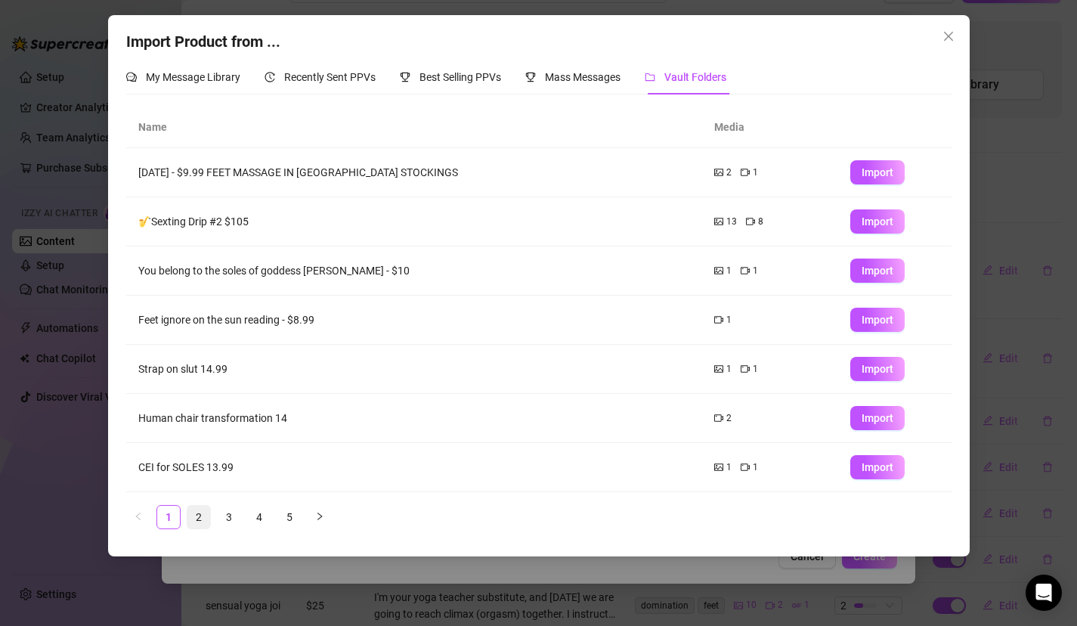
click at [202, 512] on link "2" at bounding box center [198, 517] width 23 height 23
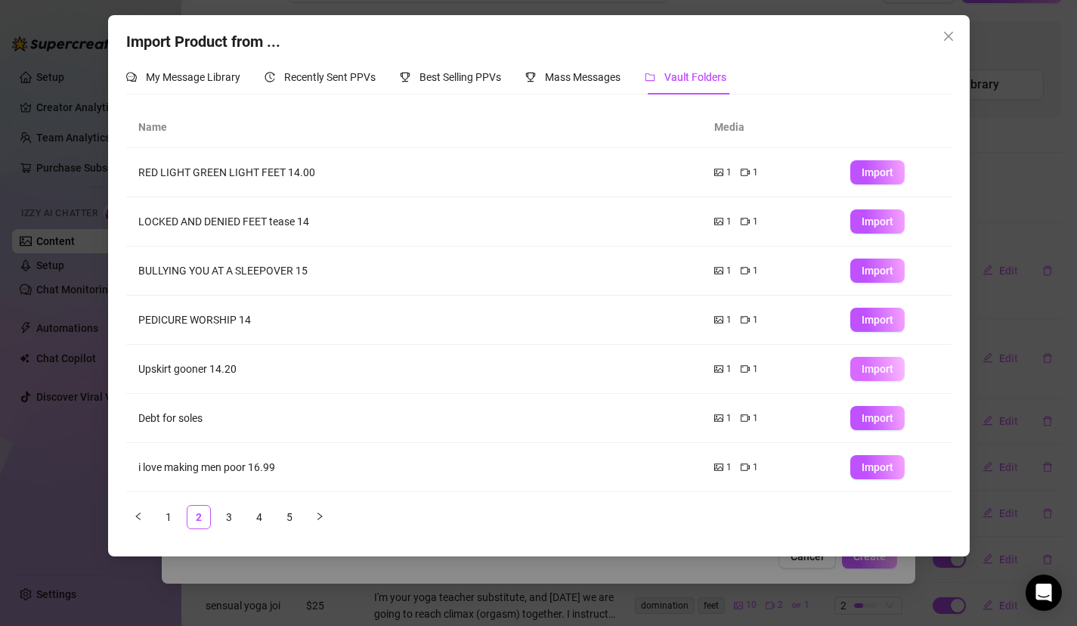
click at [871, 360] on button "Import" at bounding box center [877, 369] width 54 height 24
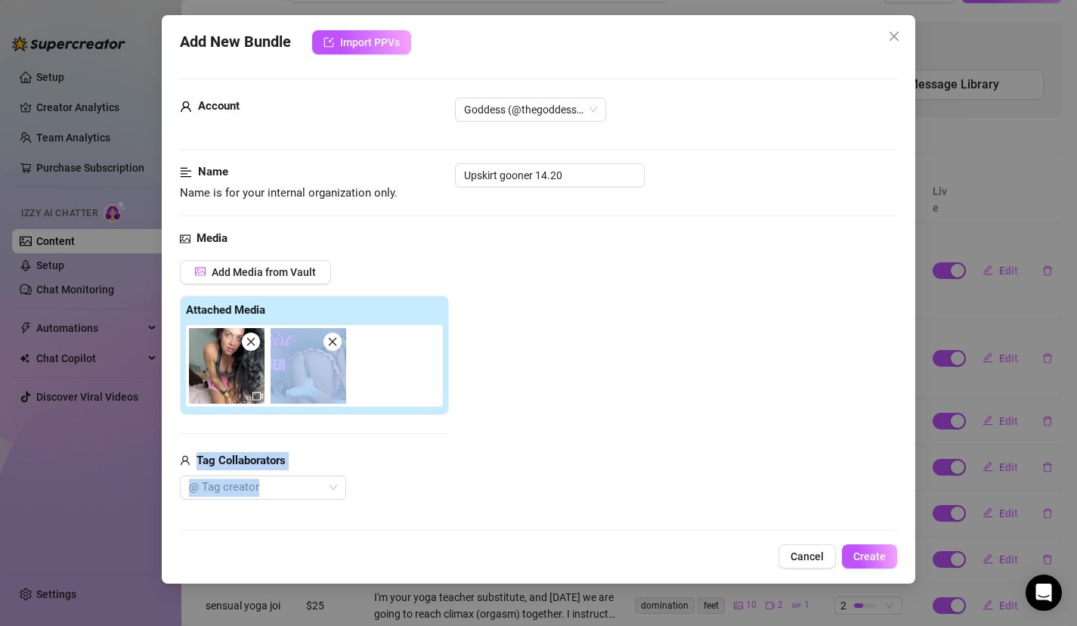
scroll to position [795, 0]
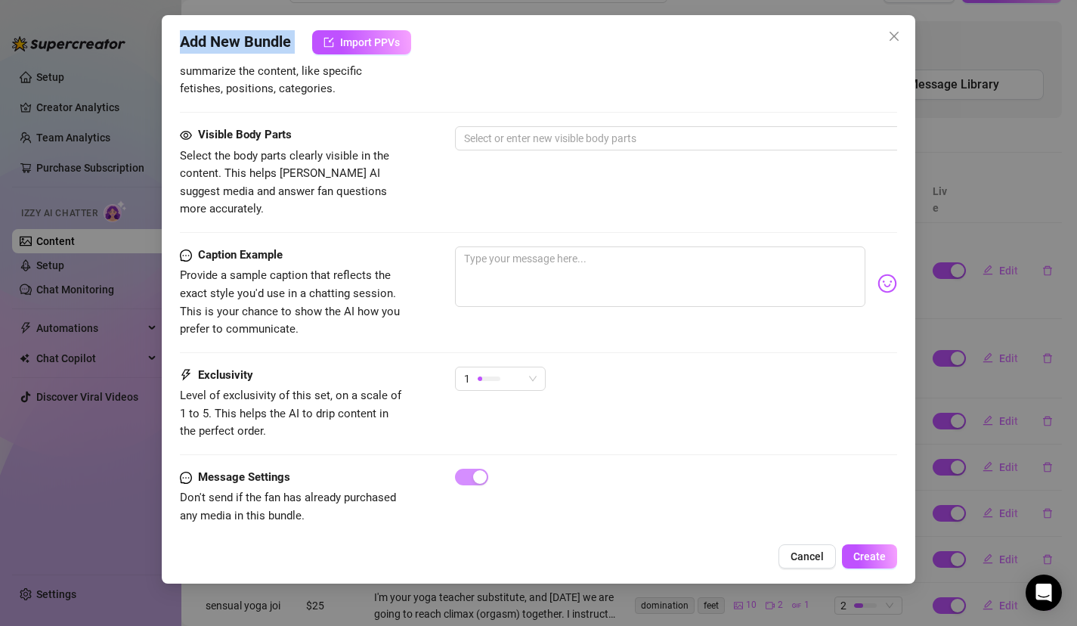
drag, startPoint x: 533, startPoint y: 407, endPoint x: 305, endPoint y: 635, distance: 322.3
click at [305, 625] on html "Setup Creator Analytics Team Analytics Purchase Subscription Izzy AI Chatter Co…" at bounding box center [538, 313] width 1077 height 626
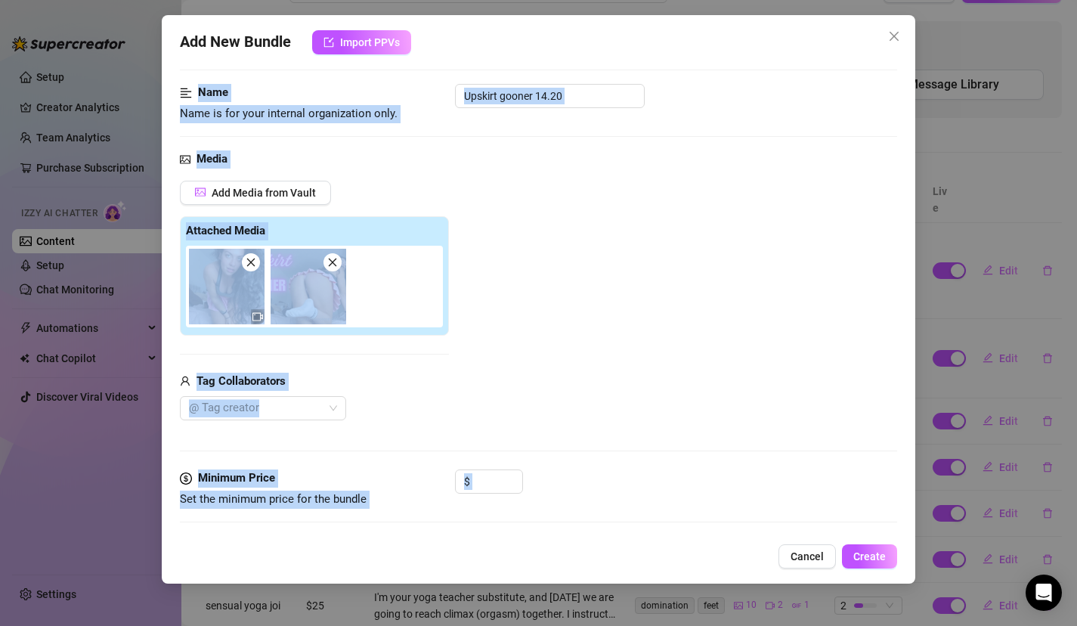
scroll to position [0, 0]
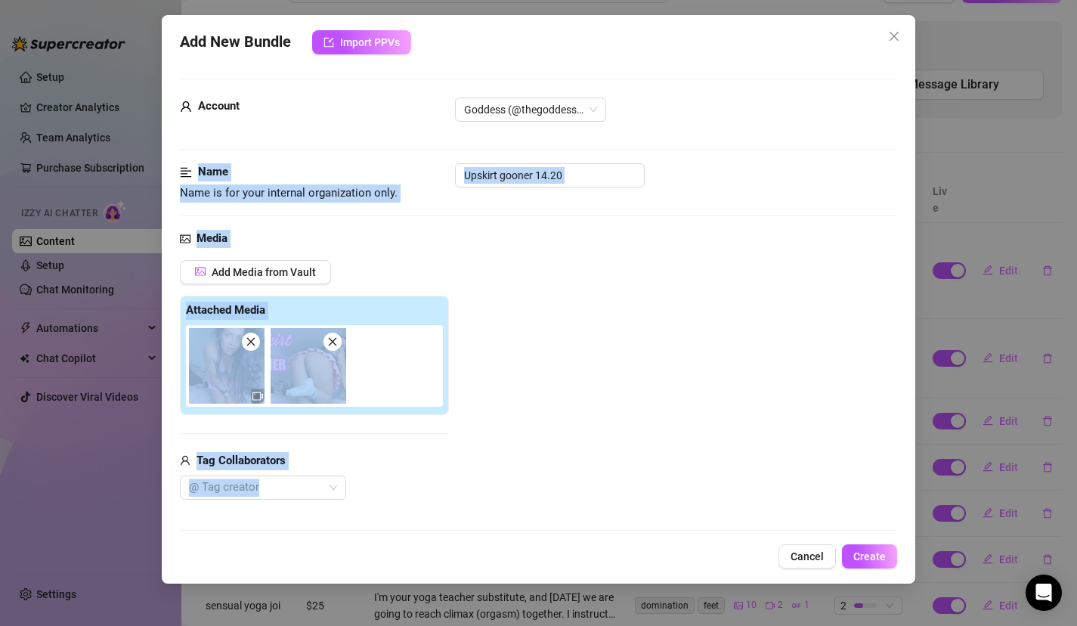
drag, startPoint x: 571, startPoint y: 179, endPoint x: 552, endPoint y: 147, distance: 37.3
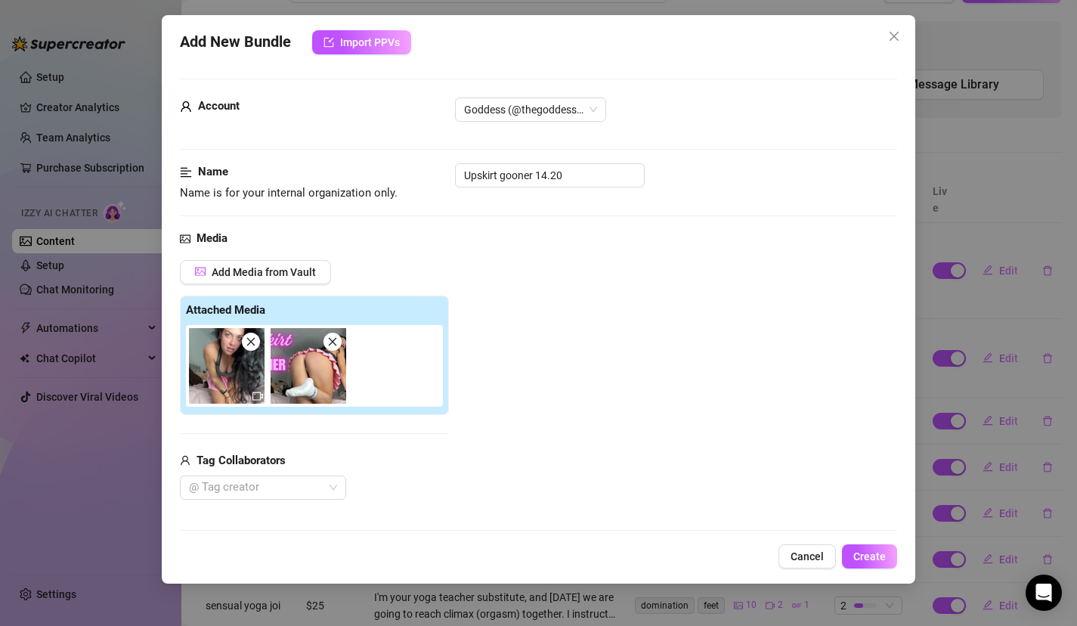
click at [435, 425] on div "Add Media from Vault Attached Media Tag Collaborators @ Tag creator" at bounding box center [314, 380] width 269 height 240
click at [831, 556] on button "Cancel" at bounding box center [807, 556] width 57 height 24
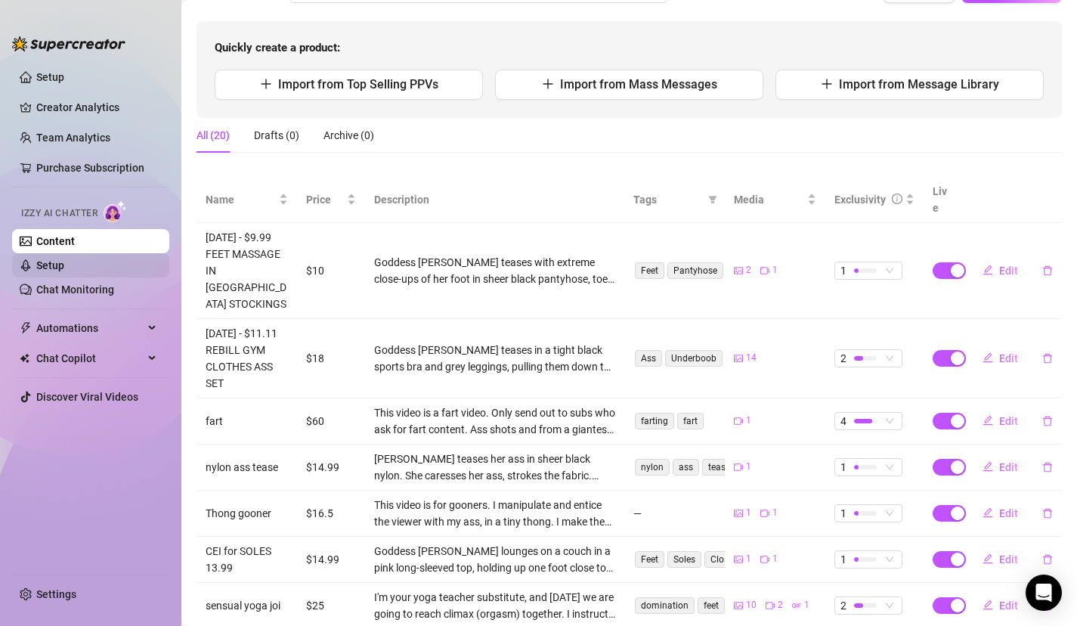
click at [64, 265] on link "Setup" at bounding box center [50, 265] width 28 height 12
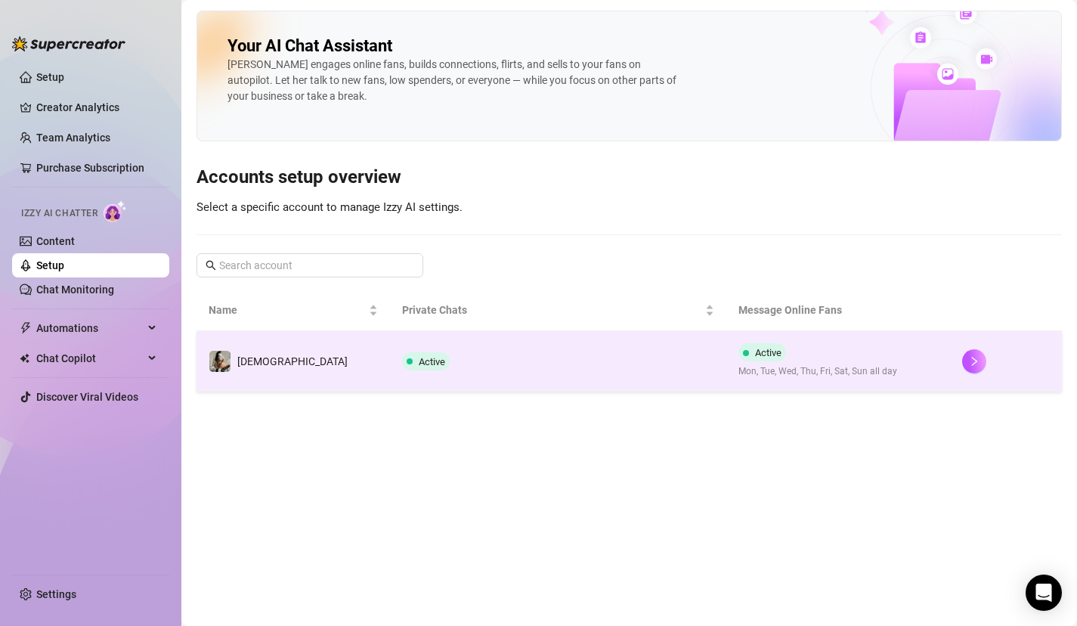
click at [305, 376] on td "[DEMOGRAPHIC_DATA]" at bounding box center [294, 361] width 194 height 60
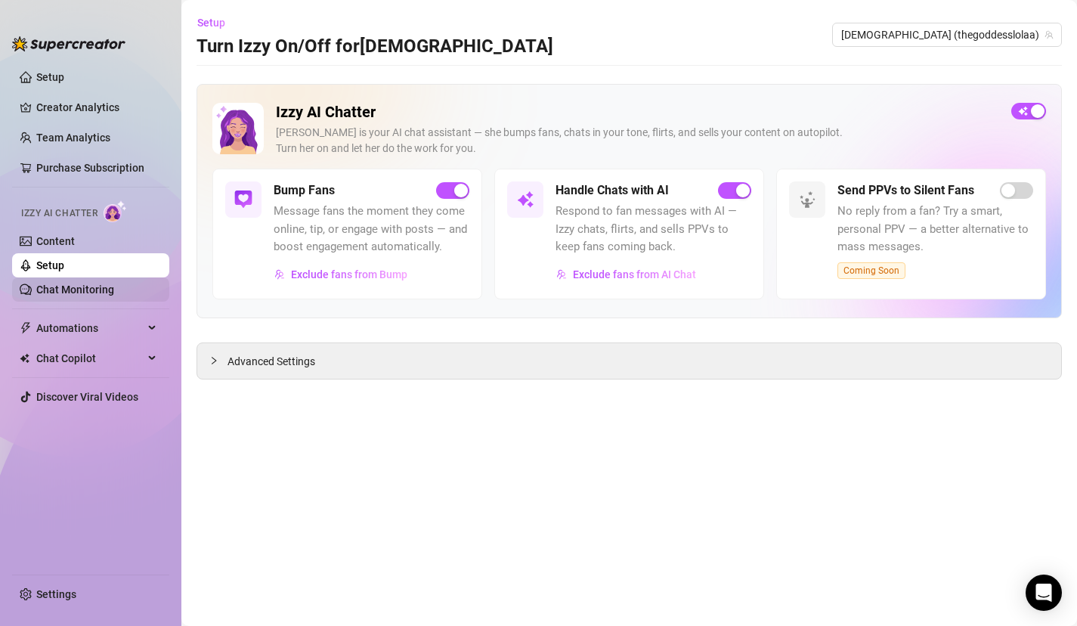
click at [76, 292] on link "Chat Monitoring" at bounding box center [75, 289] width 78 height 12
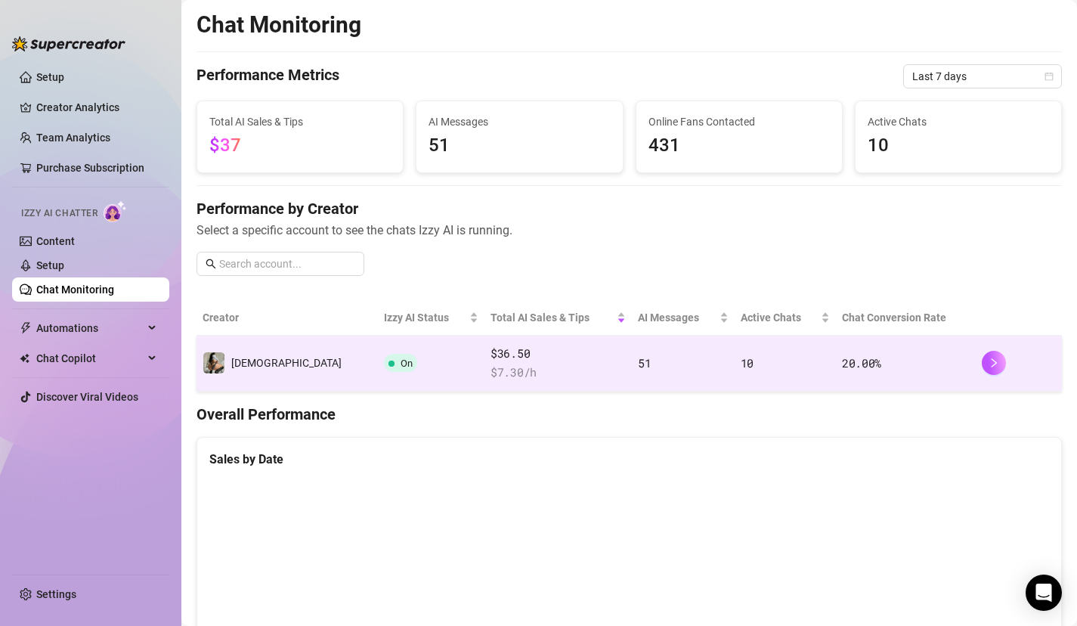
click at [378, 368] on td "On" at bounding box center [431, 364] width 107 height 56
